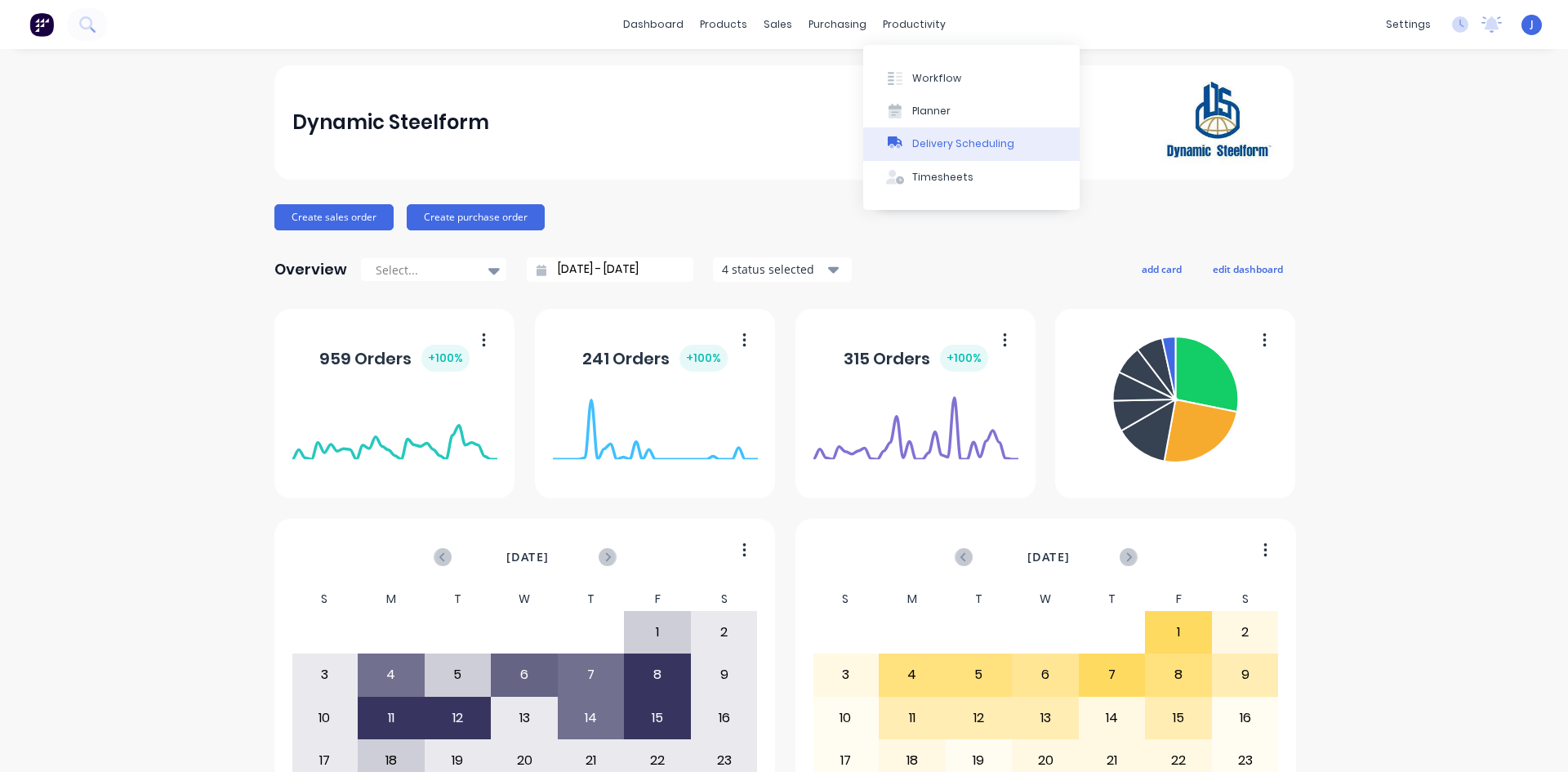
click at [908, 138] on button "Delivery Scheduling" at bounding box center [971, 143] width 216 height 33
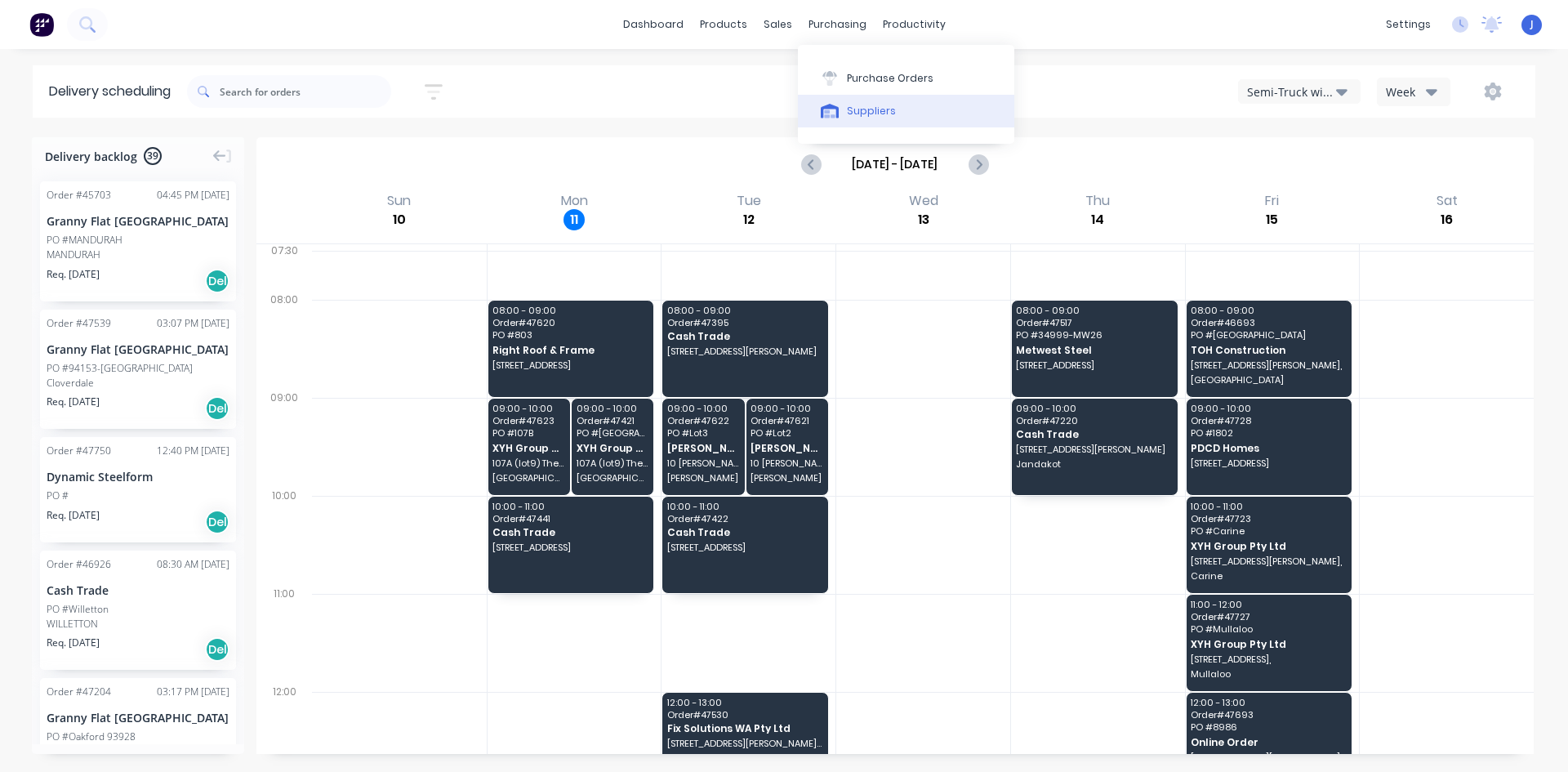
click at [843, 105] on button "Suppliers" at bounding box center [906, 111] width 216 height 33
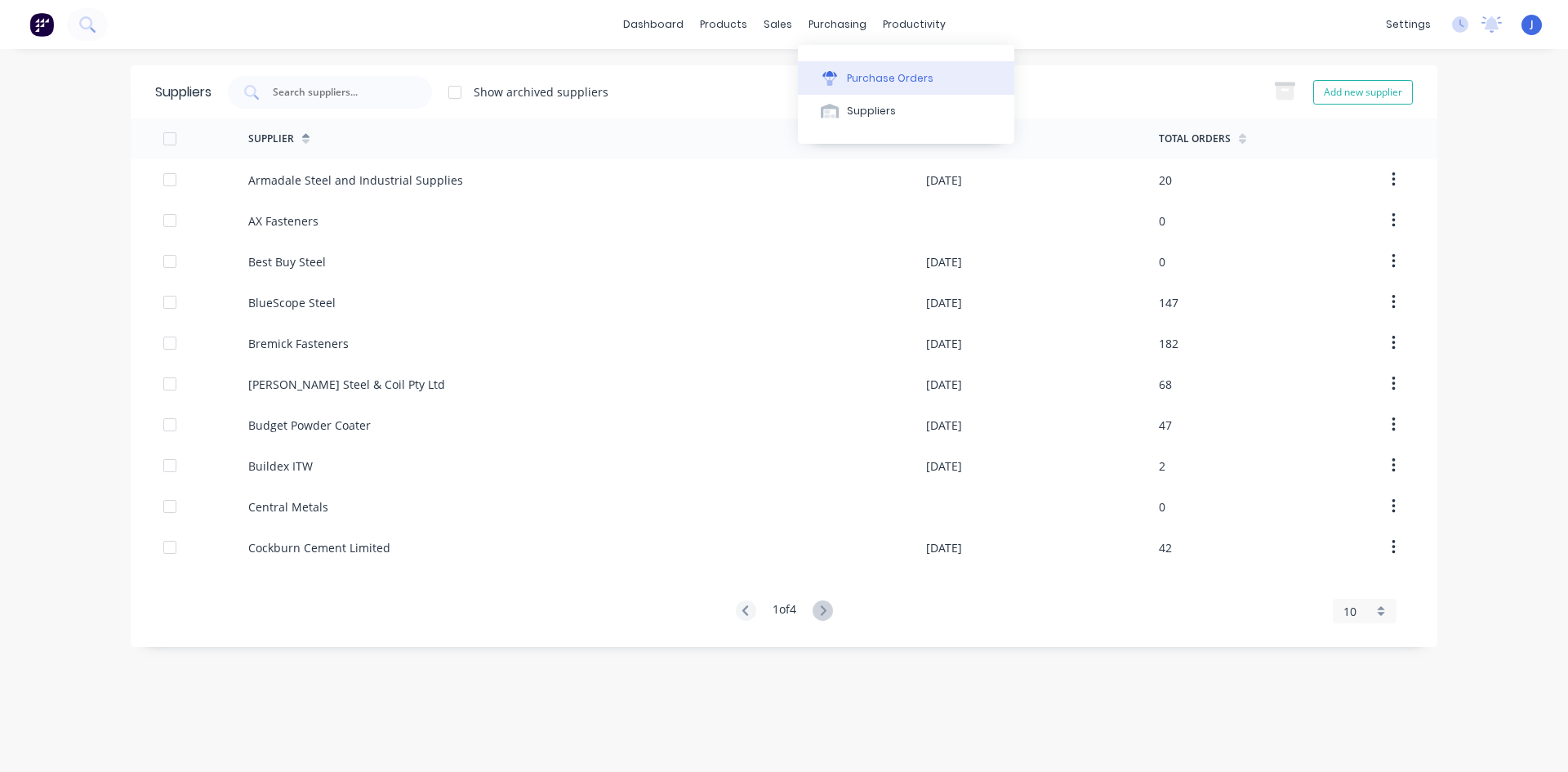
click at [835, 82] on icon at bounding box center [830, 78] width 14 height 14
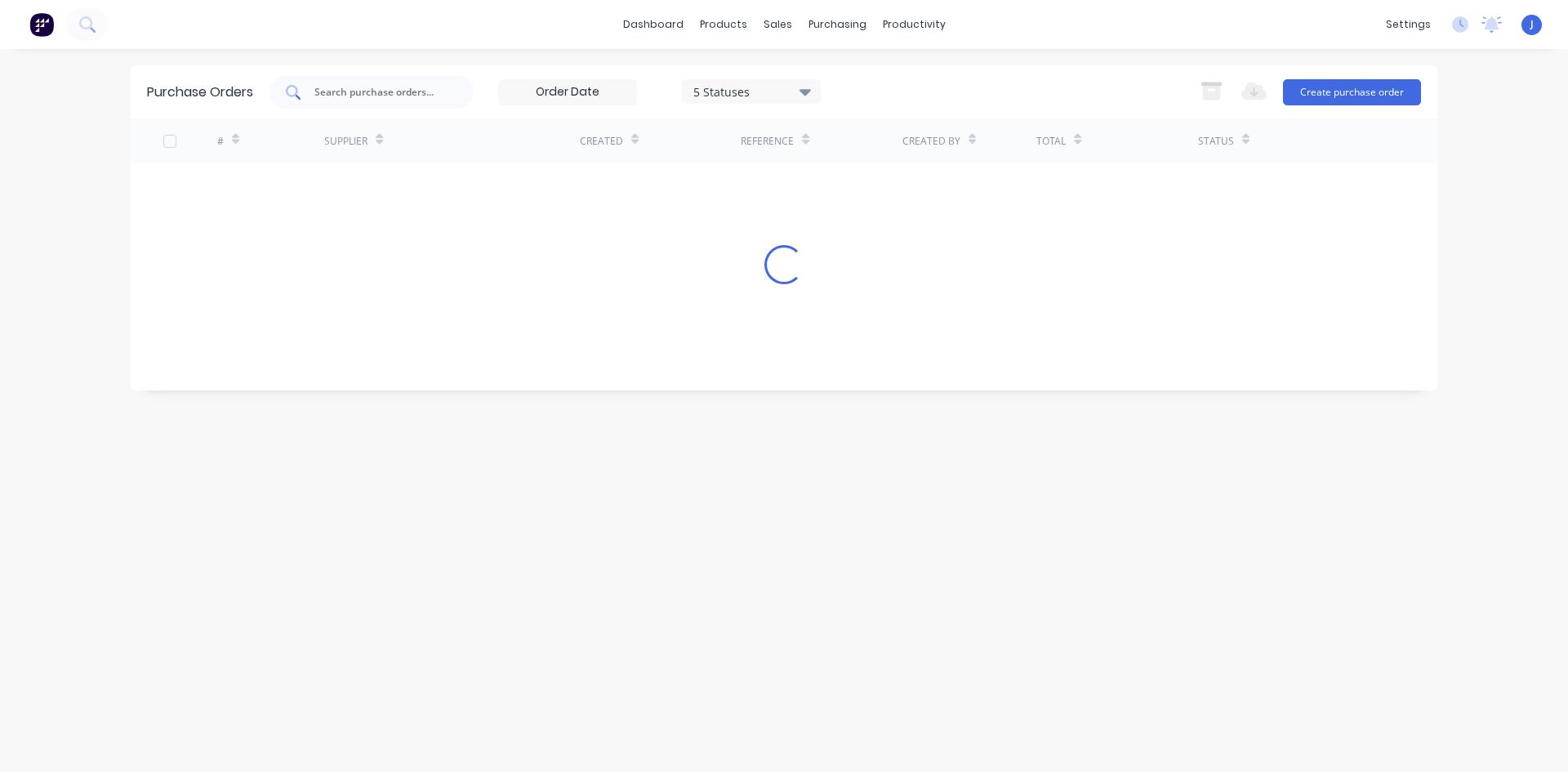
click at [381, 88] on input "text" at bounding box center [381, 92] width 136 height 16
type input "8350"
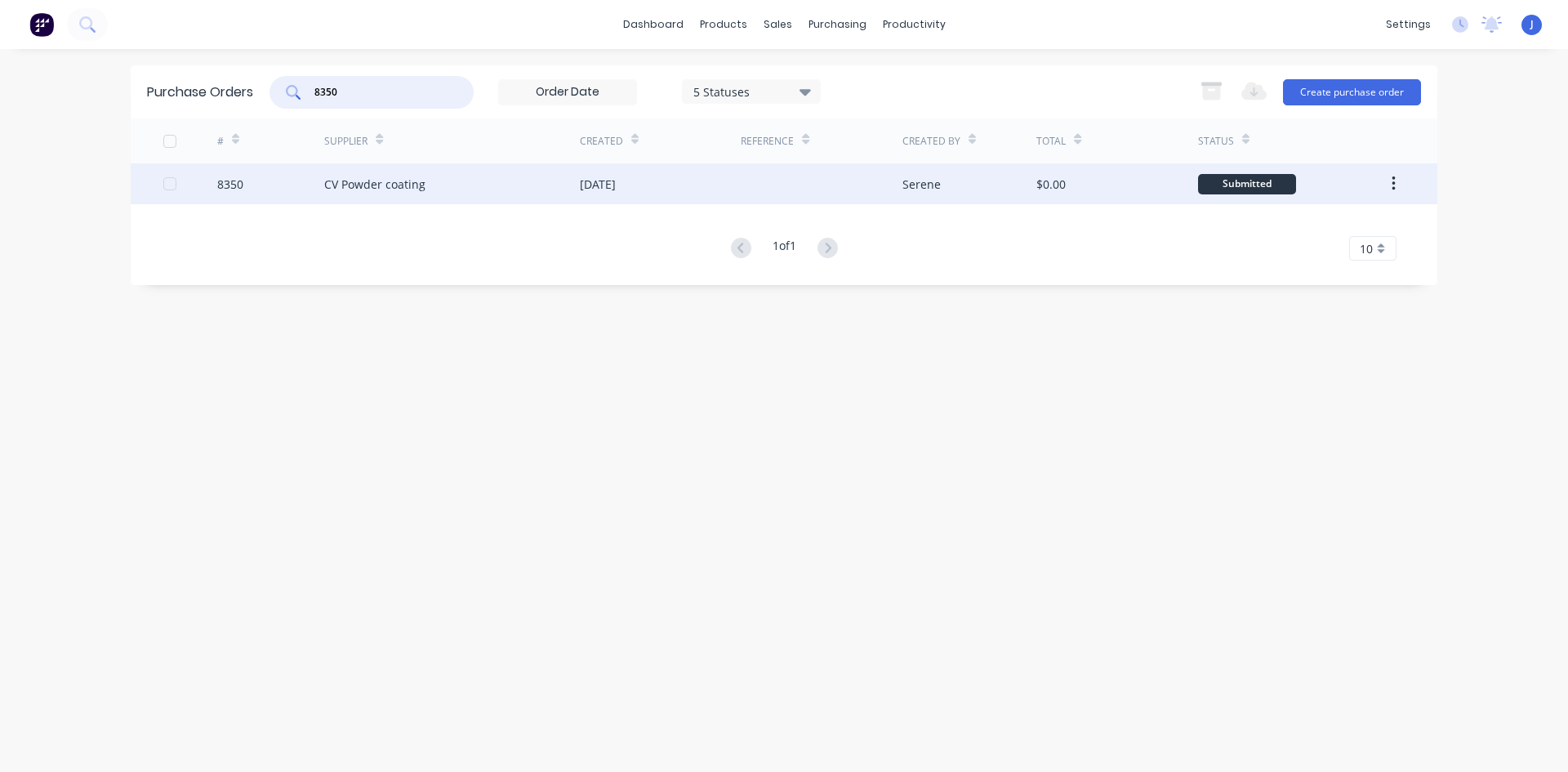
click at [459, 189] on div "CV Powder coating" at bounding box center [453, 184] width 256 height 41
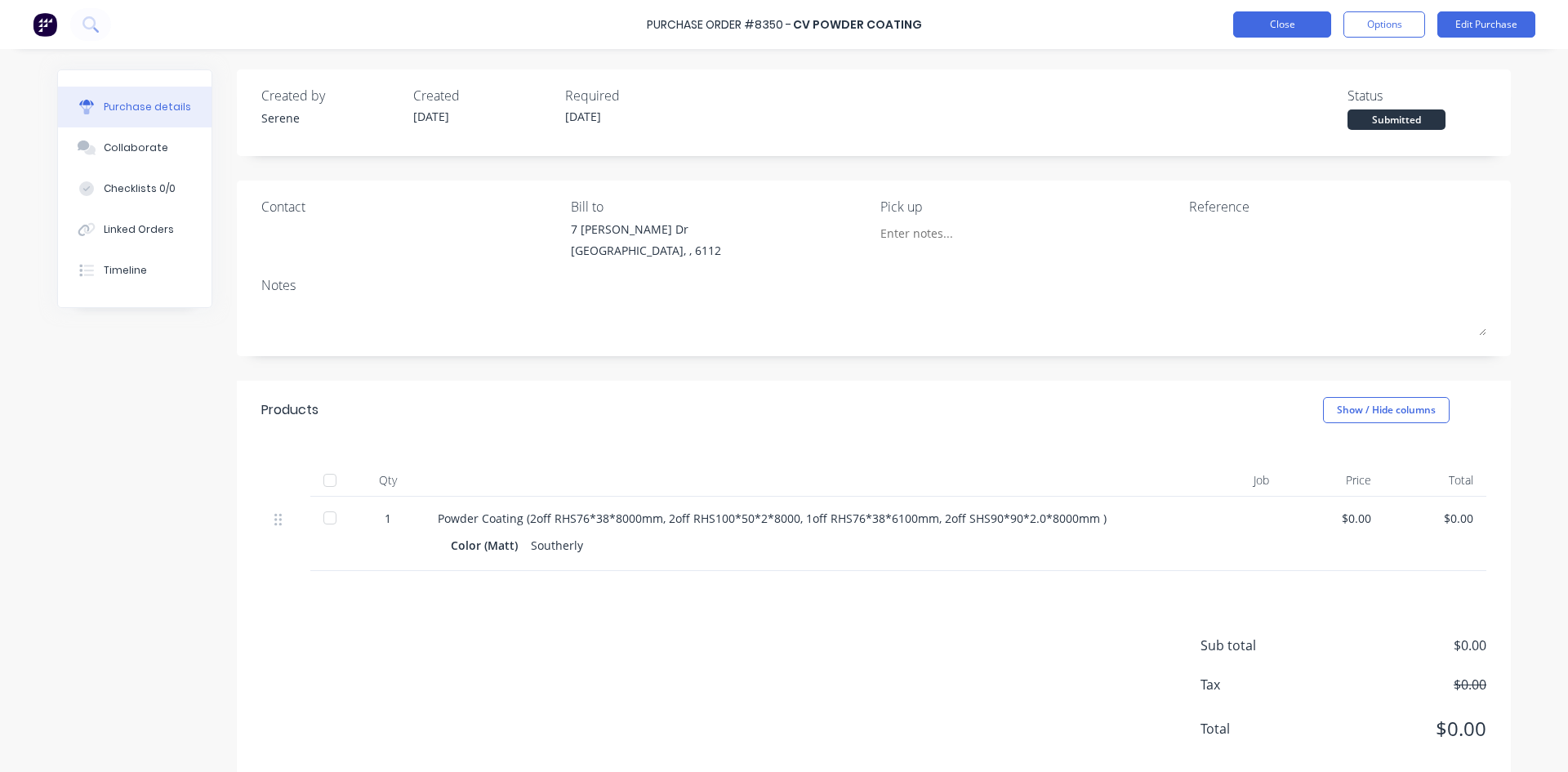
click at [1267, 21] on button "Close" at bounding box center [1283, 24] width 98 height 26
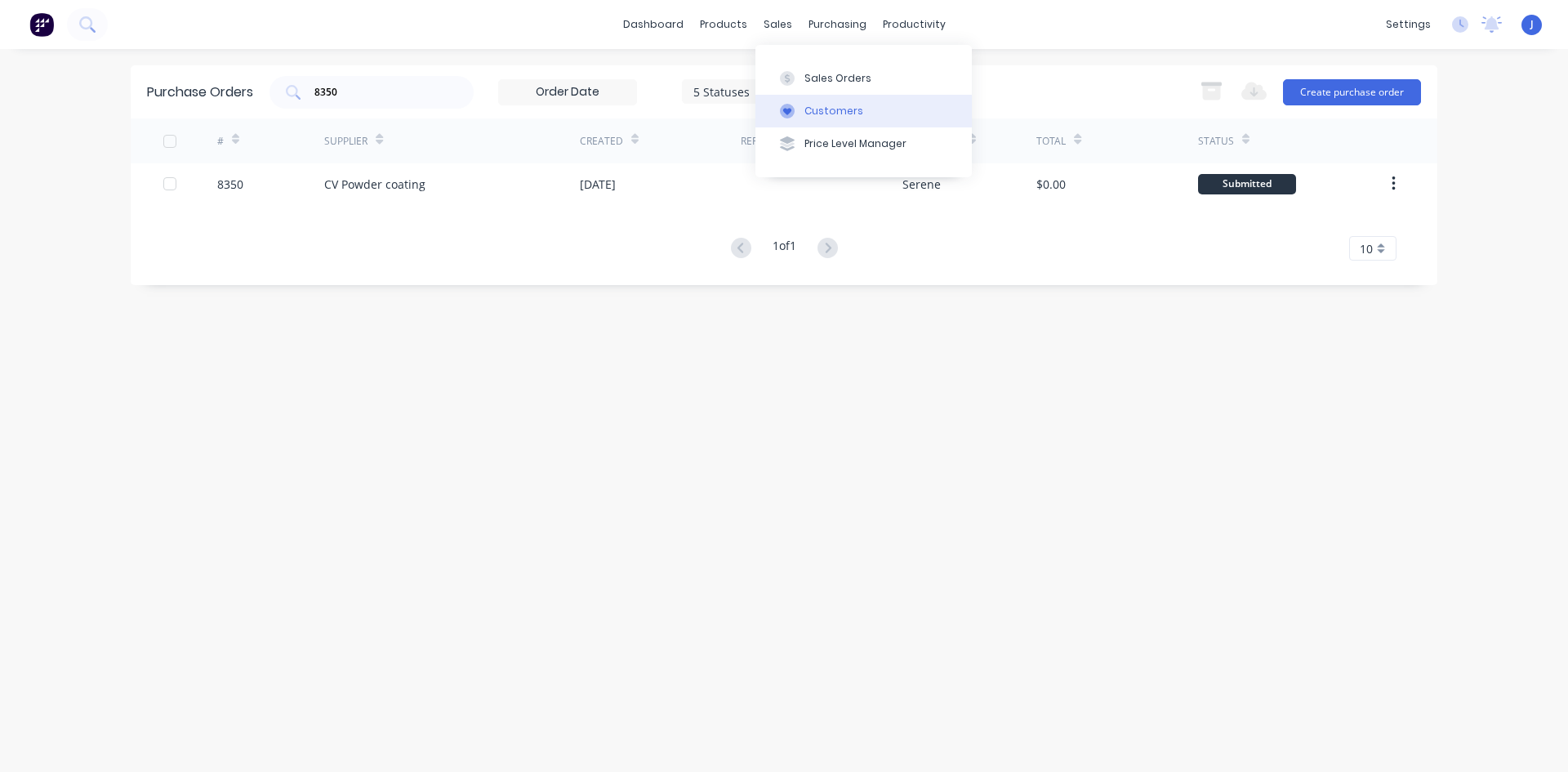
click at [833, 108] on div "Customers" at bounding box center [834, 111] width 59 height 14
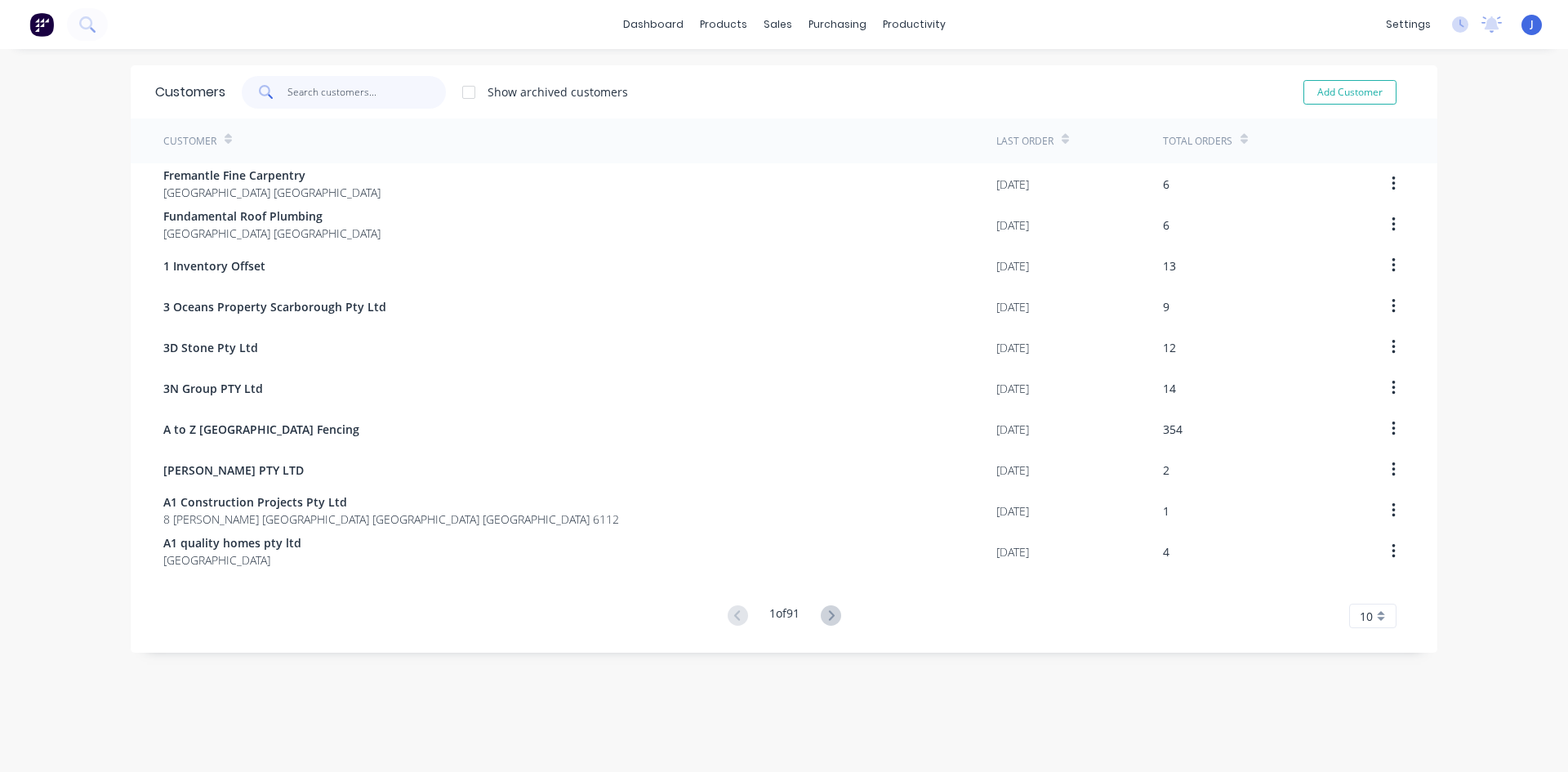
click at [390, 87] on input "text" at bounding box center [367, 92] width 159 height 33
click at [832, 84] on div at bounding box center [823, 78] width 24 height 14
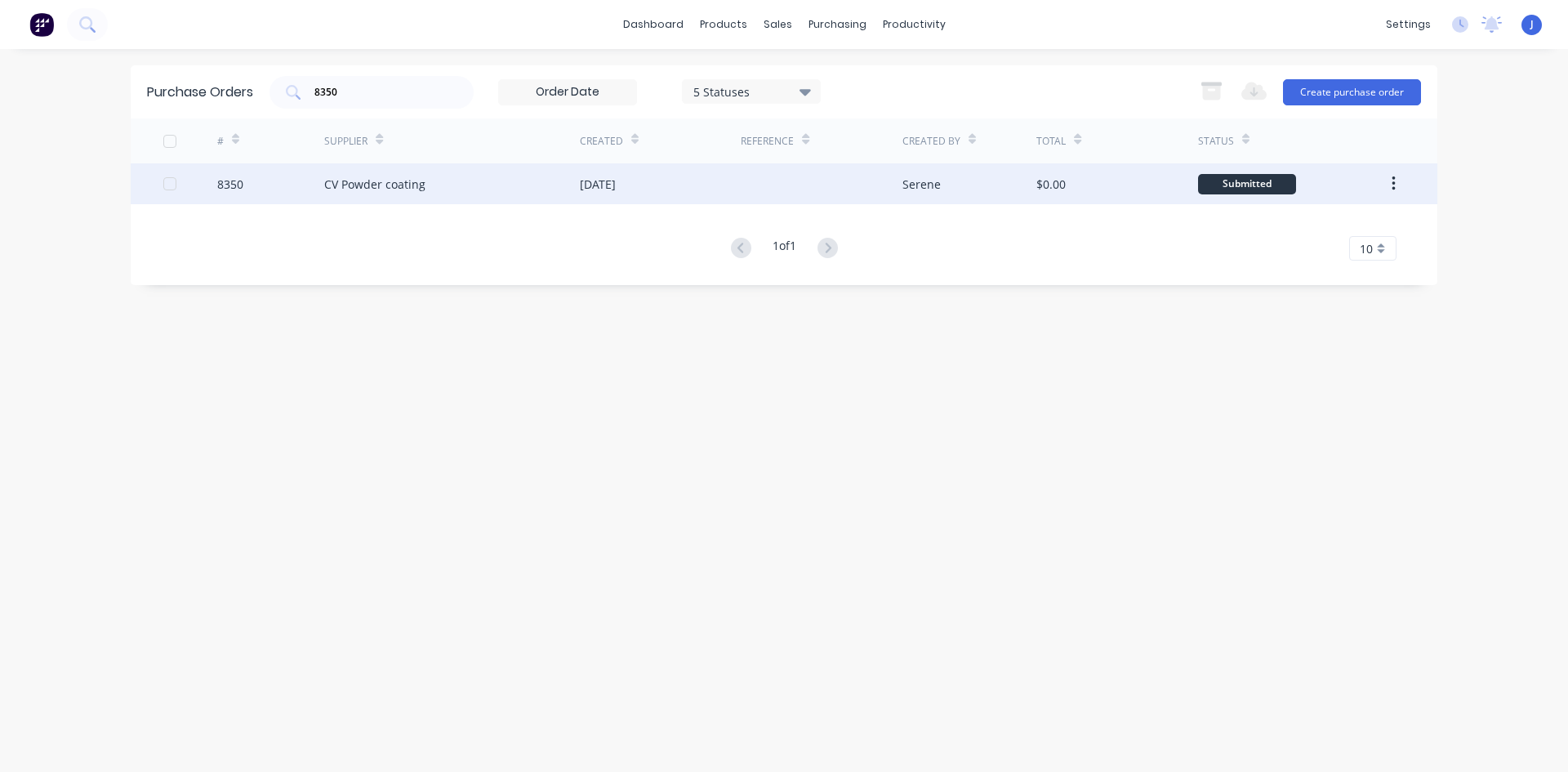
click at [411, 185] on div "CV Powder coating" at bounding box center [375, 183] width 101 height 17
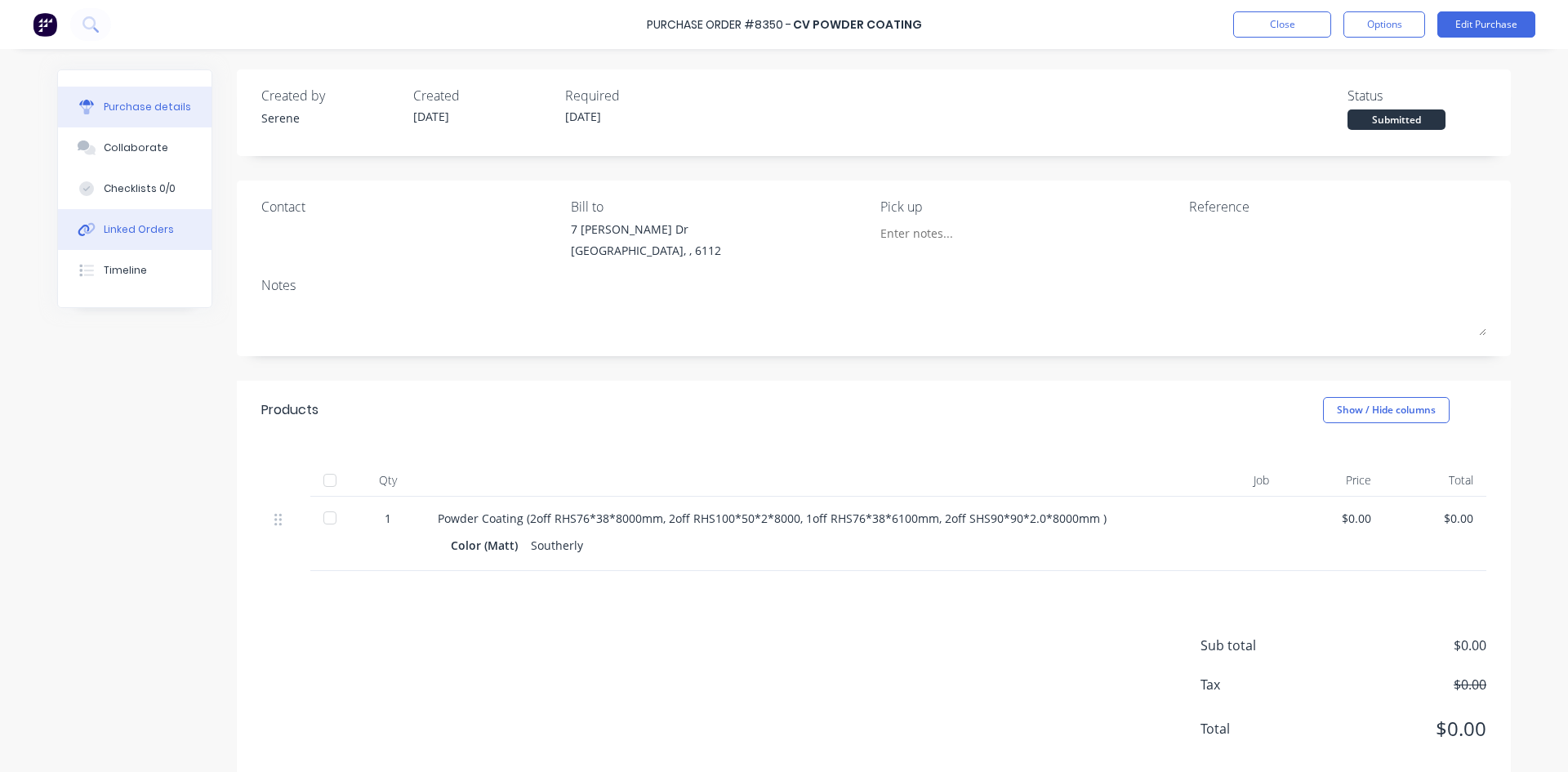
click at [123, 228] on div "Linked Orders" at bounding box center [139, 229] width 71 height 14
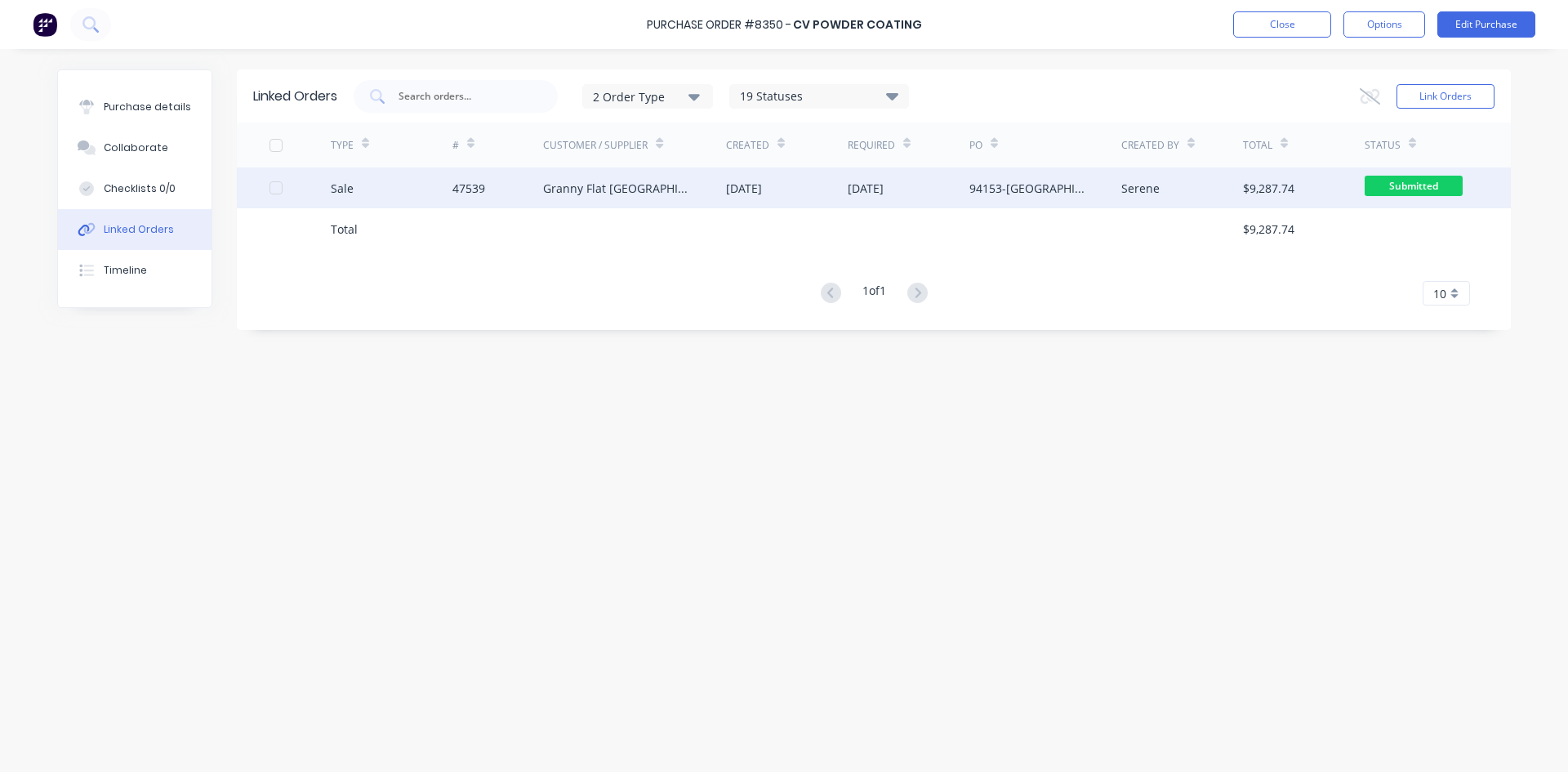
click at [579, 183] on div "Granny Flat [GEOGRAPHIC_DATA]" at bounding box center [618, 188] width 150 height 17
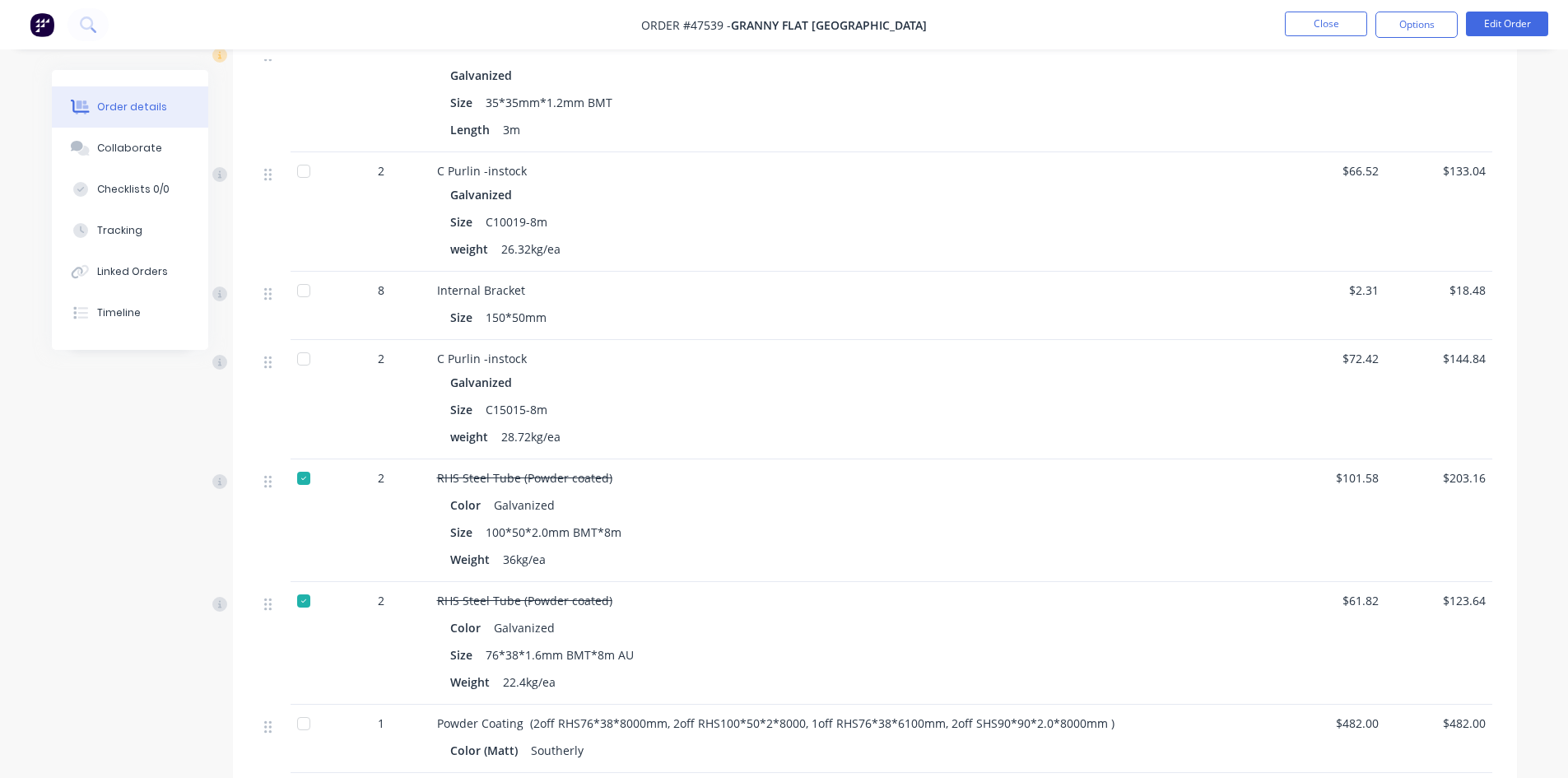
scroll to position [1235, 0]
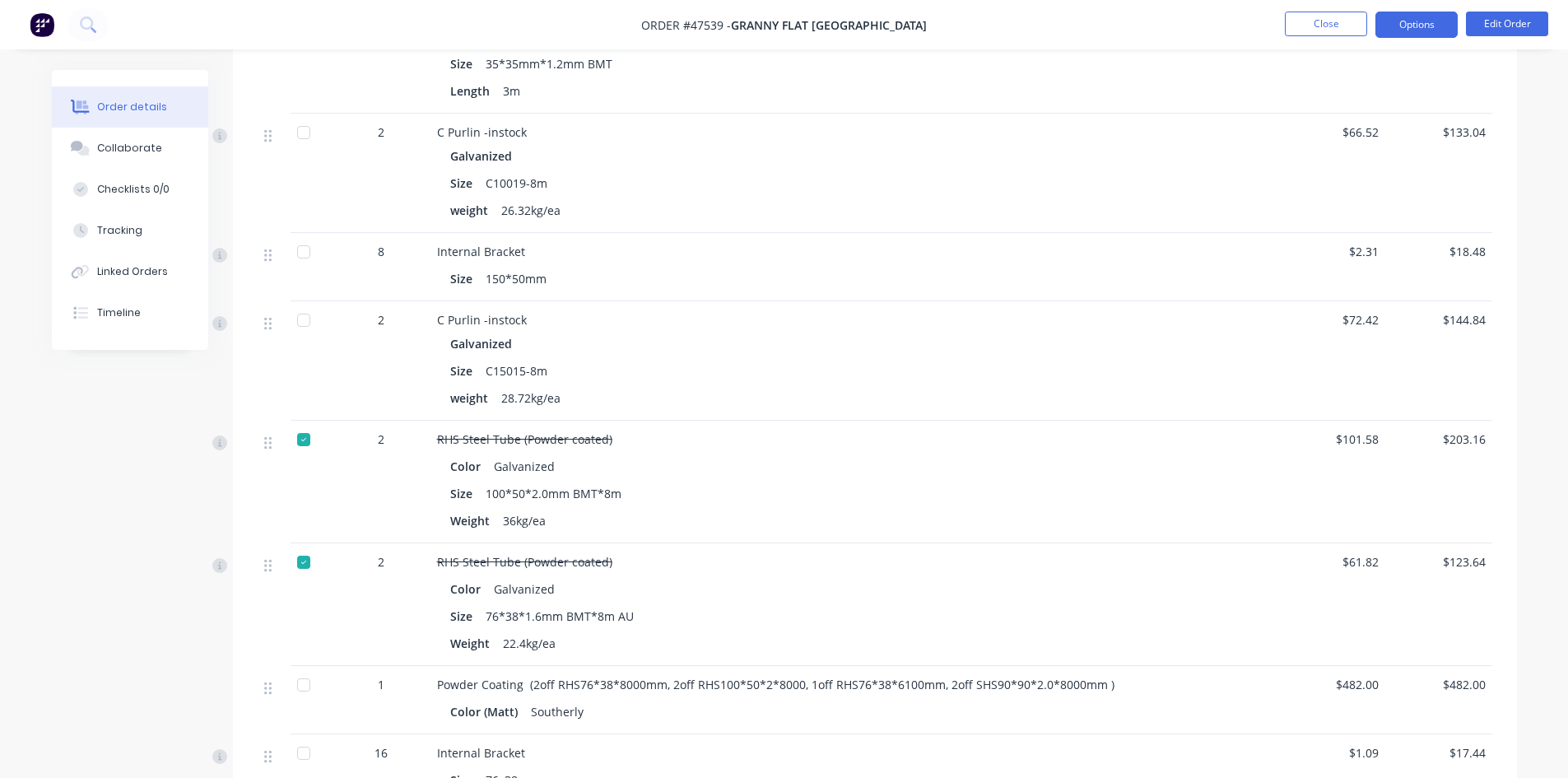
click at [1418, 33] on button "Options" at bounding box center [1416, 24] width 82 height 26
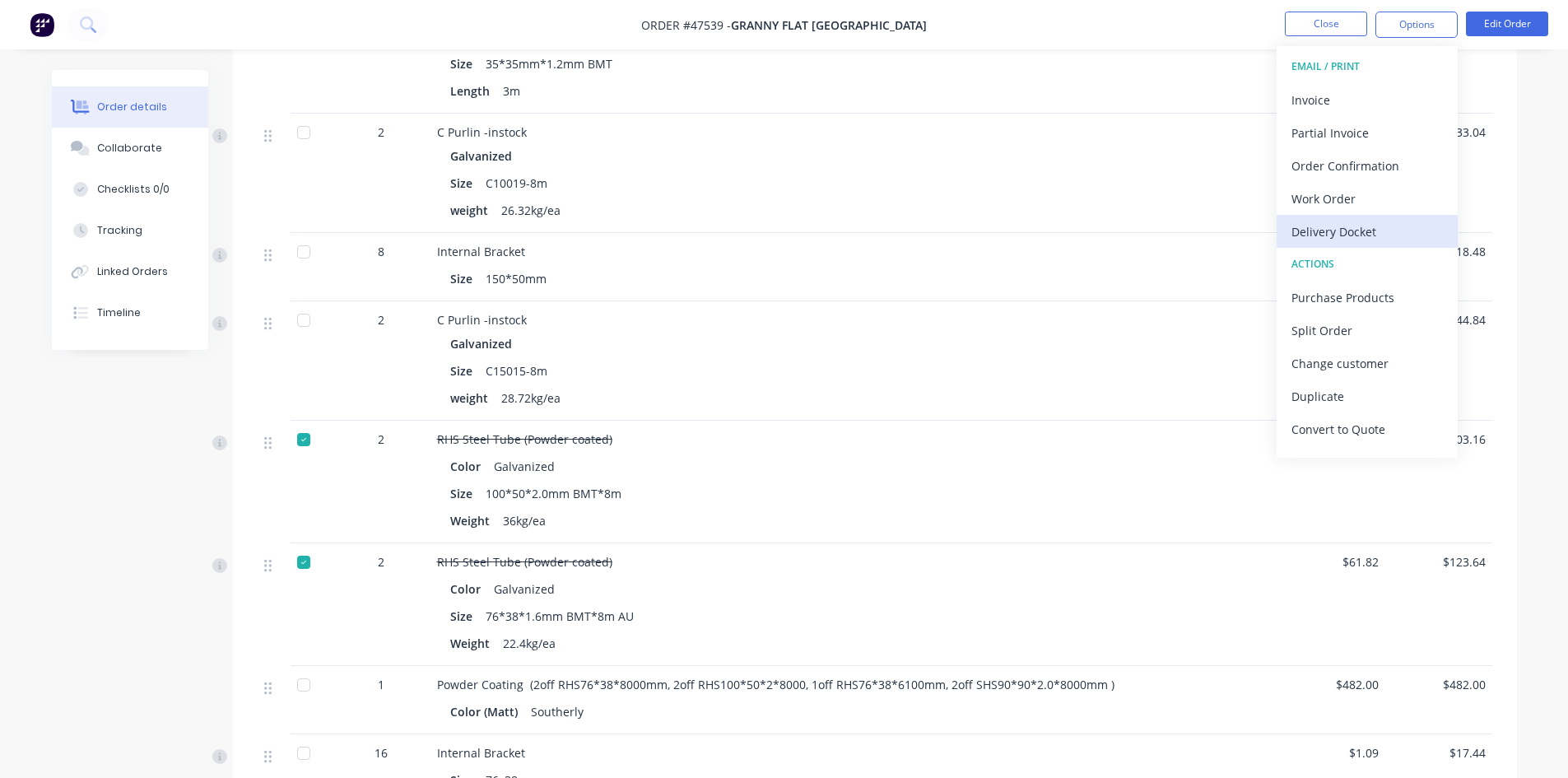
click at [1325, 228] on div "Delivery Docket" at bounding box center [1367, 232] width 151 height 23
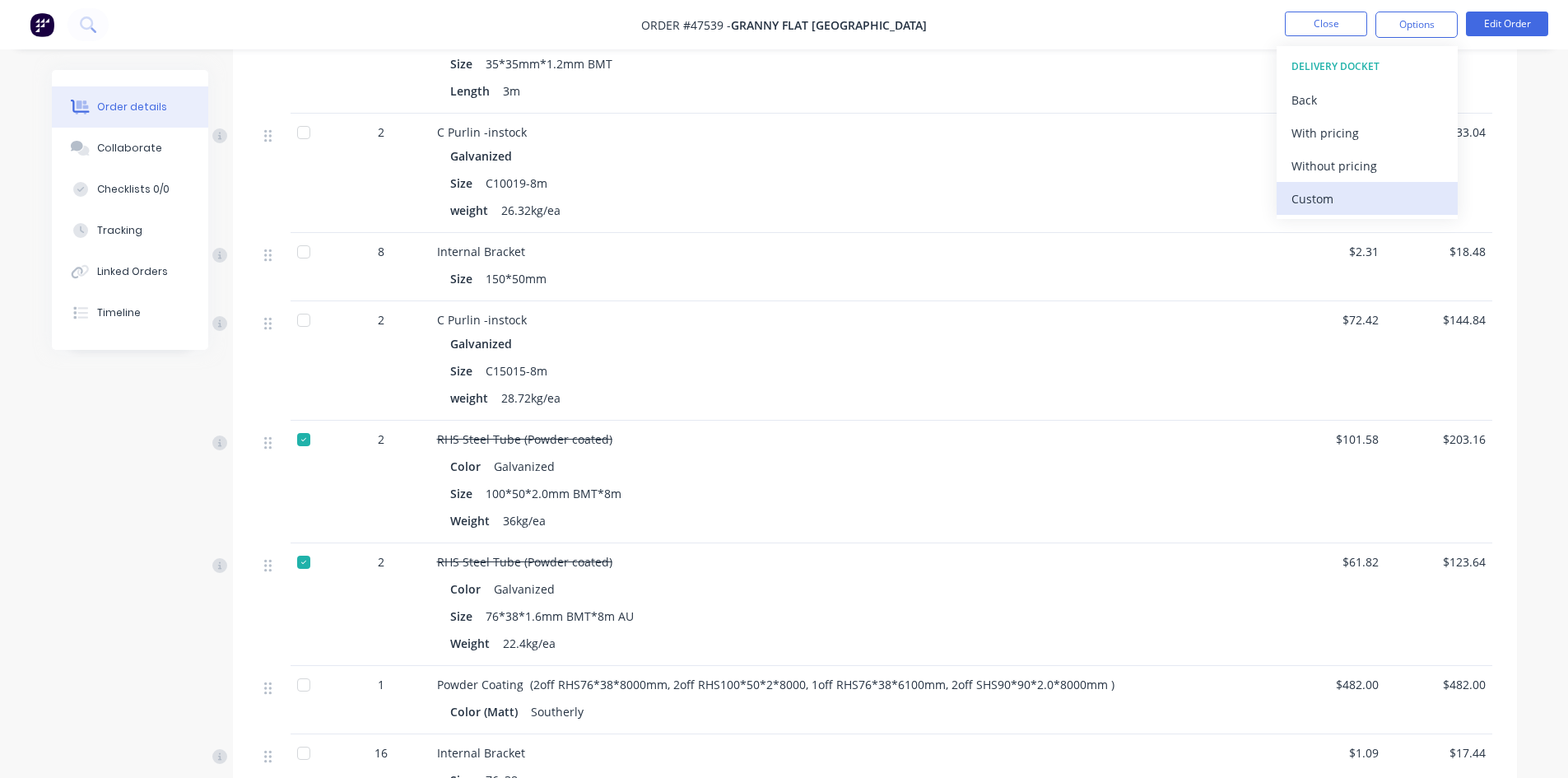
click at [1333, 205] on div "Custom" at bounding box center [1367, 198] width 151 height 23
click at [1326, 163] on div "Without pricing" at bounding box center [1367, 166] width 151 height 23
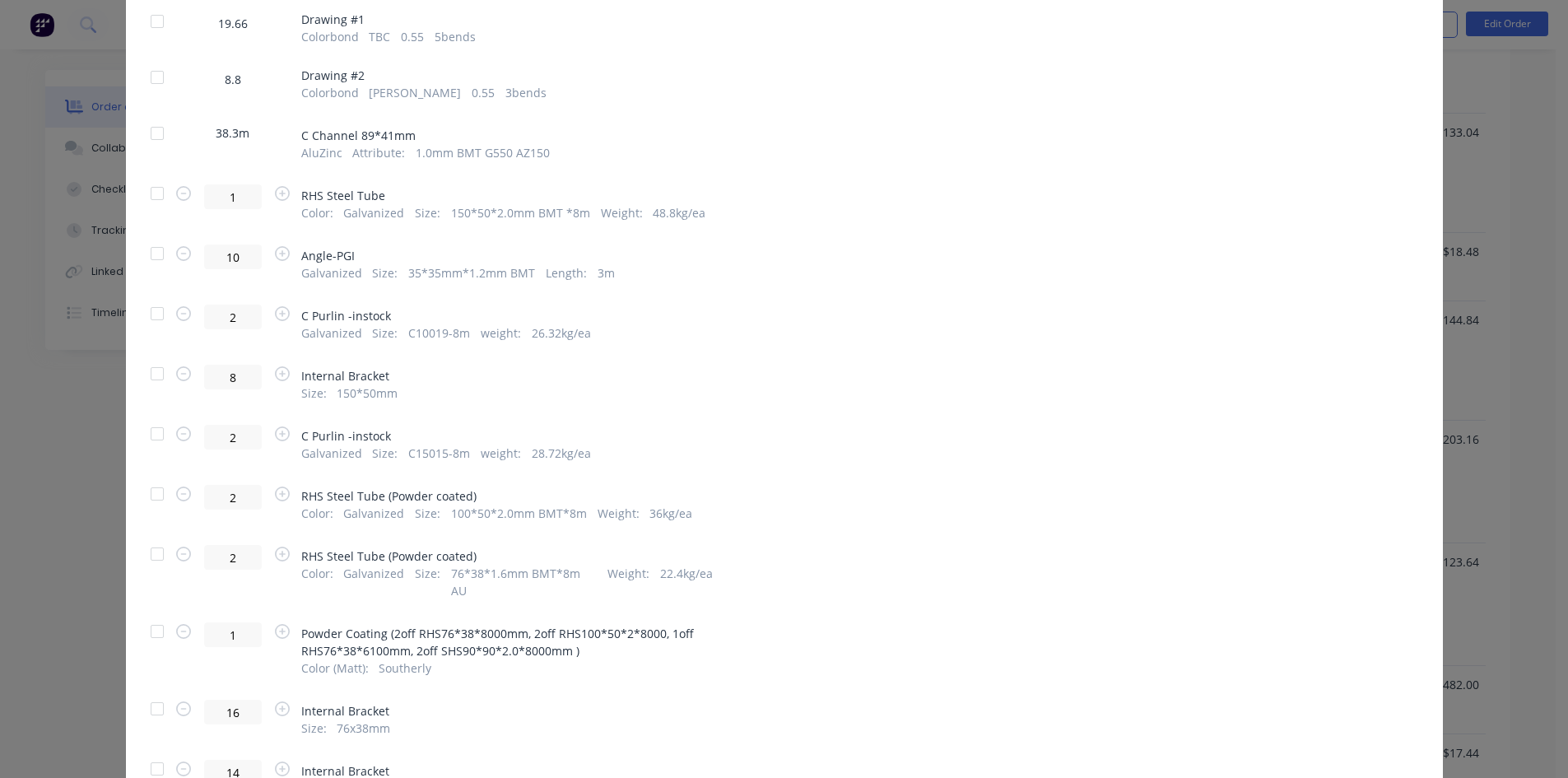
scroll to position [329, 0]
click at [147, 614] on div at bounding box center [157, 630] width 33 height 33
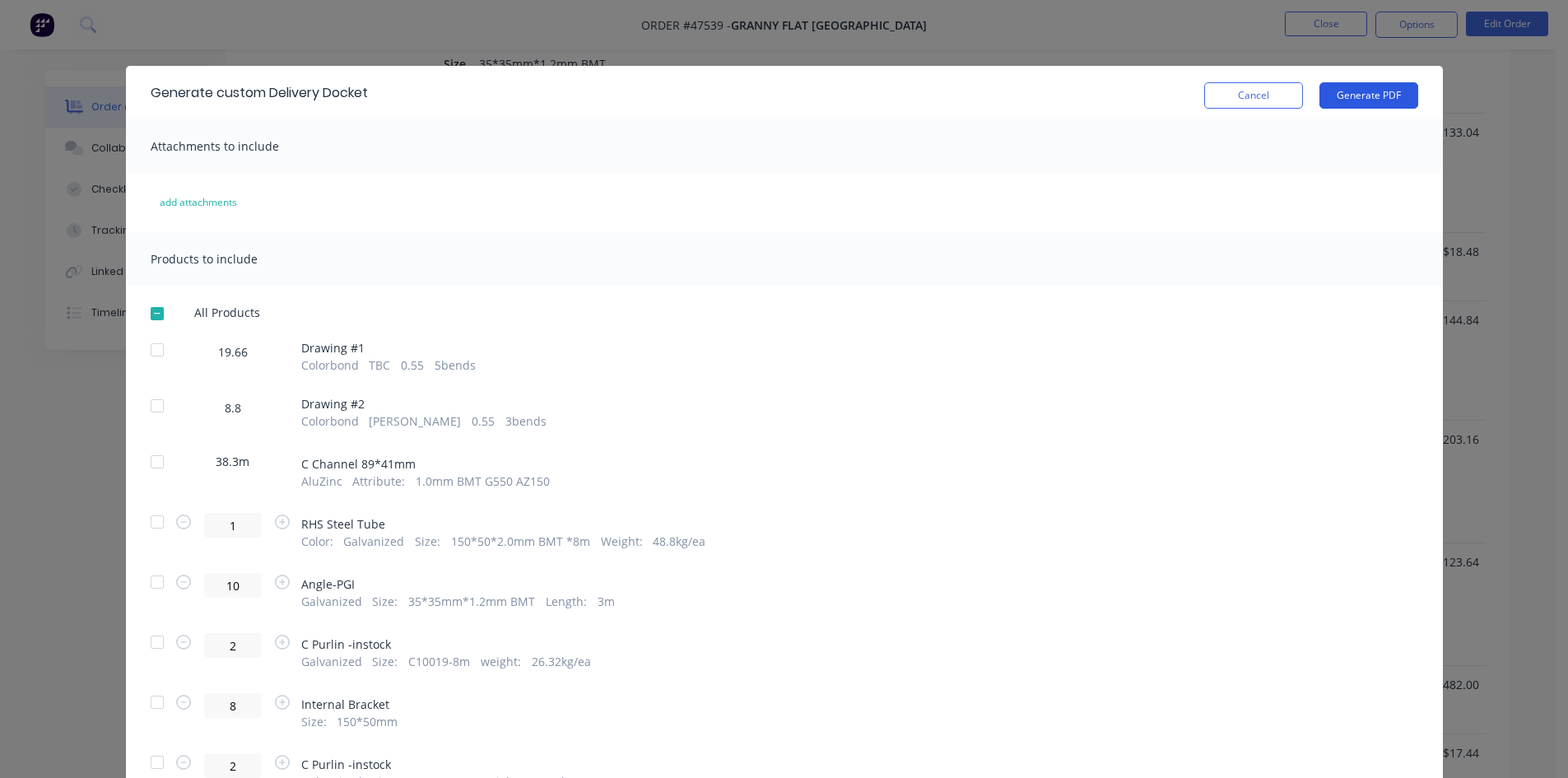
click at [1341, 96] on button "Generate PDF" at bounding box center [1369, 95] width 99 height 26
drag, startPoint x: 1254, startPoint y: 105, endPoint x: 1299, endPoint y: 34, distance: 84.1
click at [1254, 105] on button "Cancel" at bounding box center [1253, 95] width 99 height 26
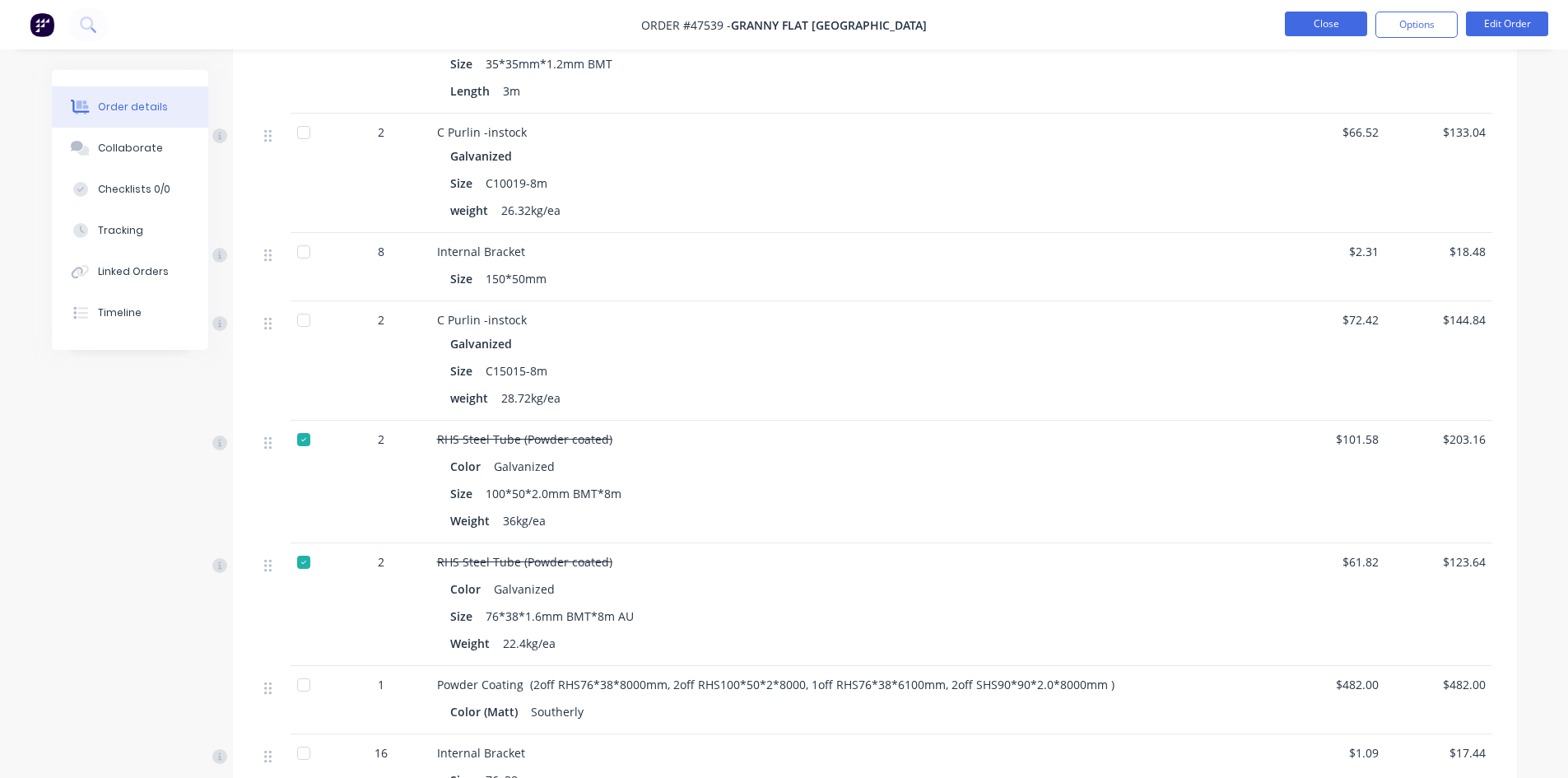
click at [1309, 23] on button "Close" at bounding box center [1325, 23] width 82 height 24
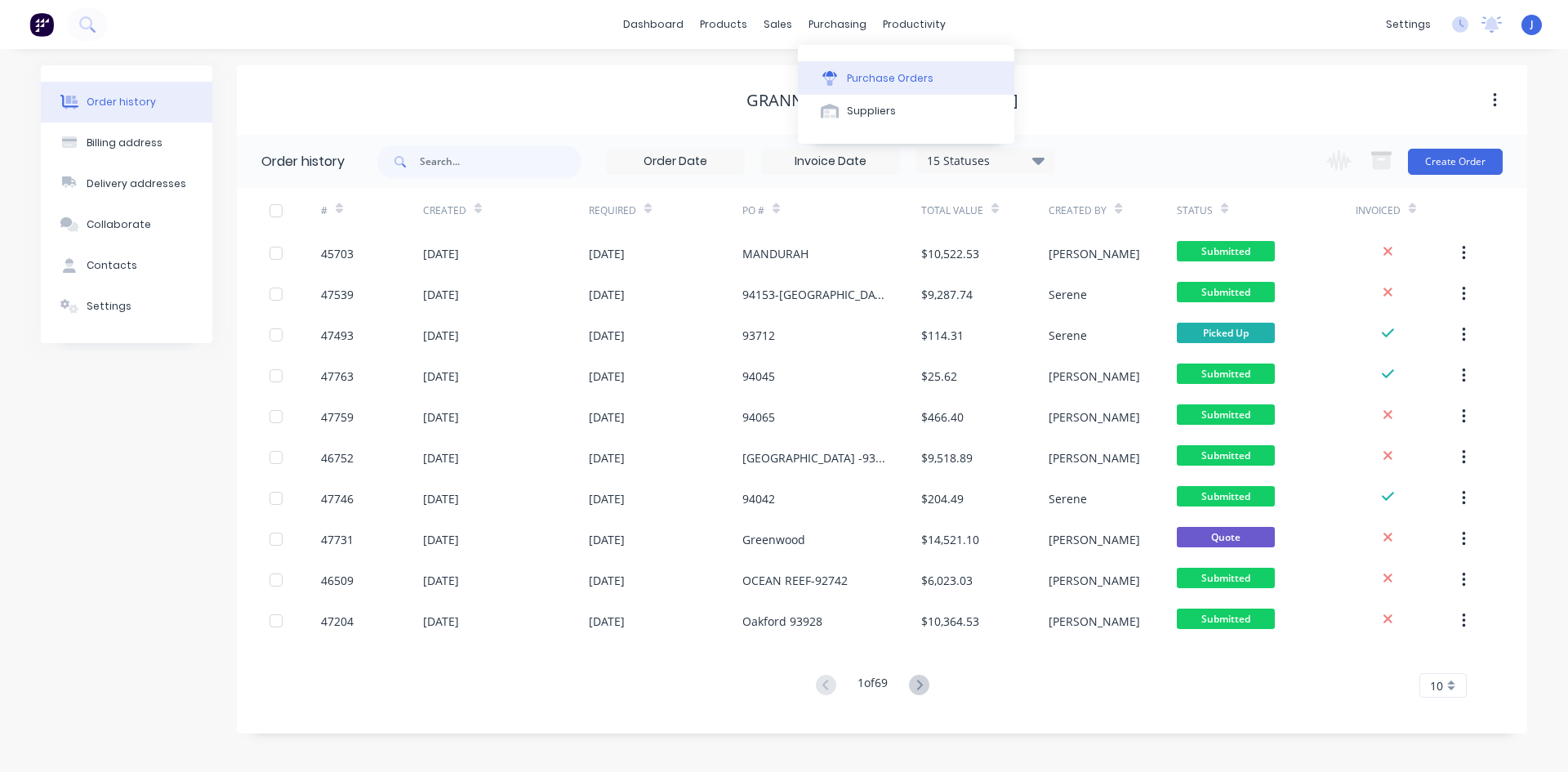
click at [864, 81] on div "Purchase Orders" at bounding box center [890, 78] width 87 height 14
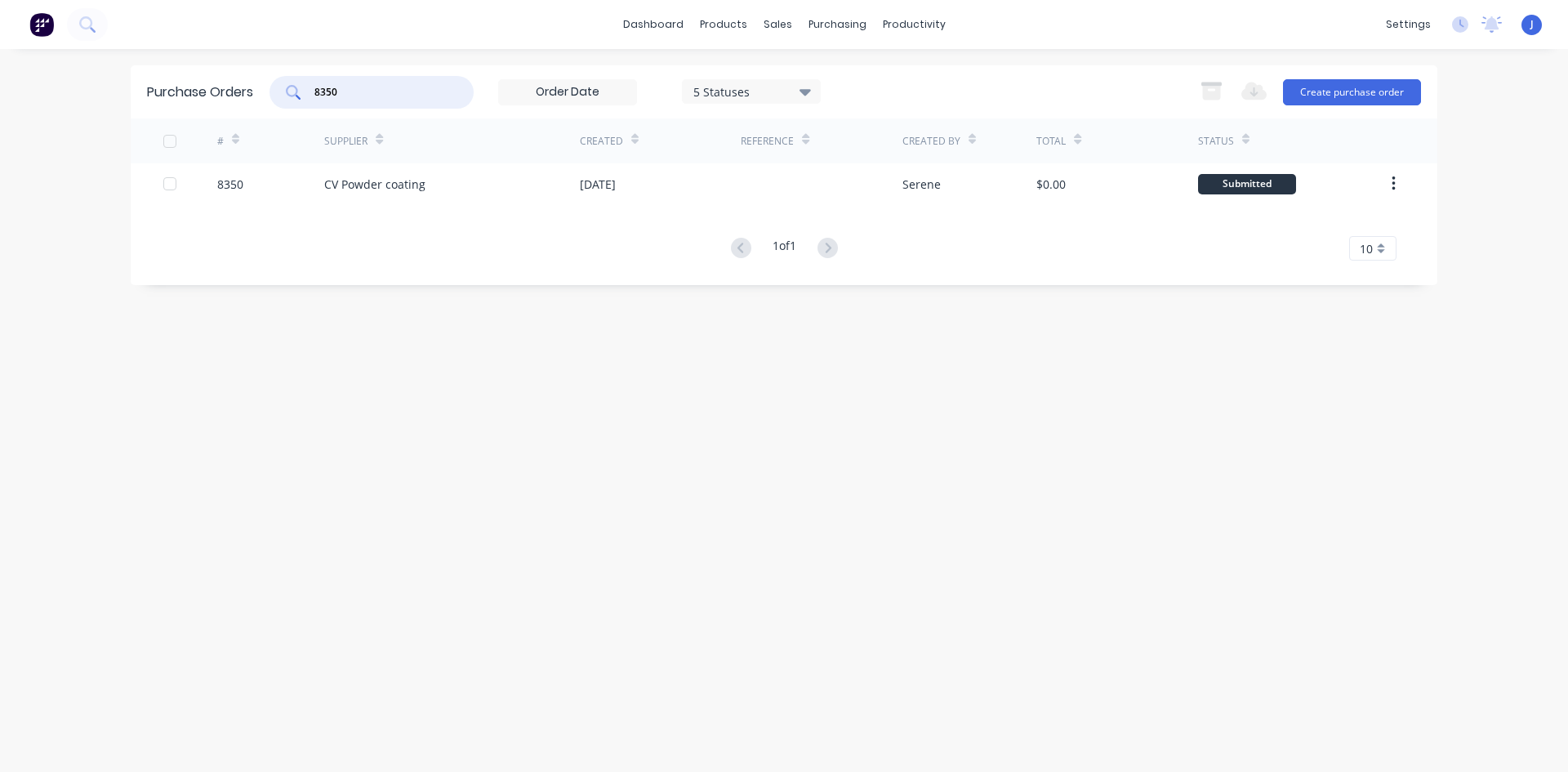
drag, startPoint x: 381, startPoint y: 89, endPoint x: 295, endPoint y: 98, distance: 86.5
click at [295, 98] on div "8350" at bounding box center [371, 92] width 204 height 33
type input "8315"
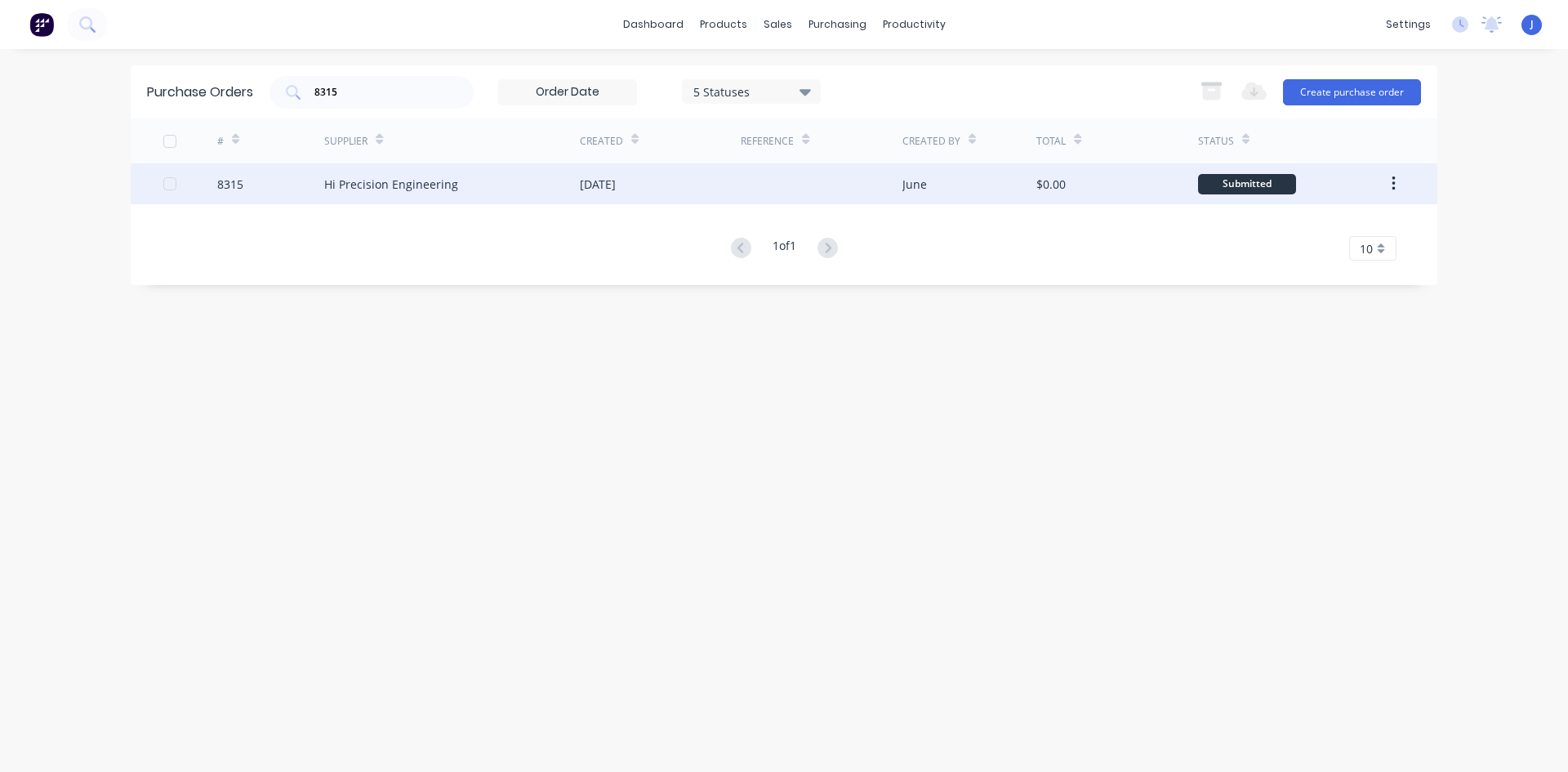
click at [437, 179] on div "Hi Precision Engineering" at bounding box center [392, 183] width 134 height 17
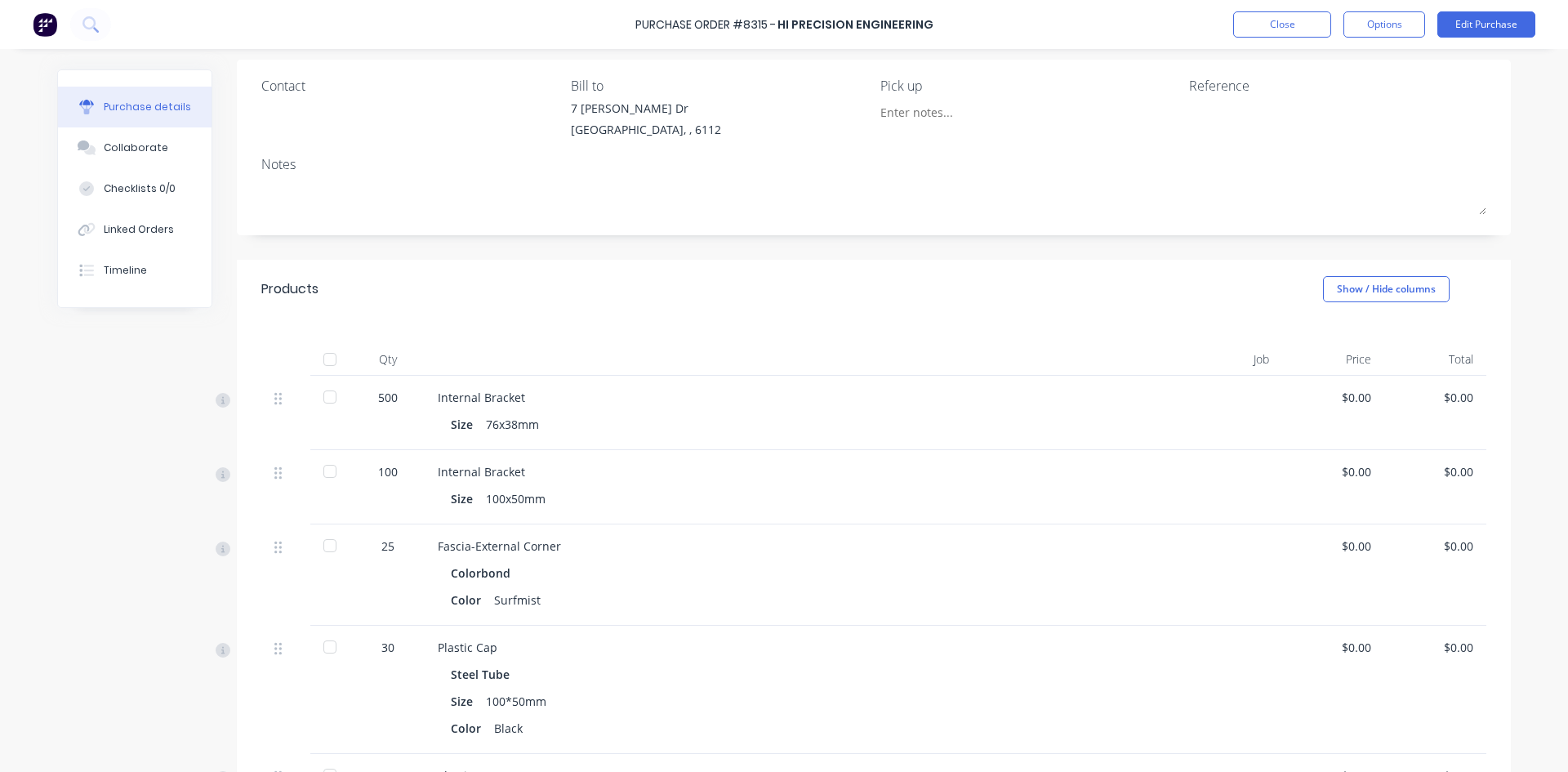
scroll to position [245, 0]
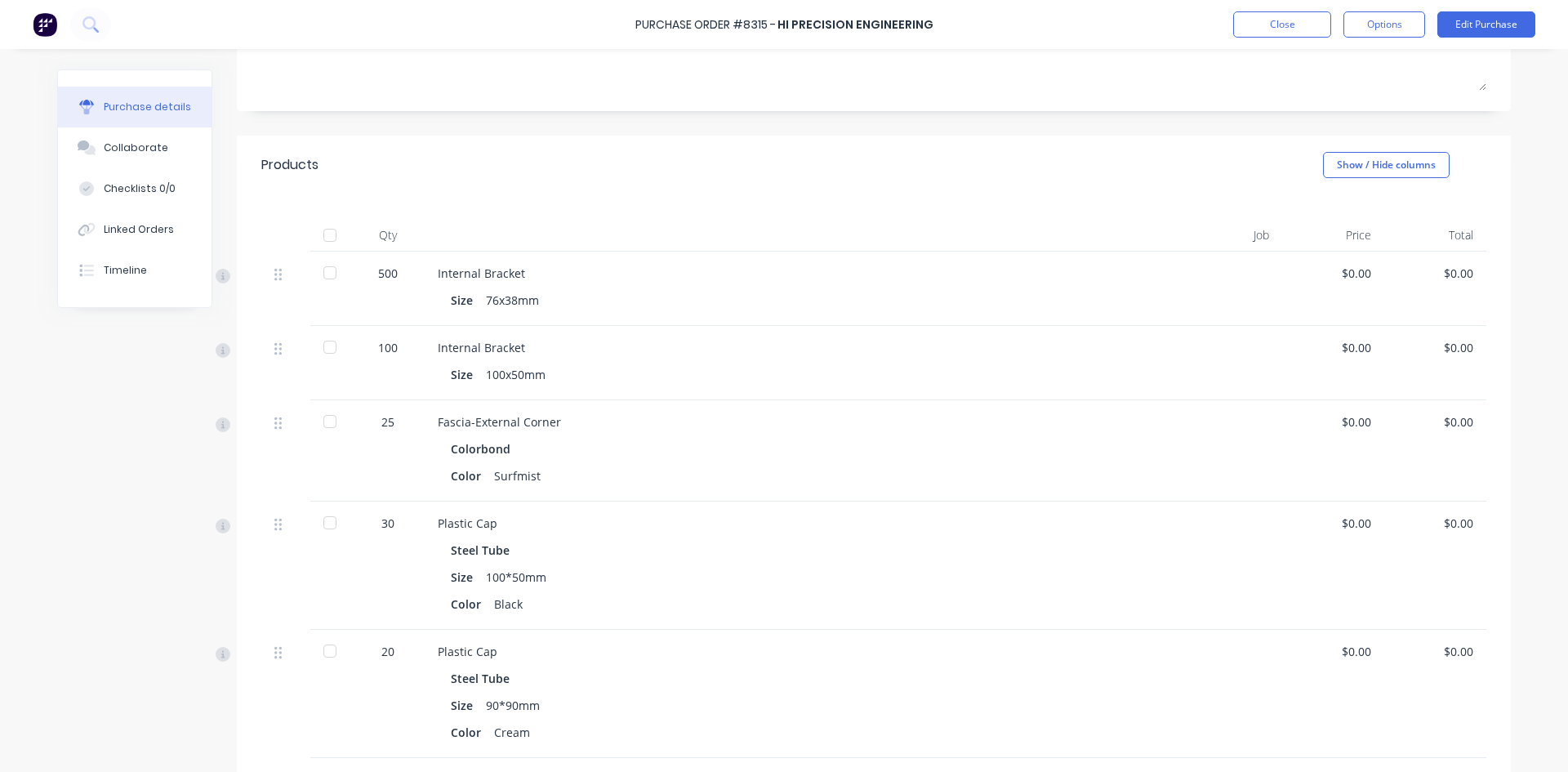
click at [325, 350] on div at bounding box center [330, 347] width 33 height 33
click at [325, 273] on div at bounding box center [330, 273] width 33 height 33
click at [326, 522] on div at bounding box center [330, 522] width 33 height 33
click at [333, 652] on div at bounding box center [330, 651] width 33 height 33
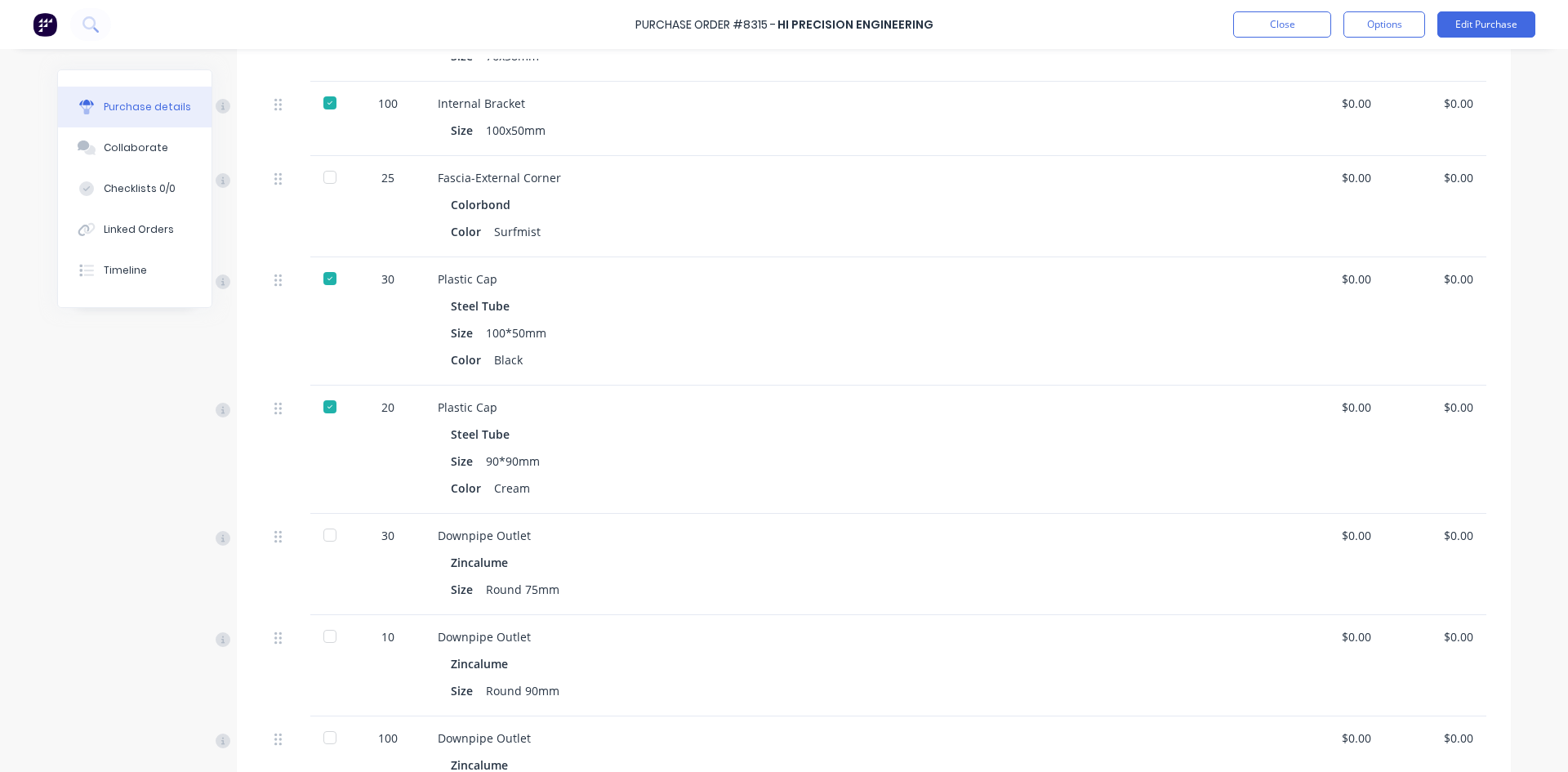
scroll to position [490, 0]
click at [319, 537] on div at bounding box center [330, 534] width 33 height 33
click at [323, 638] on div at bounding box center [330, 635] width 33 height 33
click at [324, 734] on div at bounding box center [330, 736] width 33 height 33
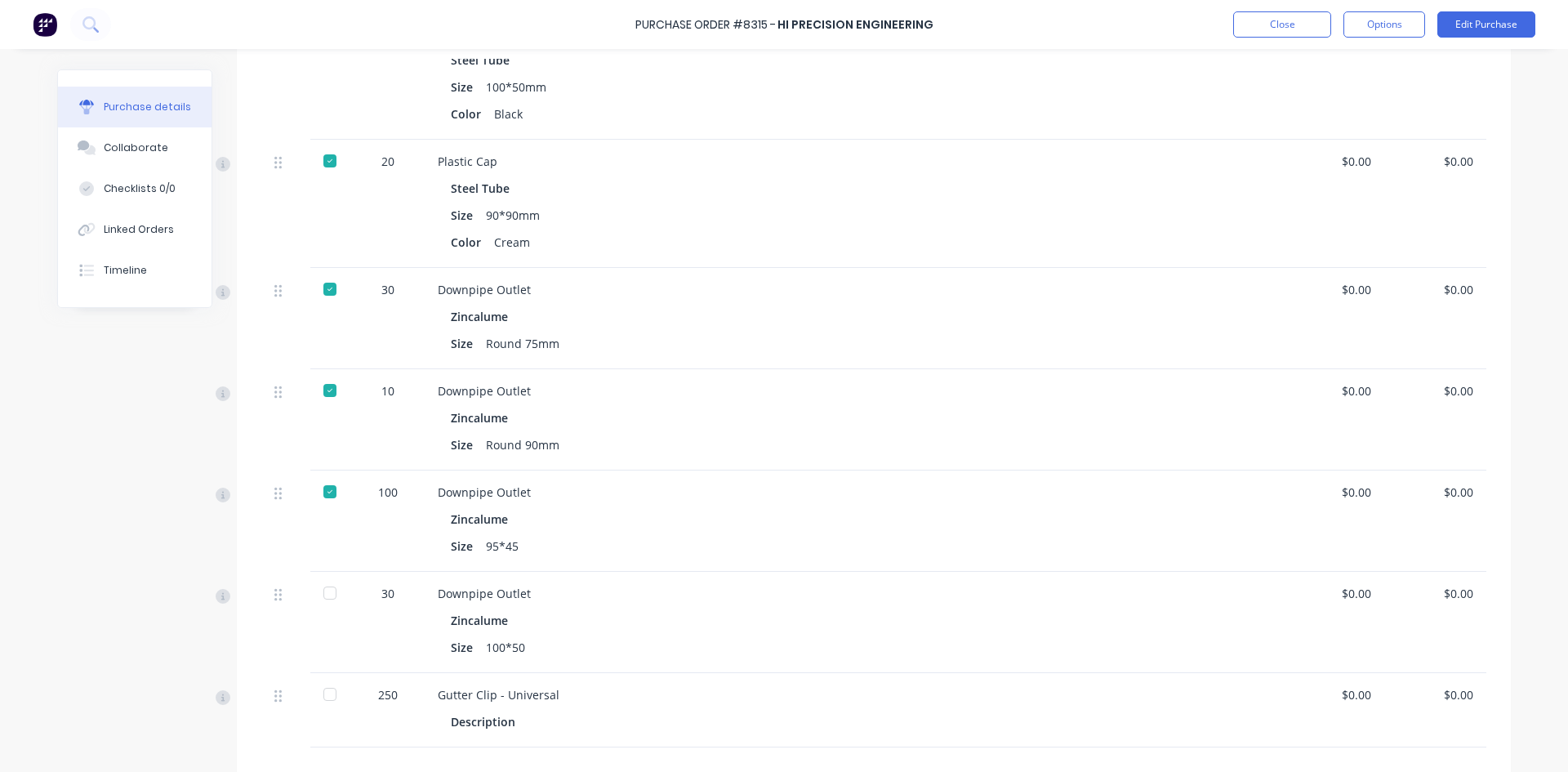
click at [341, 593] on div at bounding box center [331, 622] width 41 height 101
click at [329, 597] on div at bounding box center [330, 593] width 33 height 33
click at [325, 700] on div at bounding box center [330, 694] width 33 height 33
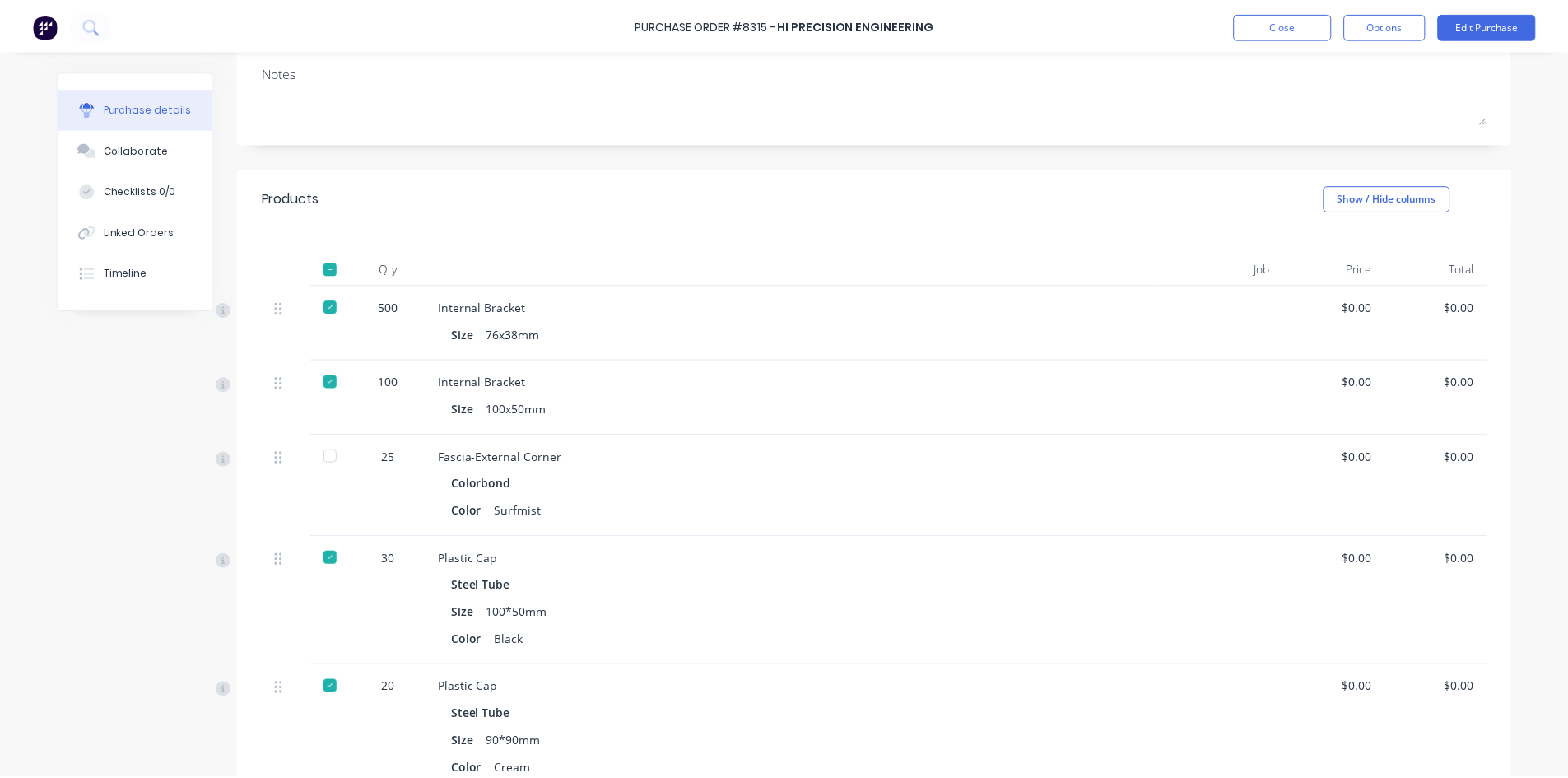
scroll to position [128, 0]
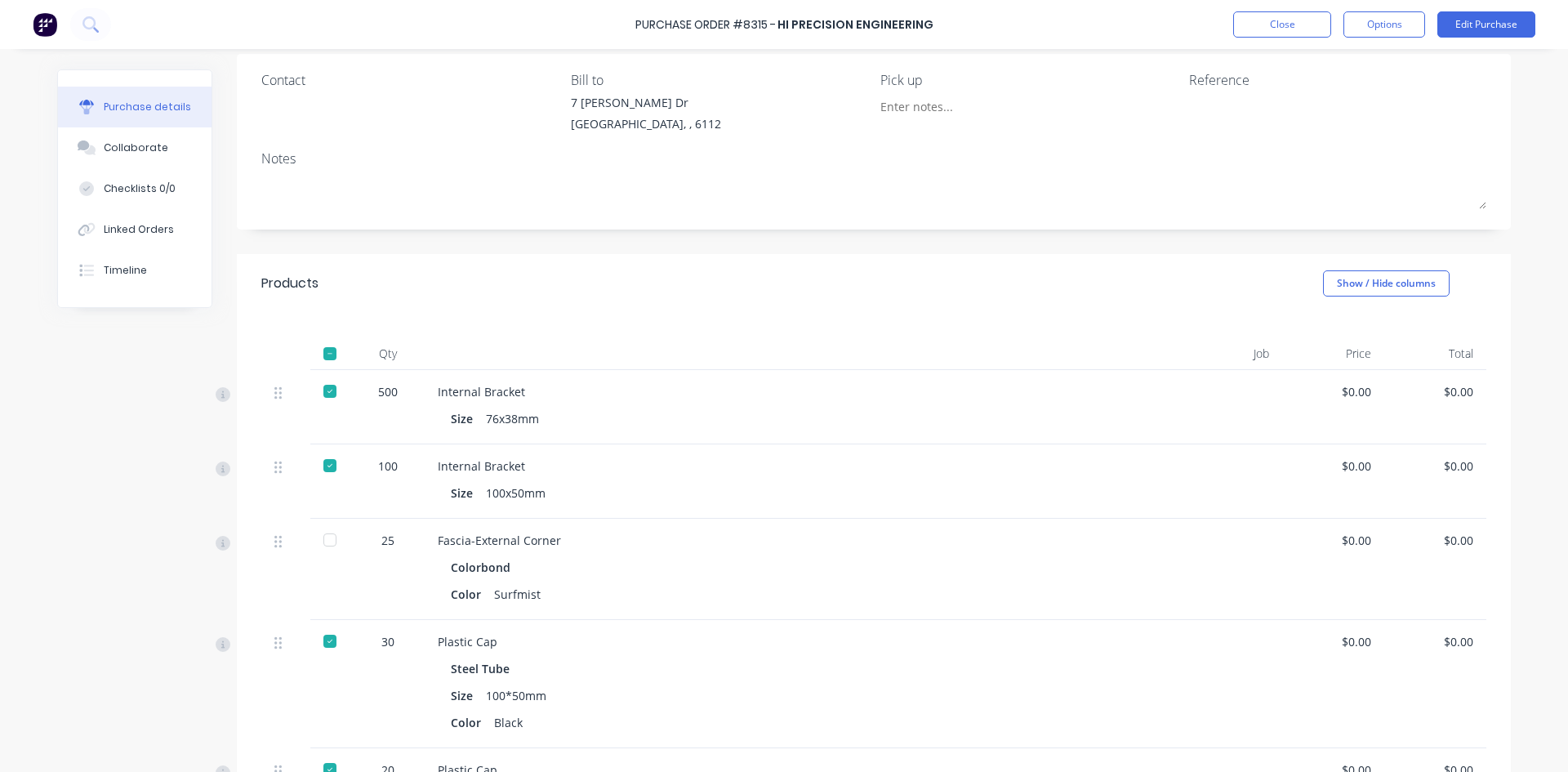
click at [412, 655] on div "30" at bounding box center [388, 683] width 73 height 128
click at [414, 657] on div "30" at bounding box center [388, 683] width 73 height 128
click at [1284, 30] on button "Close" at bounding box center [1283, 24] width 98 height 26
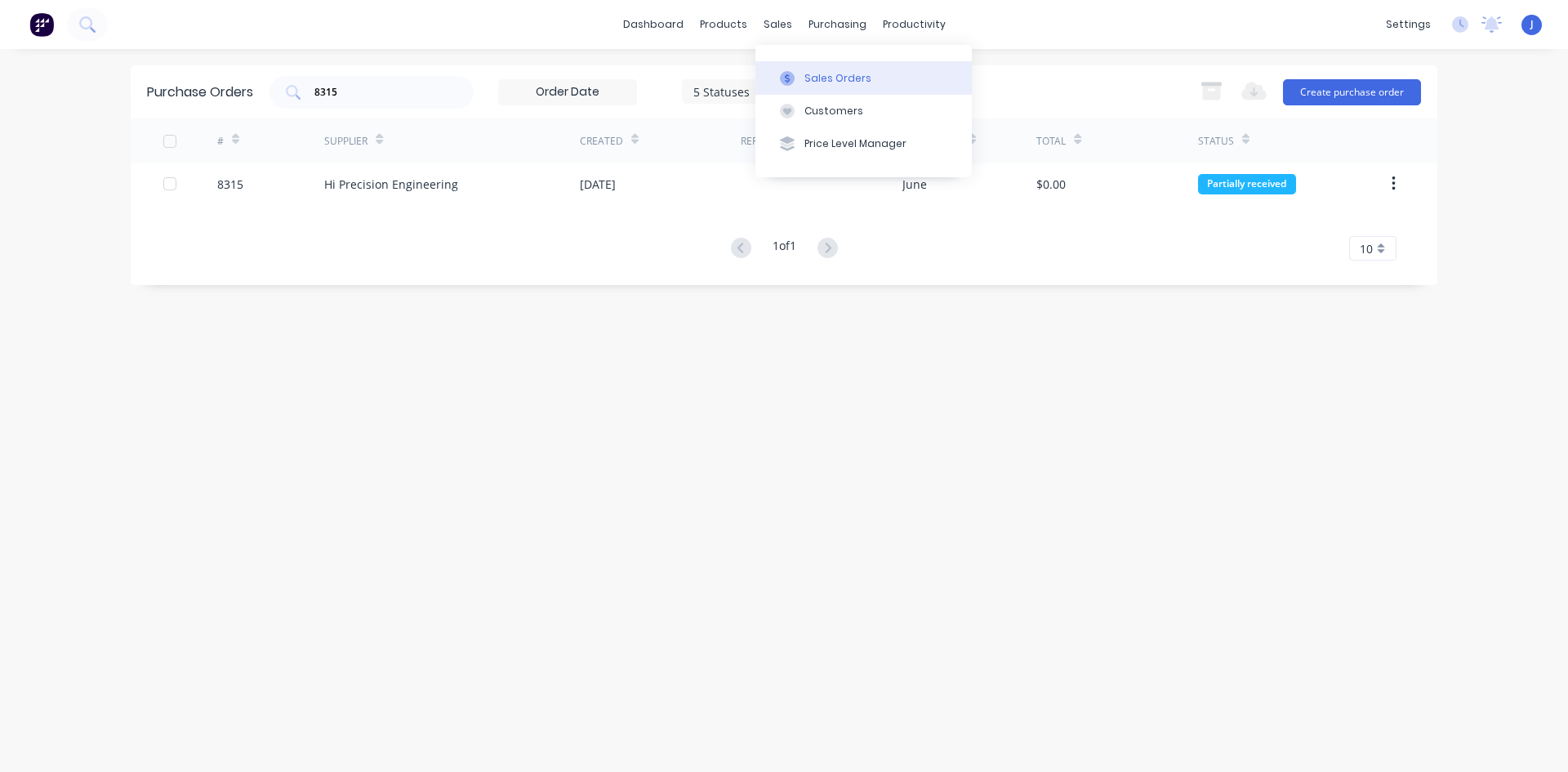
click at [792, 64] on button "Sales Orders" at bounding box center [864, 77] width 216 height 33
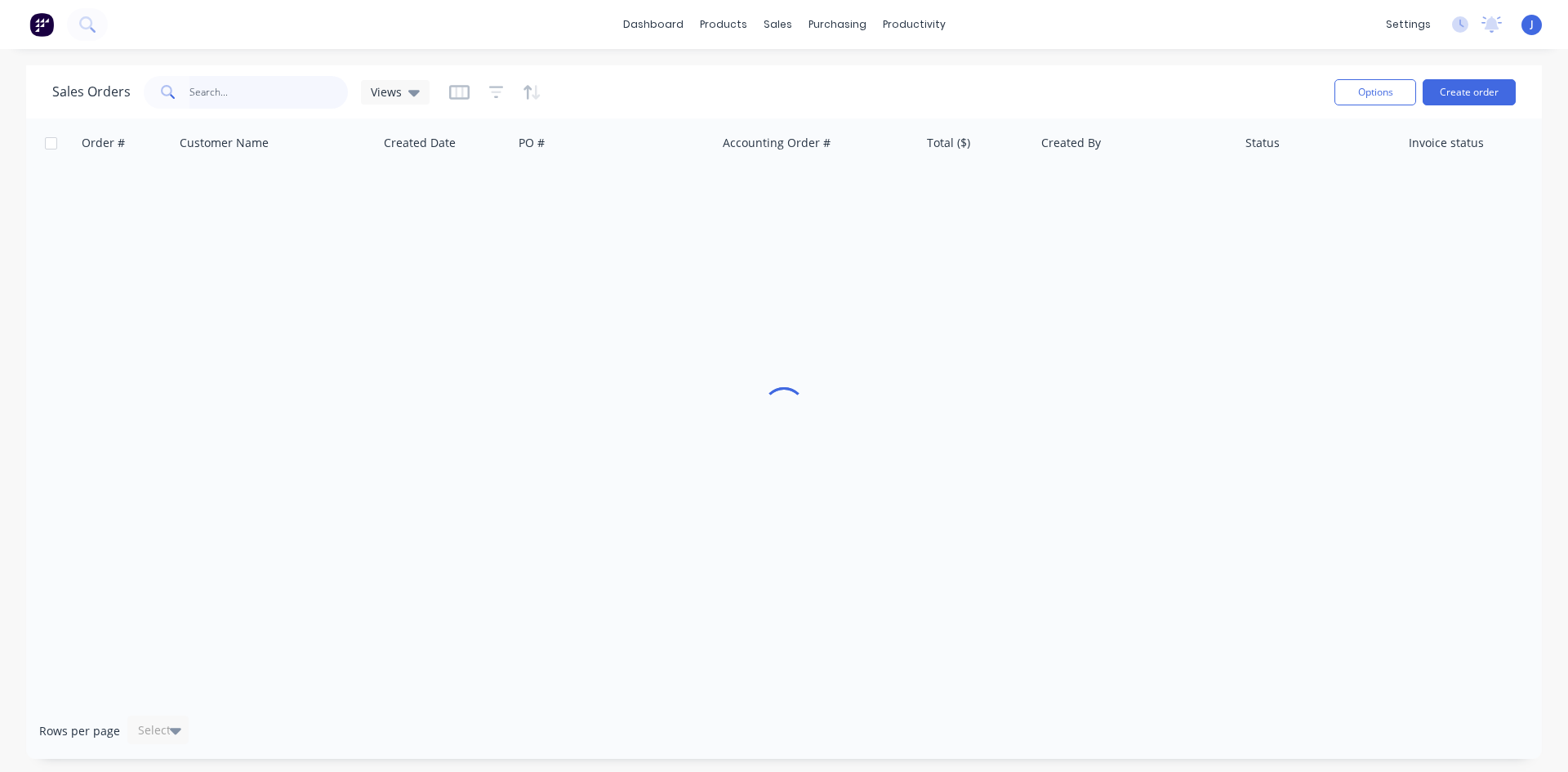
click at [318, 89] on input "text" at bounding box center [269, 92] width 159 height 33
type input "47395"
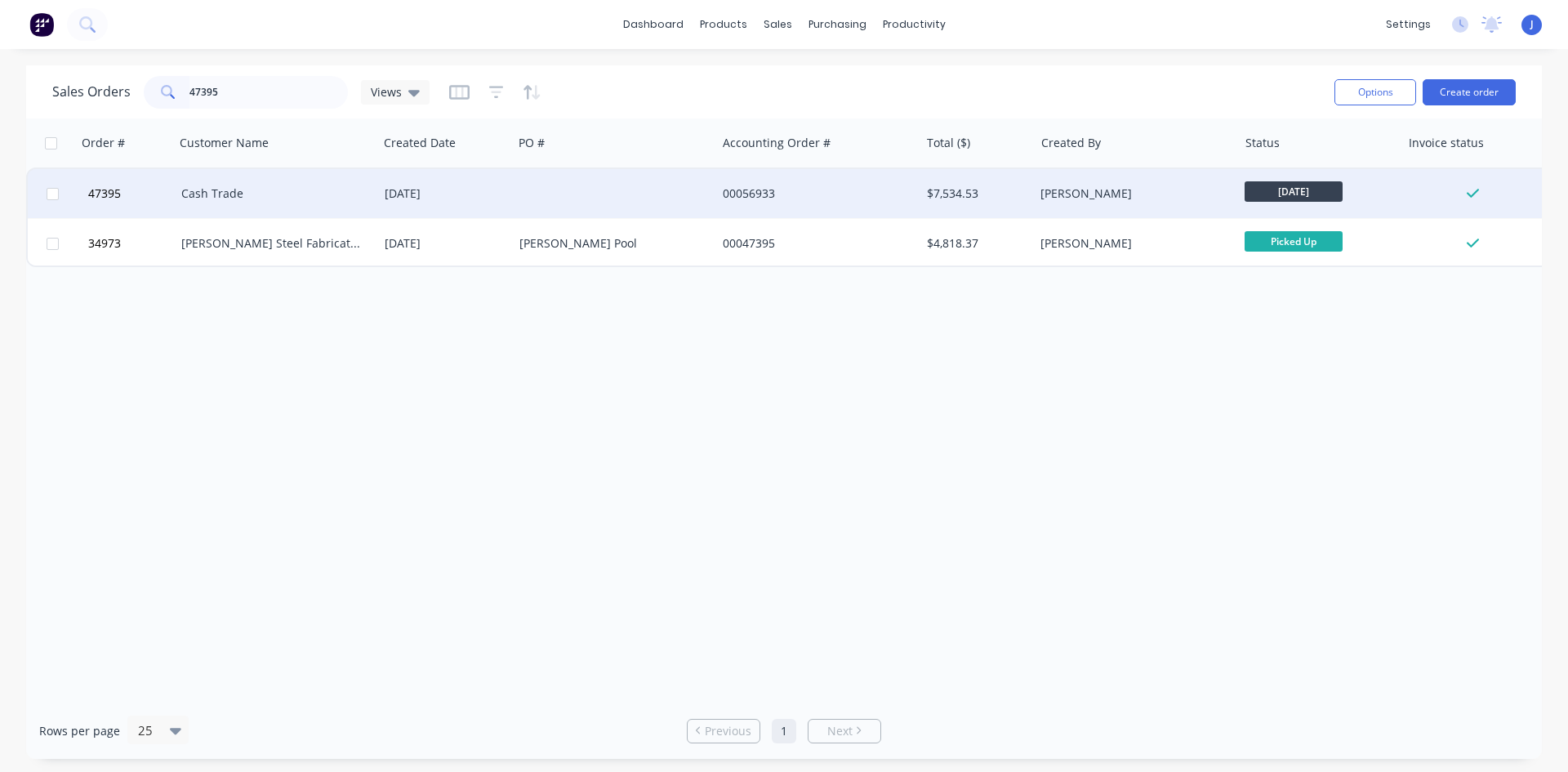
click at [416, 195] on div "[DATE]" at bounding box center [445, 193] width 122 height 16
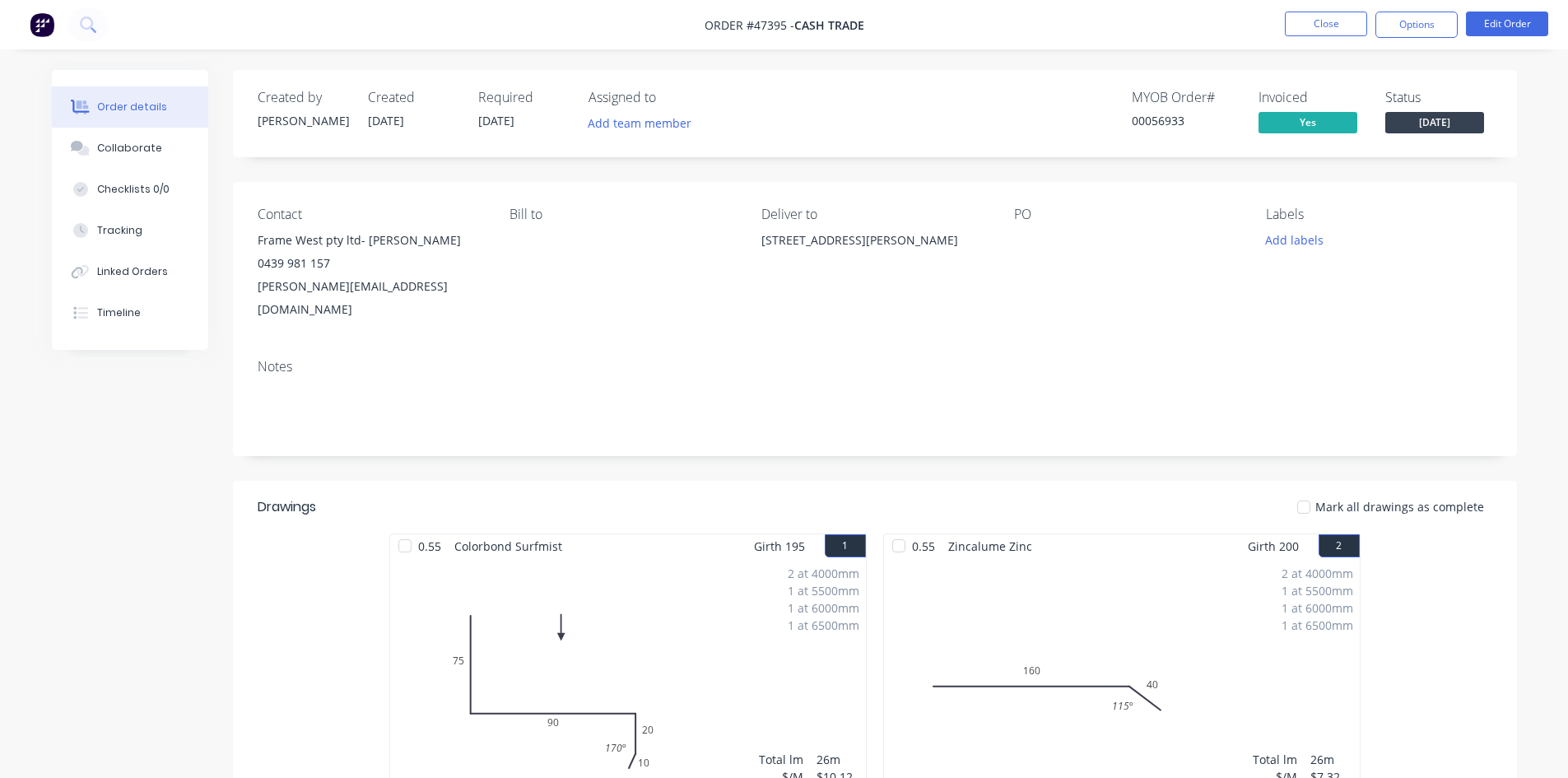
click at [1098, 313] on div "Contact Frame West pty ltd- [PERSON_NAME] 0439 981 157 [PERSON_NAME][EMAIL_ADDR…" at bounding box center [874, 264] width 1284 height 164
click at [1309, 32] on button "Close" at bounding box center [1325, 23] width 82 height 24
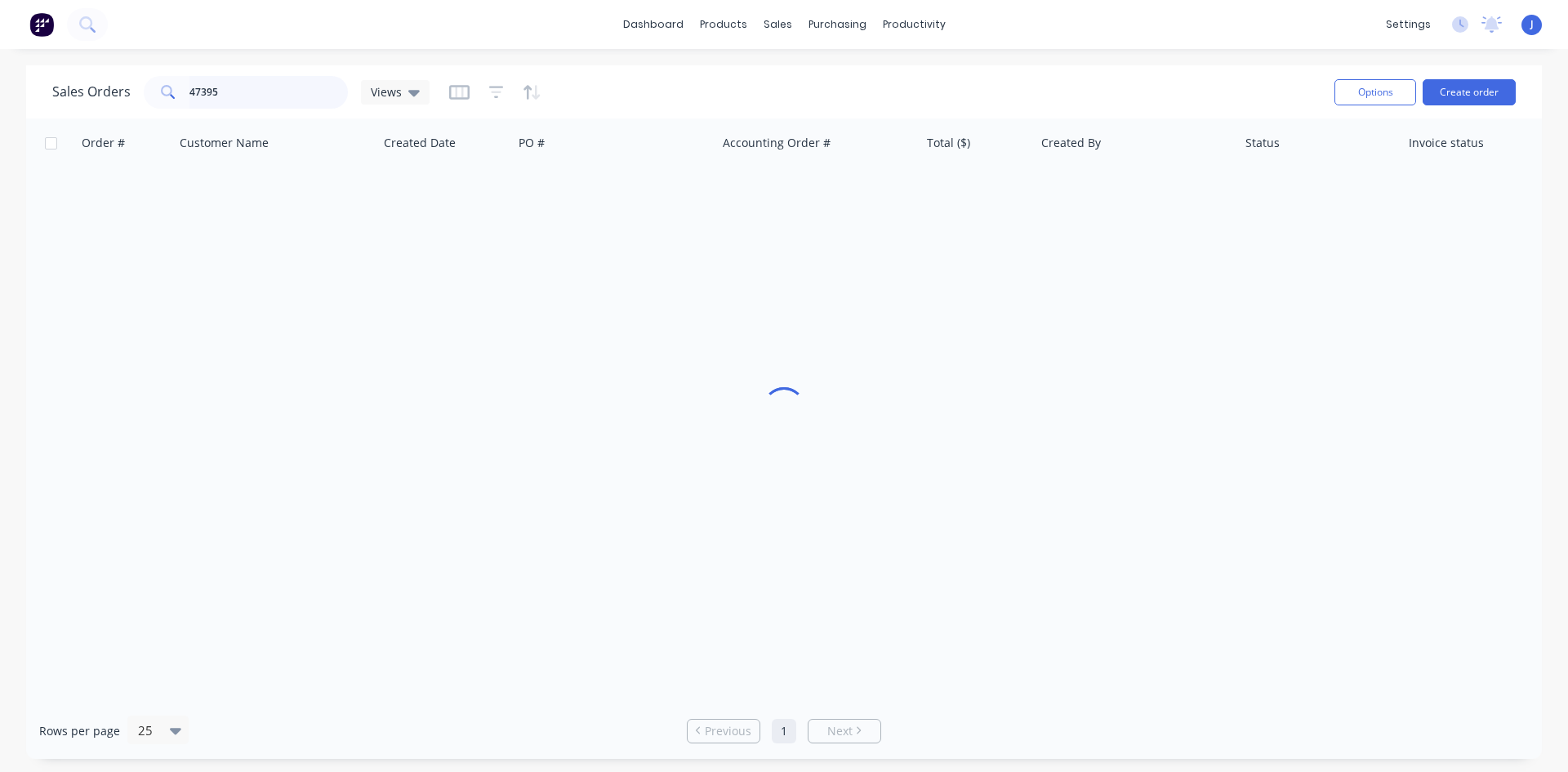
drag, startPoint x: 235, startPoint y: 88, endPoint x: 144, endPoint y: 82, distance: 91.2
click at [144, 82] on div "47395" at bounding box center [246, 92] width 204 height 33
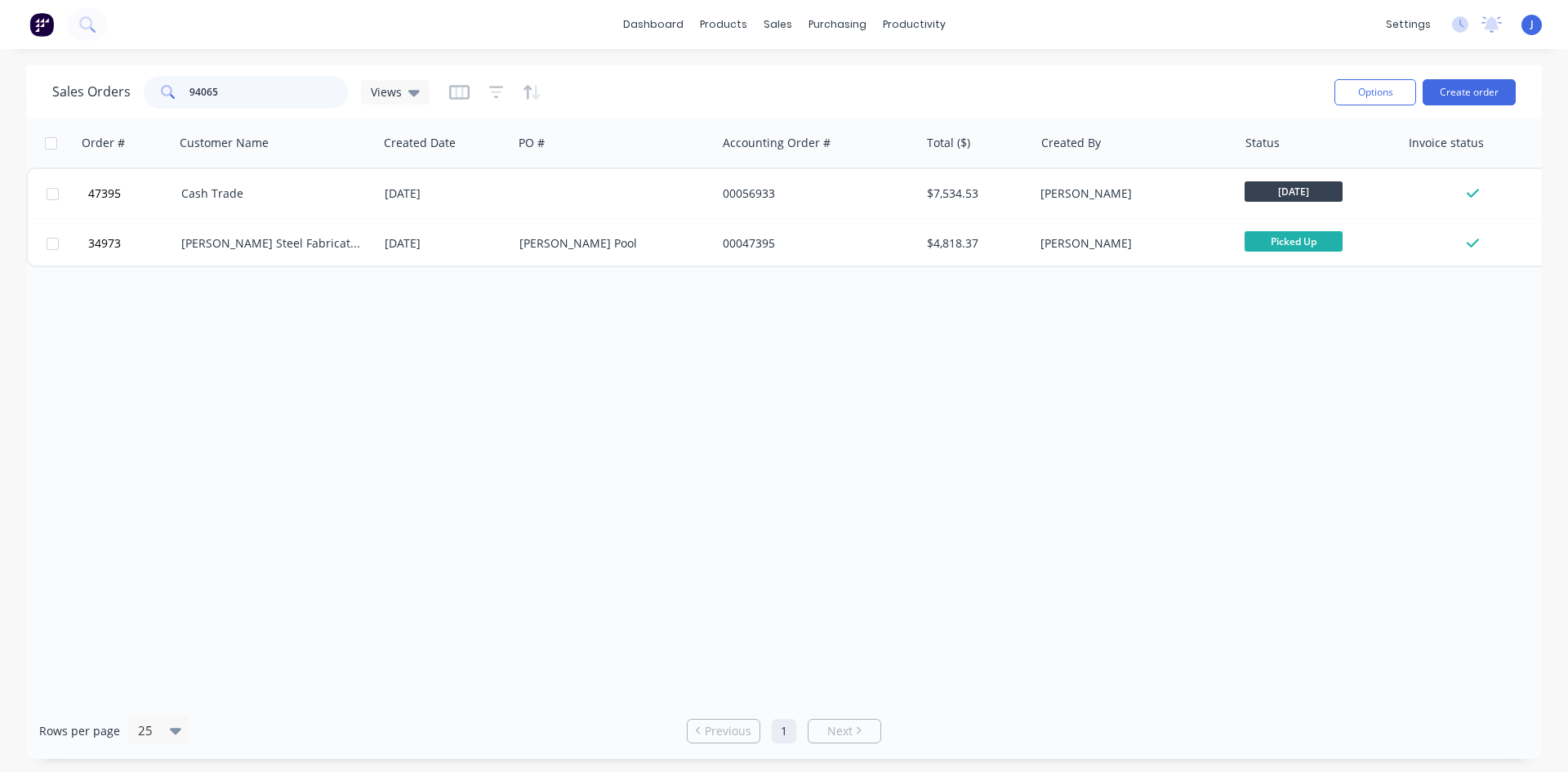
type input "94065"
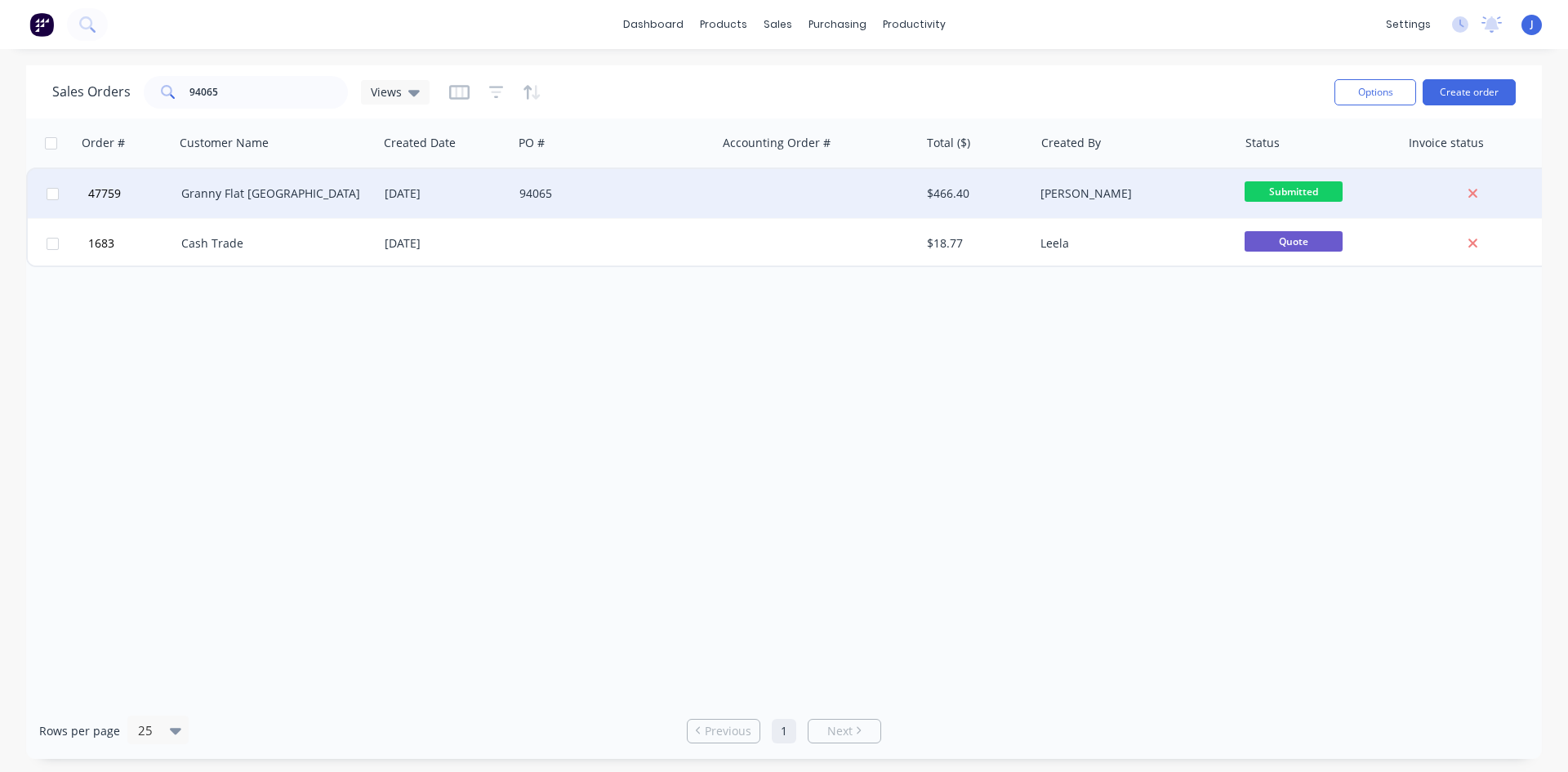
click at [452, 192] on div "[DATE]" at bounding box center [445, 193] width 122 height 16
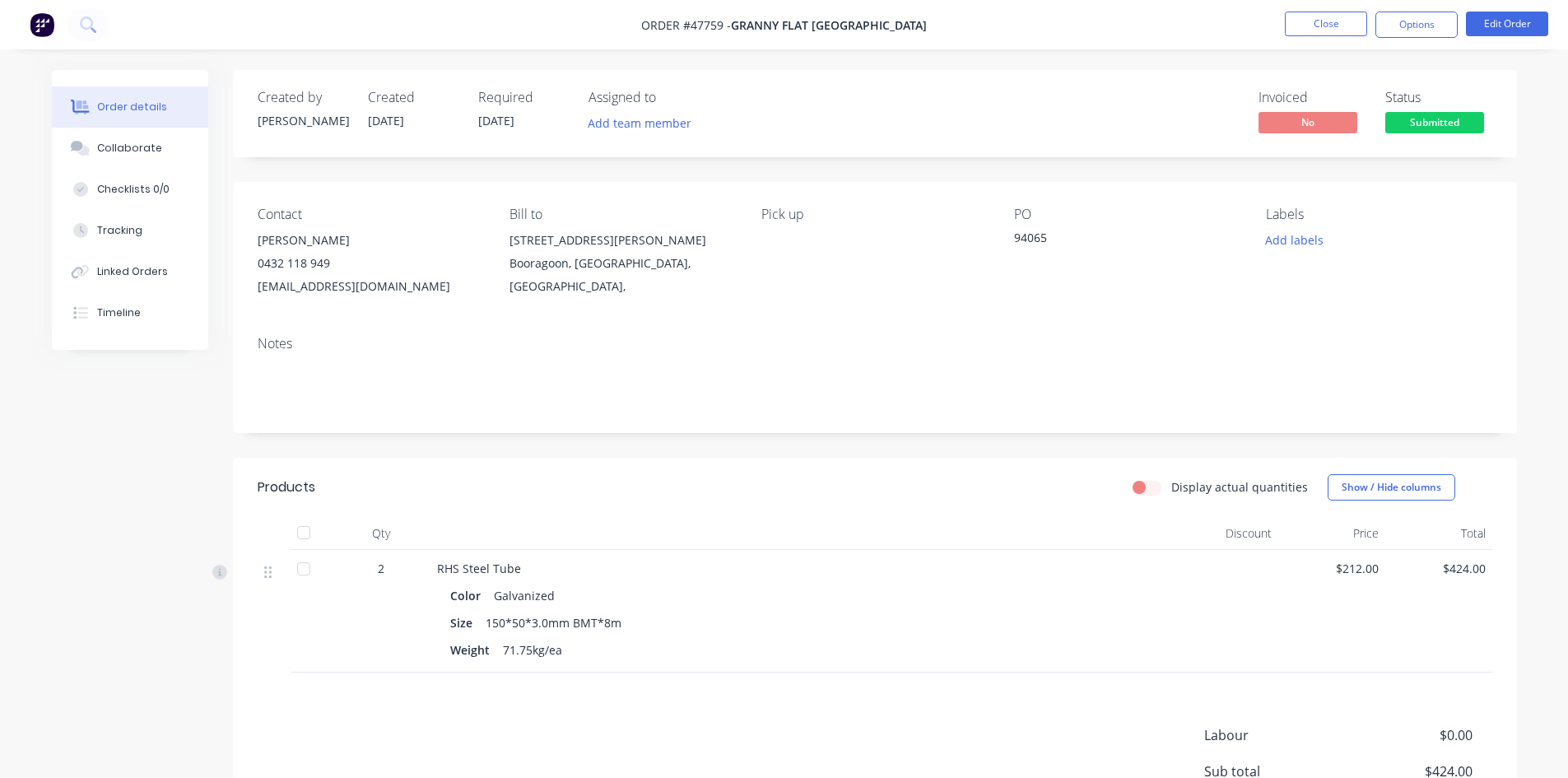
click at [1448, 124] on span "Submitted" at bounding box center [1435, 122] width 99 height 21
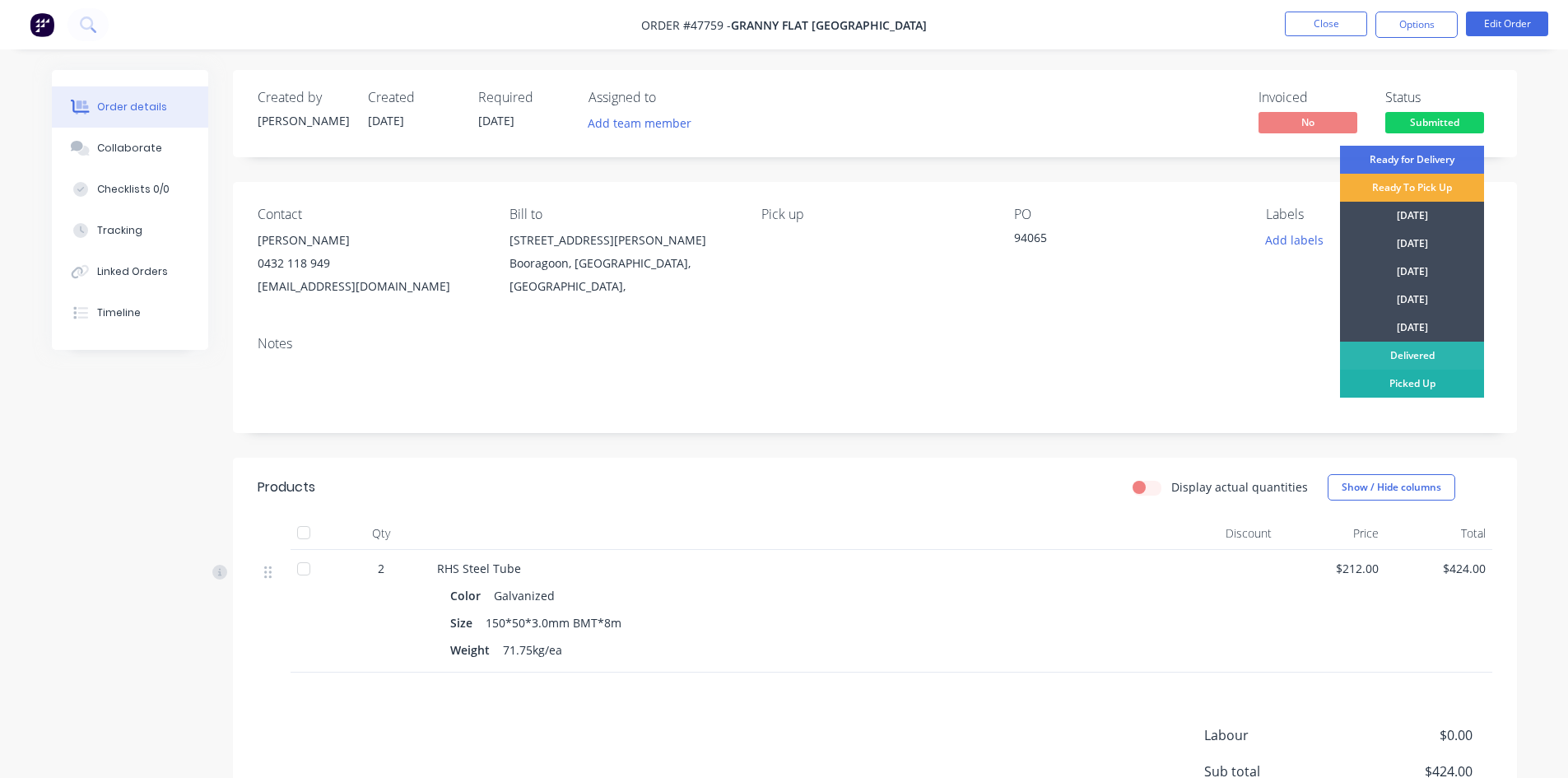
click at [1419, 392] on div "Picked Up" at bounding box center [1412, 383] width 144 height 28
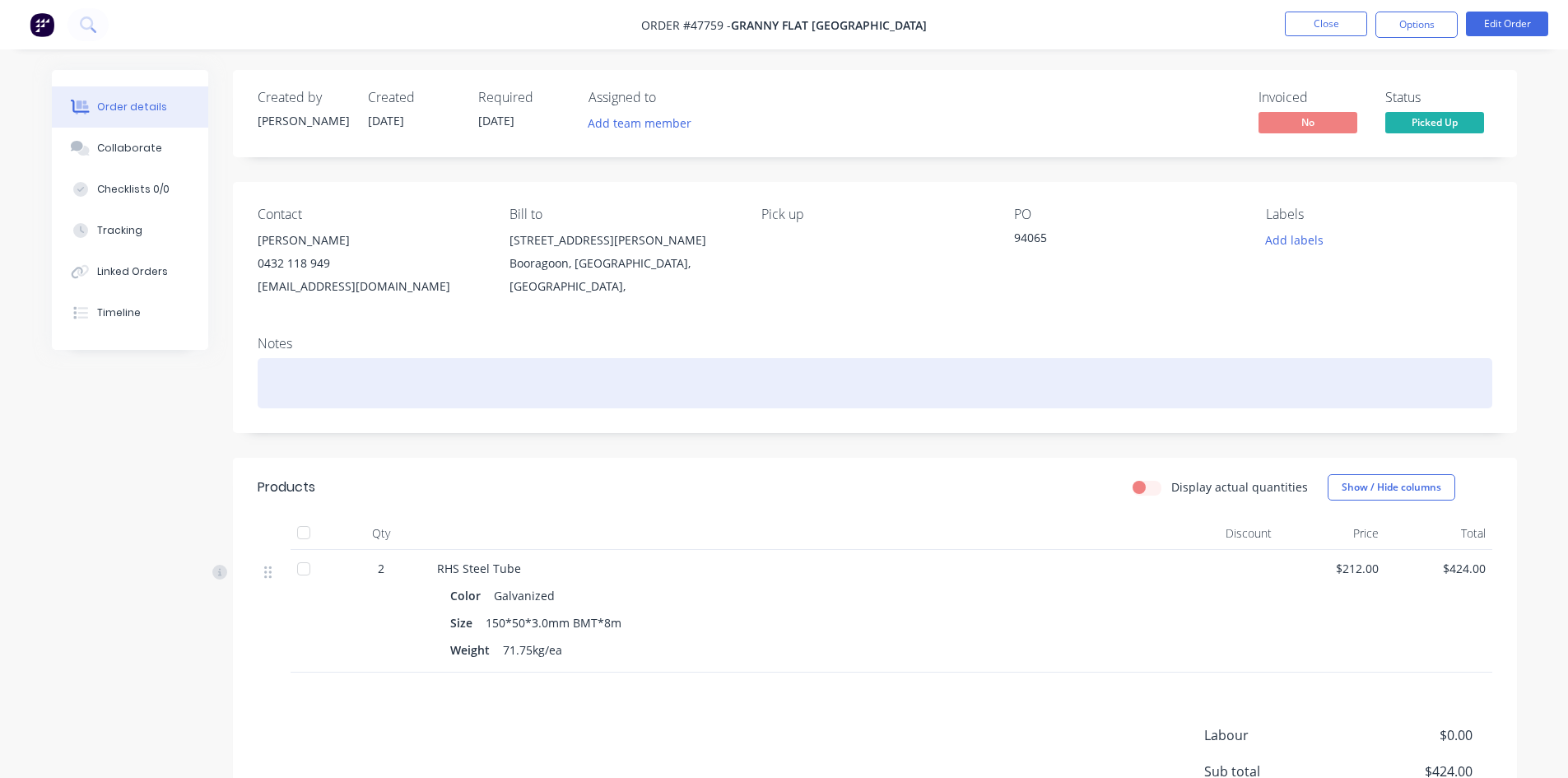
click at [1419, 392] on div at bounding box center [875, 383] width 1235 height 50
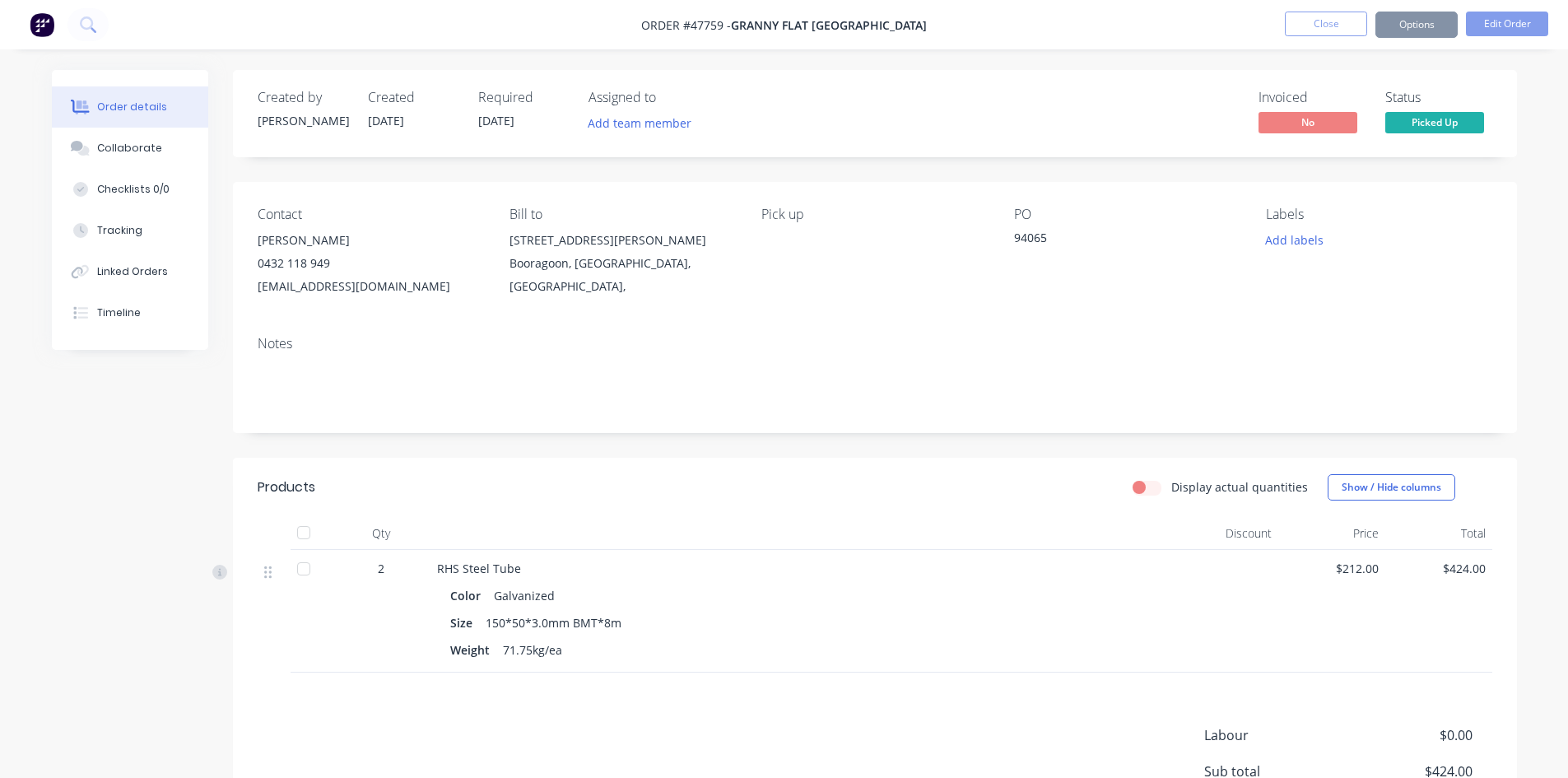
click at [425, 444] on div "Created by [PERSON_NAME] Created [DATE] Required [DATE] Assigned to Add team me…" at bounding box center [874, 488] width 1284 height 835
click at [1302, 22] on button "Close" at bounding box center [1325, 23] width 82 height 24
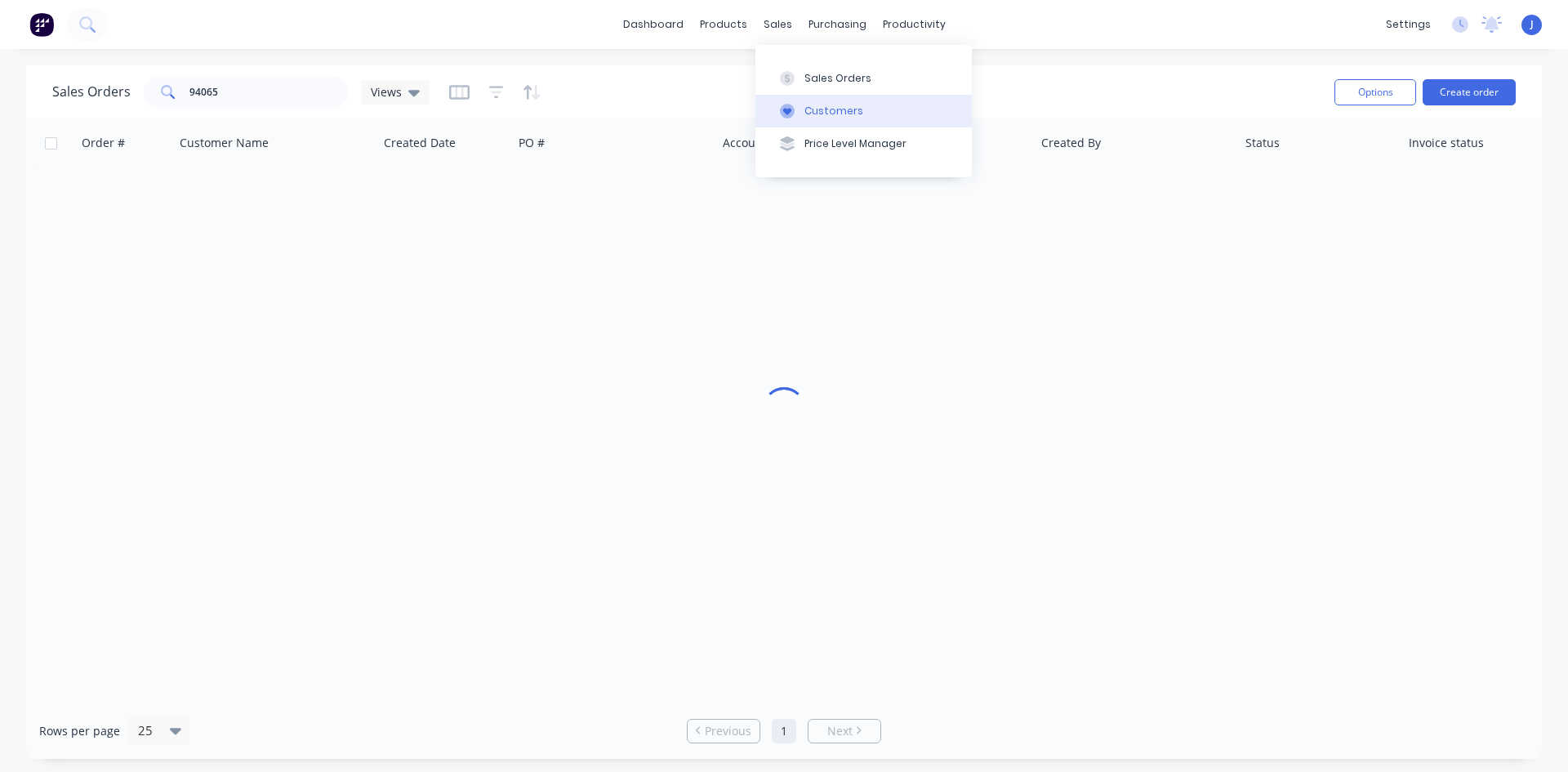
click at [785, 111] on icon at bounding box center [787, 112] width 8 height 7
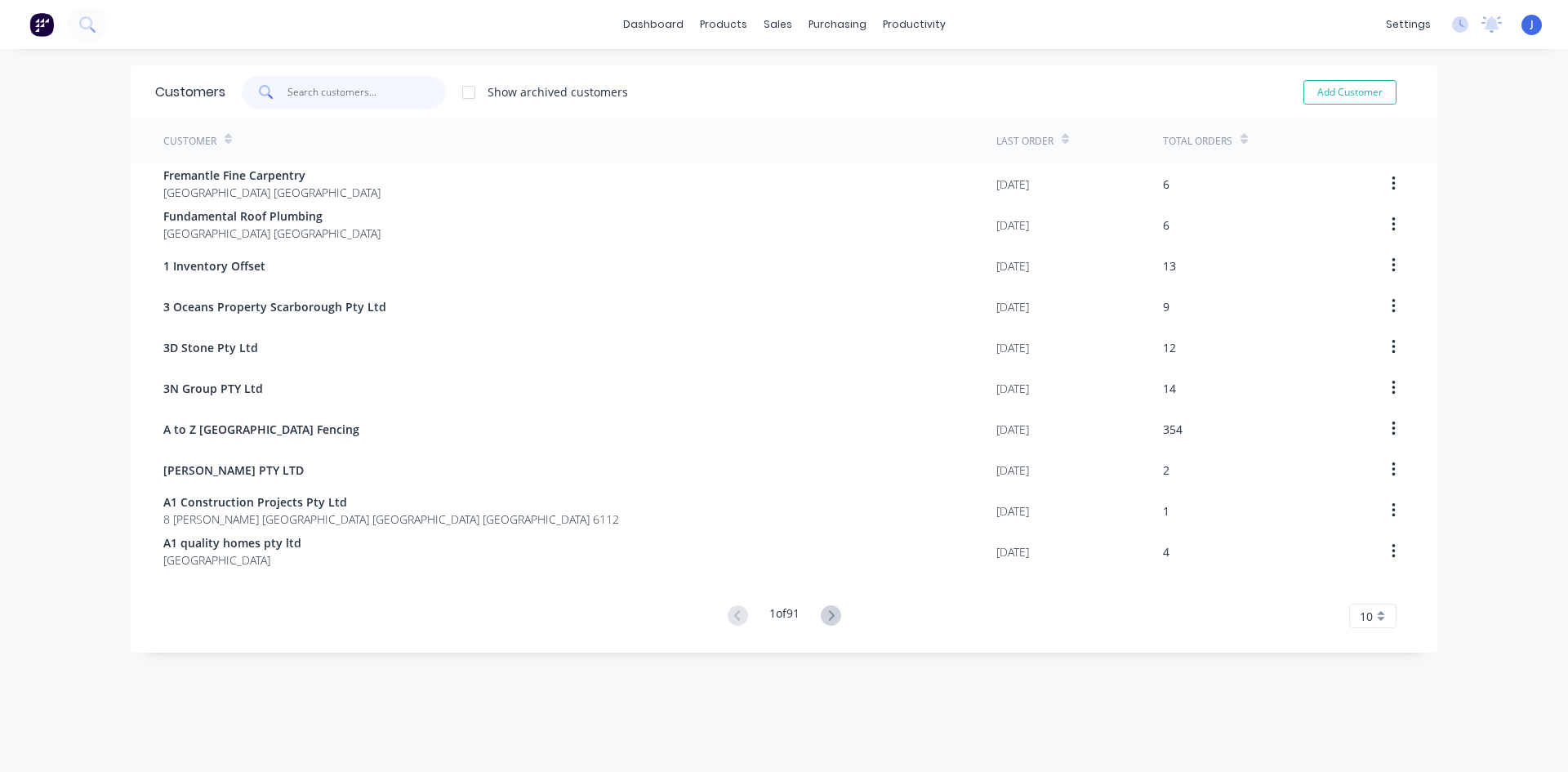
click at [387, 80] on input "text" at bounding box center [367, 92] width 159 height 33
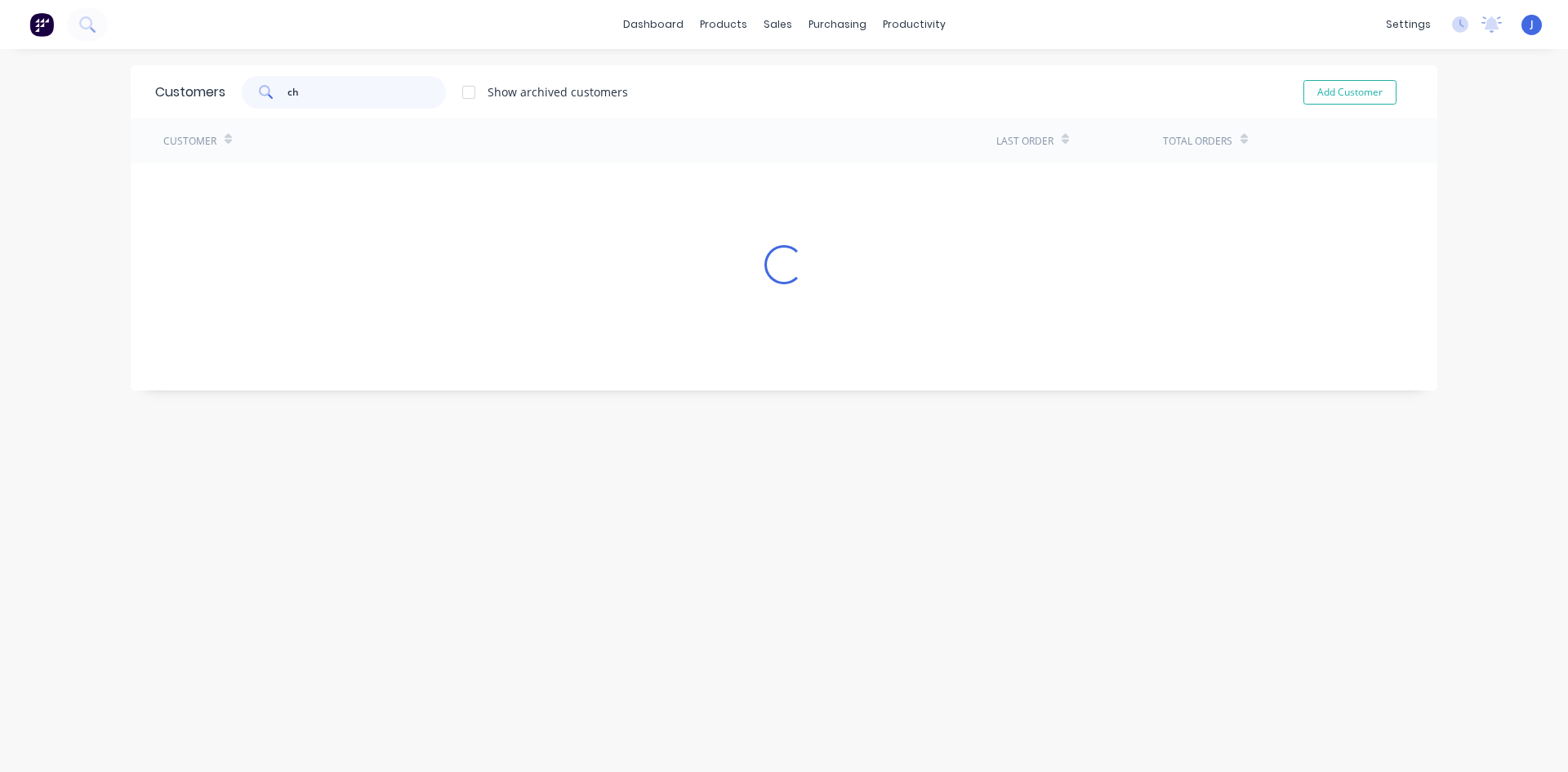
type input "c"
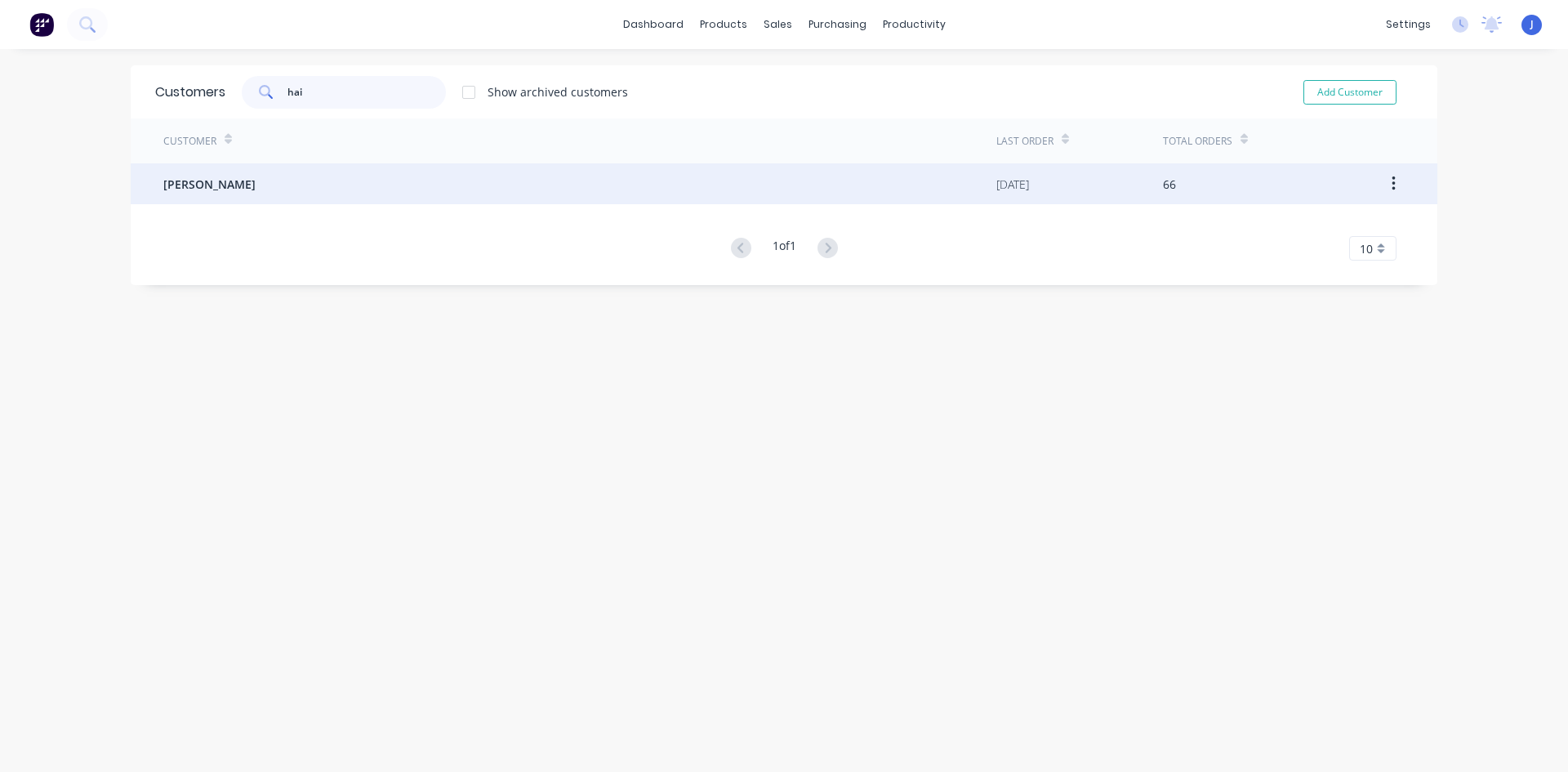
type input "hai"
click at [344, 185] on div "[PERSON_NAME]" at bounding box center [580, 184] width 833 height 41
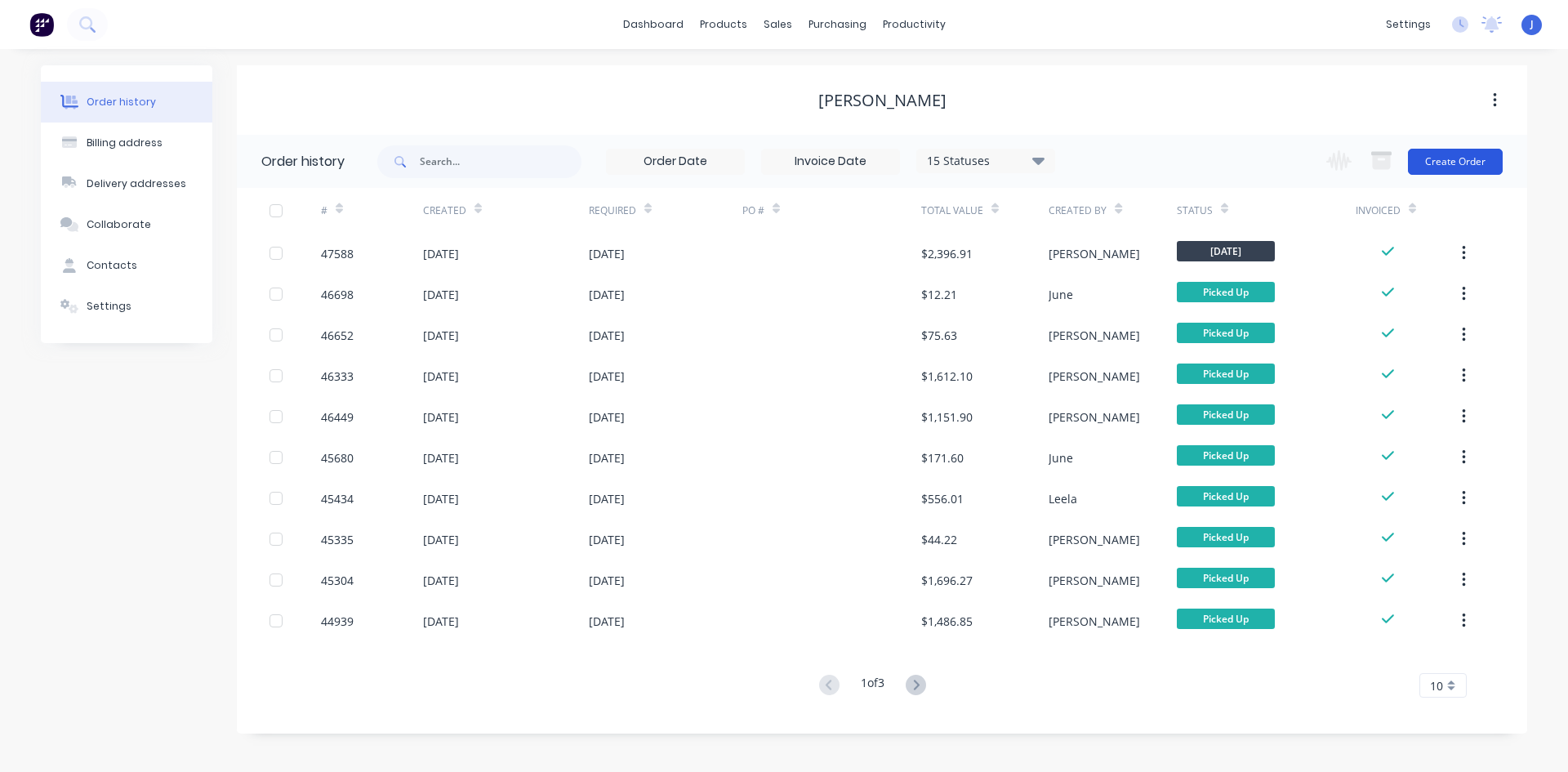
click at [1471, 164] on button "Create Order" at bounding box center [1455, 161] width 95 height 26
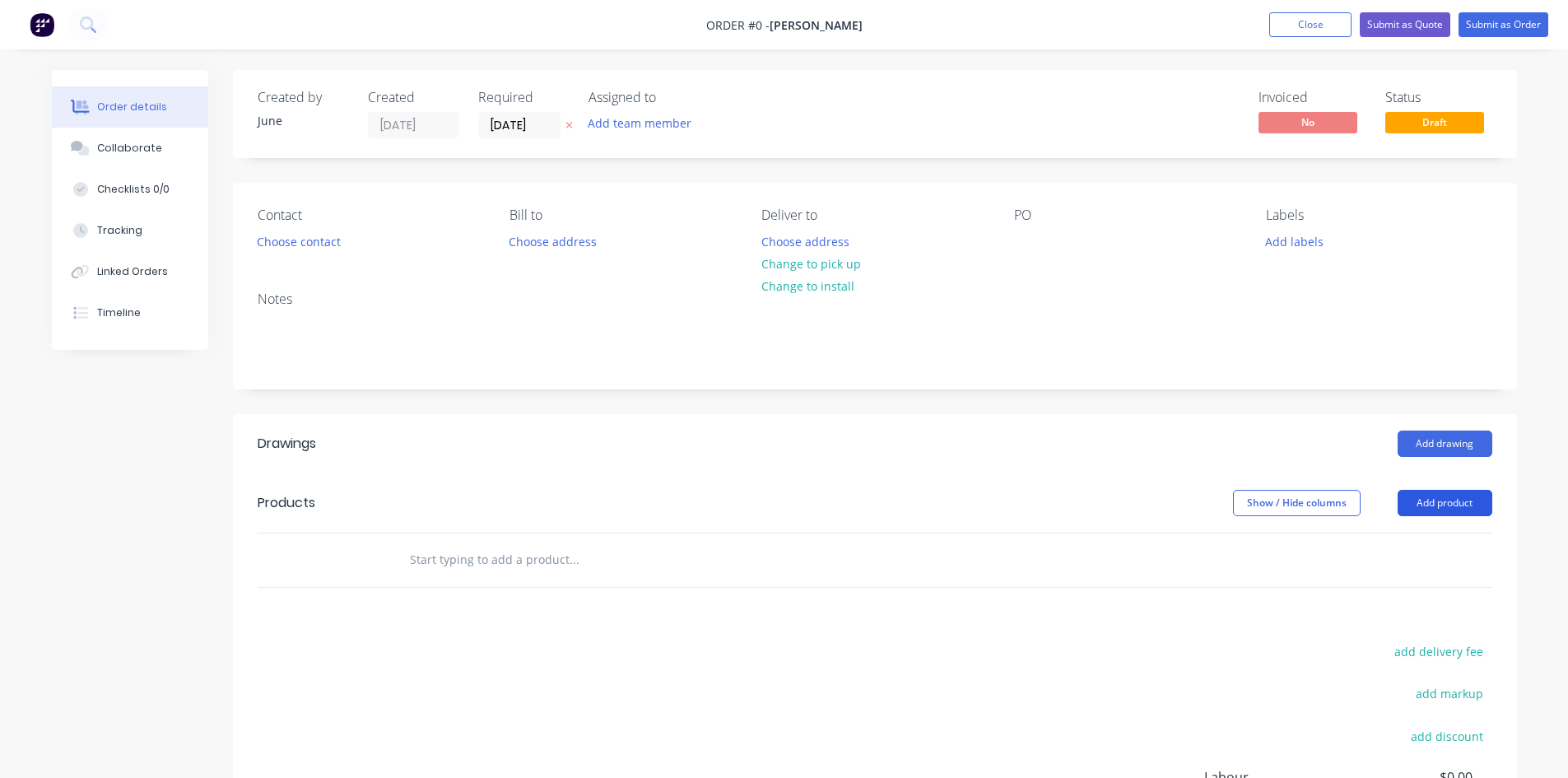
click at [1445, 508] on button "Add product" at bounding box center [1445, 502] width 95 height 26
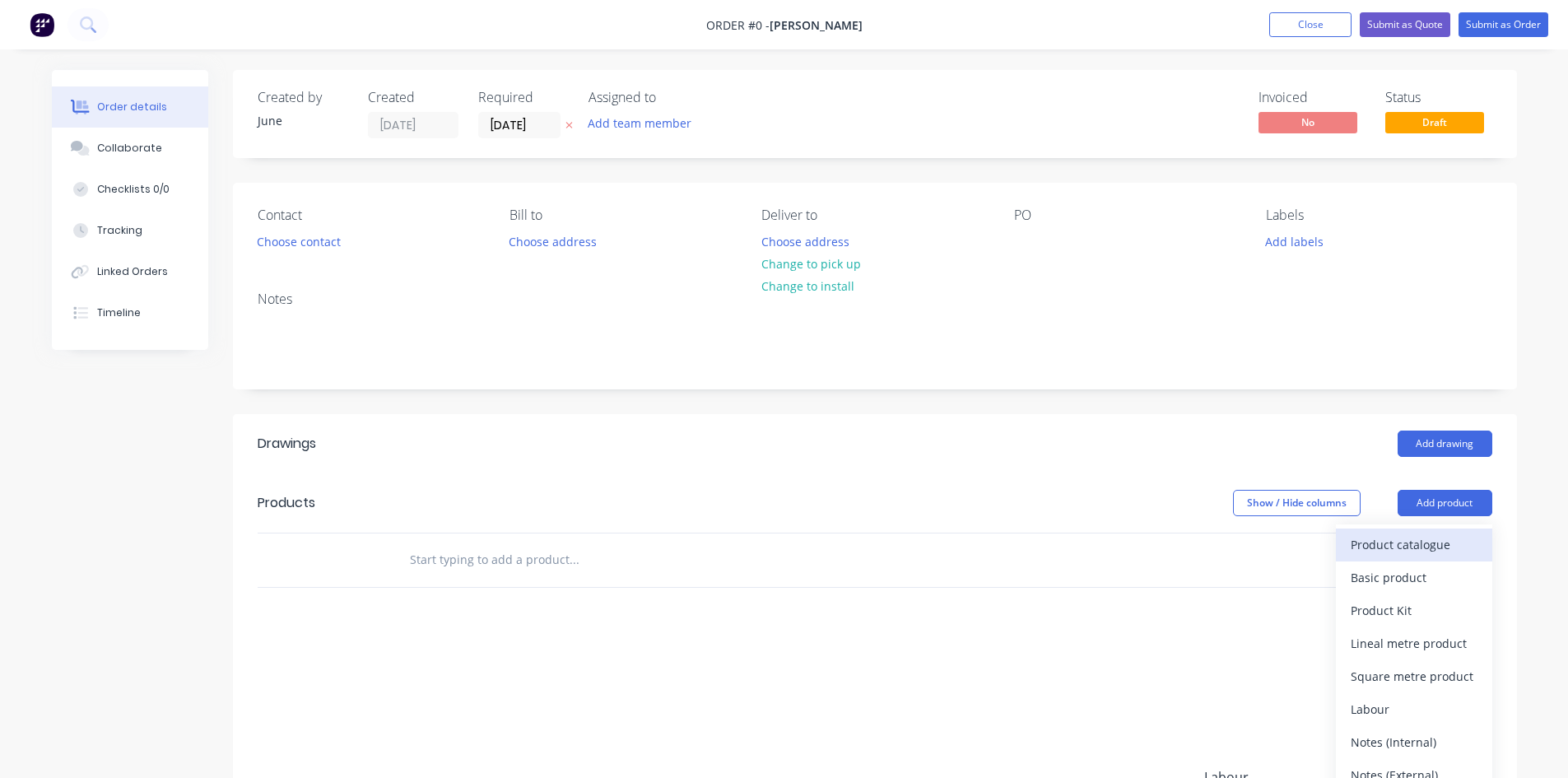
click at [1424, 550] on div "Product catalogue" at bounding box center [1413, 545] width 127 height 23
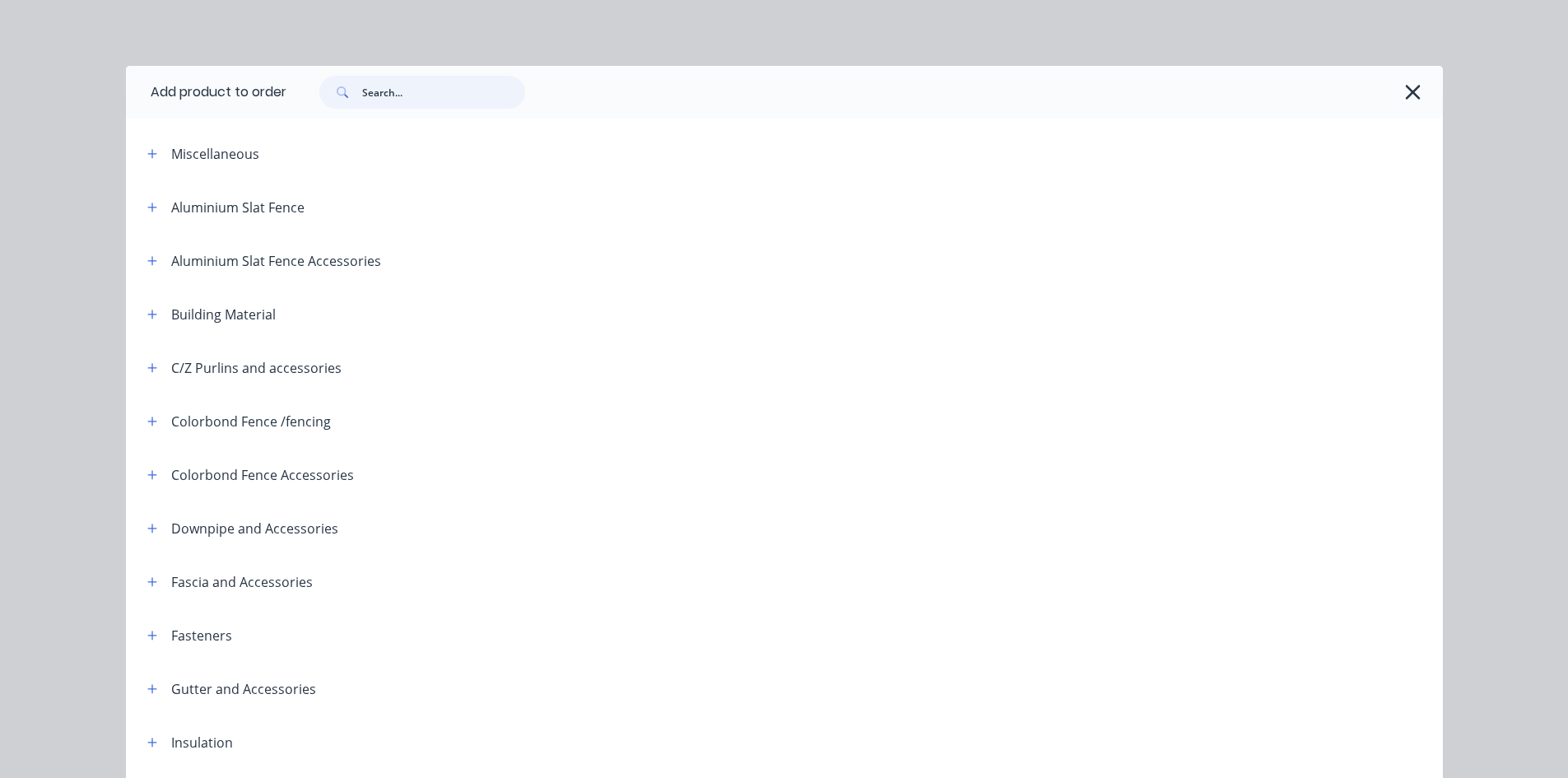
click at [445, 101] on input "text" at bounding box center [443, 92] width 163 height 33
type input "s"
type input "rhs"
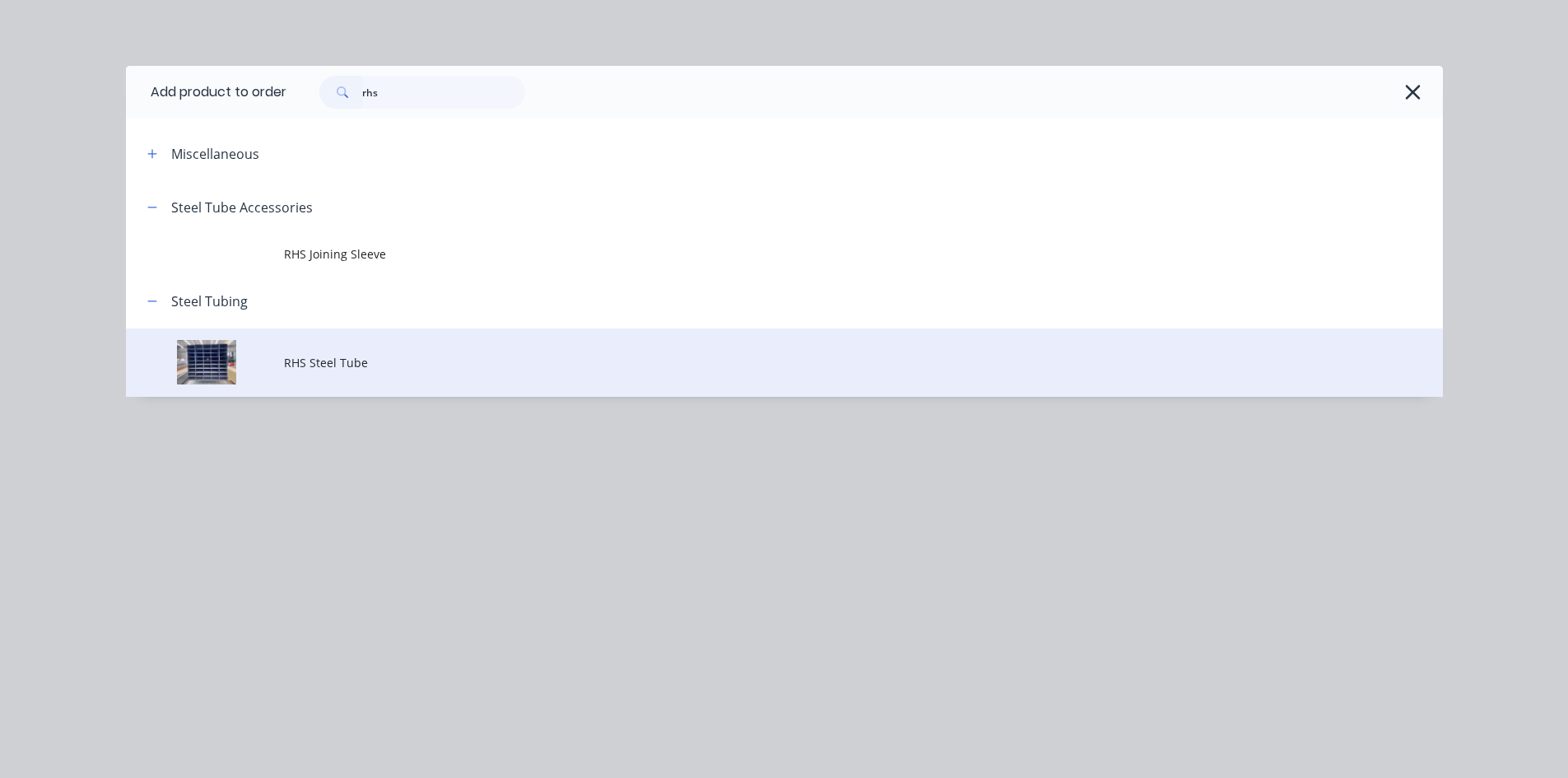
click at [338, 359] on span "RHS Steel Tube" at bounding box center [747, 362] width 926 height 17
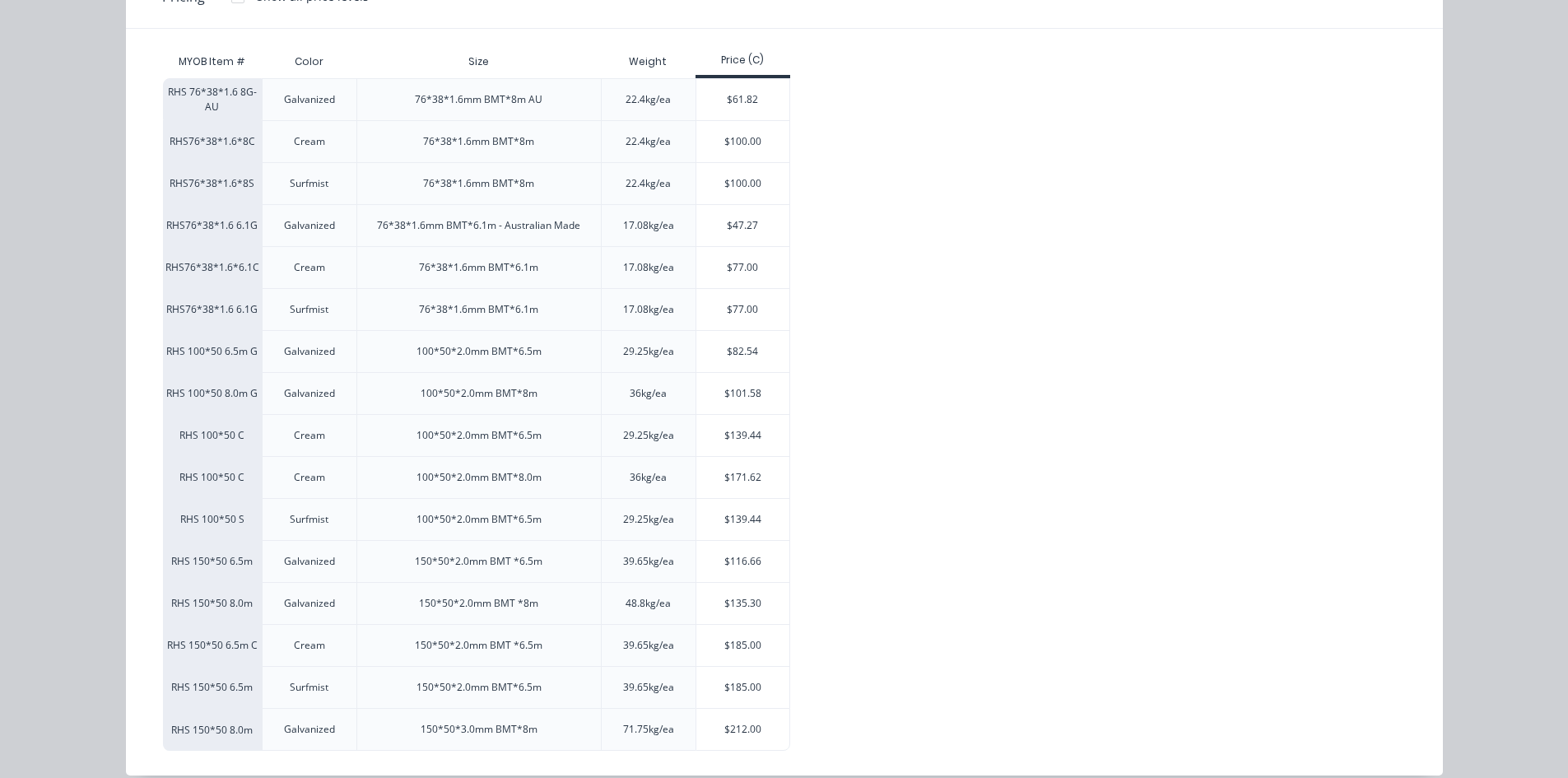
scroll to position [247, 0]
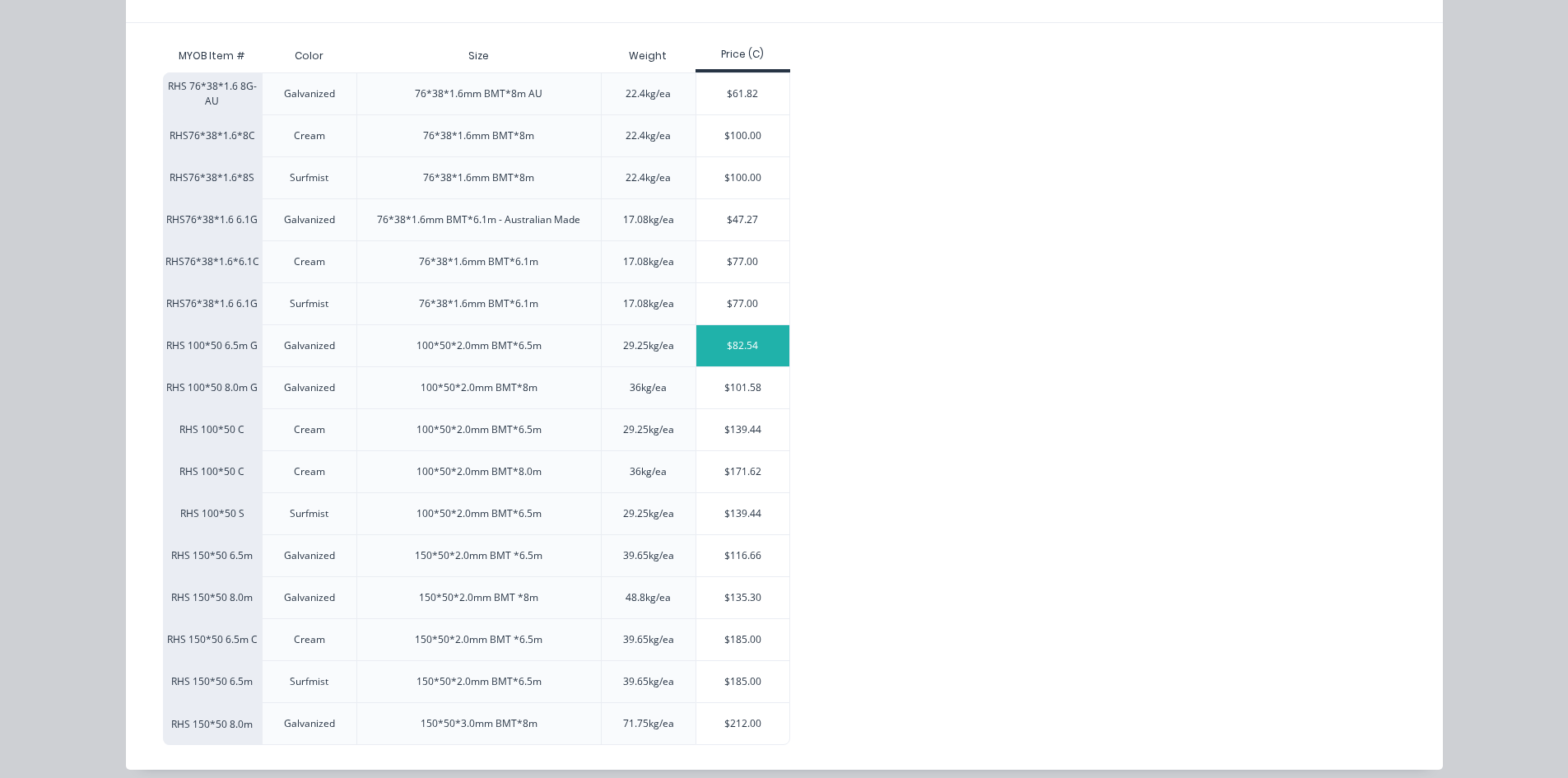
click at [716, 352] on div "$82.54" at bounding box center [743, 346] width 93 height 41
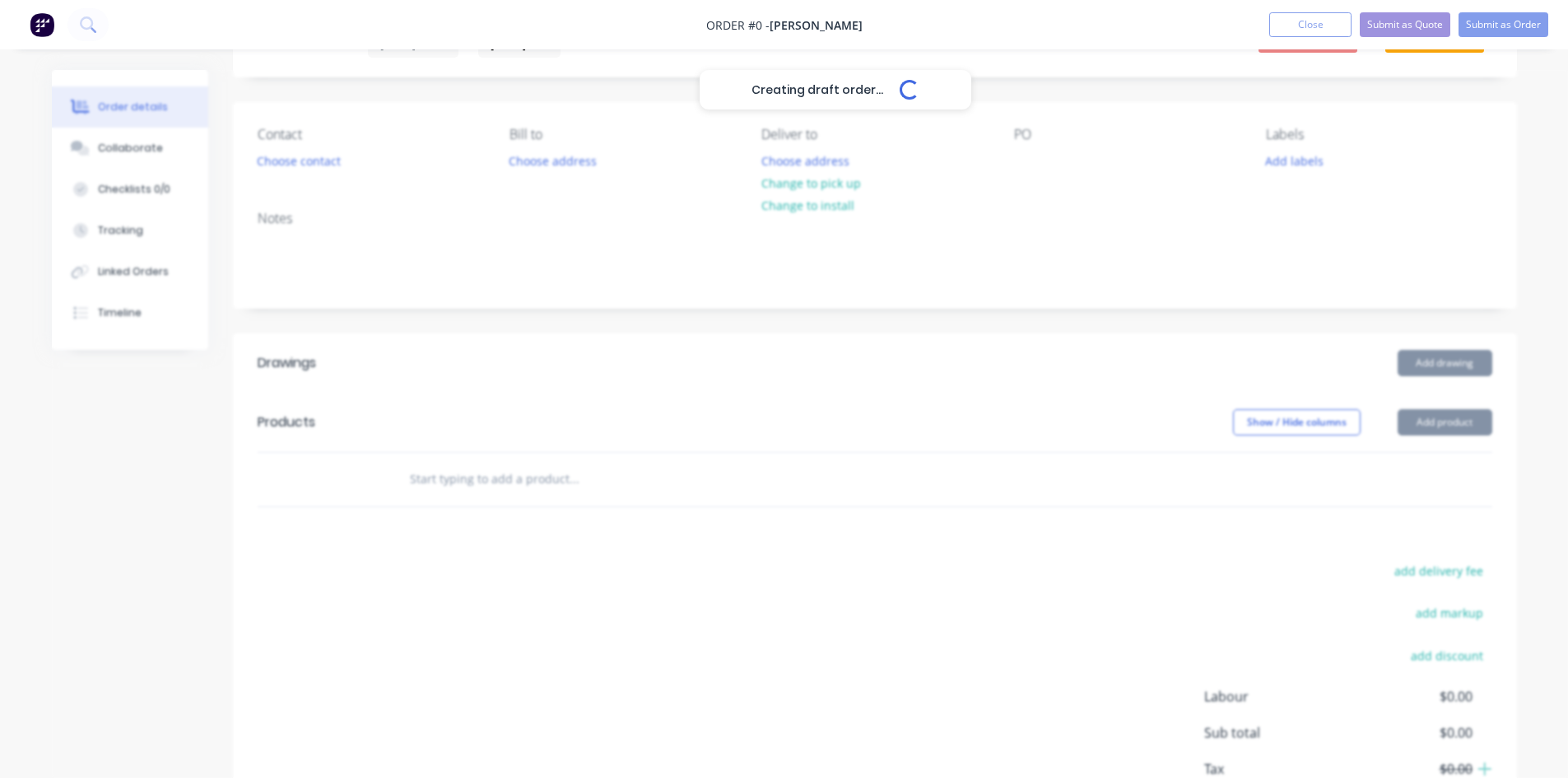
scroll to position [194, 0]
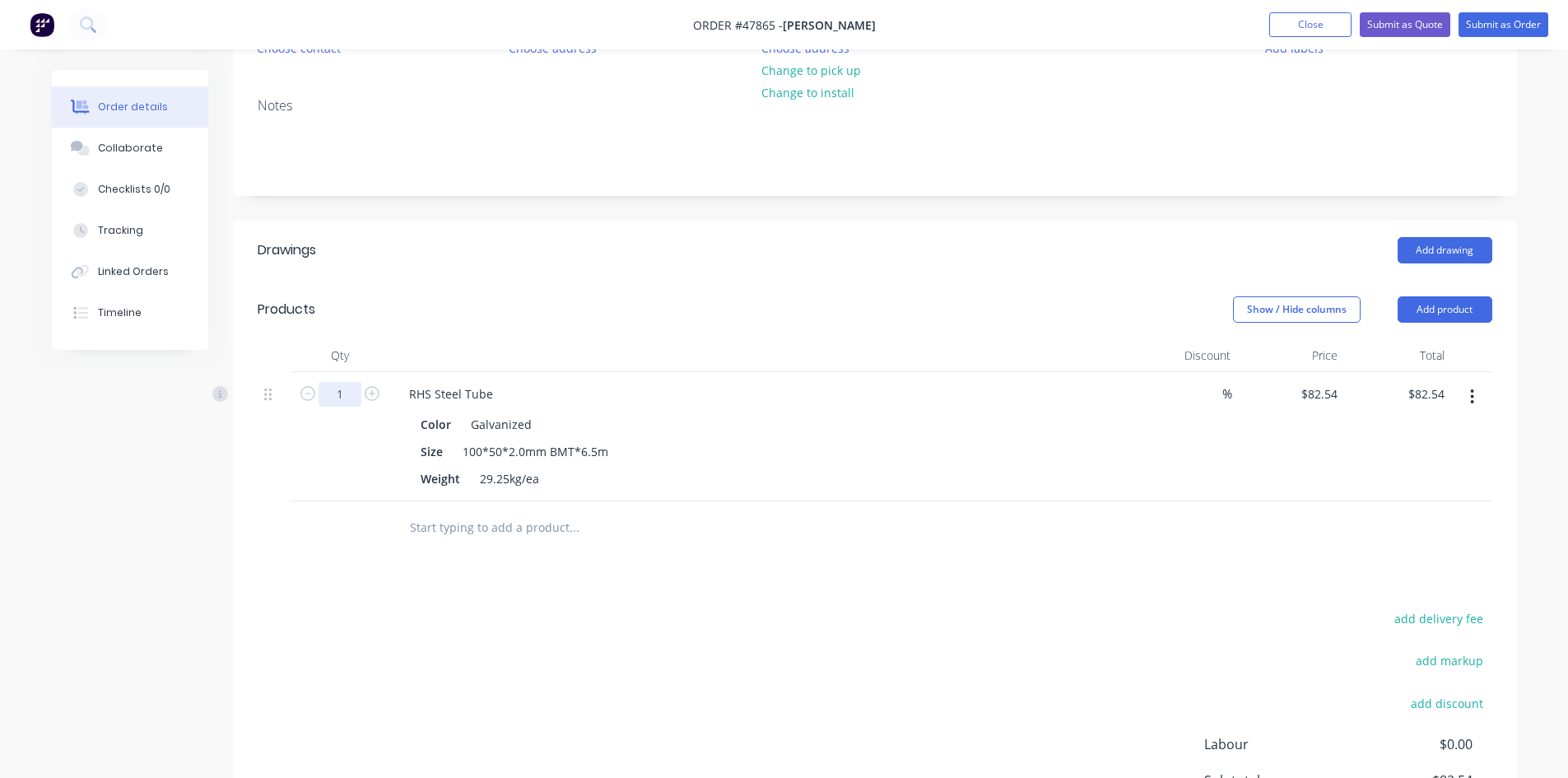
click at [345, 393] on input "1" at bounding box center [339, 394] width 42 height 24
type input "5"
type input "$412.70"
click at [775, 375] on div "RHS Steel Tube Color Galvanized Size 100*50*2.0mm BMT*6.5m Weight 29.25kg/ea" at bounding box center [760, 436] width 741 height 129
click at [1464, 393] on button "button" at bounding box center [1472, 397] width 39 height 30
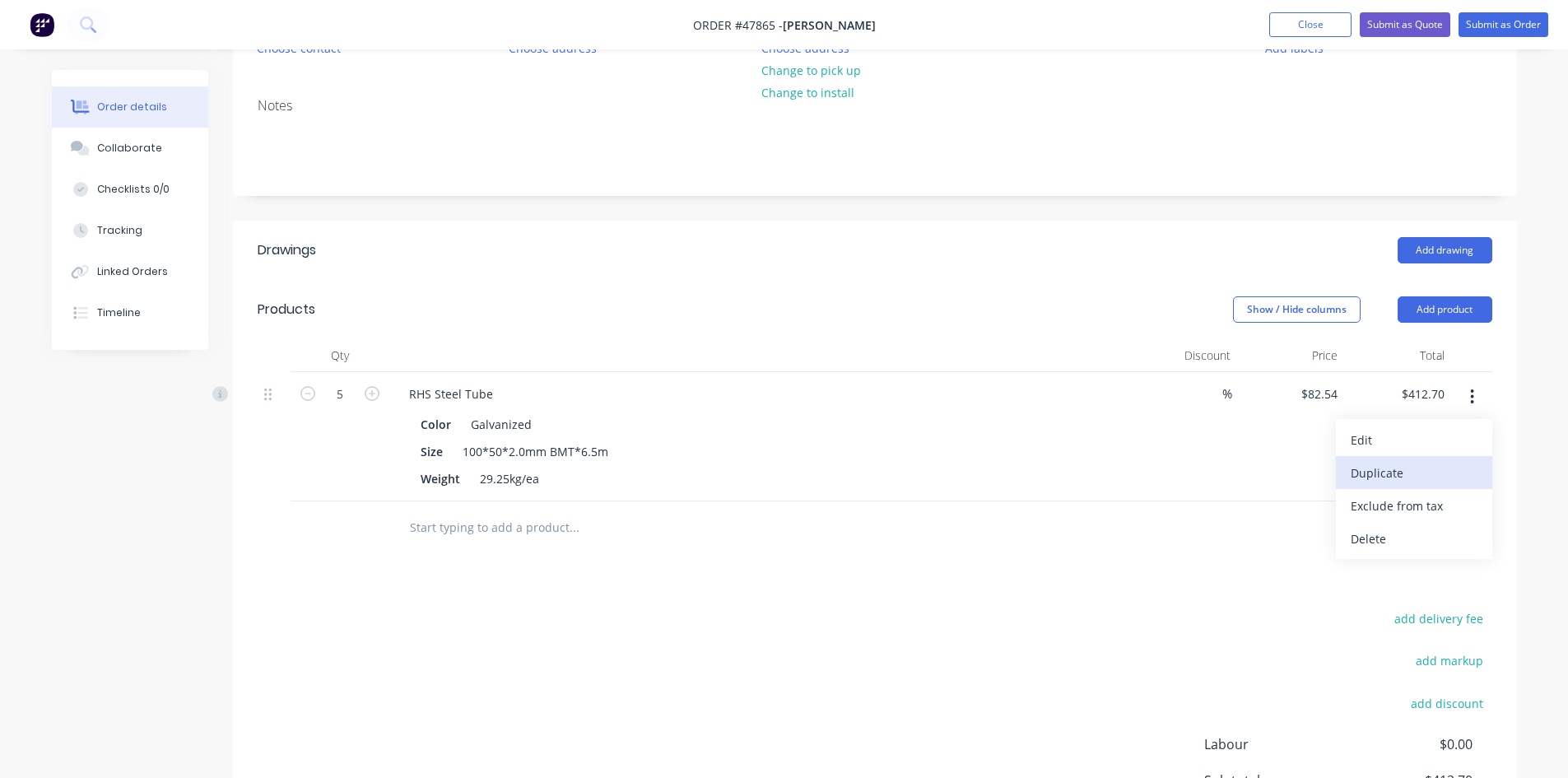
click at [1463, 466] on div "Duplicate" at bounding box center [1413, 472] width 127 height 23
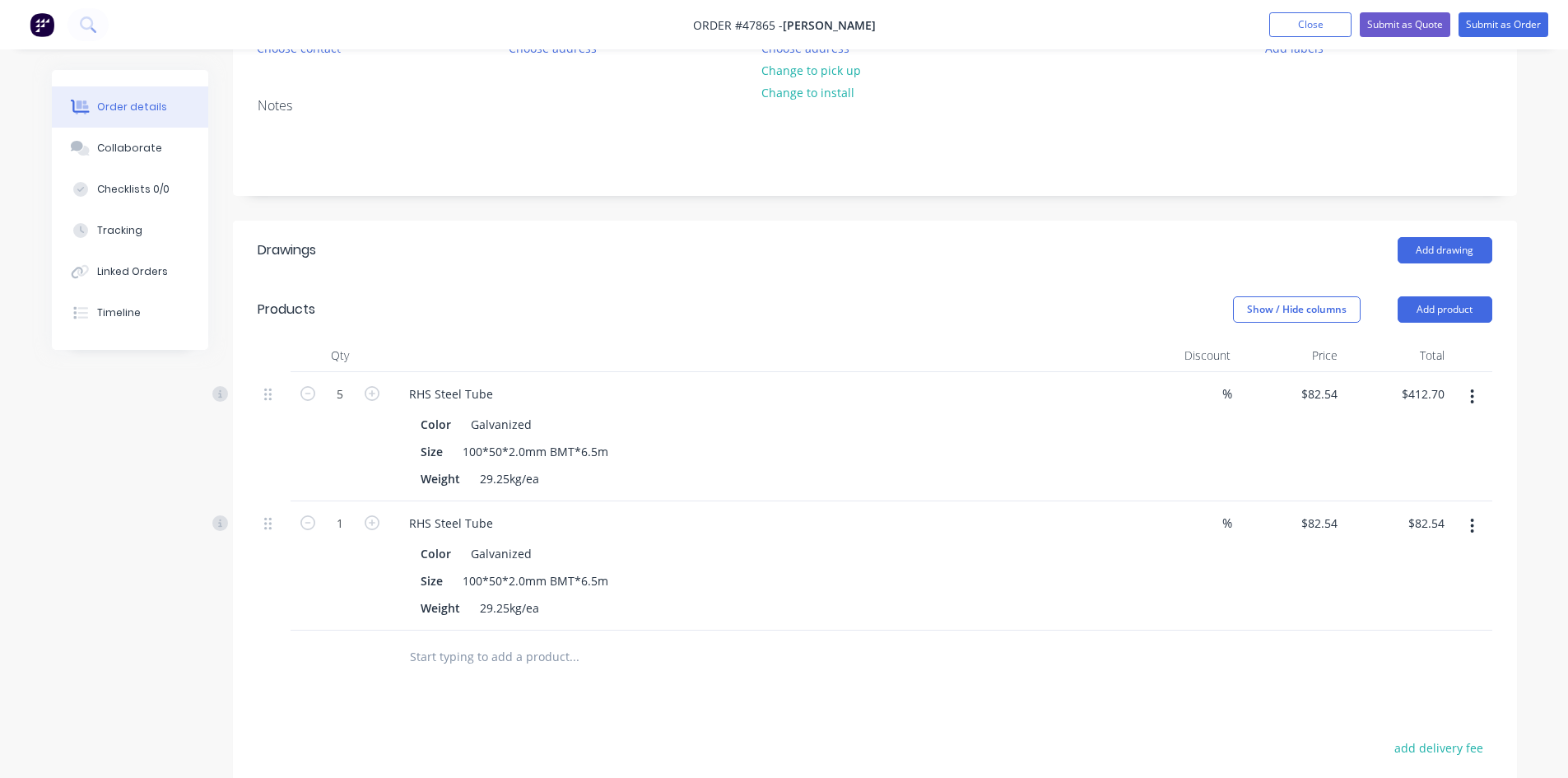
click at [1472, 535] on icon "button" at bounding box center [1472, 526] width 5 height 18
click at [1454, 587] on button "Duplicate" at bounding box center [1413, 601] width 156 height 33
click at [1473, 527] on icon "button" at bounding box center [1472, 526] width 5 height 18
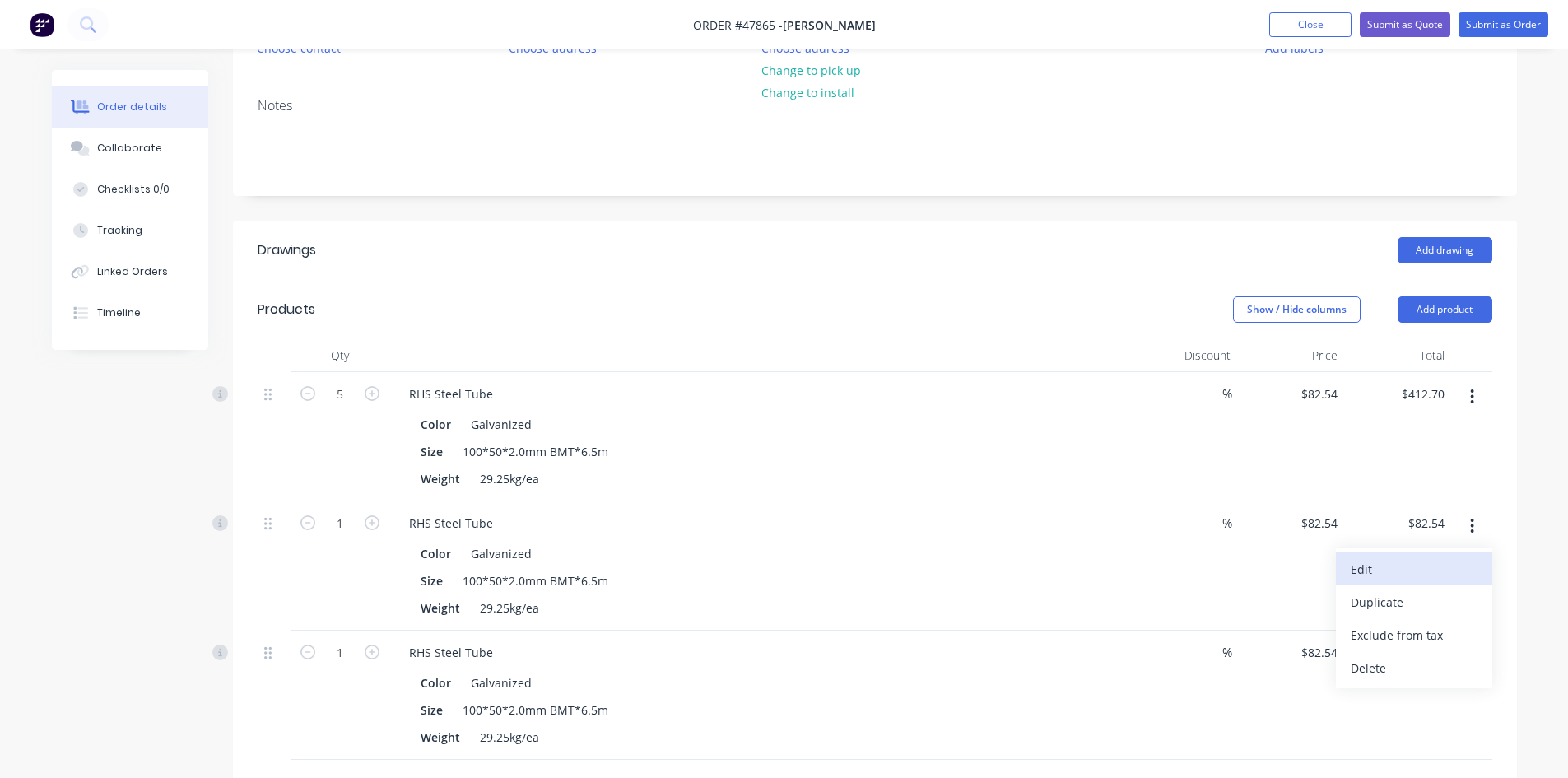
click at [1469, 575] on div "Edit" at bounding box center [1413, 569] width 127 height 23
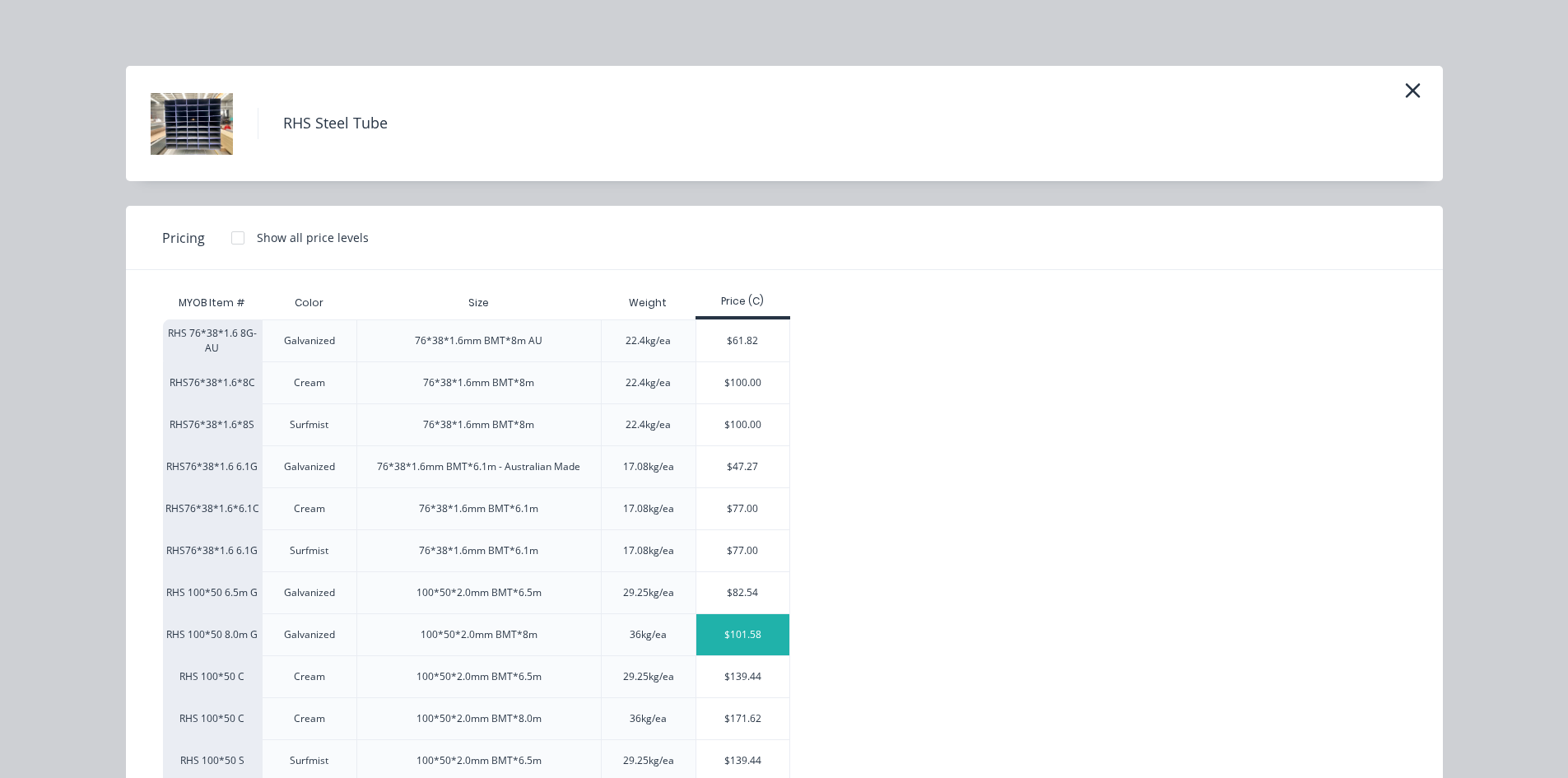
click at [737, 631] on div "$101.58" at bounding box center [743, 635] width 93 height 41
type input "$101.58"
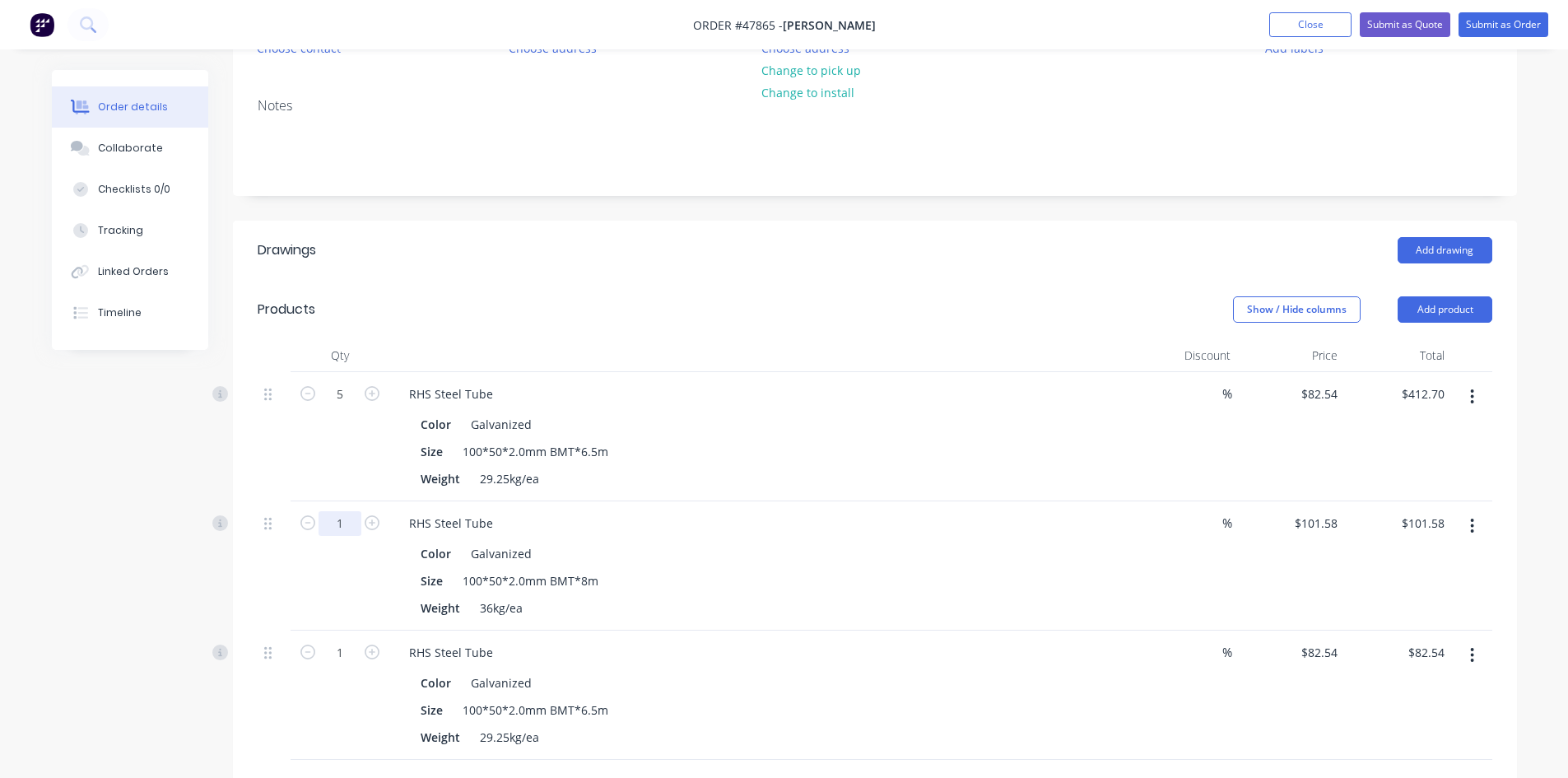
click at [349, 407] on input "1" at bounding box center [339, 394] width 42 height 24
type input "4"
type input "$406.32"
click at [767, 501] on div "RHS Steel Tube Color Galvanized Size 100*50*2.0mm BMT*8m Weight 36kg/ea" at bounding box center [760, 565] width 741 height 129
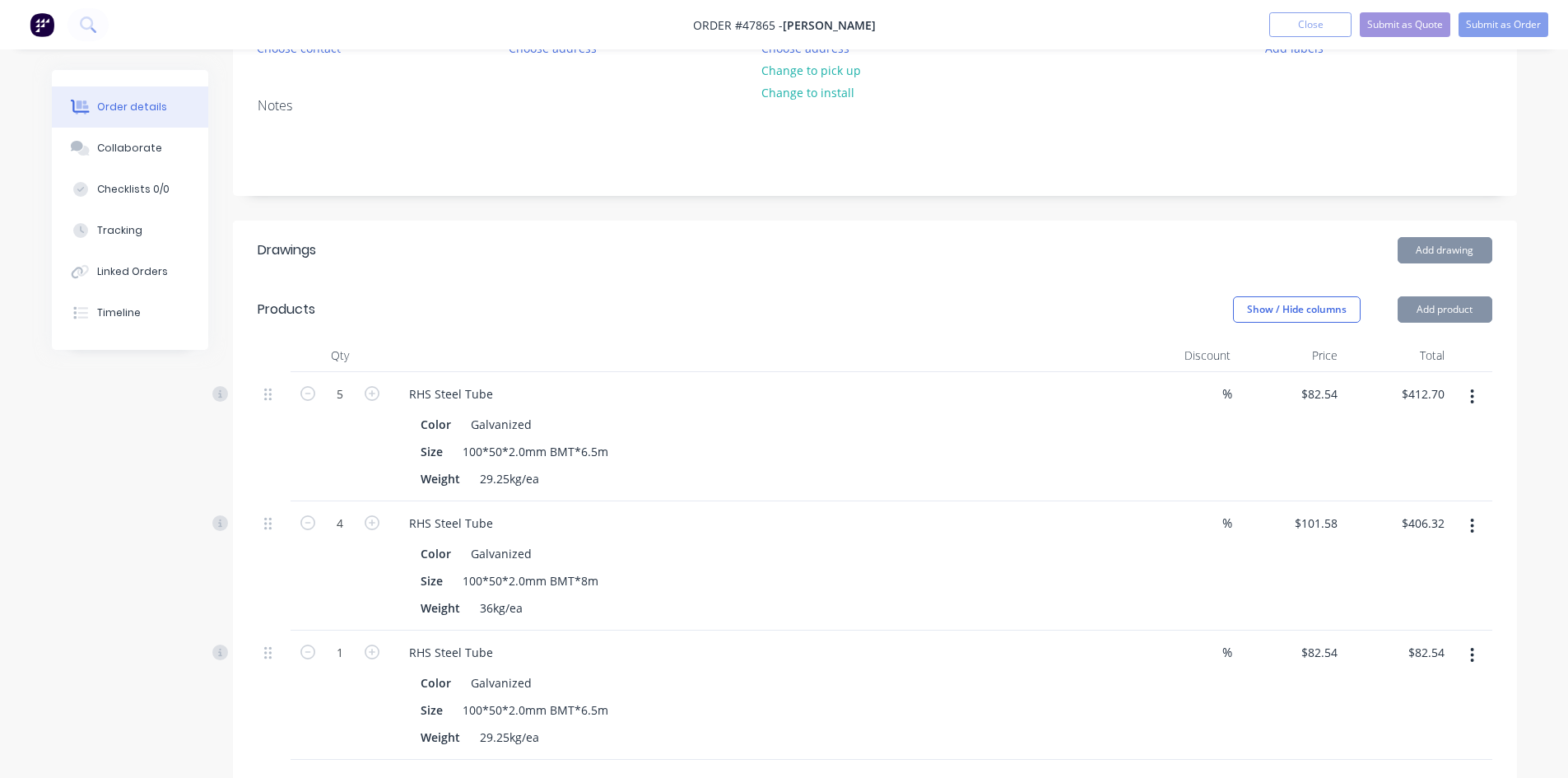
scroll to position [358, 0]
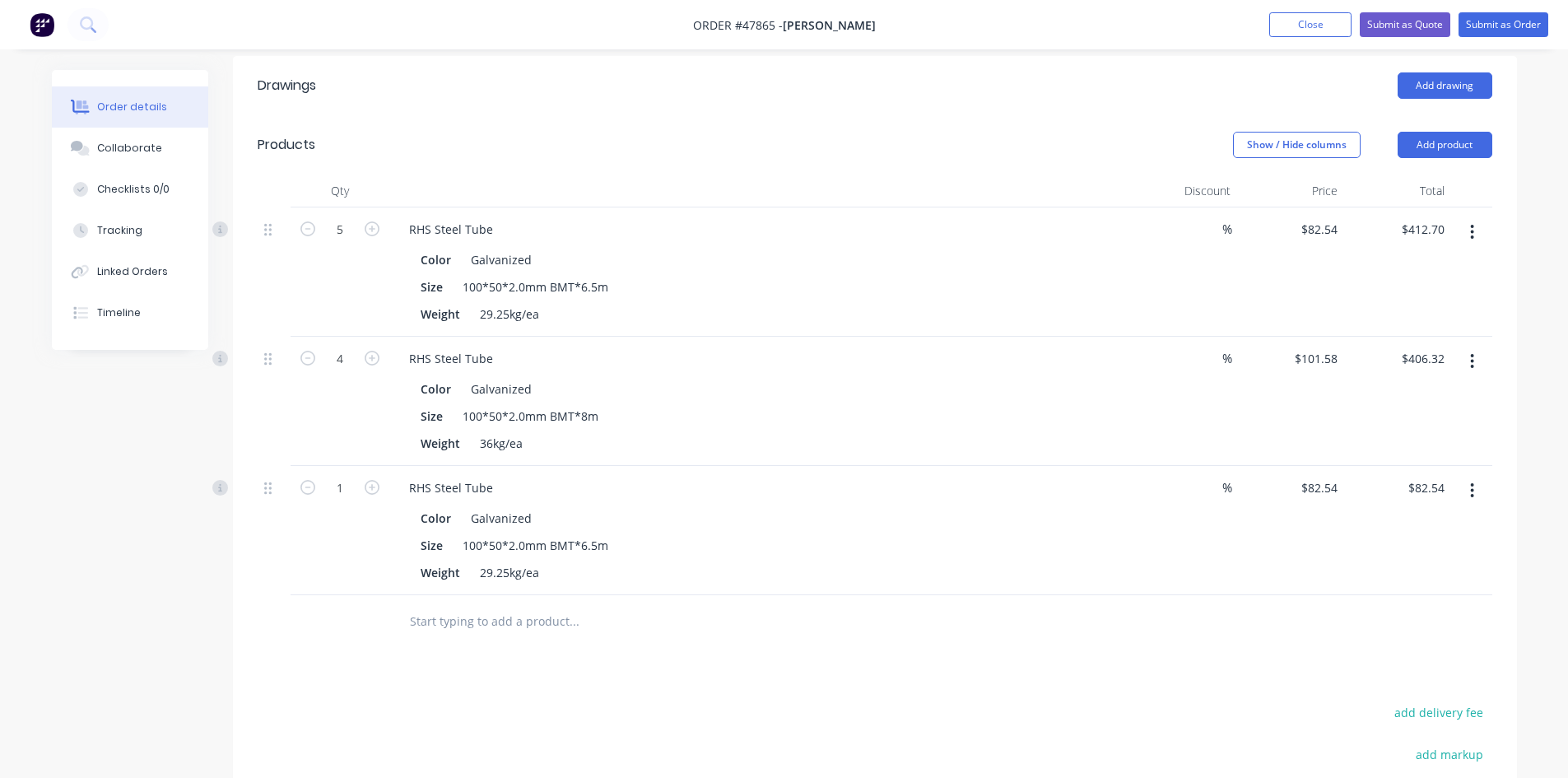
click at [1485, 498] on button "button" at bounding box center [1472, 490] width 39 height 30
click at [1440, 627] on div "Delete" at bounding box center [1413, 633] width 127 height 23
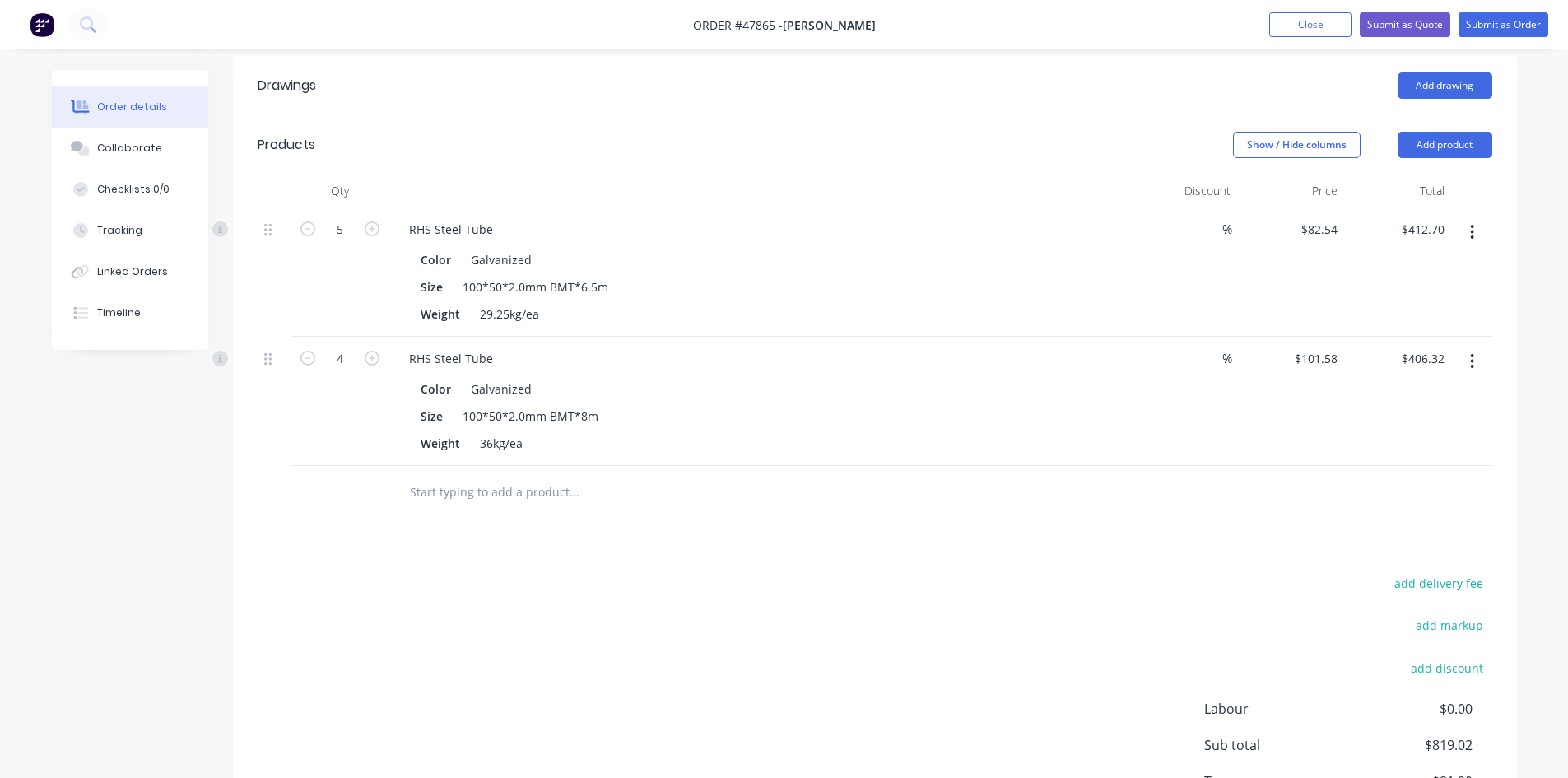
click at [509, 363] on div "RHS Steel Tube" at bounding box center [759, 358] width 727 height 23
click at [497, 355] on div "RHS Steel Tube" at bounding box center [451, 358] width 110 height 23
click at [310, 364] on icon "button" at bounding box center [307, 358] width 14 height 14
type input "3"
type input "$304.74"
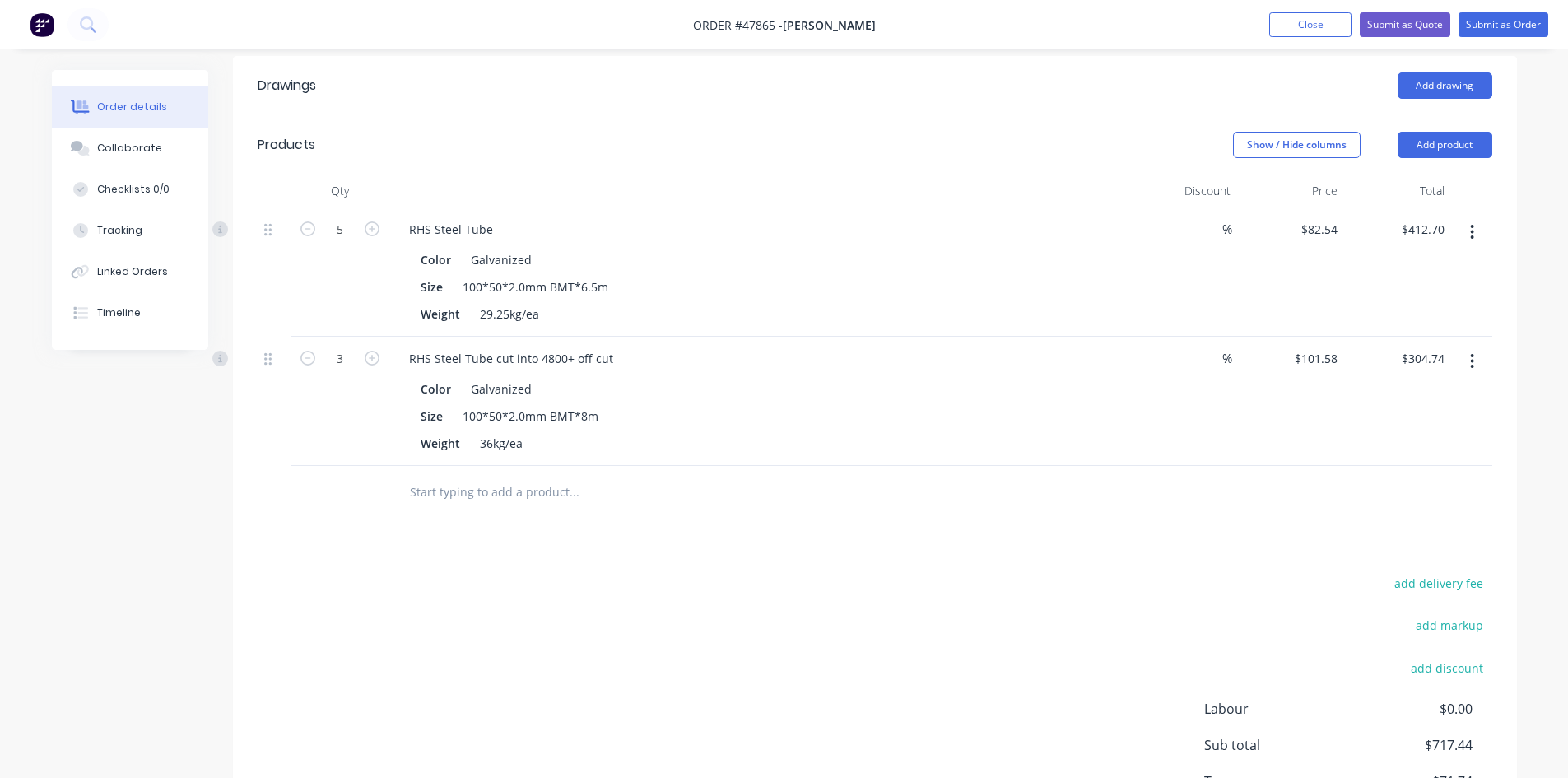
click at [1484, 364] on button "button" at bounding box center [1472, 361] width 39 height 30
click at [1468, 440] on div "Duplicate" at bounding box center [1413, 437] width 127 height 23
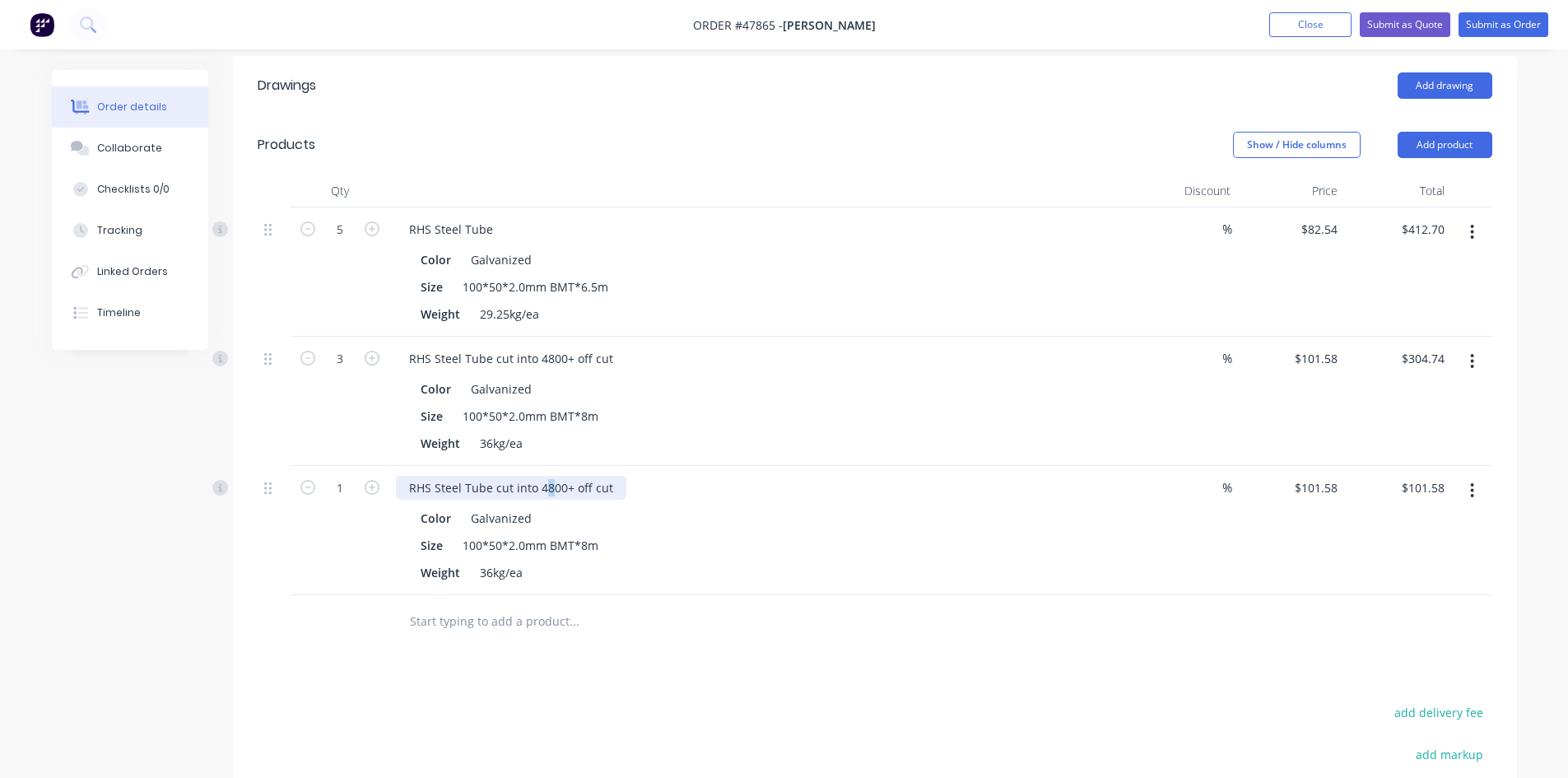
click at [546, 486] on div "RHS Steel Tube cut into 4800+ off cut" at bounding box center [511, 488] width 231 height 23
click at [726, 489] on div "RHS Steel Tube cut into 4500+ off cut" at bounding box center [759, 488] width 727 height 23
click at [1423, 155] on button "Add product" at bounding box center [1445, 144] width 95 height 26
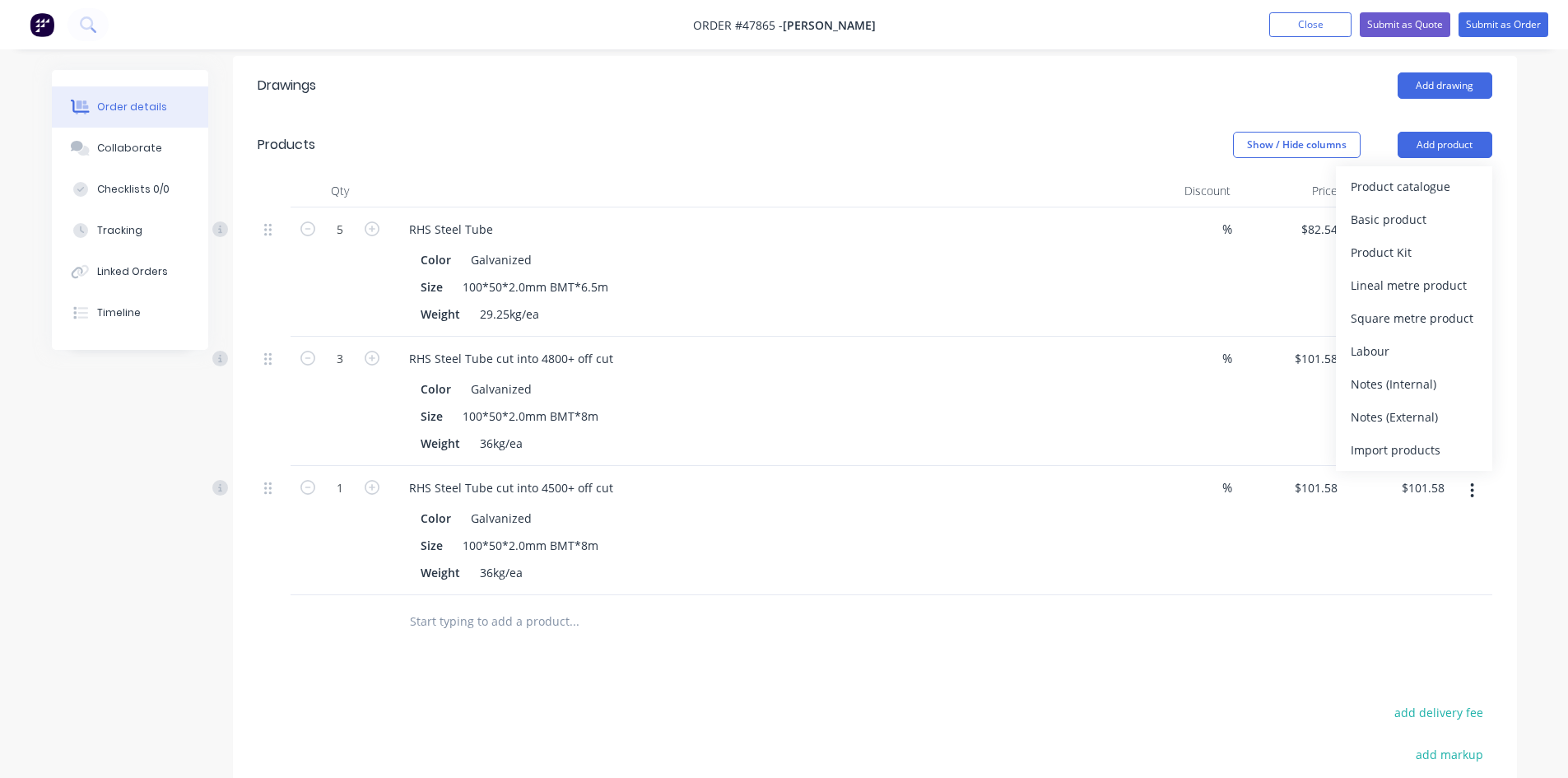
click at [1410, 172] on button "Product catalogue" at bounding box center [1413, 187] width 156 height 33
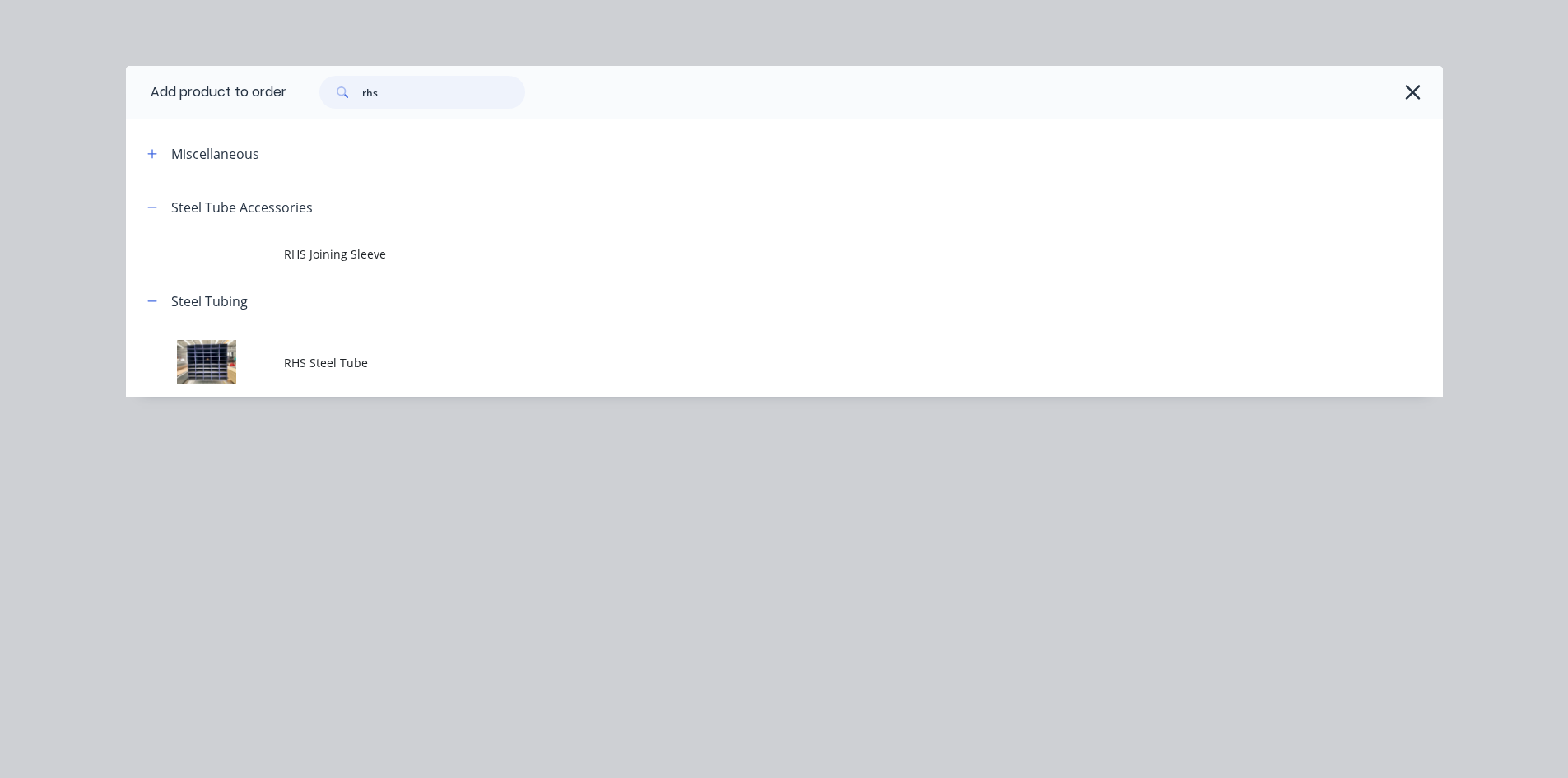
drag, startPoint x: 439, startPoint y: 93, endPoint x: 350, endPoint y: 94, distance: 89.0
click at [350, 94] on div "rhs" at bounding box center [422, 92] width 205 height 33
type input "shs"
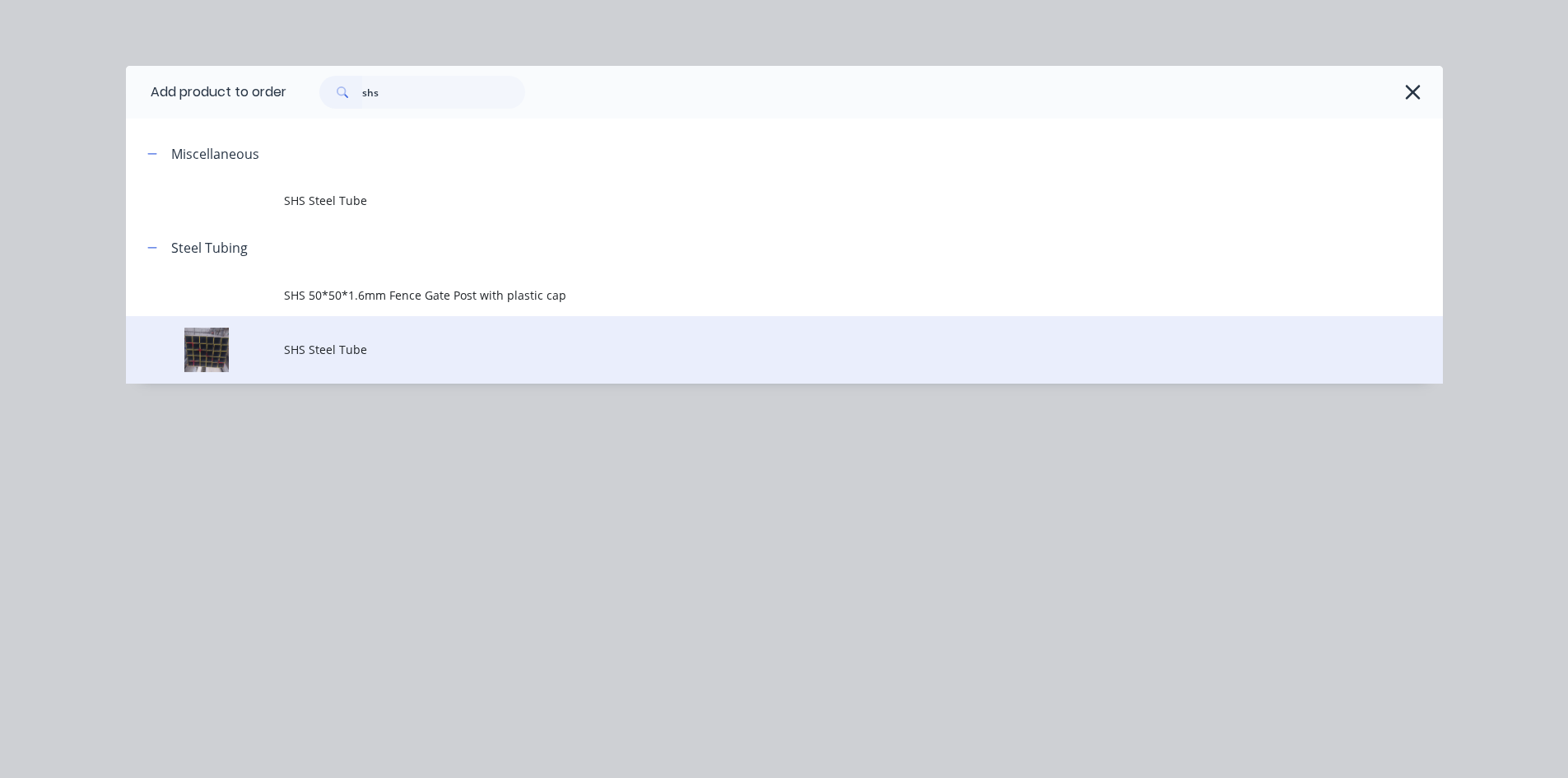
click at [492, 364] on td "SHS Steel Tube" at bounding box center [863, 351] width 1159 height 69
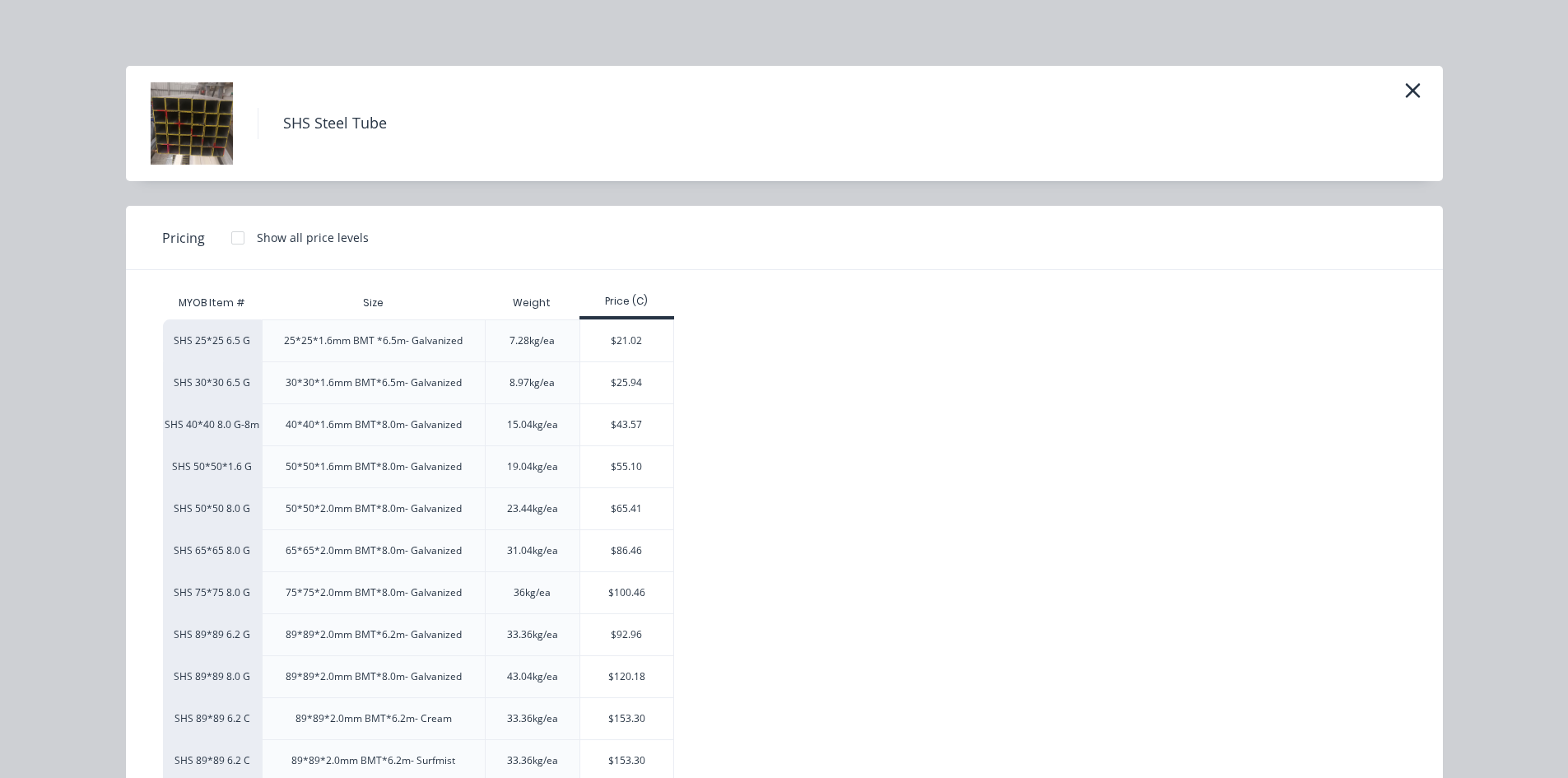
scroll to position [82, 0]
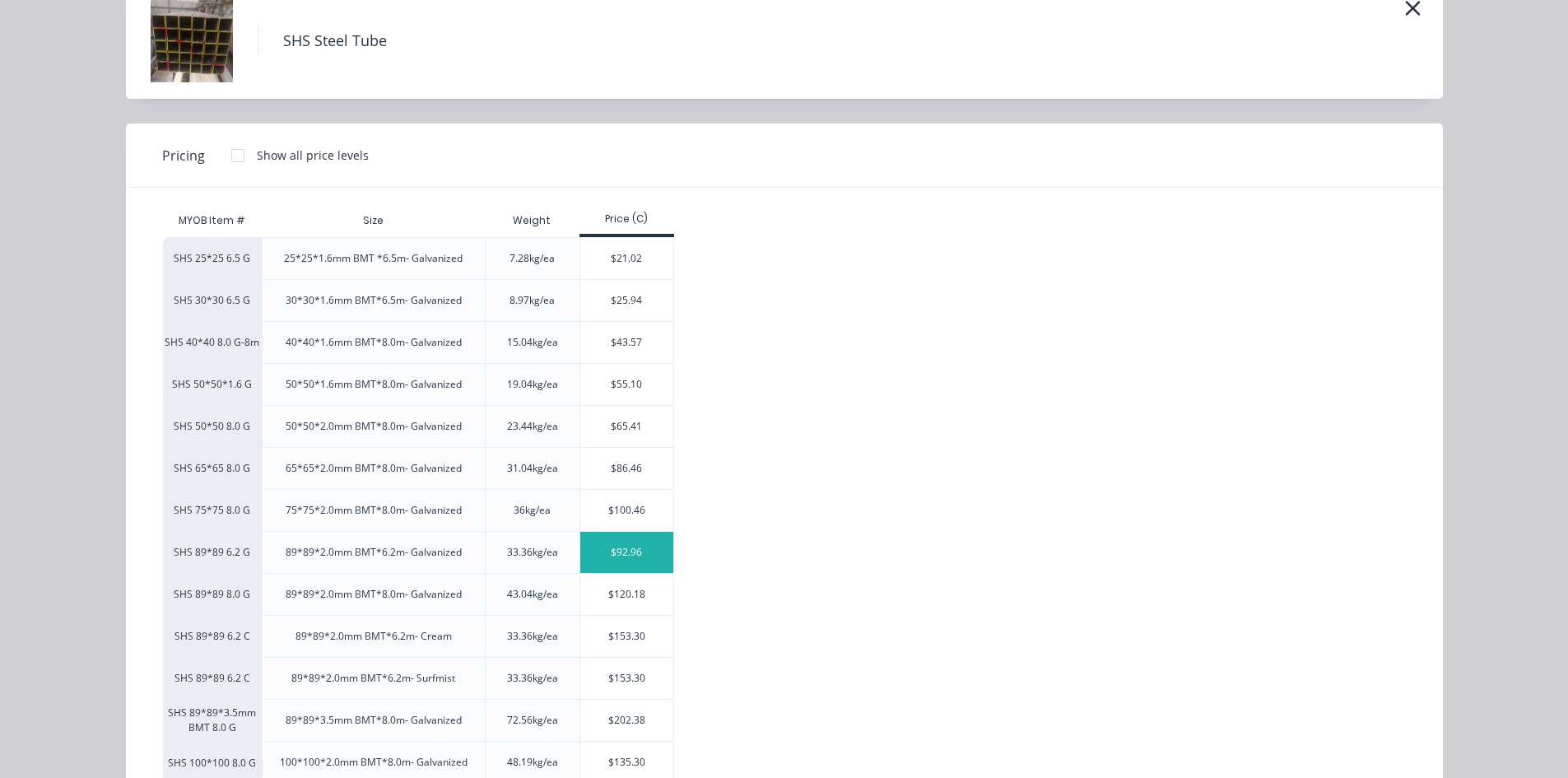
click at [603, 549] on div "$92.96" at bounding box center [626, 553] width 93 height 41
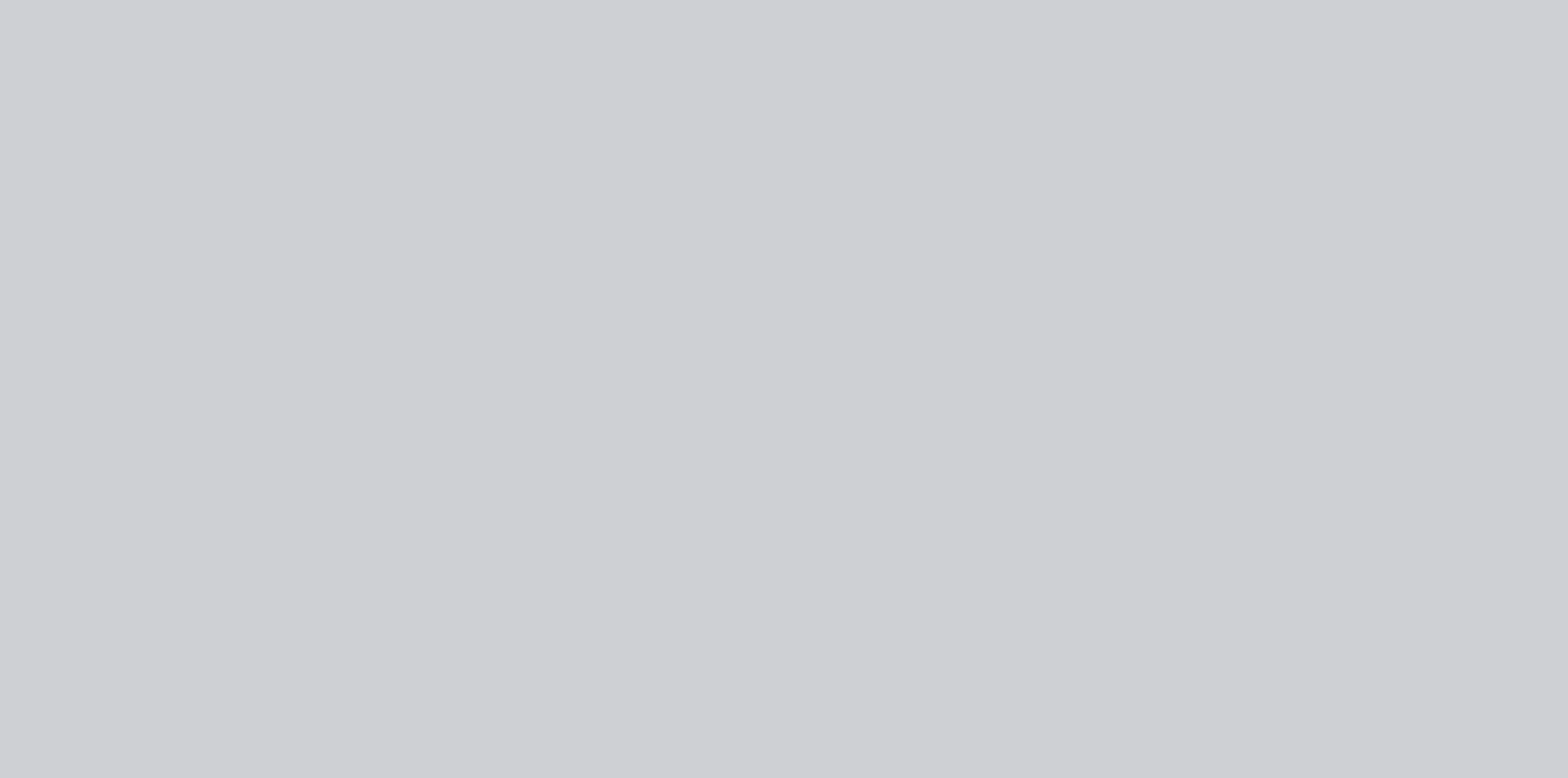
scroll to position [0, 0]
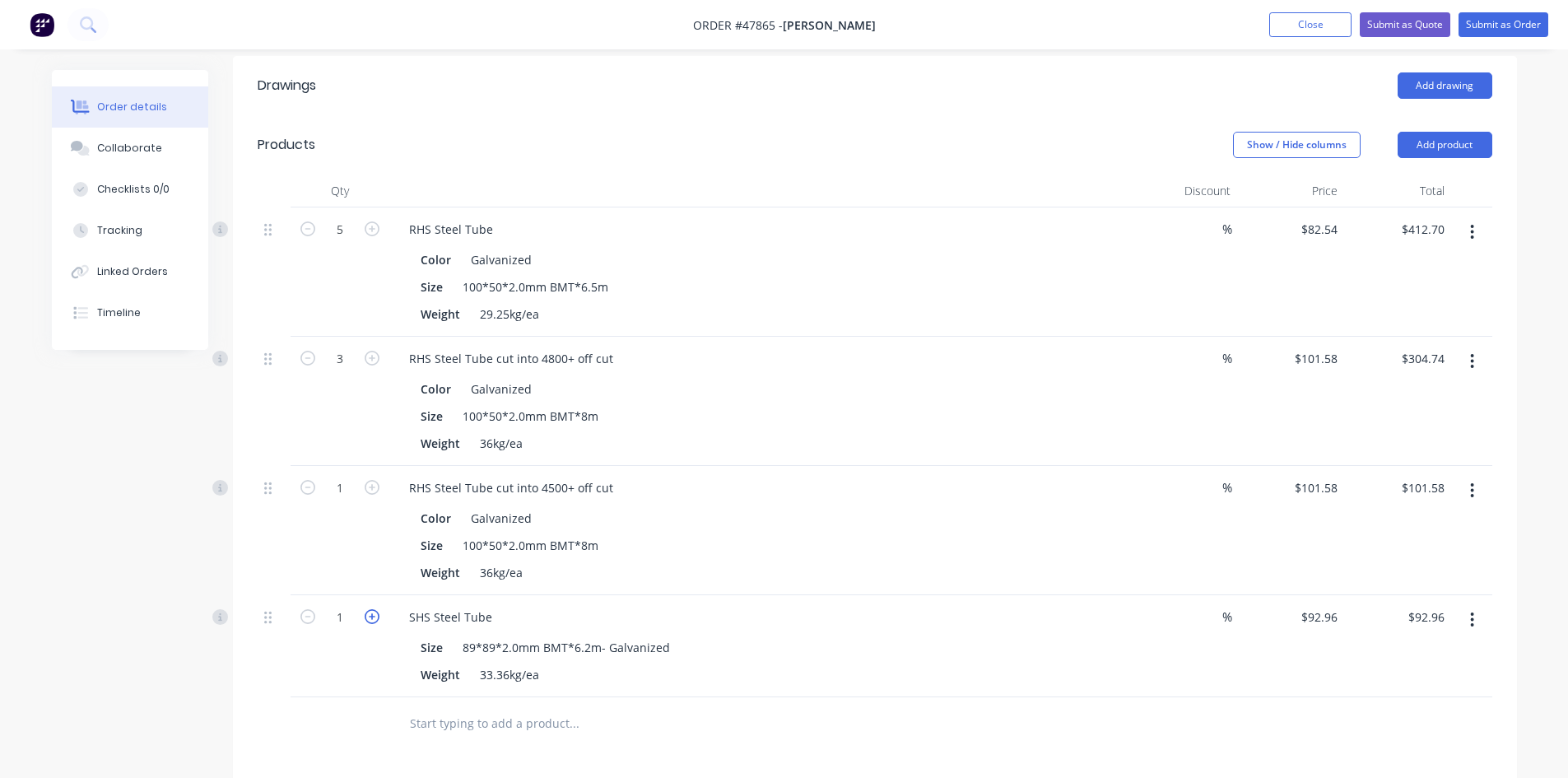
click at [366, 613] on icon "button" at bounding box center [372, 617] width 14 height 14
type input "2"
type input "$185.92"
click at [366, 613] on icon "button" at bounding box center [372, 617] width 14 height 14
type input "3"
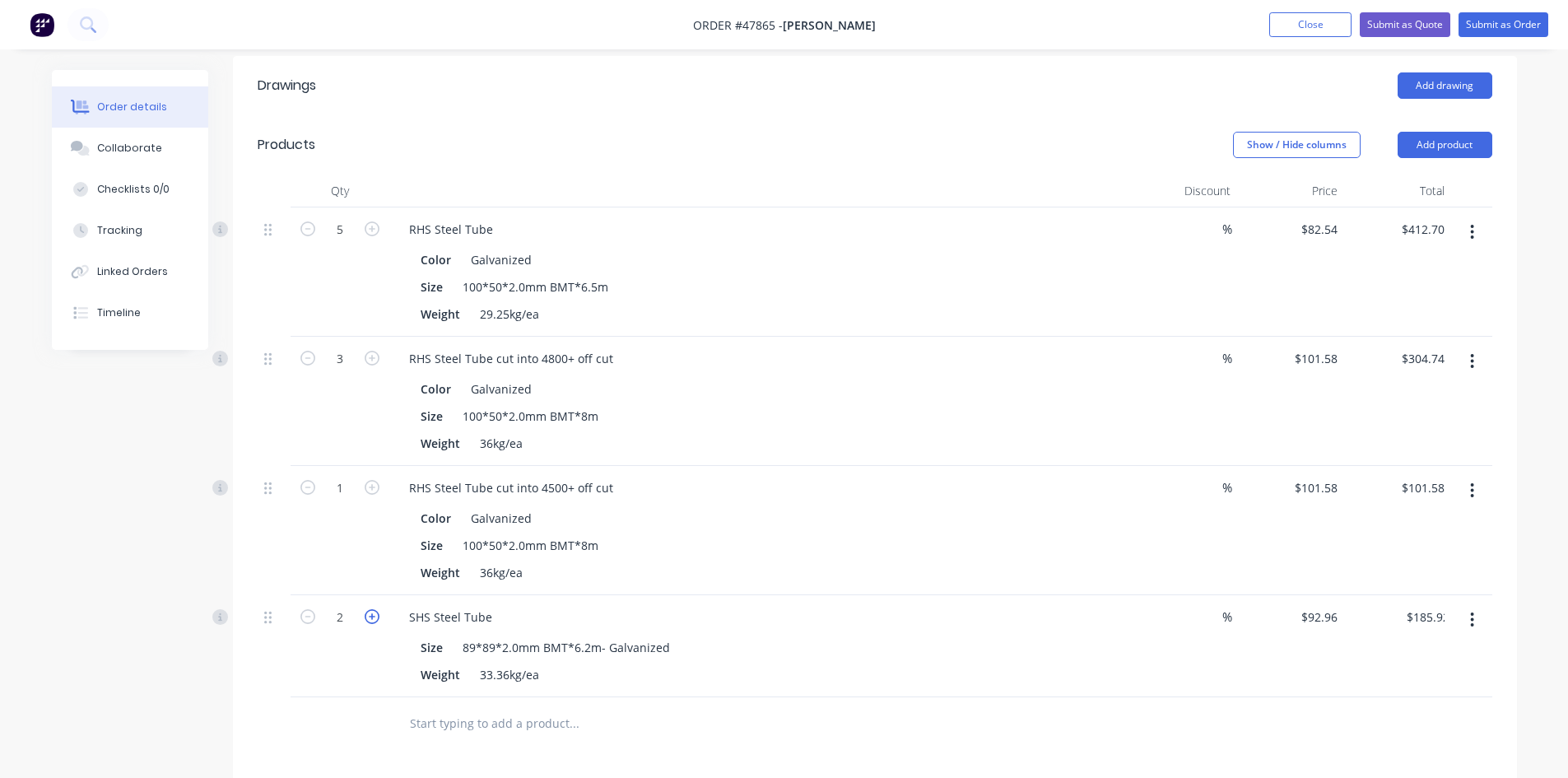
type input "$278.88"
click at [355, 649] on div "3" at bounding box center [340, 645] width 99 height 102
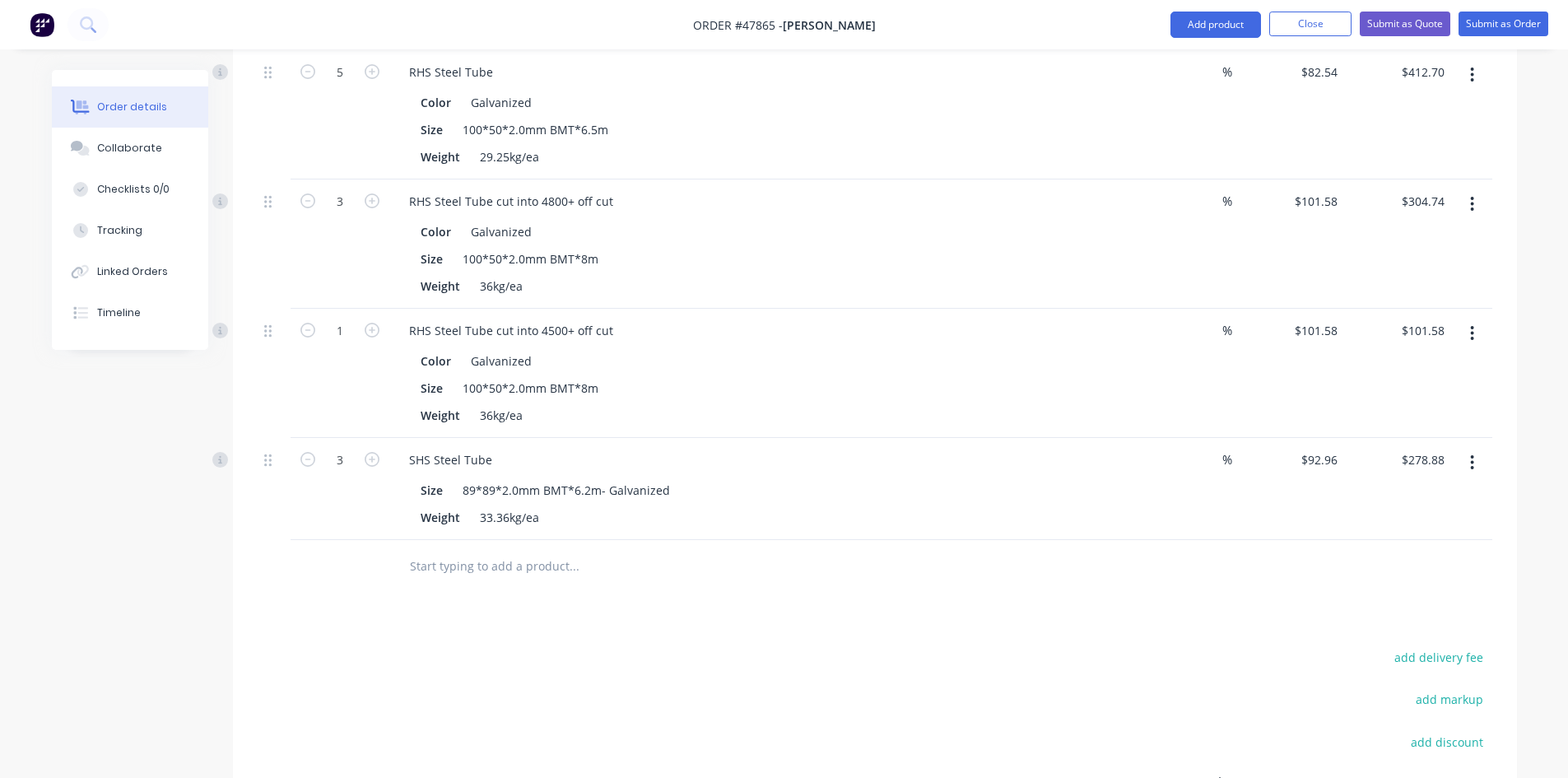
scroll to position [523, 0]
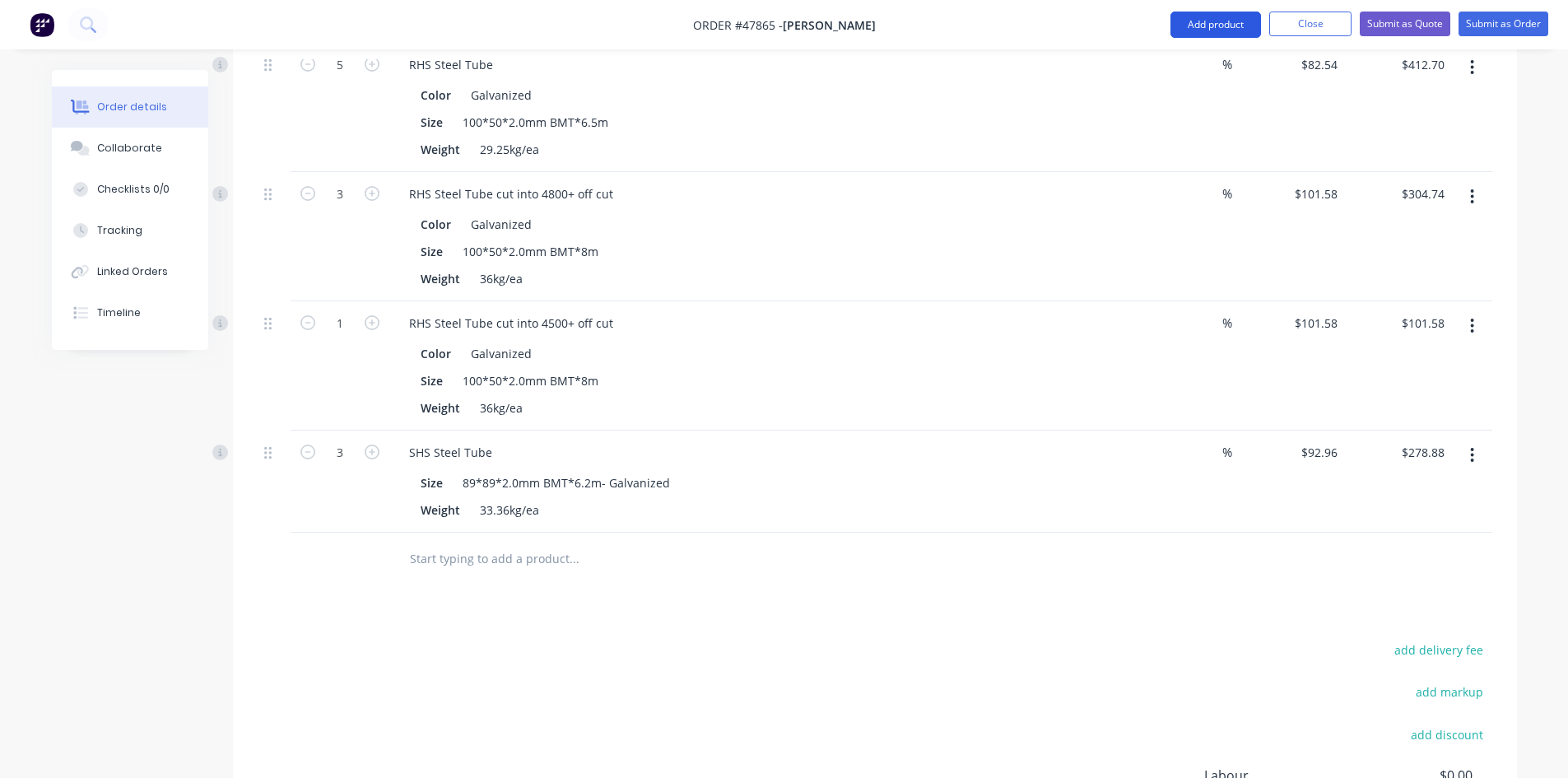
click at [1190, 21] on button "Add product" at bounding box center [1215, 24] width 90 height 26
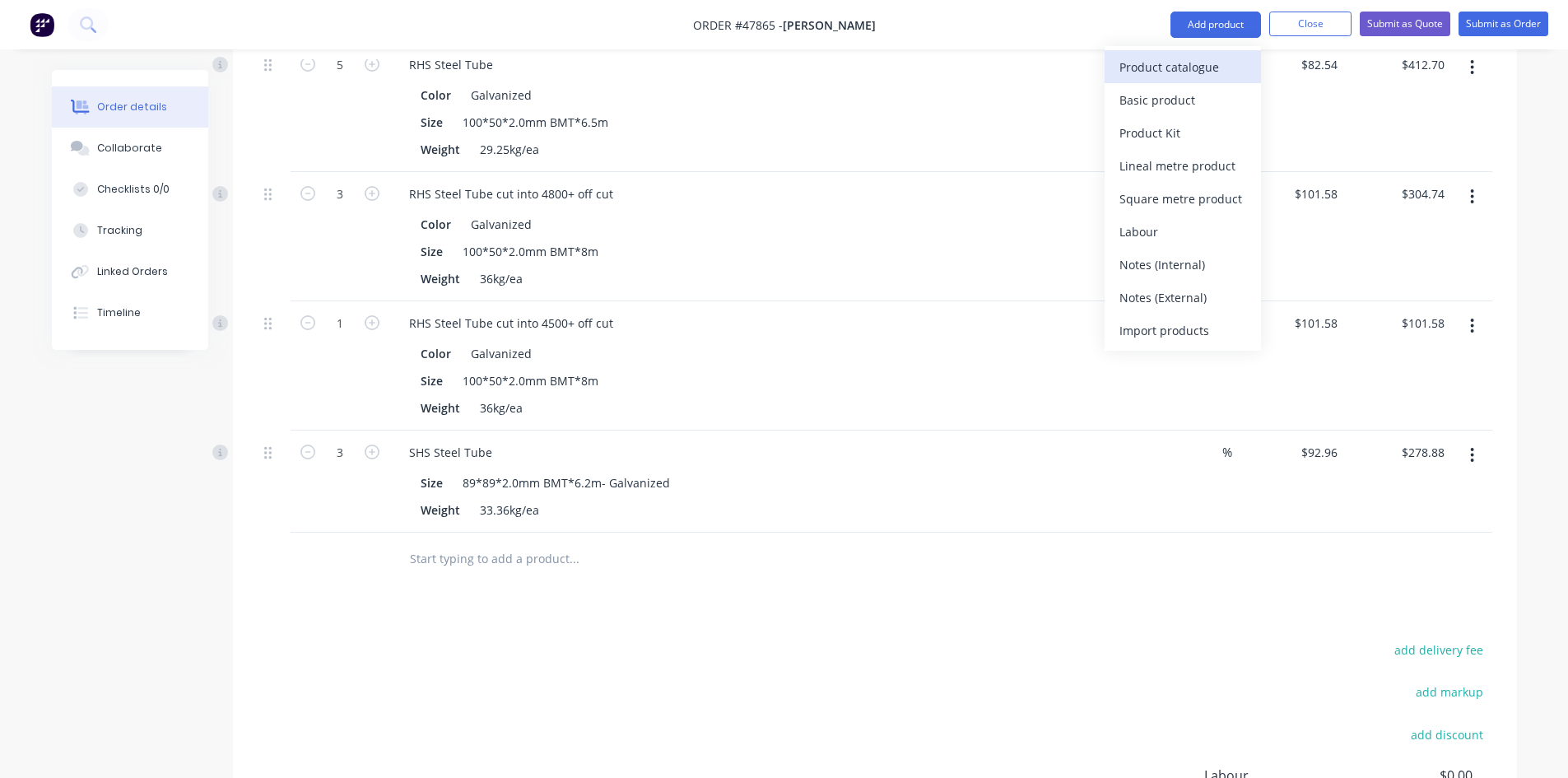
click at [1175, 50] on button "Product catalogue" at bounding box center [1181, 67] width 156 height 33
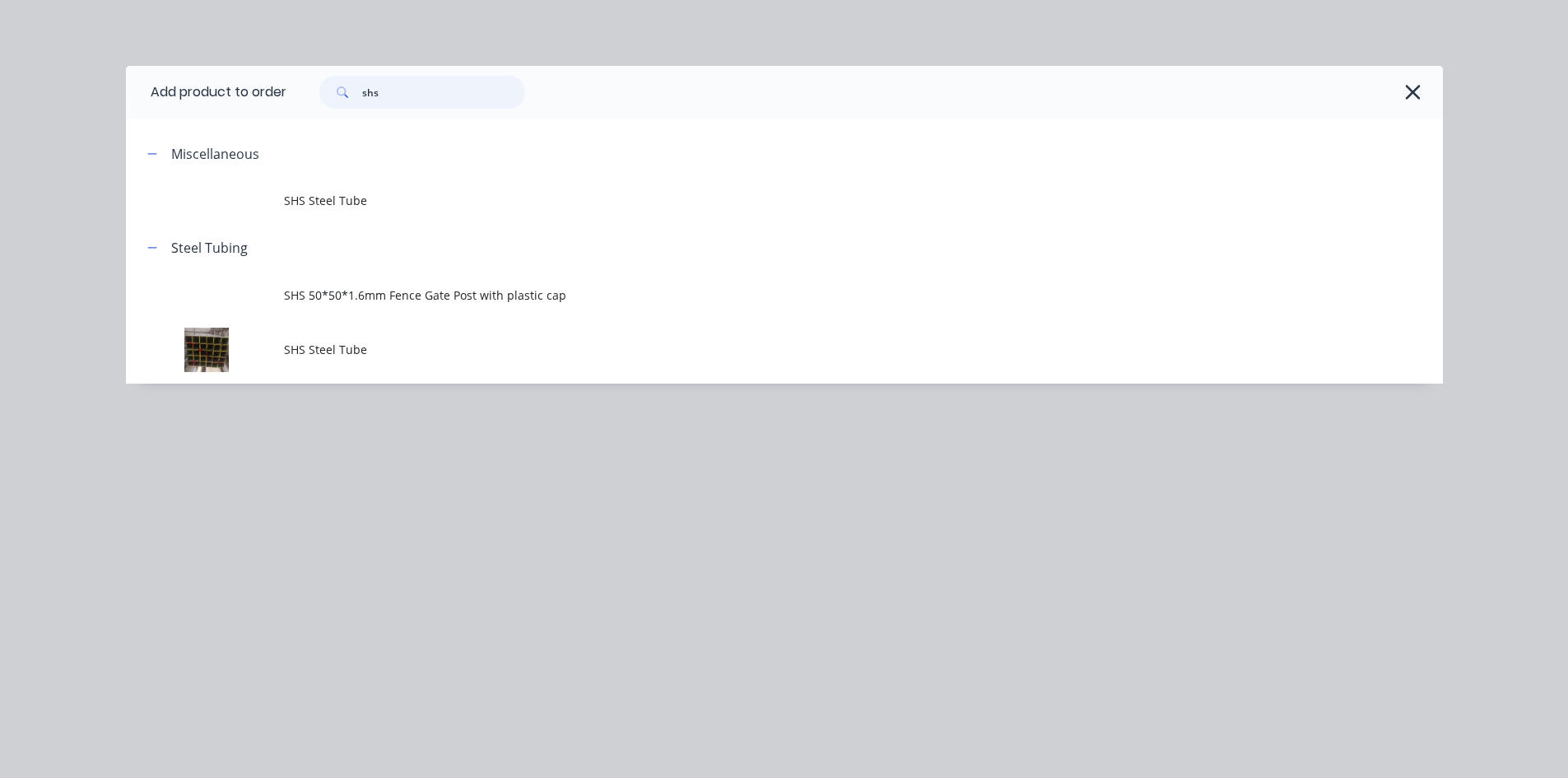
drag, startPoint x: 415, startPoint y: 93, endPoint x: 309, endPoint y: 90, distance: 106.0
click at [279, 92] on header "Add product to order shs" at bounding box center [784, 92] width 1317 height 52
type input "r"
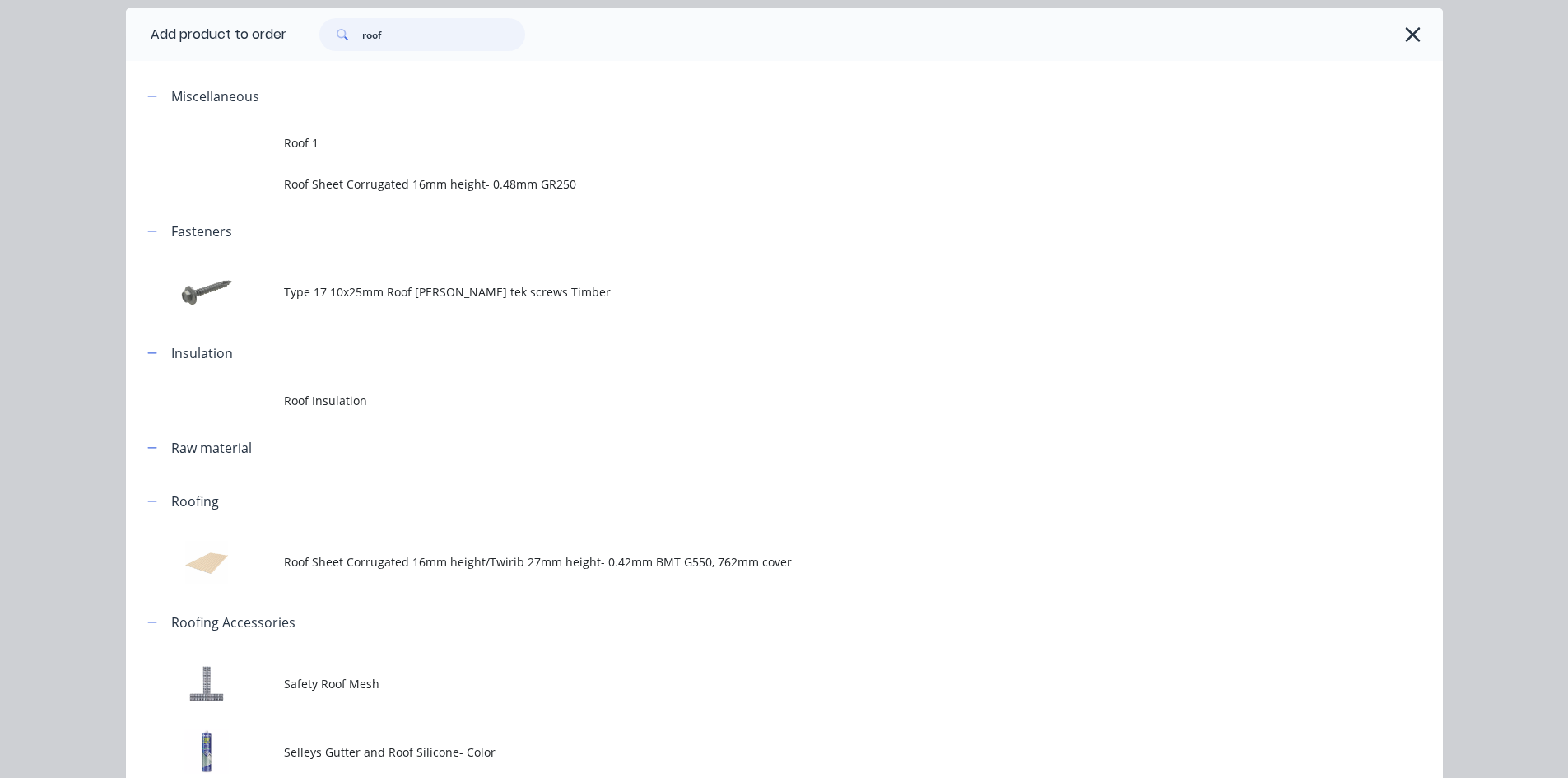
scroll to position [165, 0]
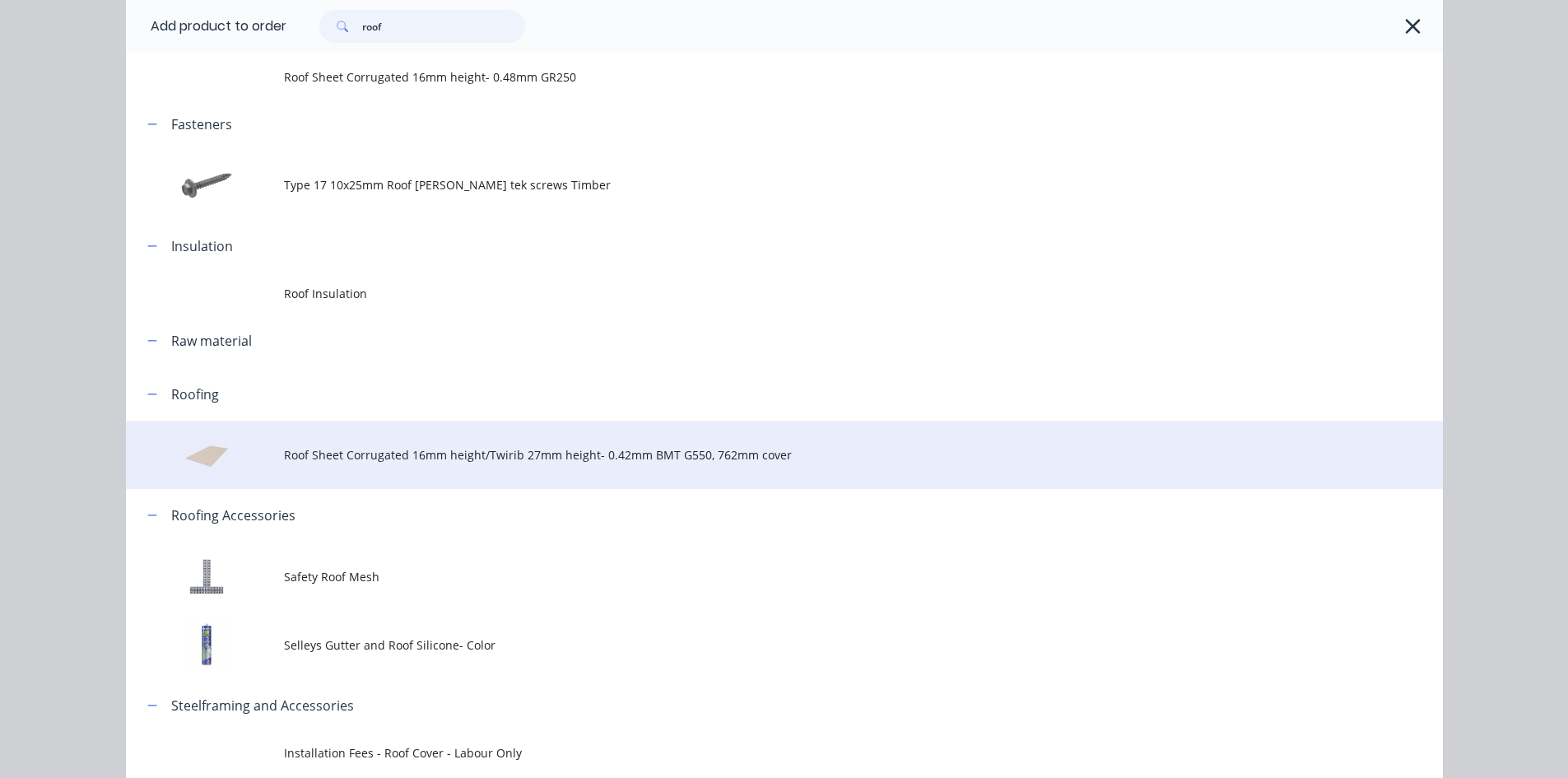
type input "roof"
click at [483, 453] on span "Roof Sheet Corrugated 16mm height/Twirib 27mm height- 0.42mm BMT G550, 762mm co…" at bounding box center [747, 454] width 926 height 17
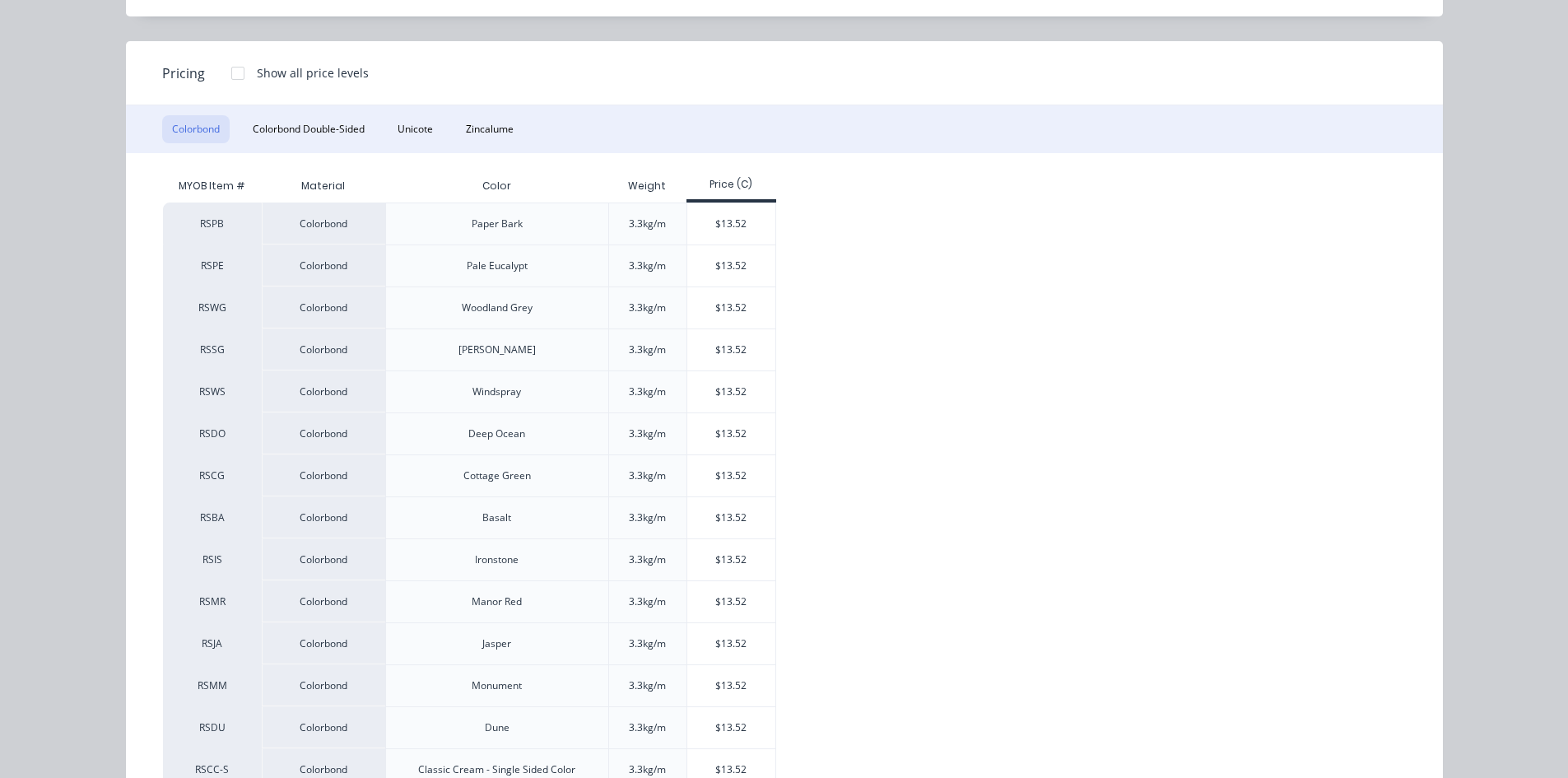
scroll to position [329, 0]
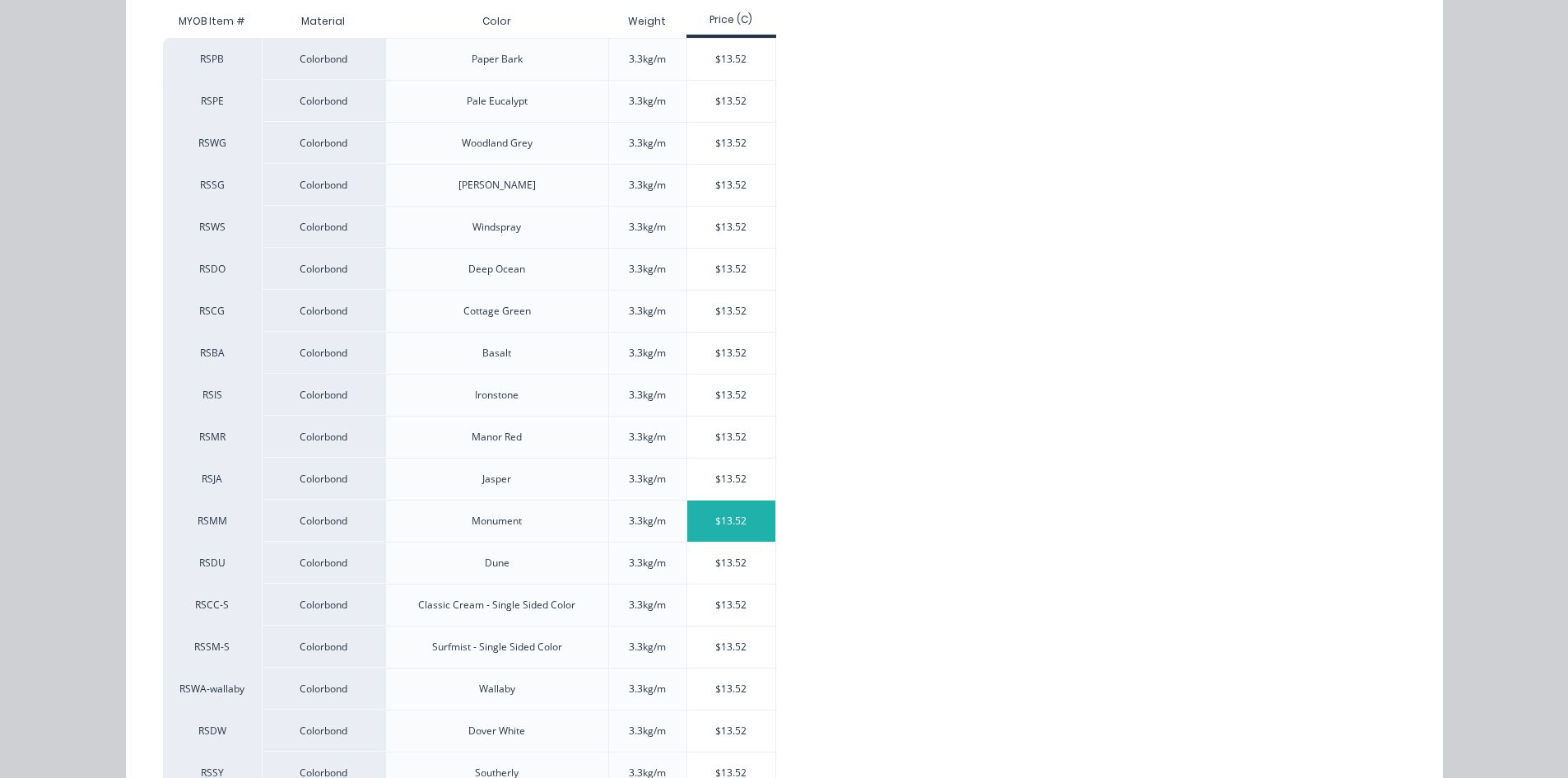
click at [714, 516] on div "$13.52" at bounding box center [731, 521] width 88 height 41
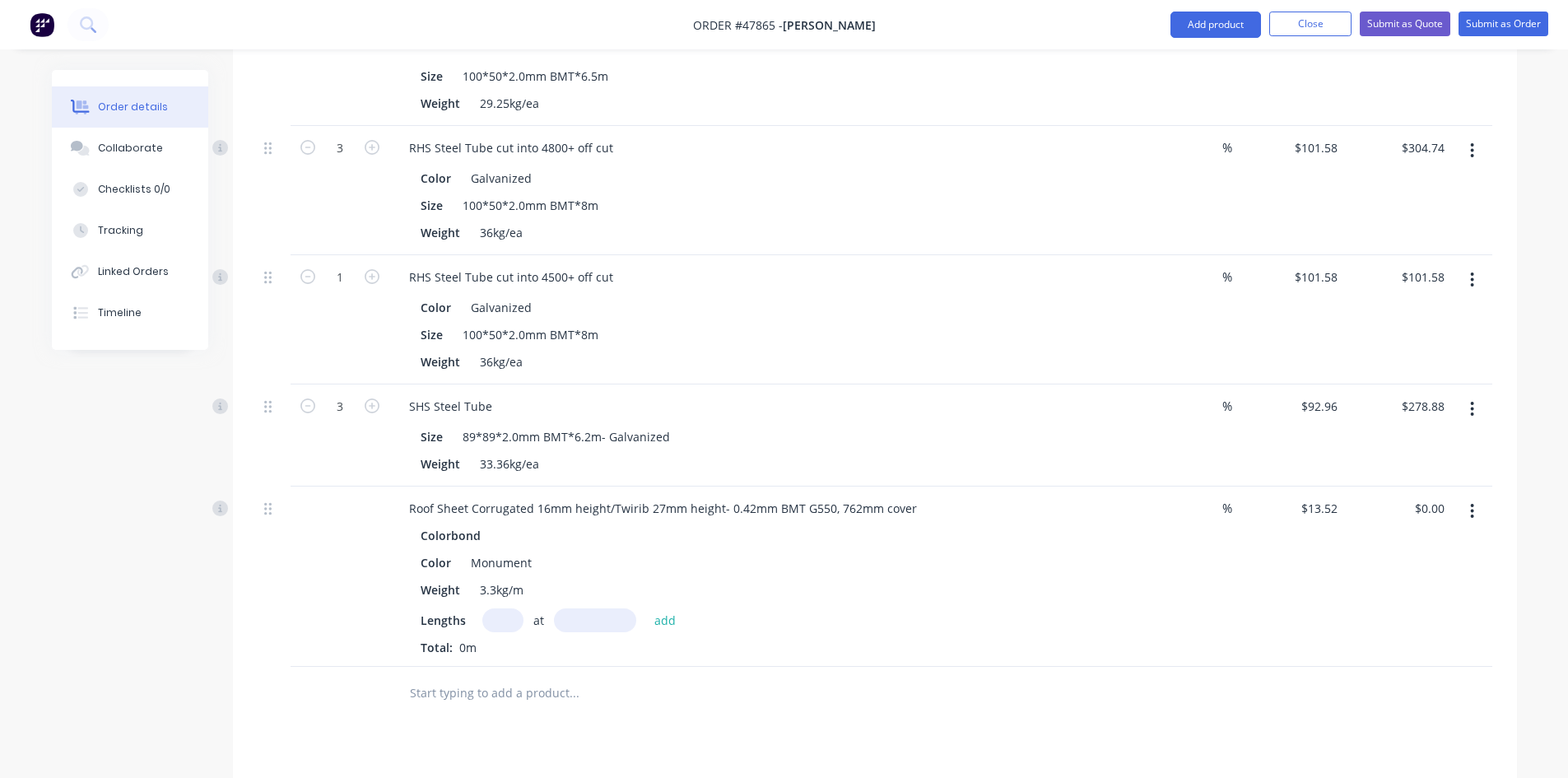
scroll to position [605, 0]
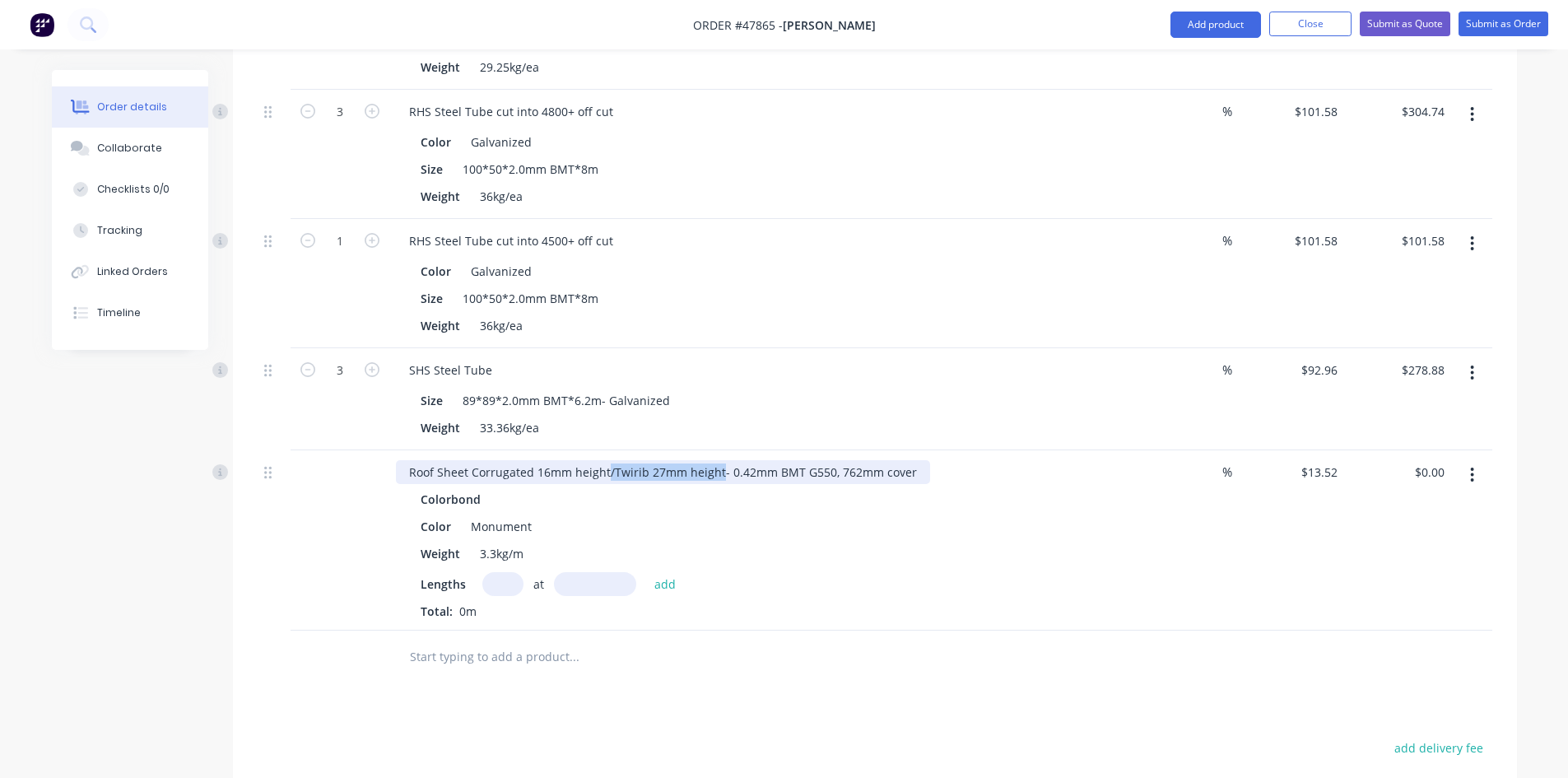
drag, startPoint x: 607, startPoint y: 469, endPoint x: 717, endPoint y: 467, distance: 110.0
click at [717, 467] on div "Roof Sheet Corrugated 16mm height/Twirib 27mm height- 0.42mm BMT G550, 762mm co…" at bounding box center [662, 471] width 534 height 23
click at [733, 593] on div "Lengths at add" at bounding box center [760, 584] width 678 height 23
click at [519, 587] on input "text" at bounding box center [503, 584] width 41 height 23
click at [616, 588] on input "text" at bounding box center [595, 584] width 82 height 23
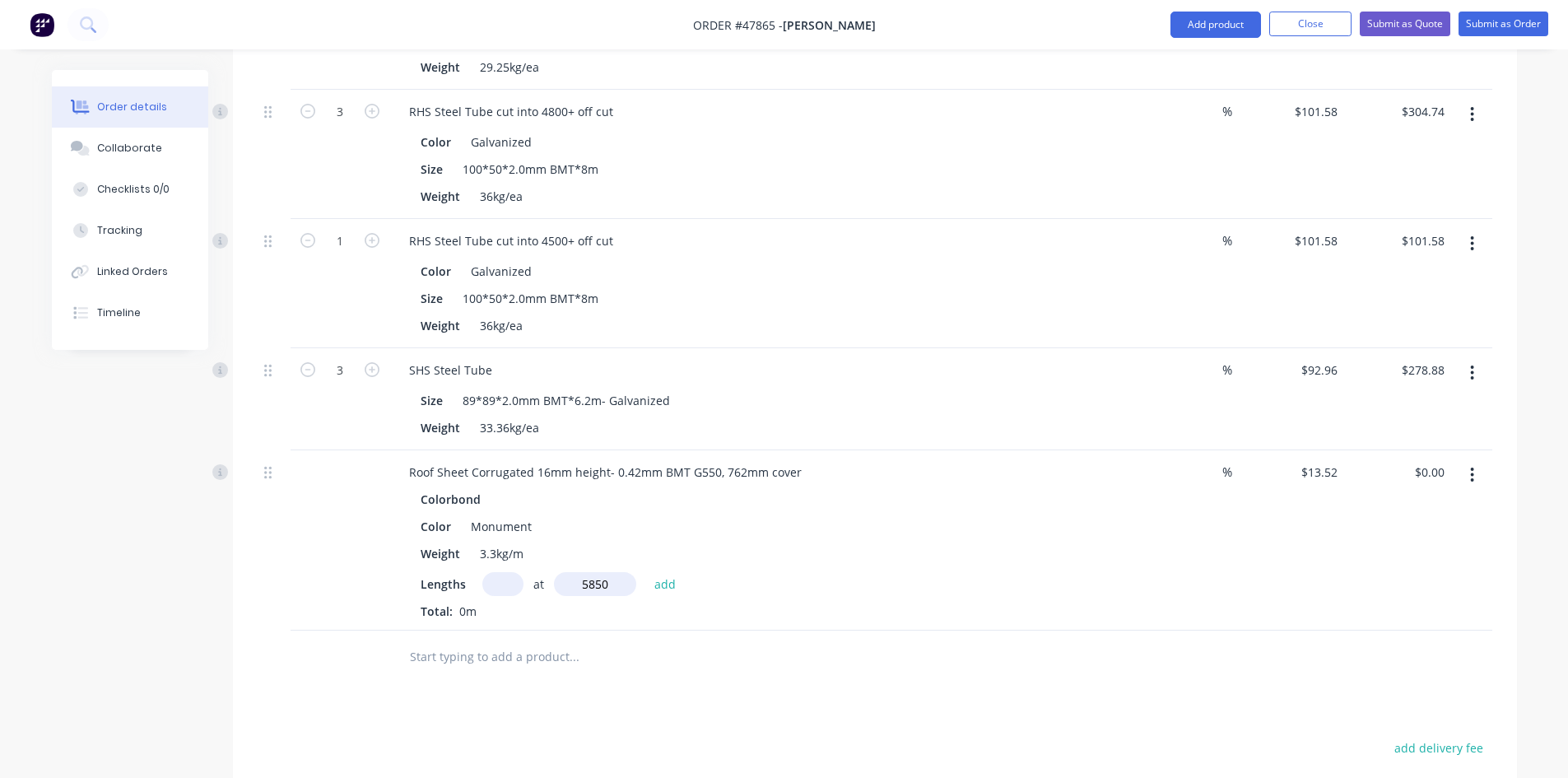
type input "5850mm"
click at [487, 584] on input "text" at bounding box center [503, 584] width 41 height 23
type input "7"
click at [895, 576] on div "Lengths 7 at 5850mm add" at bounding box center [760, 584] width 678 height 23
click at [682, 590] on div "Lengths 7 at 5850mm add" at bounding box center [760, 584] width 678 height 23
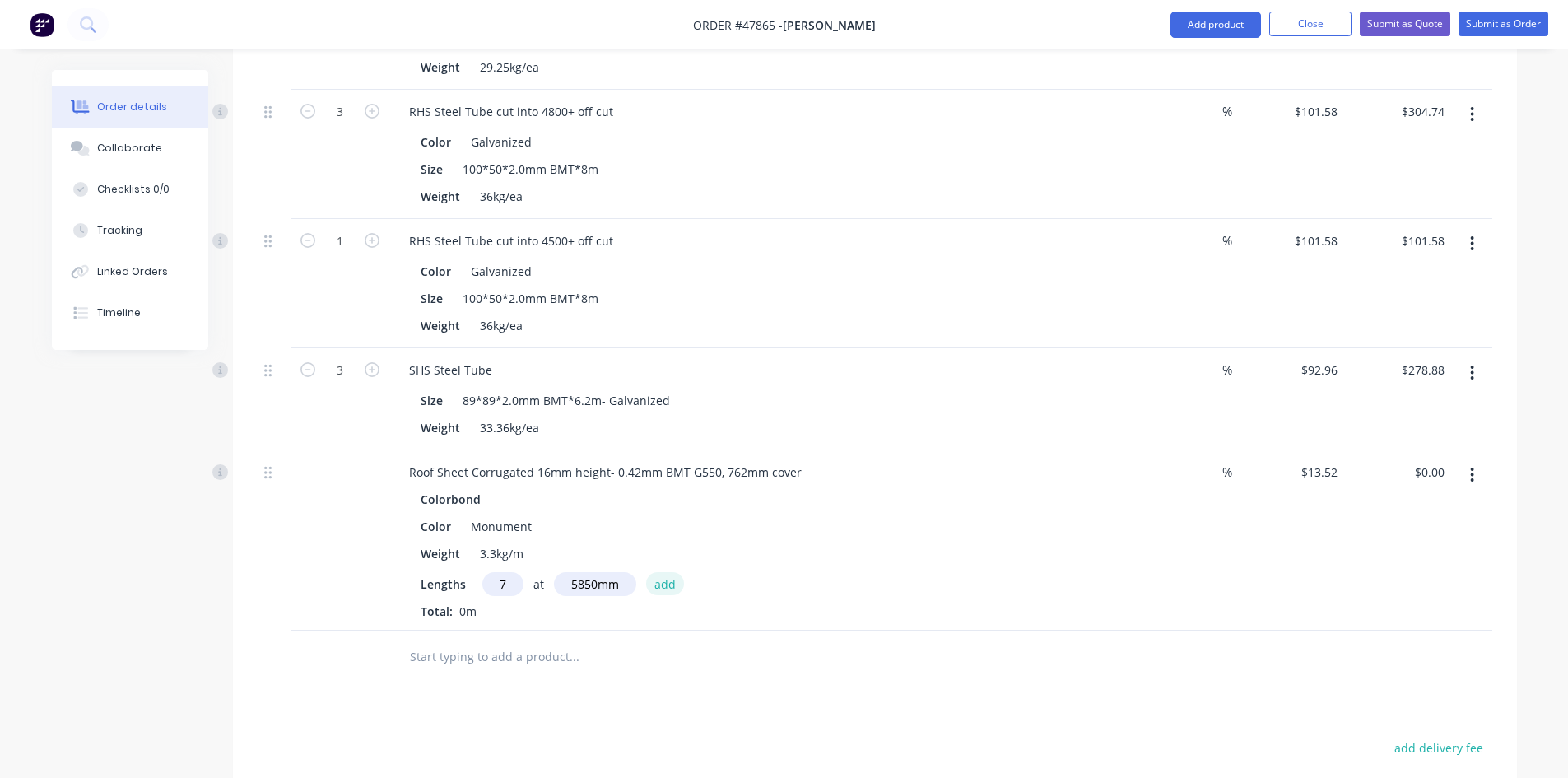
click at [673, 590] on button "add" at bounding box center [665, 583] width 39 height 23
type input "$553.64"
click at [560, 584] on input "text" at bounding box center [595, 584] width 82 height 23
type input "2880mm"
click at [518, 583] on input "text" at bounding box center [503, 584] width 41 height 23
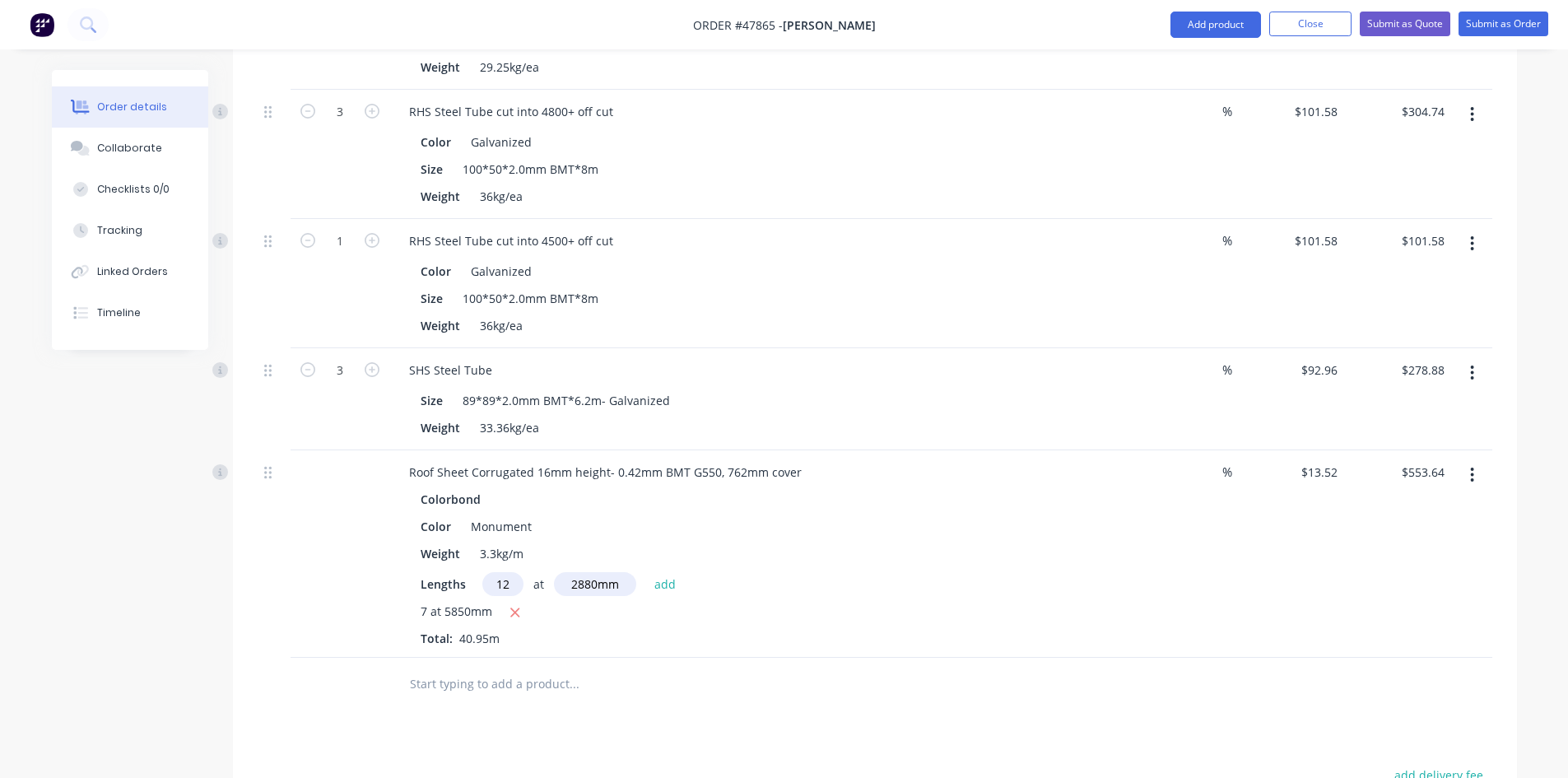
type input "12"
click at [646, 572] on button "add" at bounding box center [665, 583] width 39 height 23
type input "$1,020.90"
click at [611, 579] on input "text" at bounding box center [595, 584] width 82 height 23
type input "2500mm"
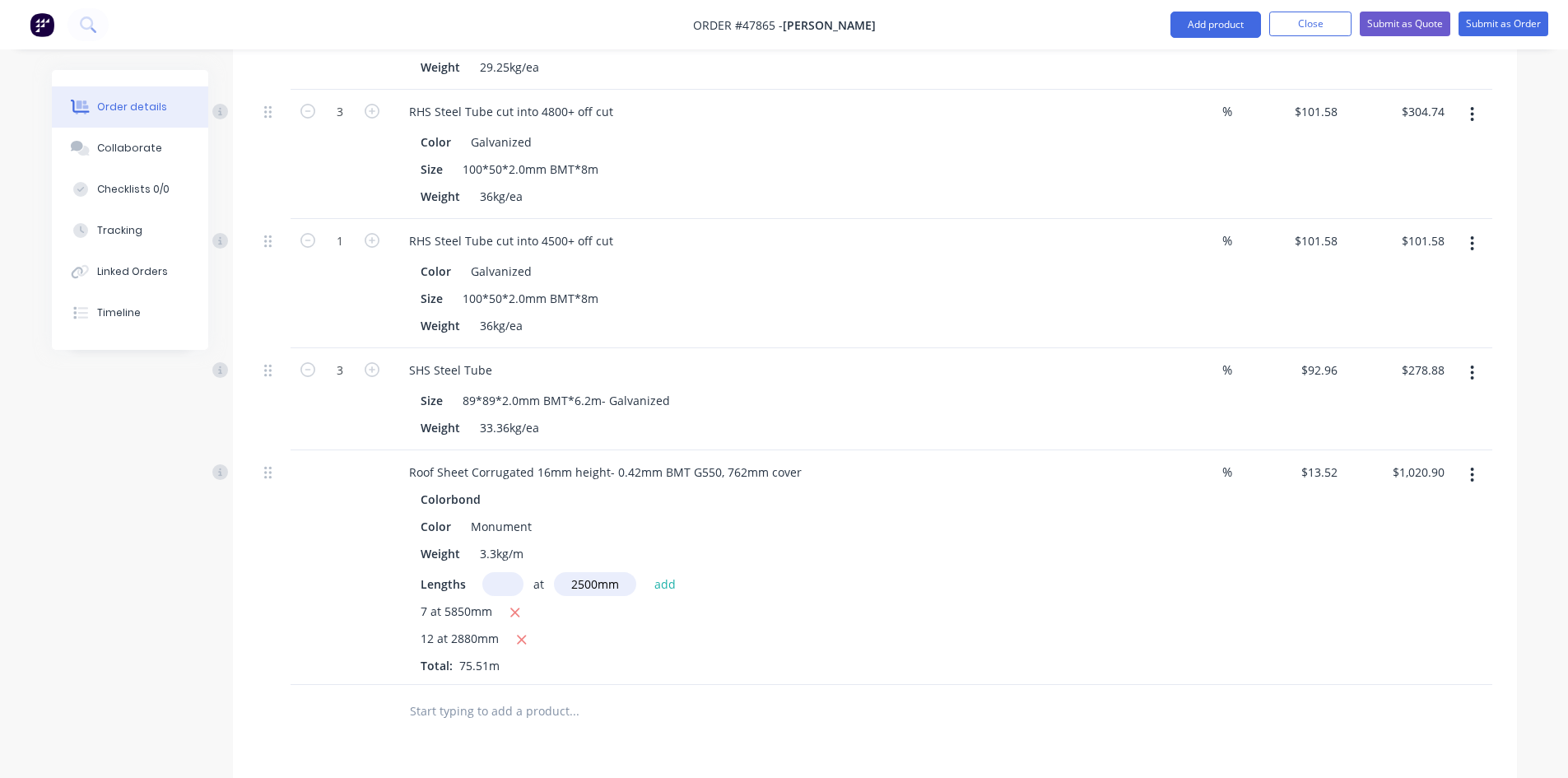
click at [494, 577] on input "text" at bounding box center [503, 584] width 41 height 23
type input "6"
click at [646, 572] on button "add" at bounding box center [665, 583] width 39 height 23
type input "$1,223.70"
click at [1221, 14] on button "Add product" at bounding box center [1215, 24] width 90 height 26
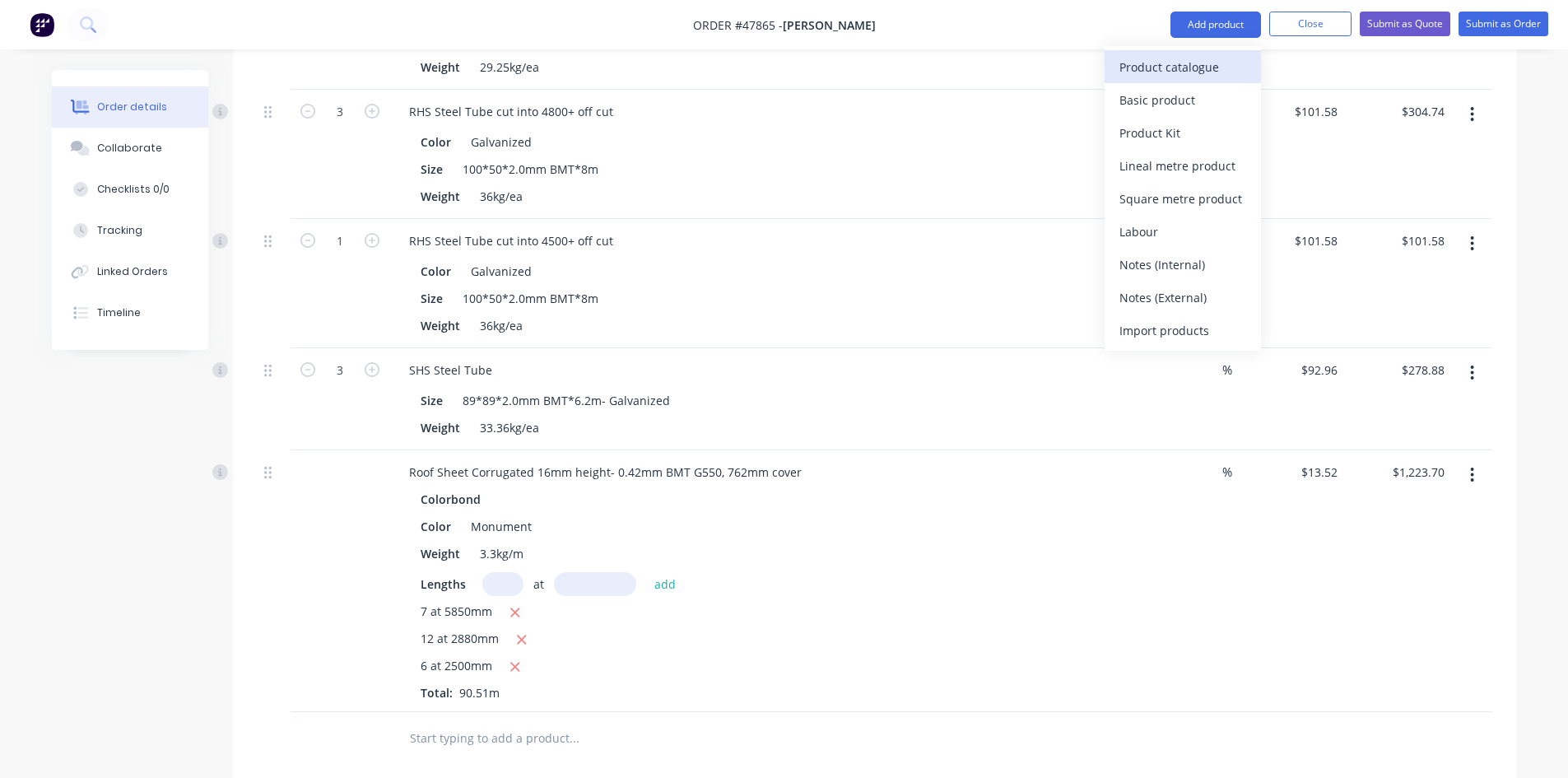
click at [1206, 69] on div "Product catalogue" at bounding box center [1182, 67] width 127 height 23
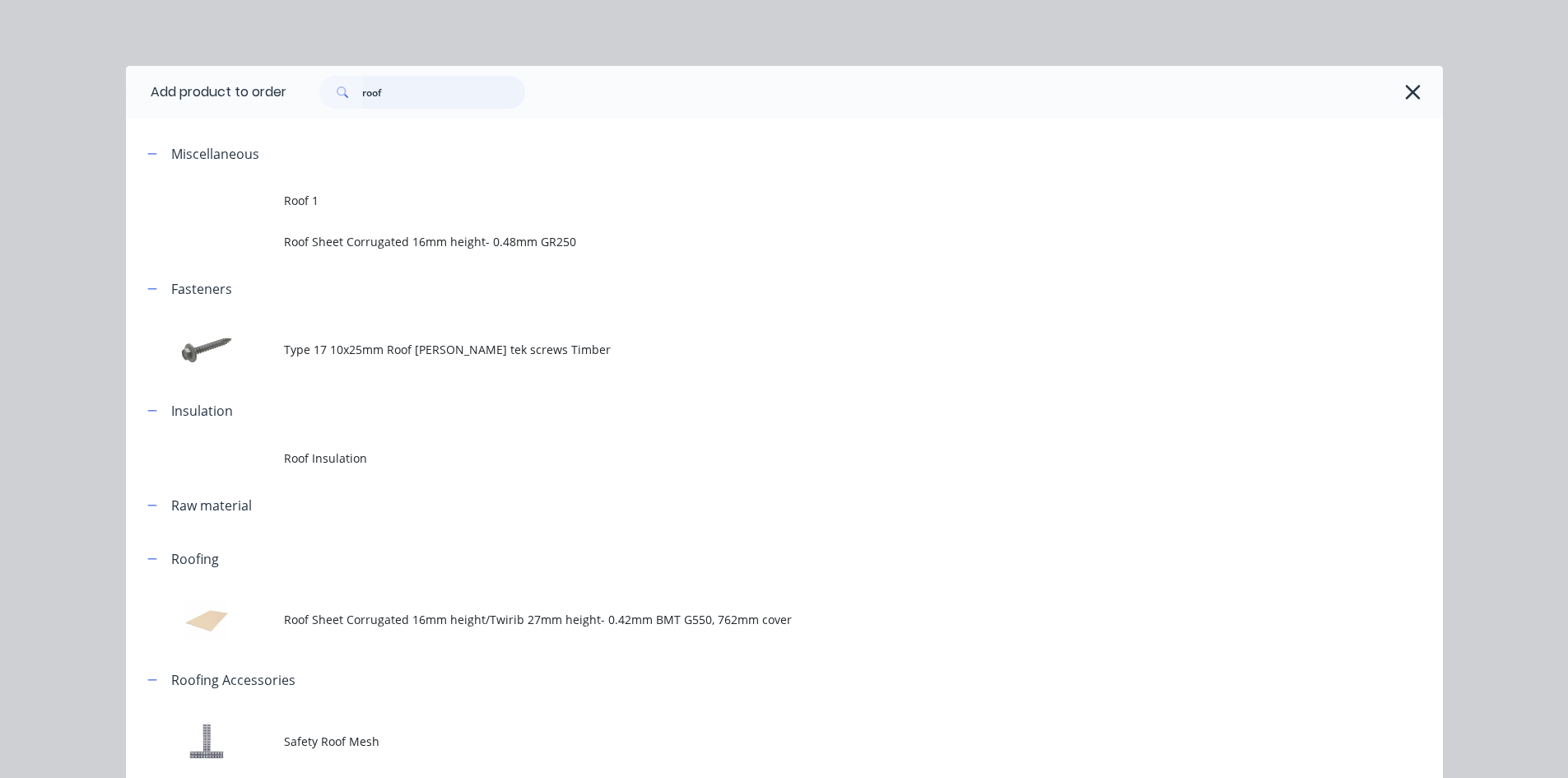
drag, startPoint x: 427, startPoint y: 88, endPoint x: 344, endPoint y: 107, distance: 85.1
click at [344, 107] on div "roof" at bounding box center [422, 92] width 205 height 33
type input "poly"
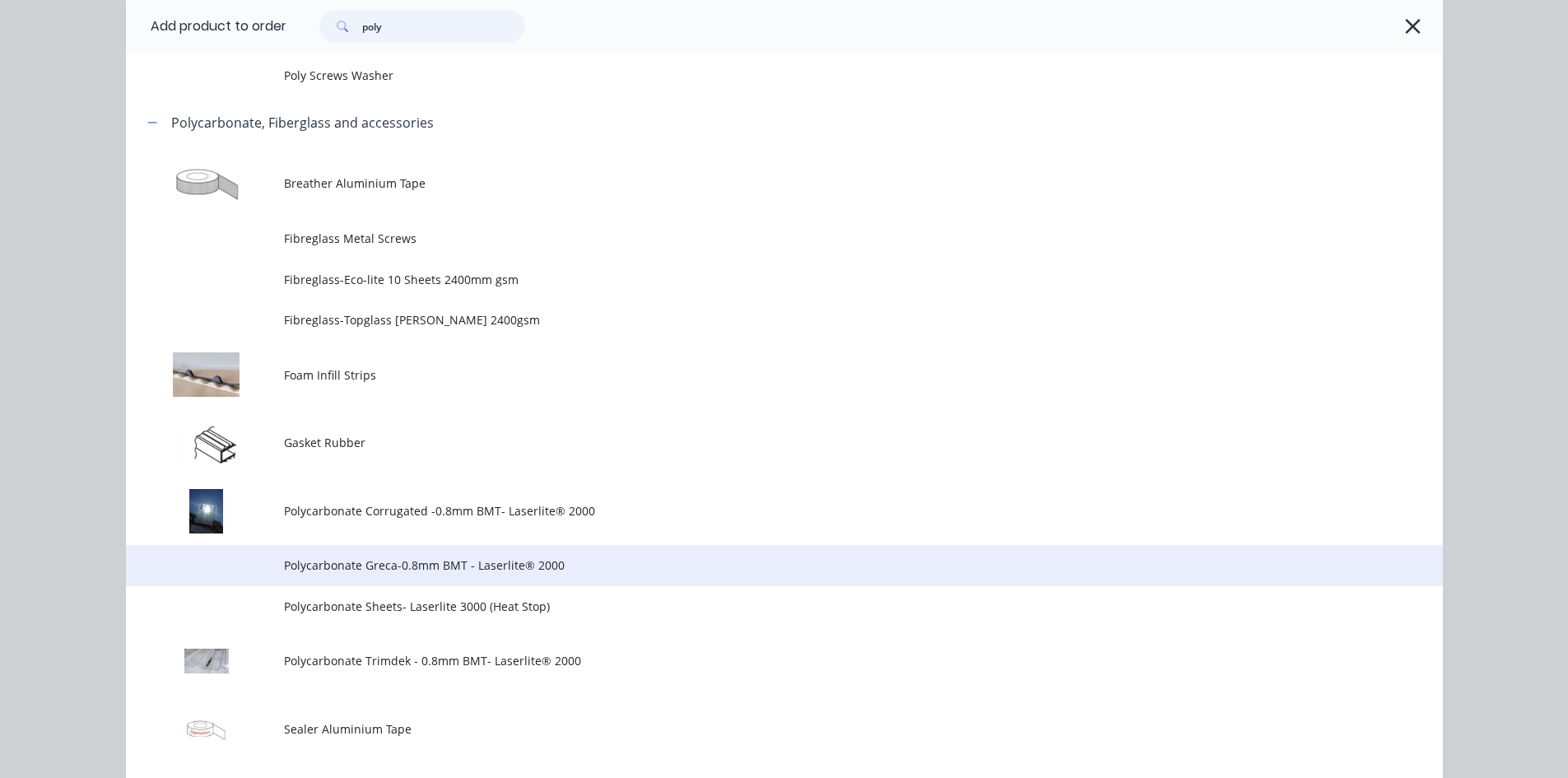
scroll to position [329, 0]
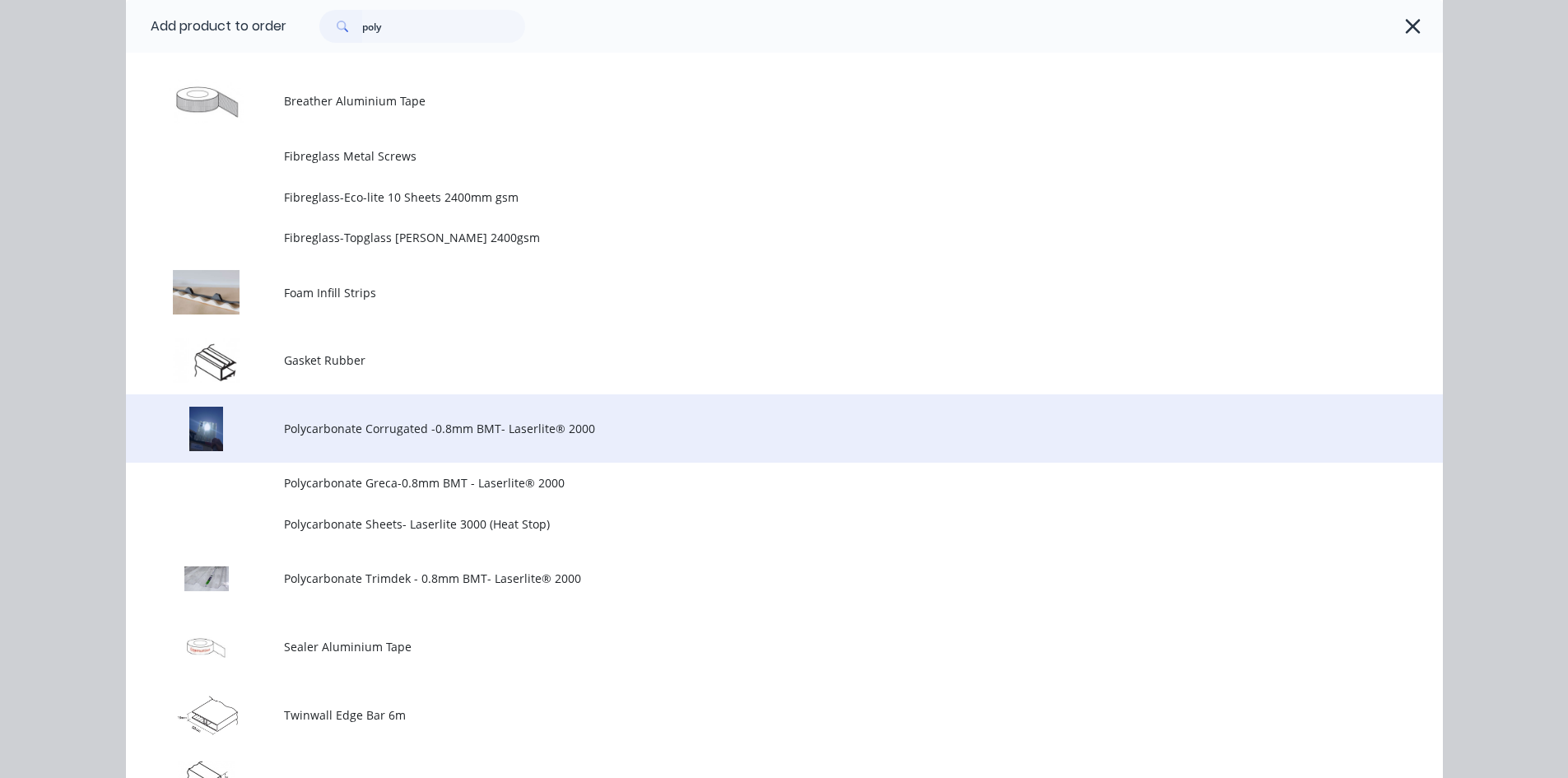
click at [366, 427] on span "Polycarbonate Corrugated -0.8mm BMT- Laserlite® 2000" at bounding box center [747, 428] width 926 height 17
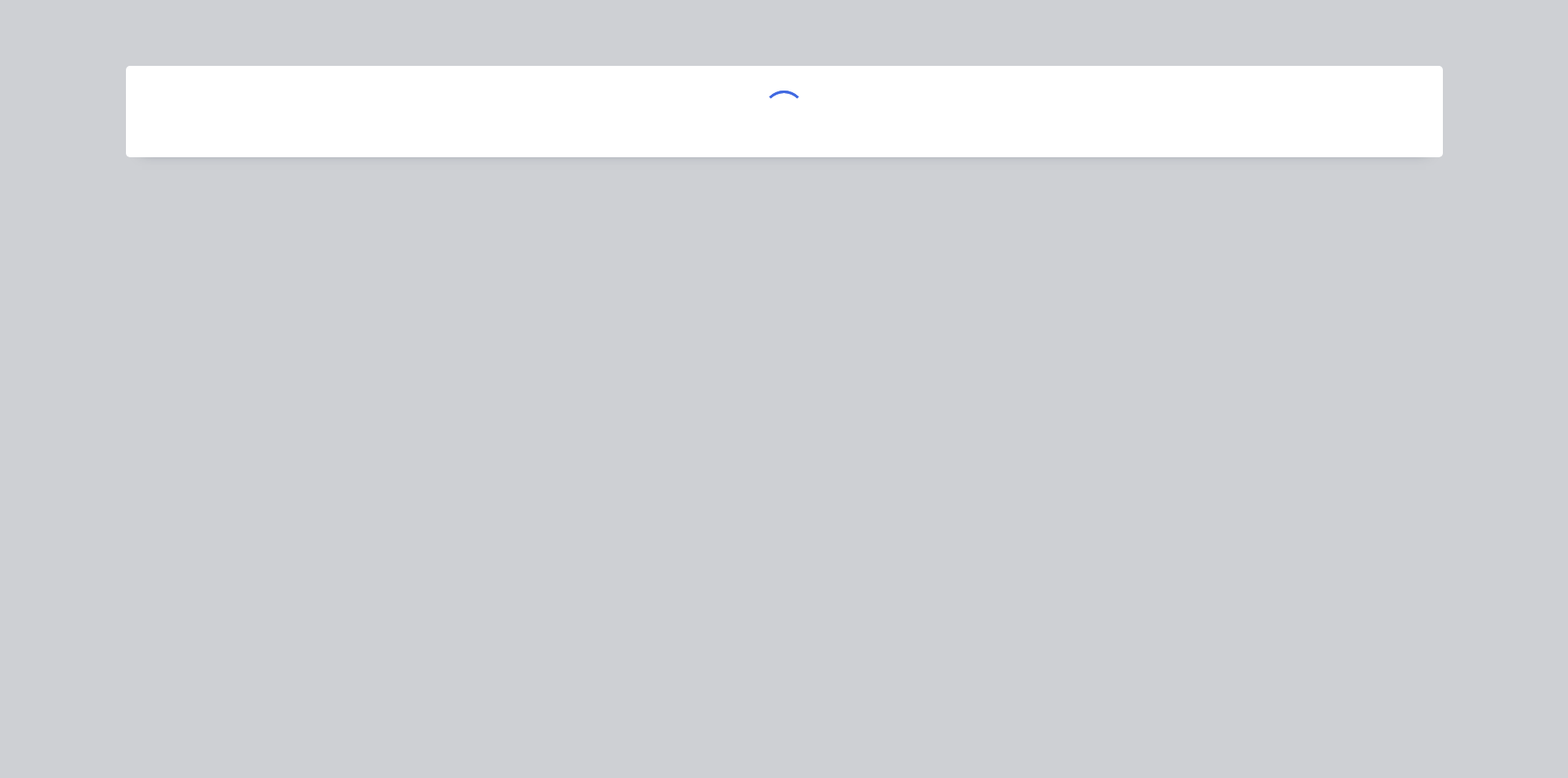
scroll to position [0, 0]
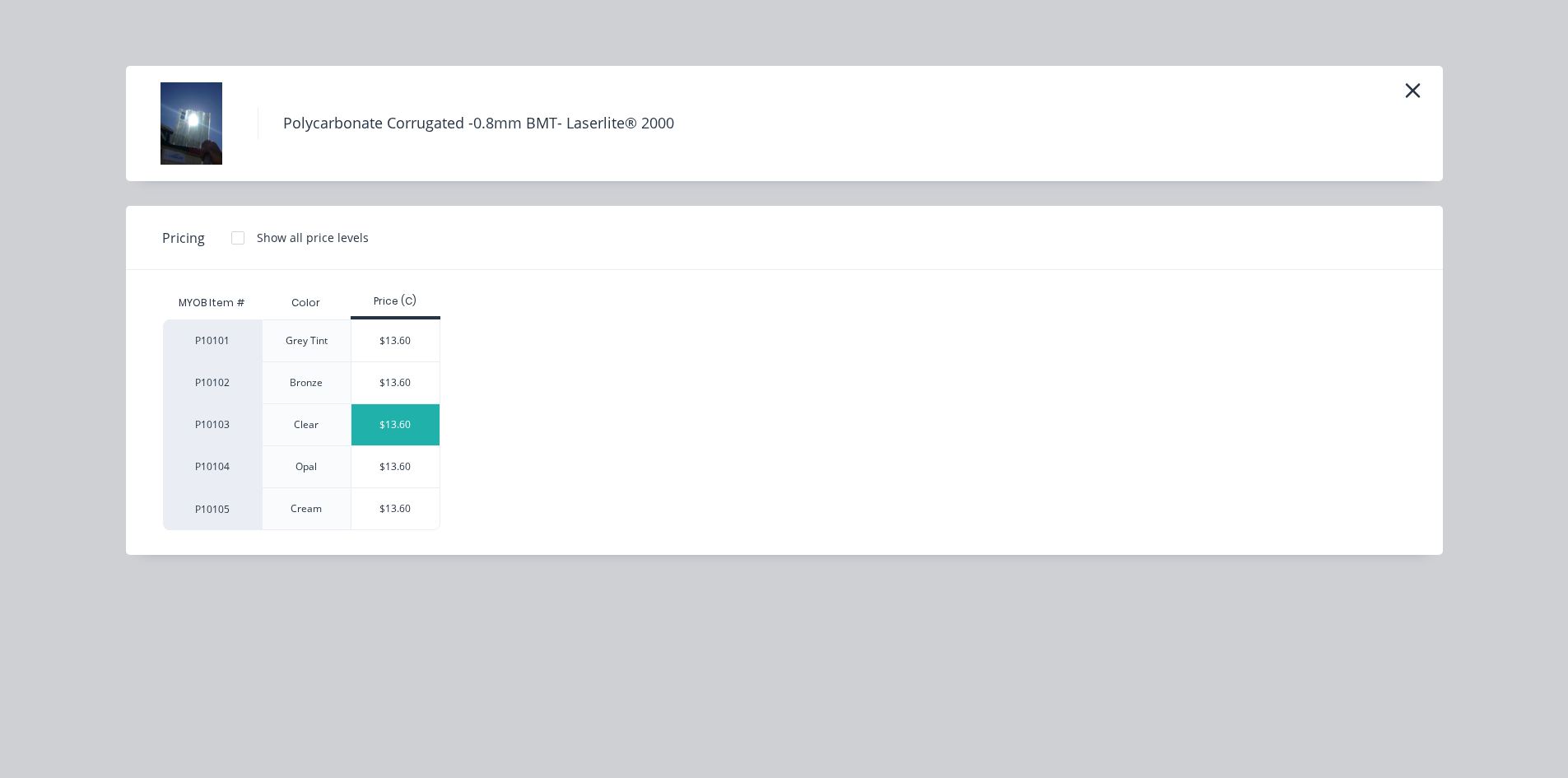
click at [376, 420] on div "$13.60" at bounding box center [396, 425] width 88 height 41
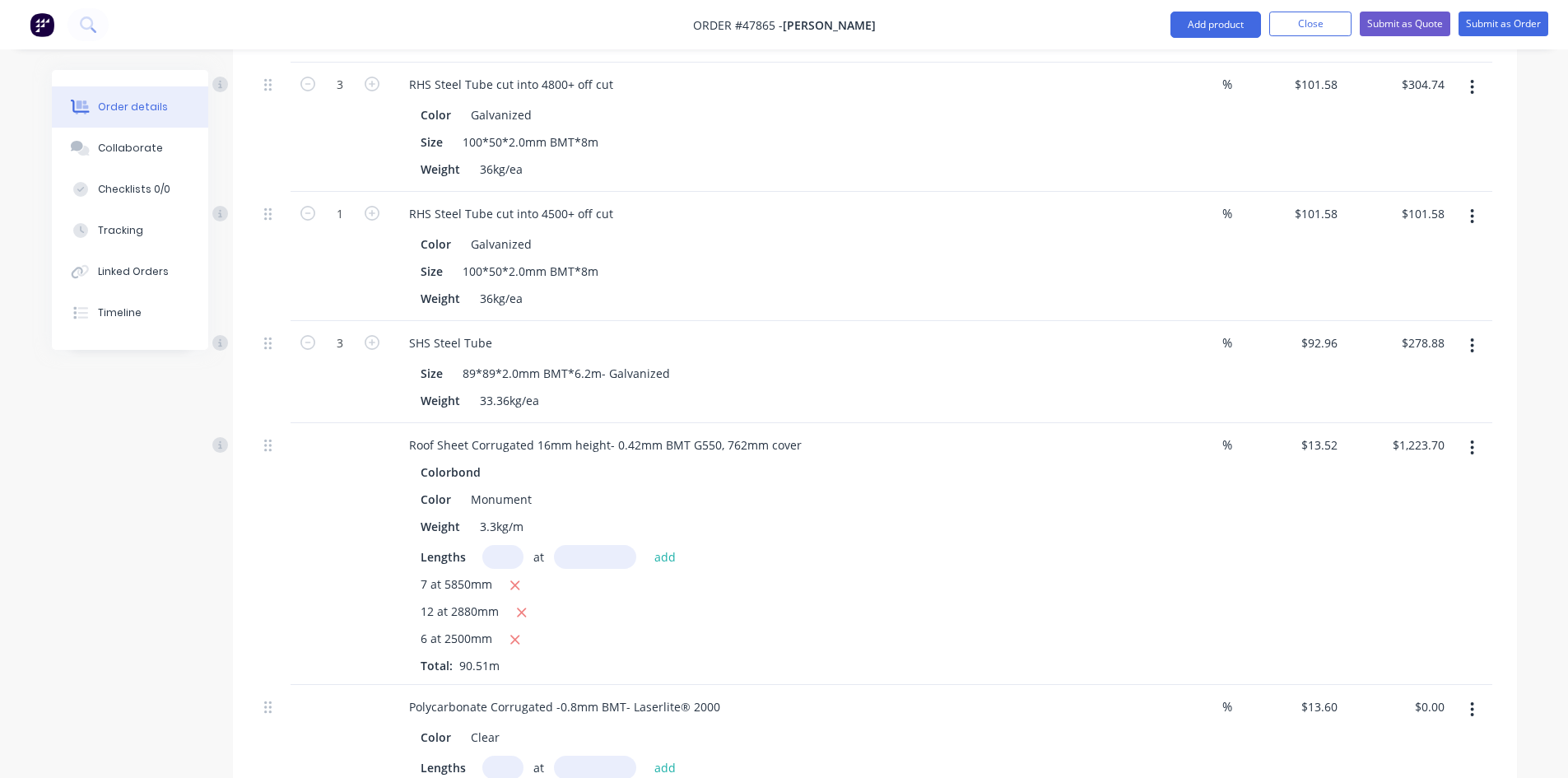
scroll to position [934, 0]
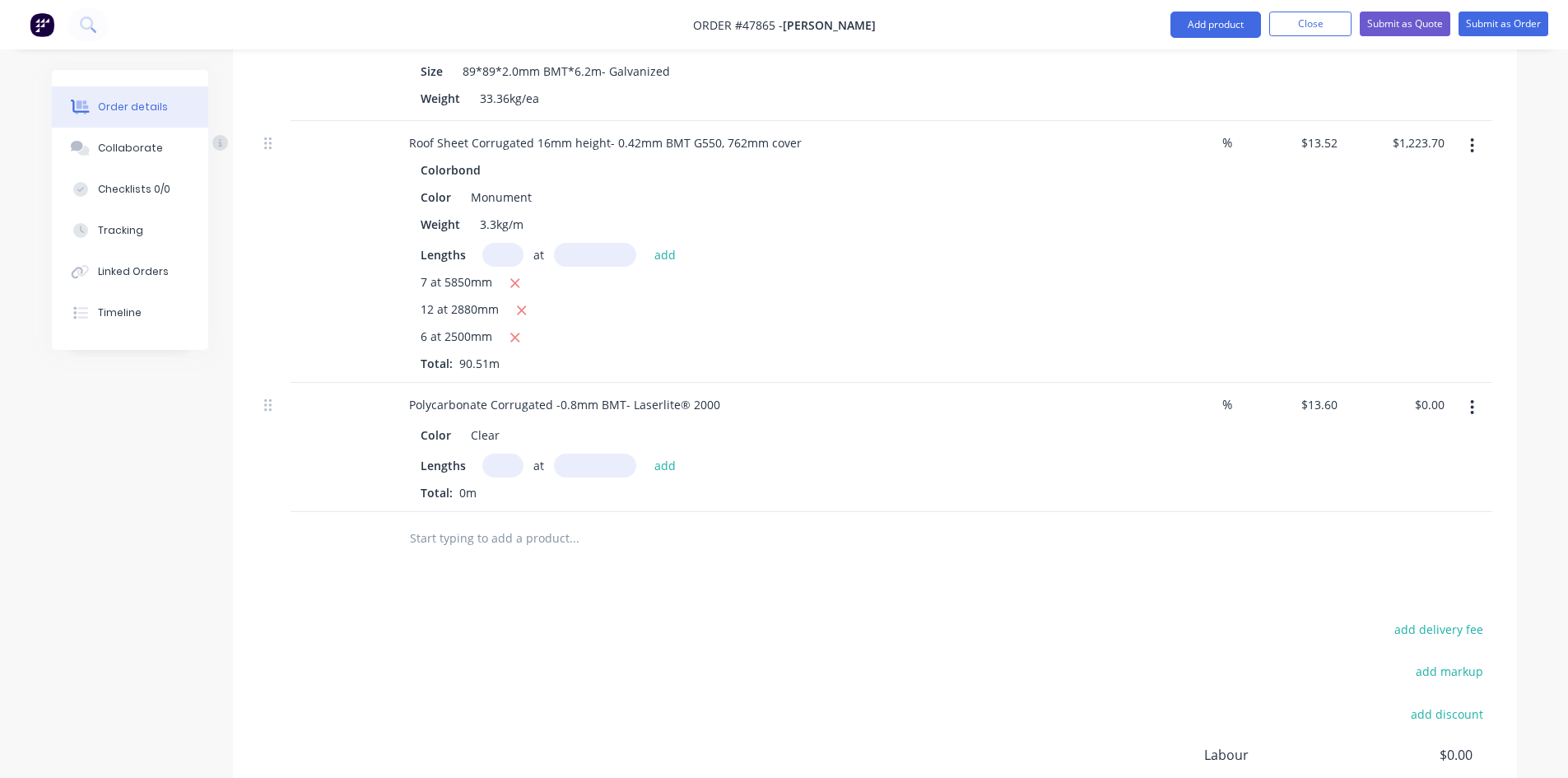
click at [612, 481] on div "Lengths at add Total: 0m" at bounding box center [760, 477] width 678 height 48
click at [611, 479] on div "Lengths at add Total: 0m" at bounding box center [760, 477] width 678 height 48
click at [611, 467] on input "text" at bounding box center [595, 465] width 82 height 23
type input "2880mm"
click at [504, 467] on input "text" at bounding box center [503, 465] width 41 height 23
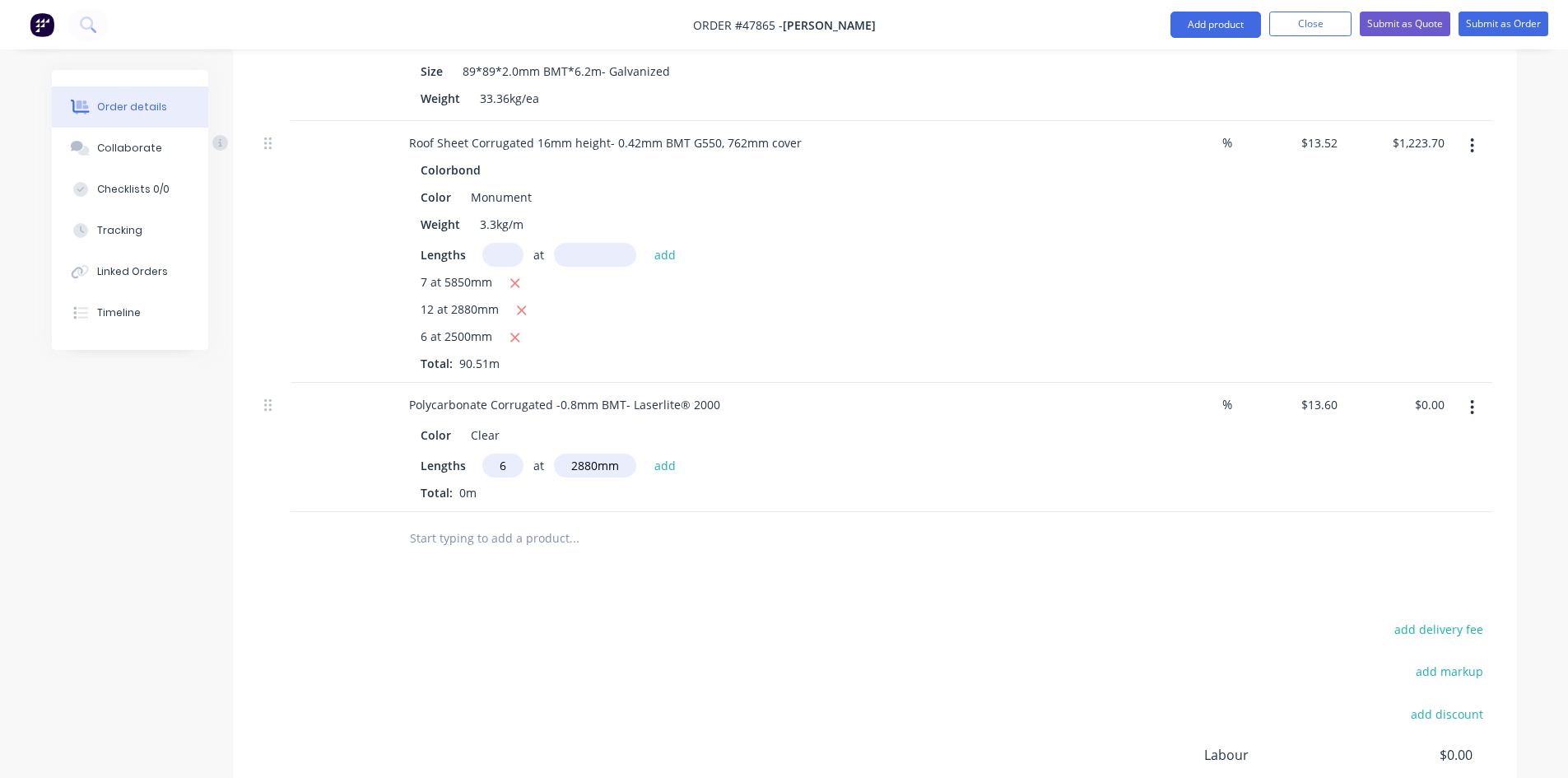
type input "6"
click at [646, 453] on button "add" at bounding box center [665, 464] width 39 height 23
type input "$235.01"
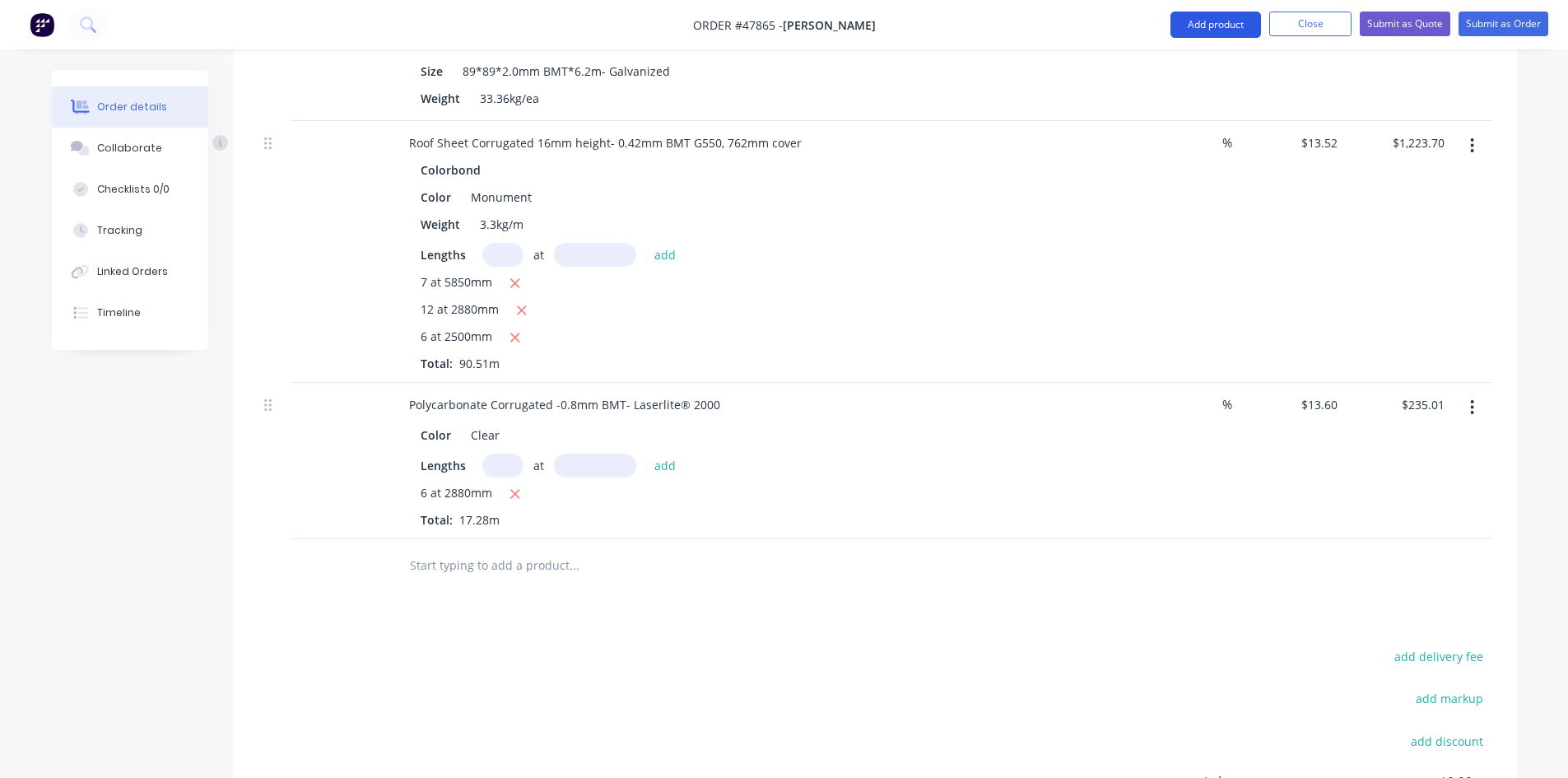
click at [1206, 32] on button "Add product" at bounding box center [1215, 24] width 90 height 26
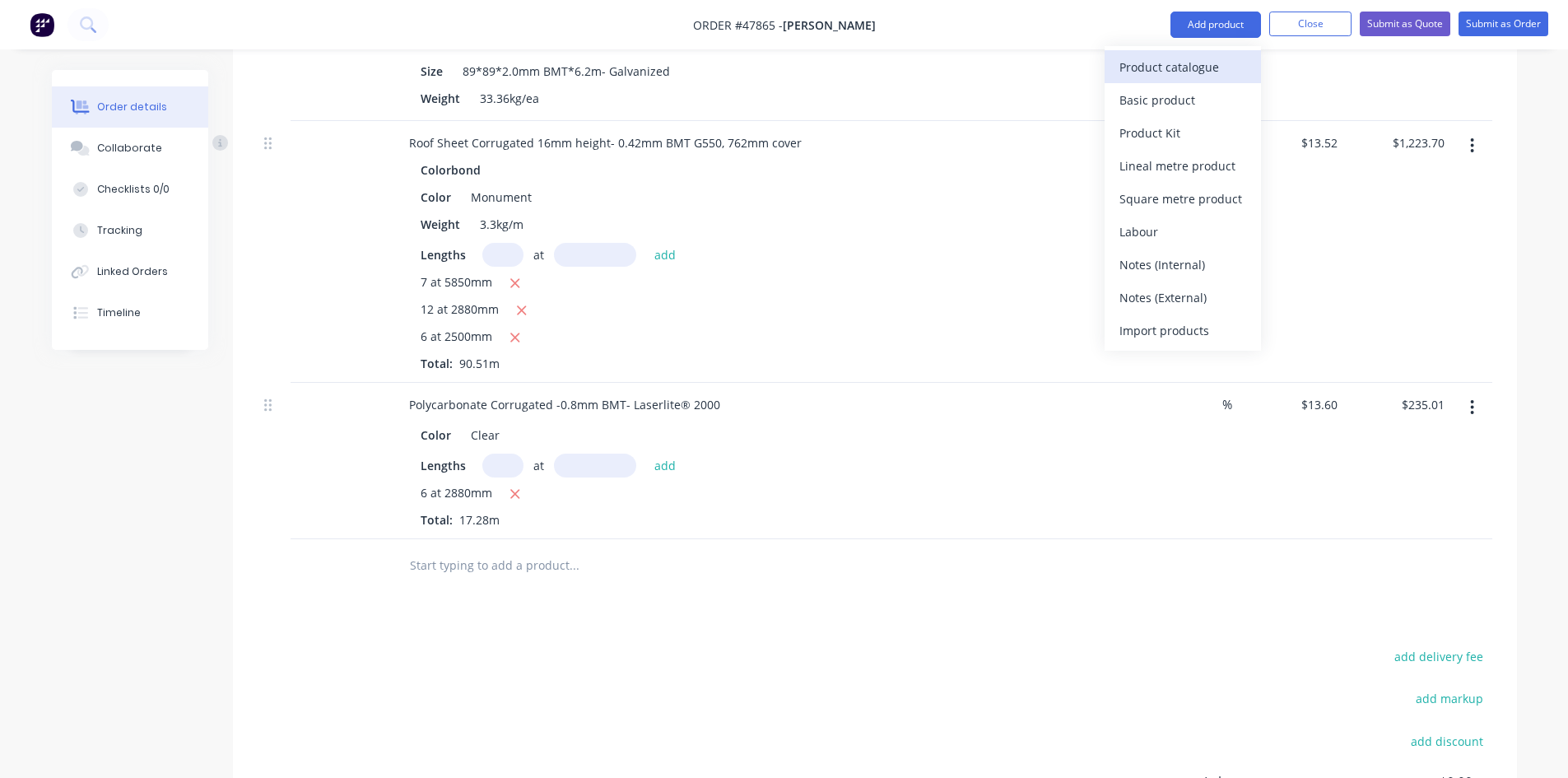
click at [1170, 80] on button "Product catalogue" at bounding box center [1181, 67] width 156 height 33
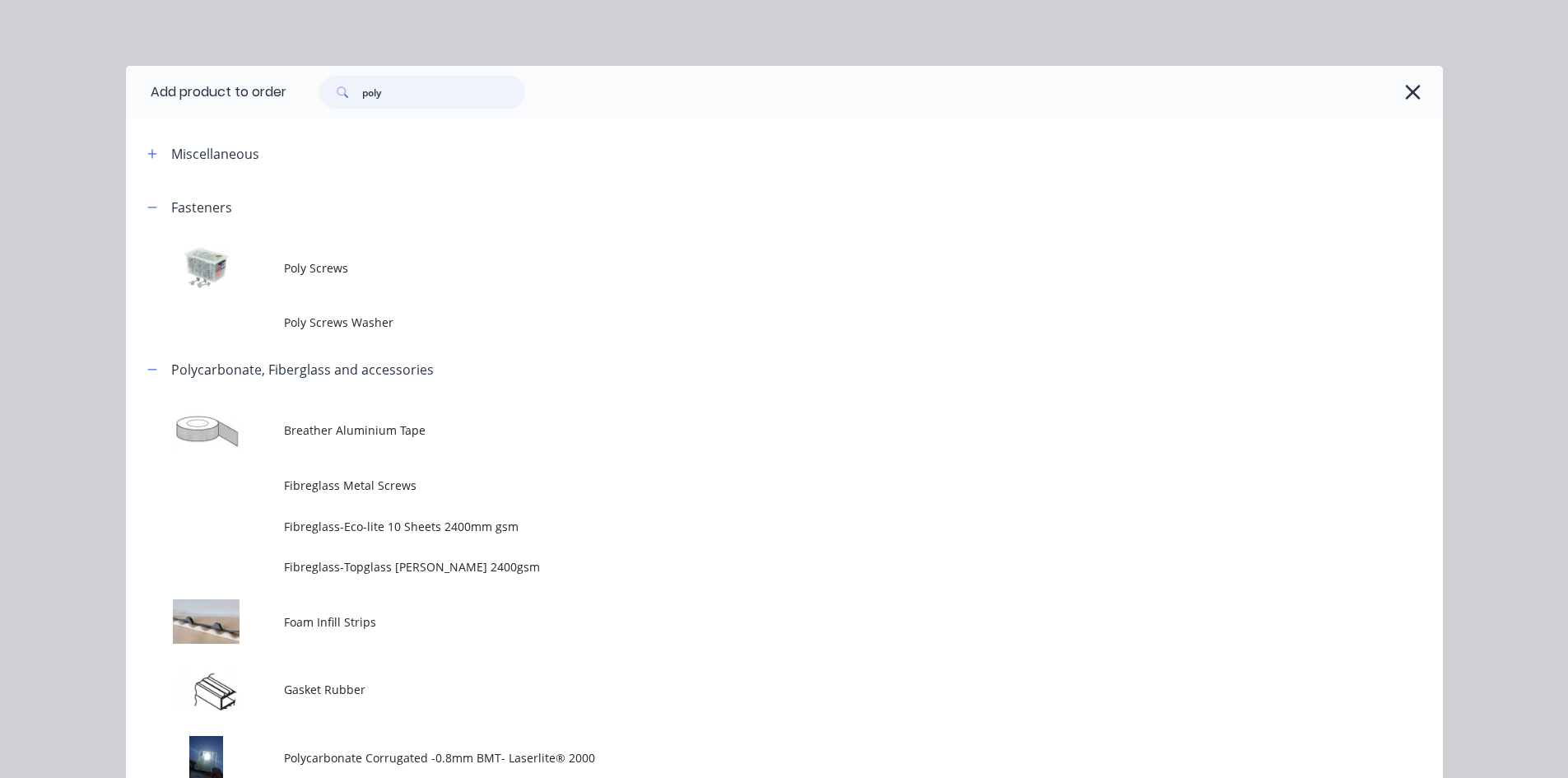
drag, startPoint x: 393, startPoint y: 88, endPoint x: 296, endPoint y: 101, distance: 97.9
click at [296, 101] on div "poly" at bounding box center [856, 92] width 1140 height 33
type input "box"
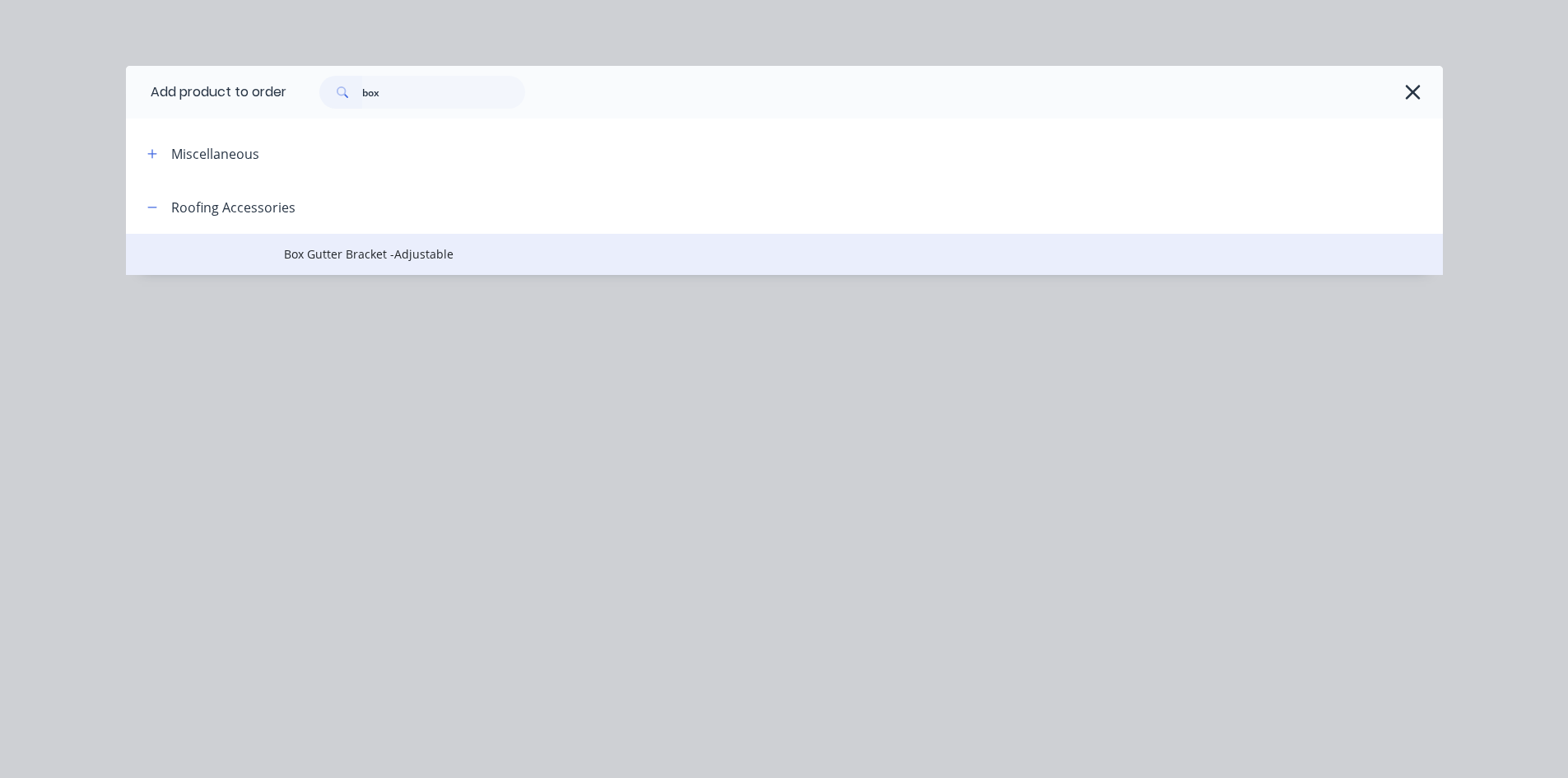
click at [375, 250] on span "Box Gutter Bracket -Adjustable" at bounding box center [747, 253] width 926 height 17
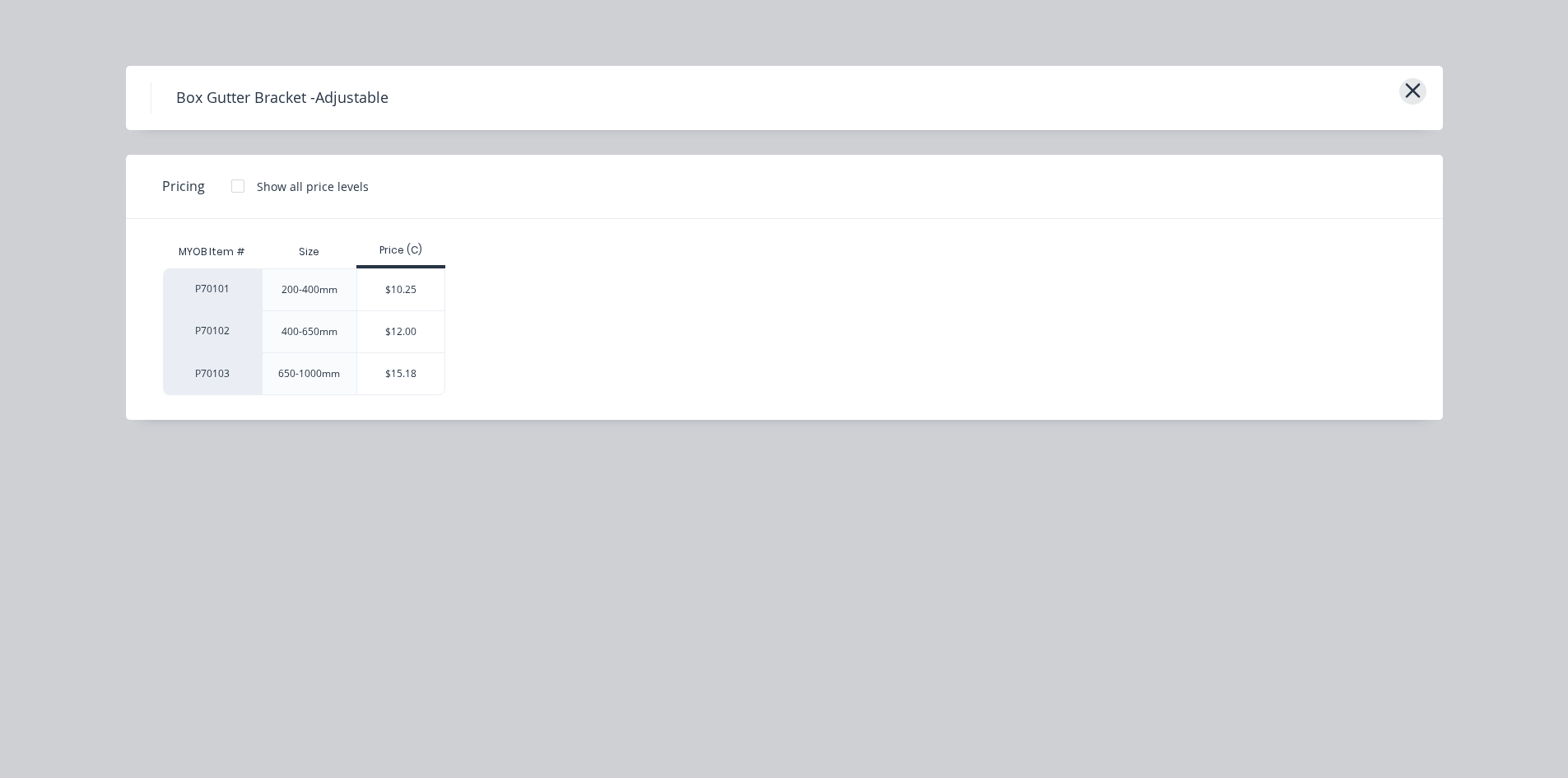
click at [1410, 99] on icon "button" at bounding box center [1412, 91] width 17 height 23
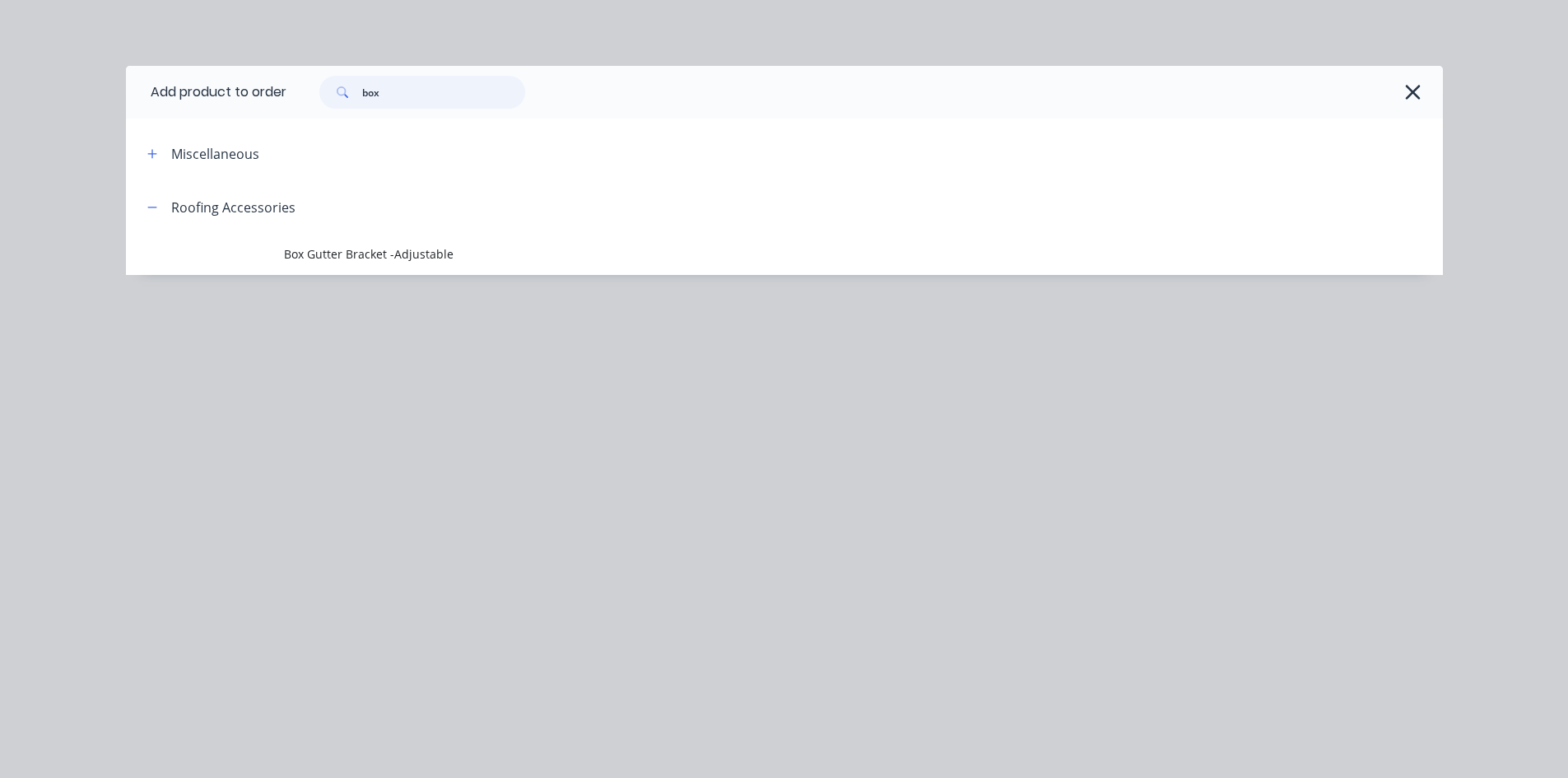
drag, startPoint x: 404, startPoint y: 91, endPoint x: 317, endPoint y: 96, distance: 87.1
click at [317, 96] on div "box" at bounding box center [414, 92] width 223 height 33
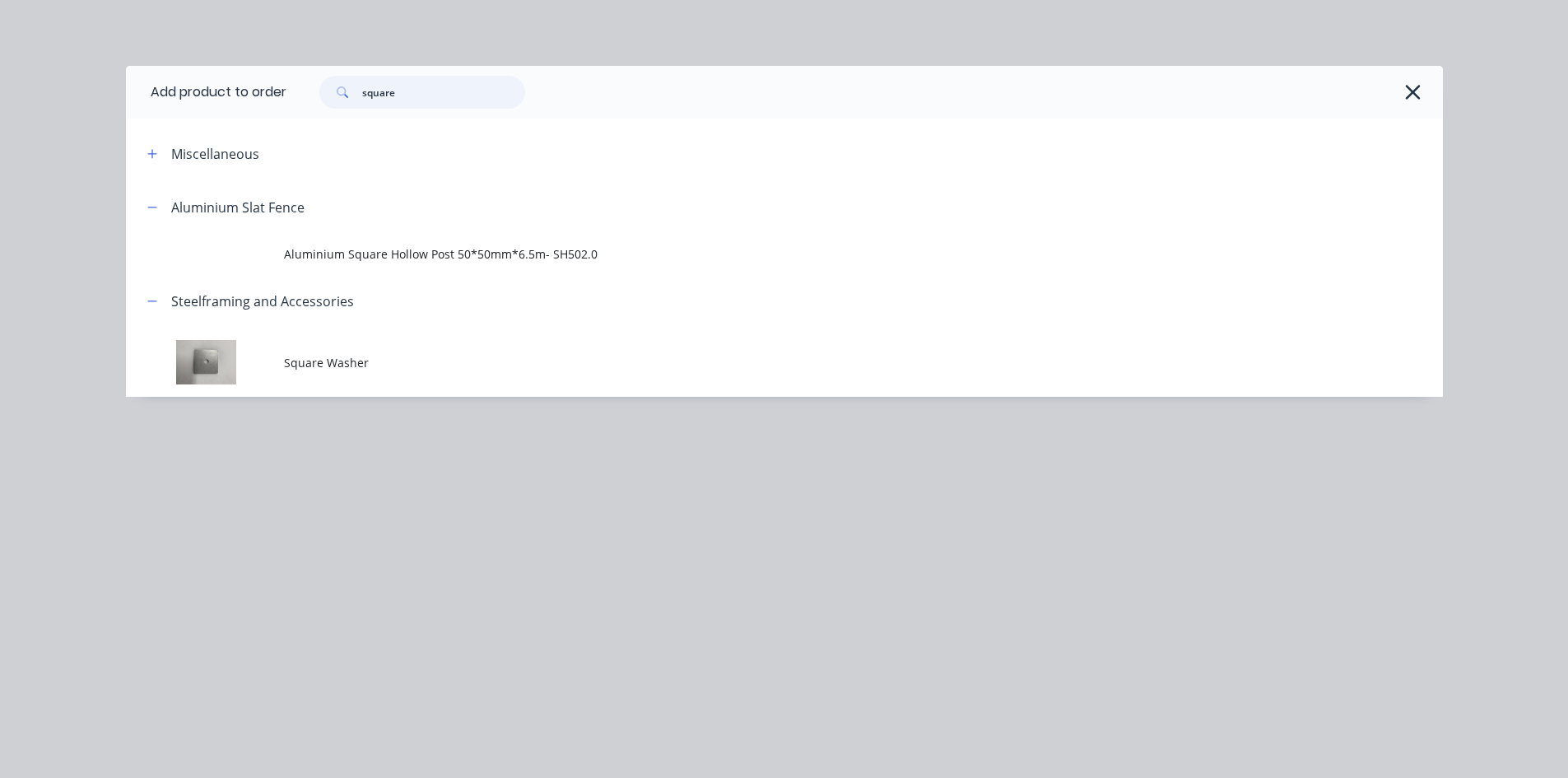
drag, startPoint x: 418, startPoint y: 90, endPoint x: 319, endPoint y: 90, distance: 99.0
click at [319, 90] on div "square" at bounding box center [414, 92] width 223 height 33
type input "gutter"
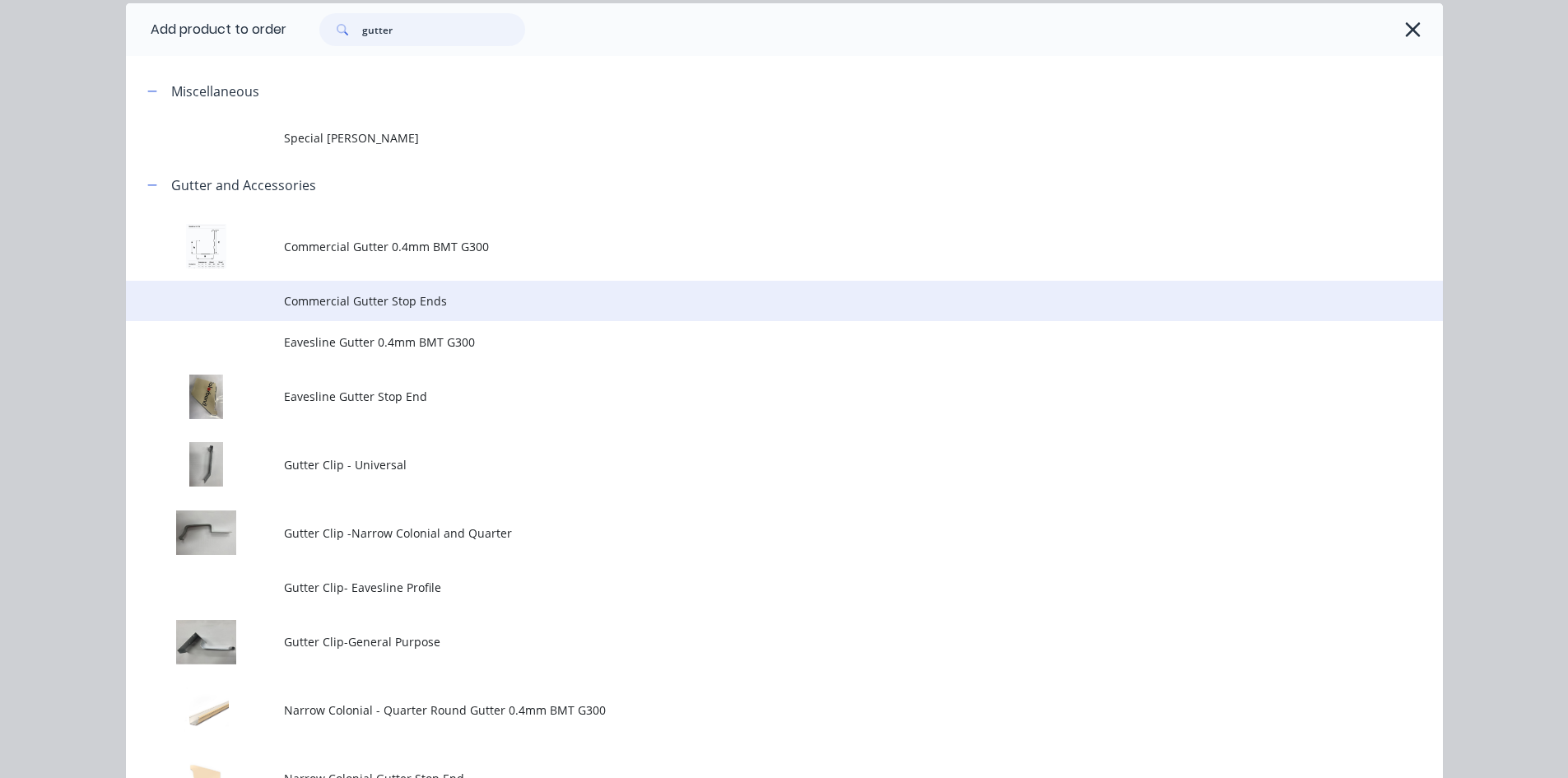
scroll to position [0, 0]
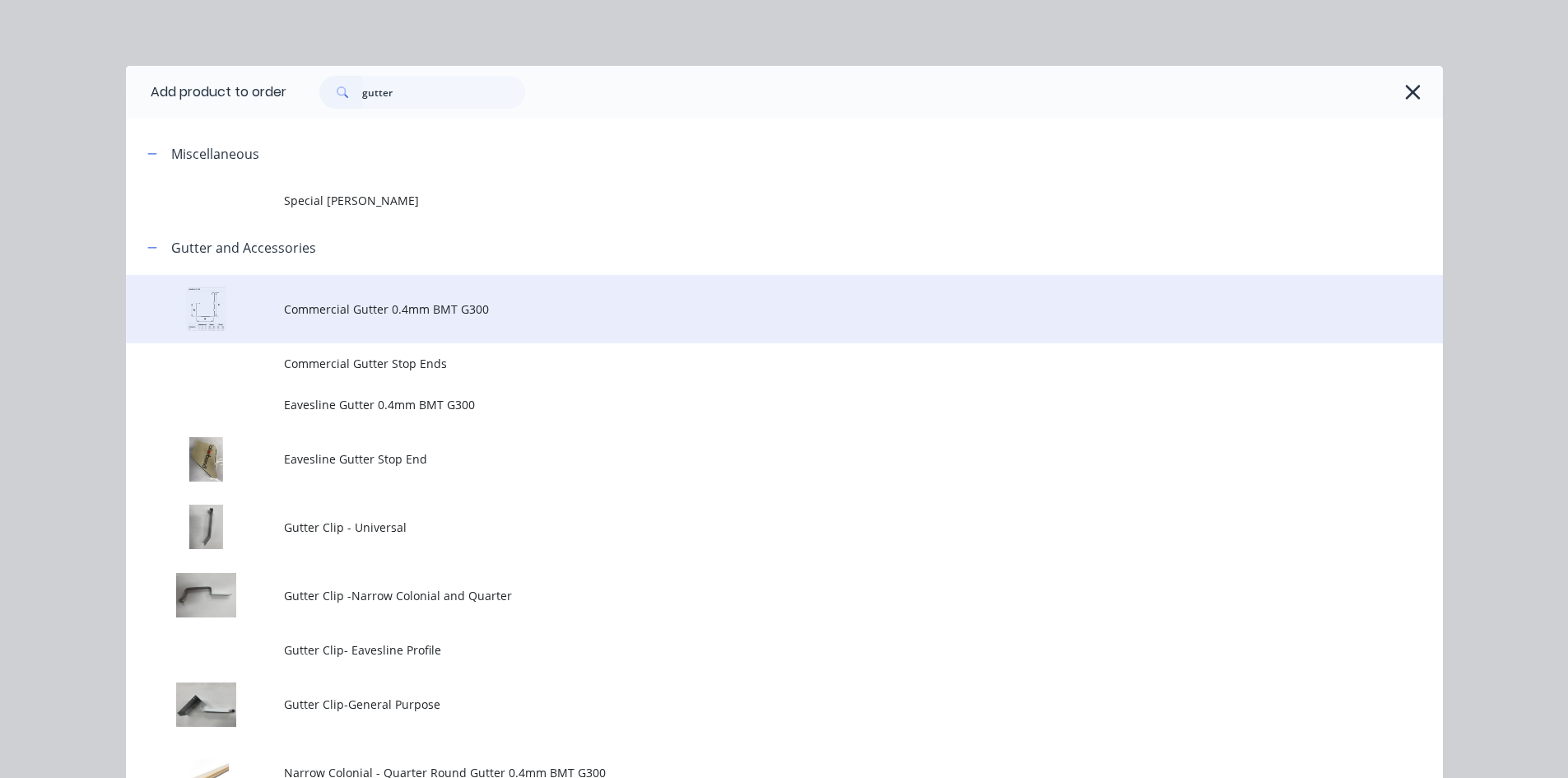
click at [351, 291] on td "Commercial Gutter 0.4mm BMT G300" at bounding box center [863, 309] width 1159 height 69
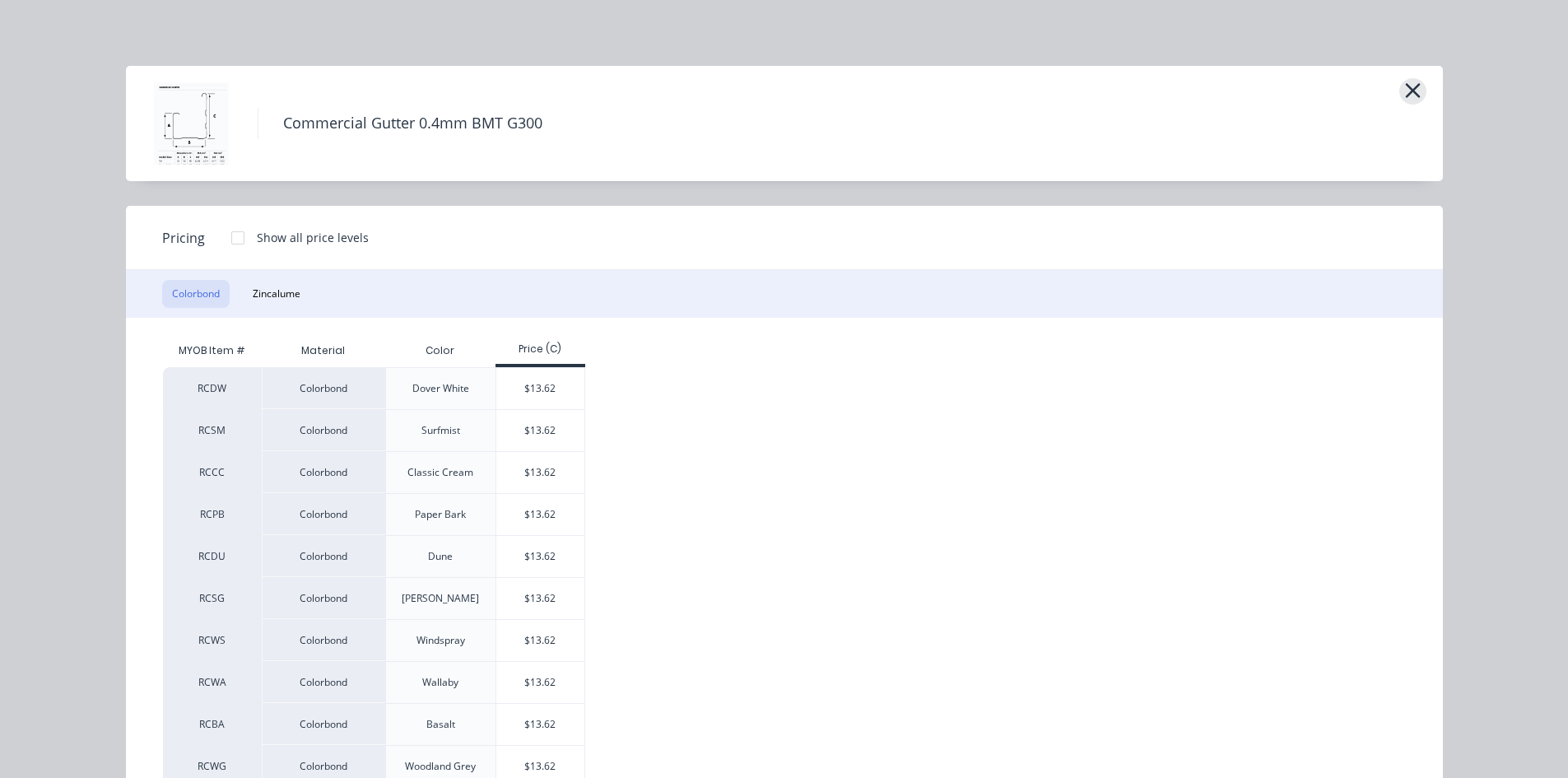
click at [1408, 93] on icon "button" at bounding box center [1412, 90] width 14 height 14
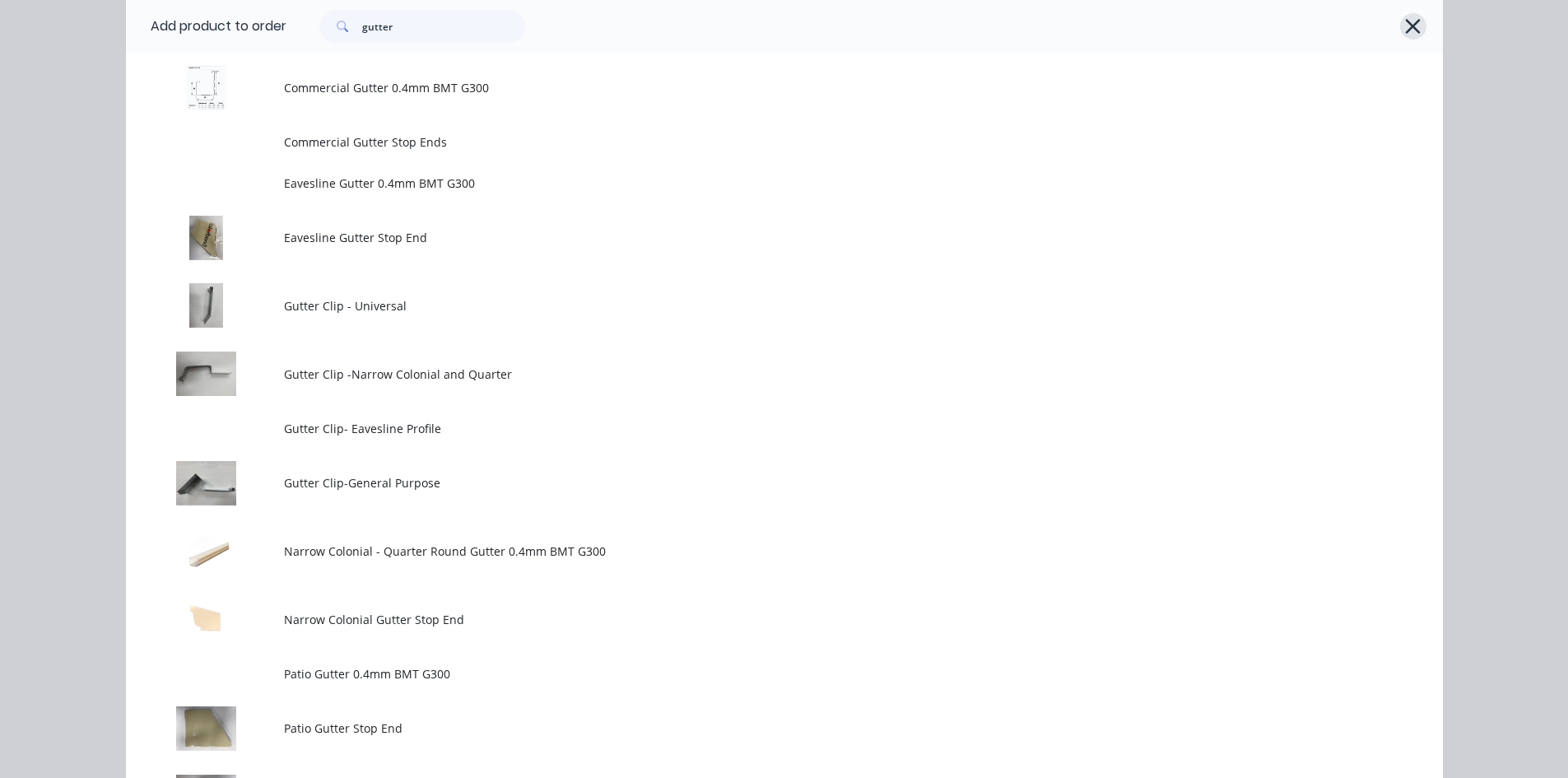
click at [1409, 26] on icon "button" at bounding box center [1412, 26] width 17 height 23
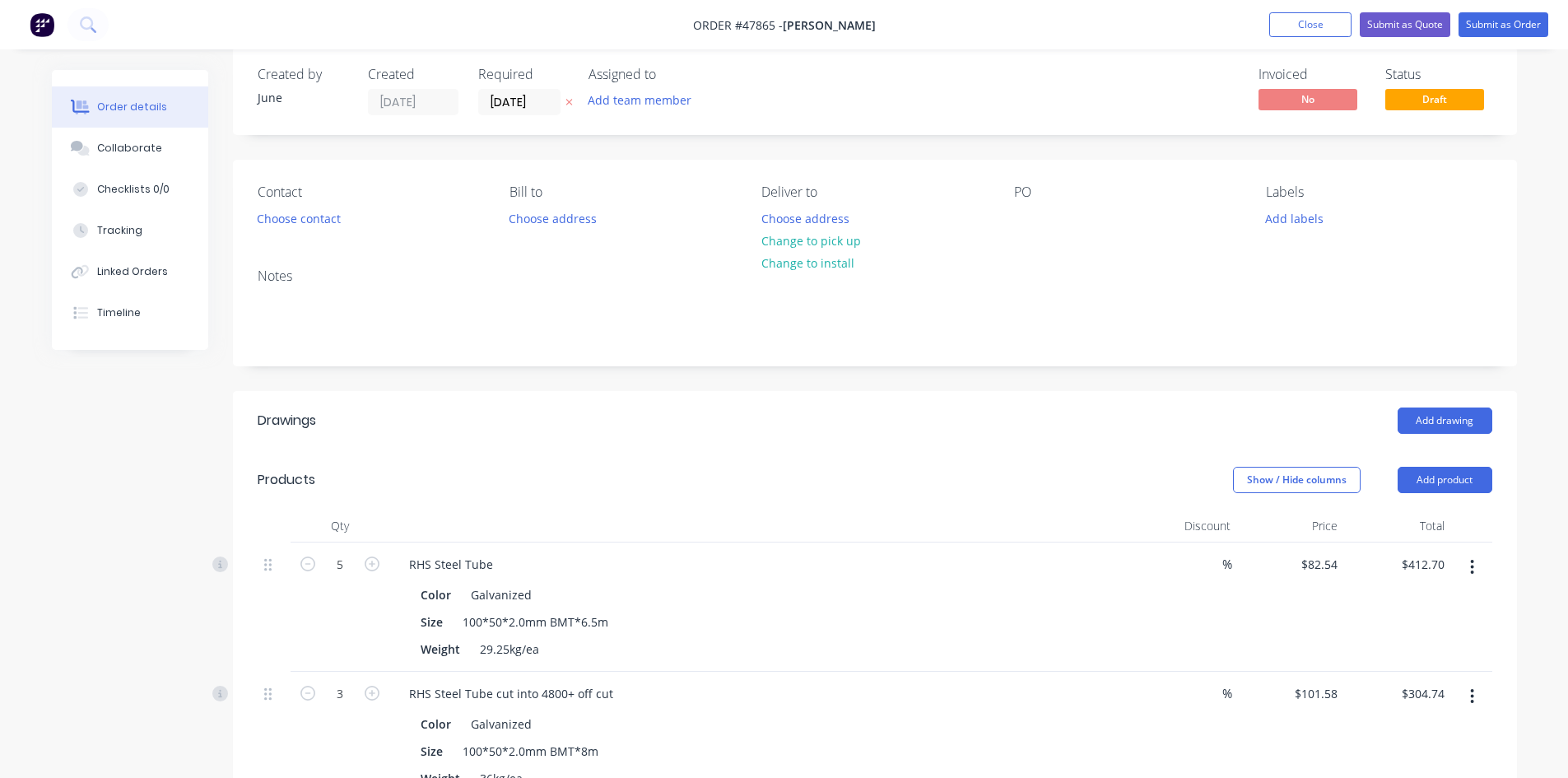
scroll to position [0, 0]
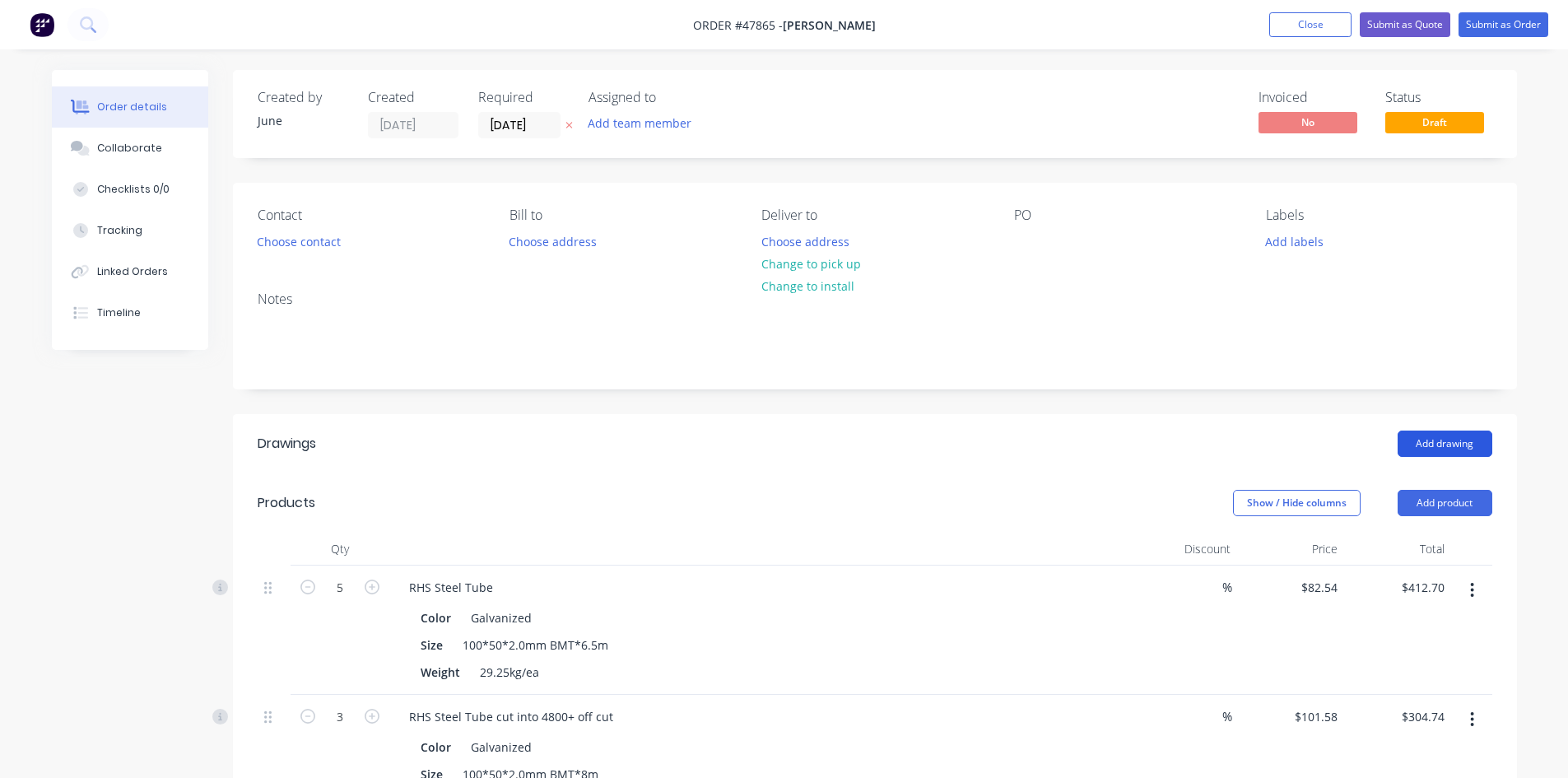
click at [1445, 435] on button "Add drawing" at bounding box center [1445, 444] width 95 height 26
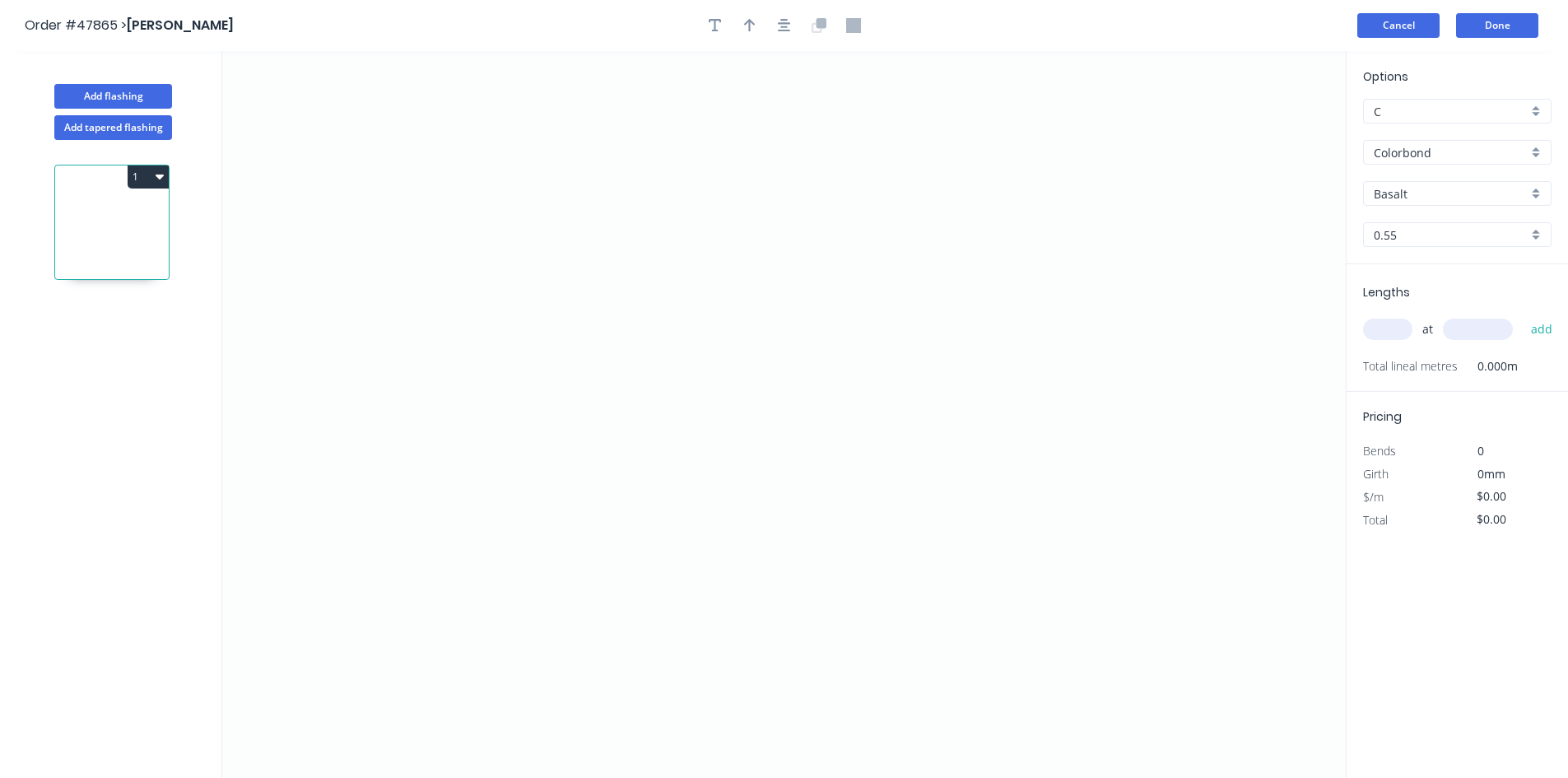
click at [1415, 25] on button "Cancel" at bounding box center [1398, 25] width 82 height 24
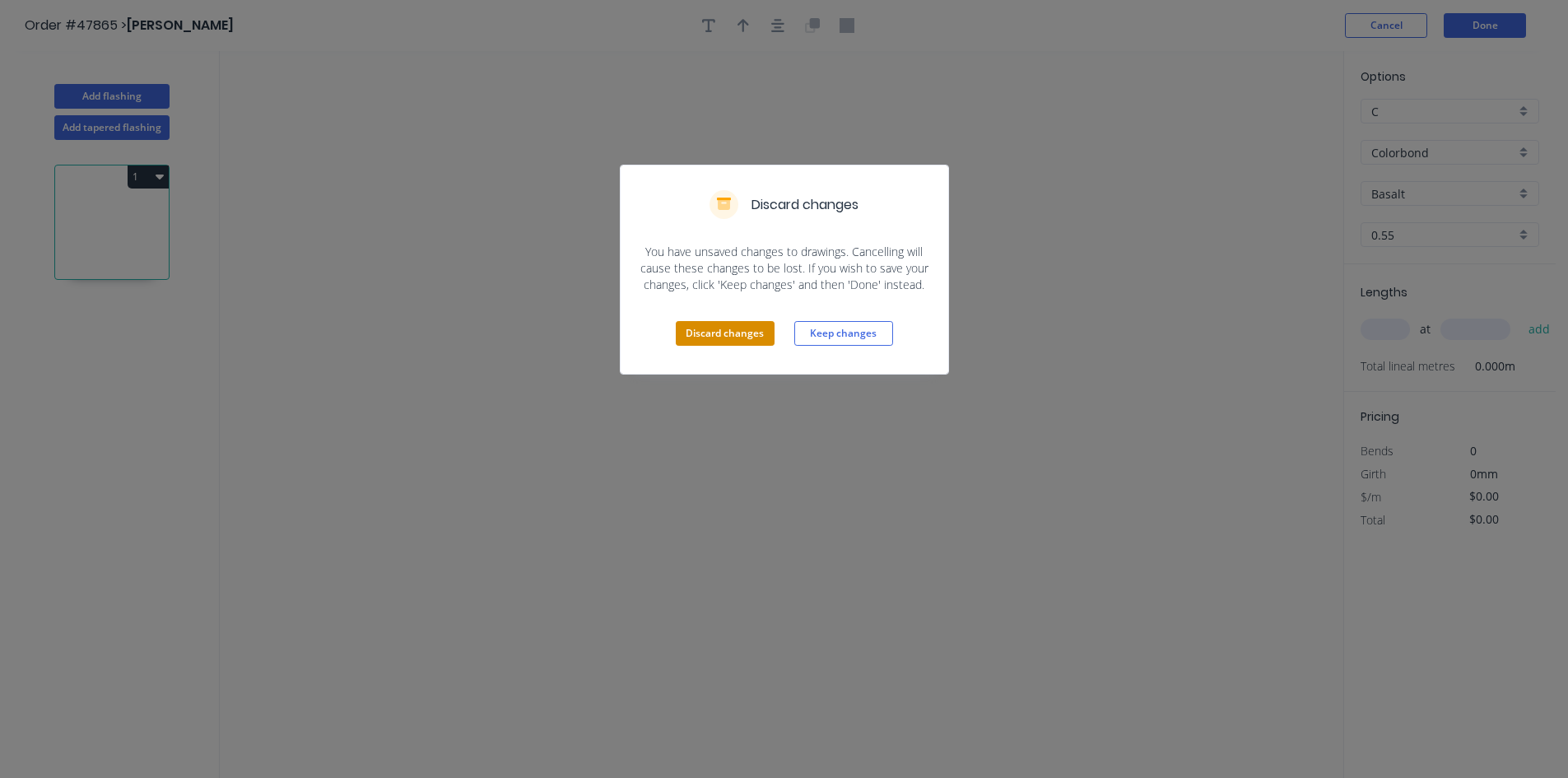
click at [729, 334] on button "Discard changes" at bounding box center [725, 333] width 99 height 24
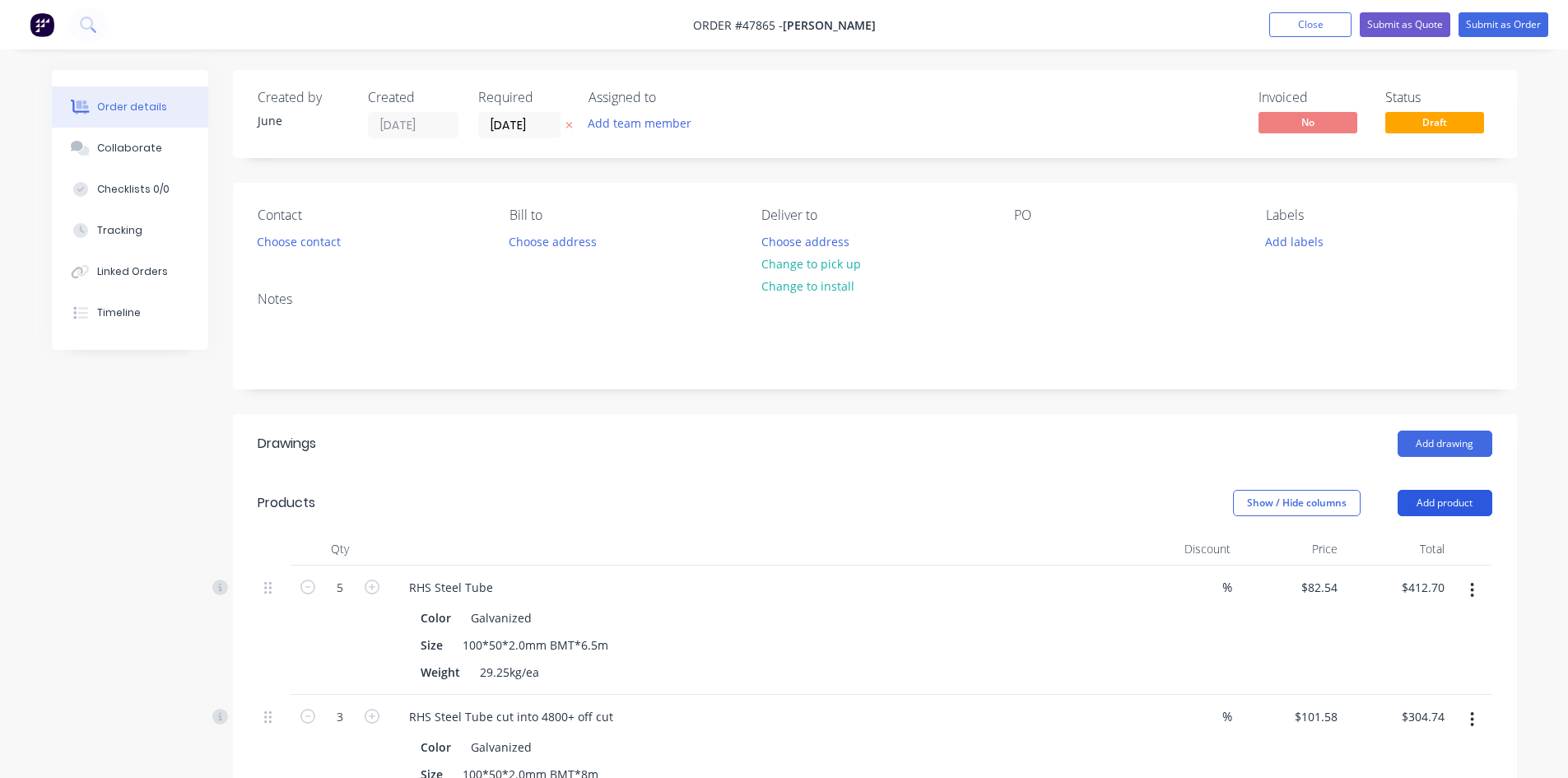
click at [1448, 501] on button "Add product" at bounding box center [1445, 502] width 95 height 26
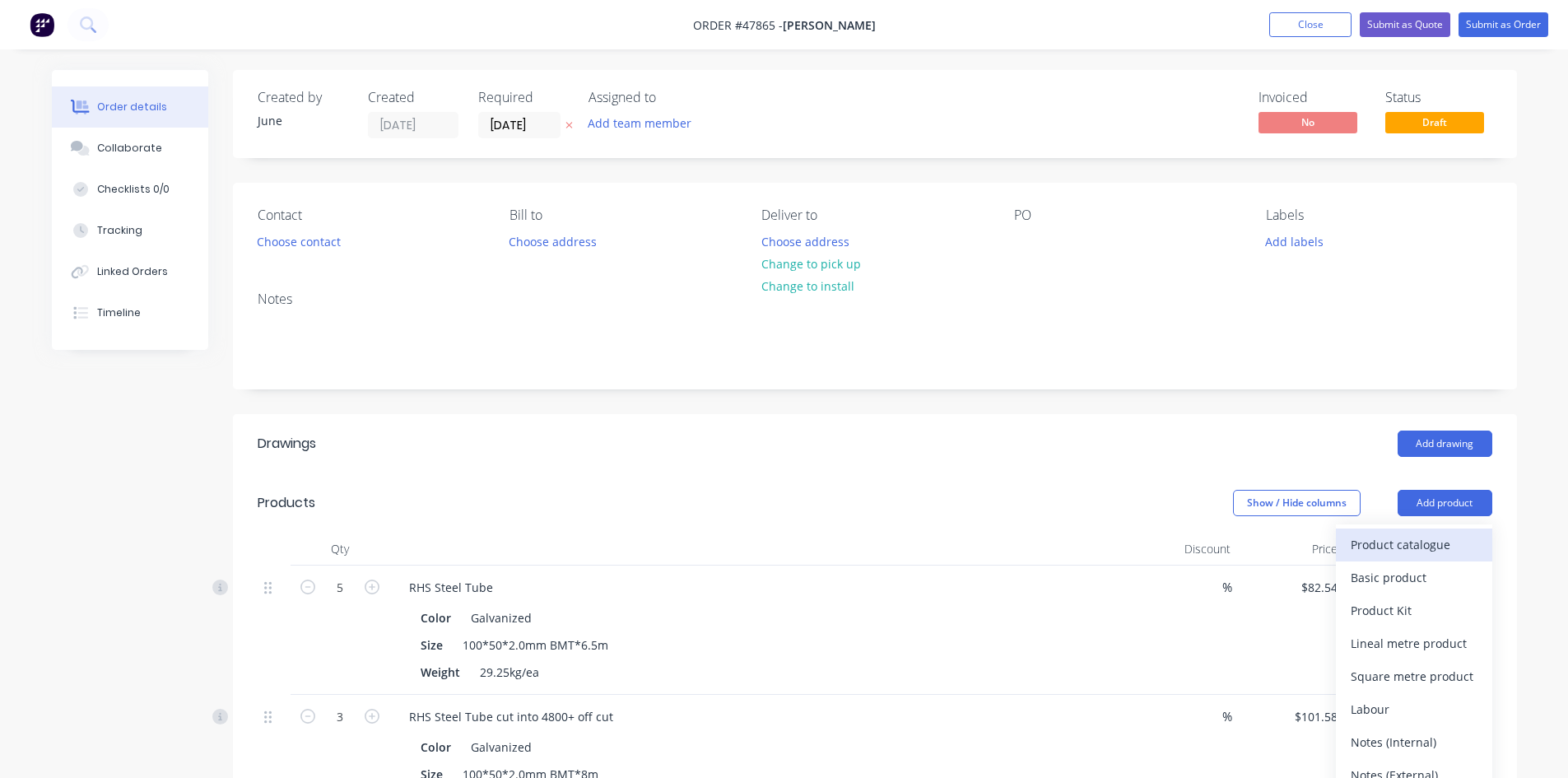
drag, startPoint x: 1448, startPoint y: 501, endPoint x: 1388, endPoint y: 543, distance: 73.2
click at [1388, 543] on div "Product catalogue" at bounding box center [1413, 545] width 127 height 23
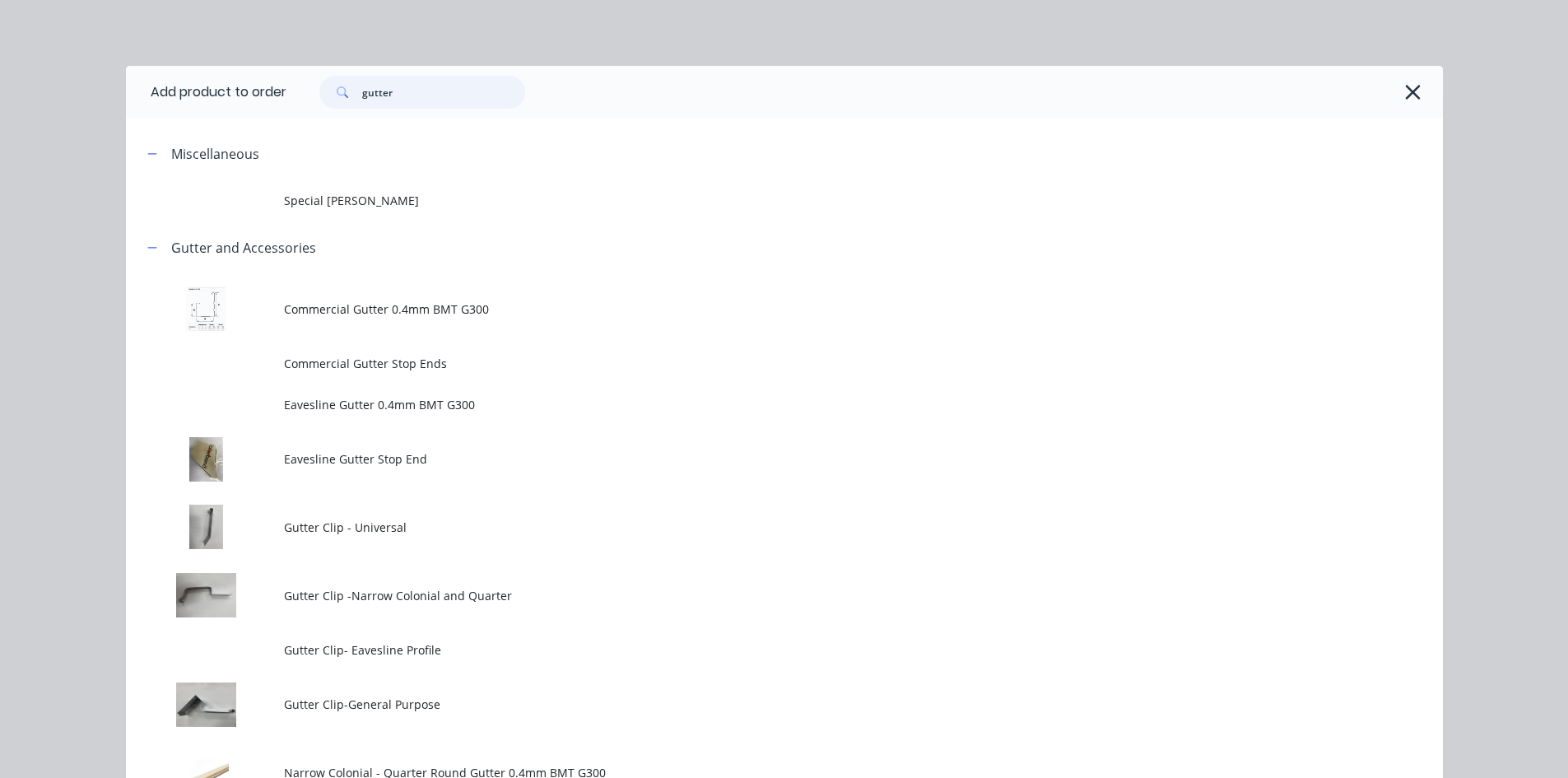
drag, startPoint x: 462, startPoint y: 98, endPoint x: 202, endPoint y: 89, distance: 260.2
click at [199, 92] on header "Add product to order gutter" at bounding box center [784, 92] width 1317 height 52
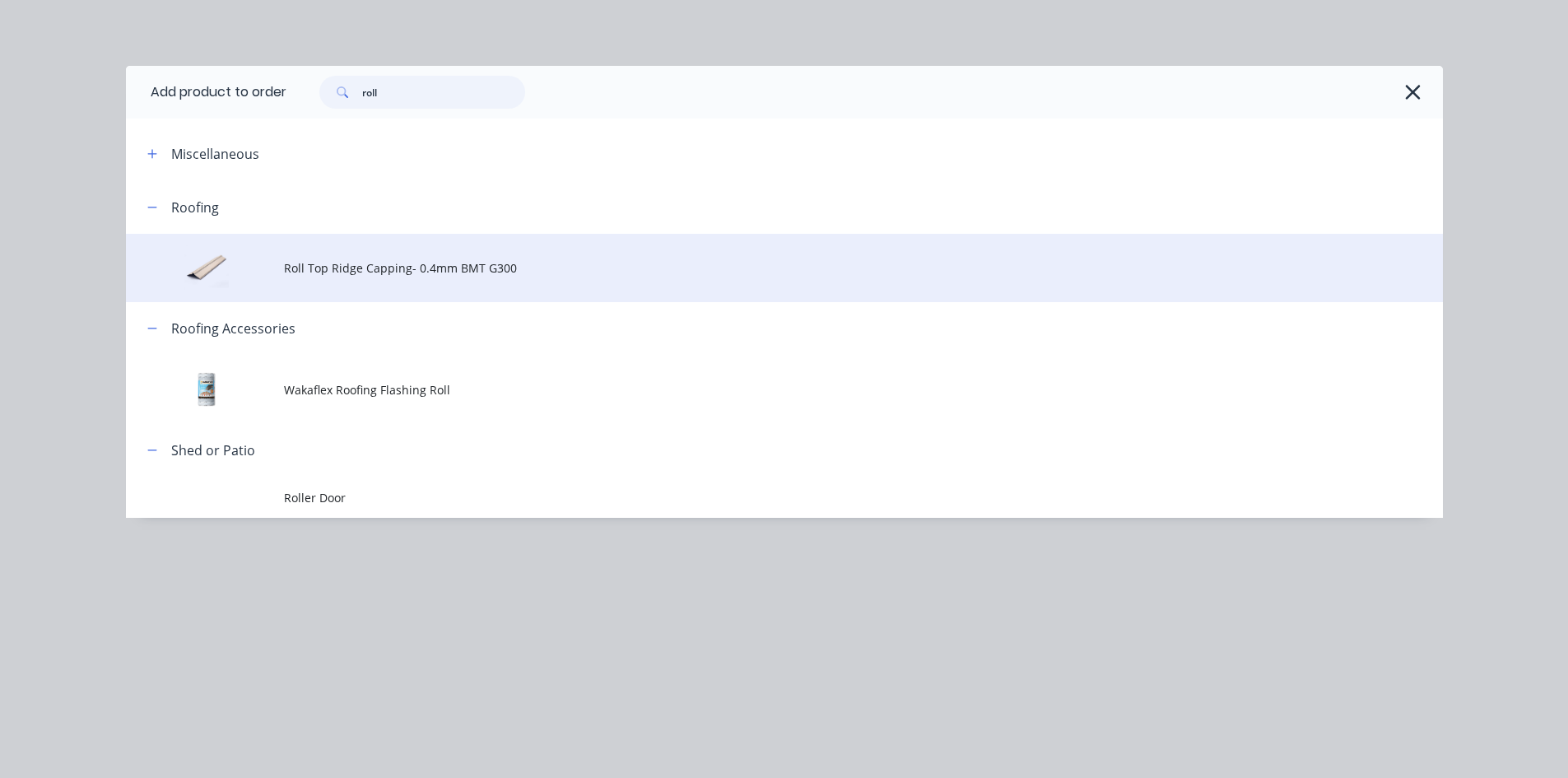
type input "roll"
click at [399, 283] on td "Roll Top Ridge Capping- 0.4mm BMT G300" at bounding box center [863, 268] width 1159 height 69
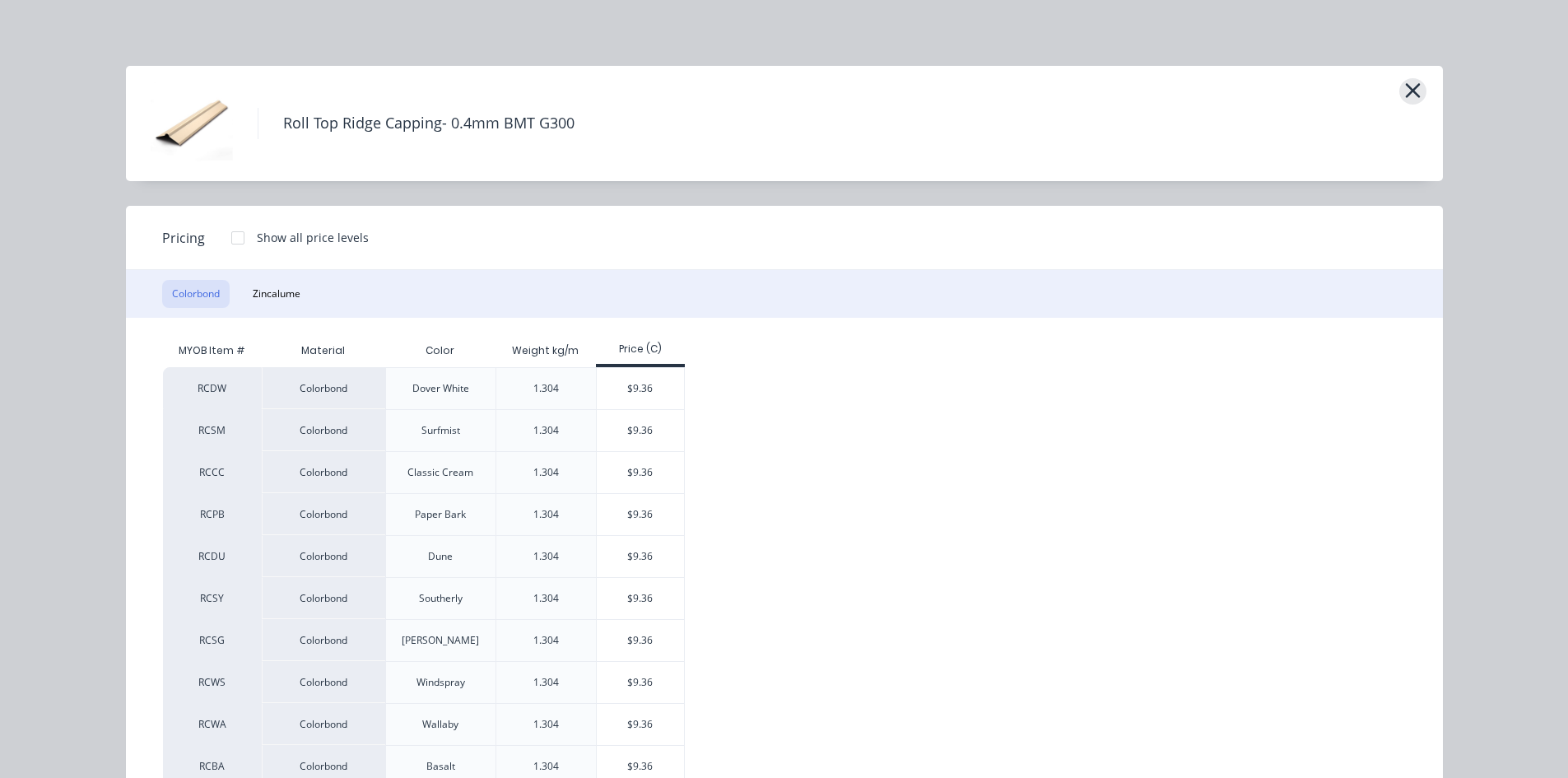
click at [1404, 90] on icon "button" at bounding box center [1412, 91] width 17 height 23
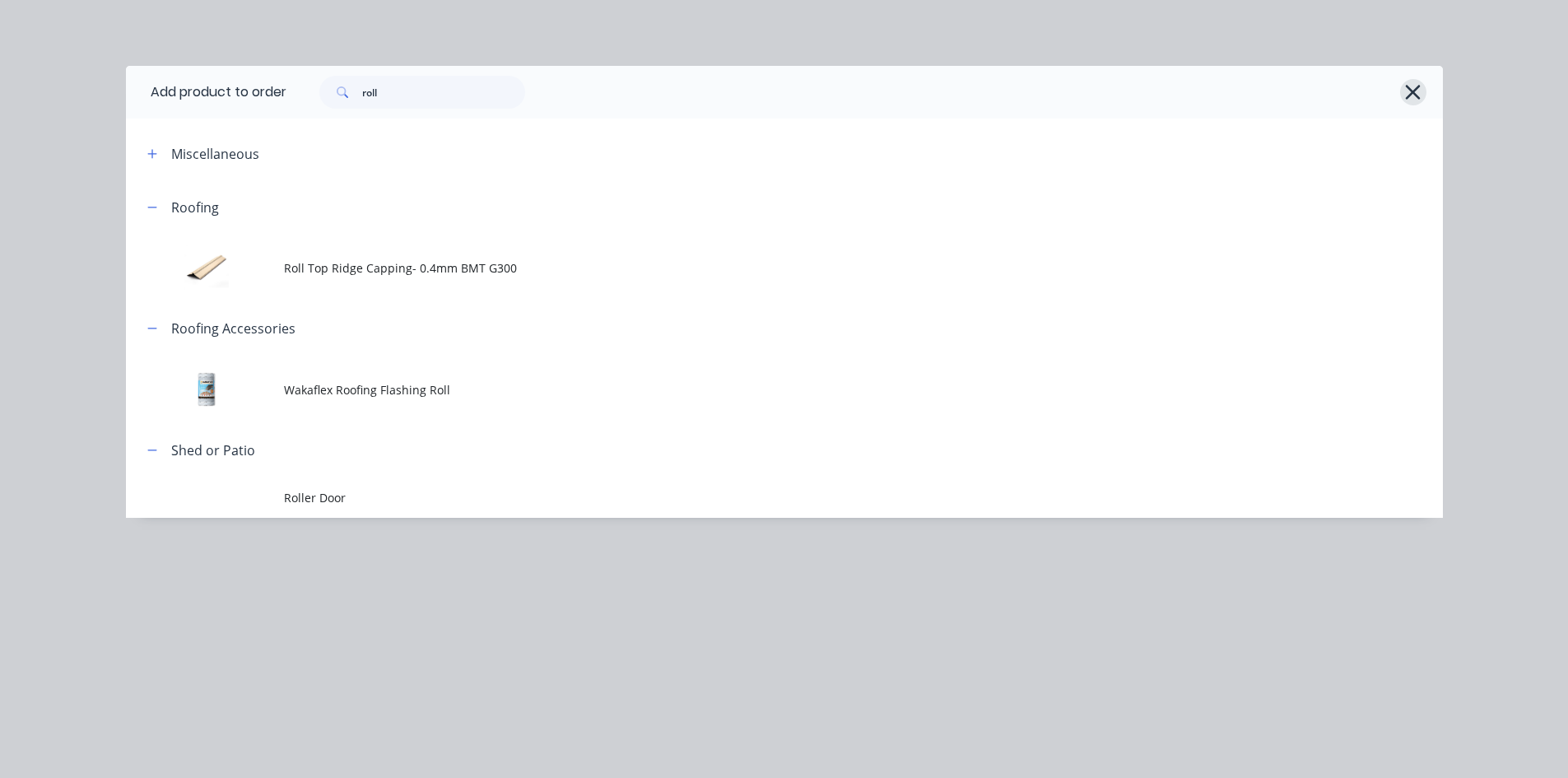
click at [1423, 90] on button "button" at bounding box center [1412, 92] width 26 height 26
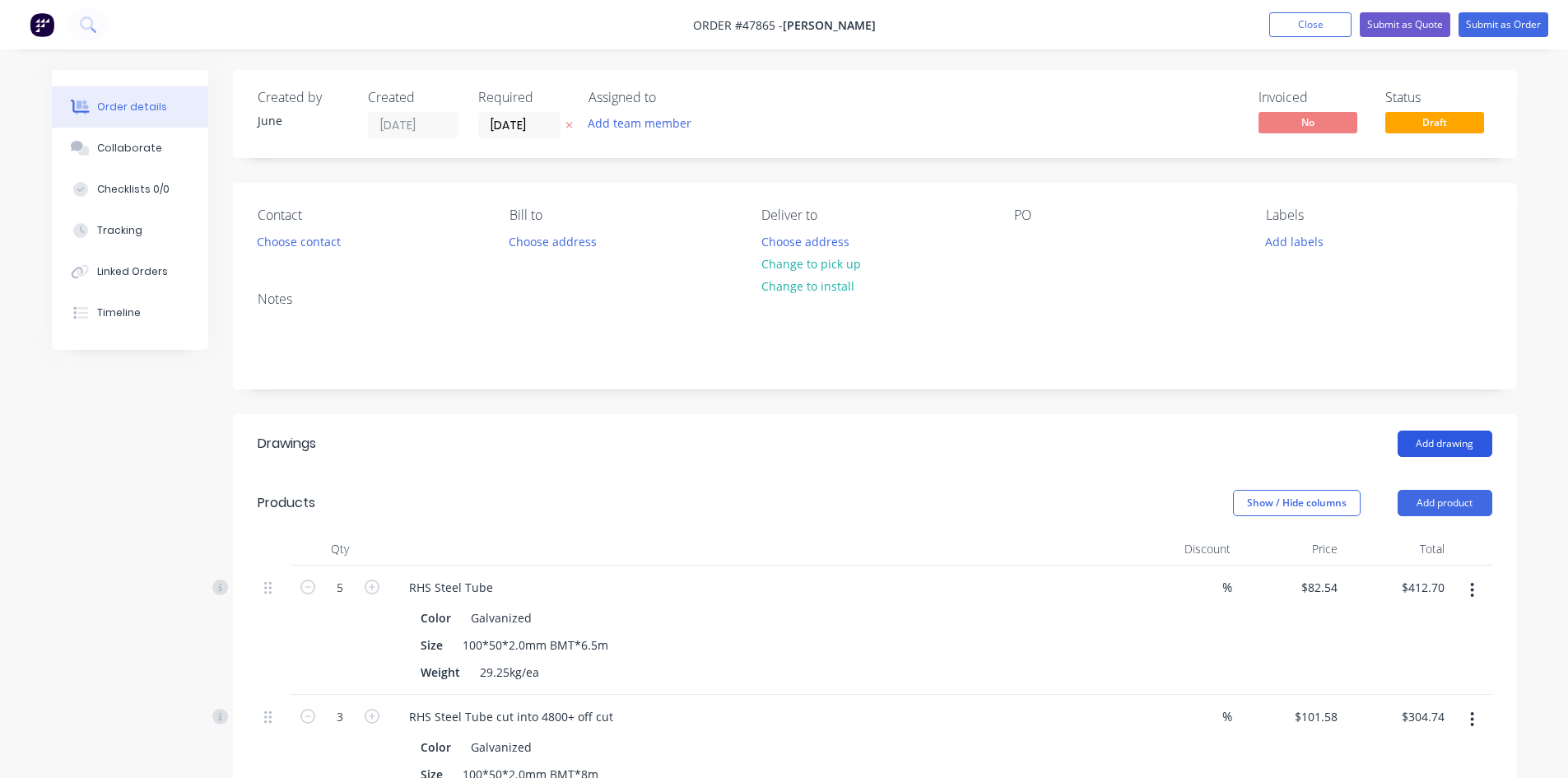
click at [1454, 440] on button "Add drawing" at bounding box center [1445, 444] width 95 height 26
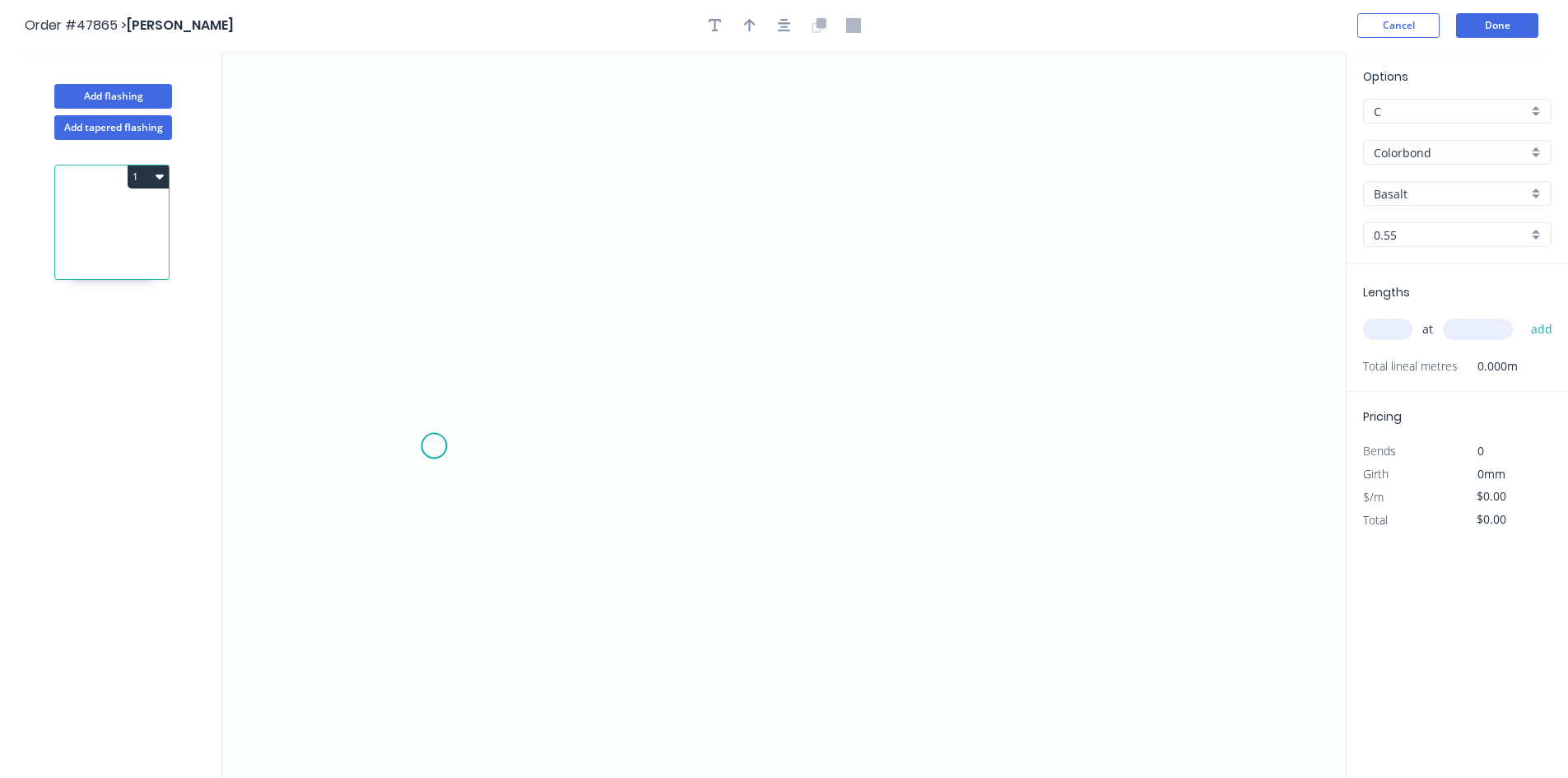
click at [433, 446] on icon "0" at bounding box center [784, 415] width 1123 height 727
click at [788, 304] on icon at bounding box center [610, 375] width 354 height 142
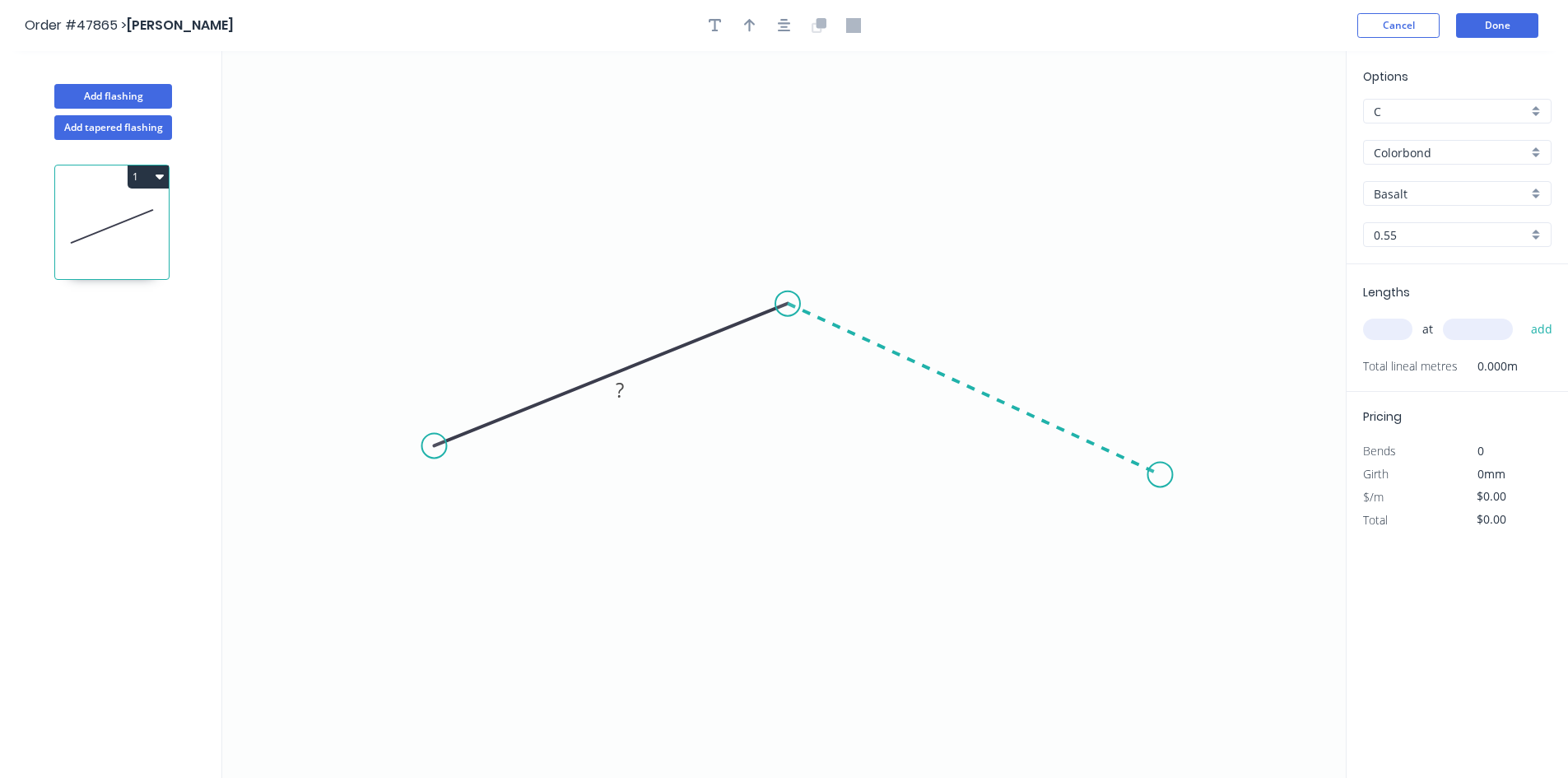
click at [1161, 475] on icon "0 ?" at bounding box center [784, 415] width 1123 height 727
click at [1161, 475] on circle at bounding box center [1159, 473] width 24 height 24
drag, startPoint x: 424, startPoint y: 444, endPoint x: 406, endPoint y: 457, distance: 22.2
click at [406, 457] on circle at bounding box center [406, 453] width 24 height 24
click at [585, 349] on tspan "?" at bounding box center [587, 350] width 8 height 27
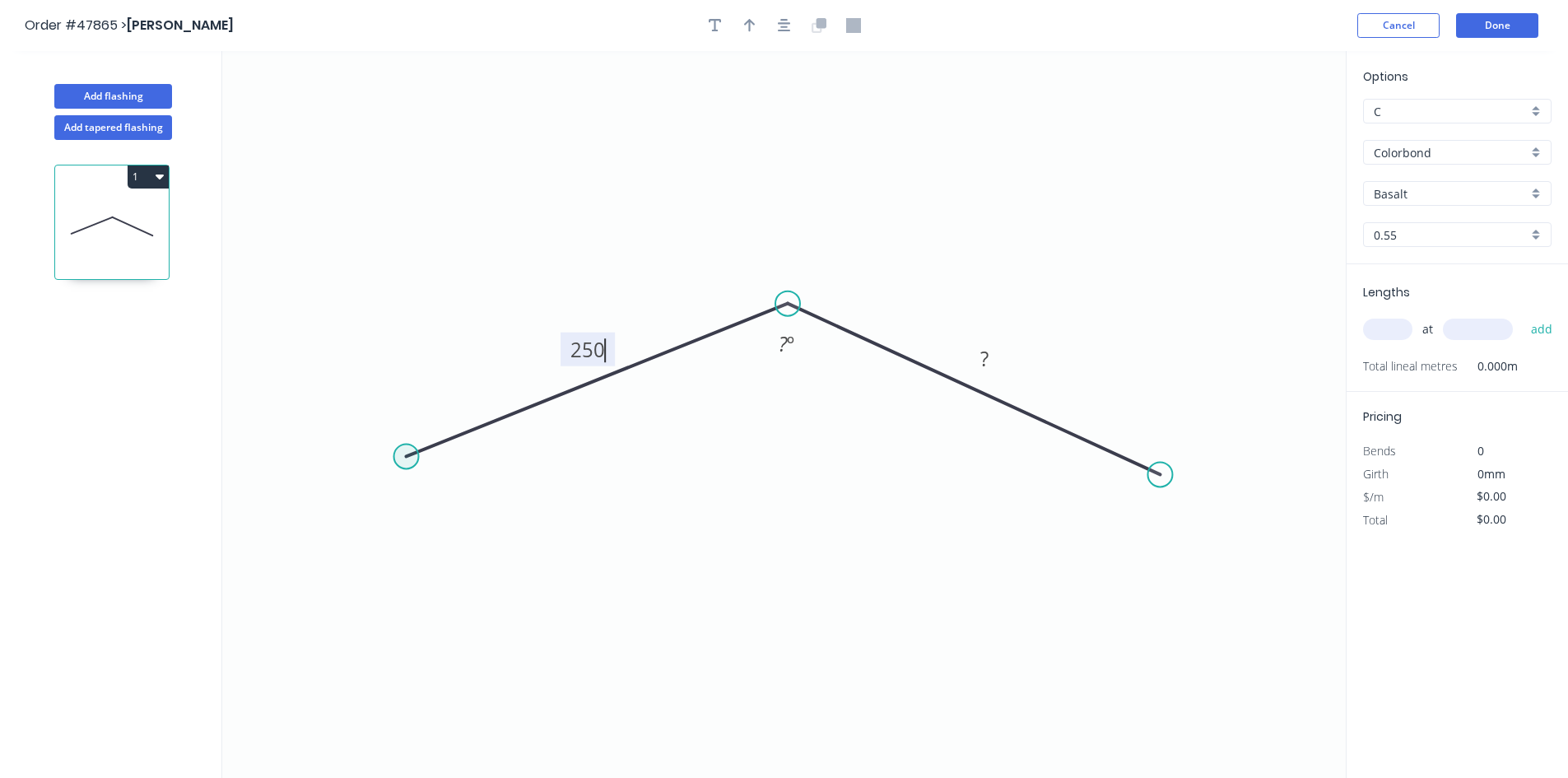
click at [409, 455] on circle at bounding box center [406, 455] width 24 height 24
click at [385, 479] on icon "0 250 ? ? º" at bounding box center [784, 415] width 1123 height 727
click at [389, 479] on circle at bounding box center [386, 476] width 24 height 24
click at [390, 479] on circle at bounding box center [386, 476] width 24 height 24
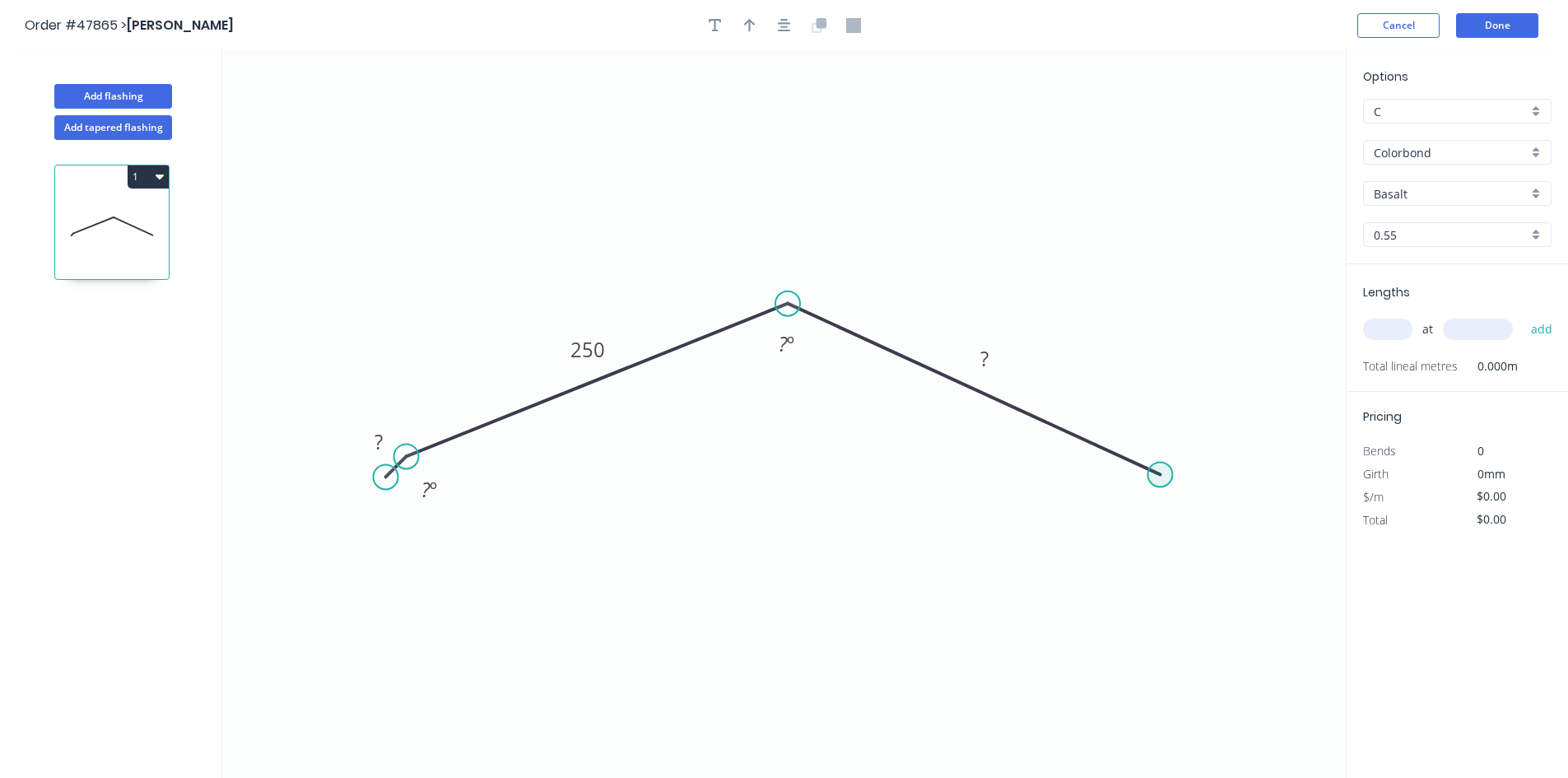
click at [1163, 472] on circle at bounding box center [1159, 473] width 24 height 24
click at [1189, 502] on icon "0 ? 250 ? ? º ? º" at bounding box center [784, 415] width 1123 height 727
click at [1188, 502] on circle at bounding box center [1187, 501] width 24 height 24
click at [377, 446] on tspan "?" at bounding box center [378, 442] width 8 height 27
click at [1206, 464] on rect at bounding box center [1191, 464] width 33 height 23
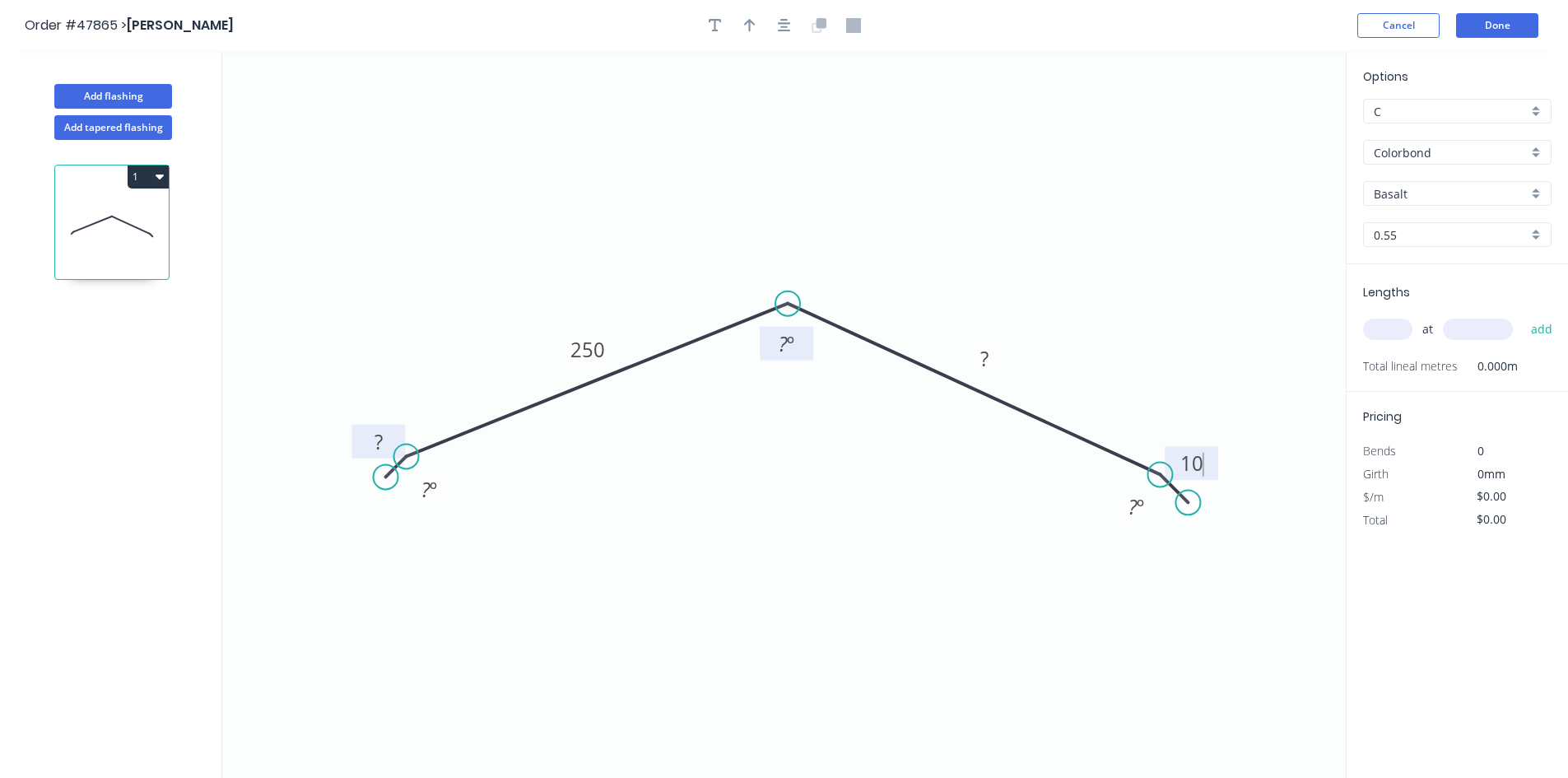
click at [784, 339] on tspan "?" at bounding box center [783, 343] width 9 height 27
click at [989, 356] on g "?" at bounding box center [984, 359] width 33 height 27
click at [1397, 333] on input "text" at bounding box center [1387, 329] width 50 height 22
type input "2"
click at [1492, 334] on input "text" at bounding box center [1478, 329] width 70 height 22
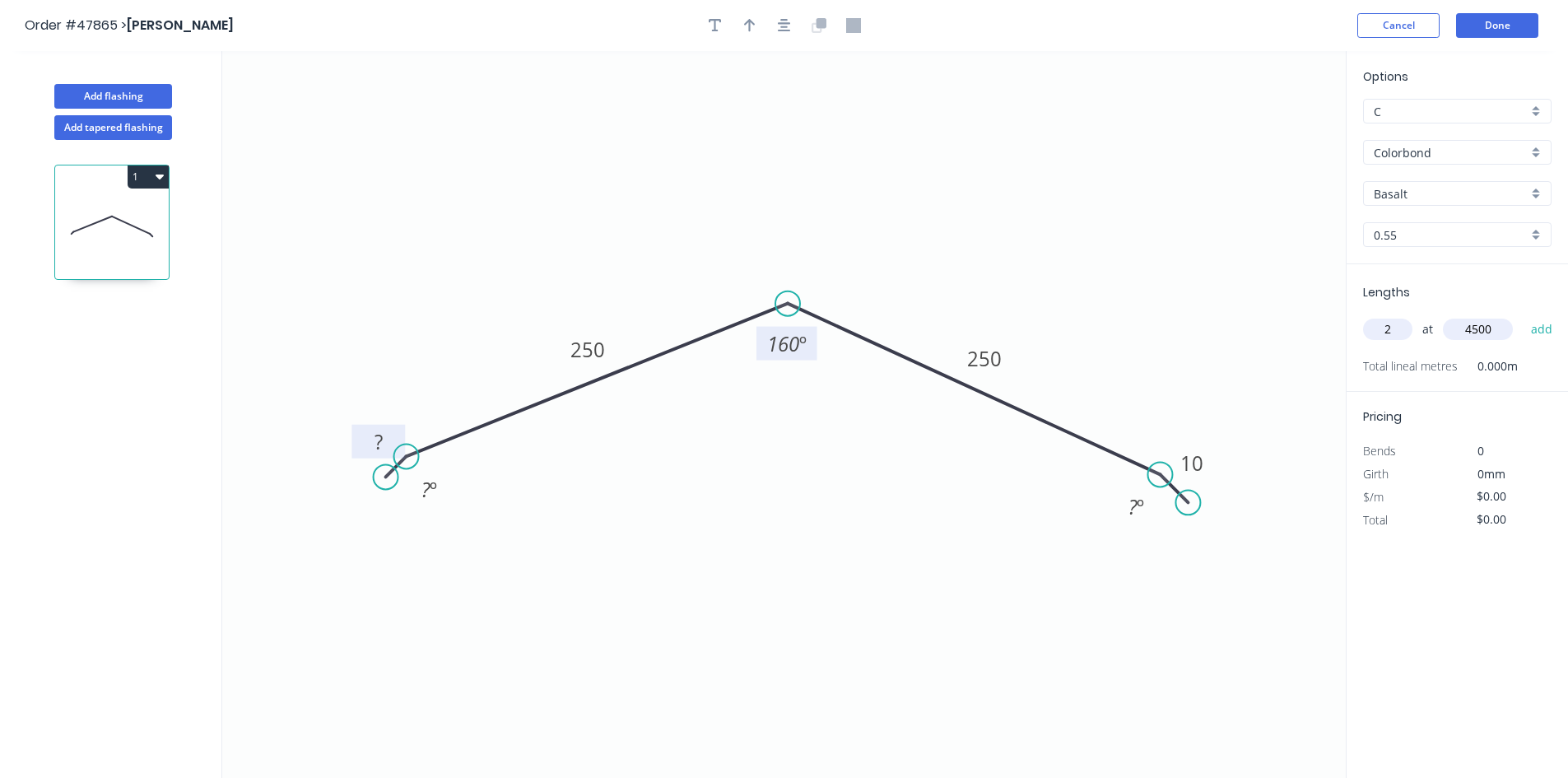
type input "4500"
click at [1522, 316] on button "add" at bounding box center [1541, 329] width 39 height 28
click at [1412, 206] on div "Options C C Colorbond Colorbond Basalt Basalt 0.55 0.55" at bounding box center [1457, 166] width 222 height 197
click at [1412, 205] on div "Basalt" at bounding box center [1456, 193] width 188 height 24
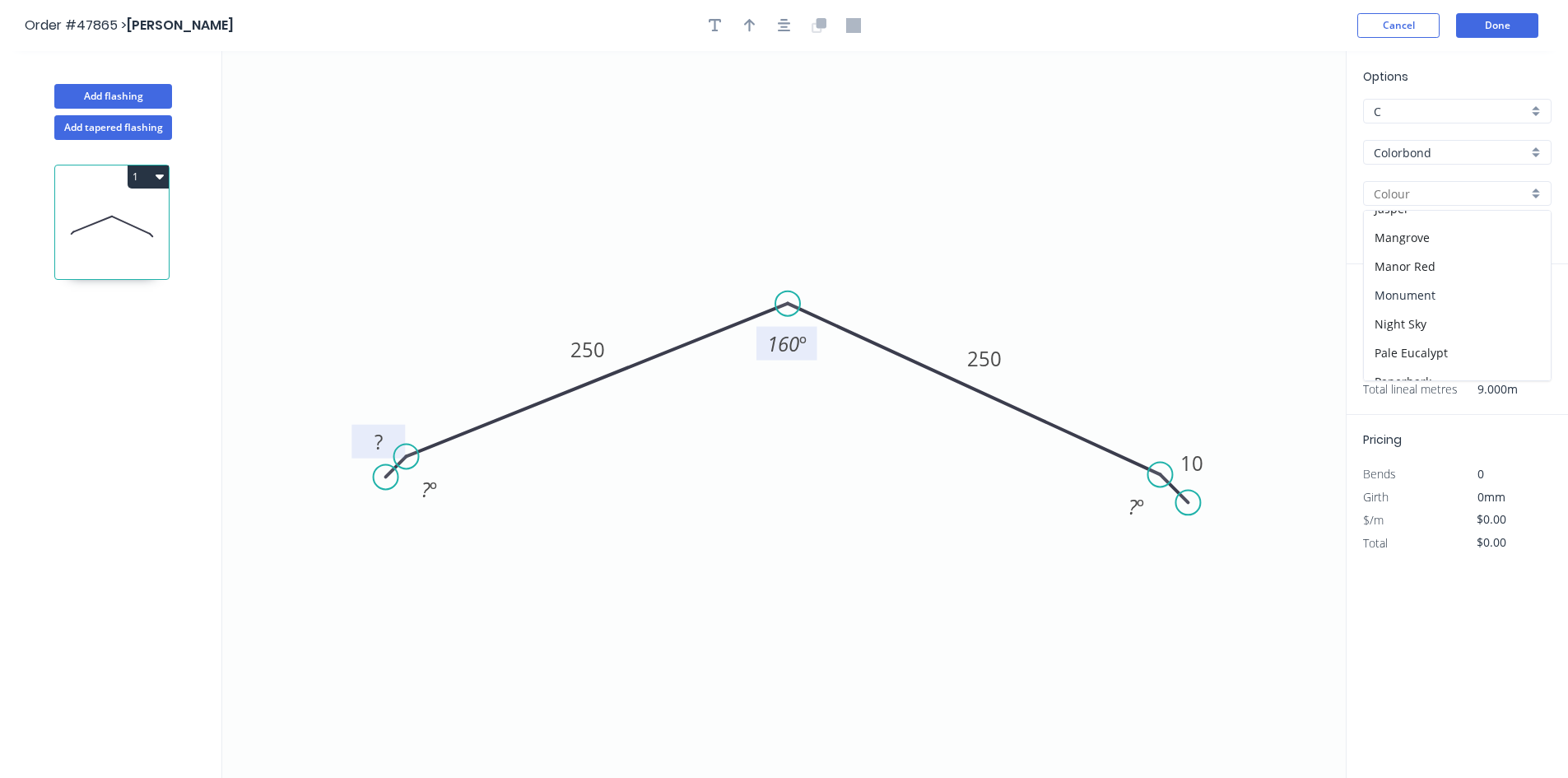
click at [1432, 299] on div "Monument" at bounding box center [1456, 295] width 187 height 29
type input "Monument"
click at [753, 31] on icon "button" at bounding box center [749, 25] width 12 height 14
drag, startPoint x: 1222, startPoint y: 142, endPoint x: 846, endPoint y: 259, distance: 393.8
click at [846, 259] on icon at bounding box center [845, 240] width 14 height 52
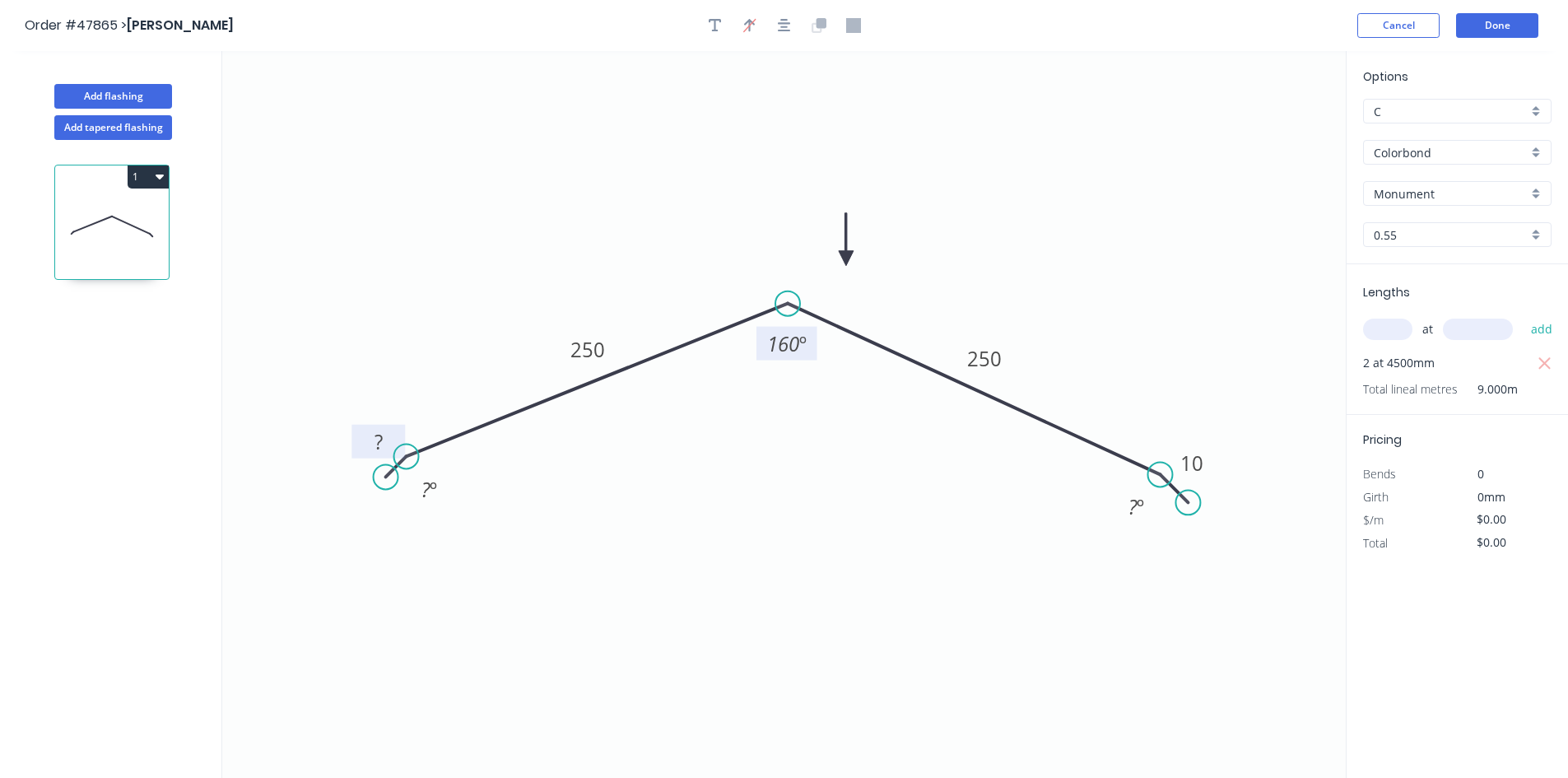
click at [1183, 243] on icon "0 ? 250 250 10 ? º 160 º ? º" at bounding box center [784, 415] width 1123 height 727
click at [1505, 12] on header "Order #47865 > [PERSON_NAME] Cancel Done" at bounding box center [784, 25] width 1568 height 51
click at [1498, 31] on button "Done" at bounding box center [1496, 25] width 82 height 24
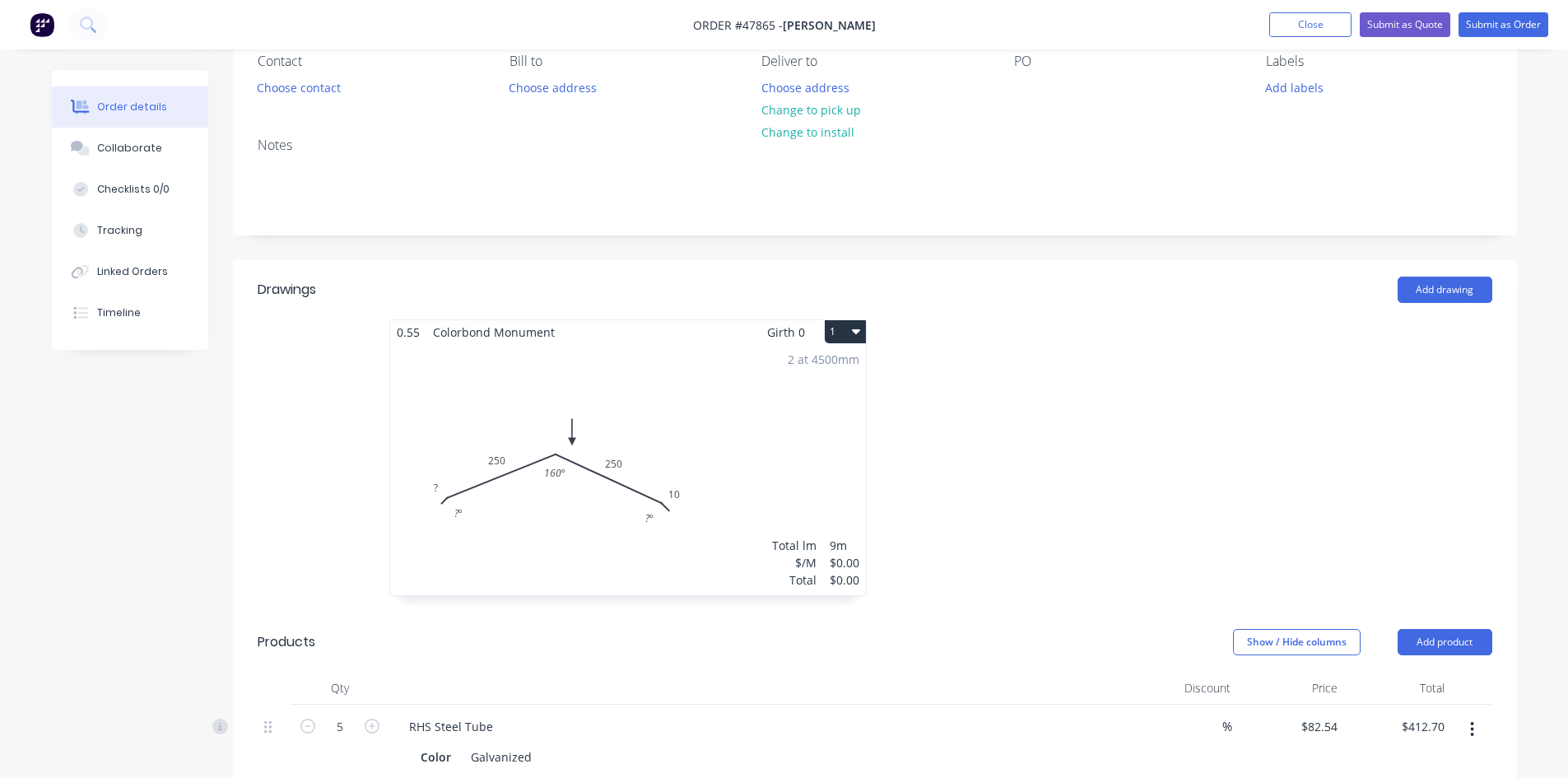
scroll to position [165, 0]
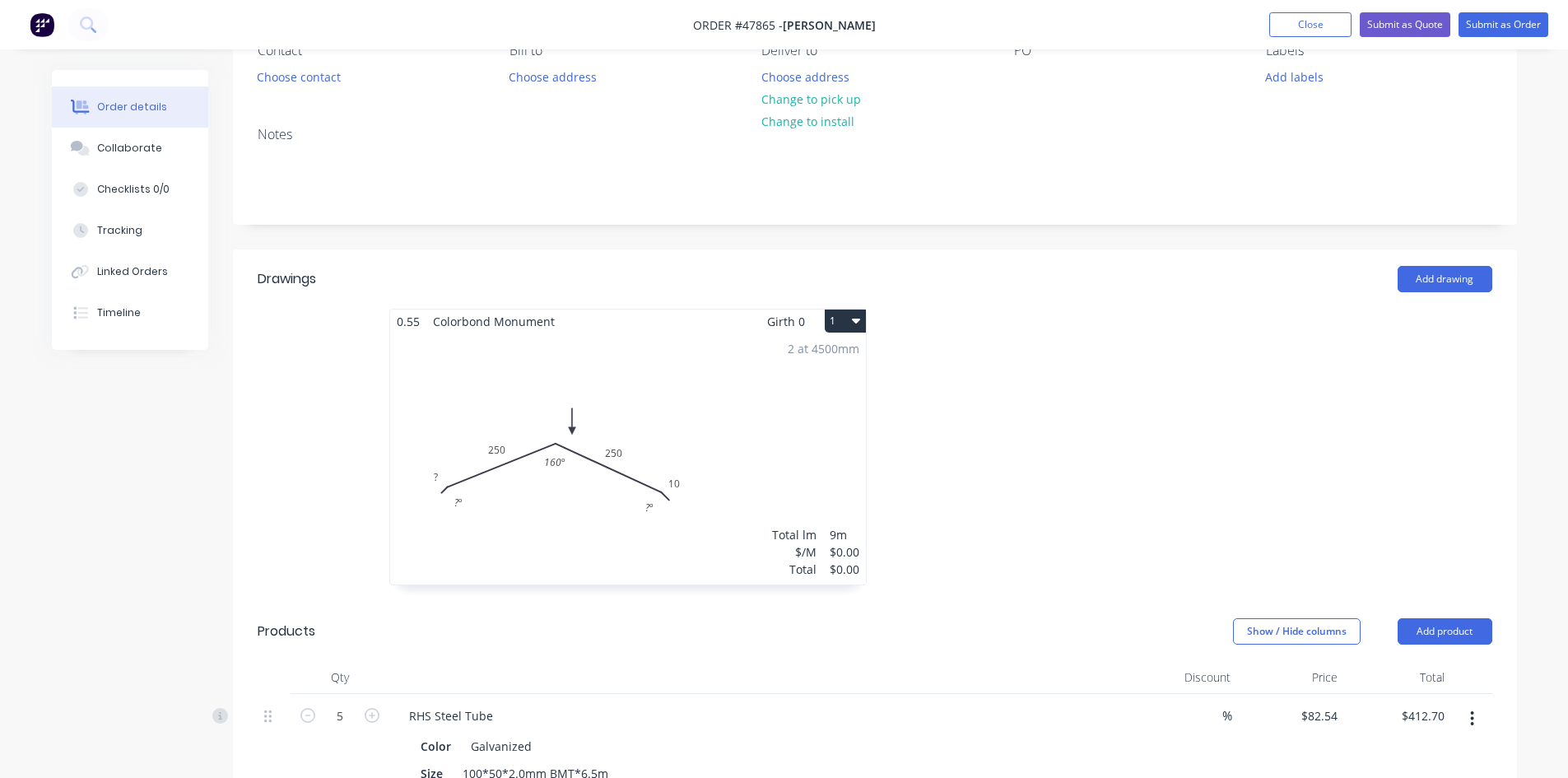
click at [522, 435] on div "2 at 4500mm Total lm $/M Total 9m $0.00 $0.00" at bounding box center [628, 459] width 476 height 252
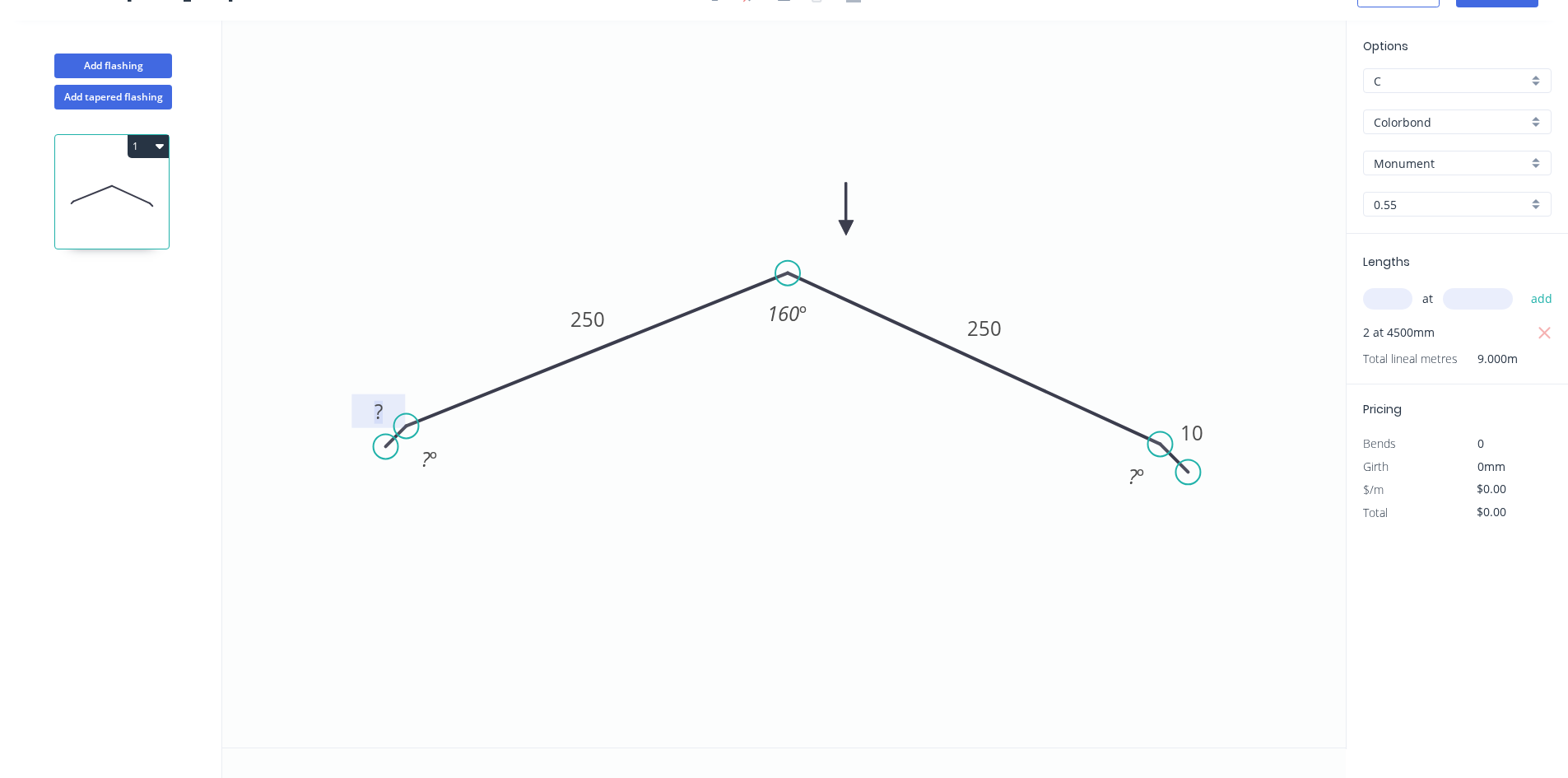
click at [379, 413] on tspan "?" at bounding box center [378, 411] width 8 height 27
click at [1144, 156] on icon "0 10 250 250 10 ? º 160 º ? º" at bounding box center [784, 384] width 1123 height 727
type input "$21.96"
type input "$197.64"
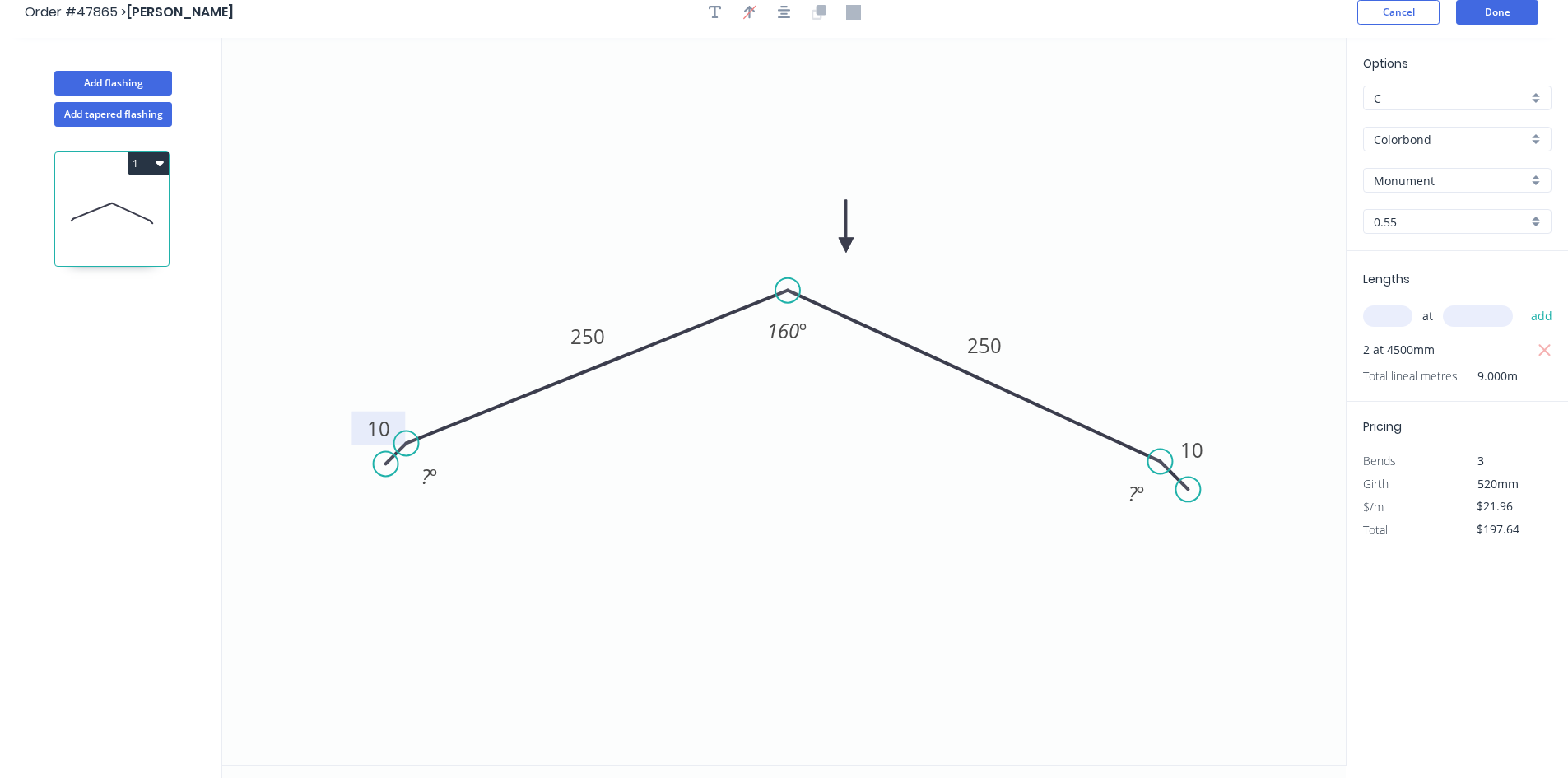
scroll to position [0, 0]
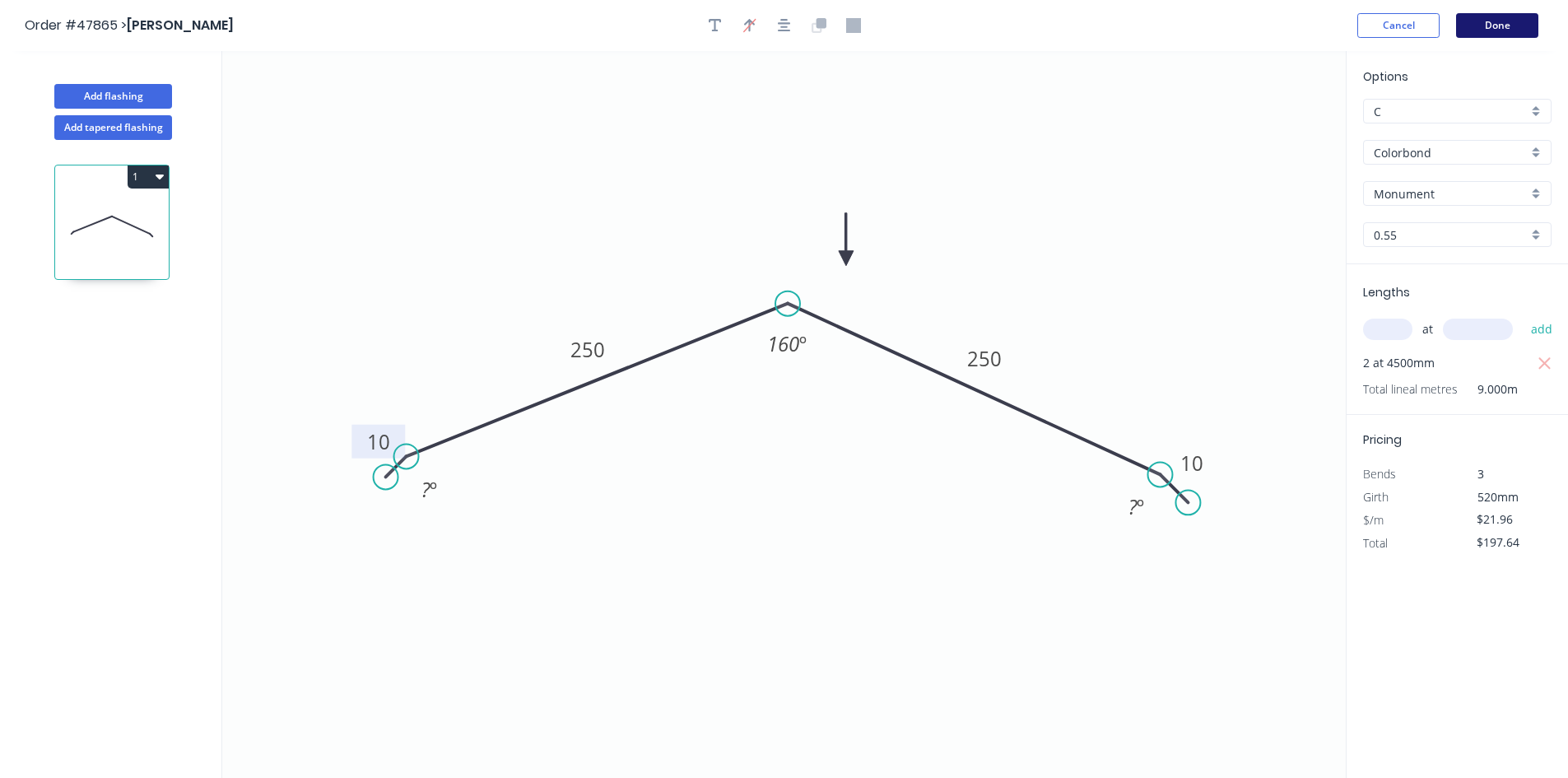
click at [1492, 31] on button "Done" at bounding box center [1496, 25] width 82 height 24
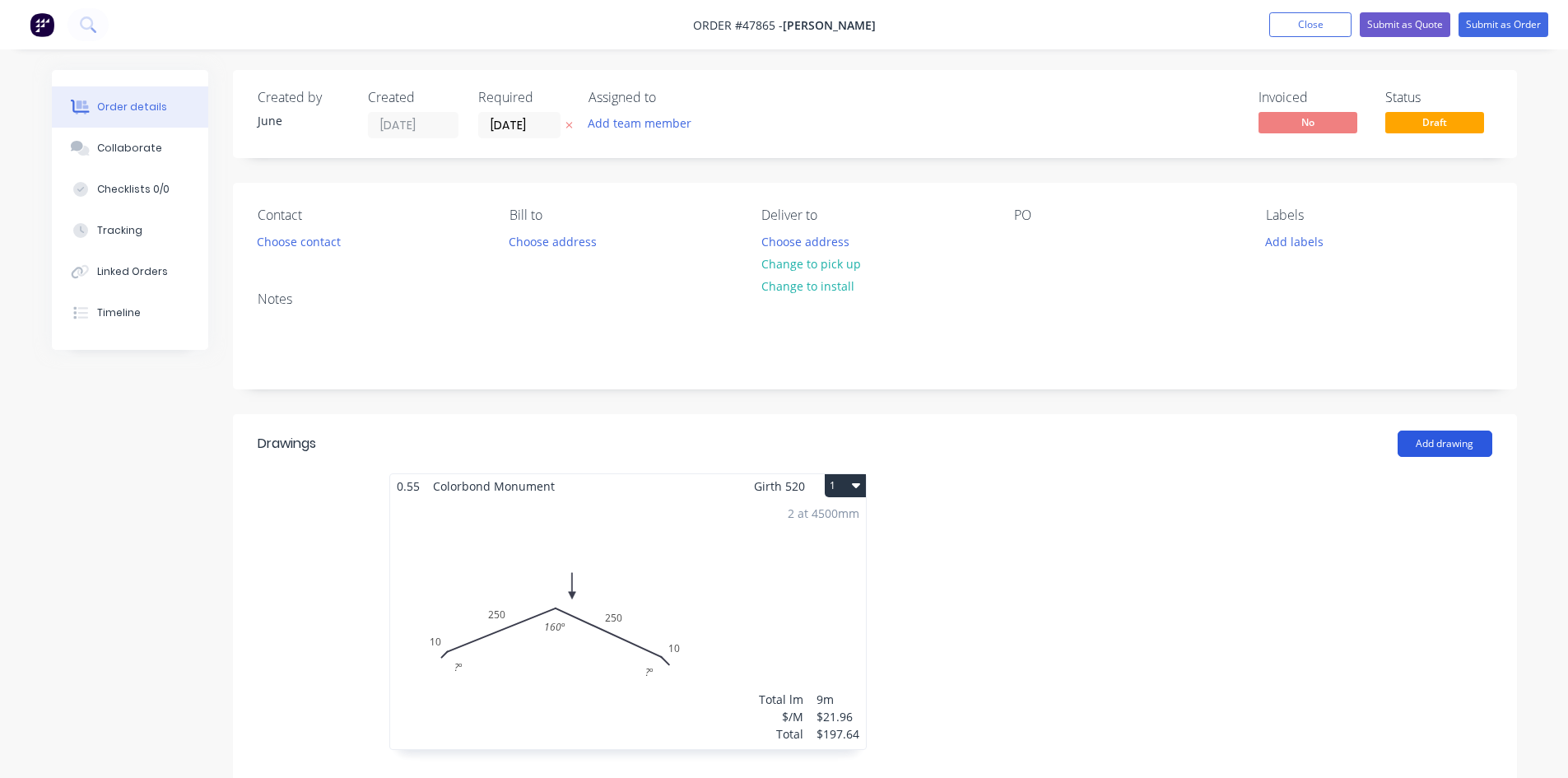
click at [1438, 447] on button "Add drawing" at bounding box center [1445, 444] width 95 height 26
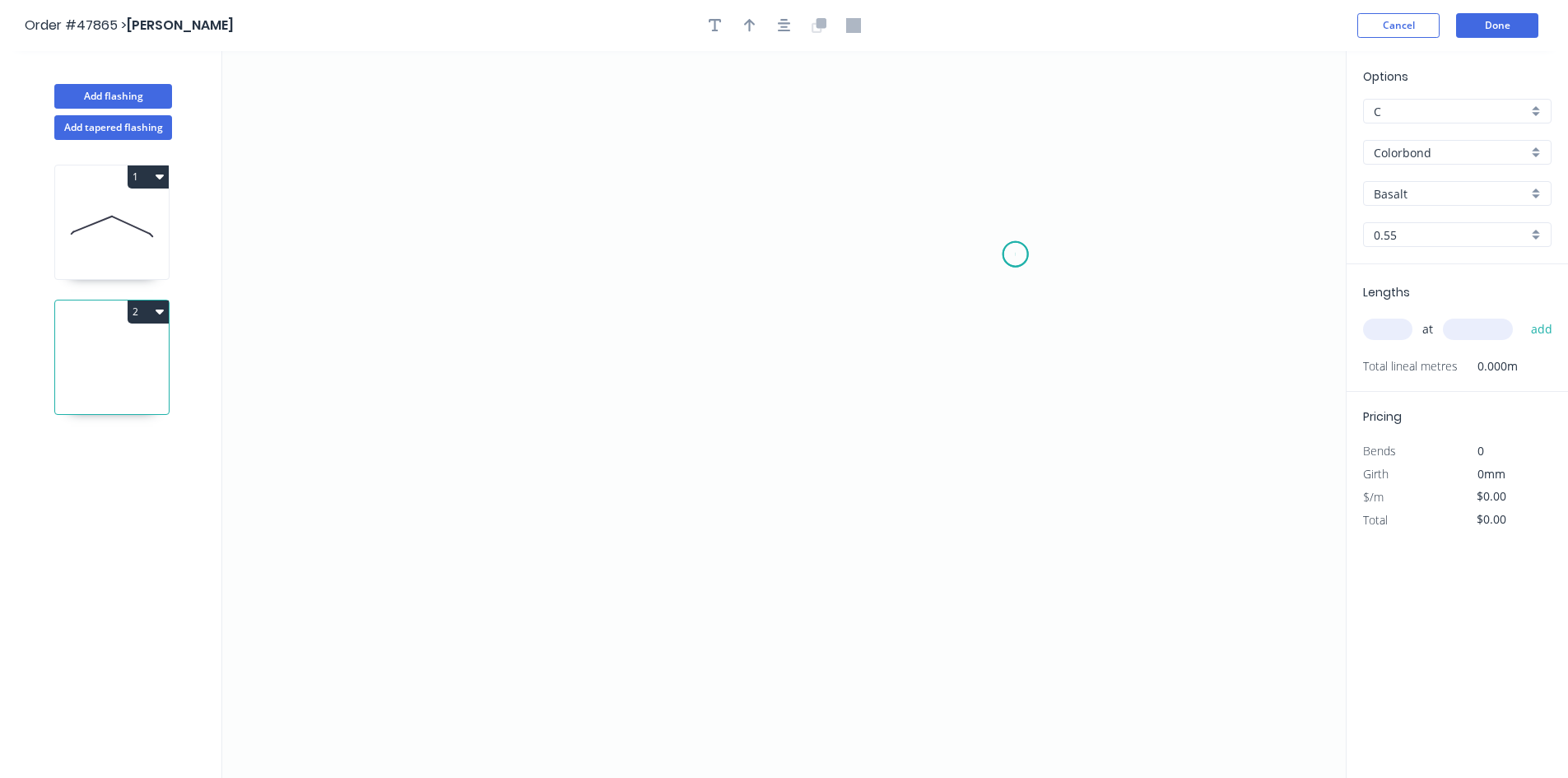
drag, startPoint x: 1016, startPoint y: 254, endPoint x: 970, endPoint y: 224, distance: 54.9
click at [1011, 255] on icon "0" at bounding box center [784, 415] width 1123 height 727
click at [998, 226] on icon at bounding box center [1007, 240] width 18 height 28
click at [567, 199] on icon "0 ?" at bounding box center [784, 415] width 1123 height 727
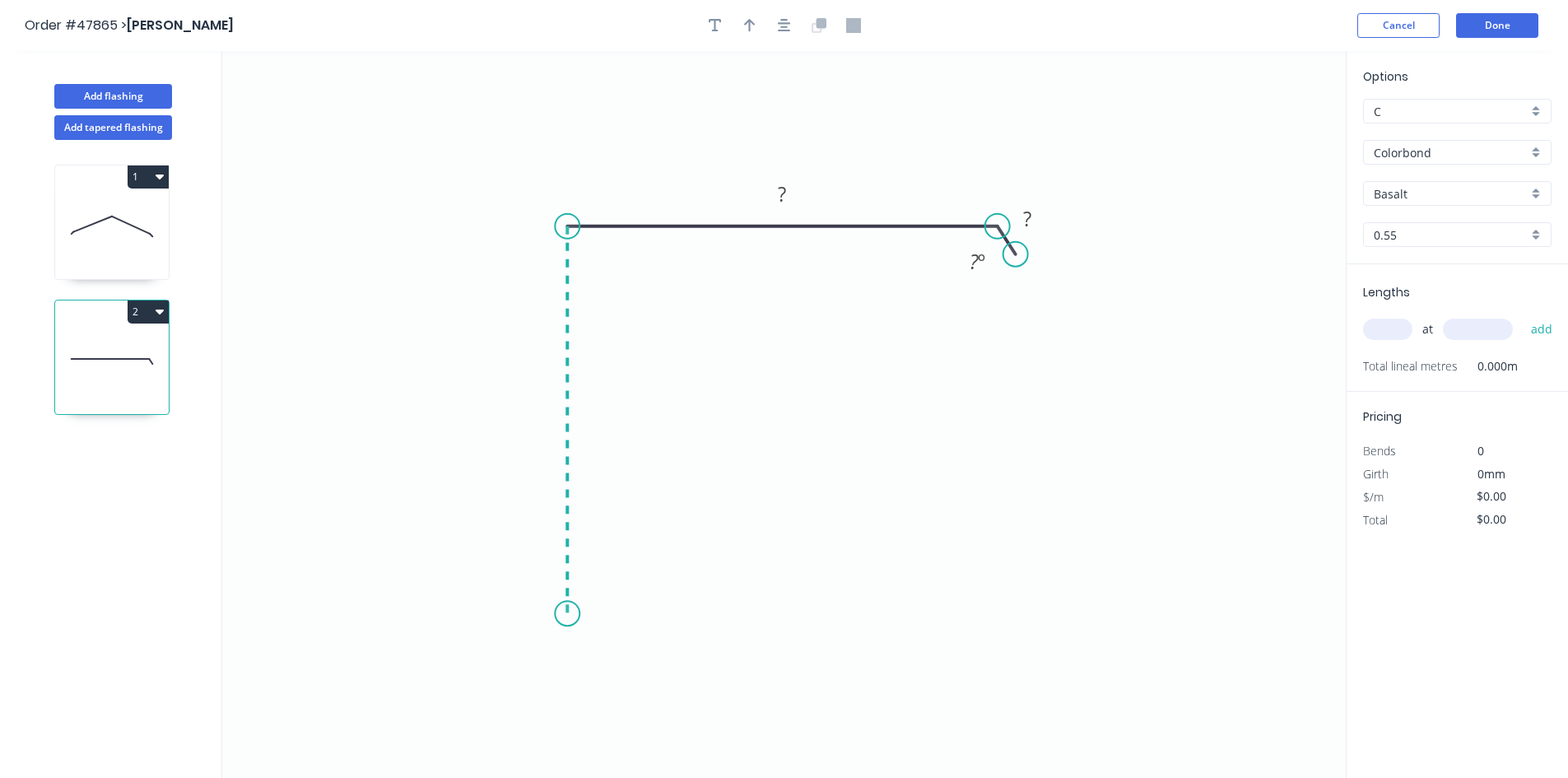
click at [554, 614] on icon "0 ? ? ? º" at bounding box center [784, 415] width 1123 height 727
click at [575, 614] on circle at bounding box center [566, 613] width 24 height 24
click at [572, 614] on circle at bounding box center [566, 613] width 24 height 24
click at [1031, 226] on tspan "?" at bounding box center [1026, 218] width 8 height 27
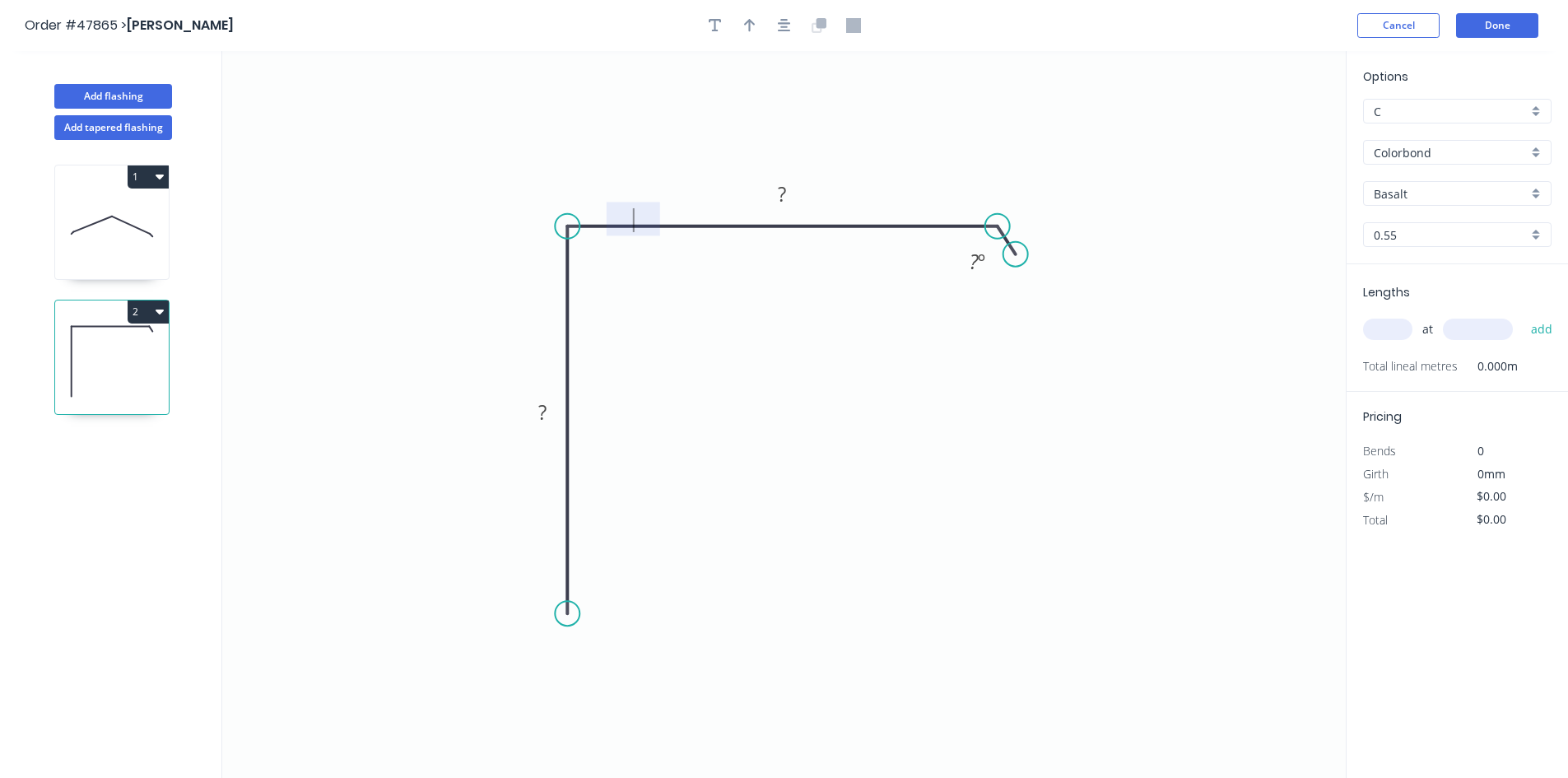
click at [1031, 226] on rect at bounding box center [1026, 220] width 33 height 23
click at [804, 184] on rect at bounding box center [781, 193] width 53 height 33
click at [797, 194] on rect at bounding box center [782, 196] width 33 height 23
click at [545, 402] on tspan "?" at bounding box center [542, 412] width 8 height 27
click at [750, 25] on icon "button" at bounding box center [749, 25] width 12 height 14
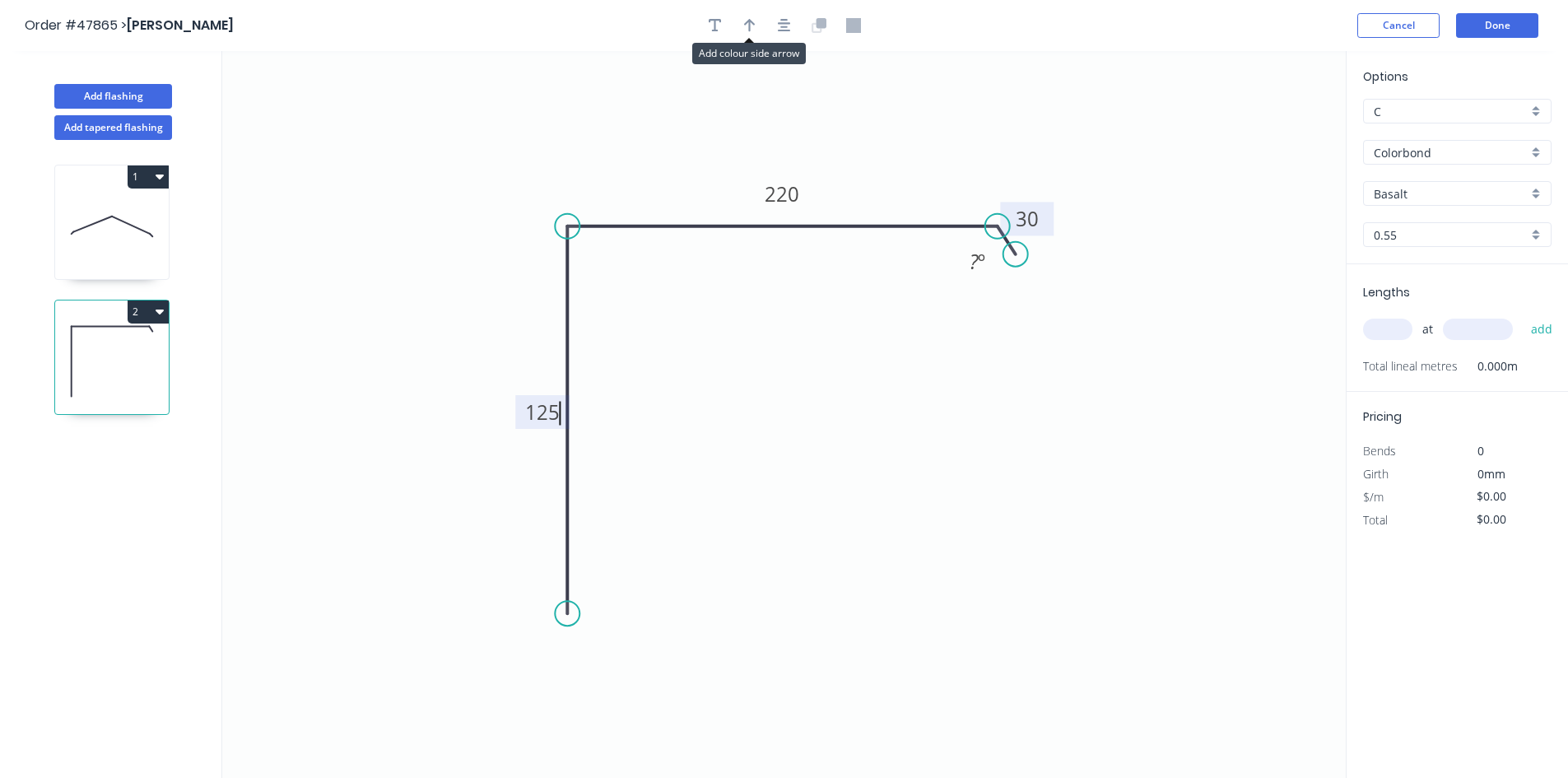
type input "$14.75"
drag, startPoint x: 1261, startPoint y: 128, endPoint x: 910, endPoint y: 180, distance: 354.8
click at [905, 176] on icon at bounding box center [912, 150] width 14 height 52
click at [971, 257] on tspan "?" at bounding box center [974, 261] width 9 height 27
drag, startPoint x: 1016, startPoint y: 255, endPoint x: 1027, endPoint y: 243, distance: 16.3
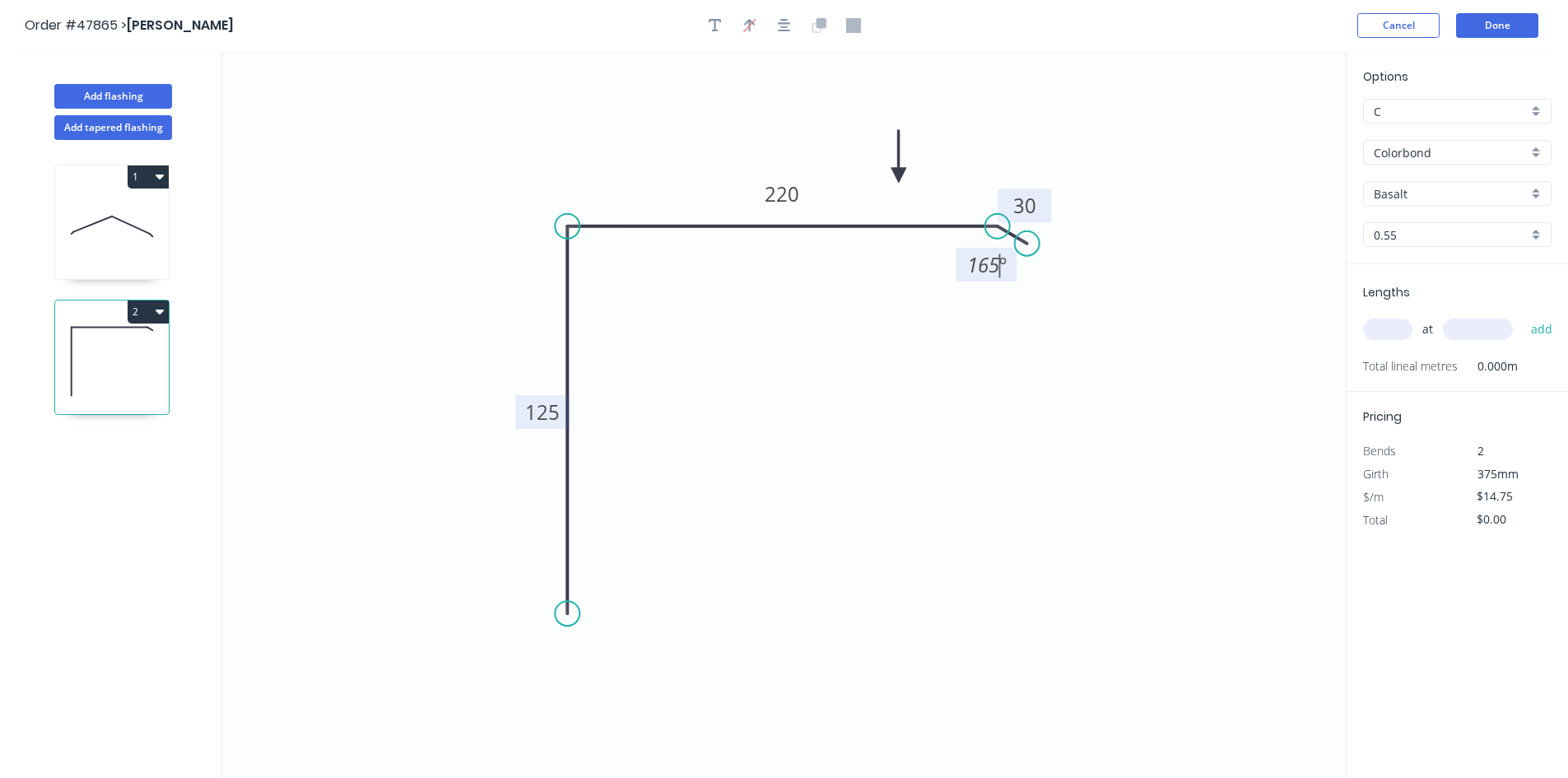
click at [1027, 243] on circle at bounding box center [1026, 243] width 24 height 24
click at [1089, 239] on icon "0 125 220 30 165 º" at bounding box center [784, 415] width 1123 height 727
click at [1381, 334] on input "text" at bounding box center [1387, 329] width 50 height 22
click at [1471, 193] on input "Basalt" at bounding box center [1450, 193] width 154 height 17
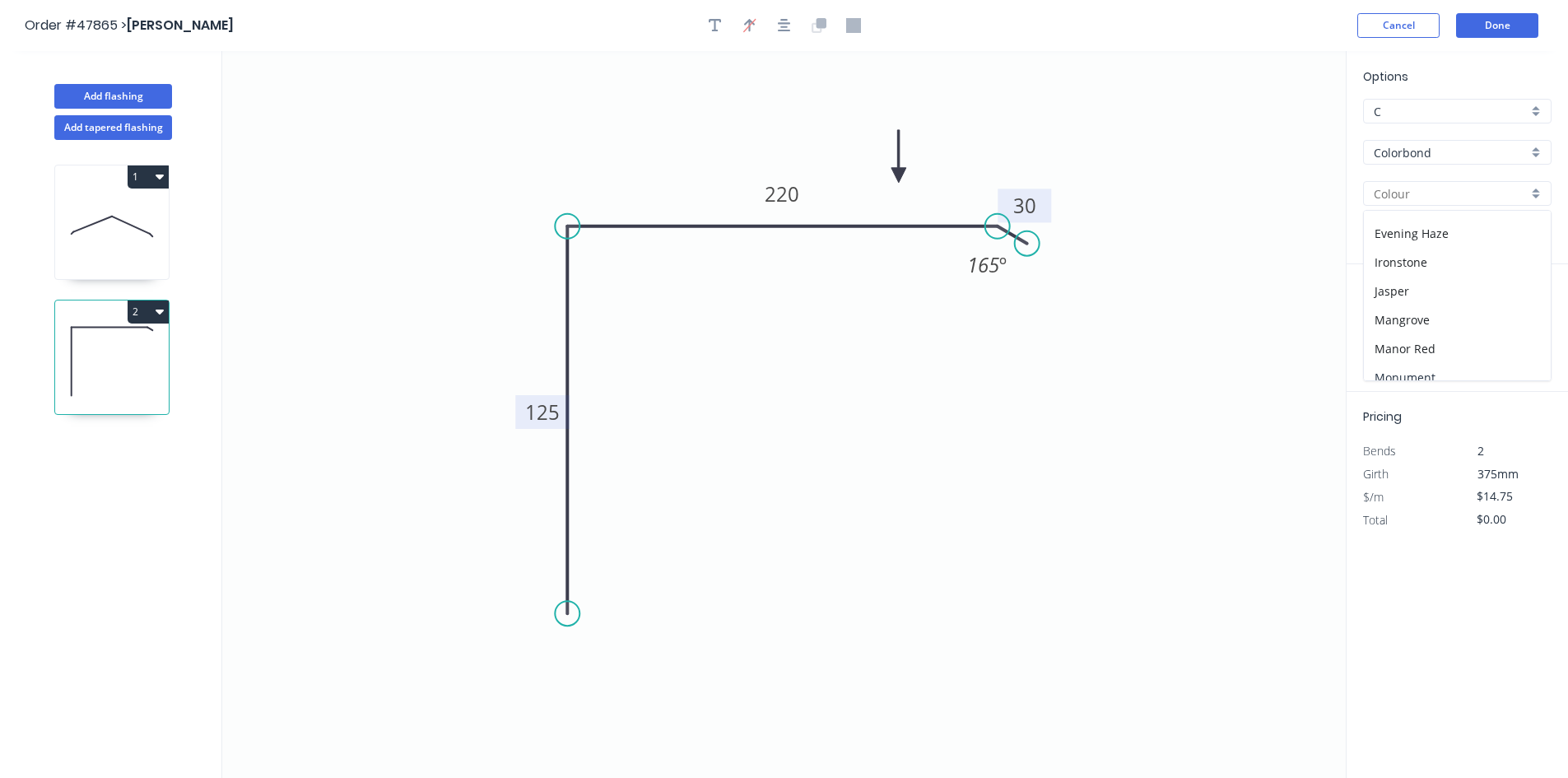
click at [1417, 365] on div "Monument" at bounding box center [1456, 378] width 187 height 29
type input "Monument"
click at [1402, 338] on input "text" at bounding box center [1387, 329] width 50 height 22
type input "6"
click at [1494, 334] on input "text" at bounding box center [1478, 329] width 70 height 22
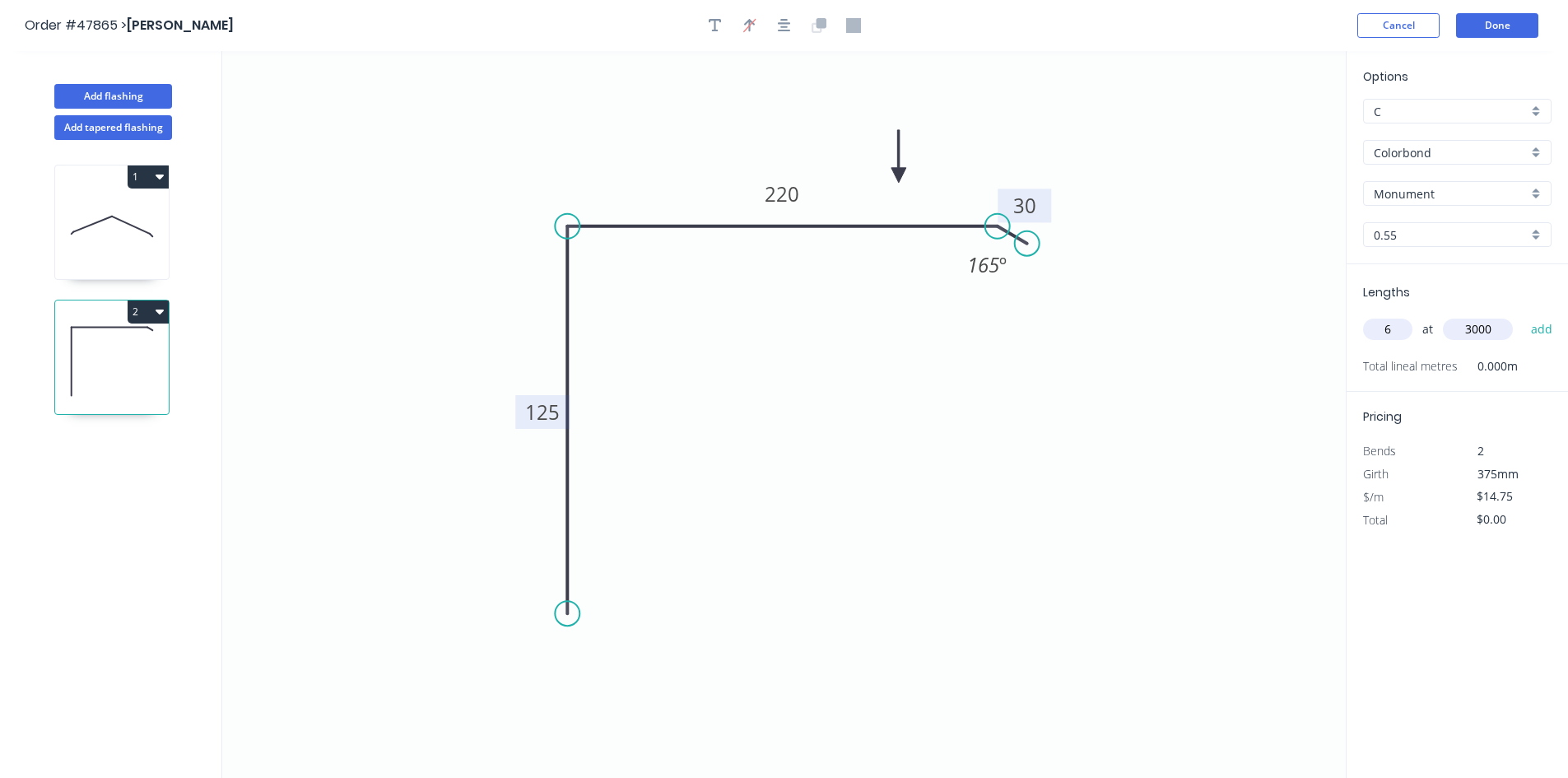
type input "3000"
click at [1522, 316] on button "add" at bounding box center [1541, 329] width 39 height 28
type input "$265.50"
click at [1135, 459] on icon "0 125 220 30 165 º" at bounding box center [784, 415] width 1123 height 727
click at [166, 91] on button "Add flashing" at bounding box center [113, 96] width 118 height 24
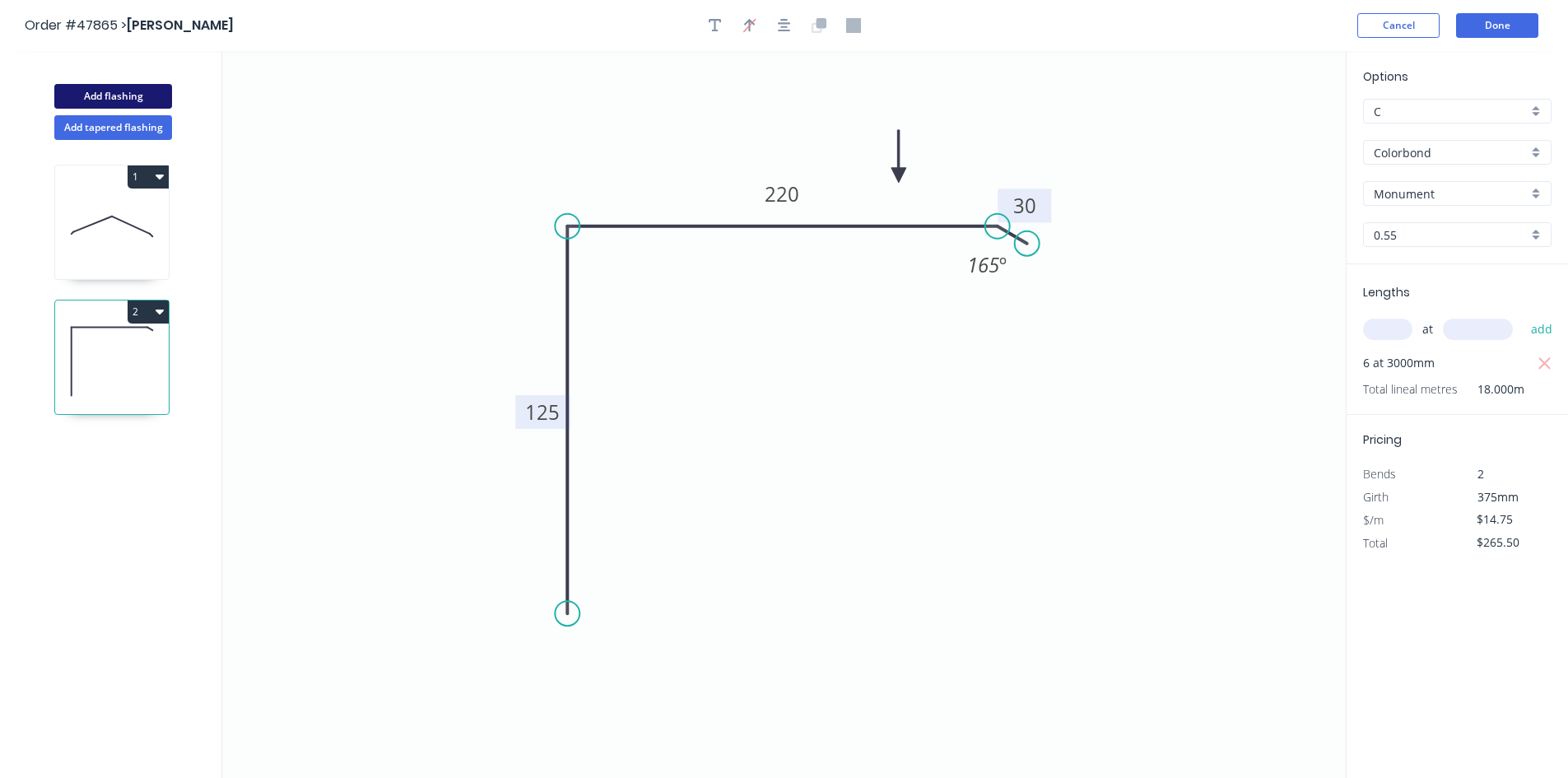
type input "$0.00"
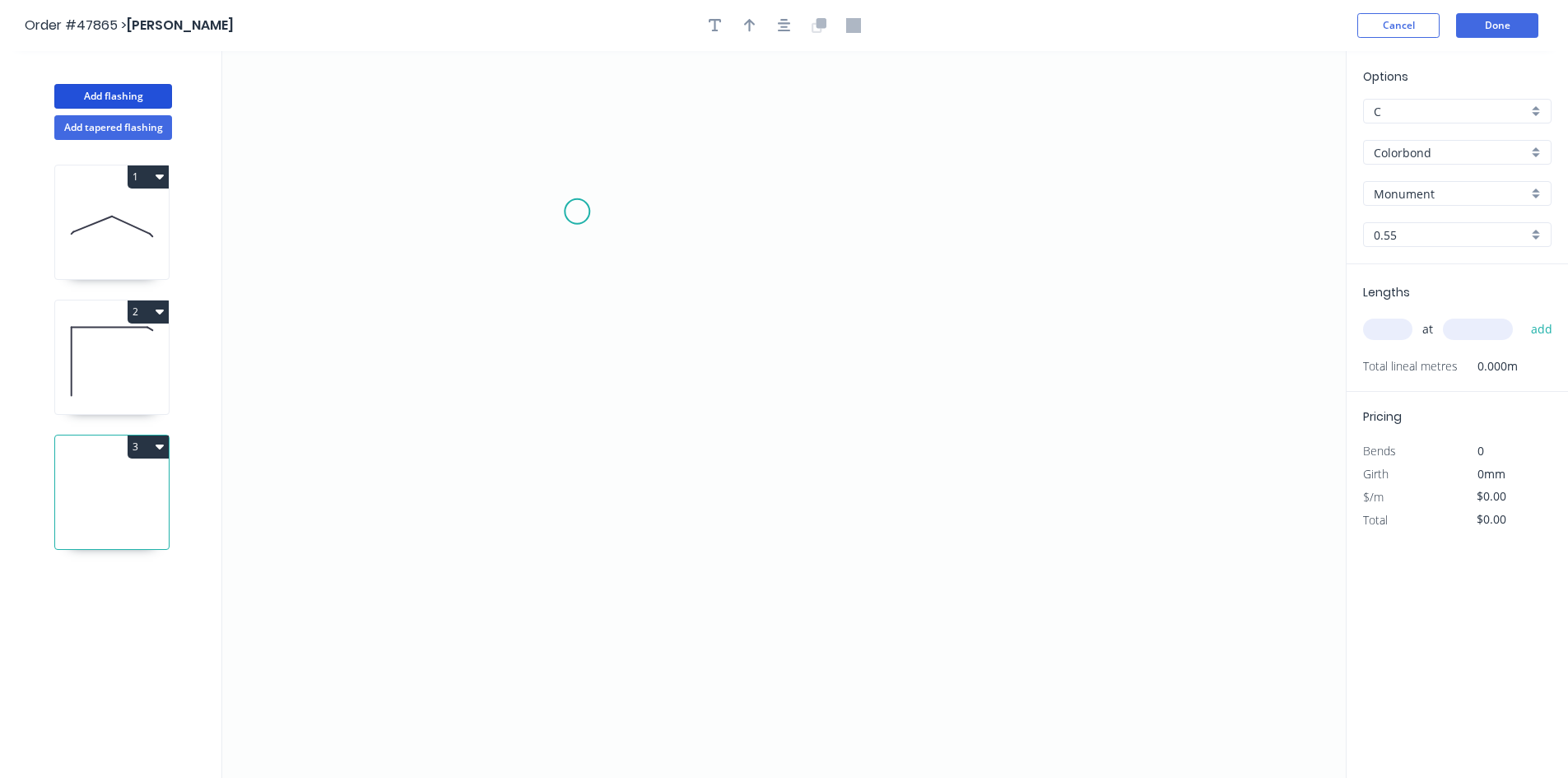
drag, startPoint x: 577, startPoint y: 211, endPoint x: 567, endPoint y: 489, distance: 278.2
click at [578, 252] on icon "0" at bounding box center [784, 415] width 1123 height 727
click at [934, 573] on icon "0 ?" at bounding box center [784, 415] width 1123 height 727
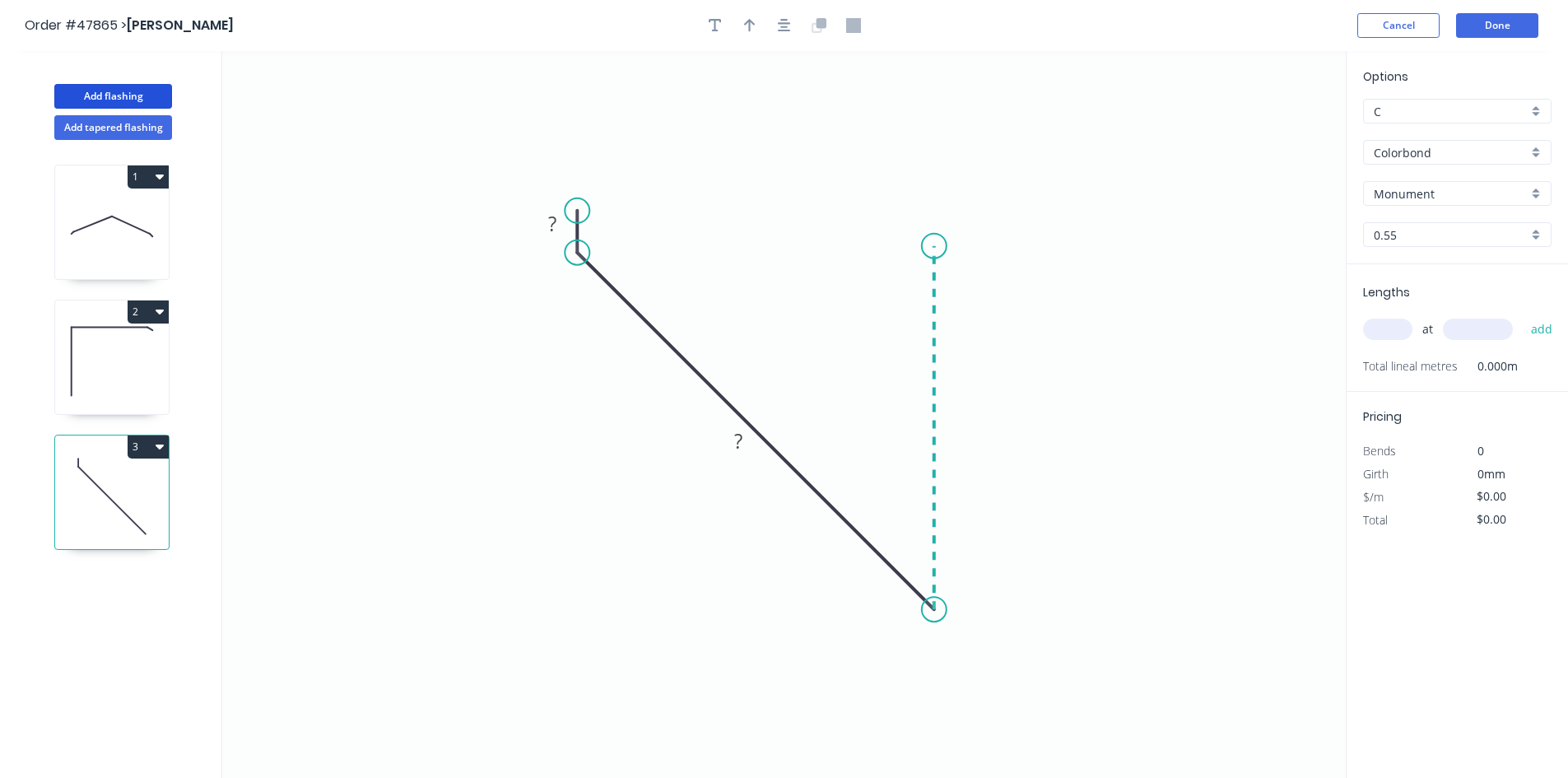
click at [934, 246] on icon at bounding box center [934, 427] width 0 height 363
click at [1048, 245] on icon "0 ? ? ?" at bounding box center [784, 415] width 1123 height 727
click at [1048, 245] on circle at bounding box center [1048, 245] width 24 height 24
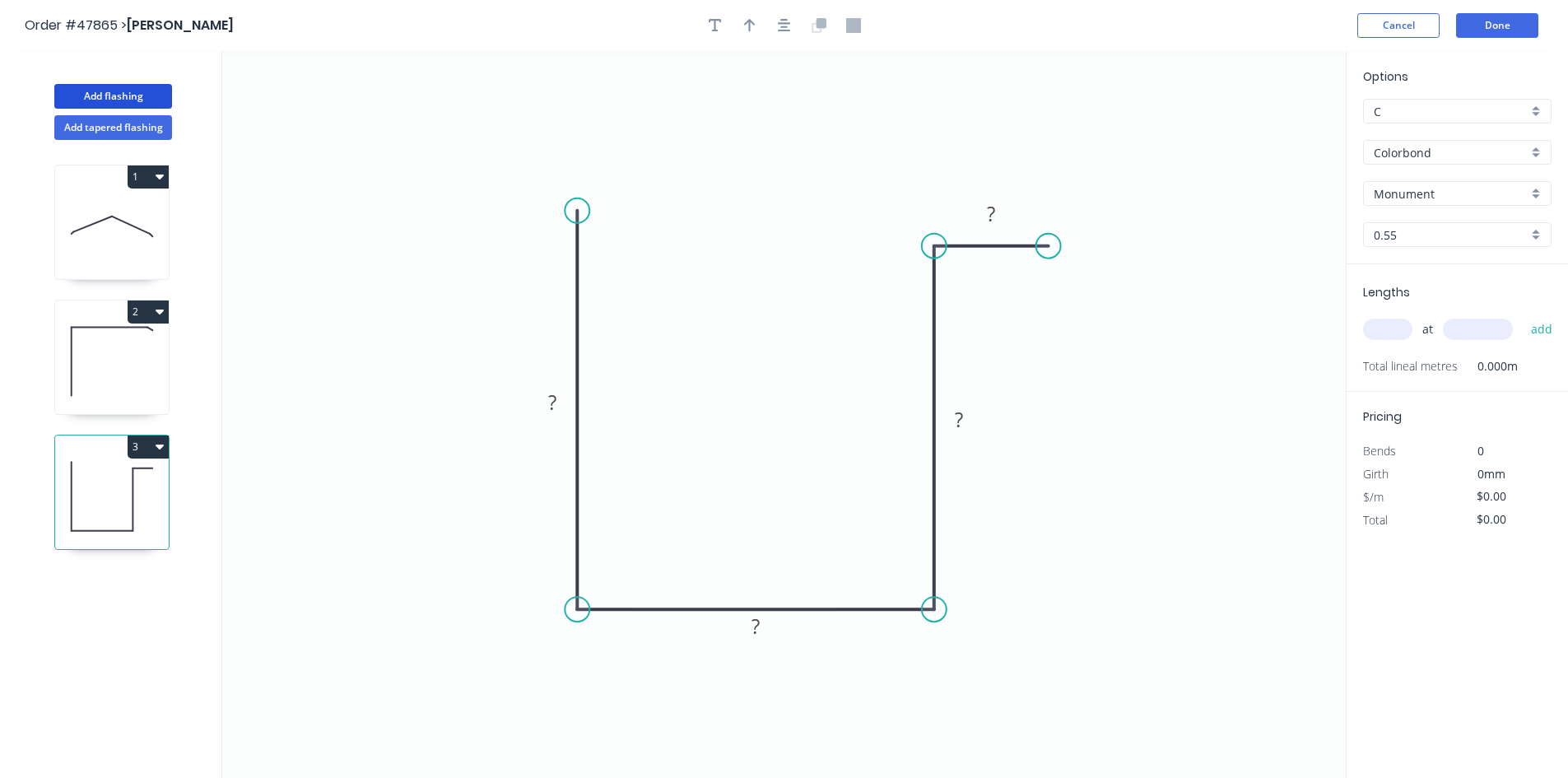
drag, startPoint x: 576, startPoint y: 249, endPoint x: 570, endPoint y: 607, distance: 358.1
click at [570, 607] on circle at bounding box center [576, 609] width 24 height 24
drag, startPoint x: 575, startPoint y: 211, endPoint x: 579, endPoint y: 255, distance: 44.2
click at [579, 255] on circle at bounding box center [576, 254] width 24 height 24
click at [657, 313] on div "Crush & Fold" at bounding box center [661, 310] width 166 height 33
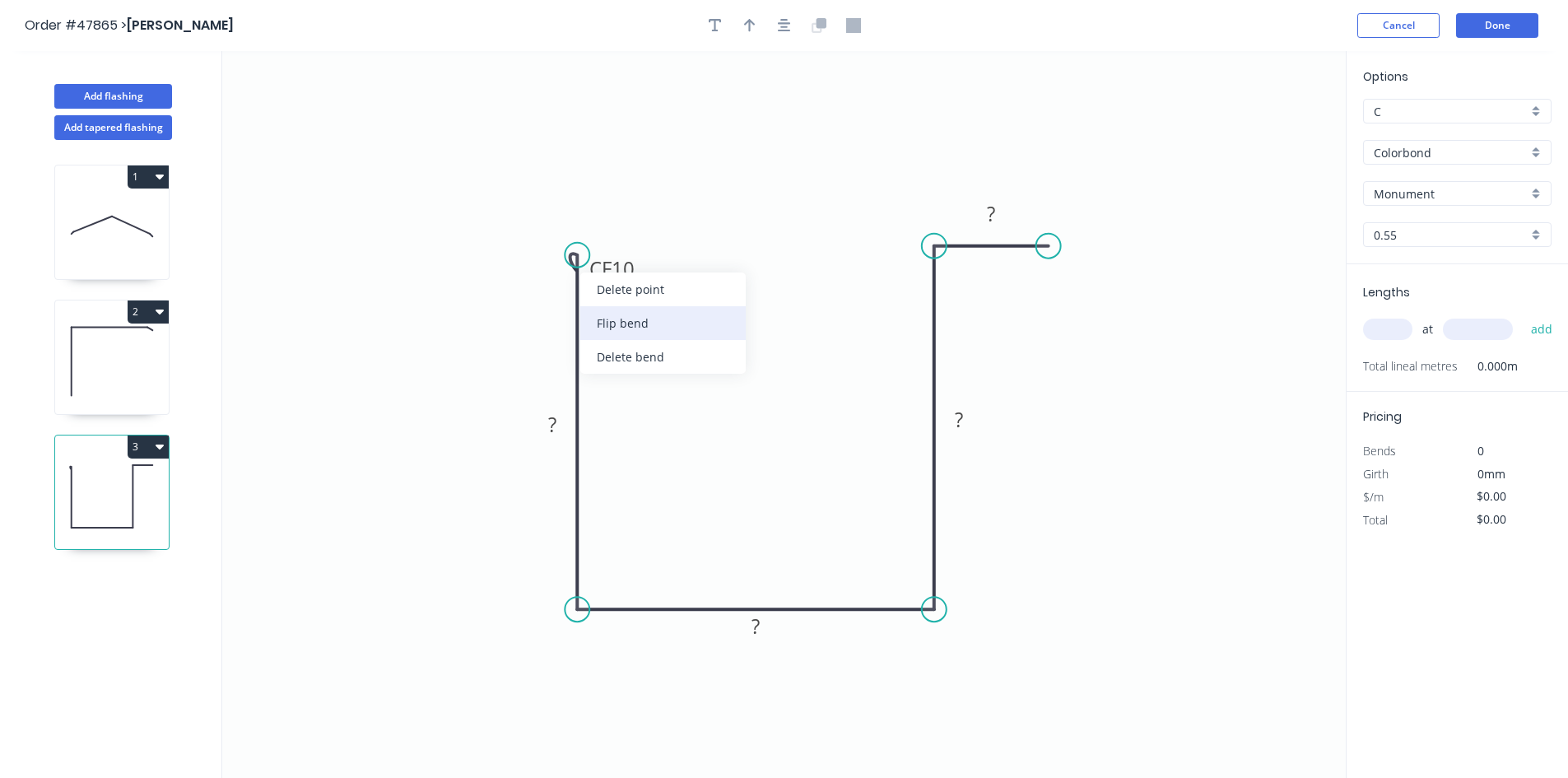
click at [630, 325] on div "Flip bend" at bounding box center [663, 323] width 166 height 33
click at [561, 426] on rect at bounding box center [552, 426] width 33 height 23
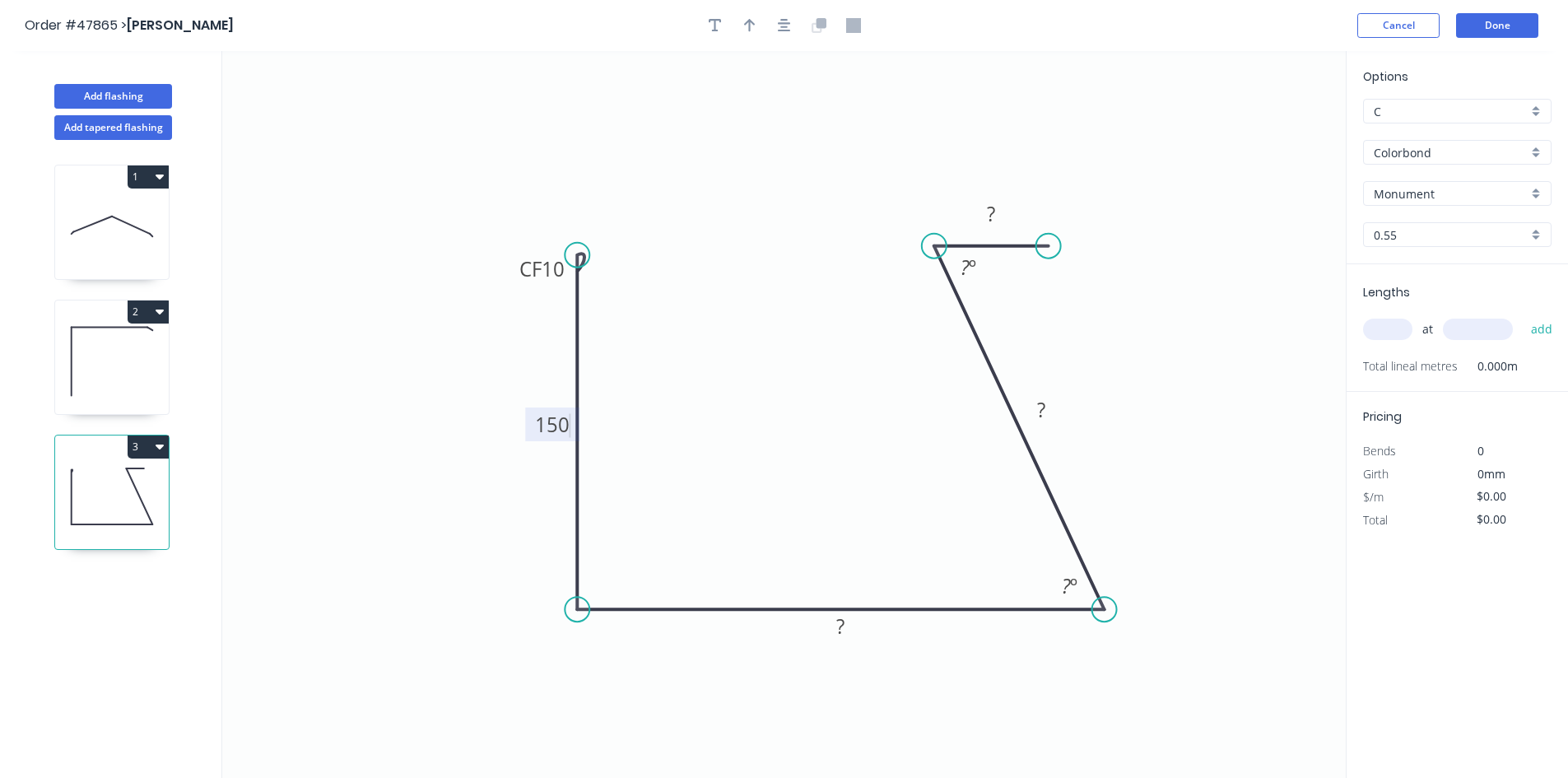
drag, startPoint x: 937, startPoint y: 608, endPoint x: 1104, endPoint y: 608, distance: 167.0
click at [1104, 608] on circle at bounding box center [1104, 609] width 24 height 24
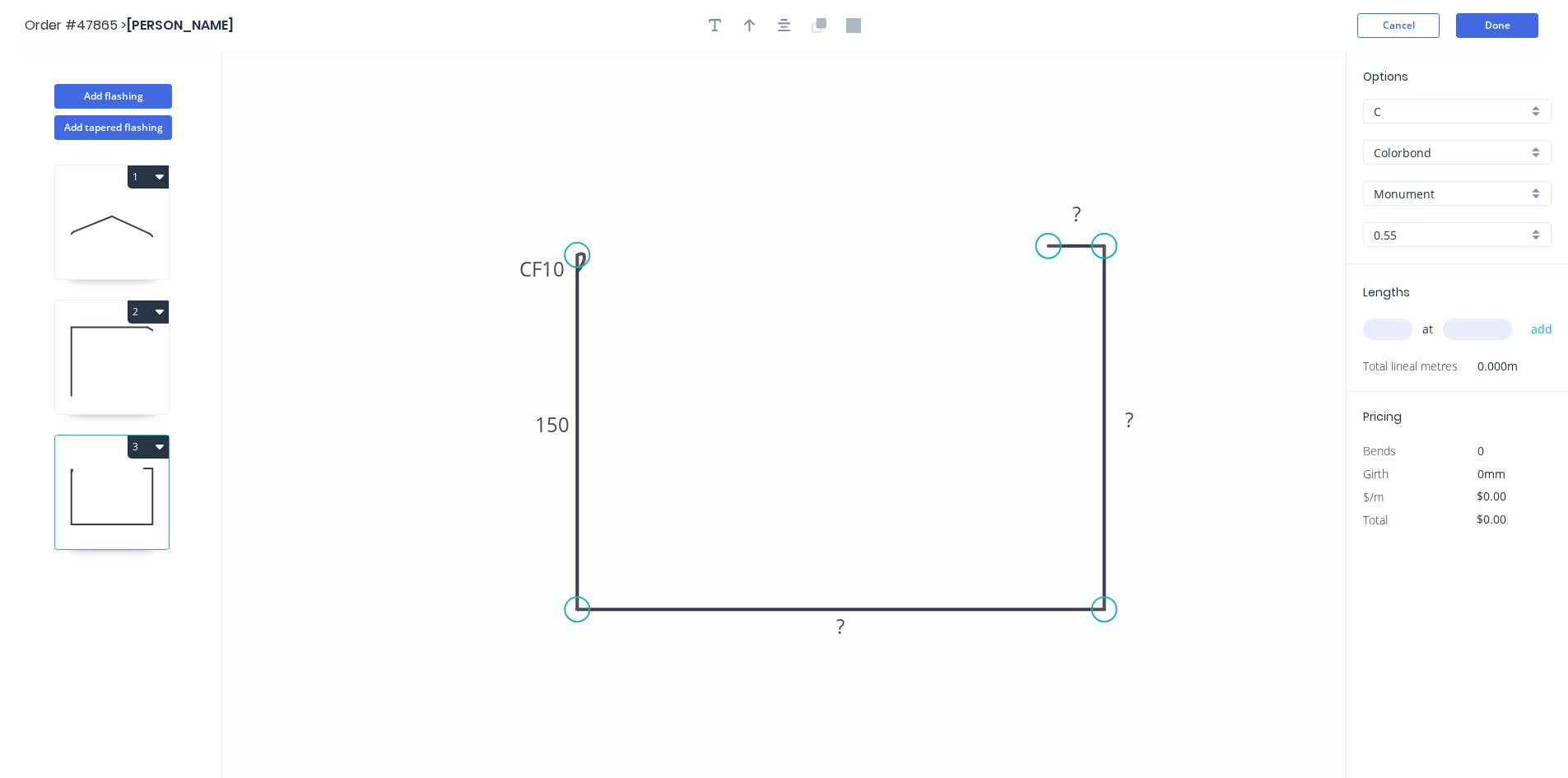
drag, startPoint x: 939, startPoint y: 248, endPoint x: 1108, endPoint y: 251, distance: 169.0
click at [1108, 251] on circle at bounding box center [1104, 245] width 24 height 24
drag, startPoint x: 1054, startPoint y: 243, endPoint x: 1169, endPoint y: 251, distance: 115.3
click at [1169, 251] on circle at bounding box center [1167, 245] width 24 height 24
click at [853, 627] on rect at bounding box center [840, 627] width 33 height 23
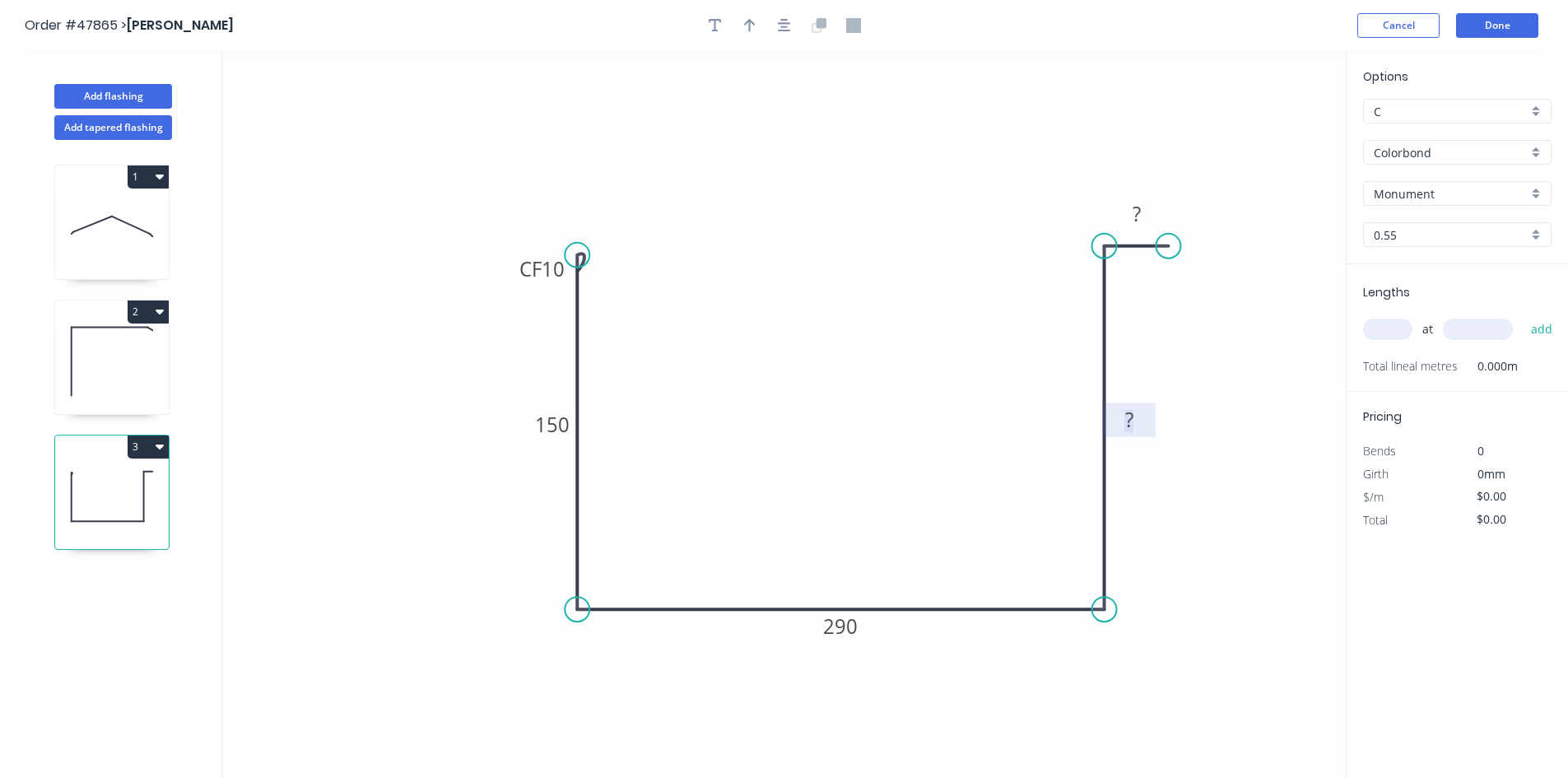
click at [1139, 414] on rect at bounding box center [1129, 422] width 33 height 23
drag, startPoint x: 1104, startPoint y: 243, endPoint x: 1113, endPoint y: 314, distance: 71.6
click at [1113, 314] on circle at bounding box center [1104, 310] width 24 height 24
drag, startPoint x: 1180, startPoint y: 274, endPoint x: 1184, endPoint y: 316, distance: 42.2
click at [1184, 316] on circle at bounding box center [1182, 310] width 24 height 24
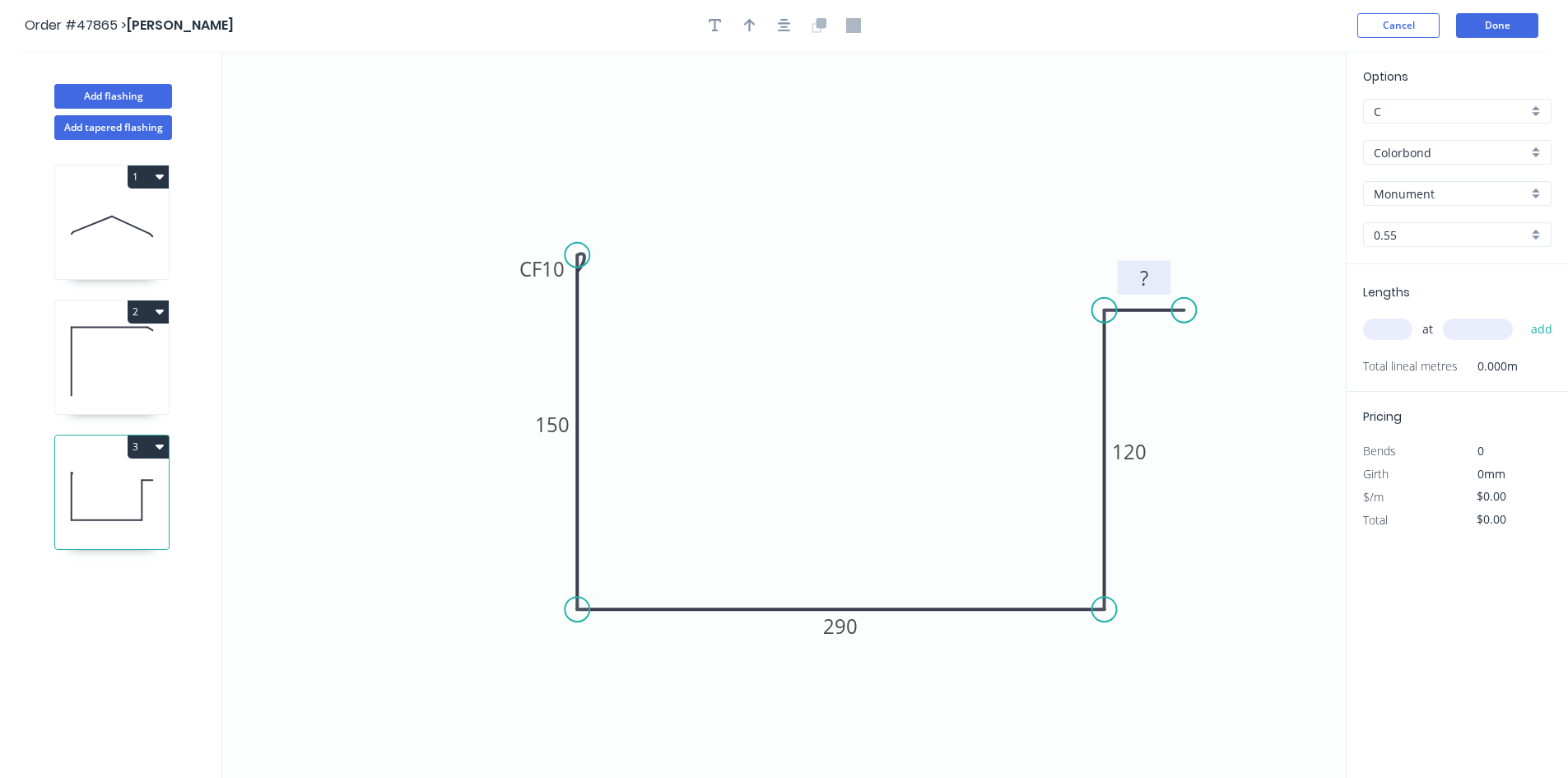
click at [1150, 279] on rect at bounding box center [1144, 279] width 33 height 23
click at [753, 301] on icon "0 CF 10 150 290 120 30" at bounding box center [784, 415] width 1123 height 727
type input "$23.05"
click at [762, 26] on div at bounding box center [784, 25] width 173 height 24
click at [756, 32] on button "button" at bounding box center [749, 25] width 24 height 24
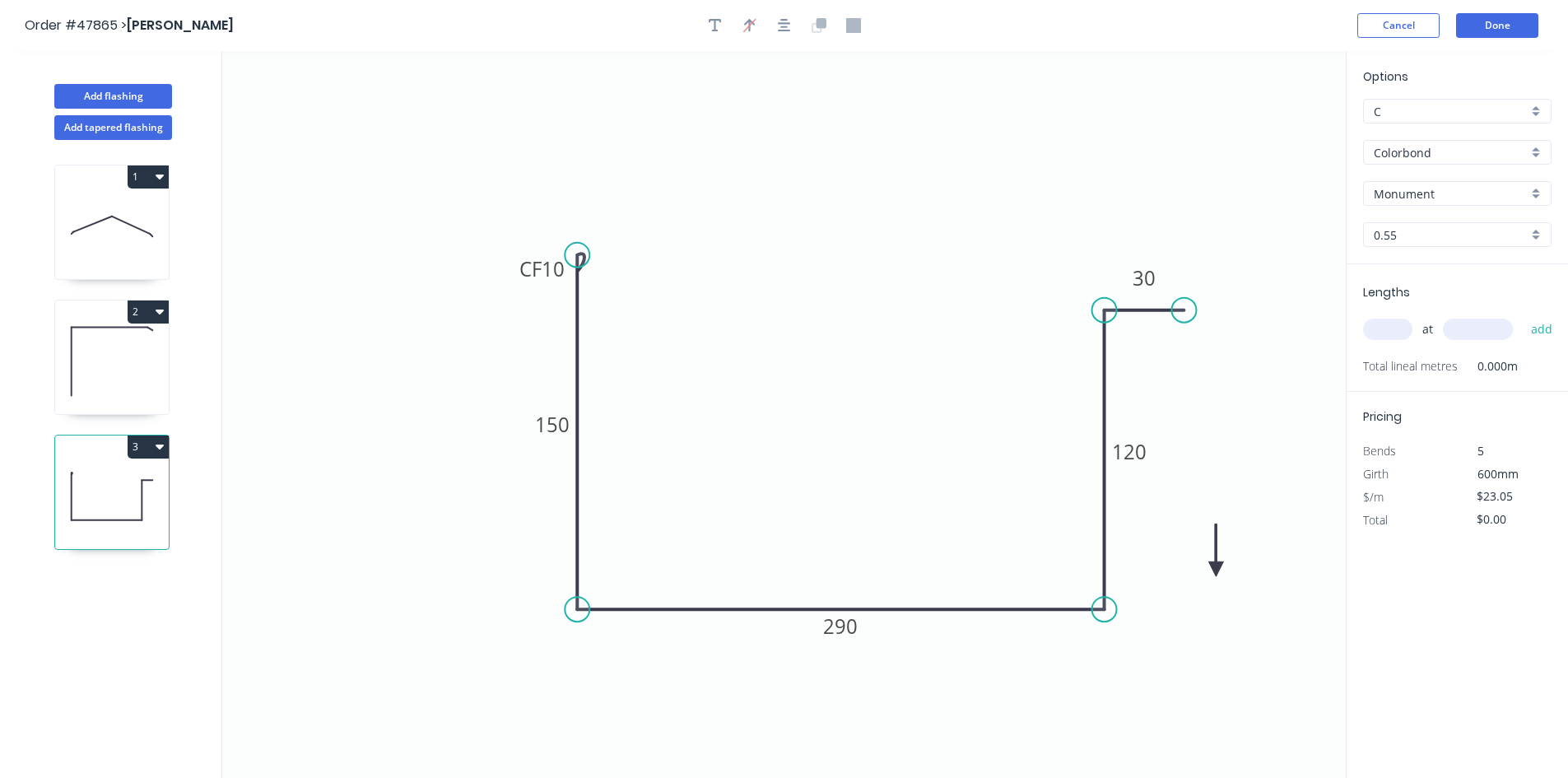
drag, startPoint x: 1265, startPoint y: 130, endPoint x: 1217, endPoint y: 570, distance: 442.6
click at [1217, 570] on icon at bounding box center [1215, 550] width 14 height 52
click at [1217, 570] on icon at bounding box center [1229, 555] width 48 height 48
drag, startPoint x: 1231, startPoint y: 454, endPoint x: 1227, endPoint y: 447, distance: 8.1
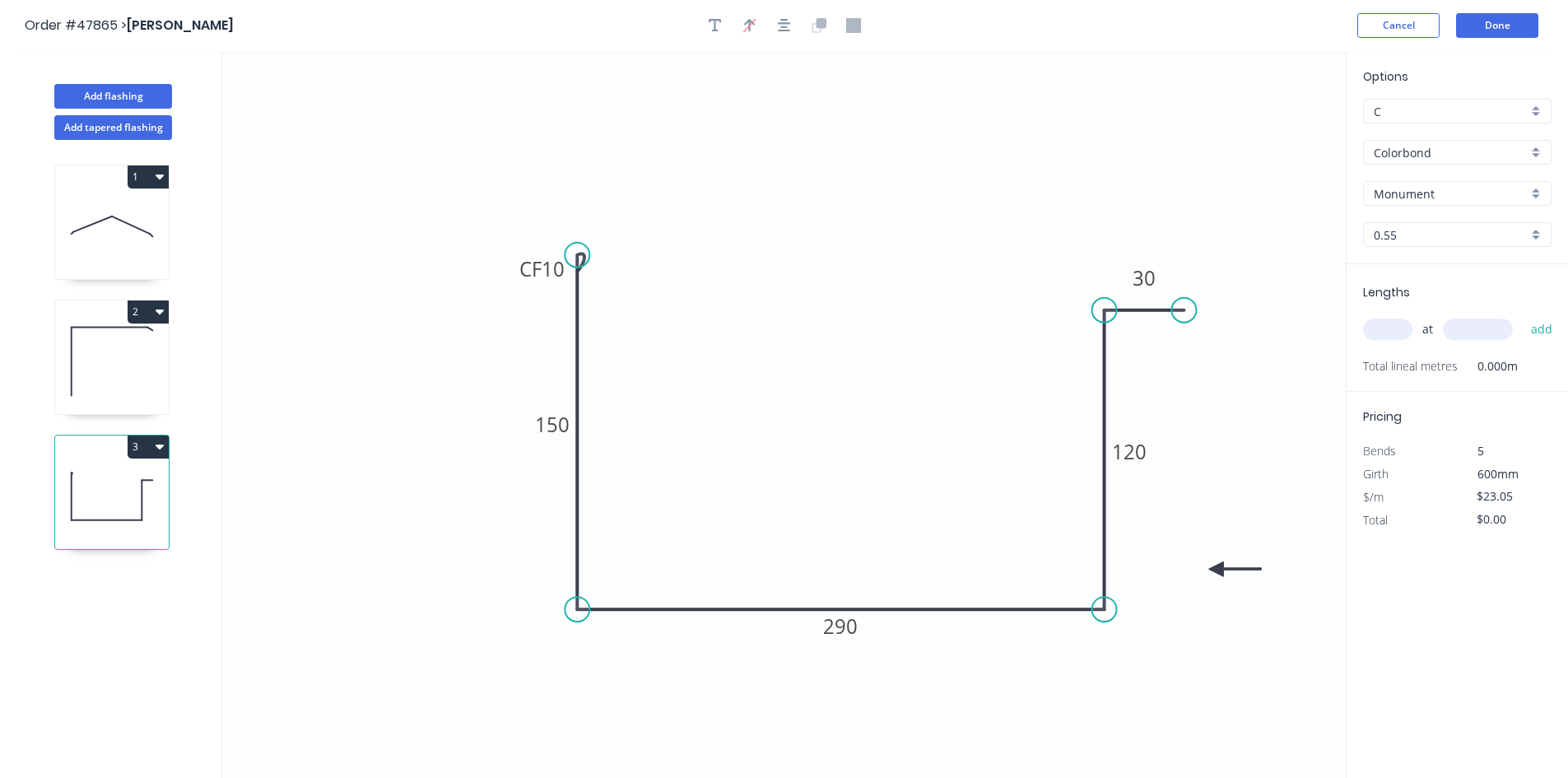
click at [1232, 453] on icon "0 CF 10 150 290 120 30" at bounding box center [784, 415] width 1123 height 727
drag, startPoint x: 1372, startPoint y: 325, endPoint x: 1381, endPoint y: 325, distance: 9.0
click at [1372, 325] on input "text" at bounding box center [1387, 329] width 50 height 22
type input "3"
click at [1476, 328] on input "text" at bounding box center [1478, 329] width 70 height 22
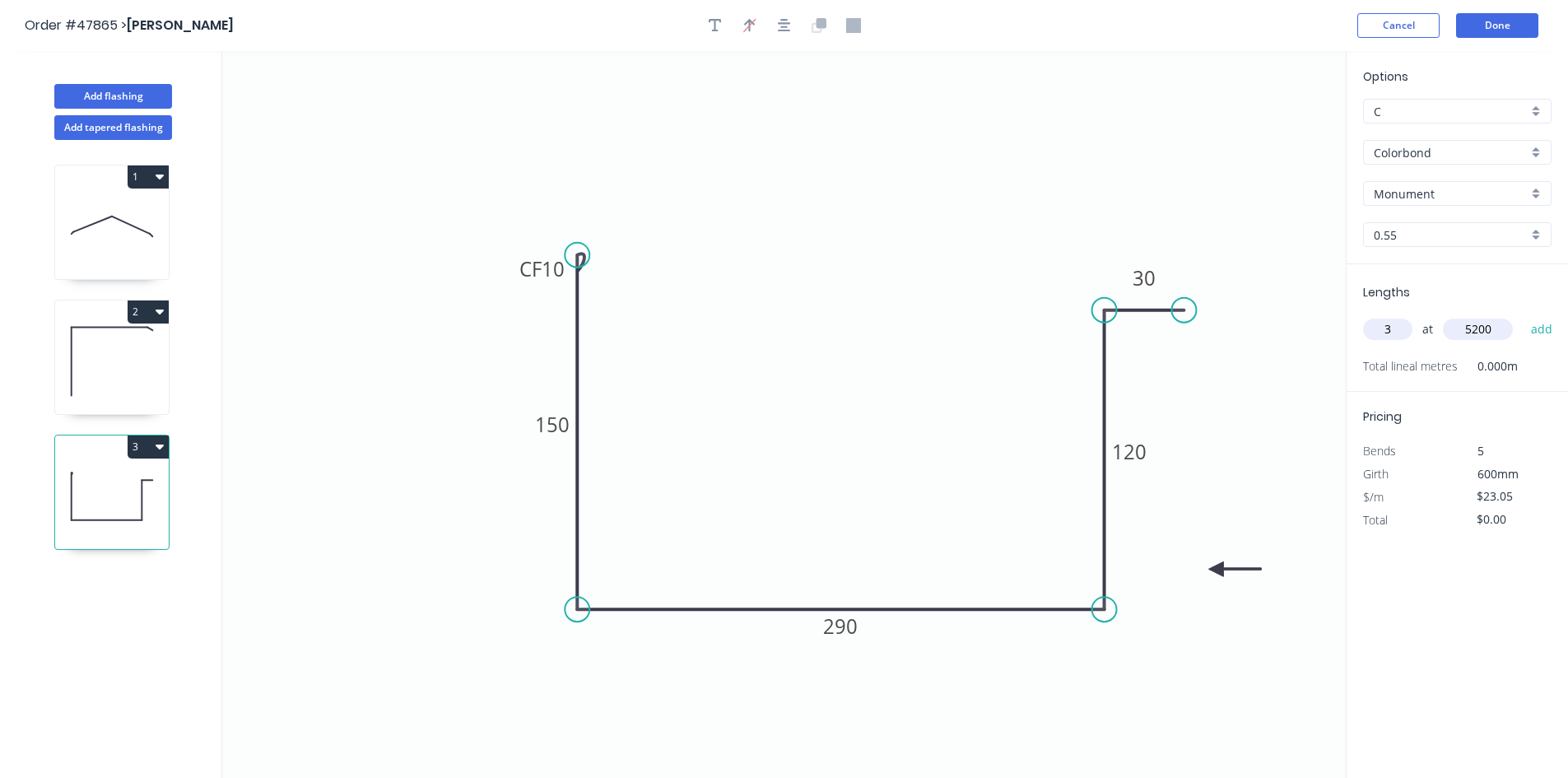
type input "5200"
click at [1522, 316] on button "add" at bounding box center [1541, 329] width 39 height 28
type input "$359.58"
click at [155, 99] on button "Add flashing" at bounding box center [113, 96] width 118 height 24
type input "$0.00"
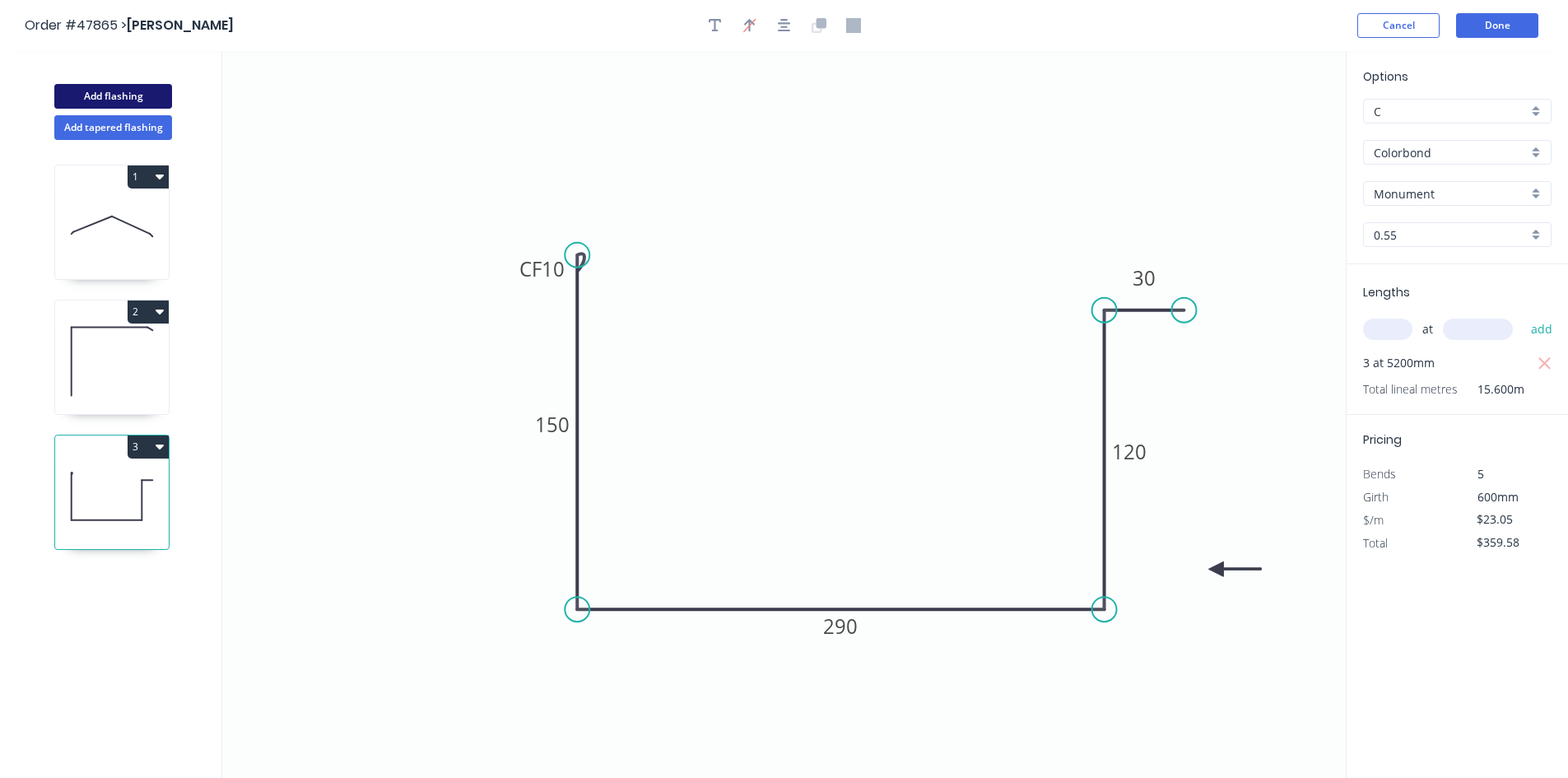
type input "$0.00"
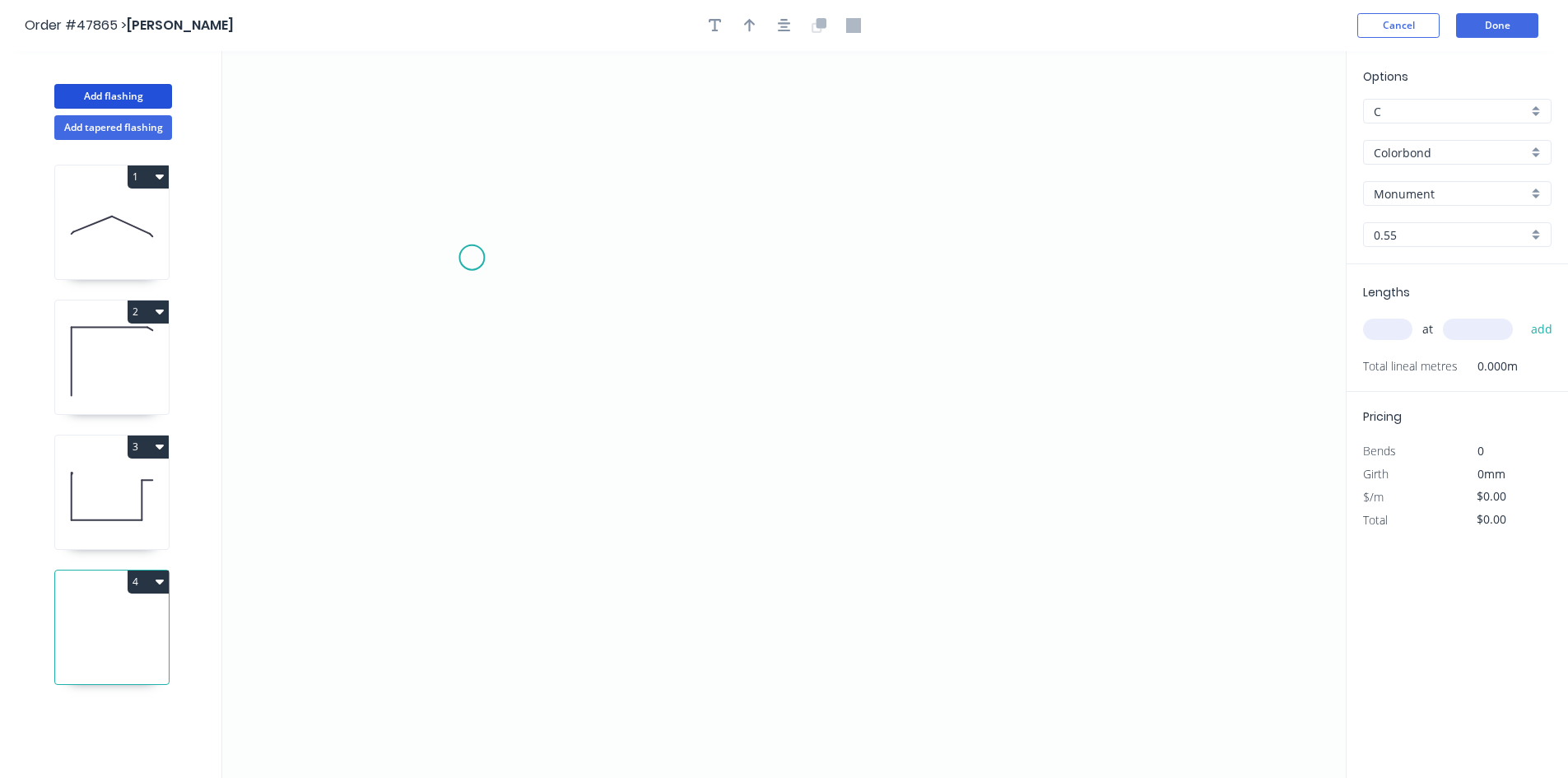
click at [473, 265] on icon "0" at bounding box center [784, 415] width 1123 height 727
click at [460, 540] on icon "0" at bounding box center [784, 415] width 1123 height 727
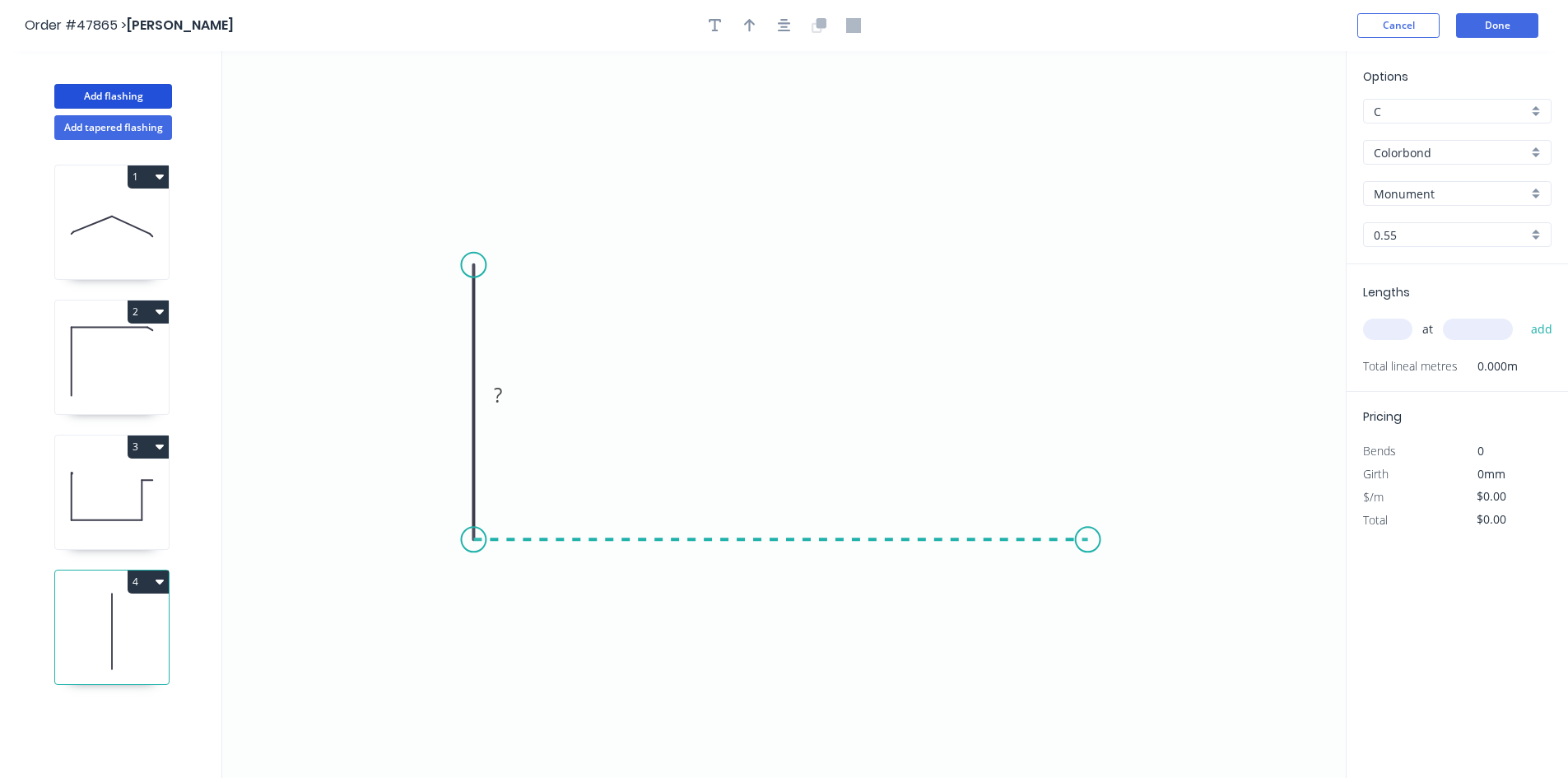
click at [1088, 522] on icon "0 ?" at bounding box center [784, 415] width 1123 height 727
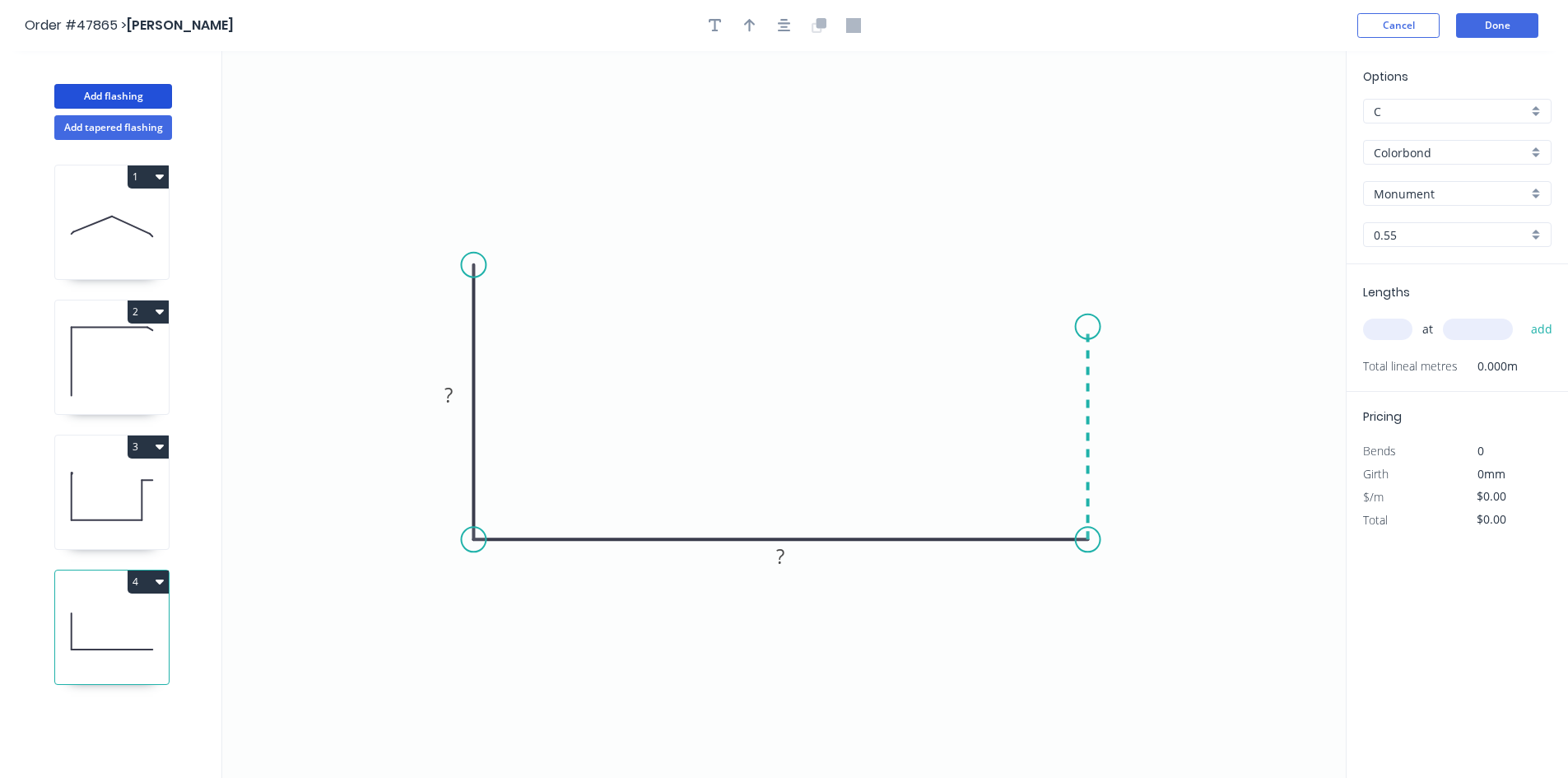
click at [1091, 327] on icon "0 ? ?" at bounding box center [784, 415] width 1123 height 727
click at [1155, 328] on icon "0 ? ? ?" at bounding box center [784, 415] width 1123 height 727
click at [1149, 324] on circle at bounding box center [1154, 326] width 24 height 24
click at [451, 381] on tspan "?" at bounding box center [448, 395] width 8 height 27
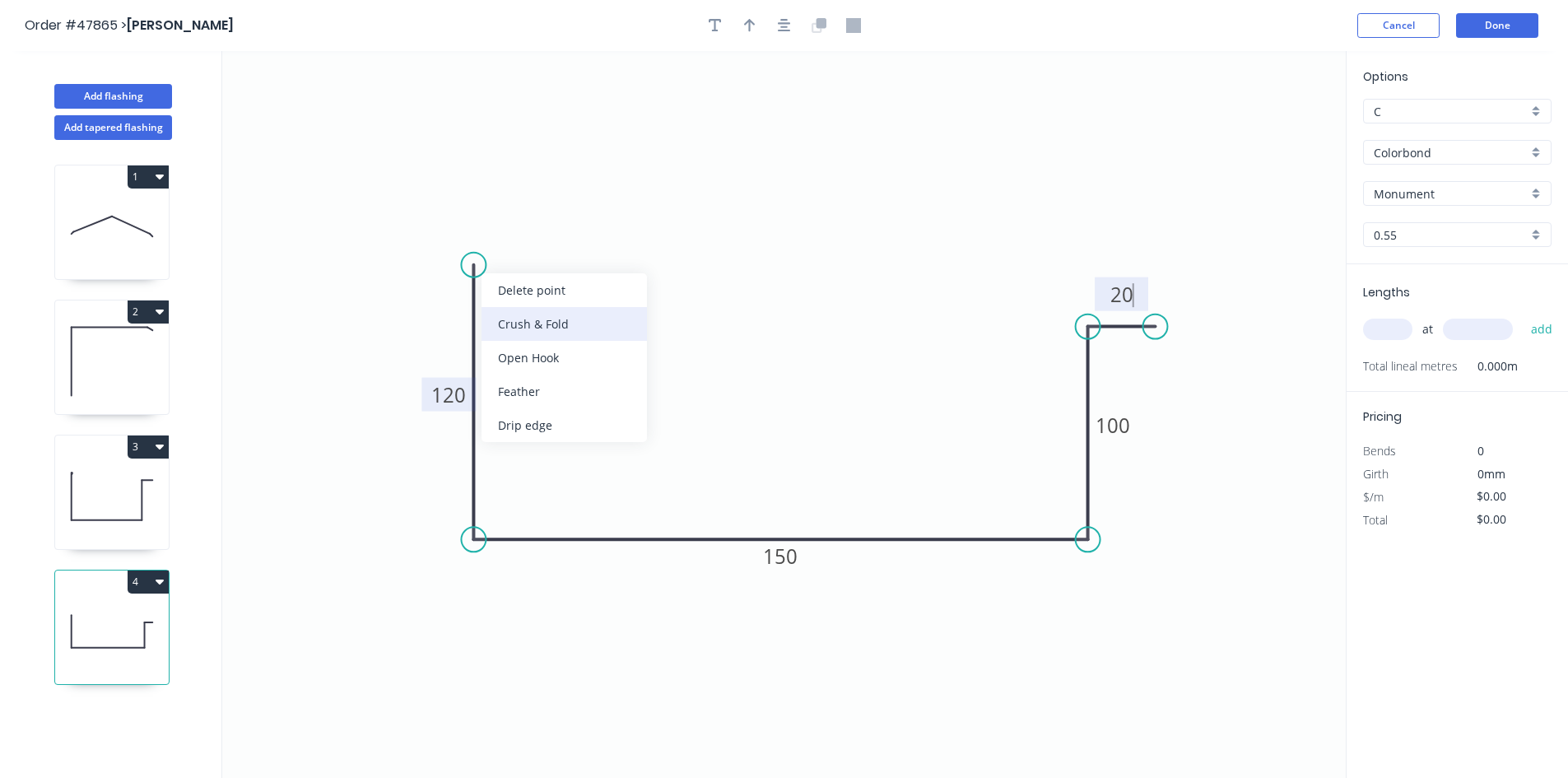
click at [559, 336] on div "Crush & Fold" at bounding box center [564, 324] width 166 height 33
type input "$16.72"
click at [513, 315] on div "Flip bend" at bounding box center [561, 321] width 166 height 33
click at [762, 32] on div at bounding box center [784, 25] width 173 height 24
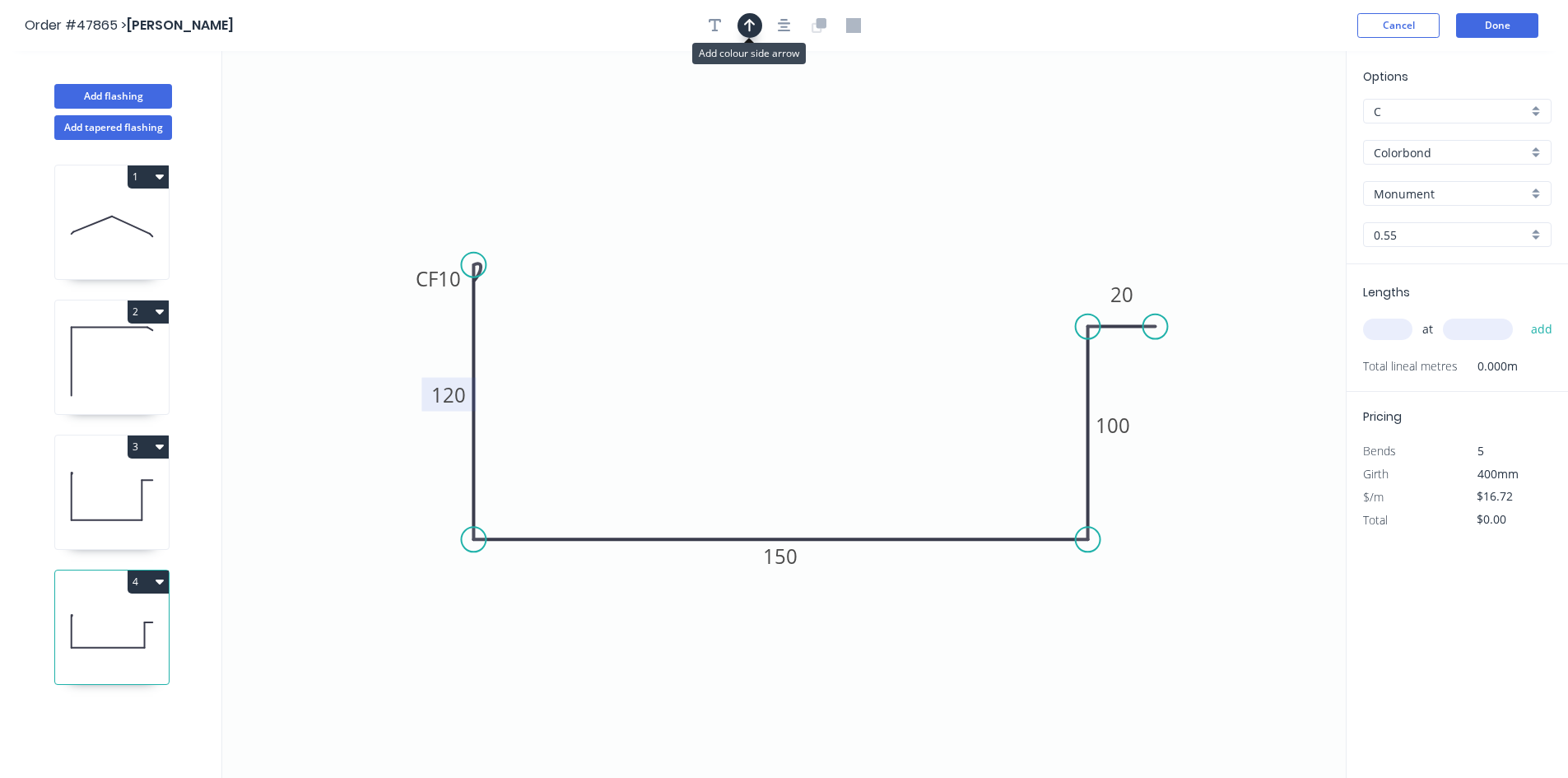
click at [755, 26] on button "button" at bounding box center [749, 25] width 24 height 24
drag, startPoint x: 1261, startPoint y: 134, endPoint x: 1206, endPoint y: 477, distance: 347.4
click at [1206, 477] on icon at bounding box center [1205, 457] width 14 height 52
click at [1206, 477] on icon at bounding box center [1218, 462] width 48 height 48
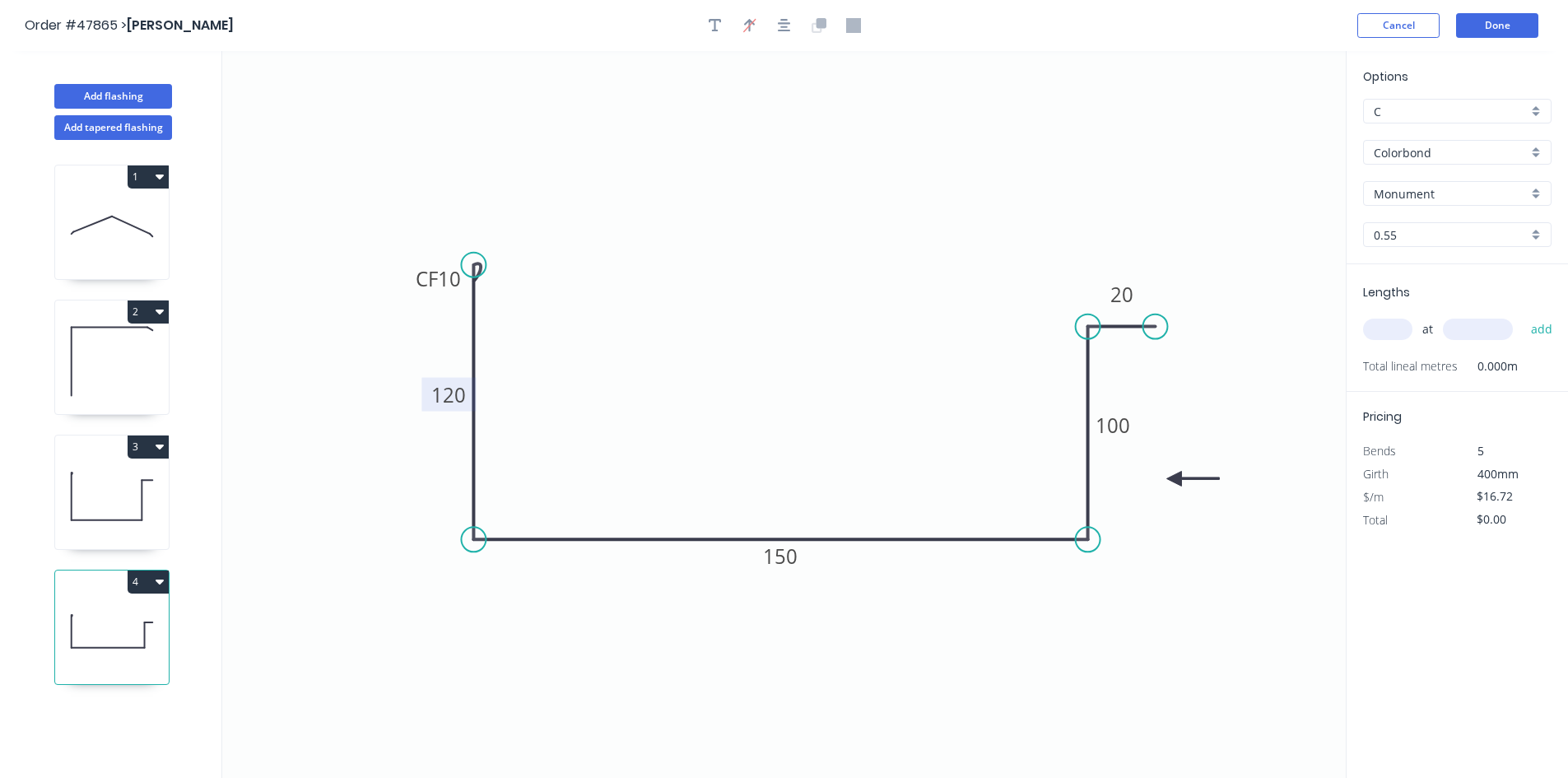
drag, startPoint x: 1206, startPoint y: 477, endPoint x: 1160, endPoint y: 480, distance: 46.1
click at [1166, 480] on icon at bounding box center [1192, 478] width 52 height 14
click at [1394, 330] on input "text" at bounding box center [1387, 329] width 50 height 22
type input "4"
click at [1479, 318] on input "text" at bounding box center [1478, 329] width 70 height 22
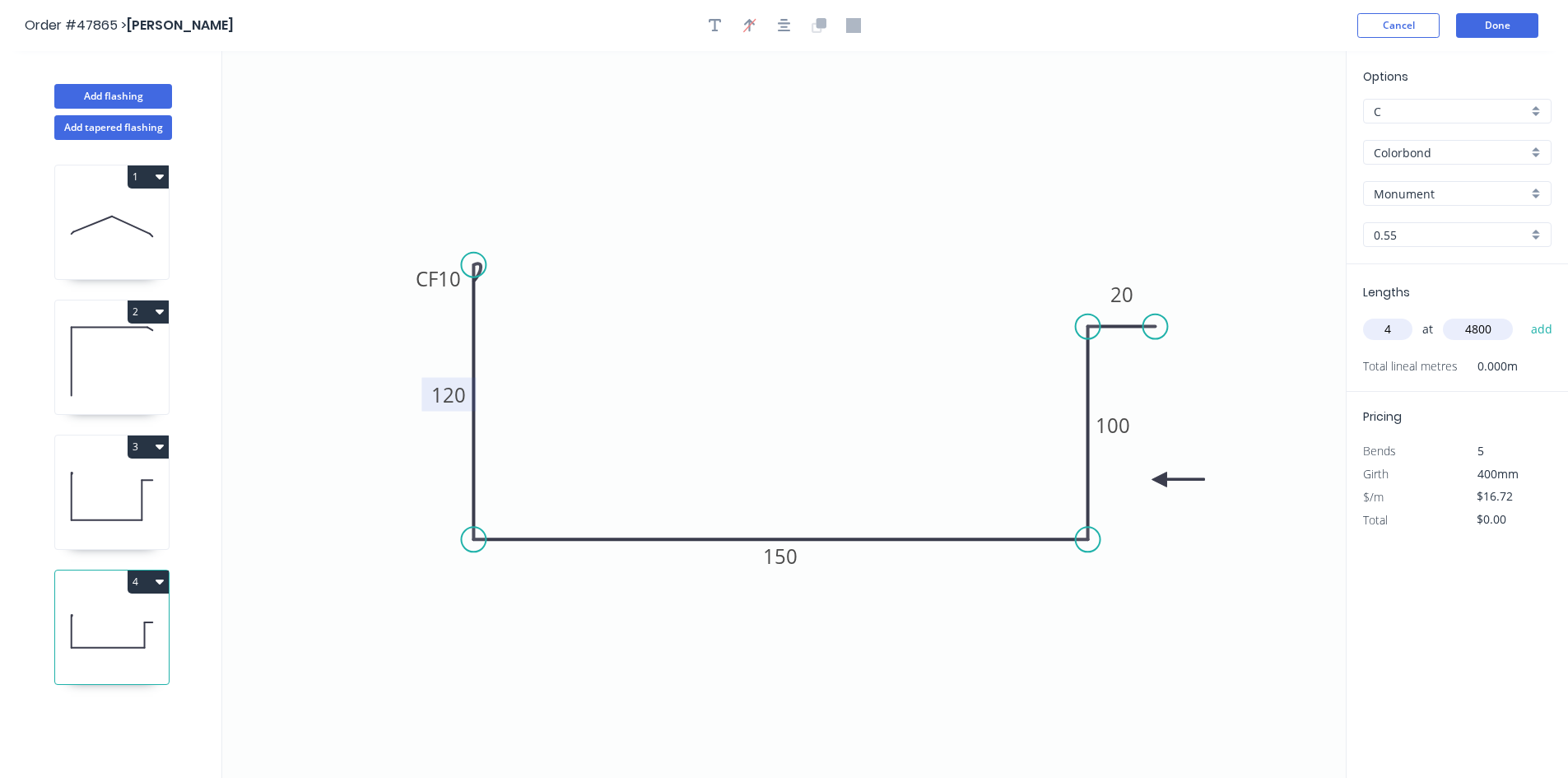
type input "4800"
click at [1522, 316] on button "add" at bounding box center [1541, 329] width 39 height 28
type input "$321.02"
click at [1168, 185] on icon "0 CF 10 120 150 100 20" at bounding box center [784, 415] width 1123 height 727
click at [1499, 23] on button "Done" at bounding box center [1496, 25] width 82 height 24
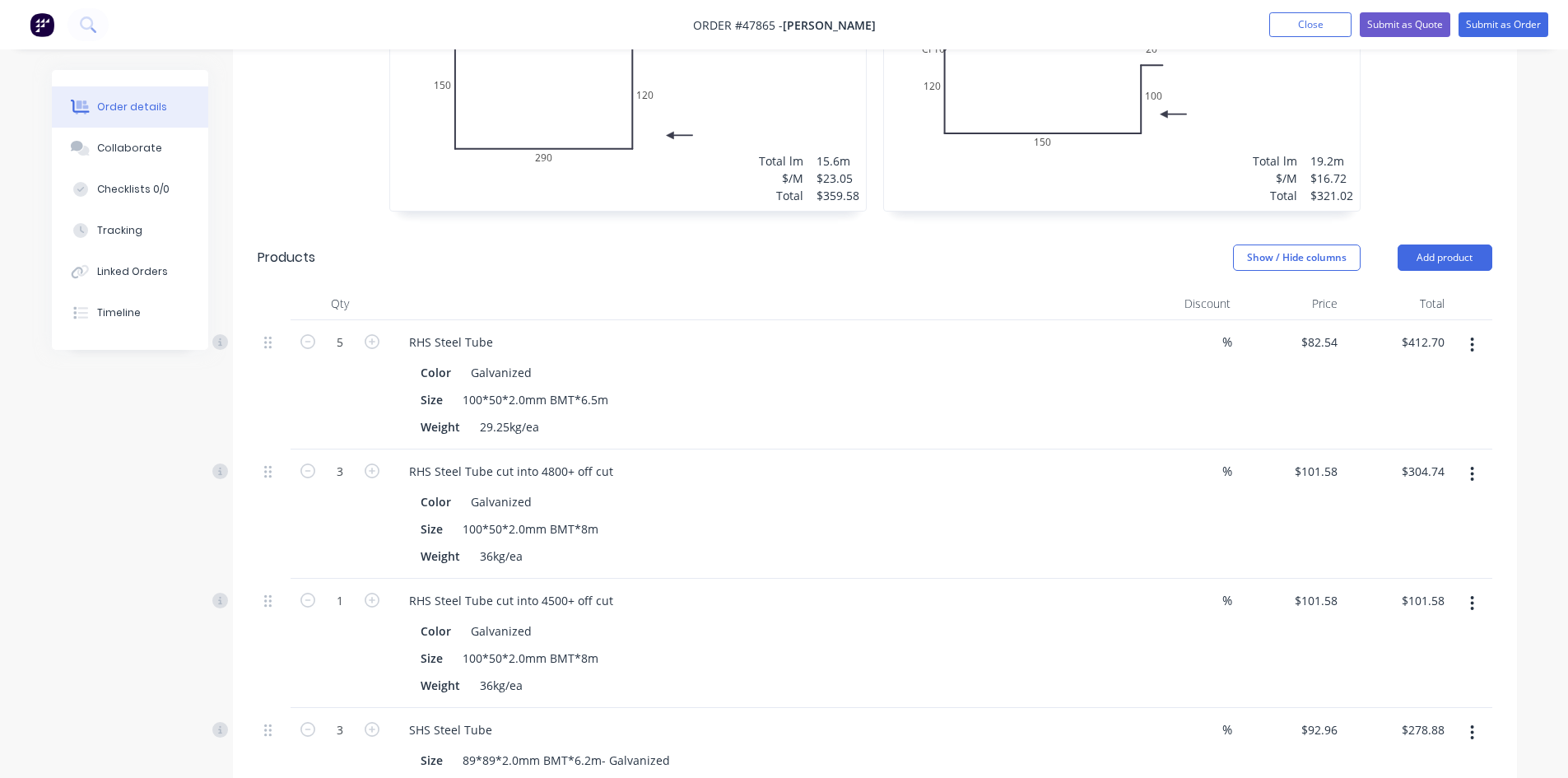
scroll to position [988, 0]
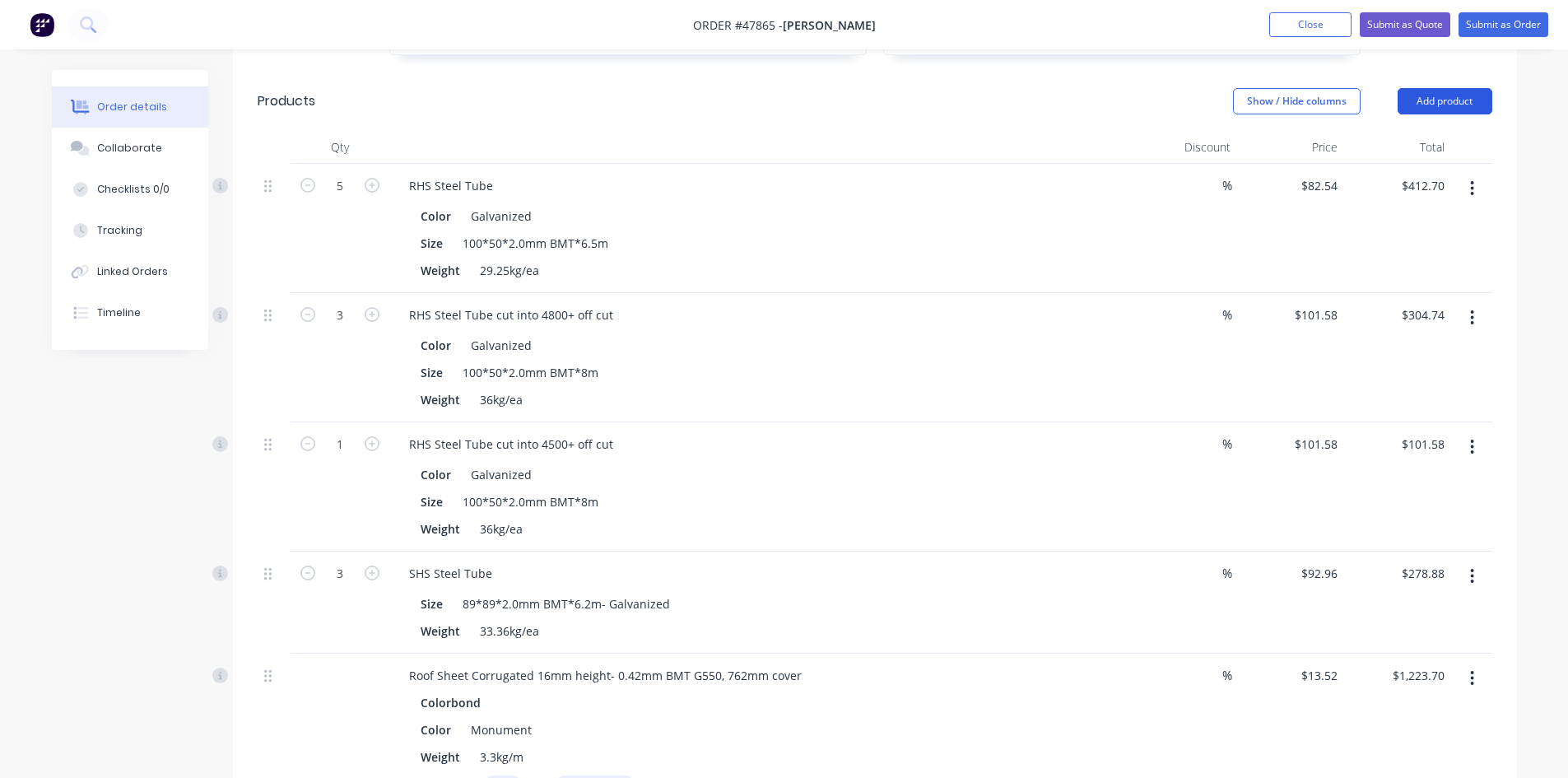
click at [1445, 104] on button "Add product" at bounding box center [1445, 101] width 95 height 26
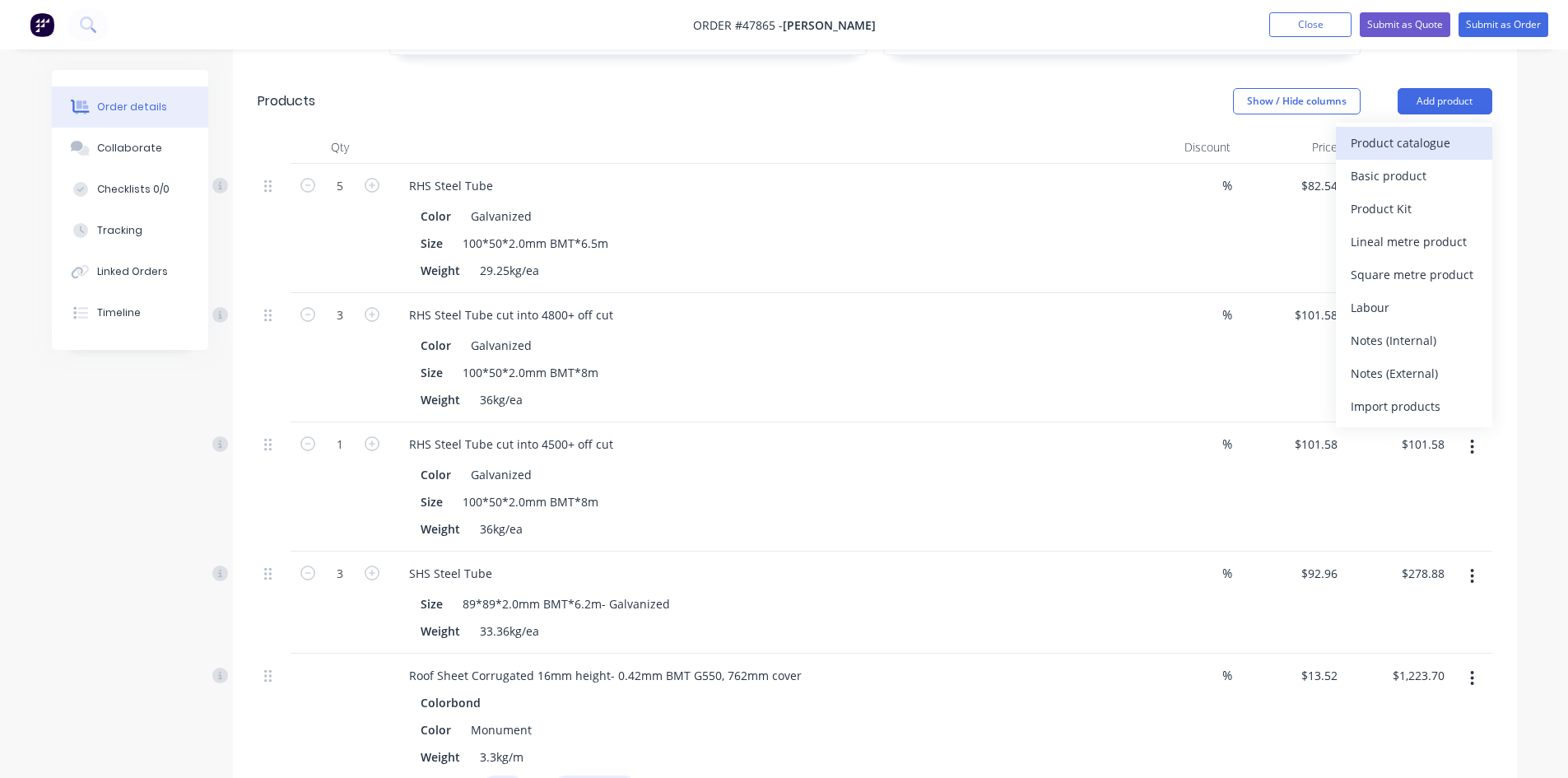
click at [1412, 146] on div "Product catalogue" at bounding box center [1413, 142] width 127 height 23
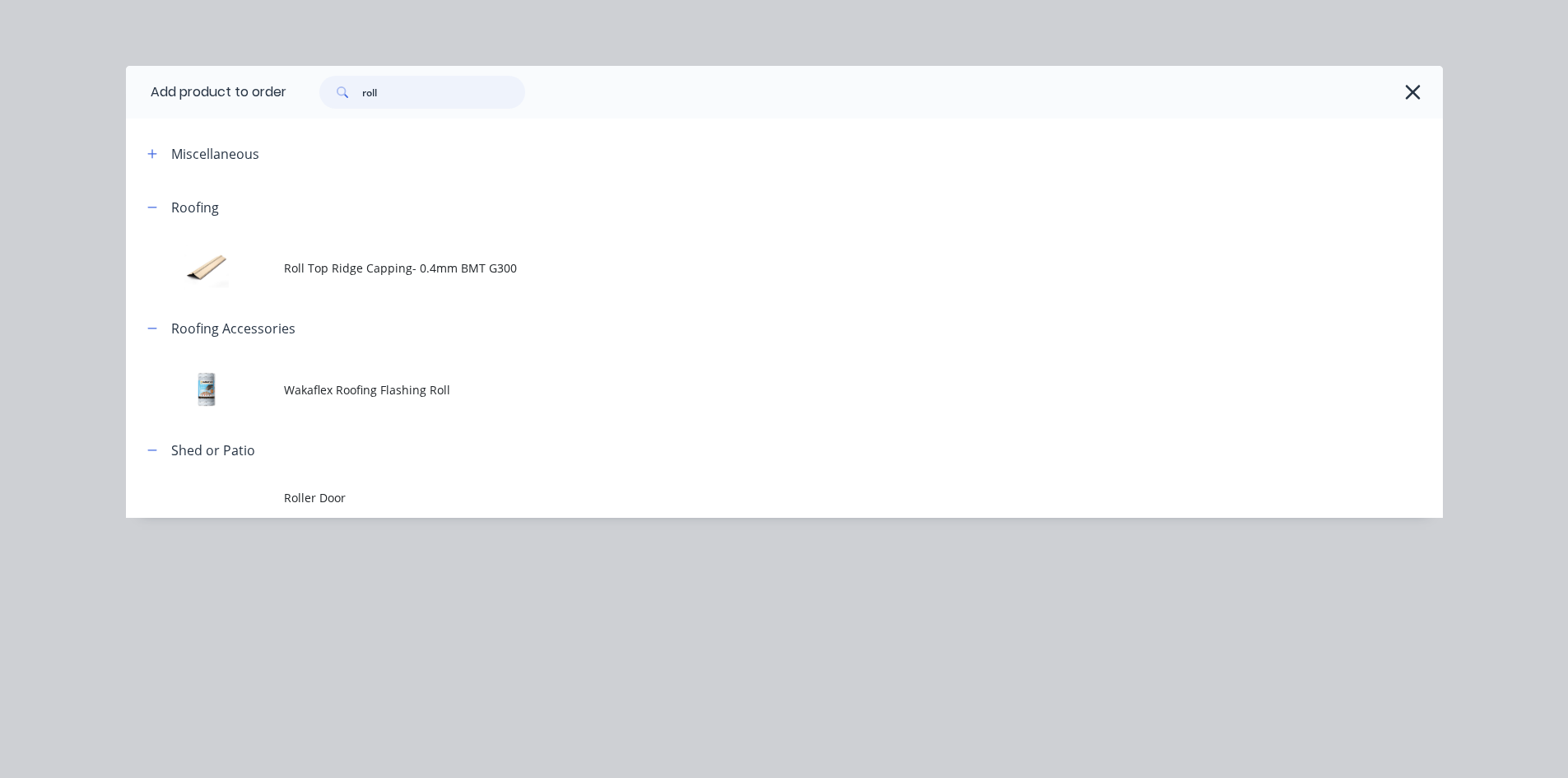
drag, startPoint x: 457, startPoint y: 94, endPoint x: 106, endPoint y: 88, distance: 351.1
click at [106, 88] on div "Add product to order roll Miscellaneous Roofing Roll Top Ridge Capping- 0.4mm B…" at bounding box center [784, 389] width 1568 height 778
type input "internal"
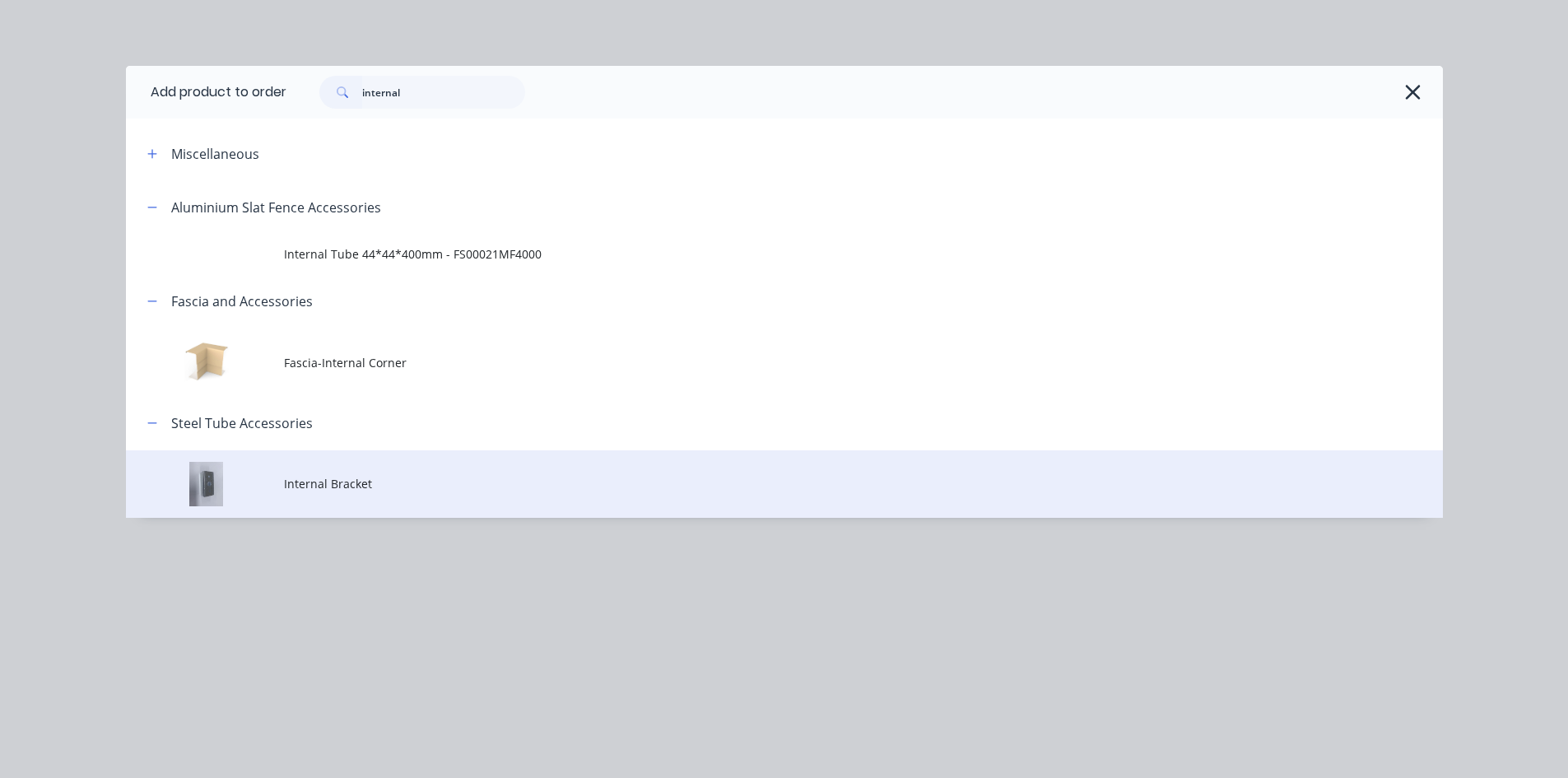
click at [428, 472] on td "Internal Bracket" at bounding box center [863, 484] width 1159 height 69
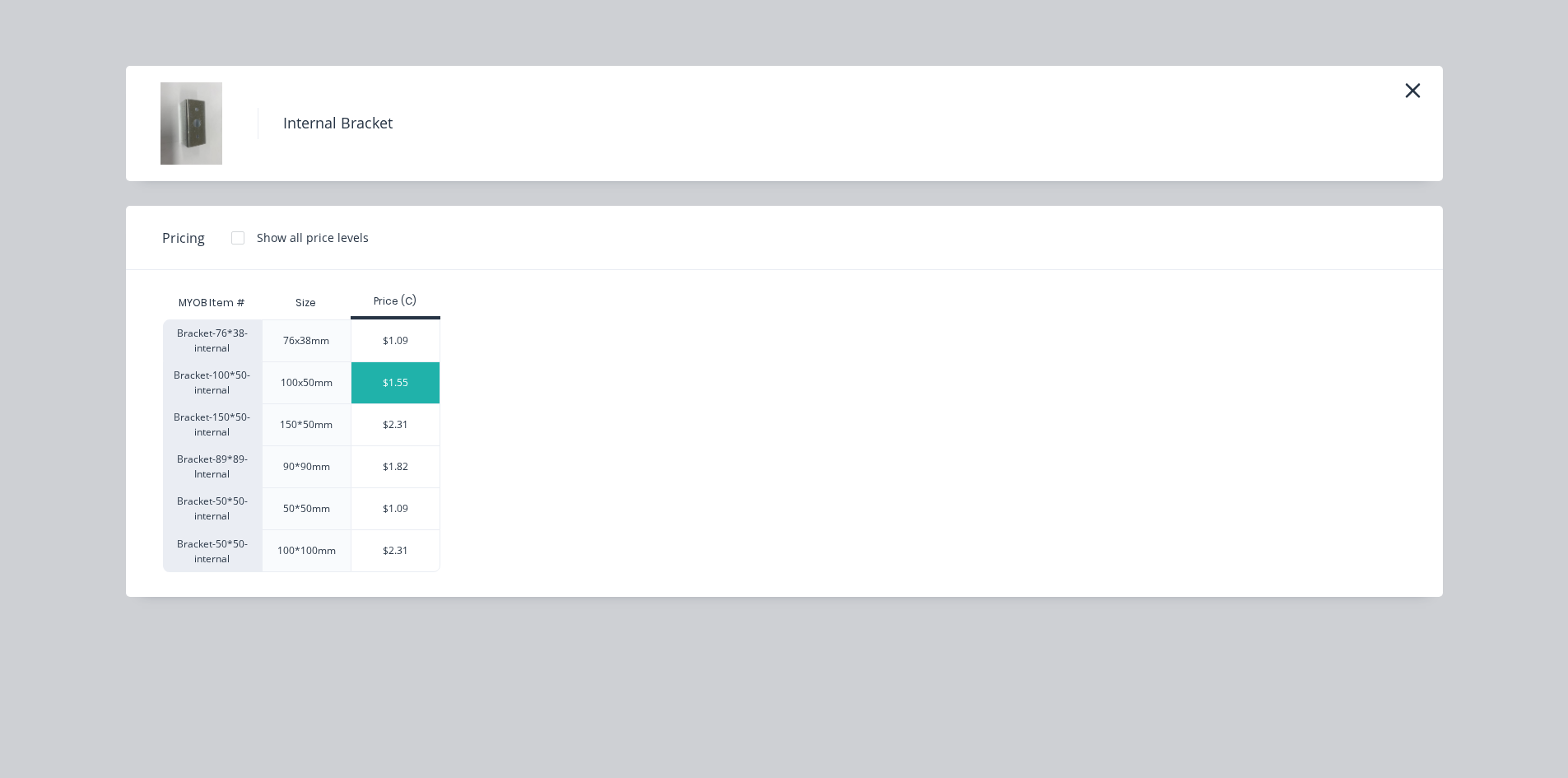
click at [382, 380] on div "$1.55" at bounding box center [396, 383] width 88 height 41
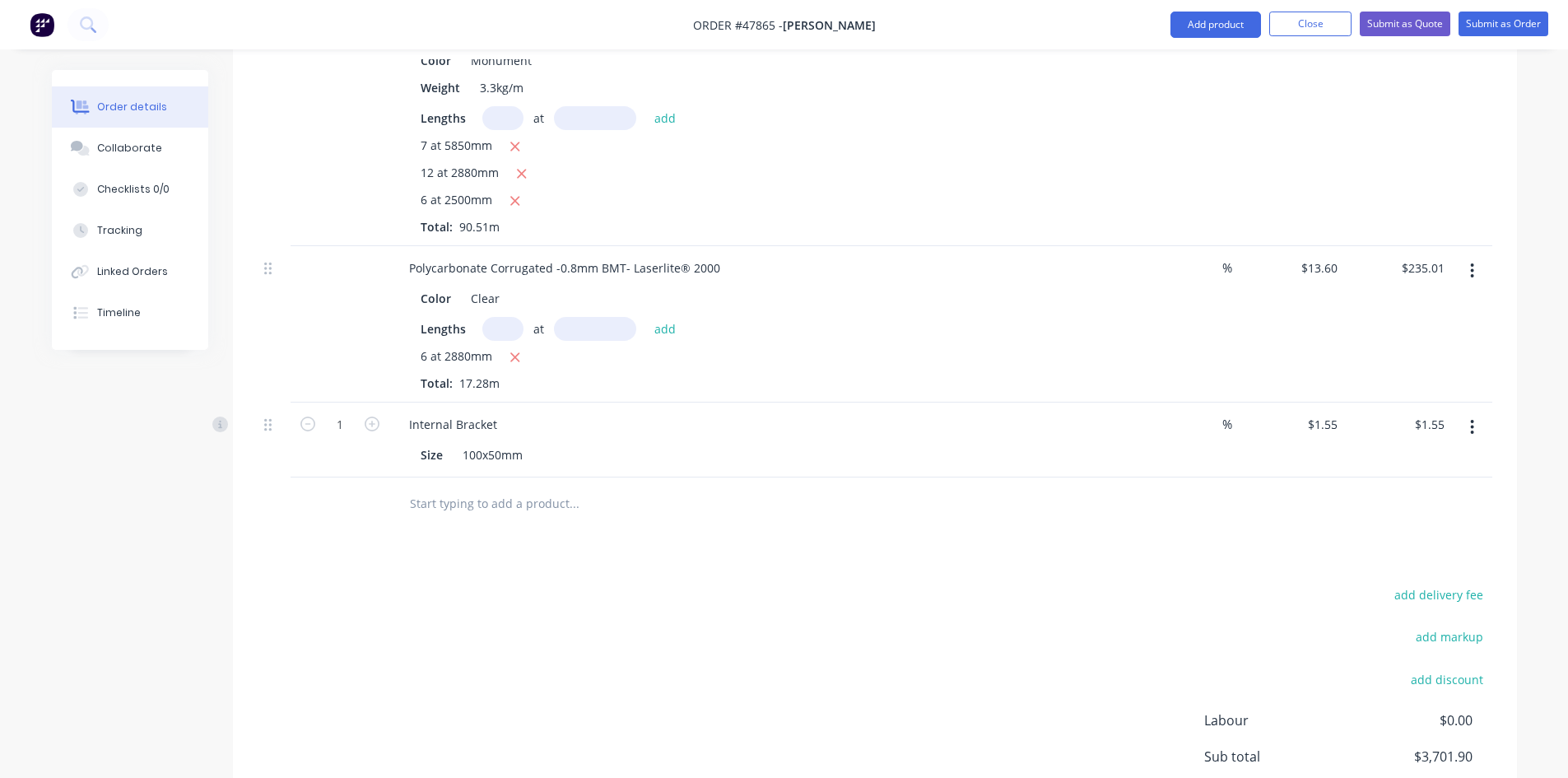
scroll to position [1464, 0]
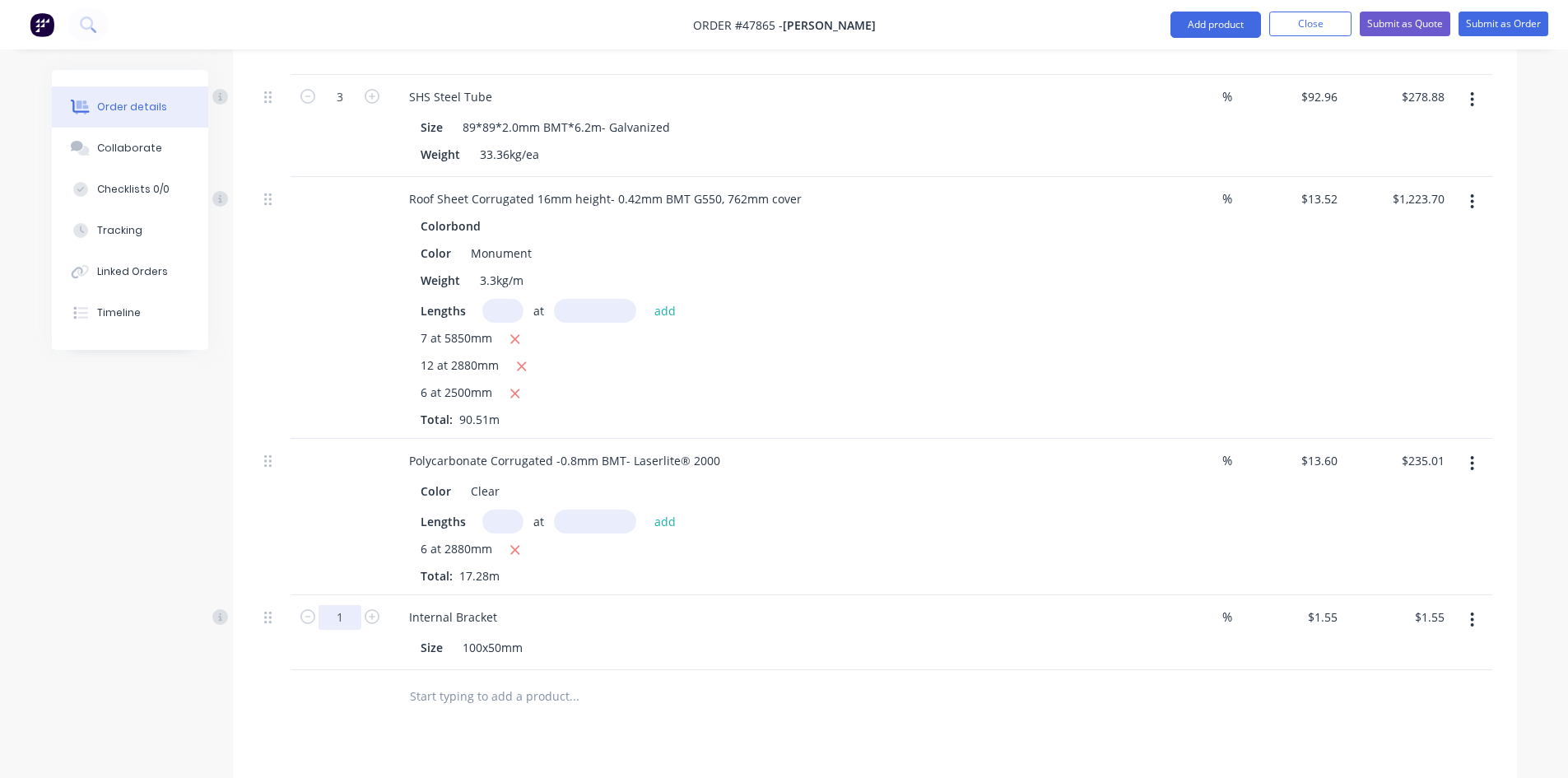
drag, startPoint x: 356, startPoint y: 611, endPoint x: 439, endPoint y: 584, distance: 87.3
type input "40"
type input "$62.00"
click at [643, 647] on div "Size 100x50mm" at bounding box center [756, 647] width 685 height 23
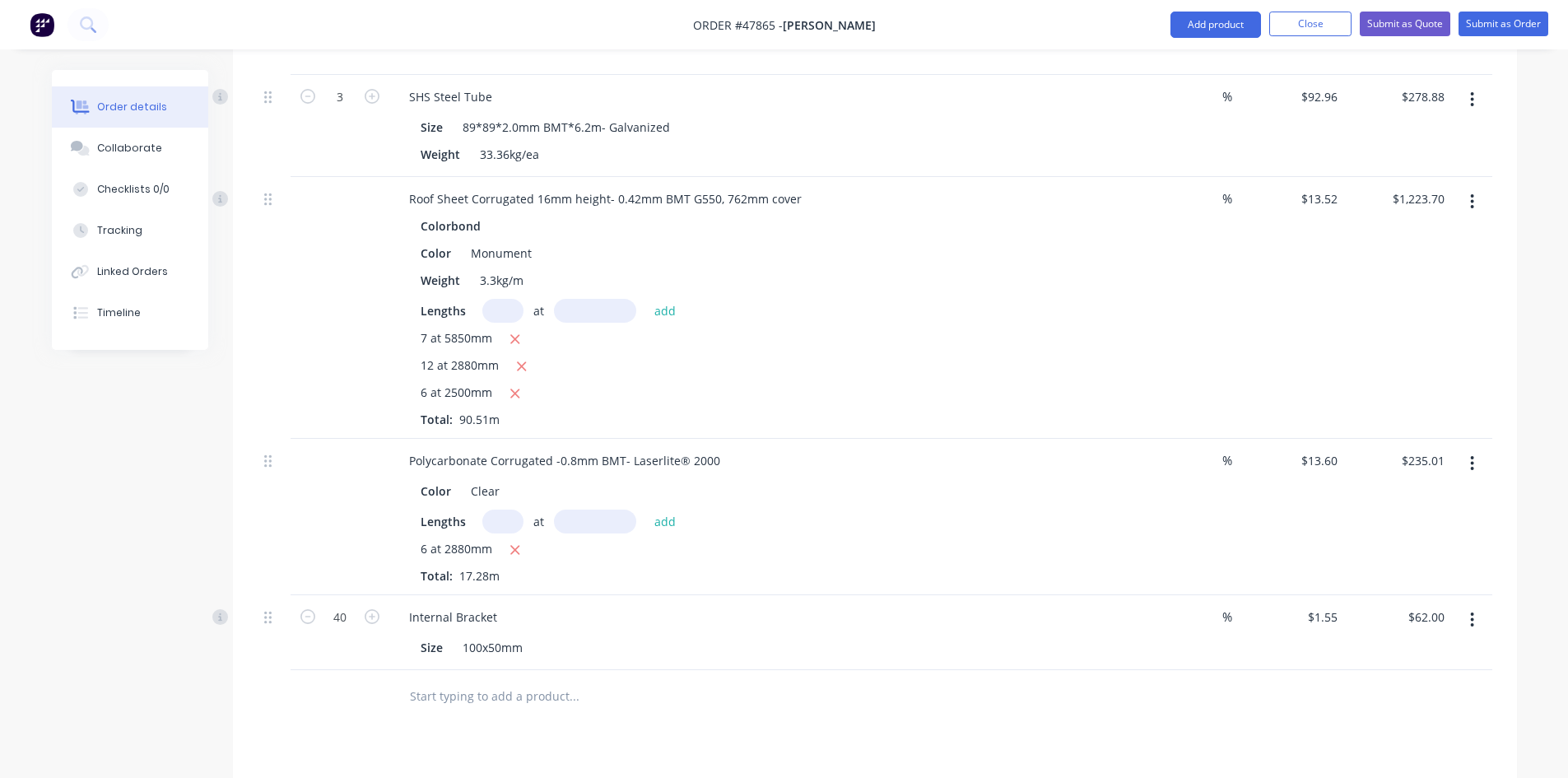
click at [643, 647] on div "Size 100x50mm" at bounding box center [756, 647] width 685 height 23
type input "60"
type input "$93.00"
click at [280, 430] on div at bounding box center [274, 307] width 33 height 261
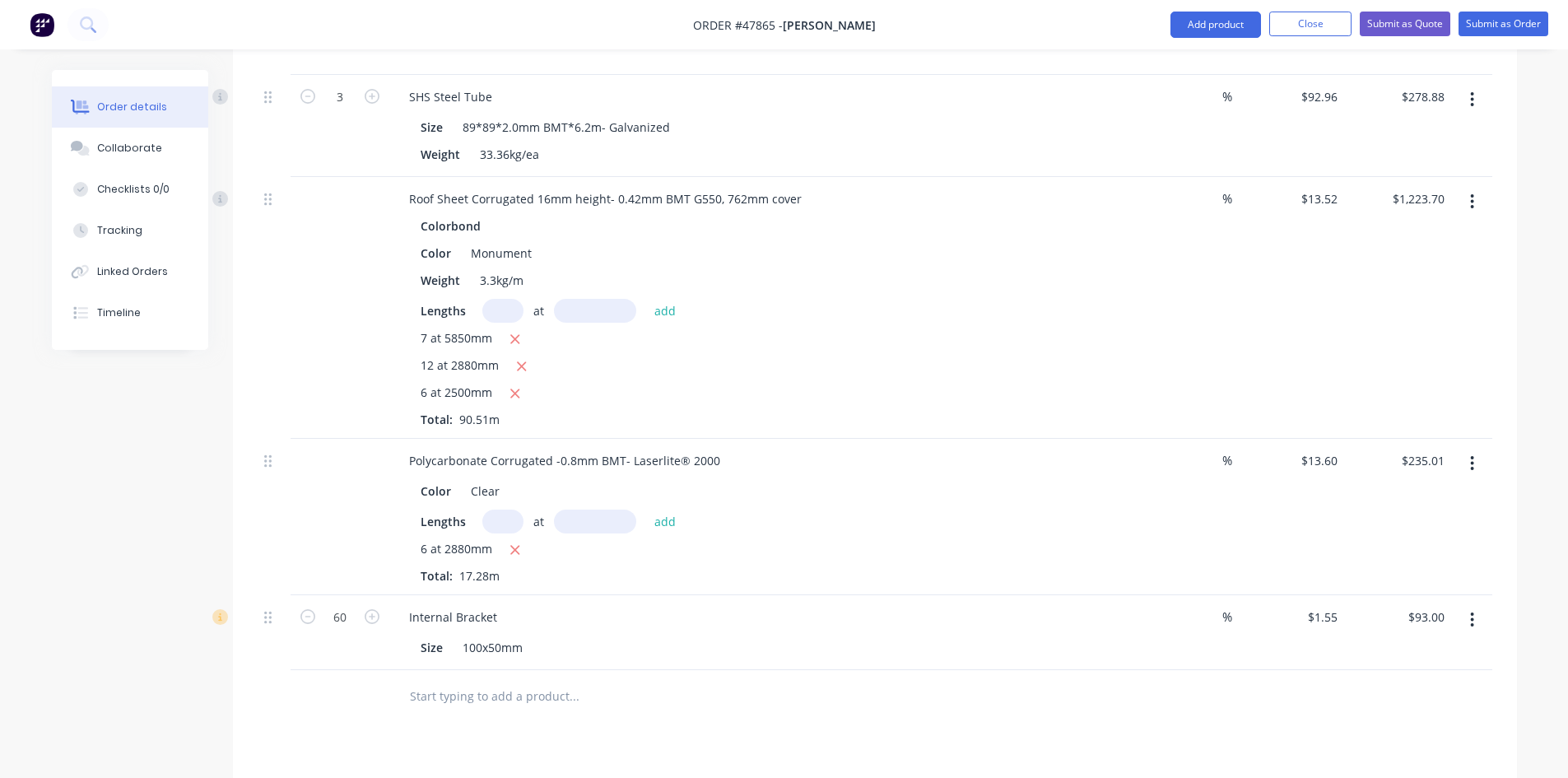
click at [937, 543] on div "6 at 2880mm" at bounding box center [760, 550] width 678 height 21
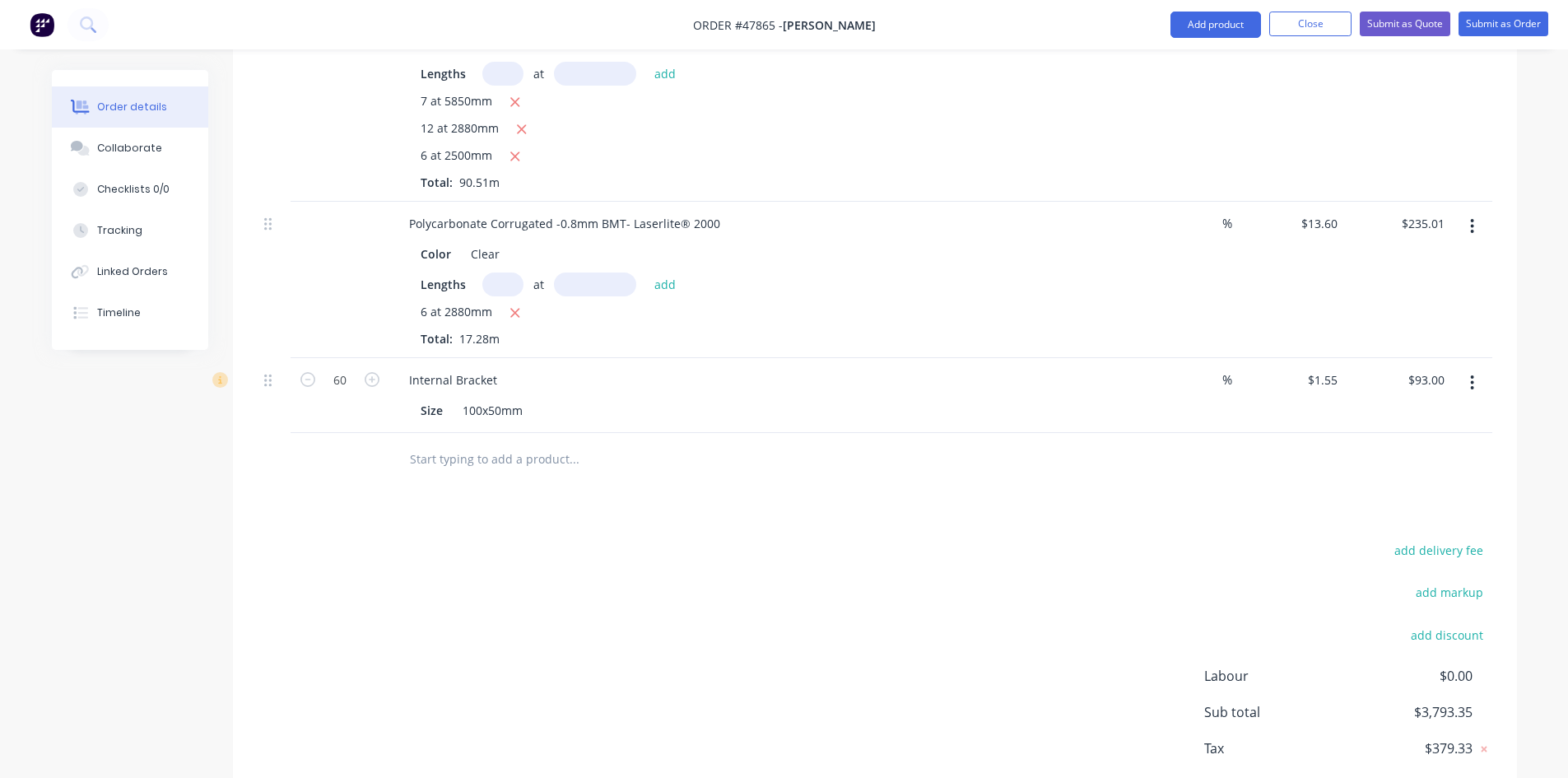
scroll to position [1794, 0]
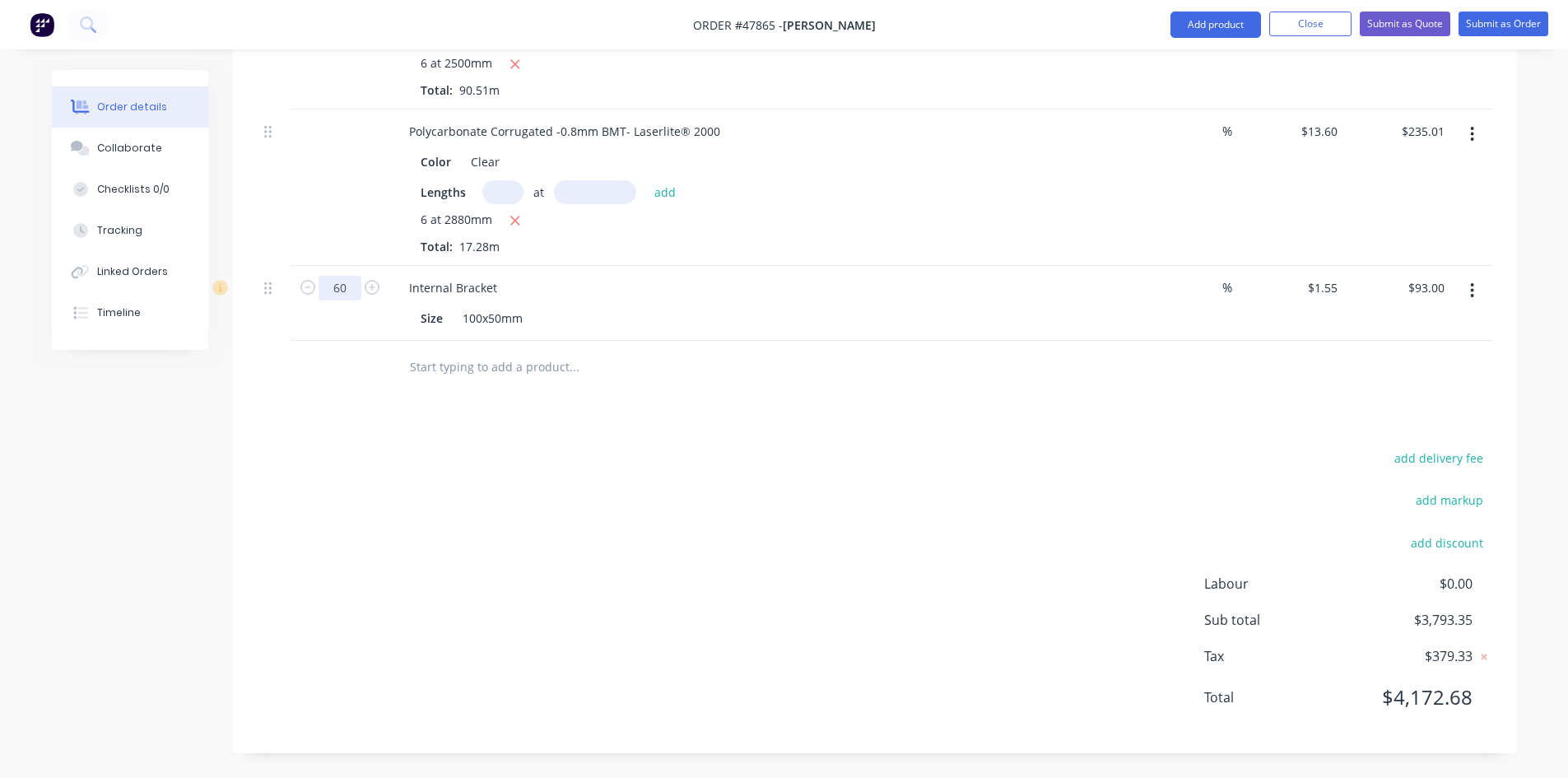
type input "50"
type input "$77.50"
click at [742, 469] on div "add delivery fee add markup add discount Labour $0.00 Sub total $3,777.85 Tax $…" at bounding box center [875, 588] width 1235 height 281
click at [1215, 15] on button "Add product" at bounding box center [1215, 24] width 90 height 26
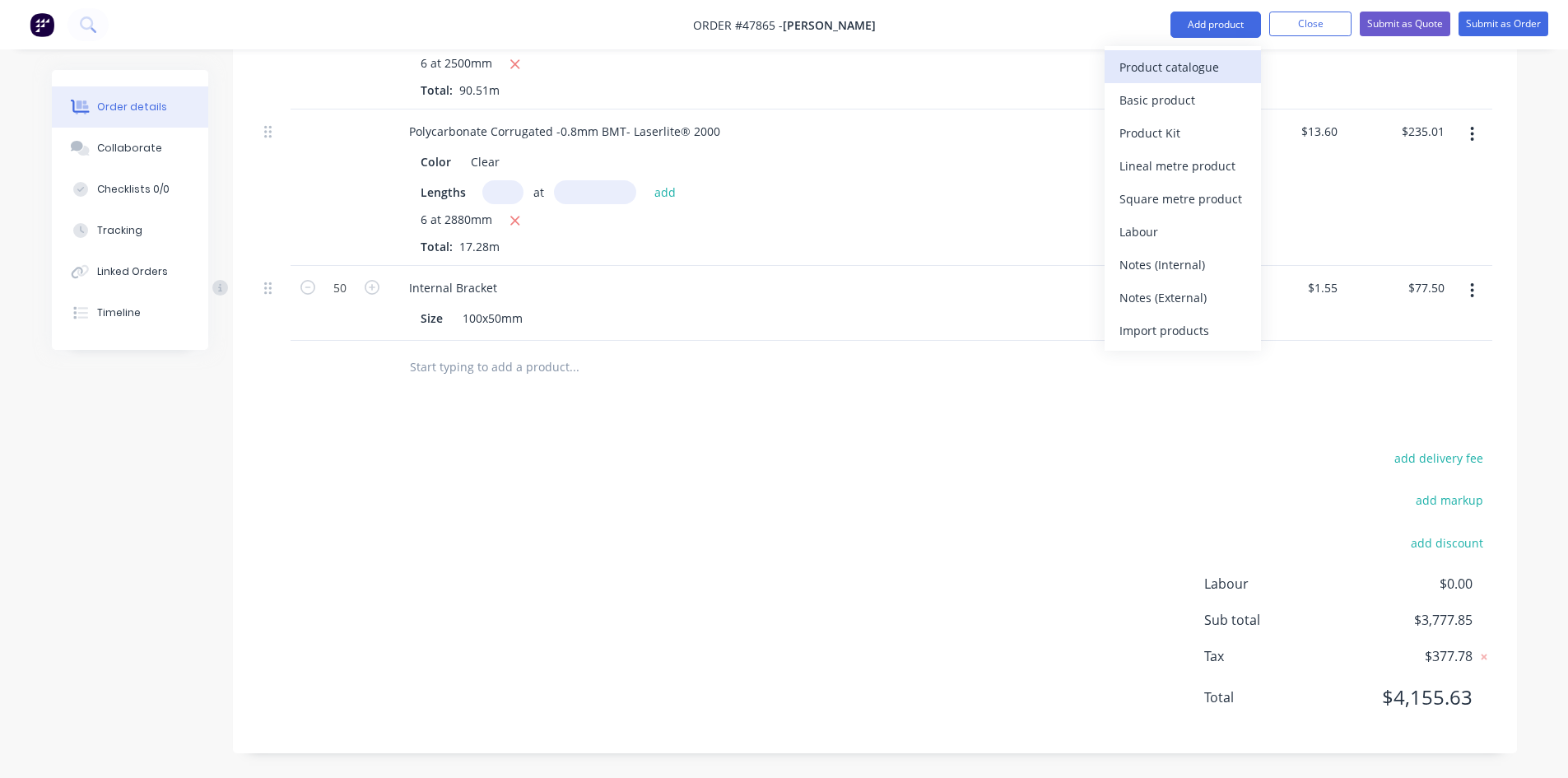
click at [1196, 51] on button "Product catalogue" at bounding box center [1181, 67] width 156 height 33
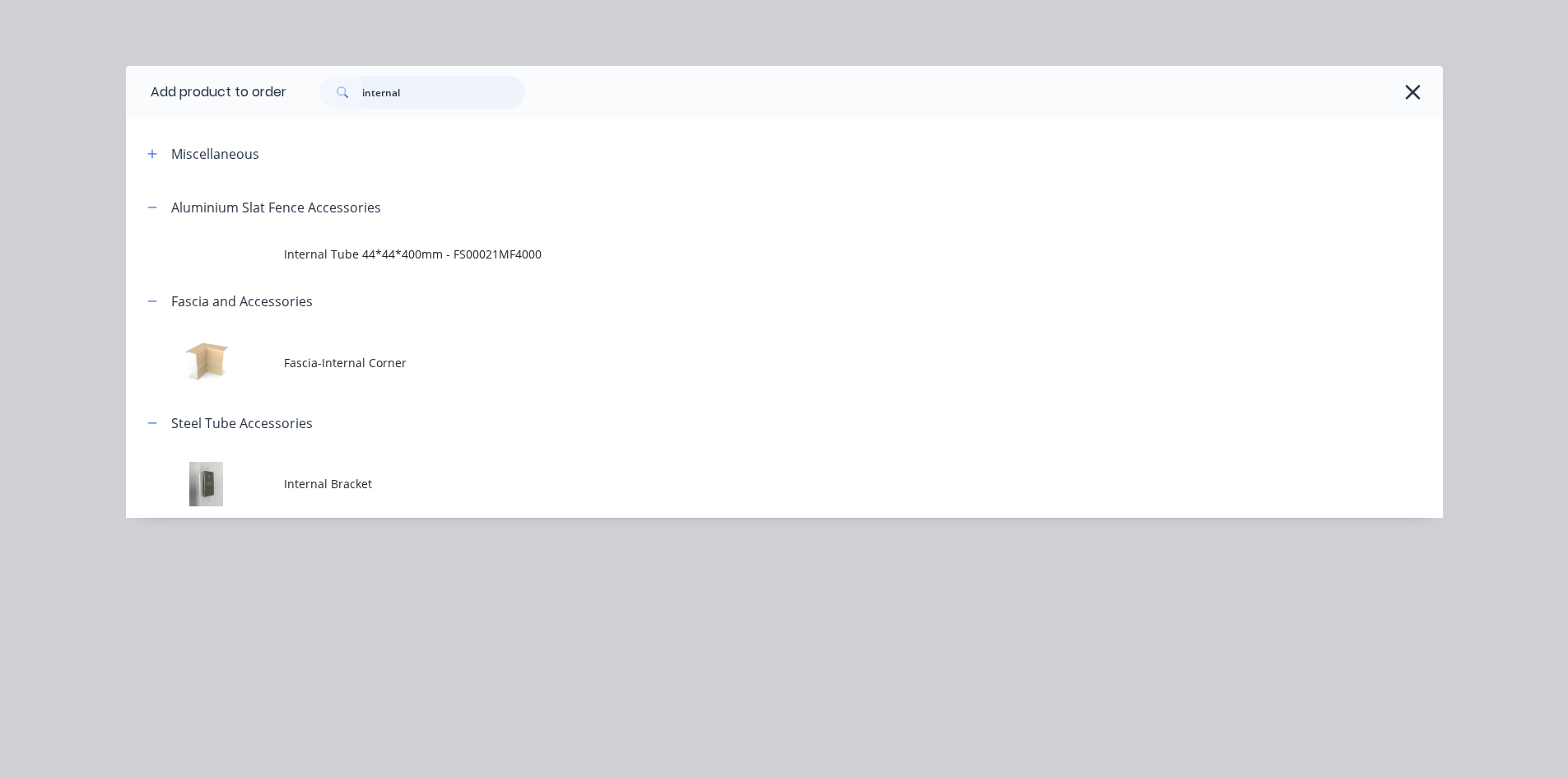
drag, startPoint x: 424, startPoint y: 93, endPoint x: 301, endPoint y: 94, distance: 123.0
click at [301, 94] on div "internal" at bounding box center [856, 92] width 1140 height 33
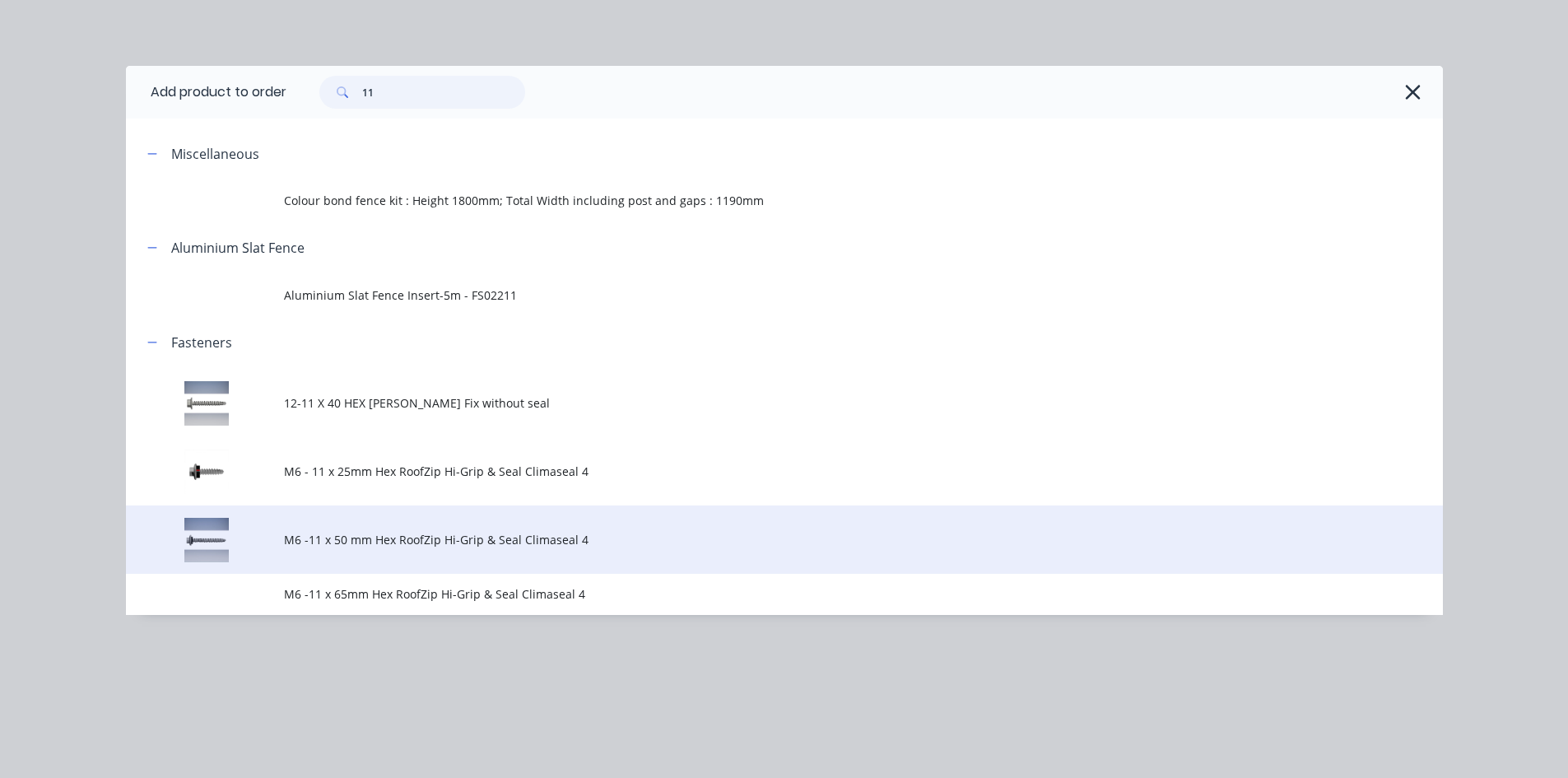
type input "11"
click at [534, 542] on span "M6 -11 x 50 mm Hex RoofZip Hi-Grip & Seal Climaseal 4" at bounding box center [747, 539] width 926 height 17
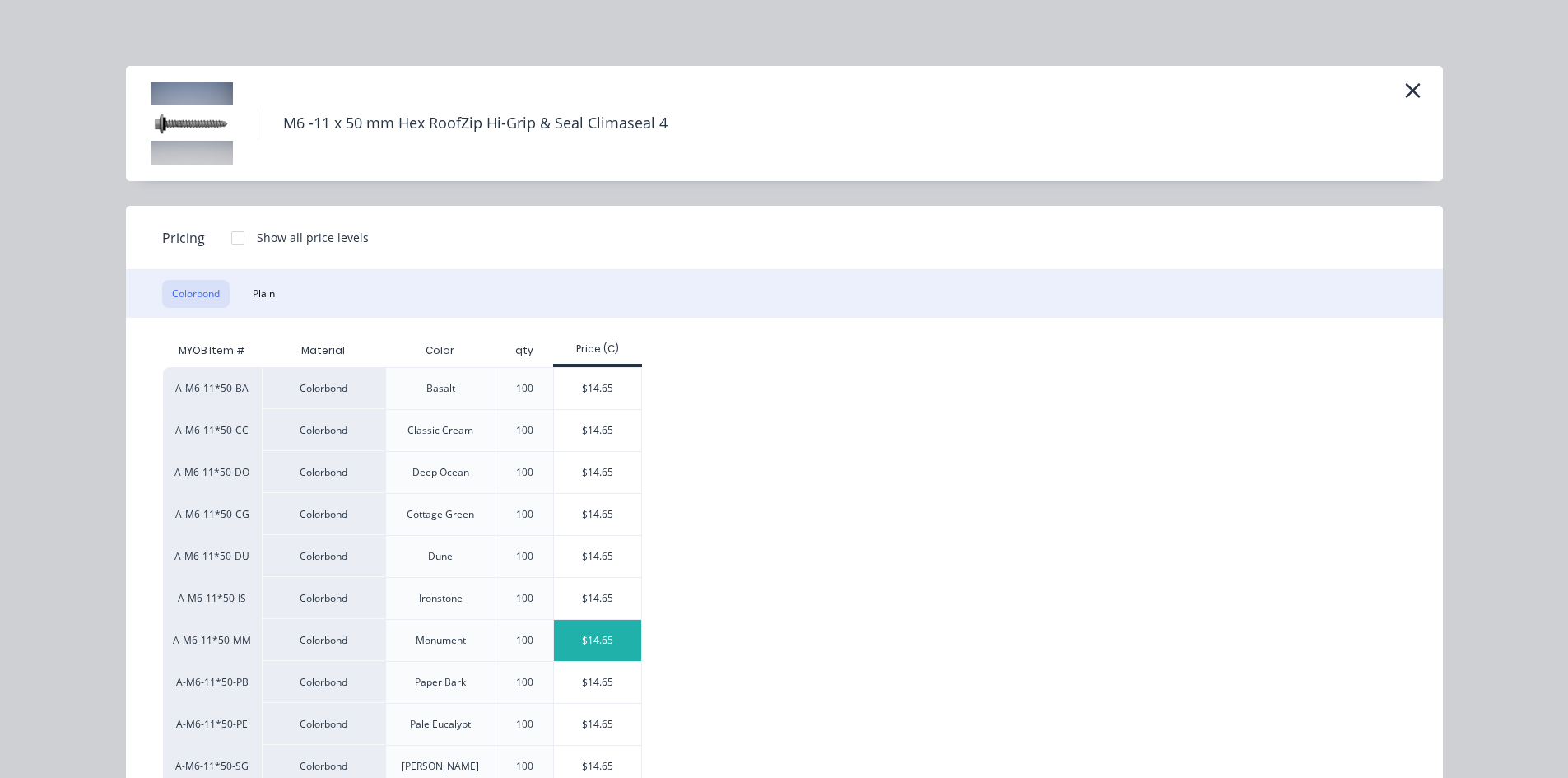
click at [573, 649] on div "$14.65" at bounding box center [598, 641] width 88 height 41
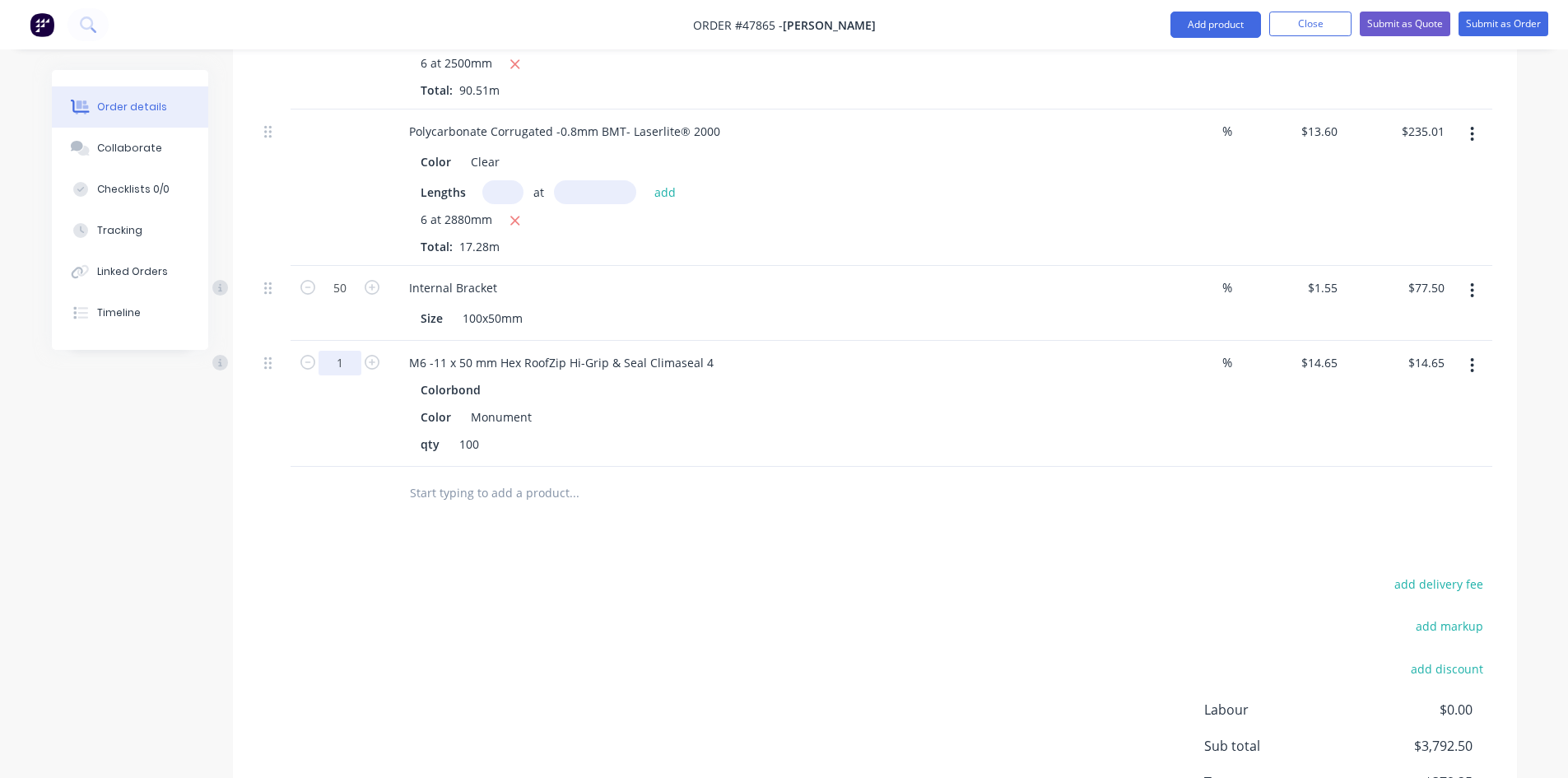
type input "10"
type input "$146.50"
click at [982, 465] on div "M6 -11 x 50 mm Hex RoofZip Hi-Grip & Seal Climaseal 4 Colorbond Color Monument …" at bounding box center [760, 404] width 741 height 126
click at [989, 514] on div at bounding box center [875, 493] width 1235 height 53
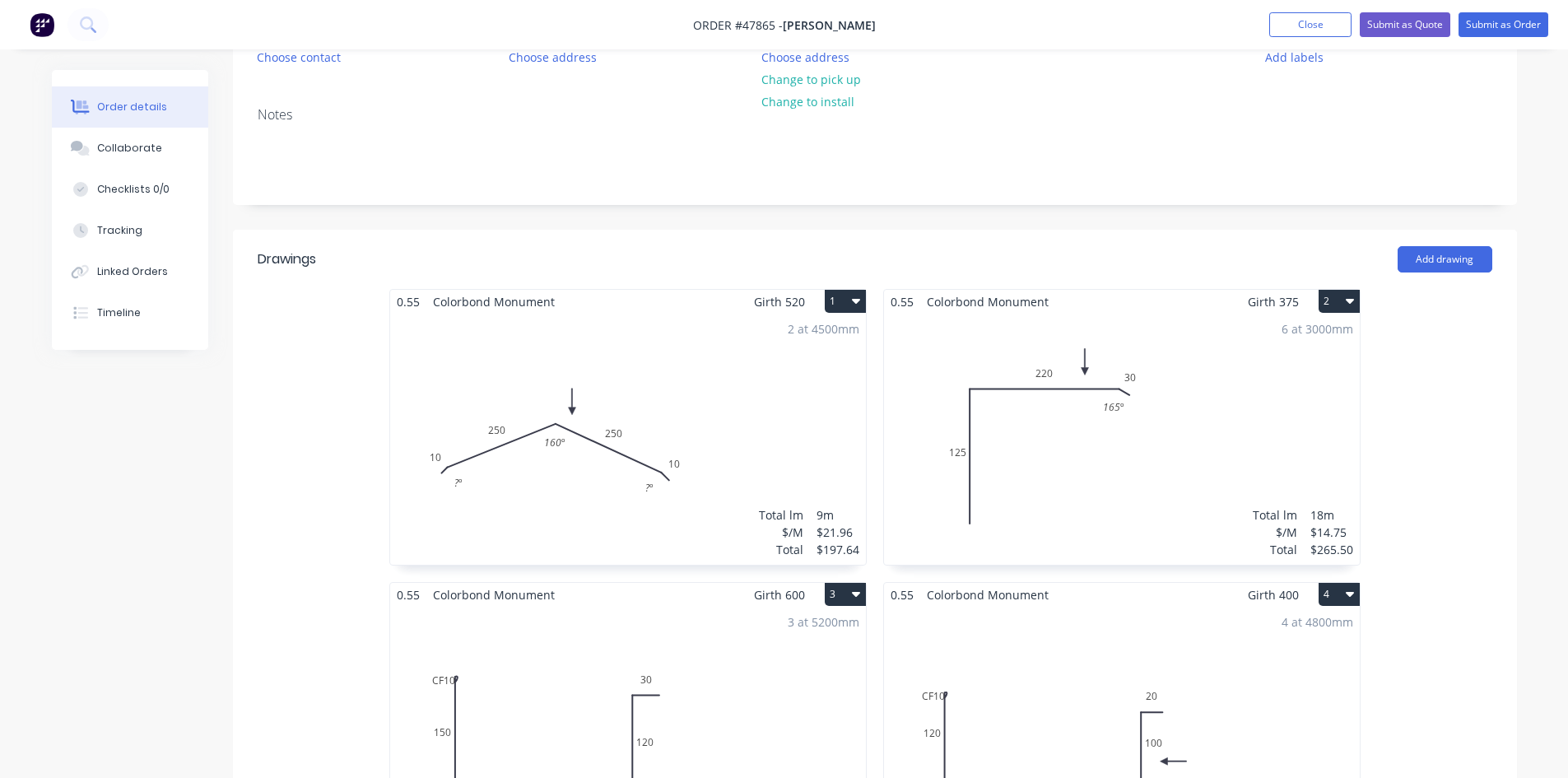
scroll to position [0, 0]
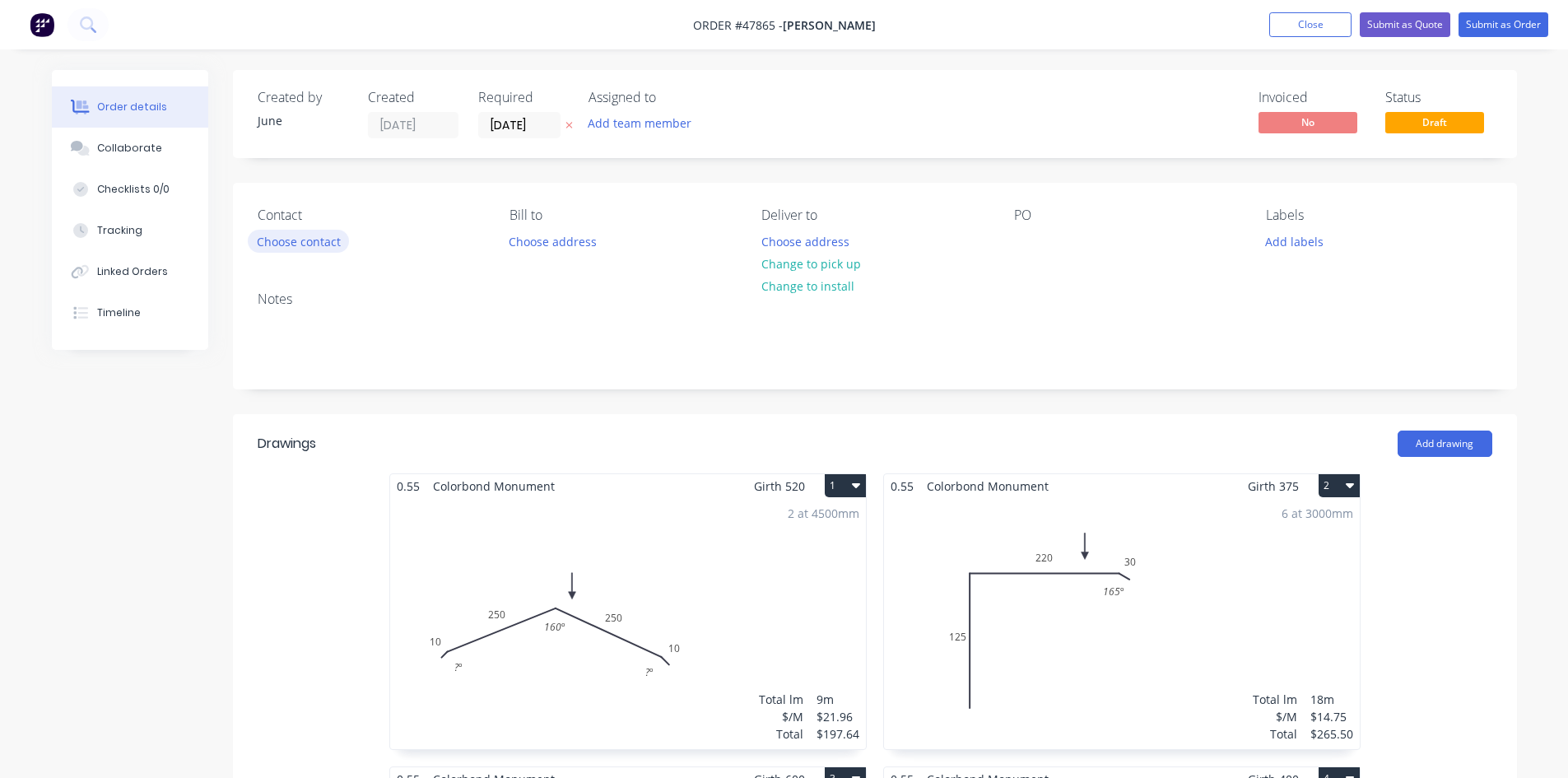
click at [264, 242] on button "Choose contact" at bounding box center [298, 241] width 101 height 23
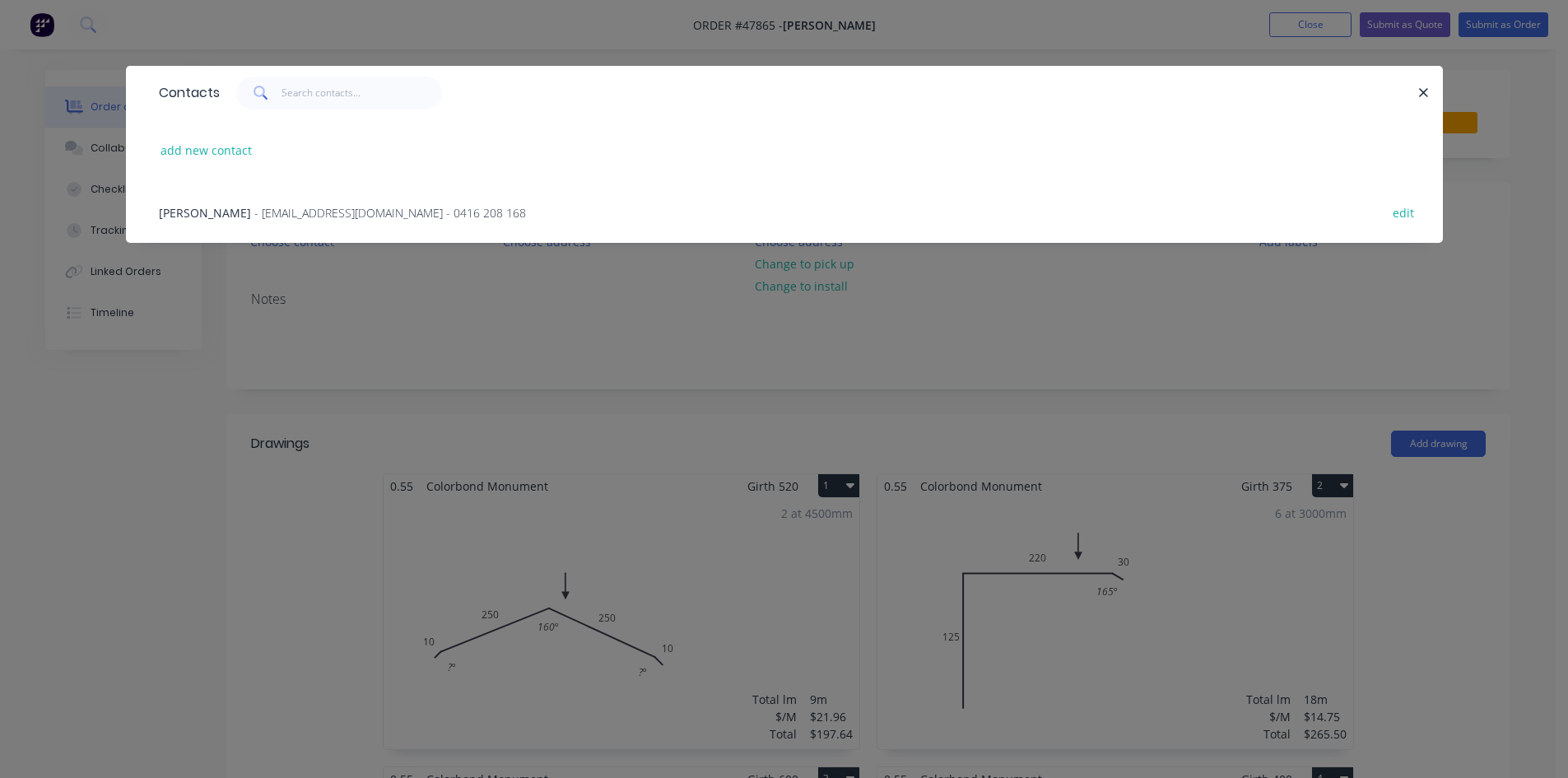
click at [291, 214] on span "- [EMAIL_ADDRESS][DOMAIN_NAME] - 0416 208 168" at bounding box center [389, 212] width 271 height 15
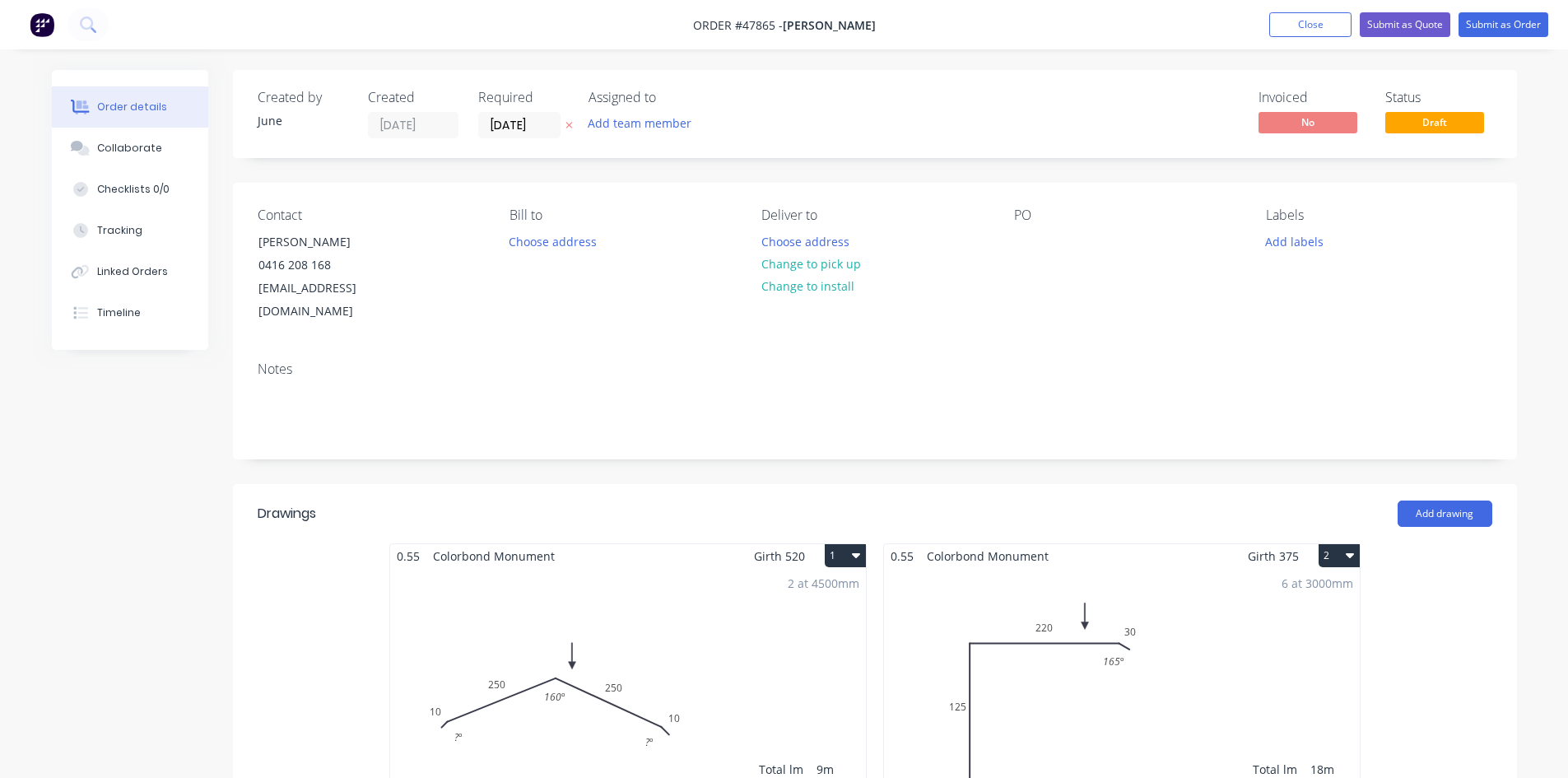
click at [627, 348] on div "Notes" at bounding box center [874, 403] width 1284 height 110
click at [840, 261] on button "Change to pick up" at bounding box center [811, 263] width 117 height 23
click at [1018, 300] on div "PO" at bounding box center [1126, 265] width 225 height 116
click at [515, 115] on input "[DATE]" at bounding box center [518, 124] width 80 height 24
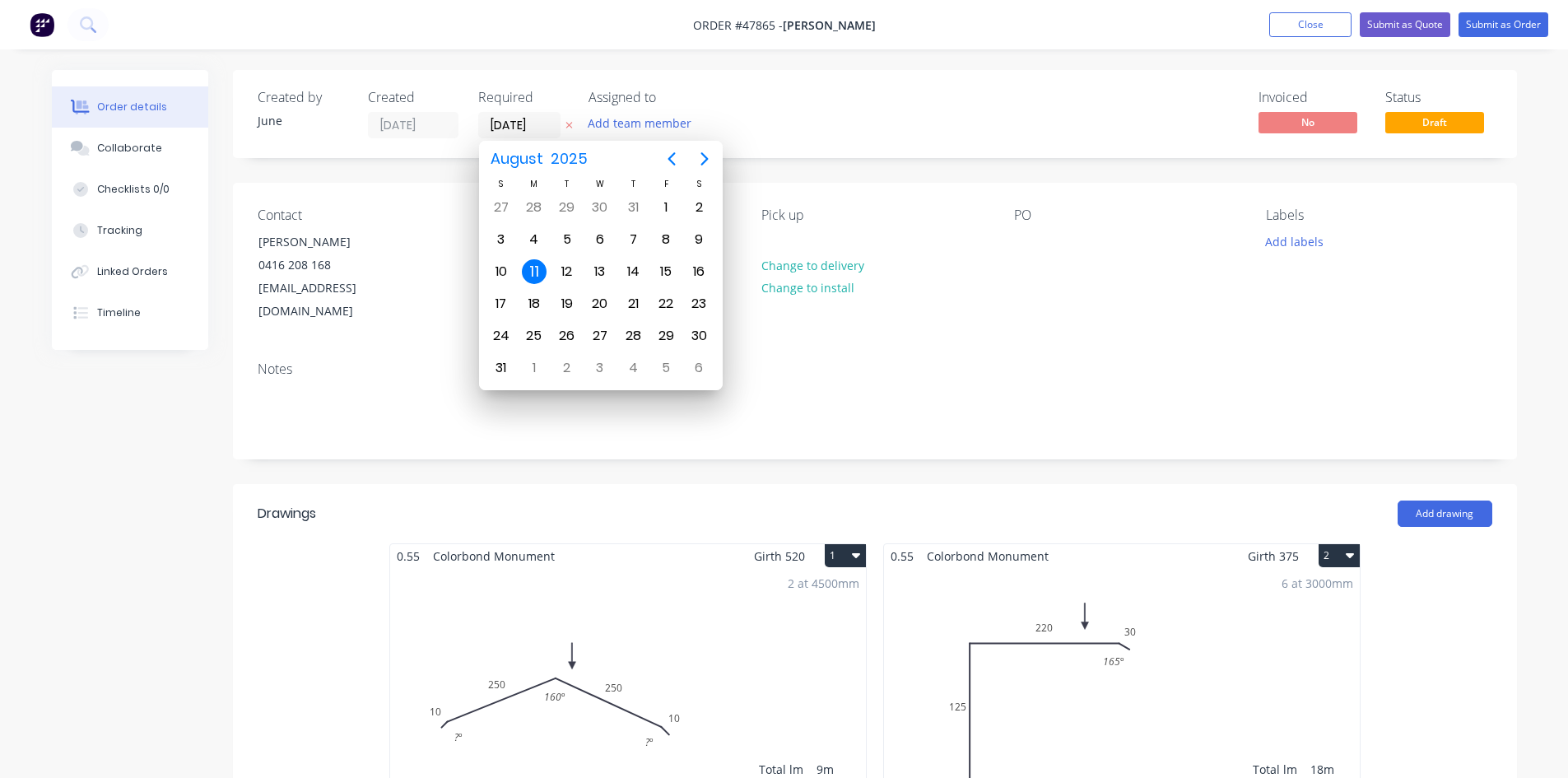
click at [1127, 348] on div "Notes" at bounding box center [874, 403] width 1284 height 110
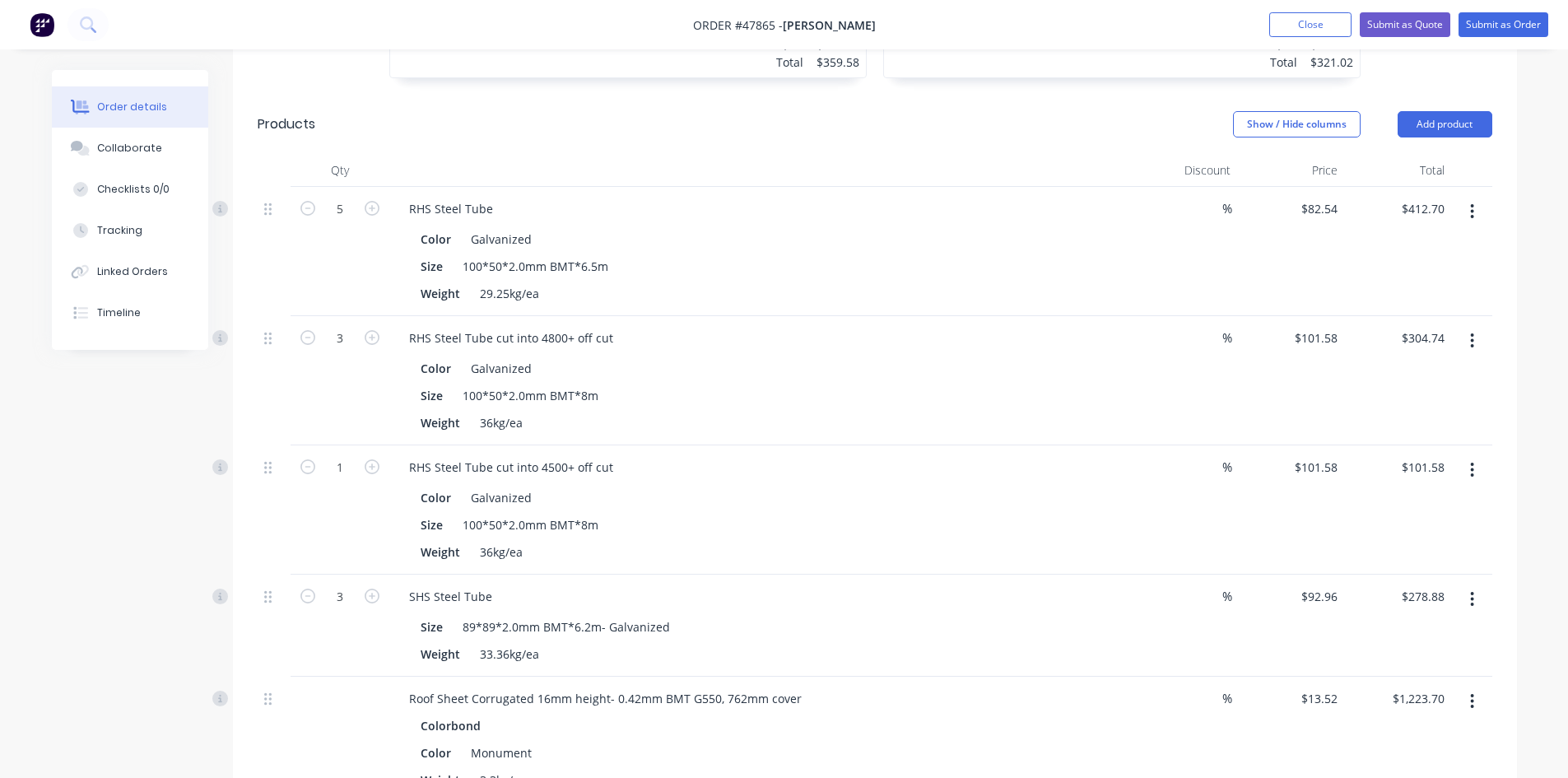
scroll to position [823, 0]
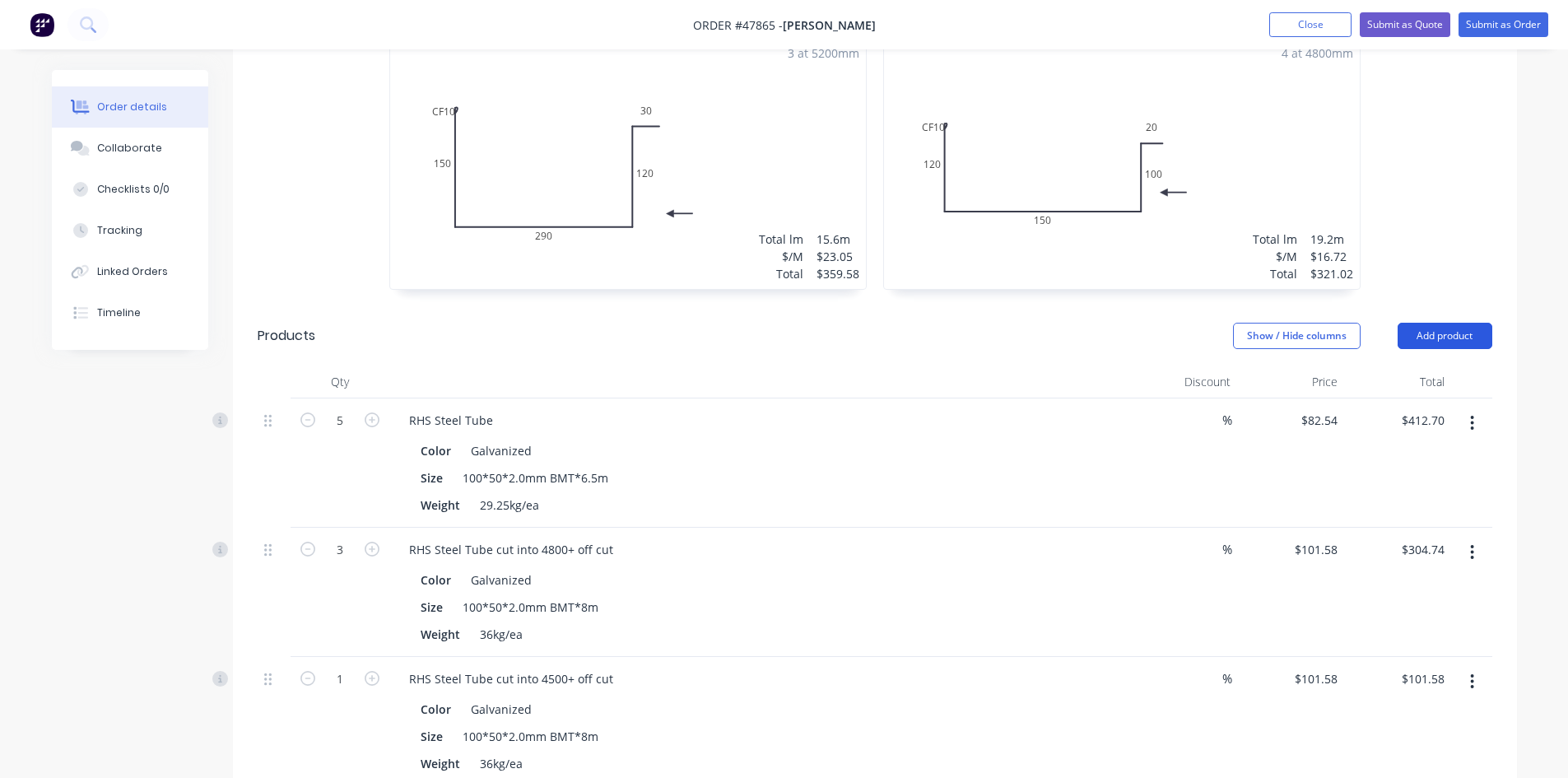
click at [1457, 323] on button "Add product" at bounding box center [1445, 335] width 95 height 26
click at [1437, 333] on header "Products Show / Hide columns Add product" at bounding box center [874, 336] width 1284 height 59
click at [1445, 323] on button "Add product" at bounding box center [1445, 335] width 95 height 26
click at [1434, 365] on div "Product catalogue" at bounding box center [1413, 377] width 127 height 23
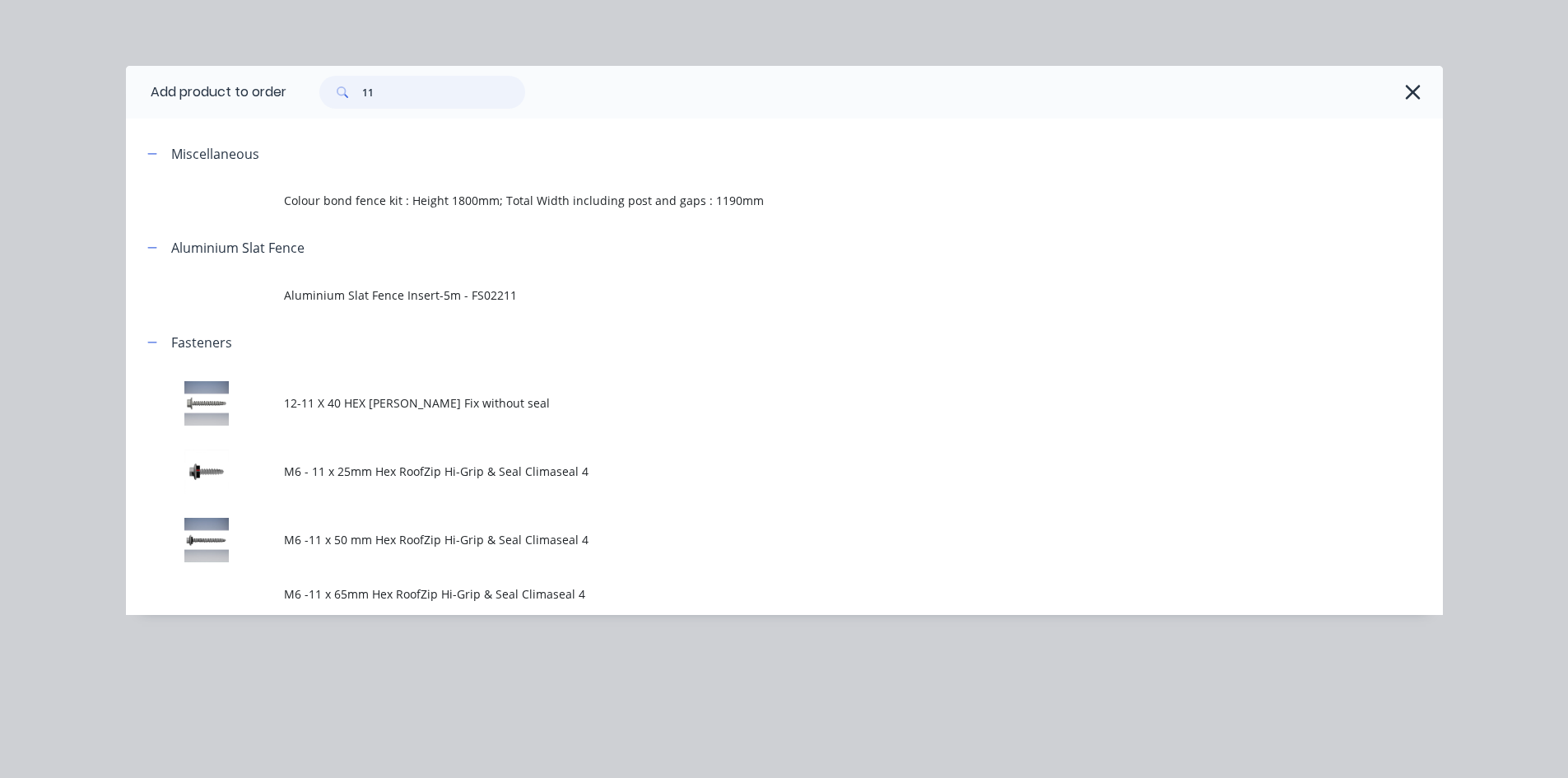
drag, startPoint x: 492, startPoint y: 96, endPoint x: 105, endPoint y: 88, distance: 387.1
click at [78, 93] on div "Add product to order 11 Miscellaneous Colour bond fence kit : Height 1800mm; To…" at bounding box center [784, 389] width 1568 height 778
type input "4"
type input "9"
type input "1"
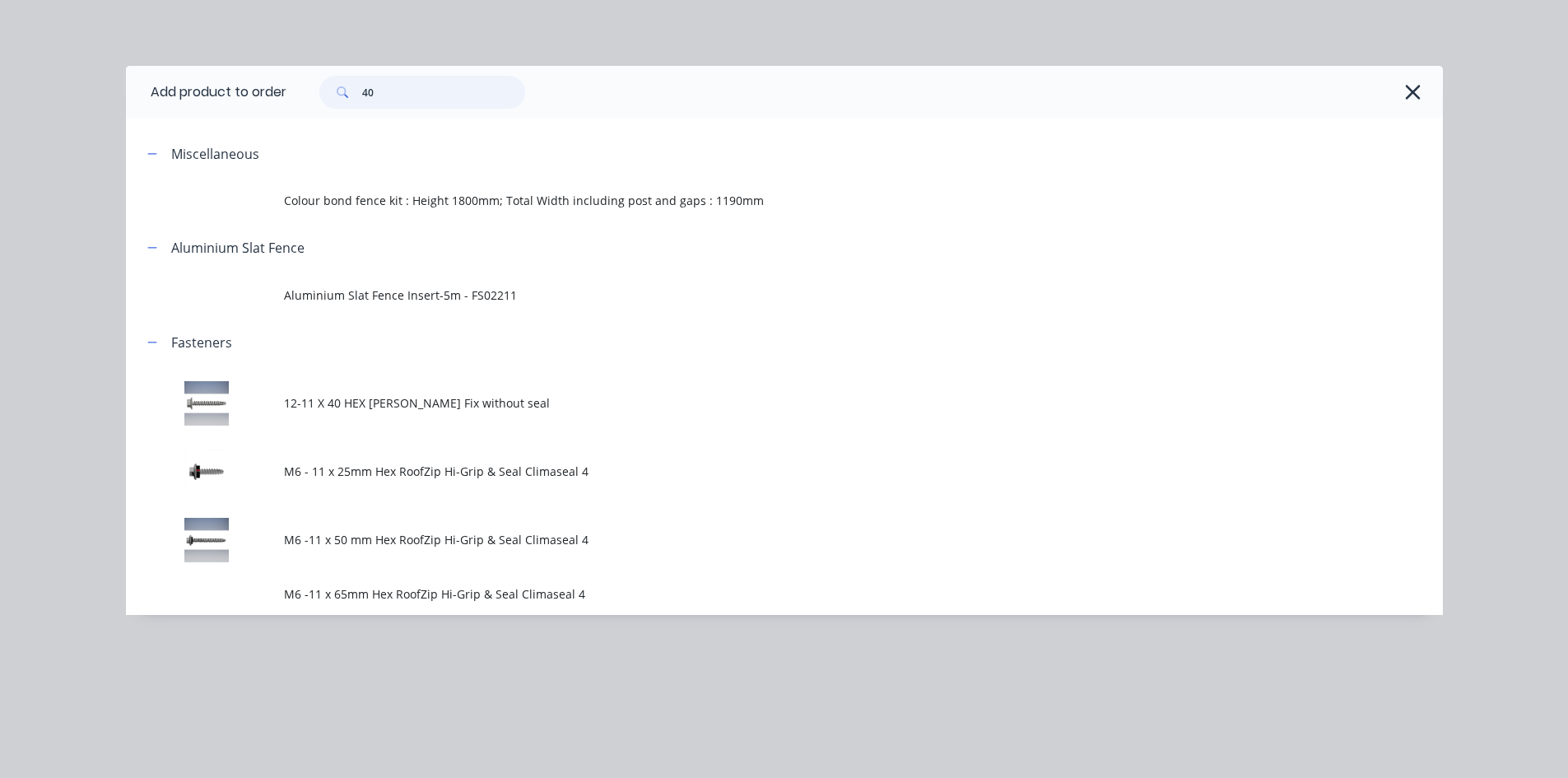
type input "4"
type input "75"
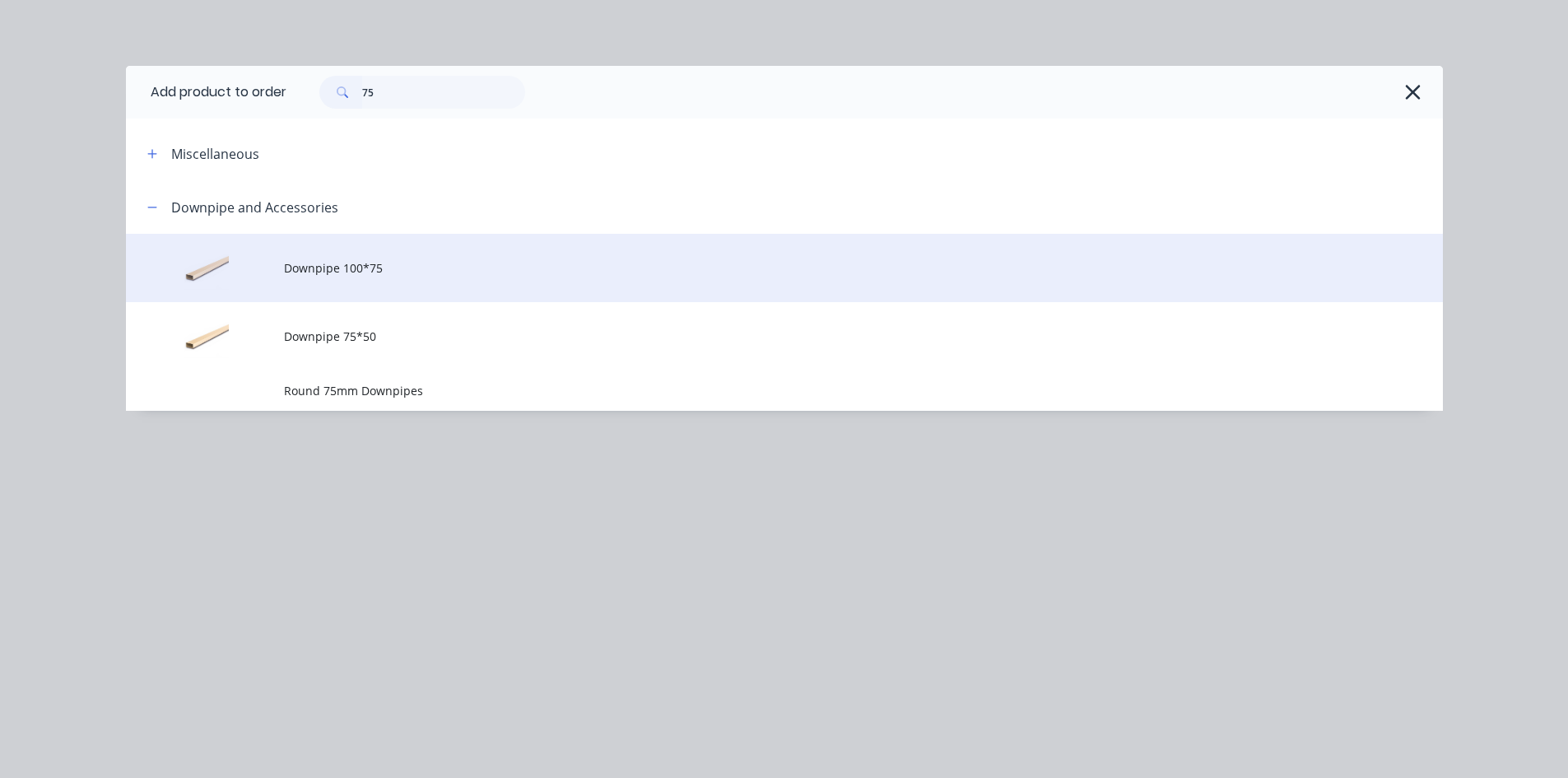
click at [427, 264] on span "Downpipe 100*75" at bounding box center [747, 268] width 926 height 17
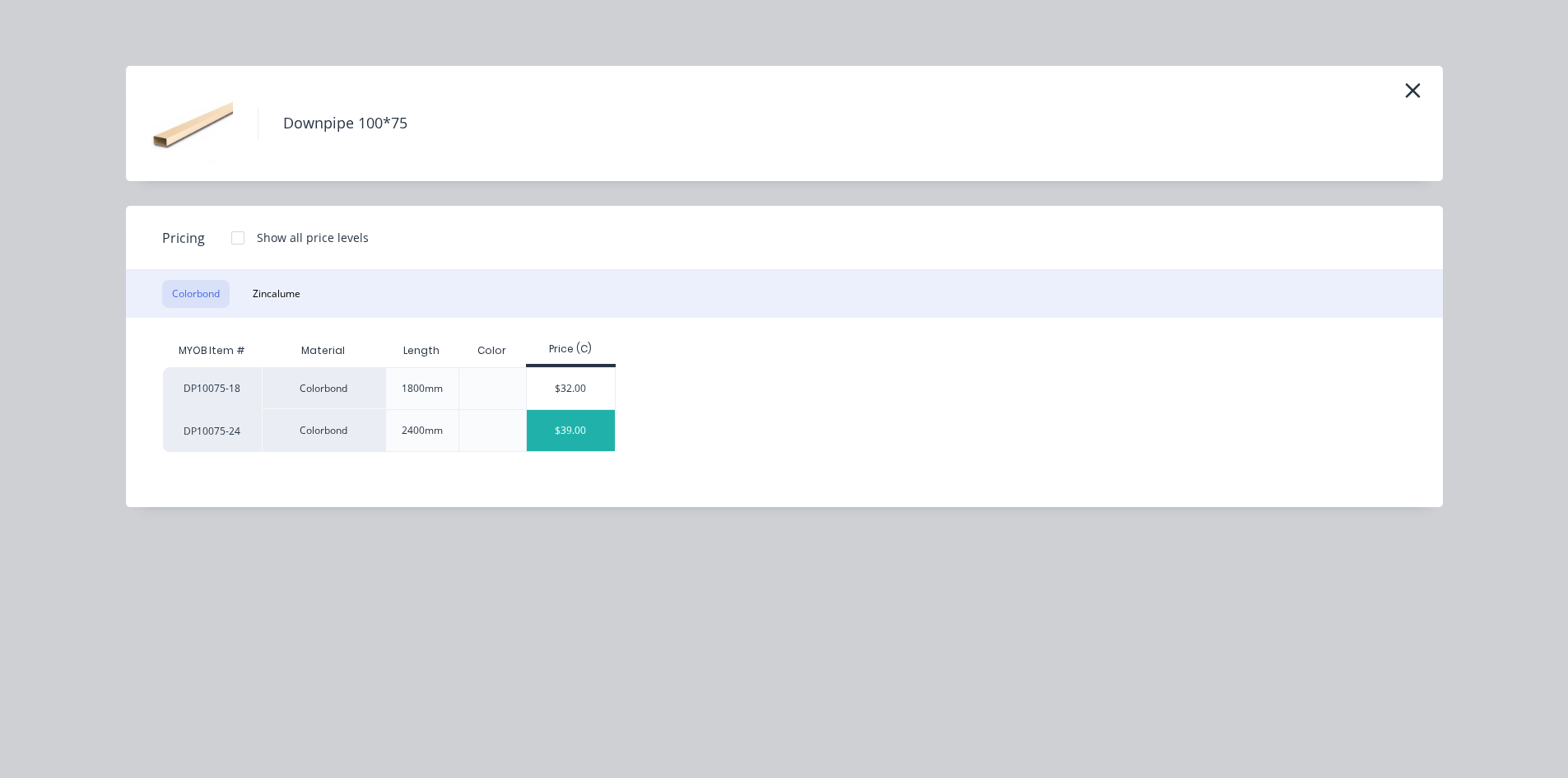
click at [596, 415] on div "$39.00" at bounding box center [570, 431] width 88 height 41
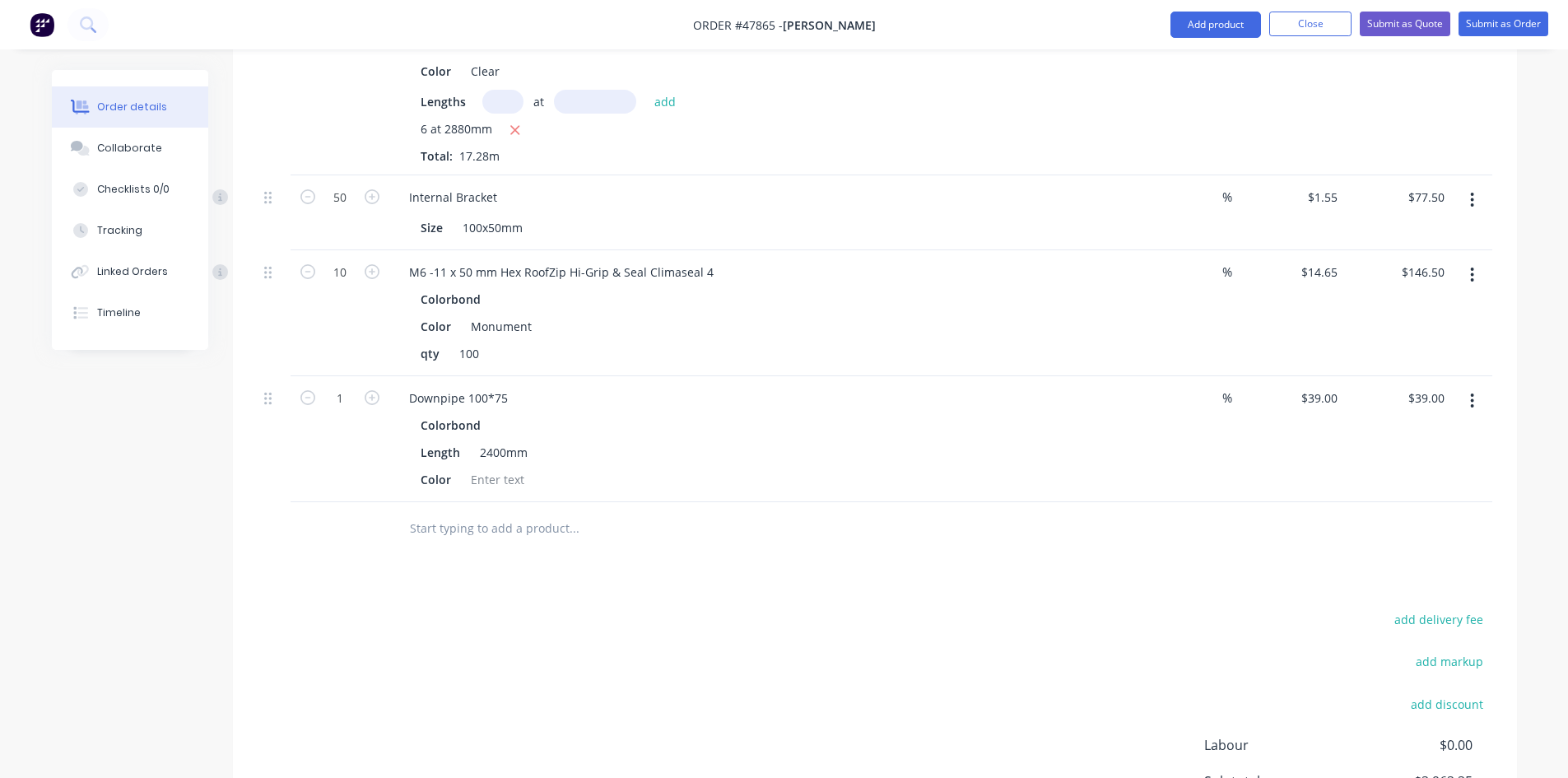
scroll to position [2092, 0]
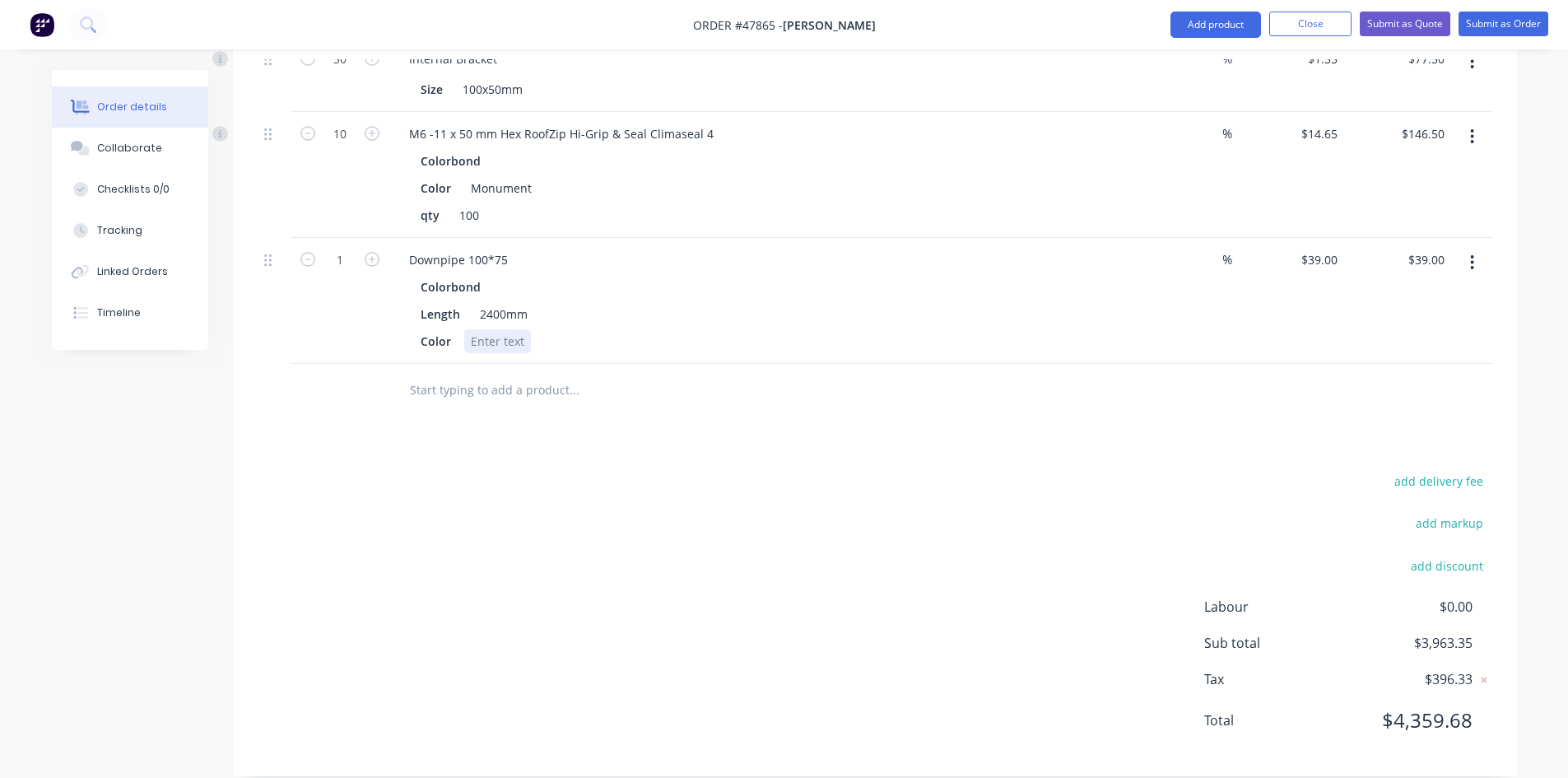
click at [500, 329] on div at bounding box center [497, 341] width 67 height 23
drag, startPoint x: 327, startPoint y: 233, endPoint x: 346, endPoint y: 233, distance: 19.0
type input "4"
type input "$156.00"
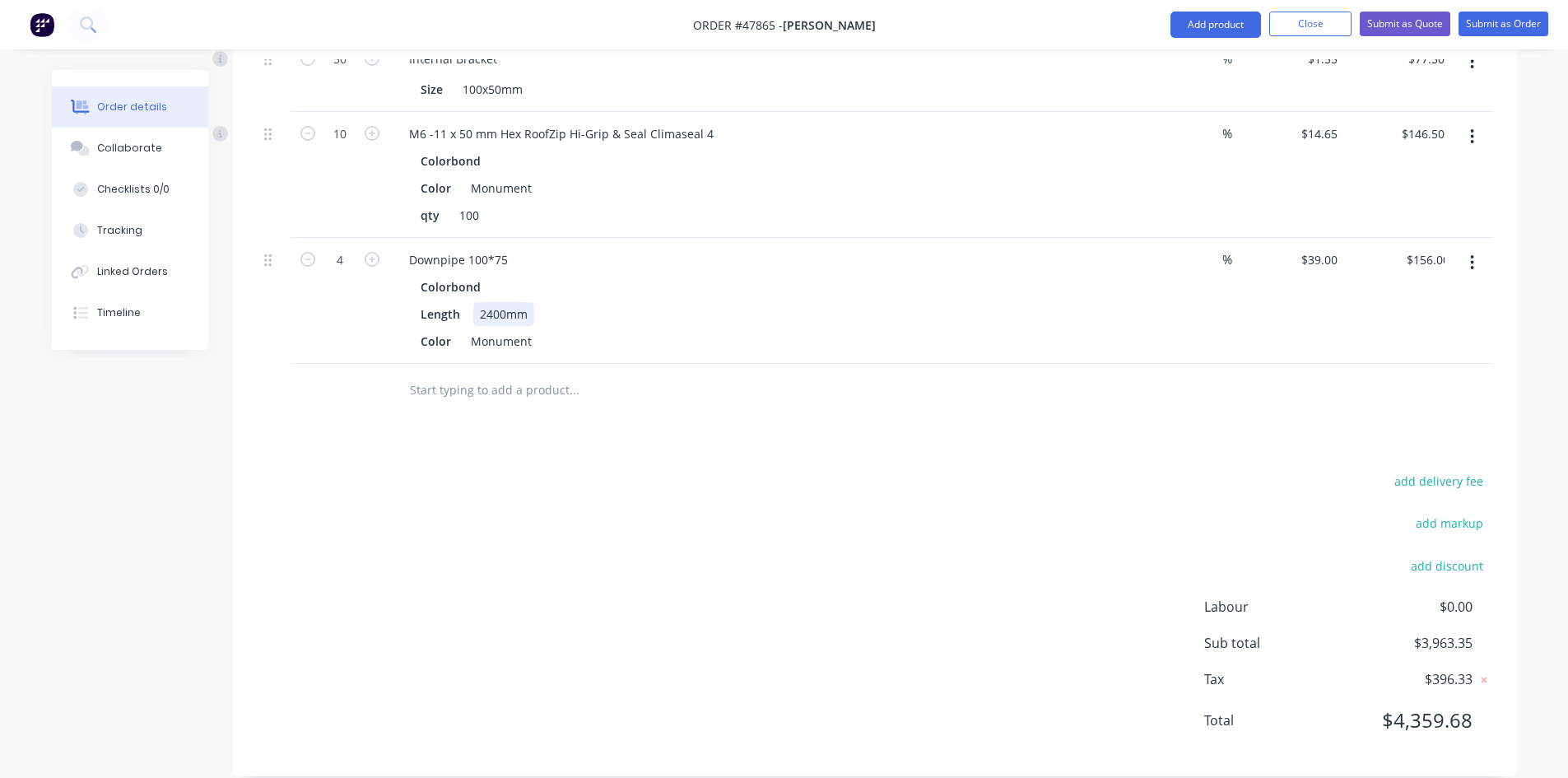
click at [759, 302] on div "Length 2400mm" at bounding box center [756, 314] width 685 height 23
click at [1209, 28] on button "Add product" at bounding box center [1215, 24] width 90 height 26
click at [1208, 61] on div "Product catalogue" at bounding box center [1182, 67] width 127 height 23
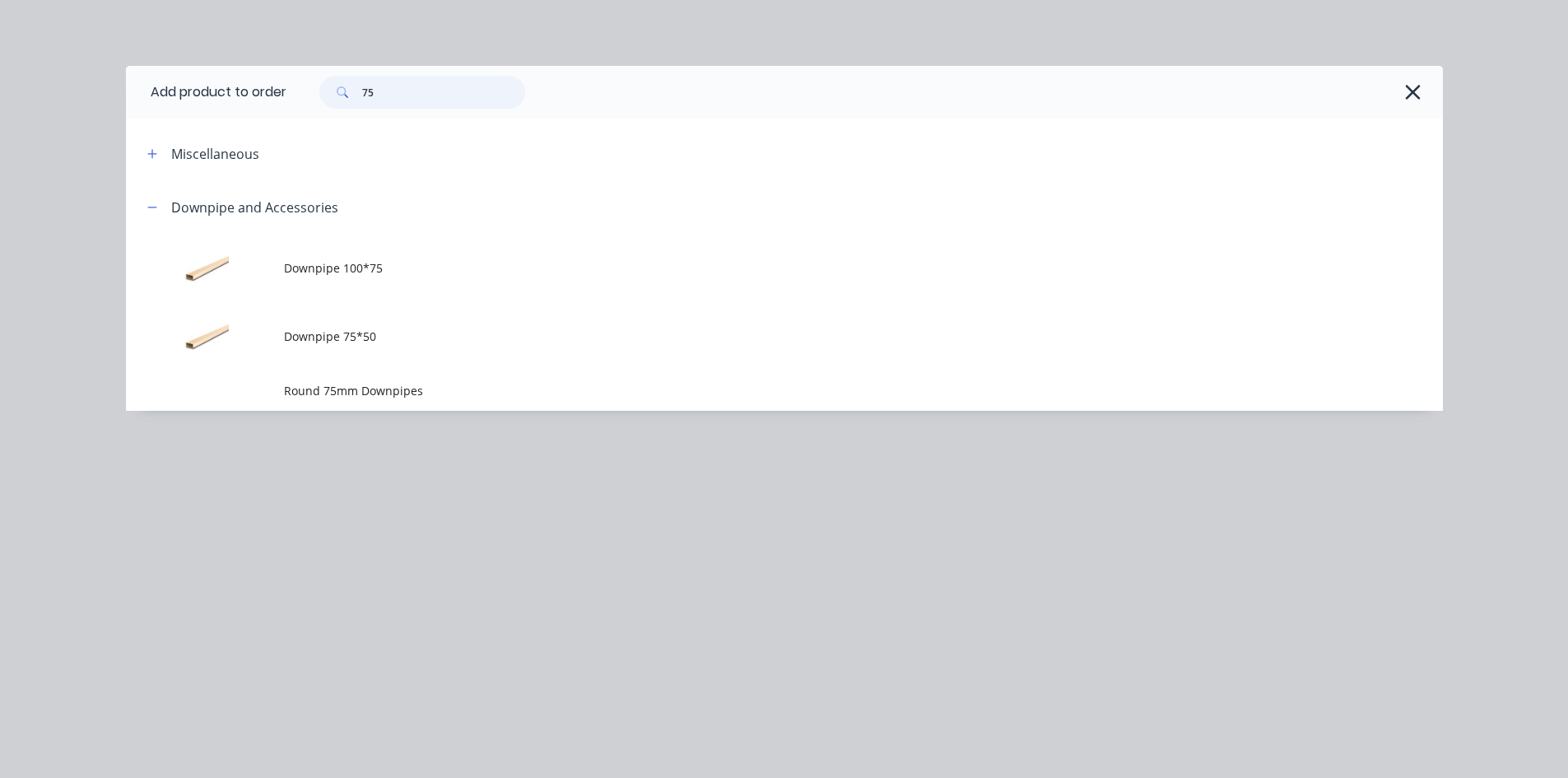
drag, startPoint x: 451, startPoint y: 81, endPoint x: 323, endPoint y: 94, distance: 128.7
click at [323, 94] on div "75" at bounding box center [422, 92] width 205 height 33
type input "downpipe cli"
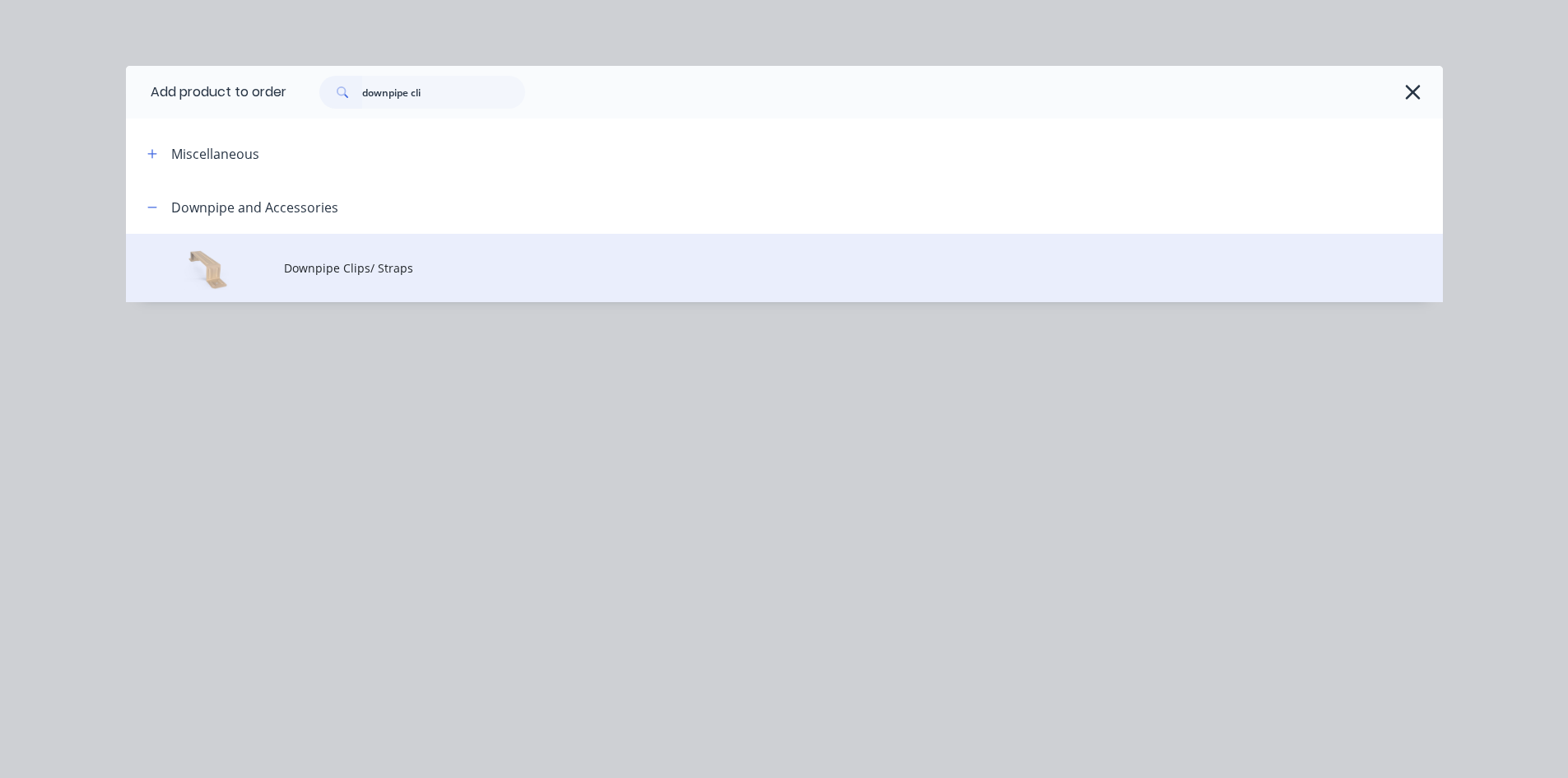
click at [479, 255] on td "Downpipe Clips/ Straps" at bounding box center [863, 268] width 1159 height 69
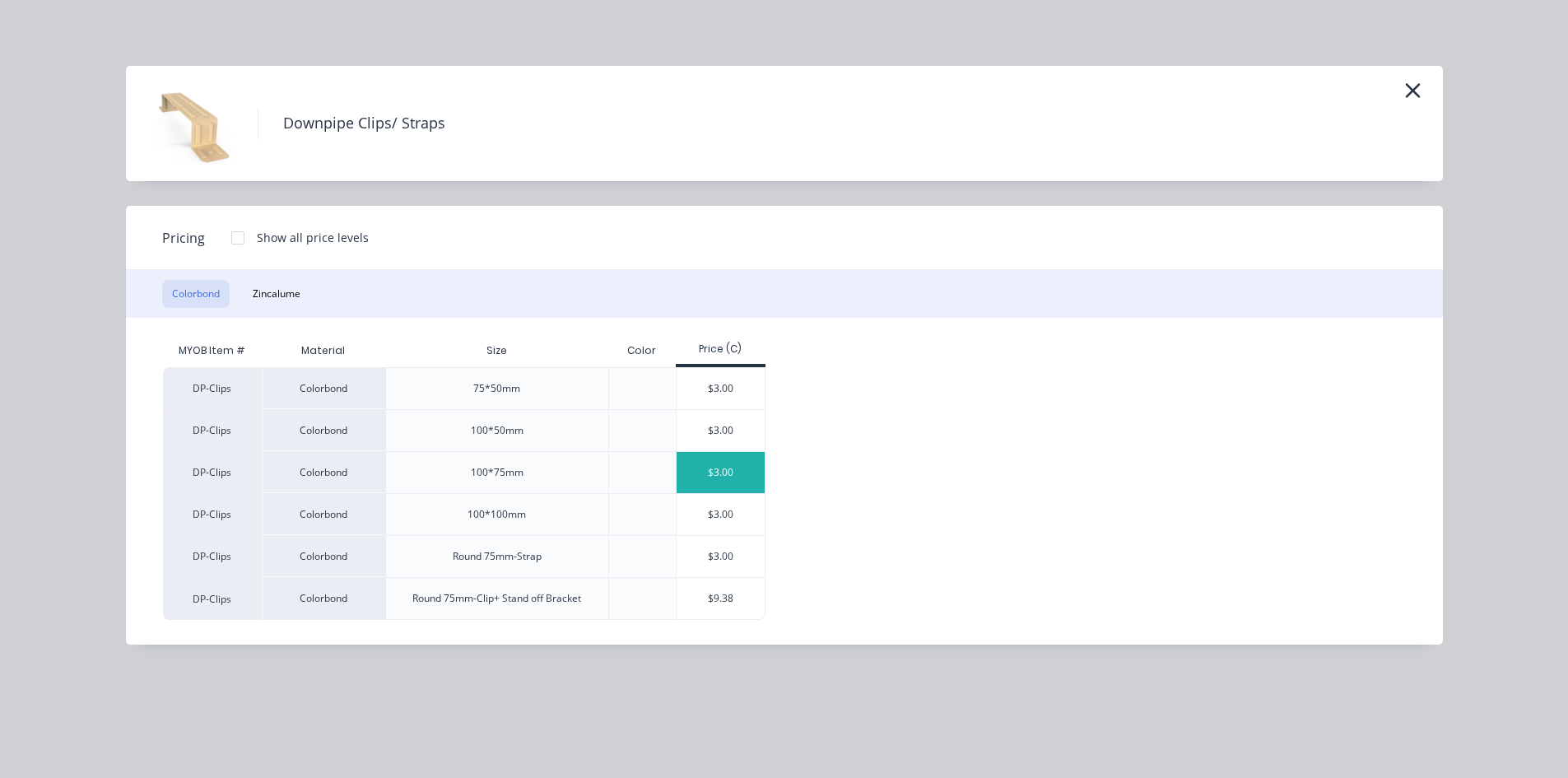
click at [753, 454] on div "$3.00" at bounding box center [721, 472] width 88 height 41
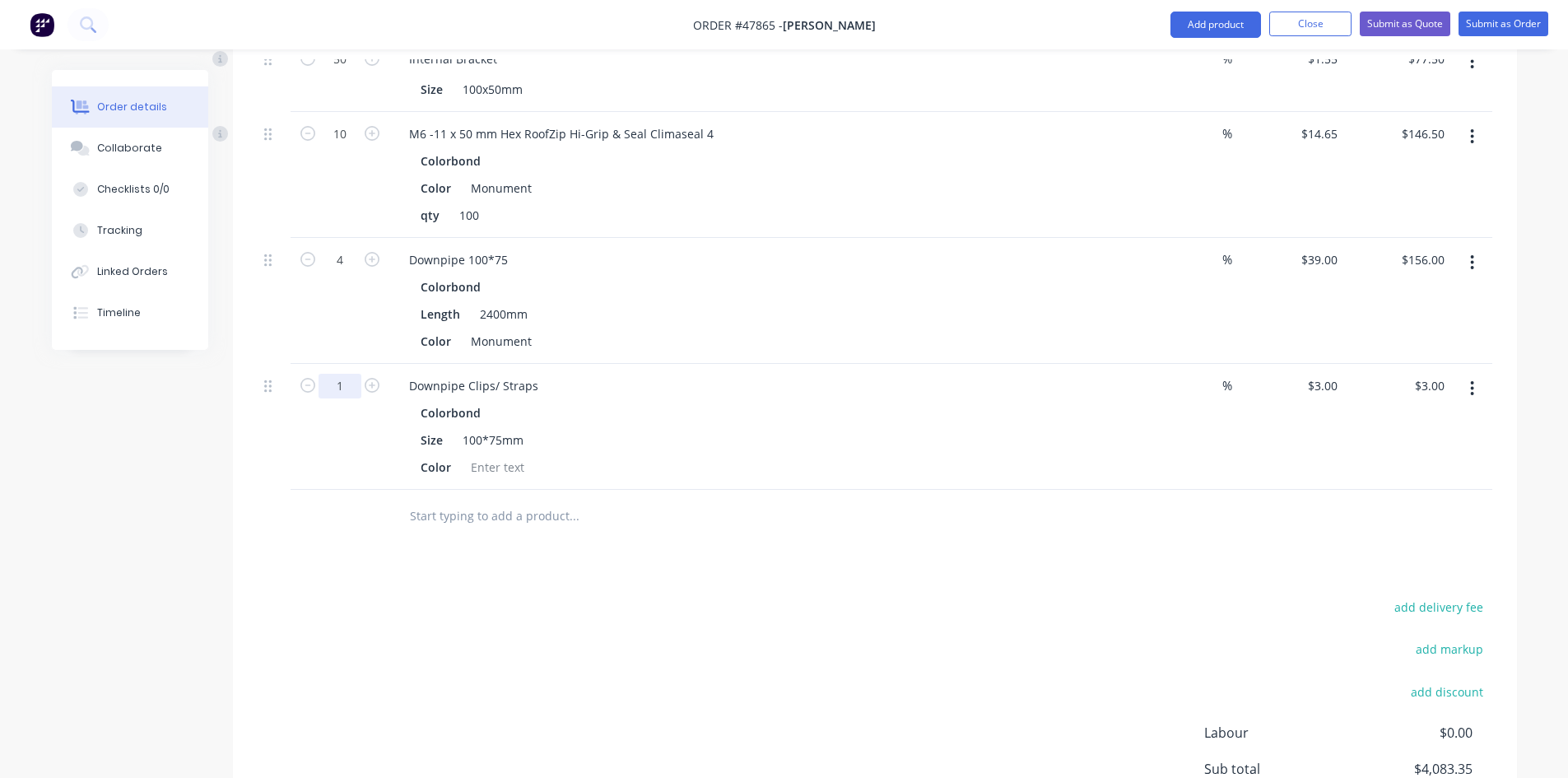
type input "8"
type input "$24.00"
click at [513, 455] on div at bounding box center [497, 467] width 67 height 23
click at [743, 374] on div "Downpipe Clips/ Straps" at bounding box center [759, 386] width 727 height 23
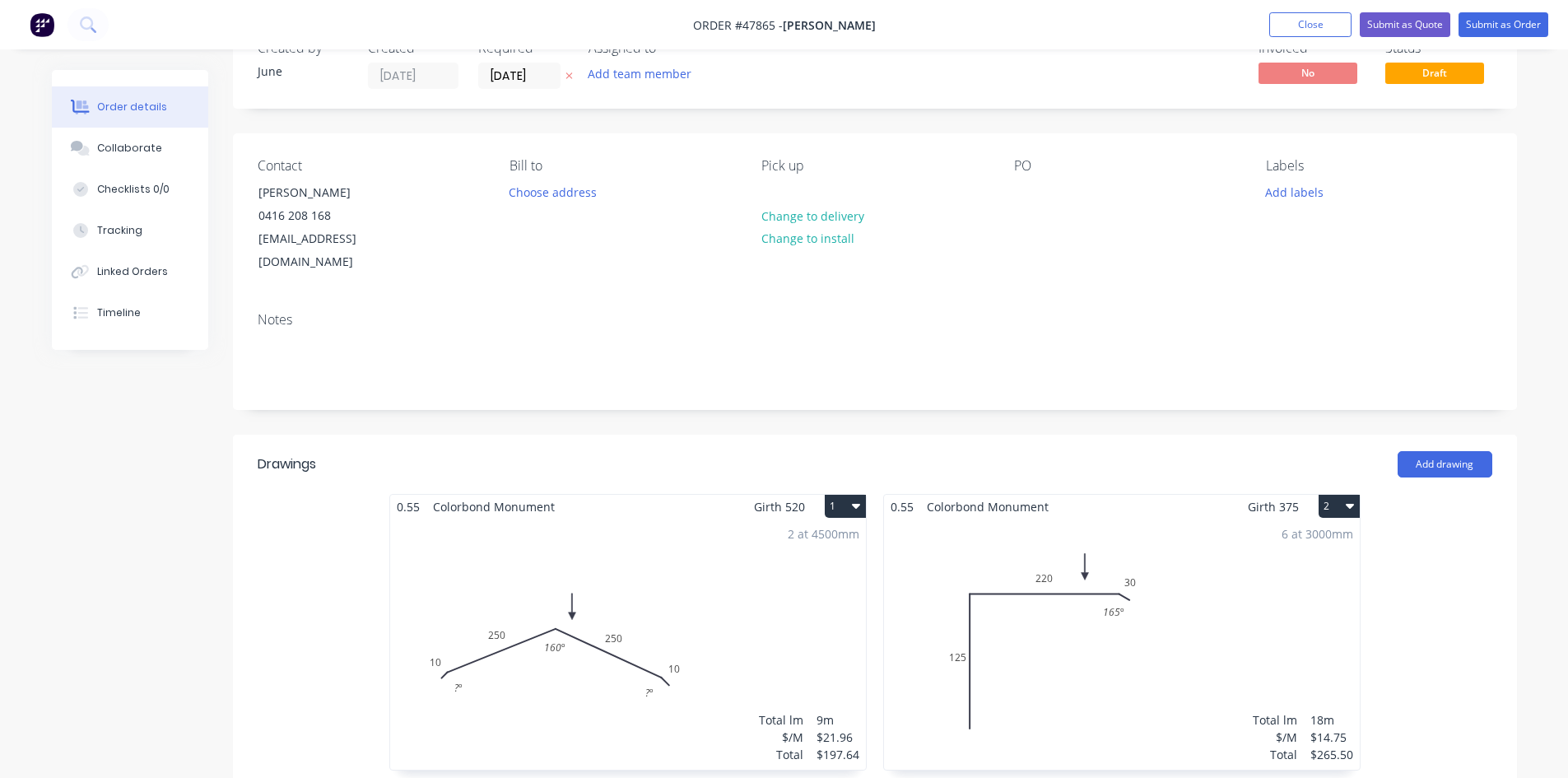
scroll to position [0, 0]
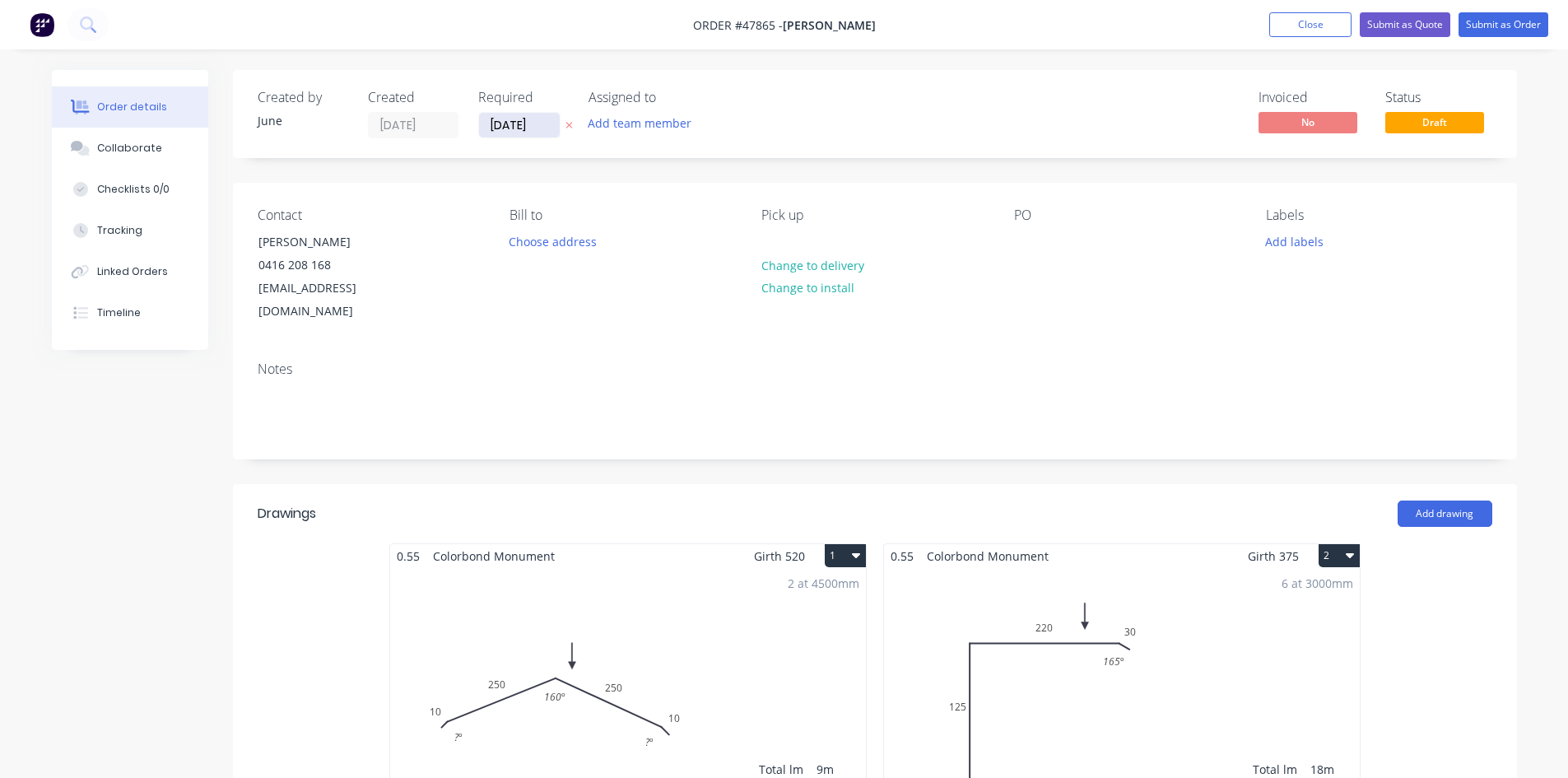
click at [533, 135] on input "[DATE]" at bounding box center [518, 124] width 80 height 24
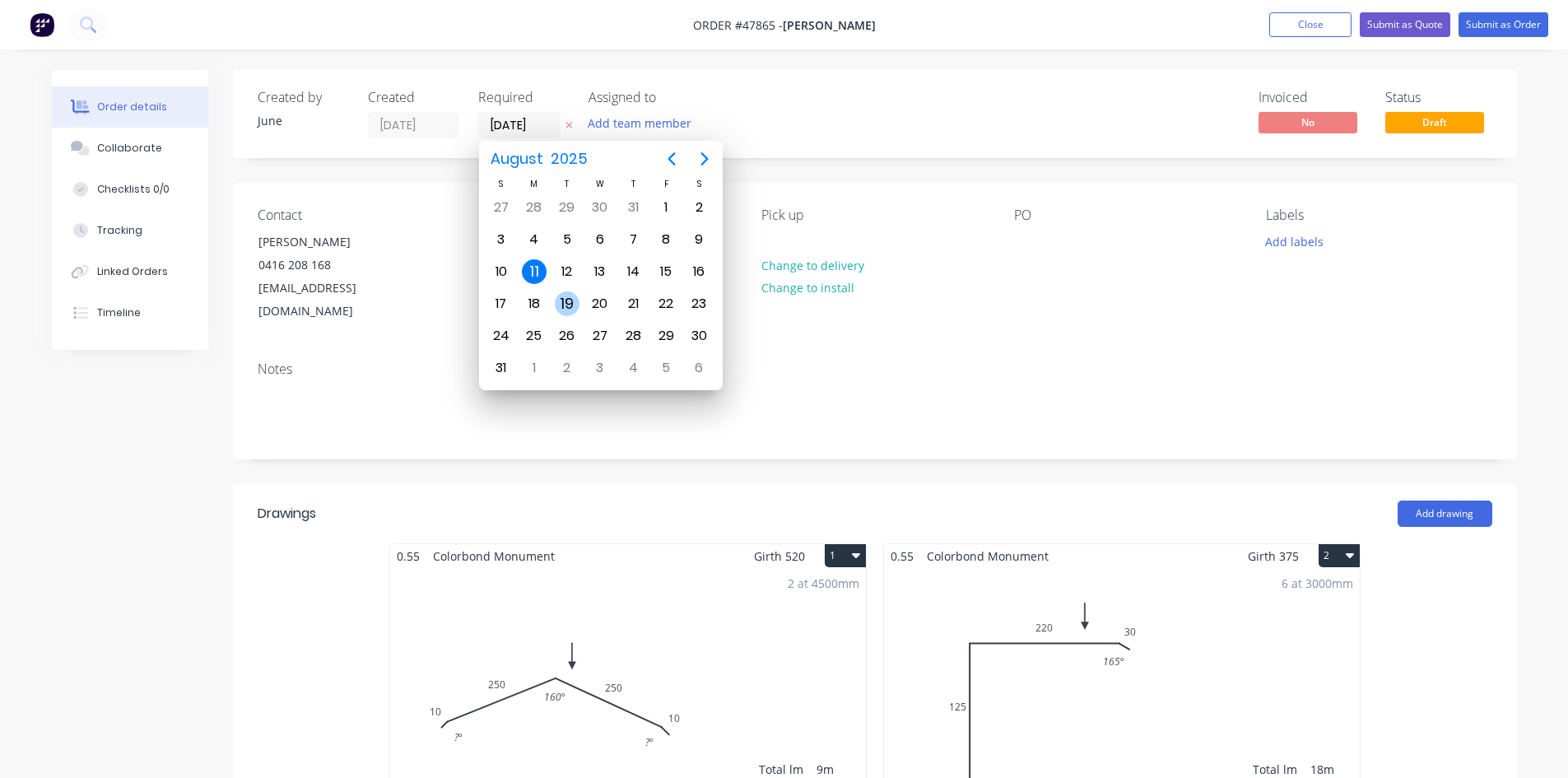
click at [558, 300] on div "19" at bounding box center [566, 303] width 24 height 24
type input "[DATE]"
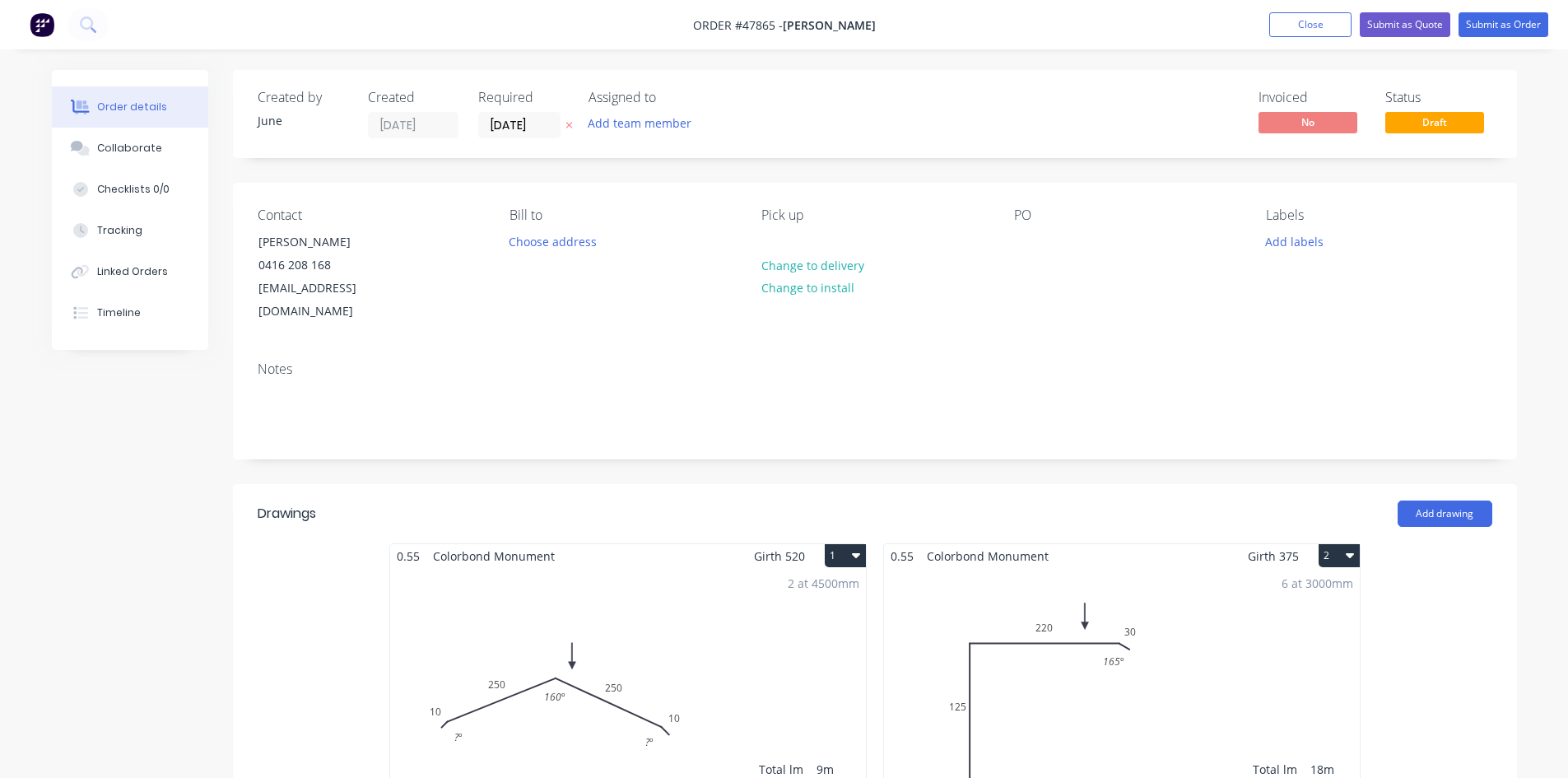
click at [1025, 304] on div "Contact [PERSON_NAME] [PHONE_NUMBER] [EMAIL_ADDRESS][DOMAIN_NAME] [PERSON_NAME]…" at bounding box center [874, 266] width 1284 height 166
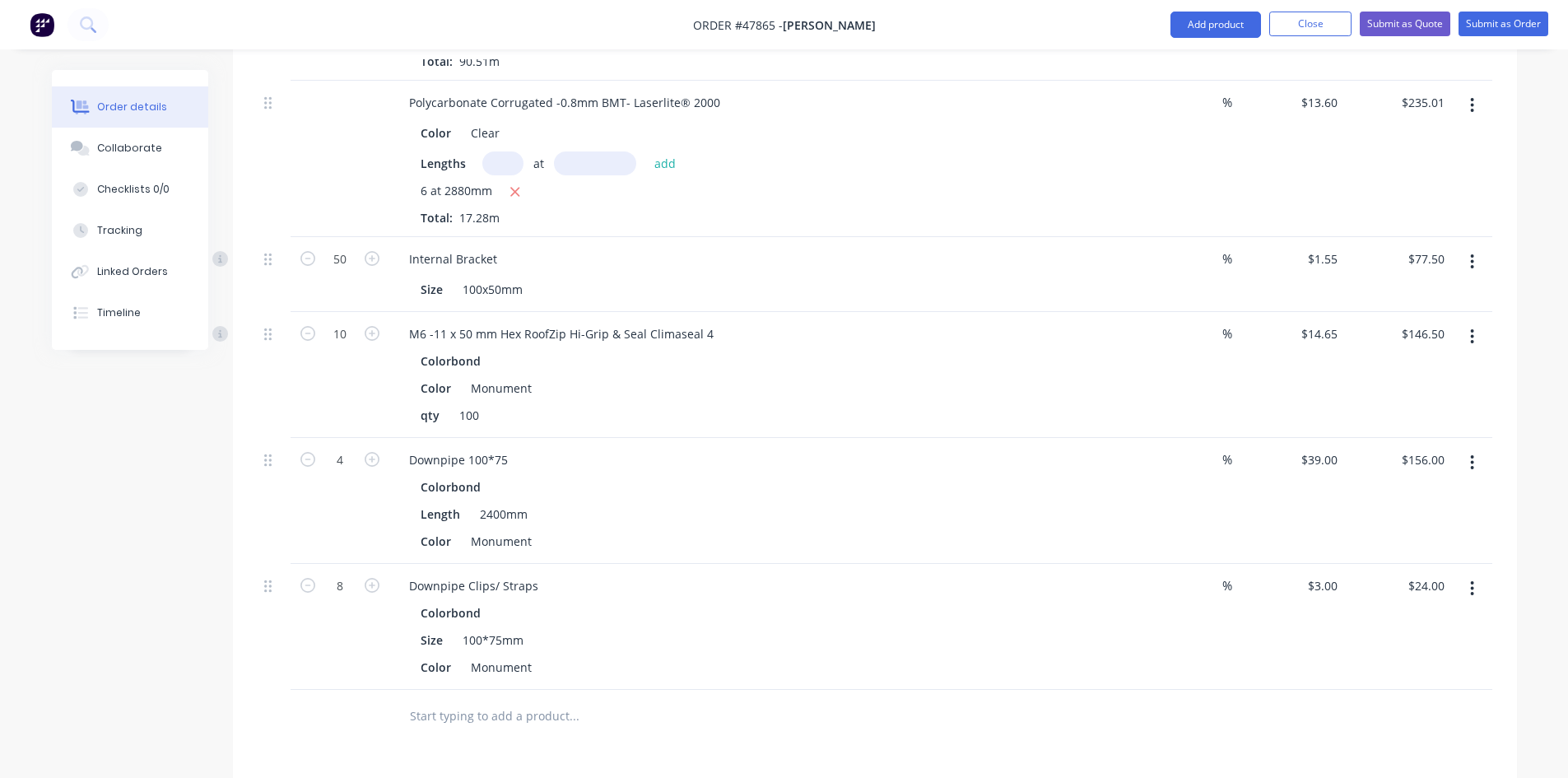
scroll to position [1893, 0]
click at [1206, 23] on button "Add product" at bounding box center [1215, 24] width 90 height 26
click at [1195, 55] on div "Product catalogue" at bounding box center [1182, 67] width 127 height 23
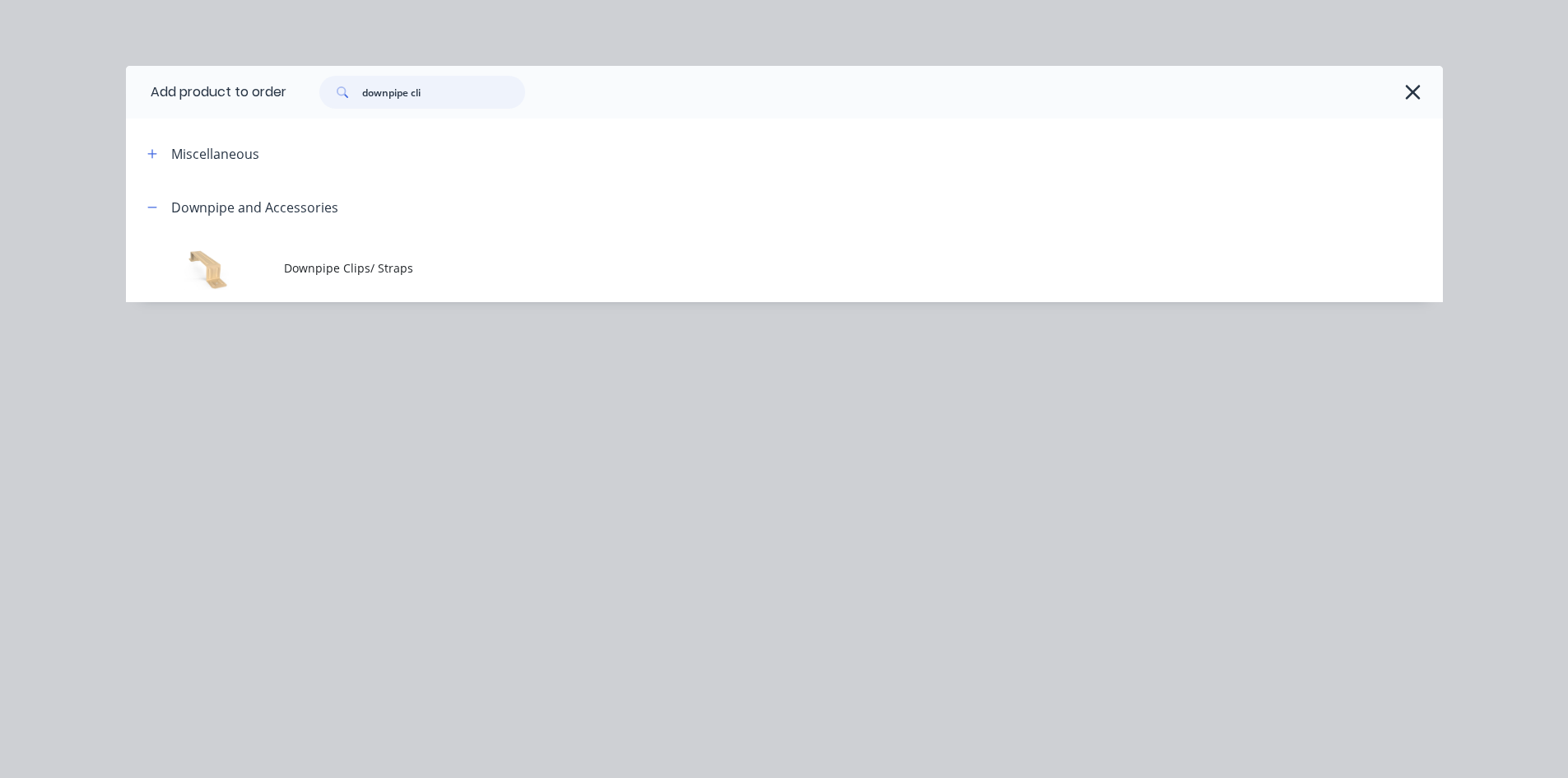
drag, startPoint x: 441, startPoint y: 94, endPoint x: 188, endPoint y: 88, distance: 253.1
click at [188, 88] on header "Add product to order downpipe cli" at bounding box center [784, 92] width 1317 height 52
type input "out"
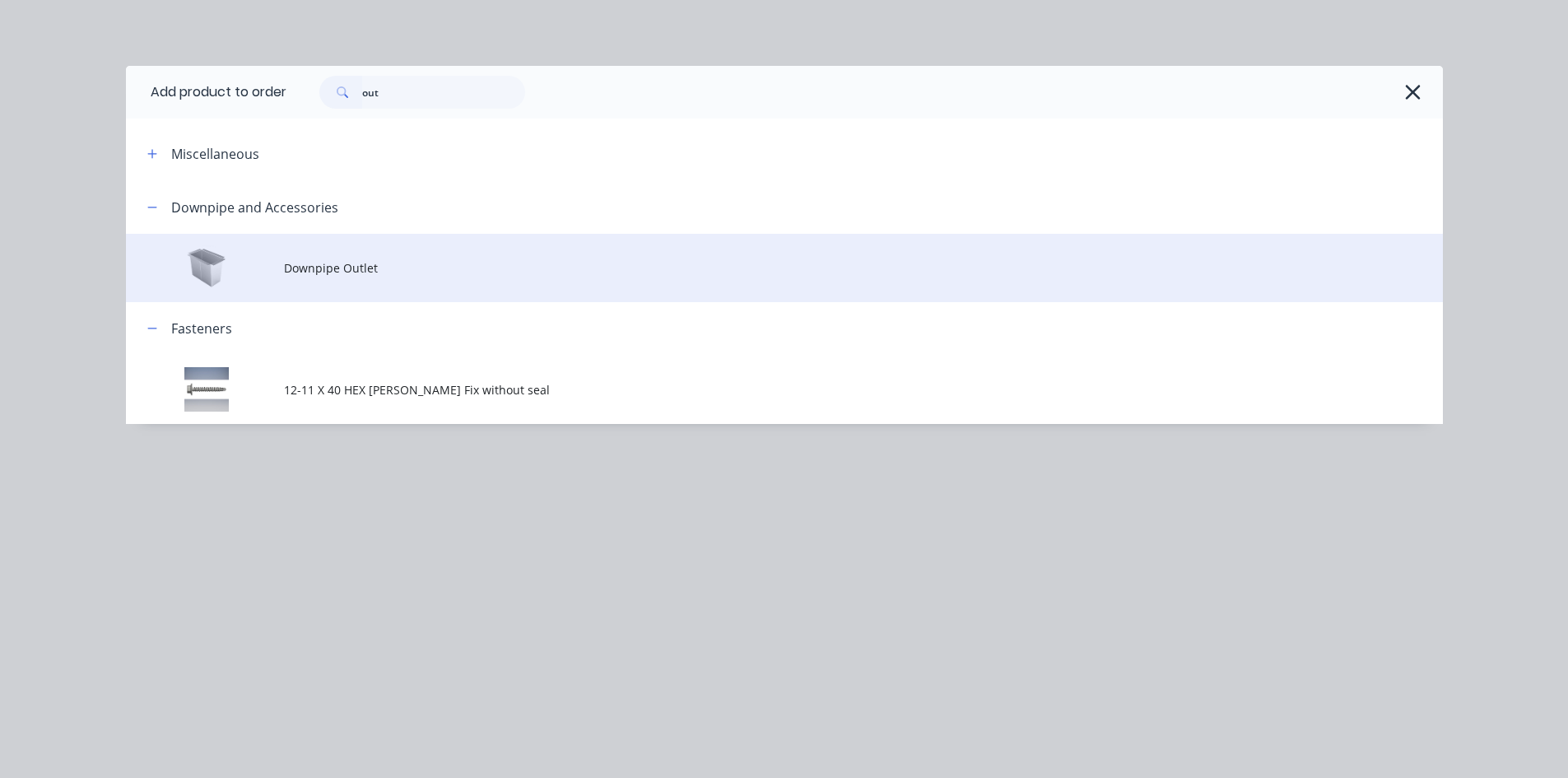
click at [398, 279] on td "Downpipe Outlet" at bounding box center [863, 268] width 1159 height 69
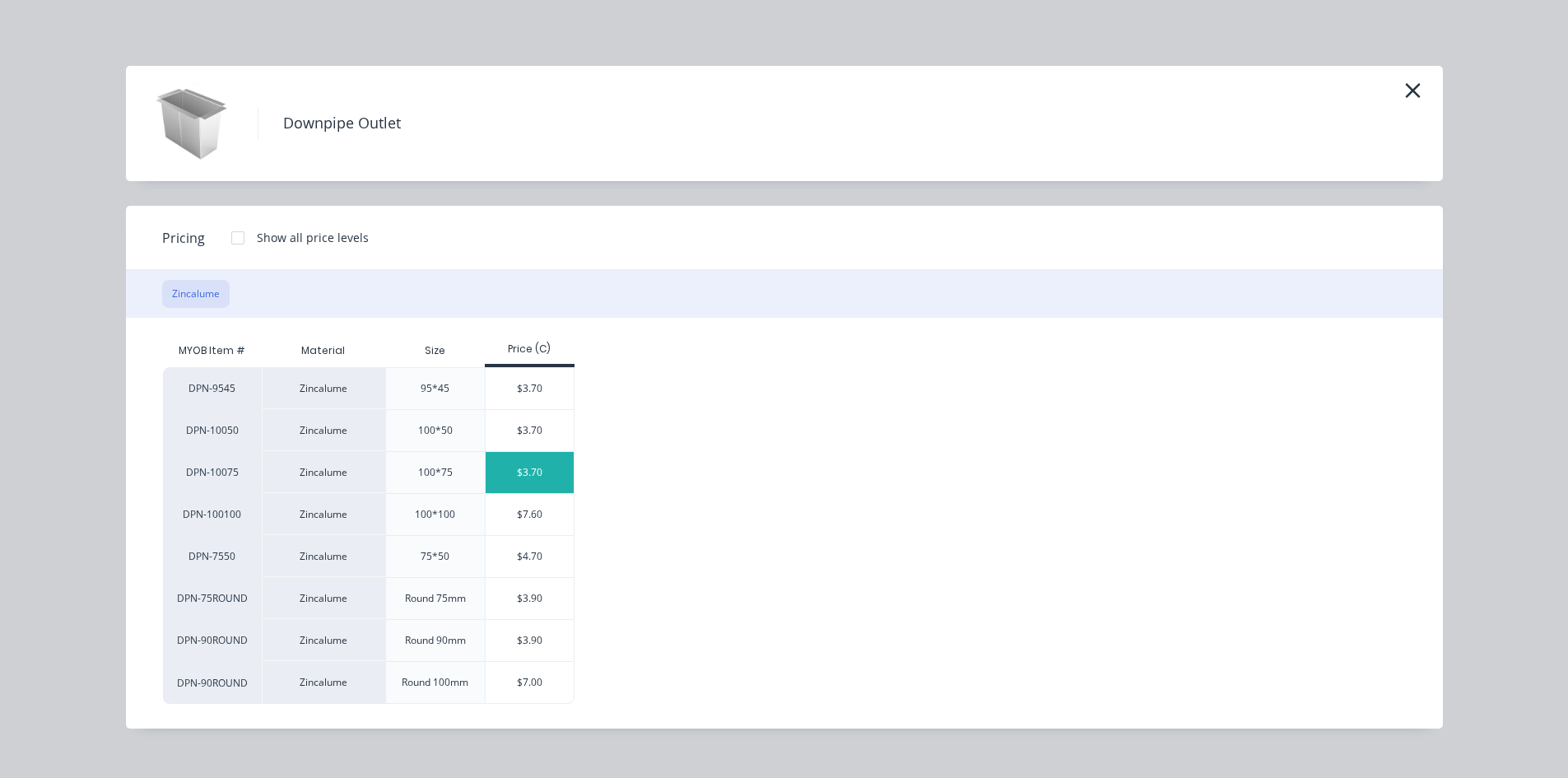
click at [512, 459] on div "$3.70" at bounding box center [530, 472] width 88 height 41
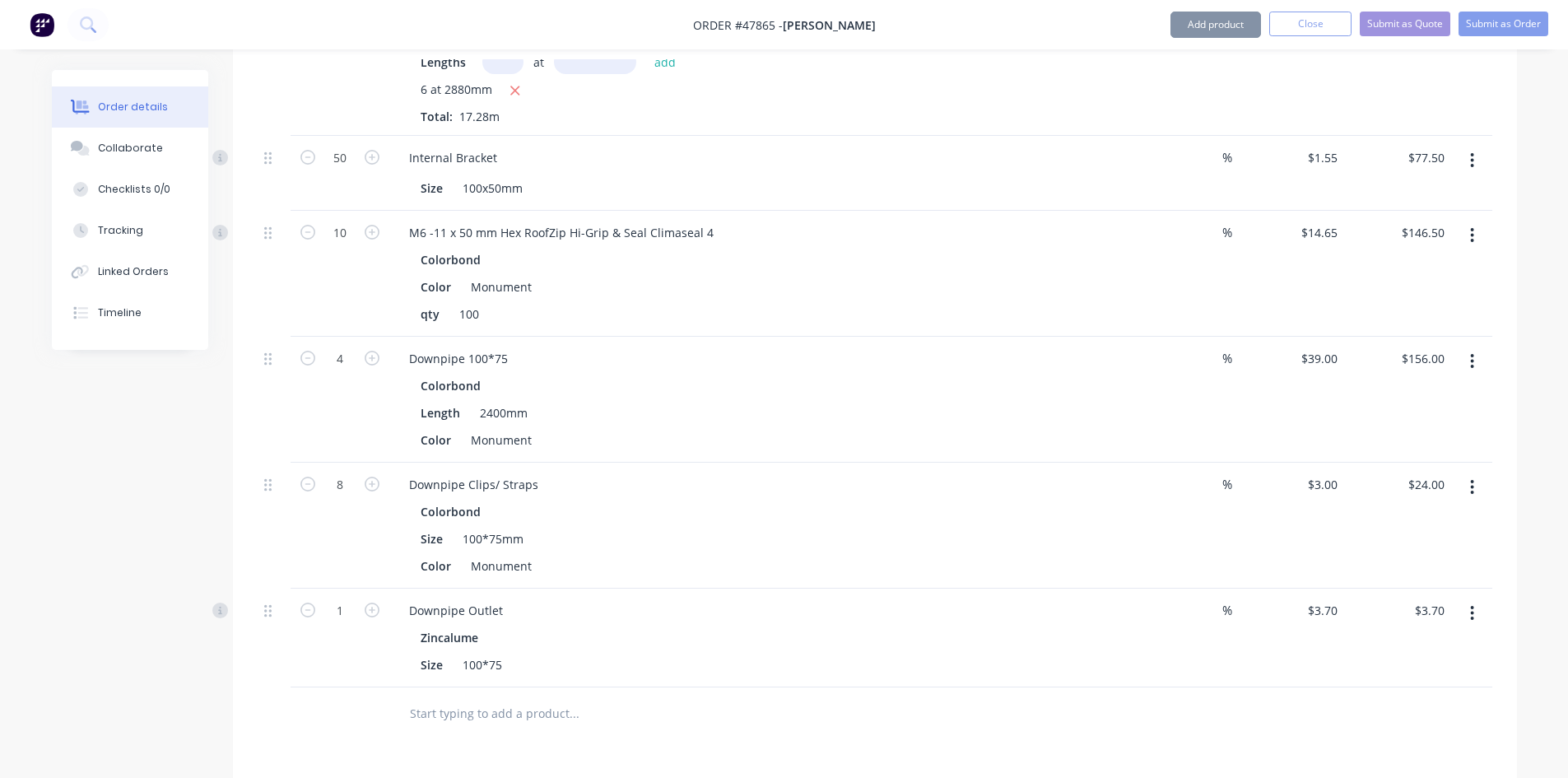
scroll to position [2140, 0]
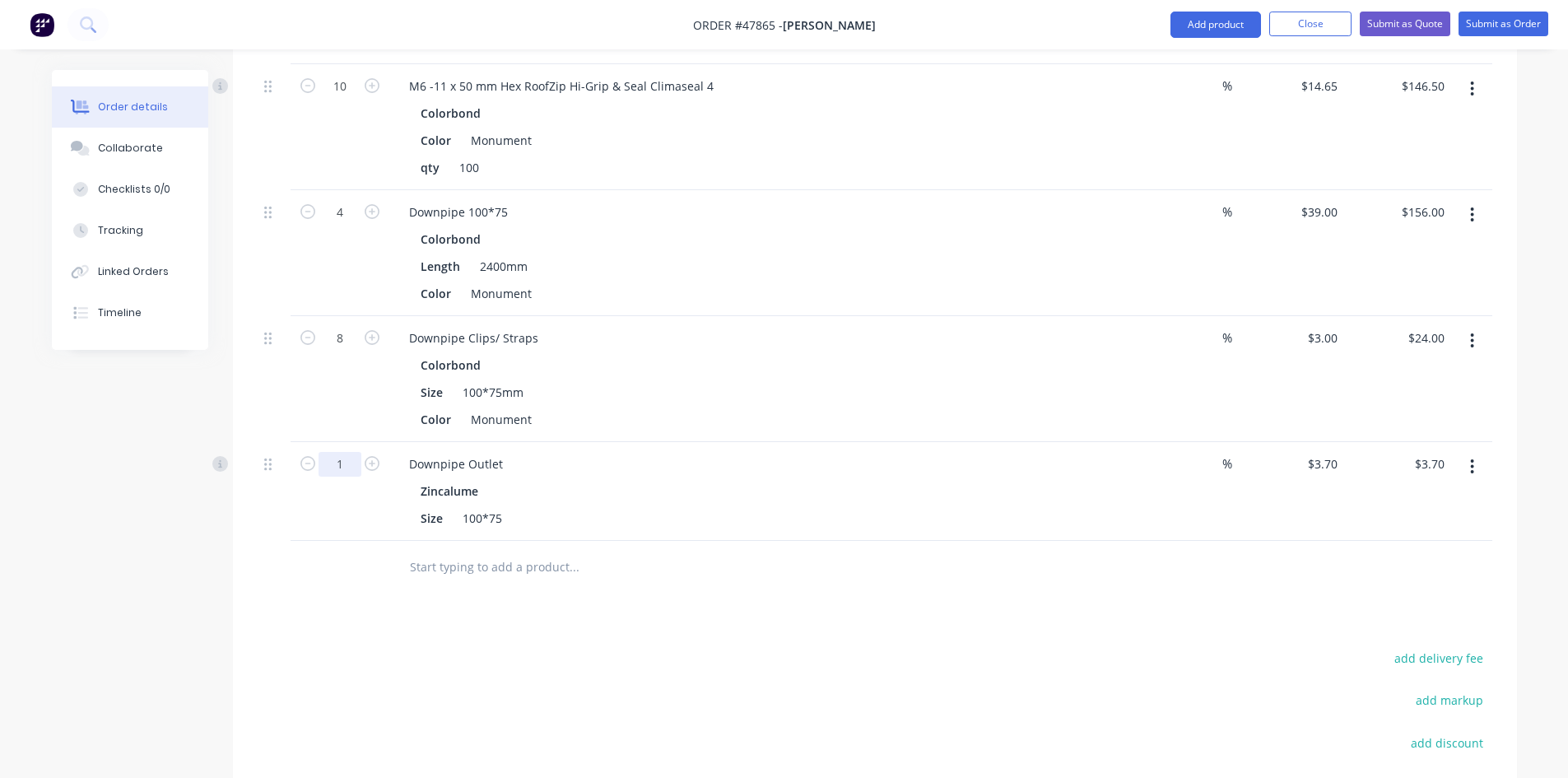
drag, startPoint x: 335, startPoint y: 434, endPoint x: 348, endPoint y: 450, distance: 20.6
type input "4"
type input "$14.80"
click at [815, 566] on div at bounding box center [685, 567] width 592 height 53
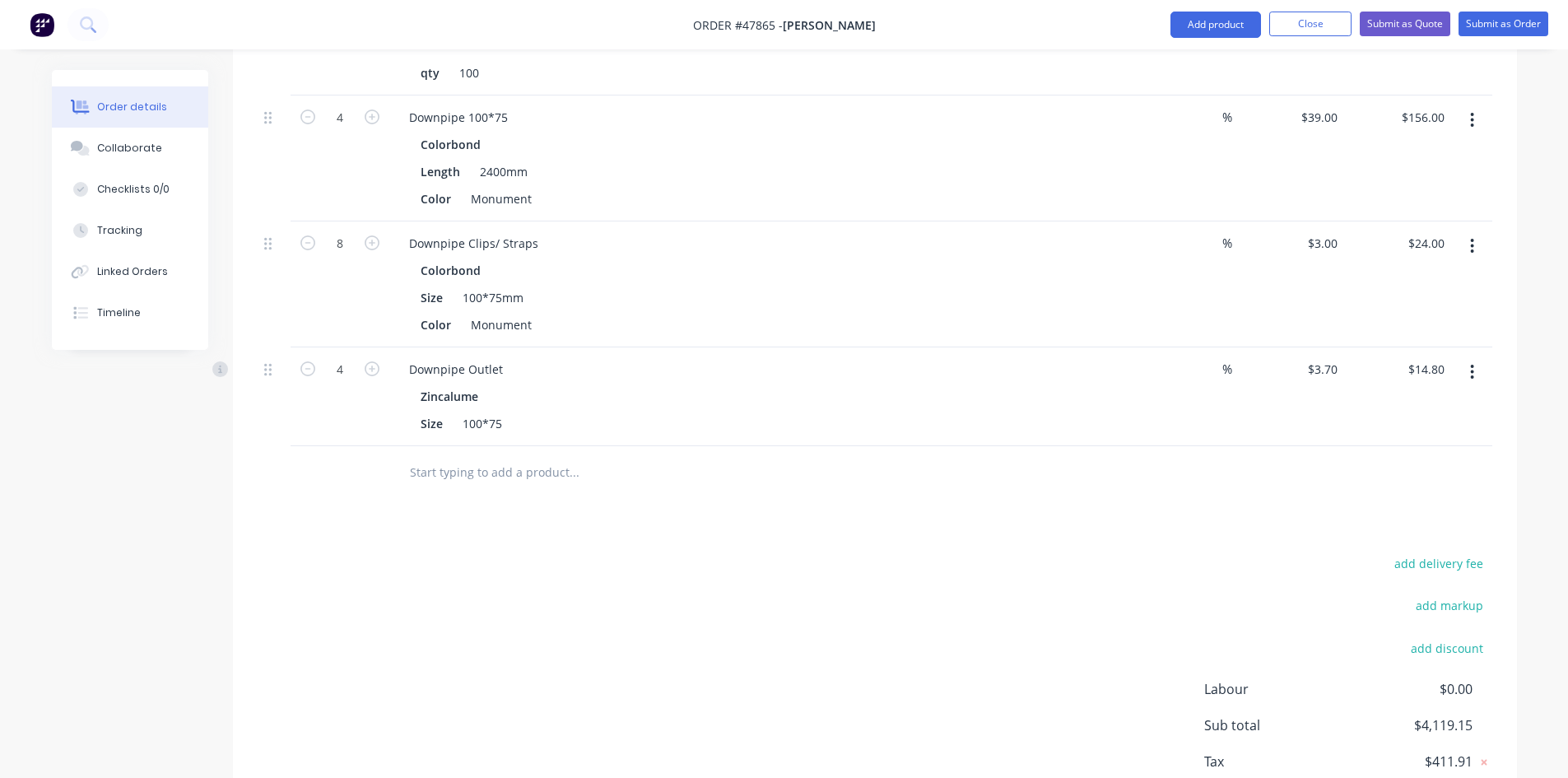
scroll to position [2318, 0]
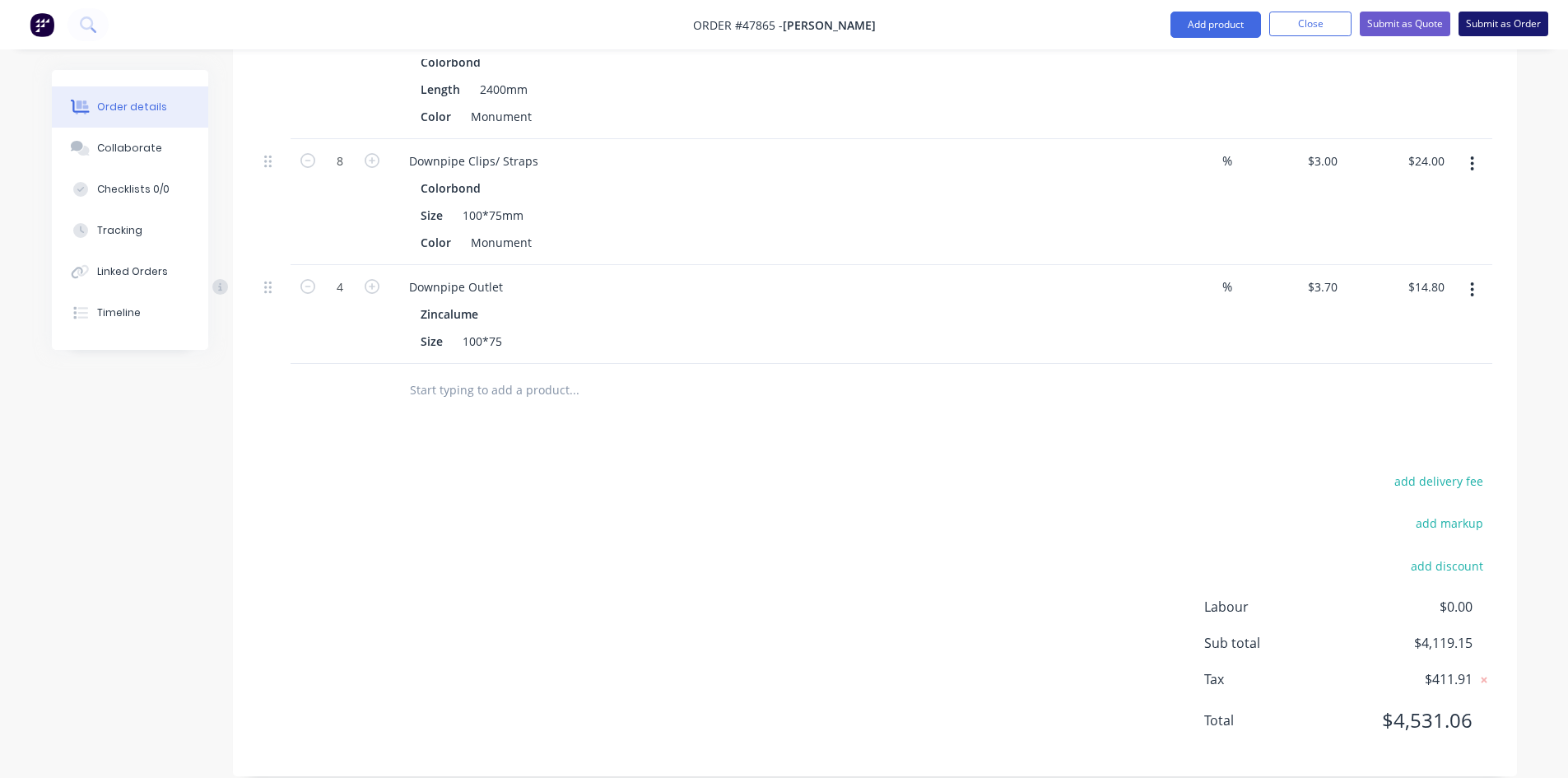
click at [1491, 16] on button "Submit as Order" at bounding box center [1503, 23] width 90 height 24
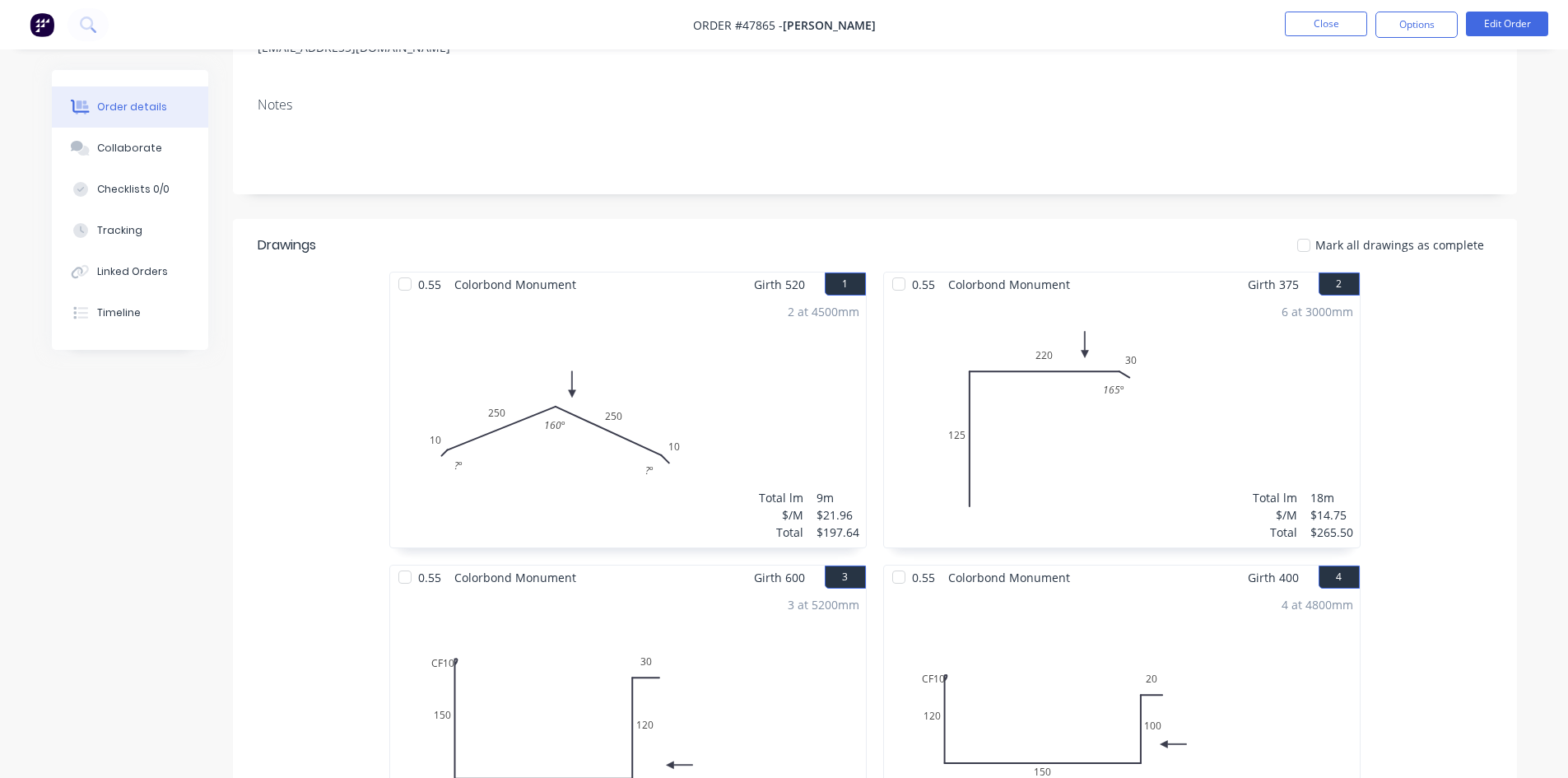
scroll to position [0, 0]
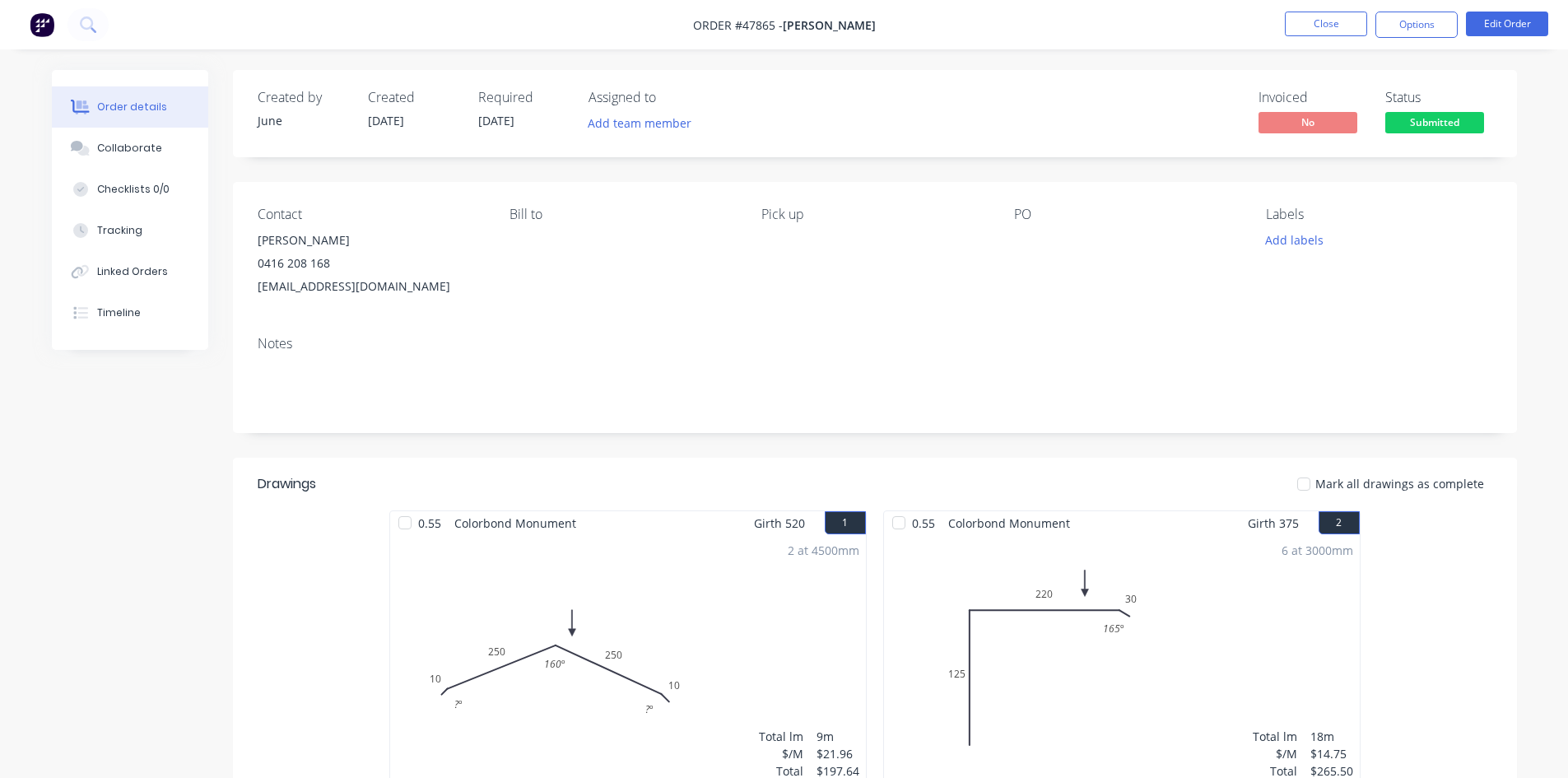
click at [1436, 39] on nav "Order #47865 - [PERSON_NAME] Close Options Edit Order" at bounding box center [784, 24] width 1568 height 50
click at [1443, 17] on button "Options" at bounding box center [1416, 24] width 82 height 26
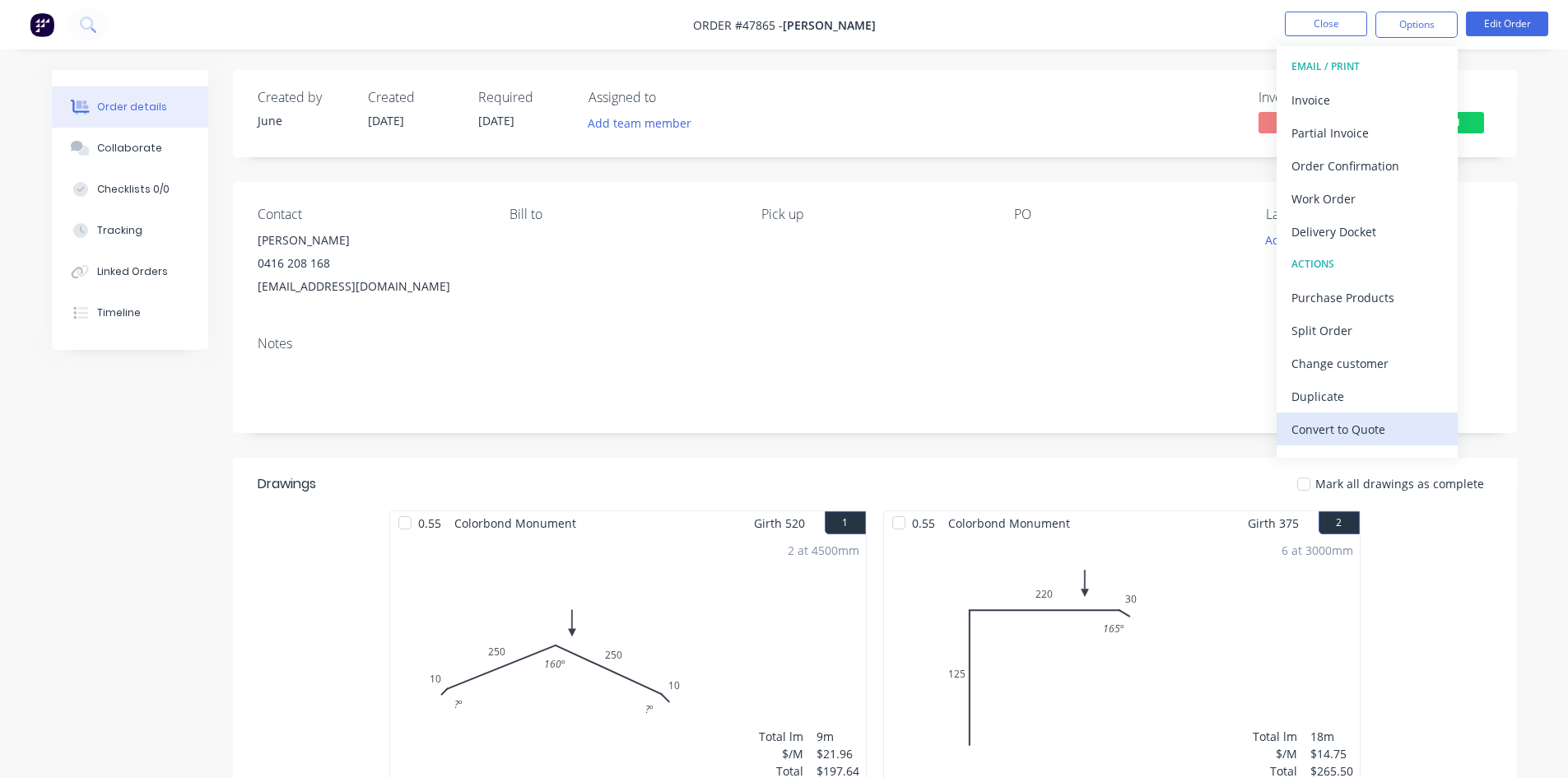
click at [1384, 428] on div "Convert to Quote" at bounding box center [1367, 429] width 151 height 23
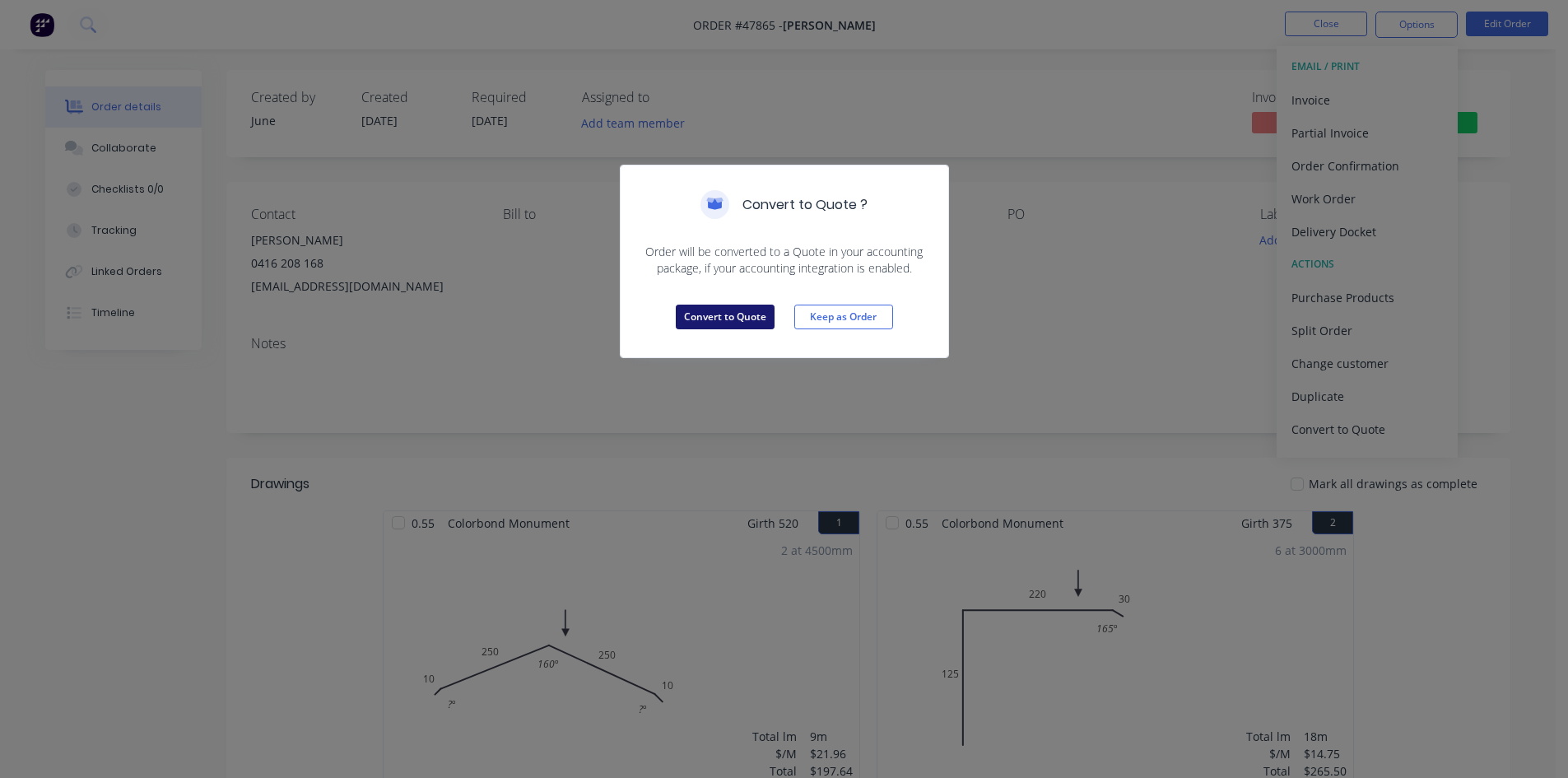
click at [730, 315] on button "Convert to Quote" at bounding box center [725, 316] width 99 height 24
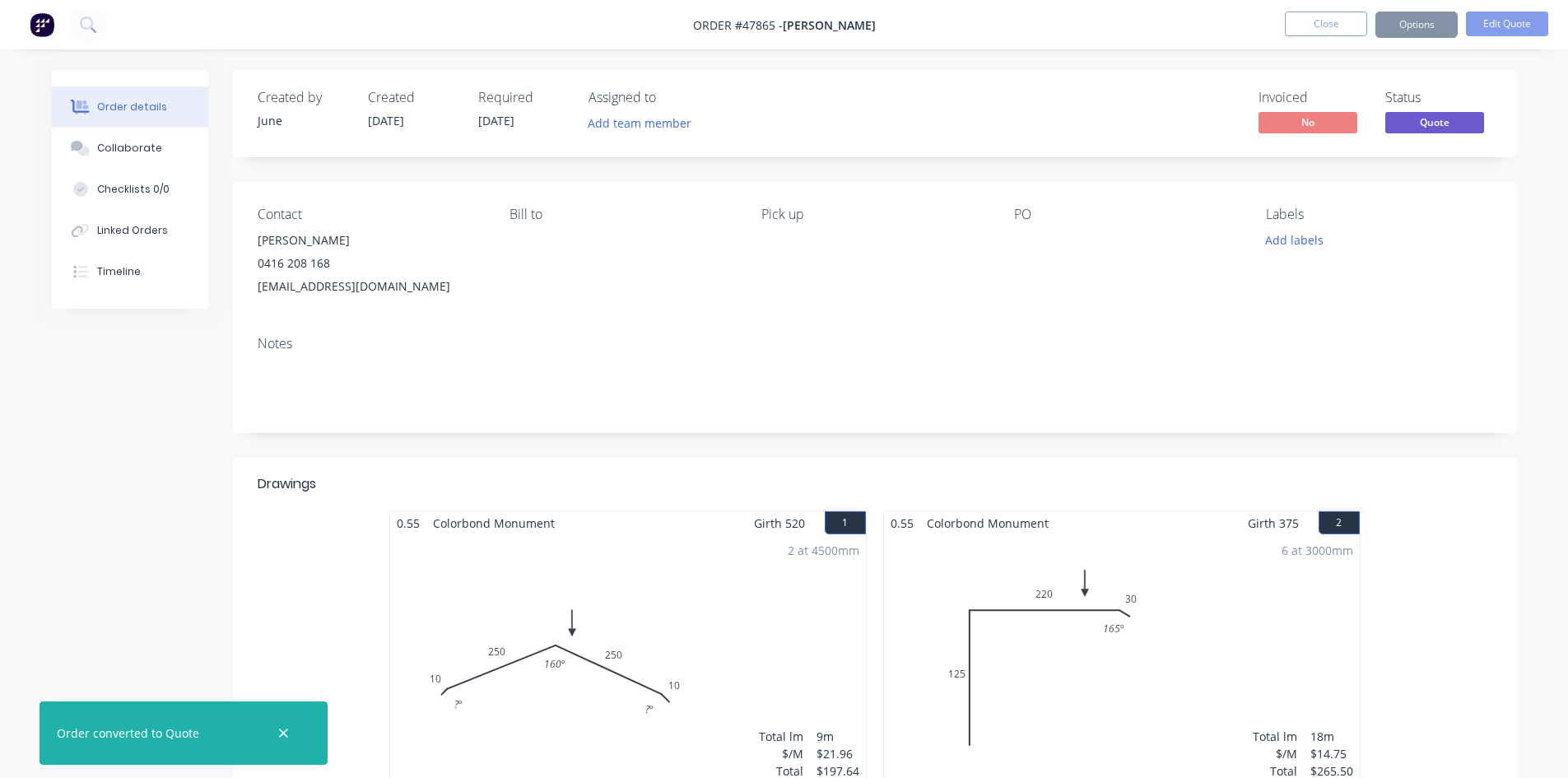
click at [1448, 23] on button "Options" at bounding box center [1416, 24] width 82 height 26
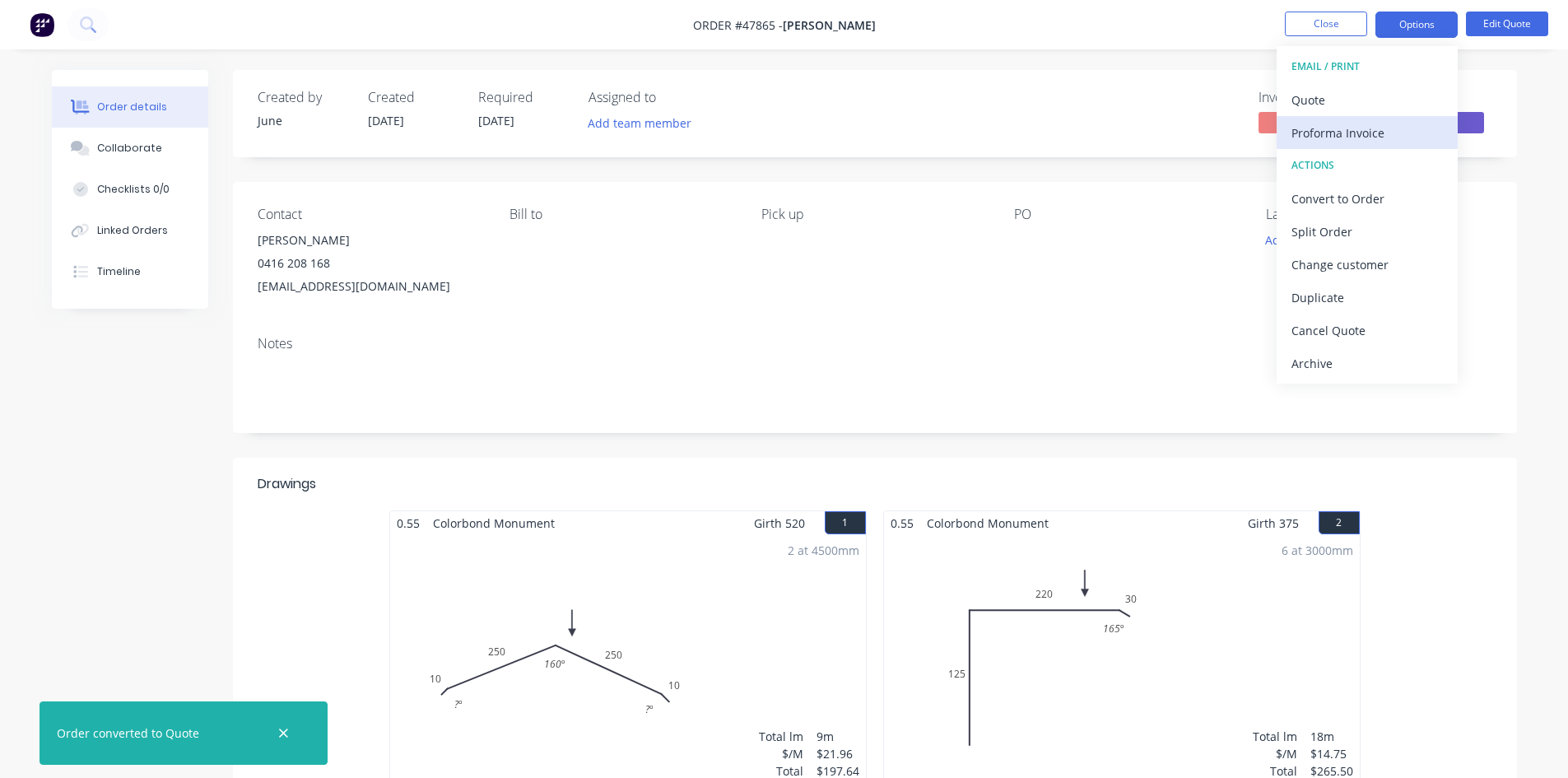
click at [1410, 126] on div "Proforma Invoice" at bounding box center [1367, 133] width 151 height 23
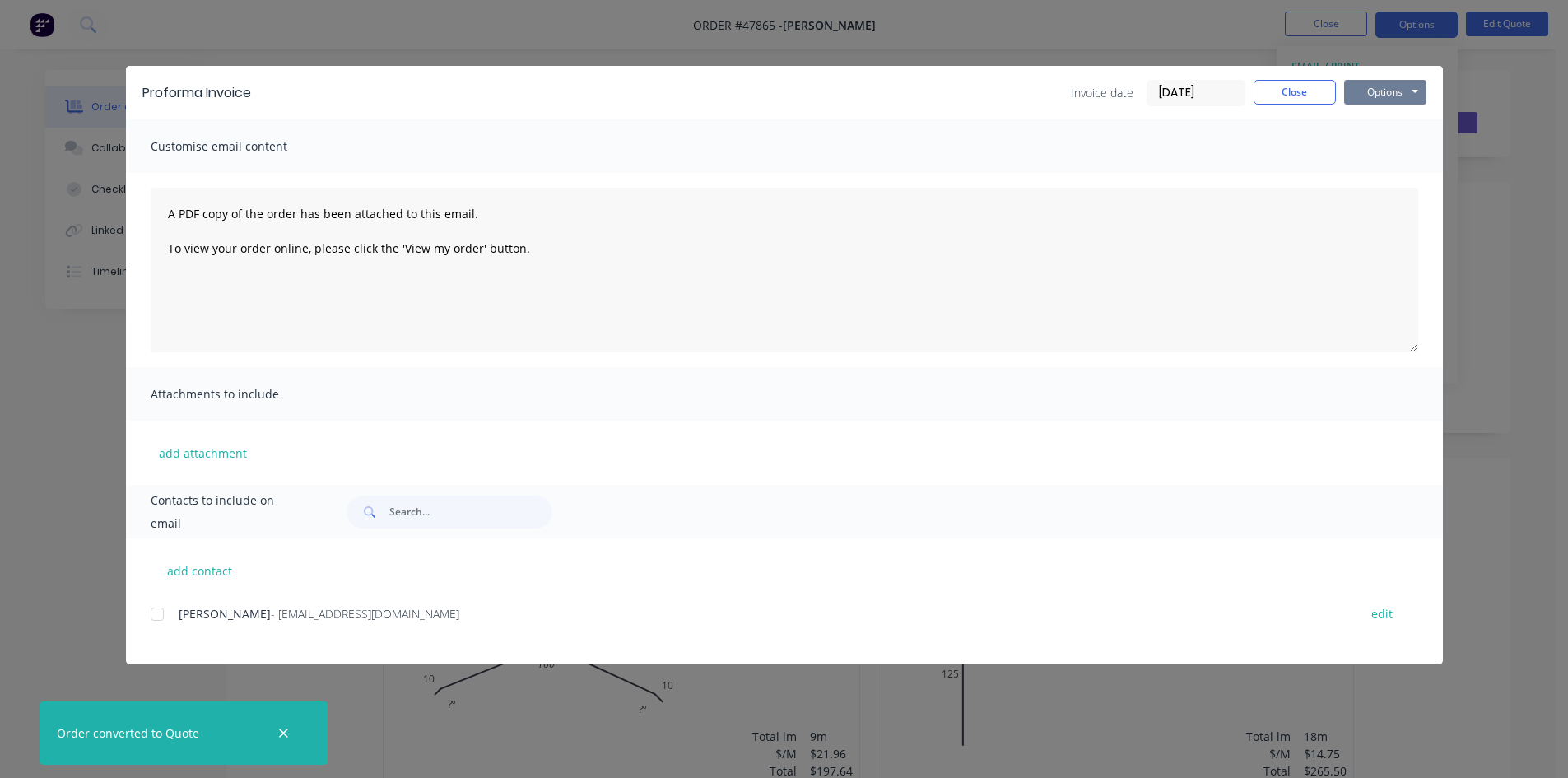
click at [1379, 102] on button "Options" at bounding box center [1384, 92] width 82 height 24
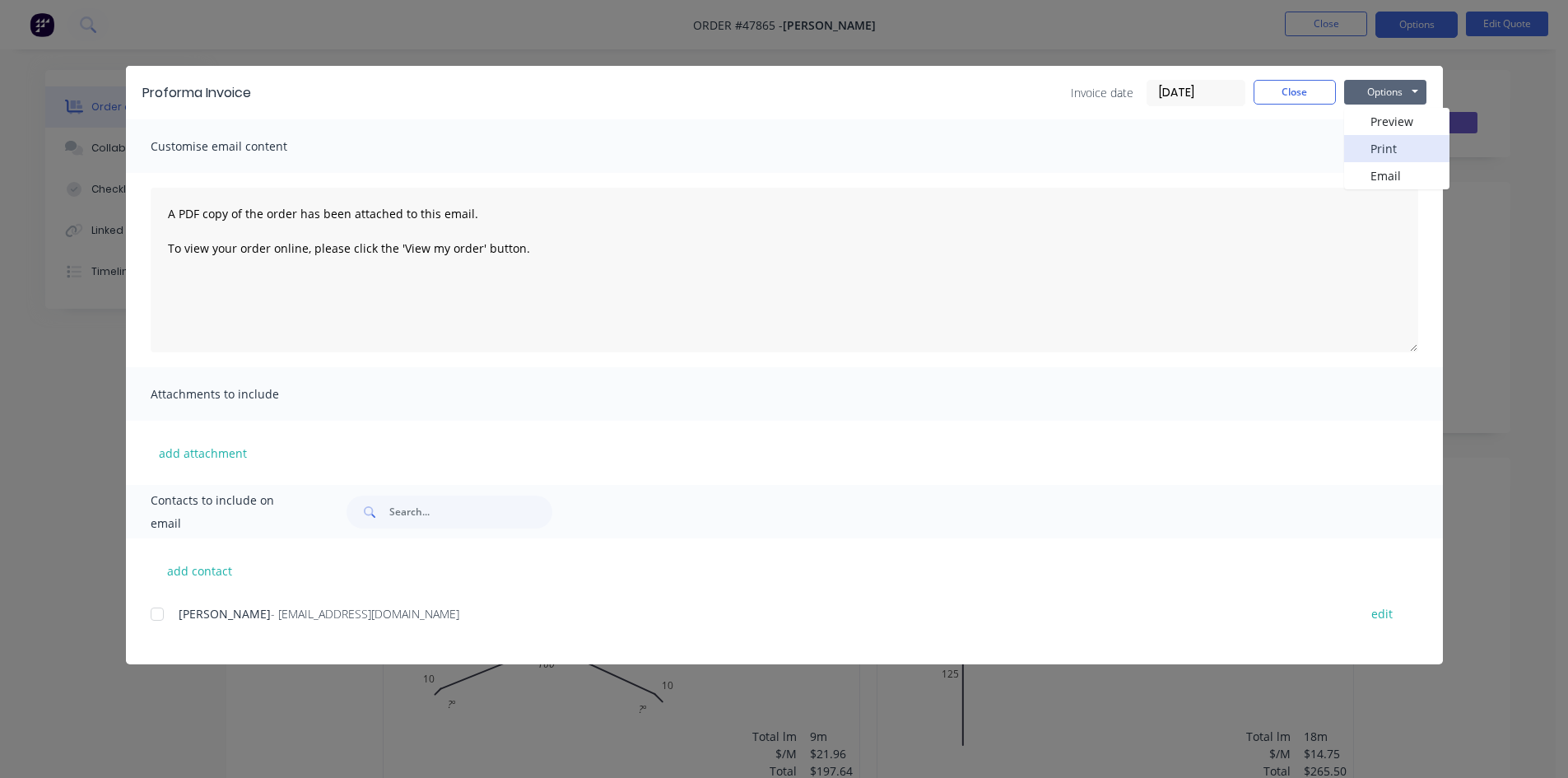
click at [1363, 141] on button "Print" at bounding box center [1396, 149] width 105 height 27
click at [1287, 94] on button "Close" at bounding box center [1294, 92] width 82 height 24
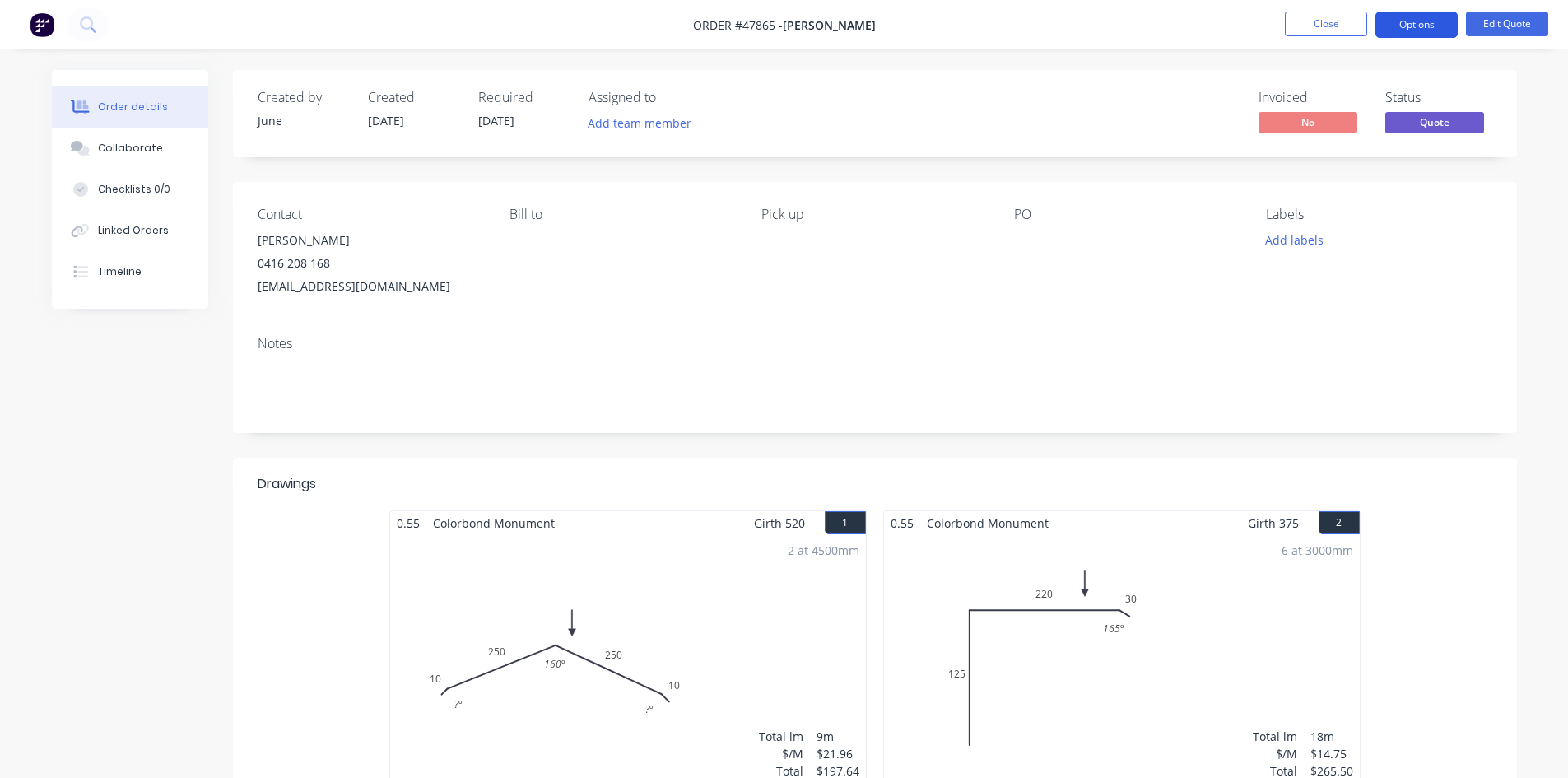
click at [1426, 26] on button "Options" at bounding box center [1416, 24] width 82 height 26
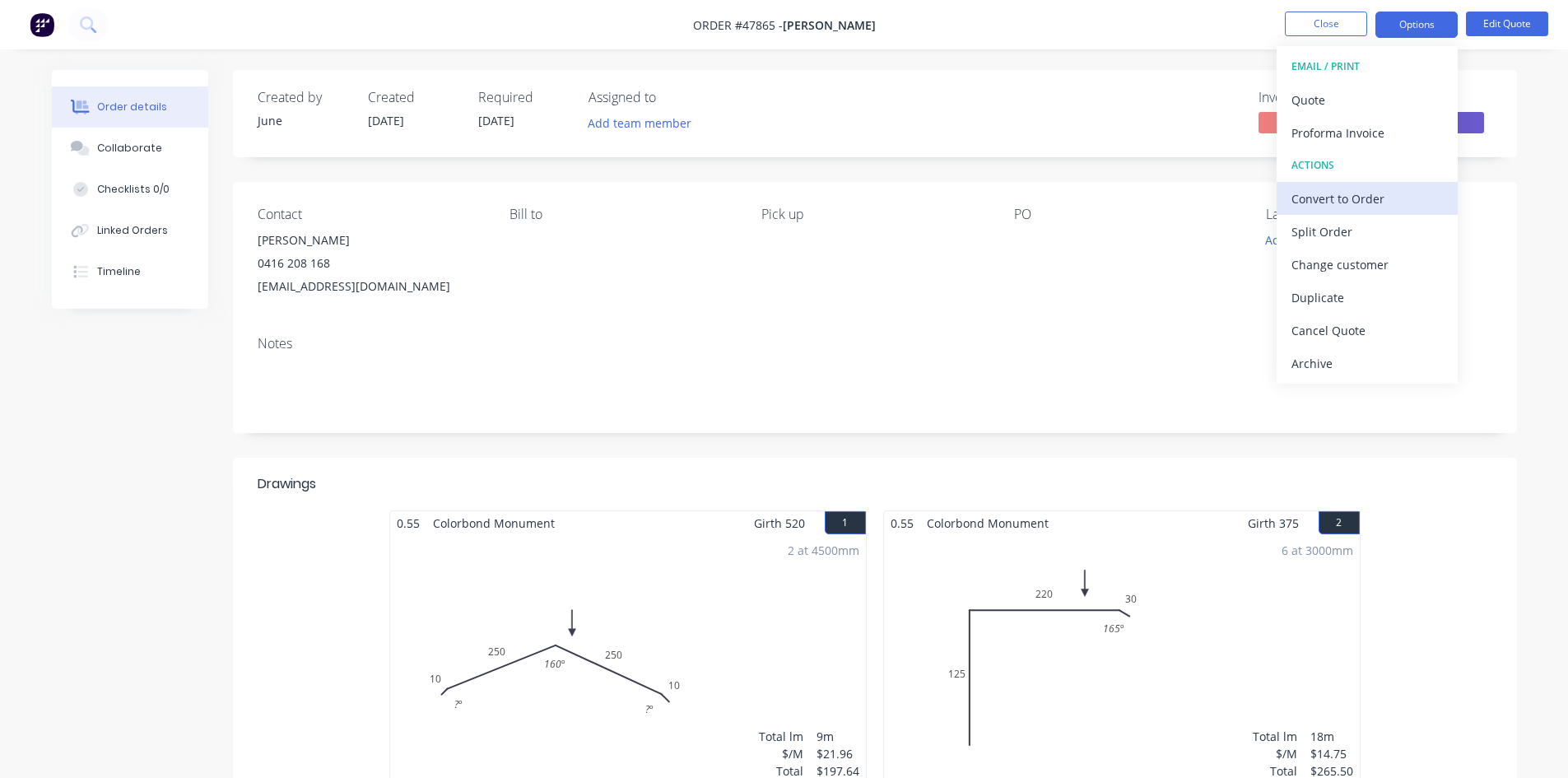
click at [1383, 195] on div "Convert to Order" at bounding box center [1367, 198] width 151 height 23
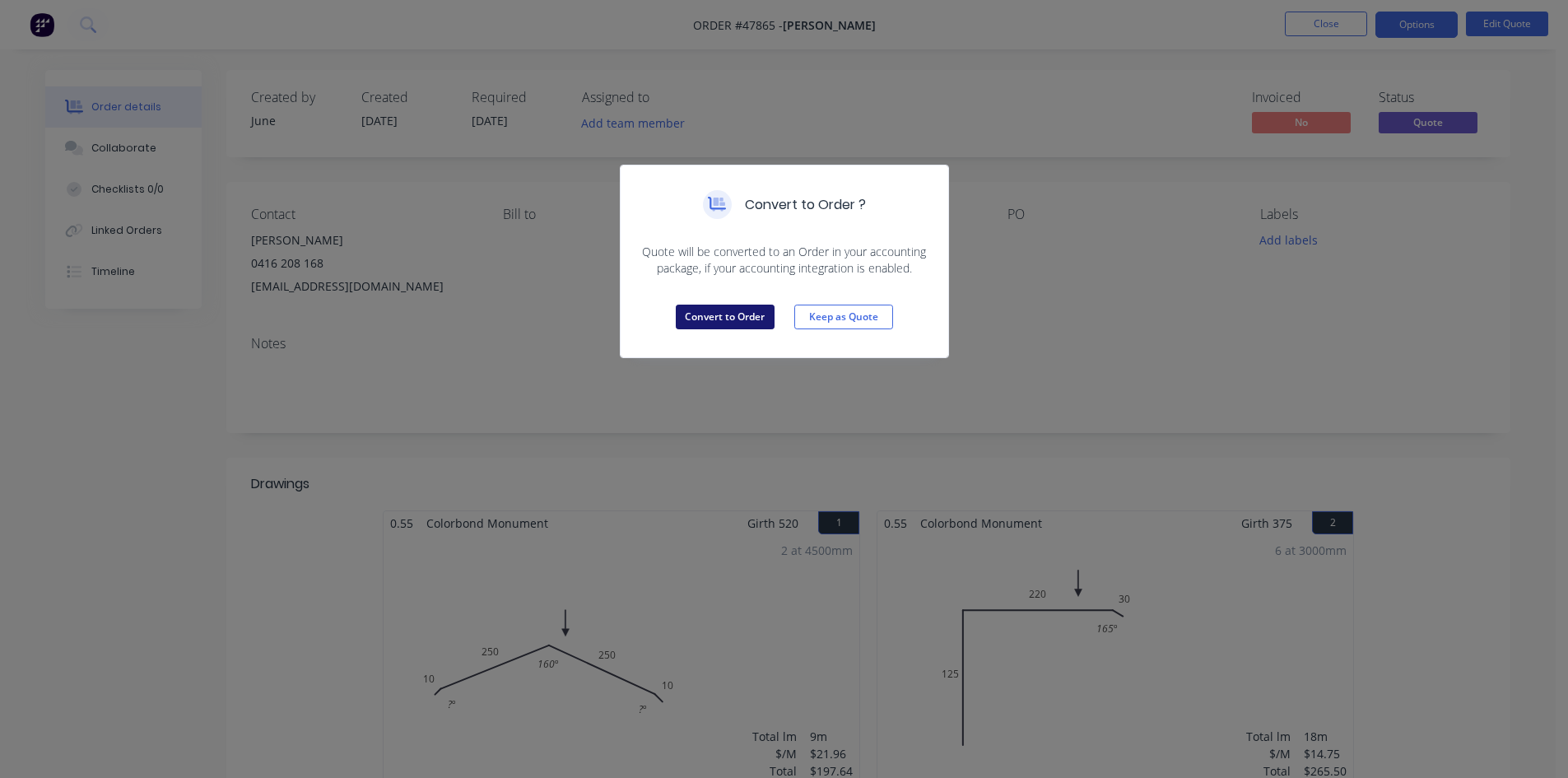
click at [697, 305] on button "Convert to Order" at bounding box center [725, 316] width 99 height 24
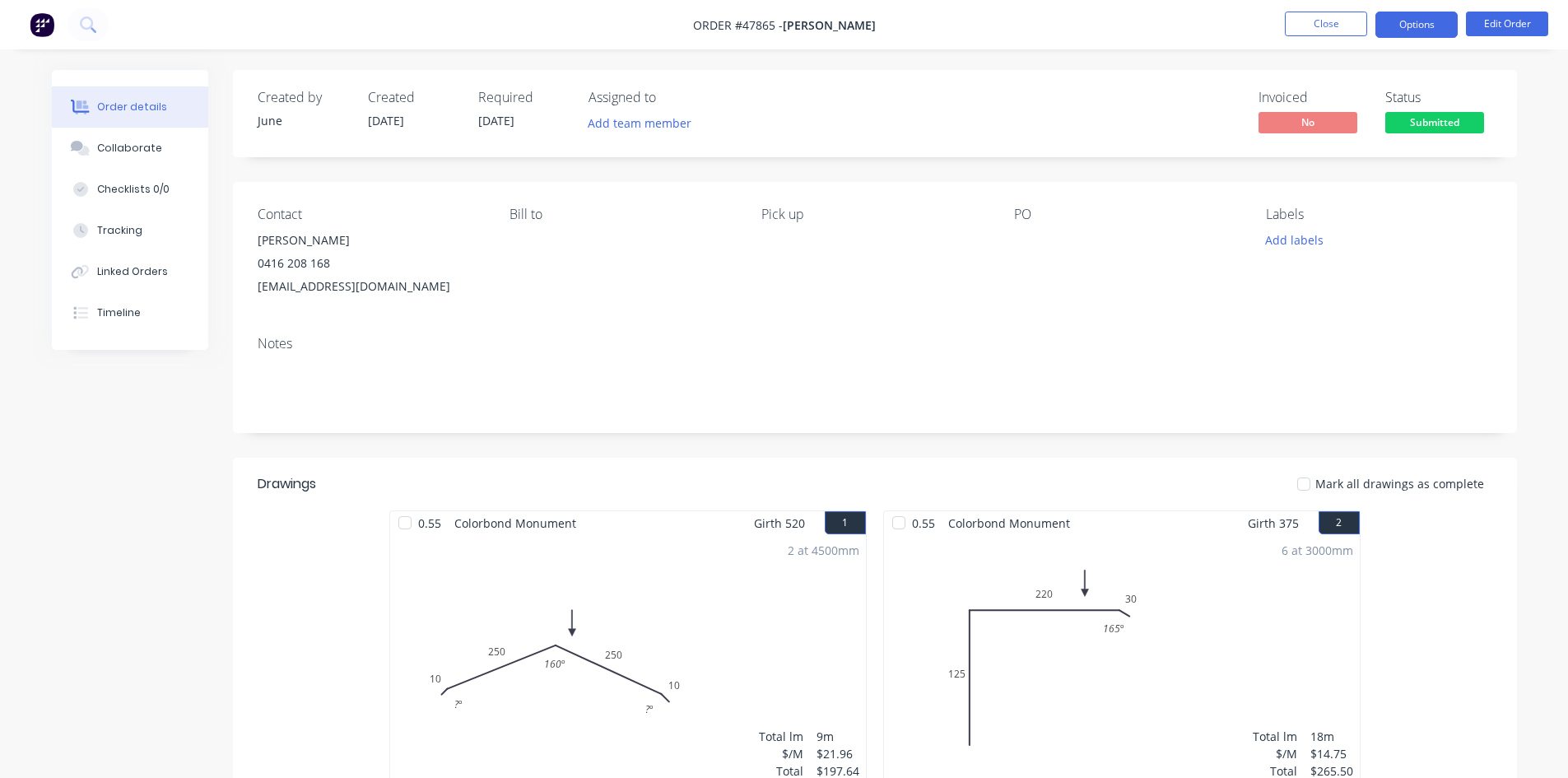
click at [1408, 29] on button "Options" at bounding box center [1416, 24] width 82 height 26
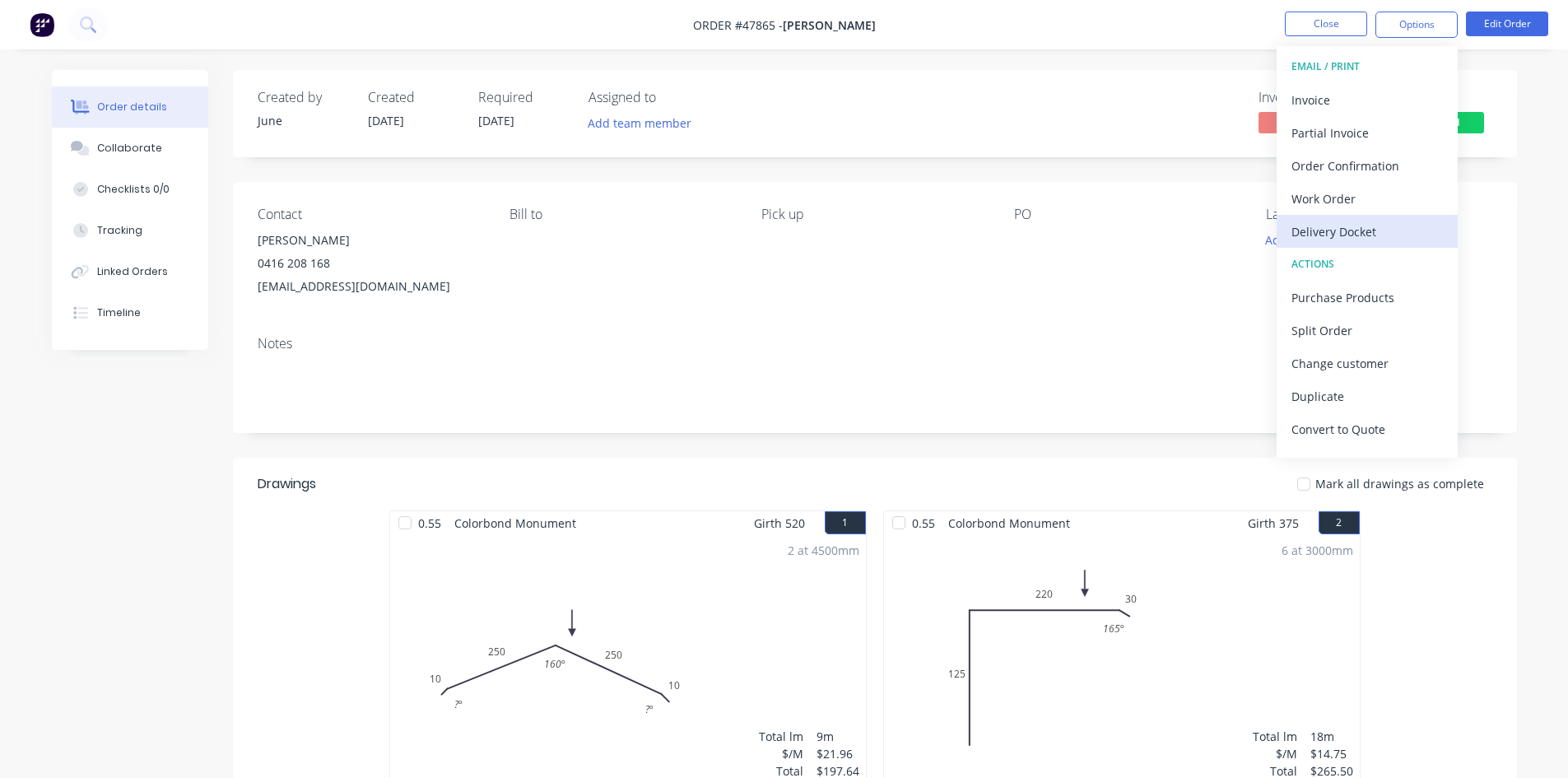
click at [1393, 222] on div "Delivery Docket" at bounding box center [1367, 232] width 151 height 23
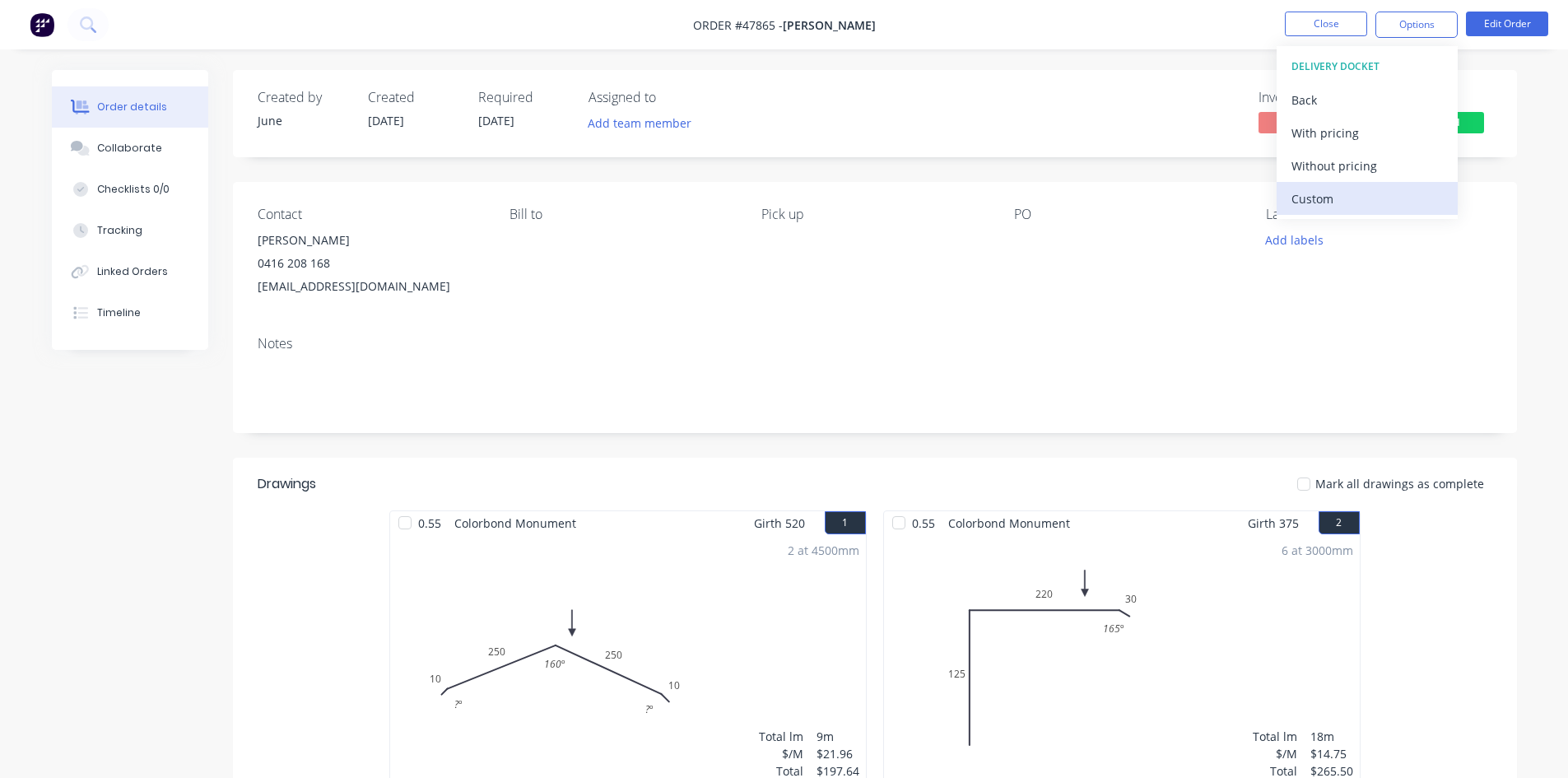
click at [1381, 192] on div "Custom" at bounding box center [1367, 198] width 151 height 23
click at [1379, 166] on div "Without pricing" at bounding box center [1367, 166] width 151 height 23
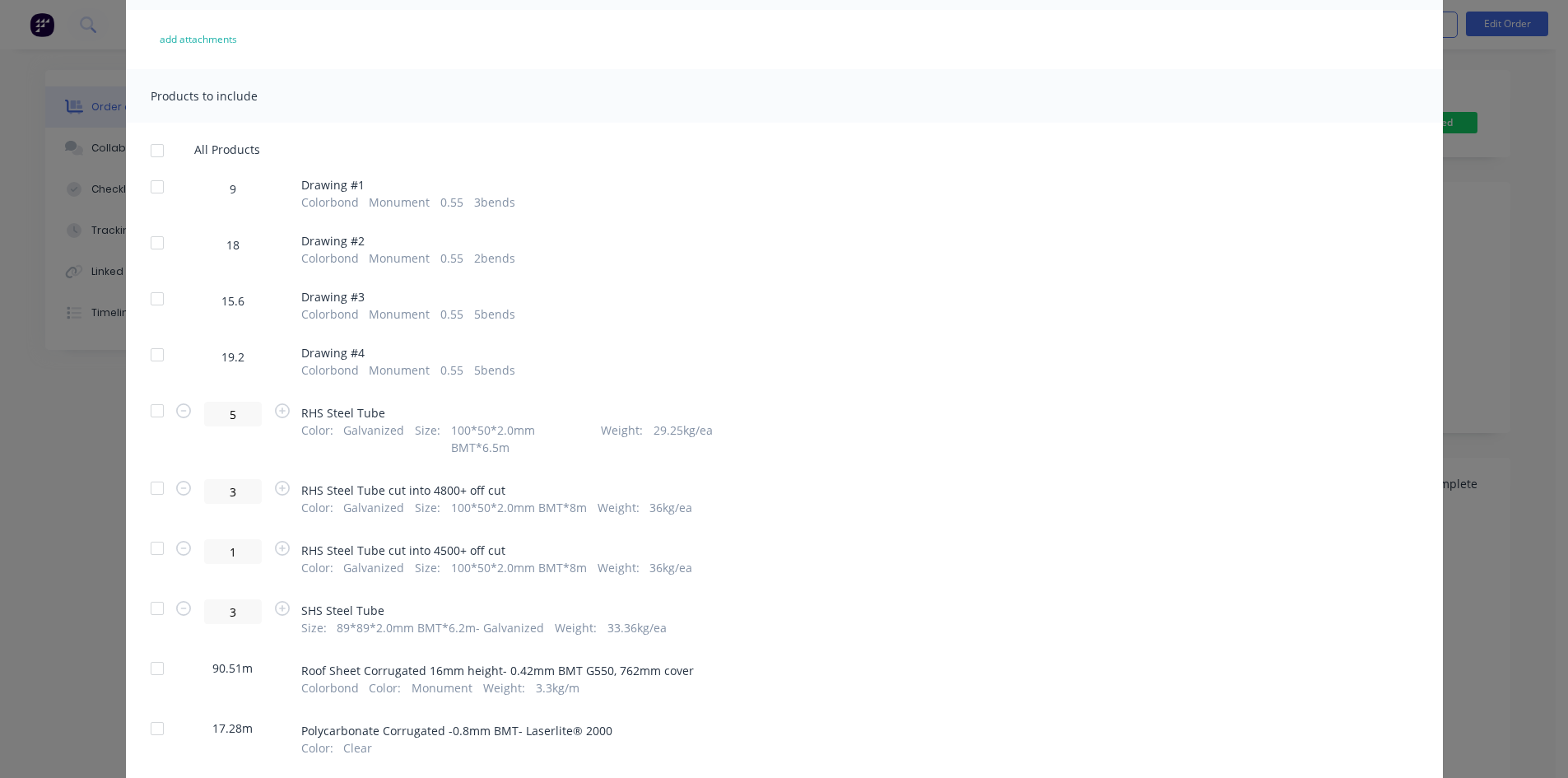
scroll to position [165, 0]
click at [154, 415] on div at bounding box center [157, 409] width 33 height 33
click at [152, 470] on div at bounding box center [157, 486] width 33 height 33
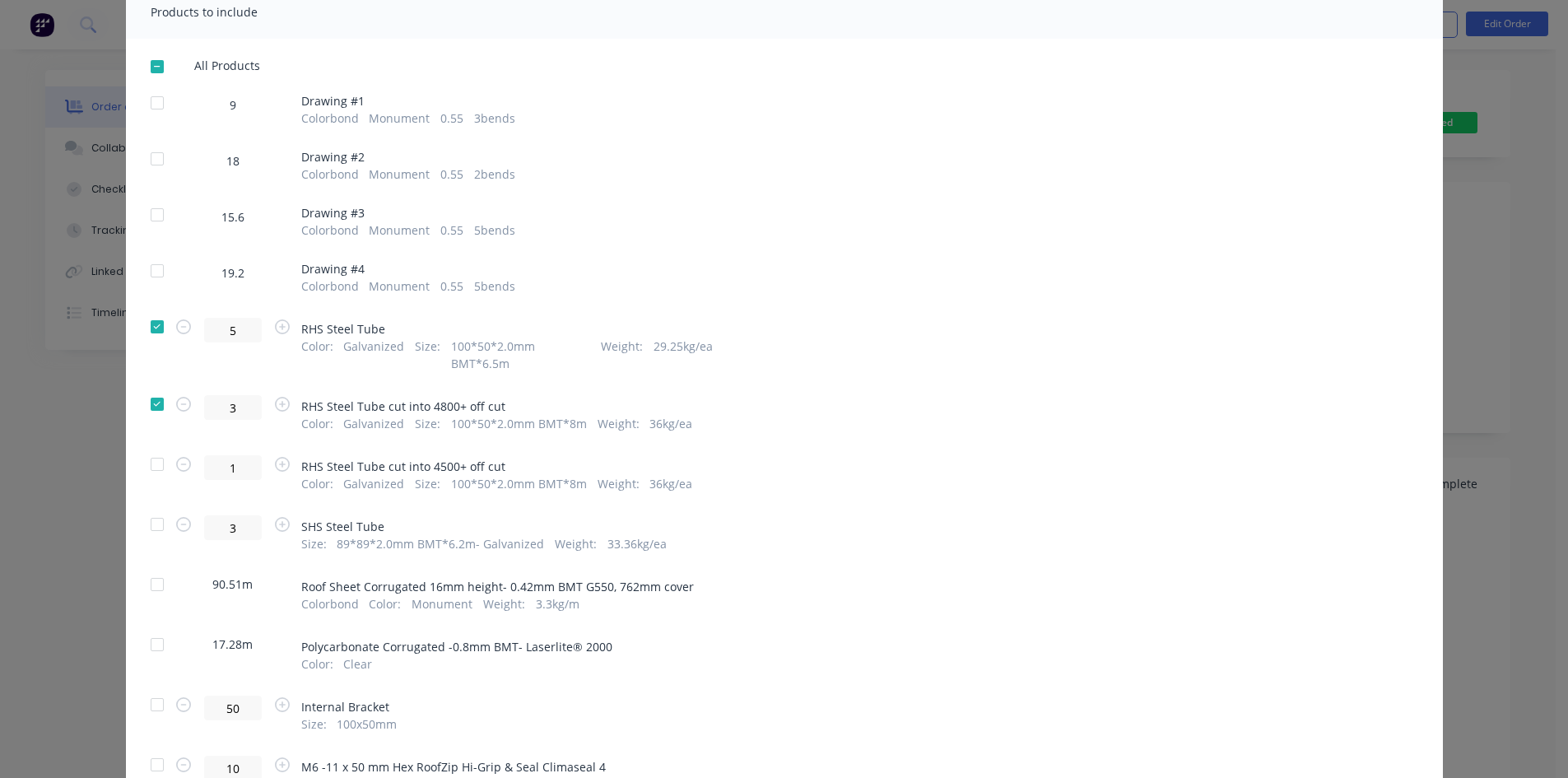
click at [160, 451] on div at bounding box center [157, 464] width 33 height 33
click at [148, 521] on div at bounding box center [157, 524] width 33 height 33
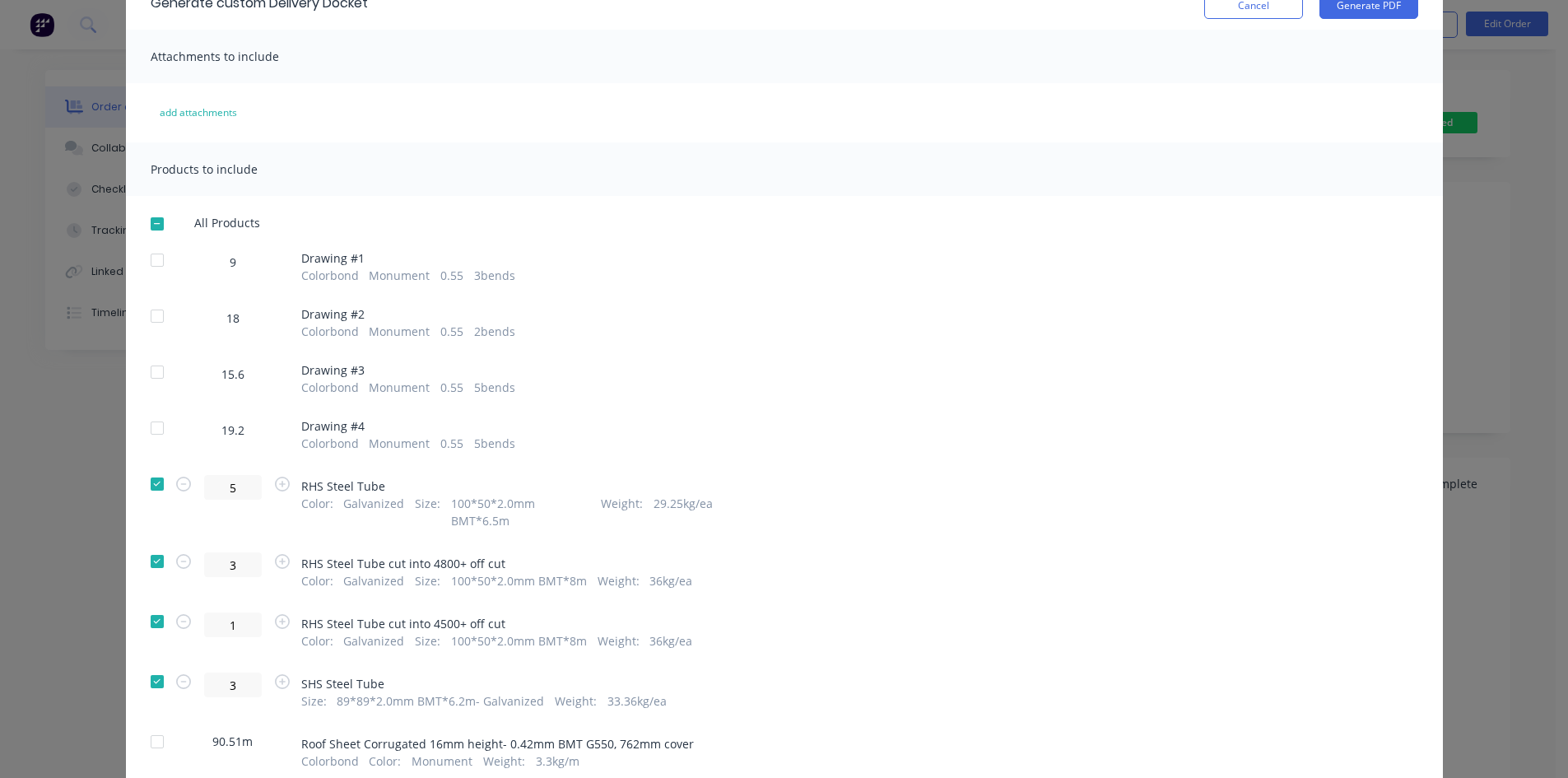
scroll to position [0, 0]
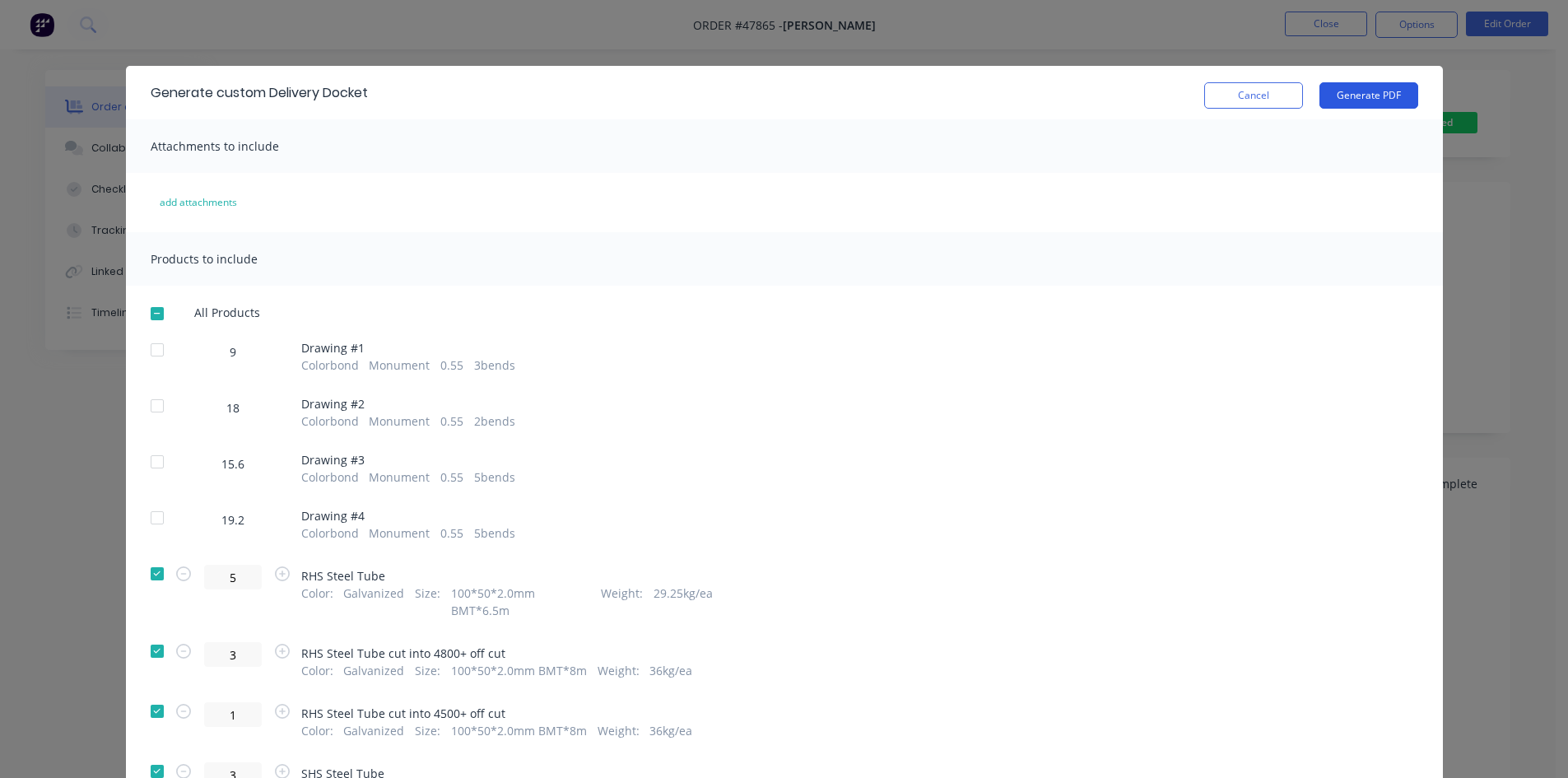
click at [1362, 90] on button "Generate PDF" at bounding box center [1369, 95] width 99 height 26
click at [1281, 105] on button "Cancel" at bounding box center [1253, 95] width 99 height 26
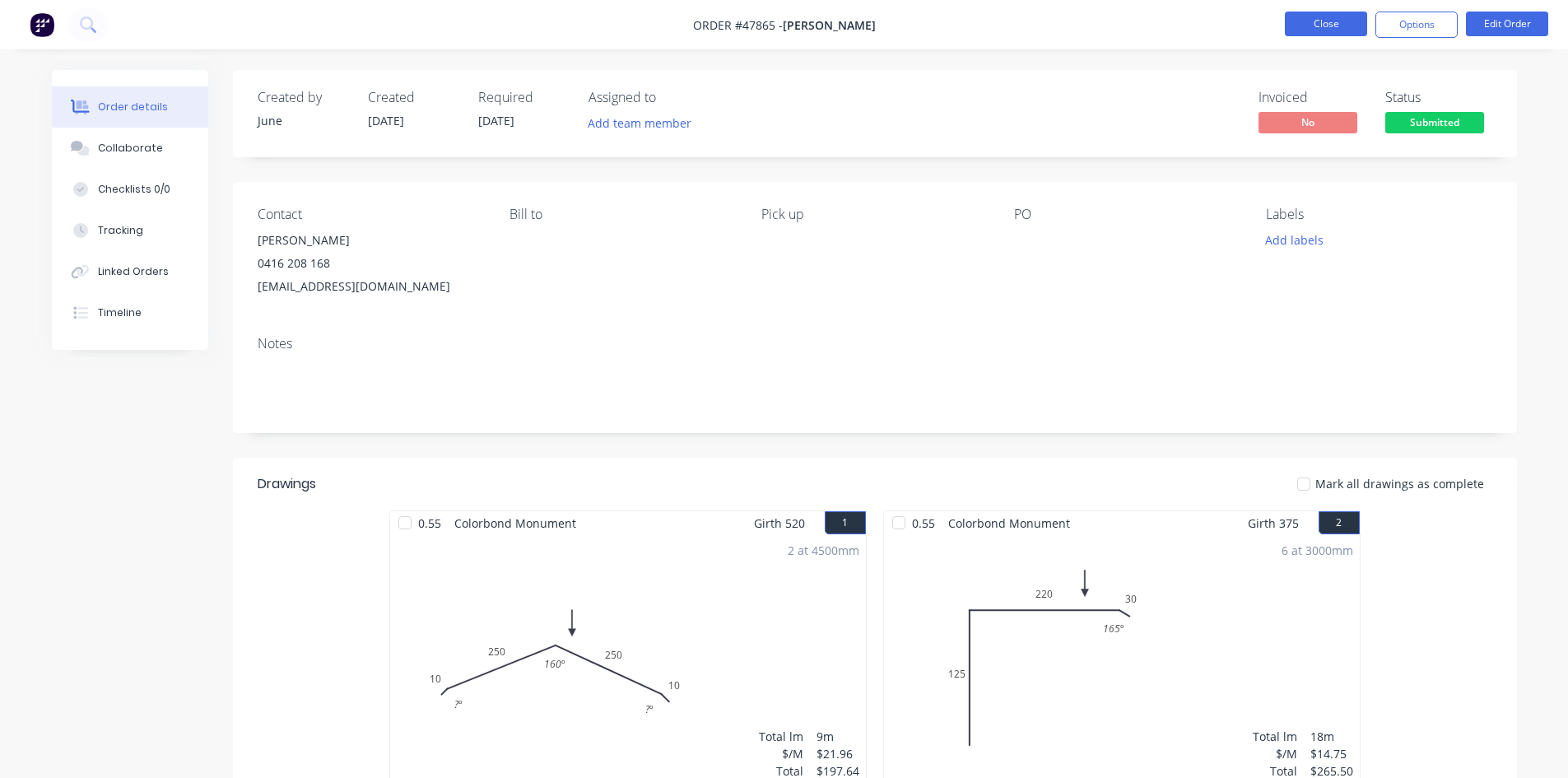
click at [1305, 30] on button "Close" at bounding box center [1325, 23] width 82 height 24
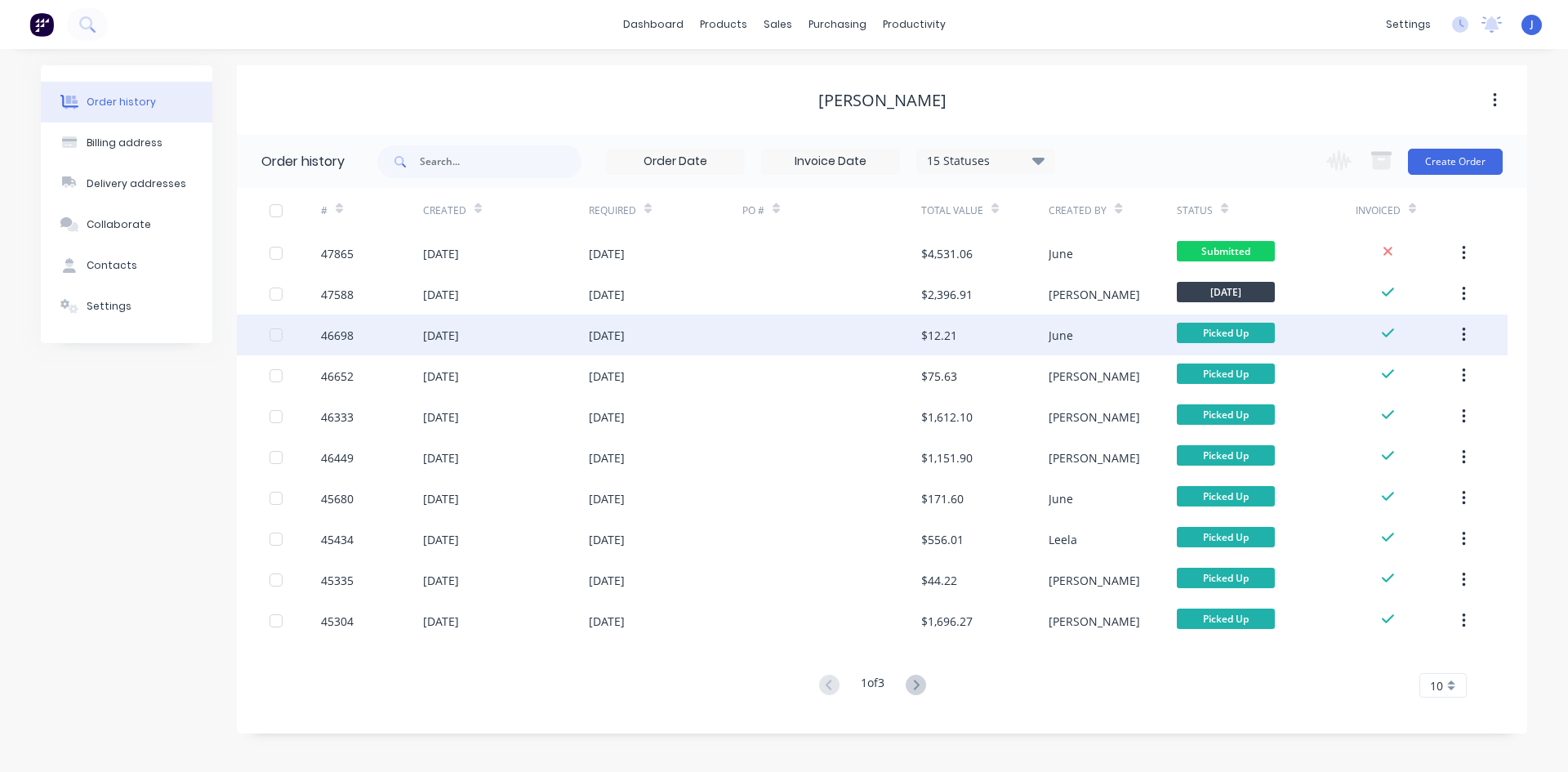
click at [808, 315] on div at bounding box center [832, 335] width 179 height 41
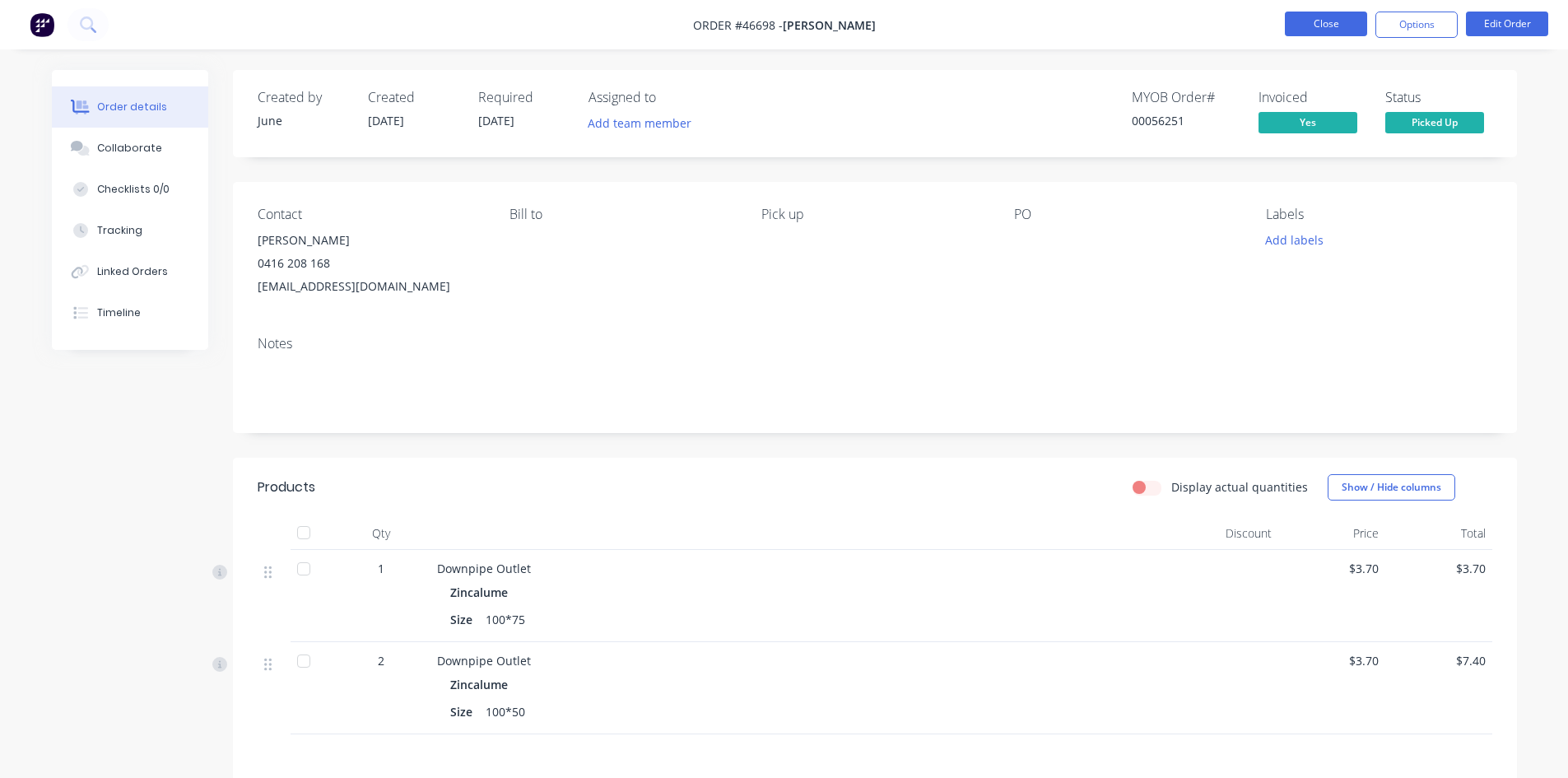
click at [1287, 14] on button "Close" at bounding box center [1325, 23] width 82 height 24
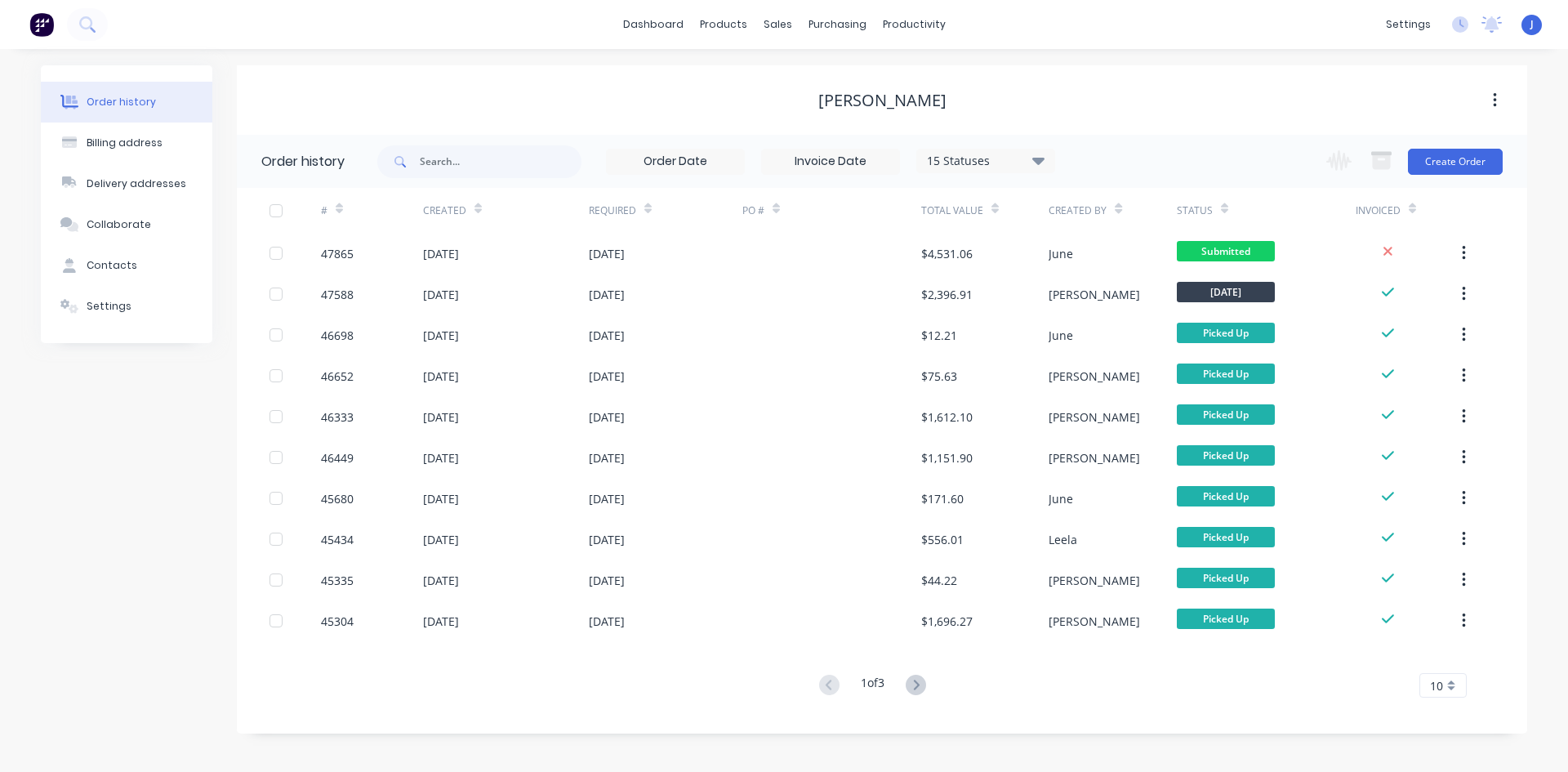
click at [998, 281] on div "$2,396.91" at bounding box center [985, 294] width 127 height 41
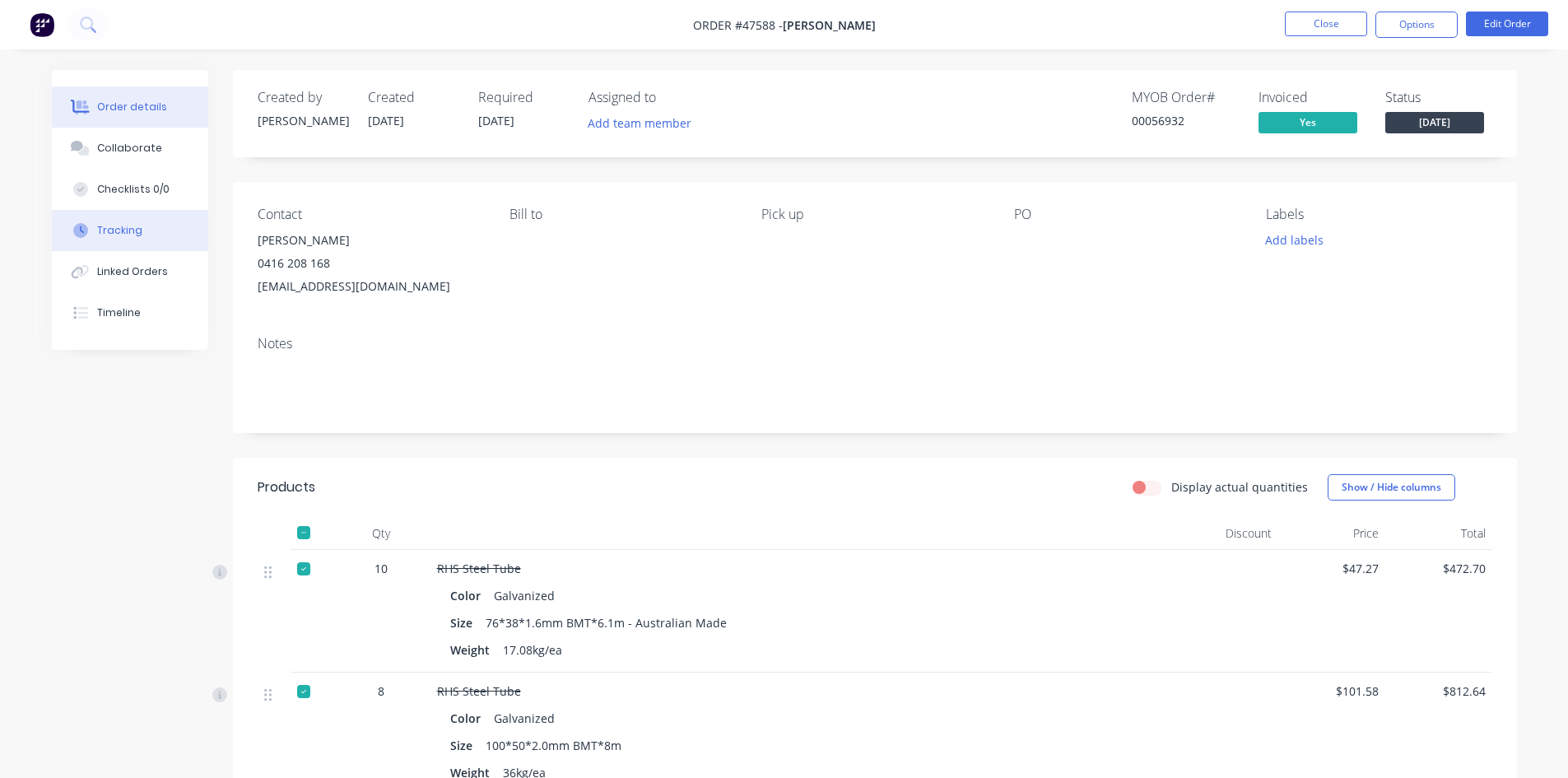
click at [110, 241] on button "Tracking" at bounding box center [130, 231] width 156 height 41
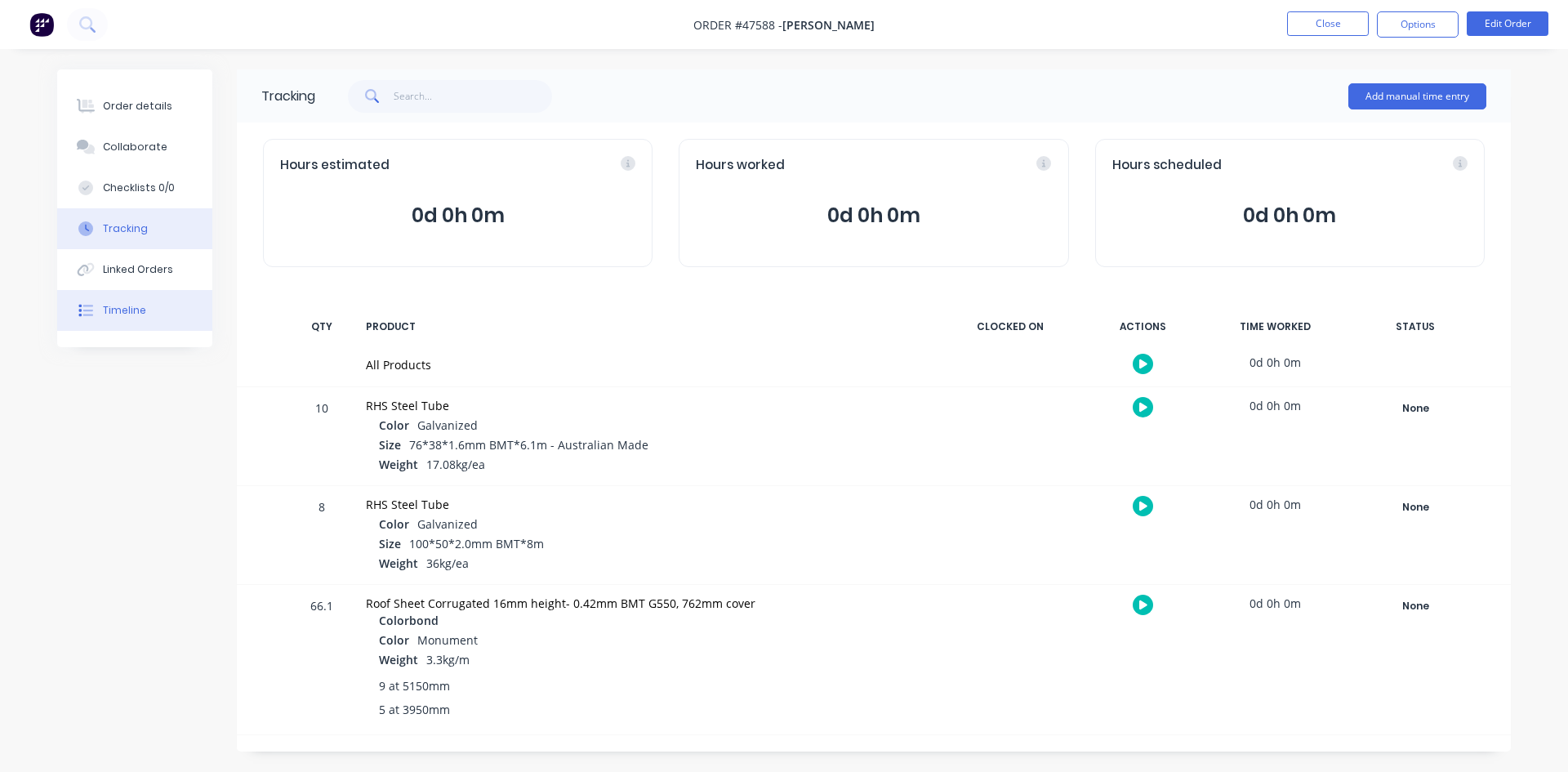
click at [103, 303] on div "Timeline" at bounding box center [124, 310] width 43 height 14
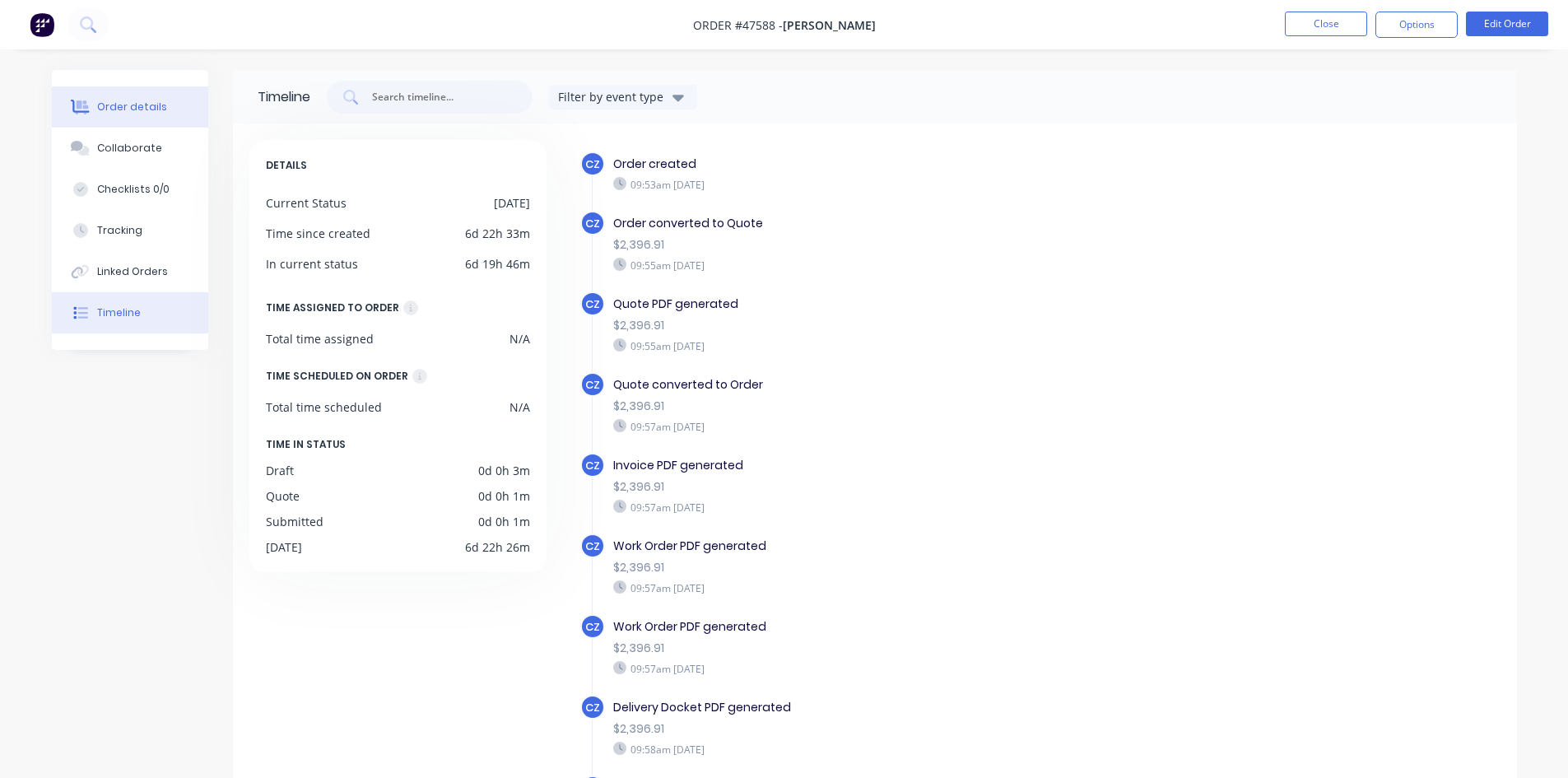
click at [109, 105] on div "Order details" at bounding box center [132, 106] width 70 height 14
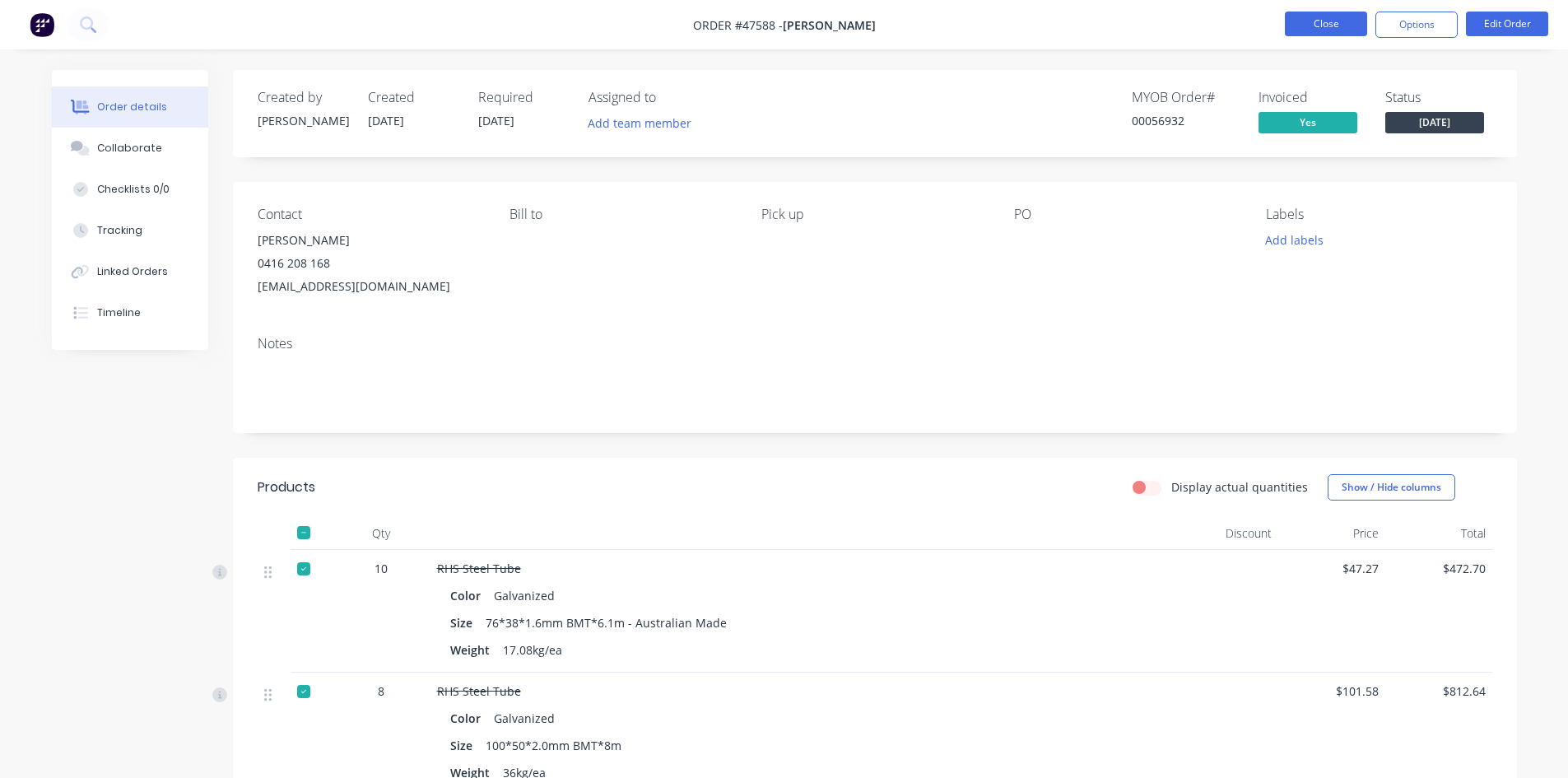
click at [1331, 25] on button "Close" at bounding box center [1325, 23] width 82 height 24
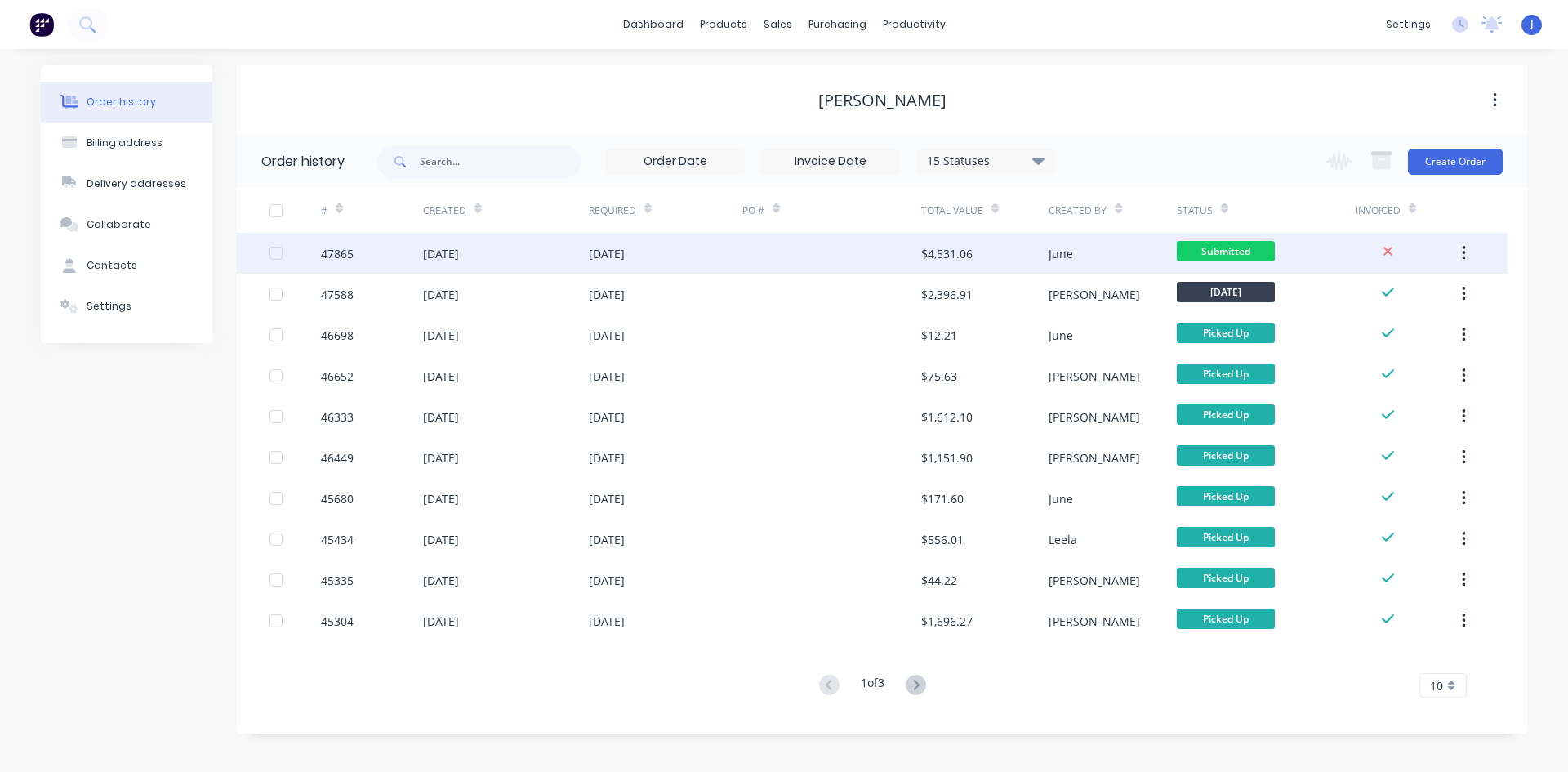
click at [1106, 265] on div "June" at bounding box center [1112, 253] width 127 height 41
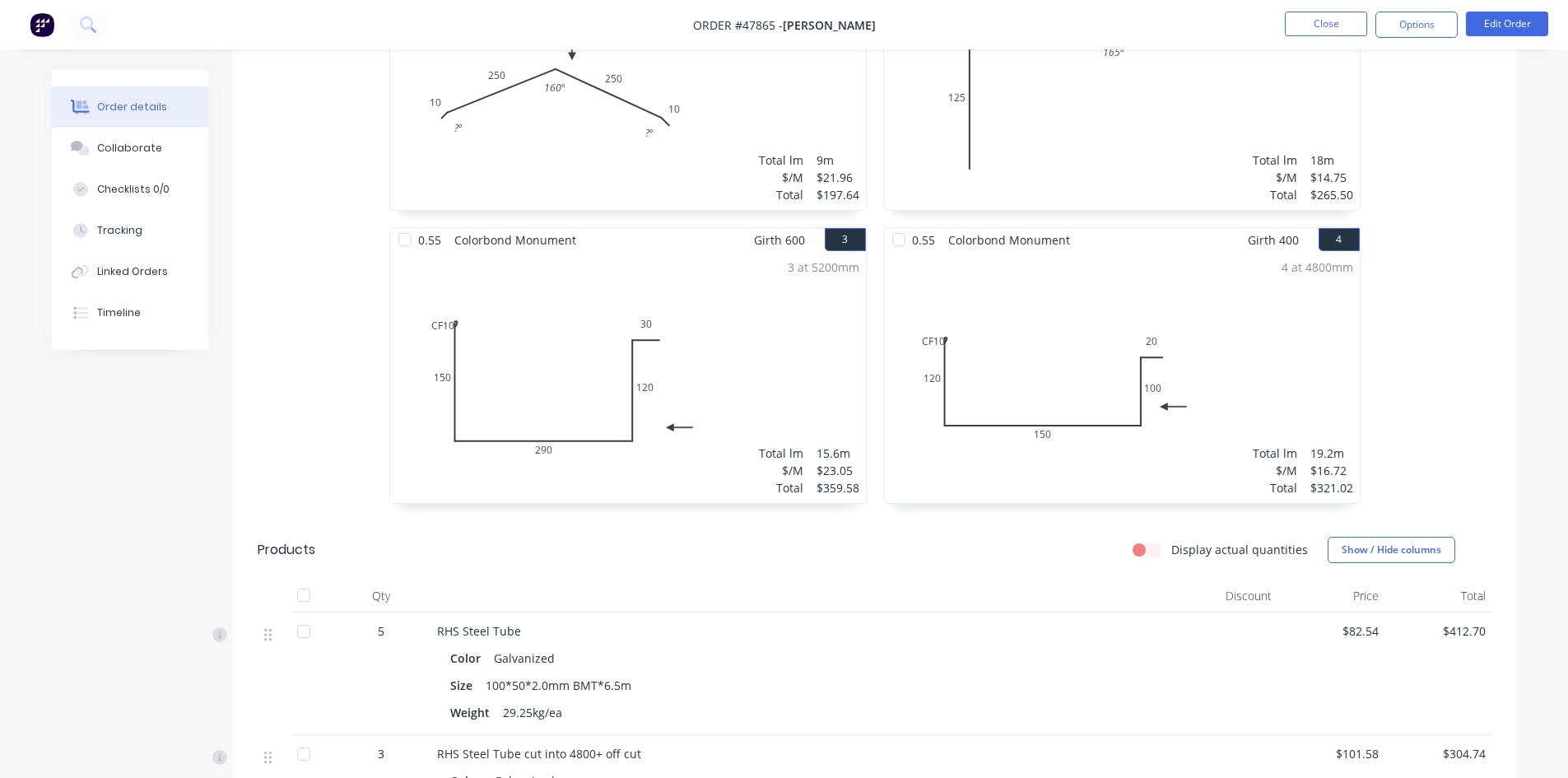
scroll to position [823, 0]
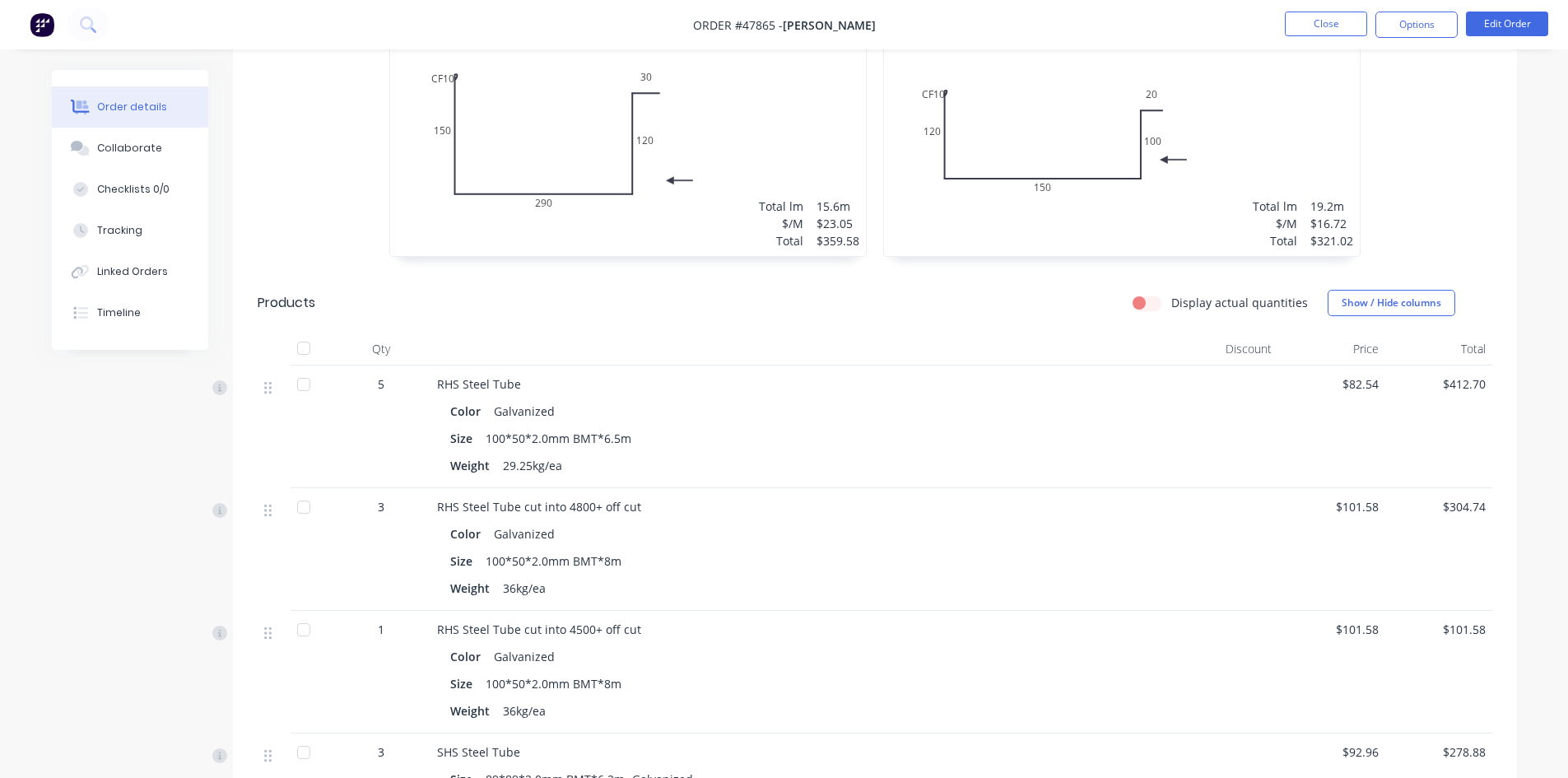
click at [307, 380] on div at bounding box center [304, 384] width 33 height 33
click at [320, 507] on div at bounding box center [311, 549] width 41 height 123
click at [312, 508] on div at bounding box center [304, 507] width 33 height 33
click at [296, 631] on div at bounding box center [304, 629] width 33 height 33
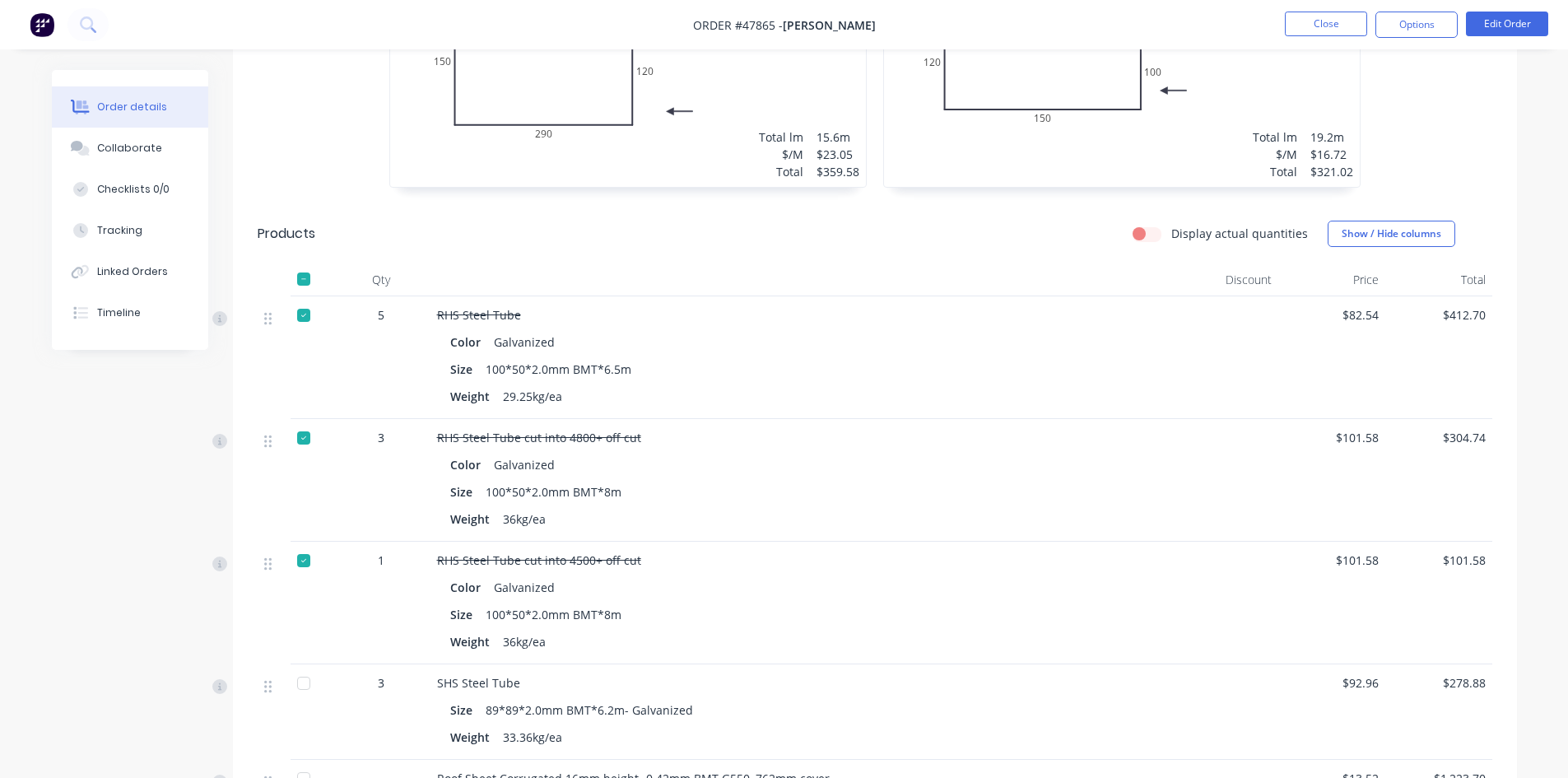
scroll to position [988, 0]
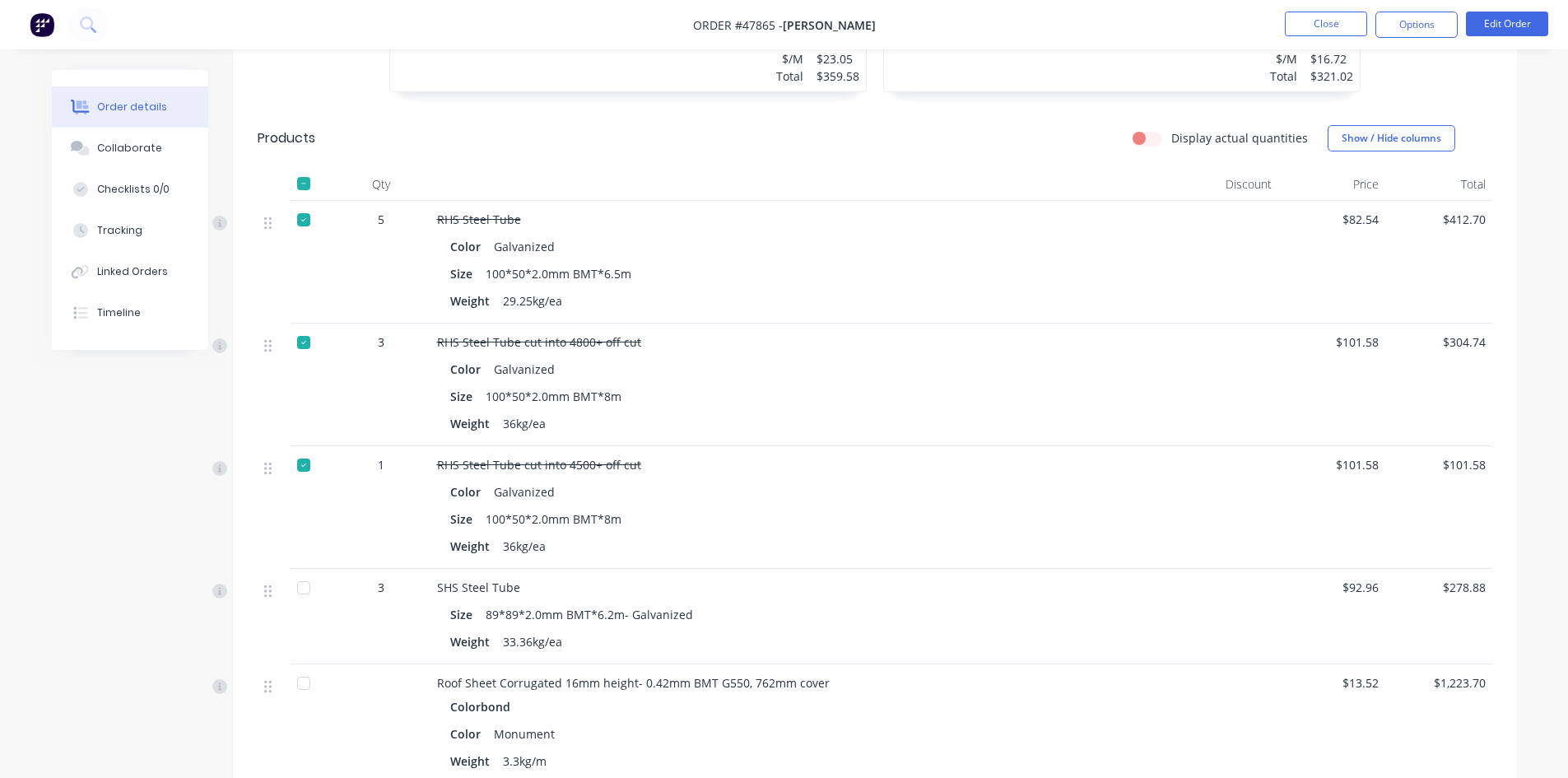
click at [309, 591] on div at bounding box center [304, 588] width 33 height 33
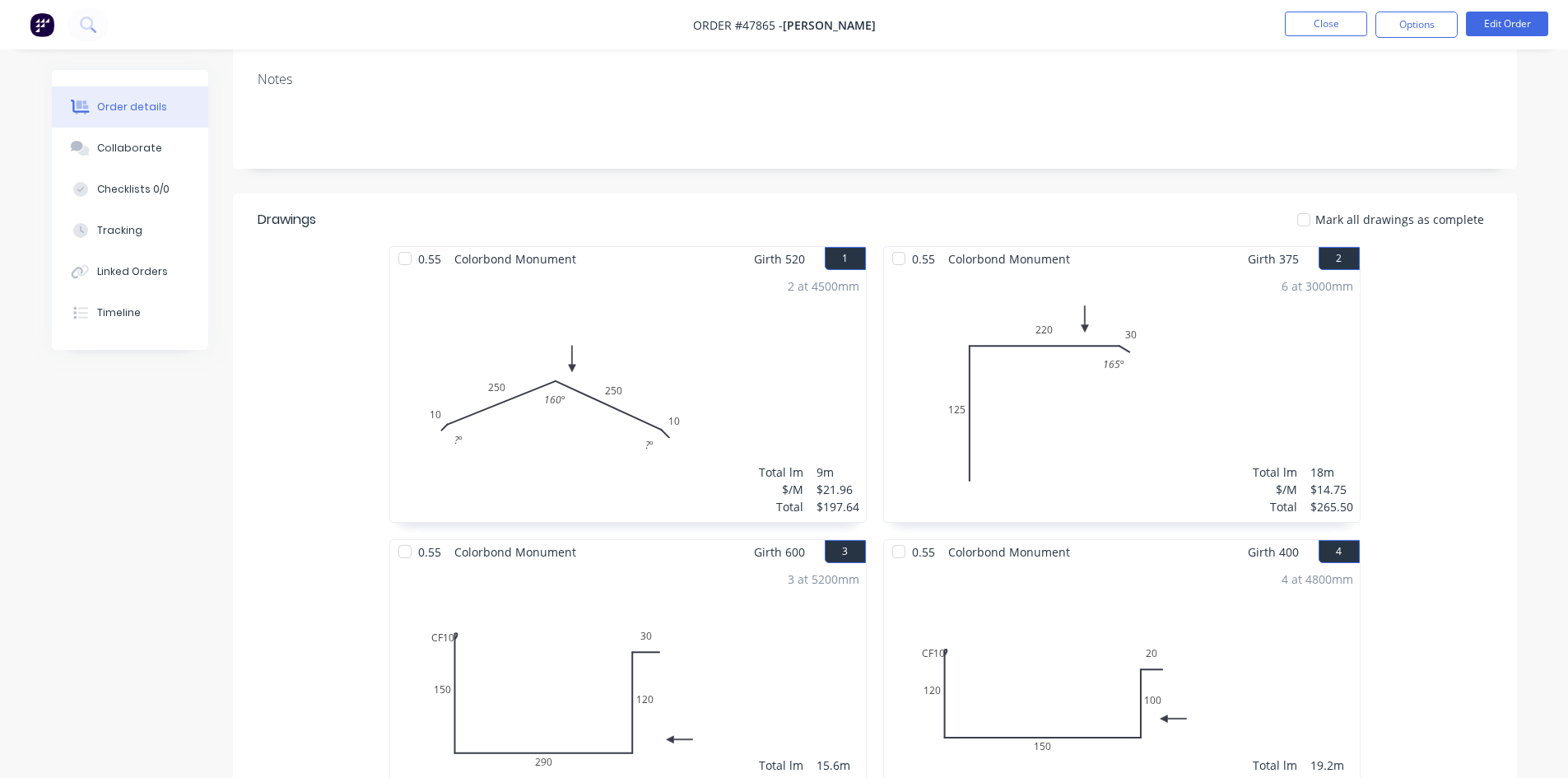
scroll to position [494, 0]
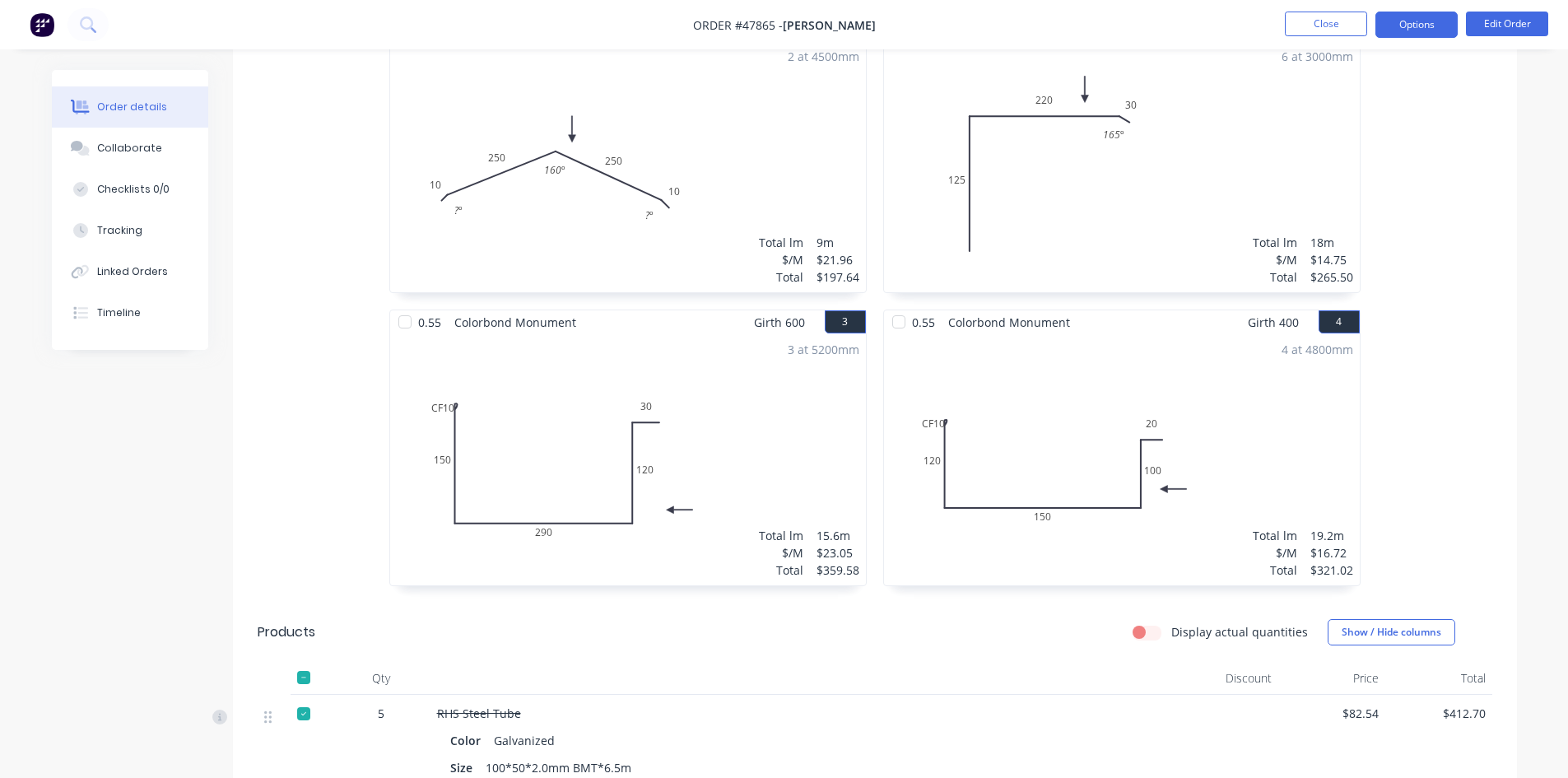
click at [1432, 35] on button "Options" at bounding box center [1416, 24] width 82 height 26
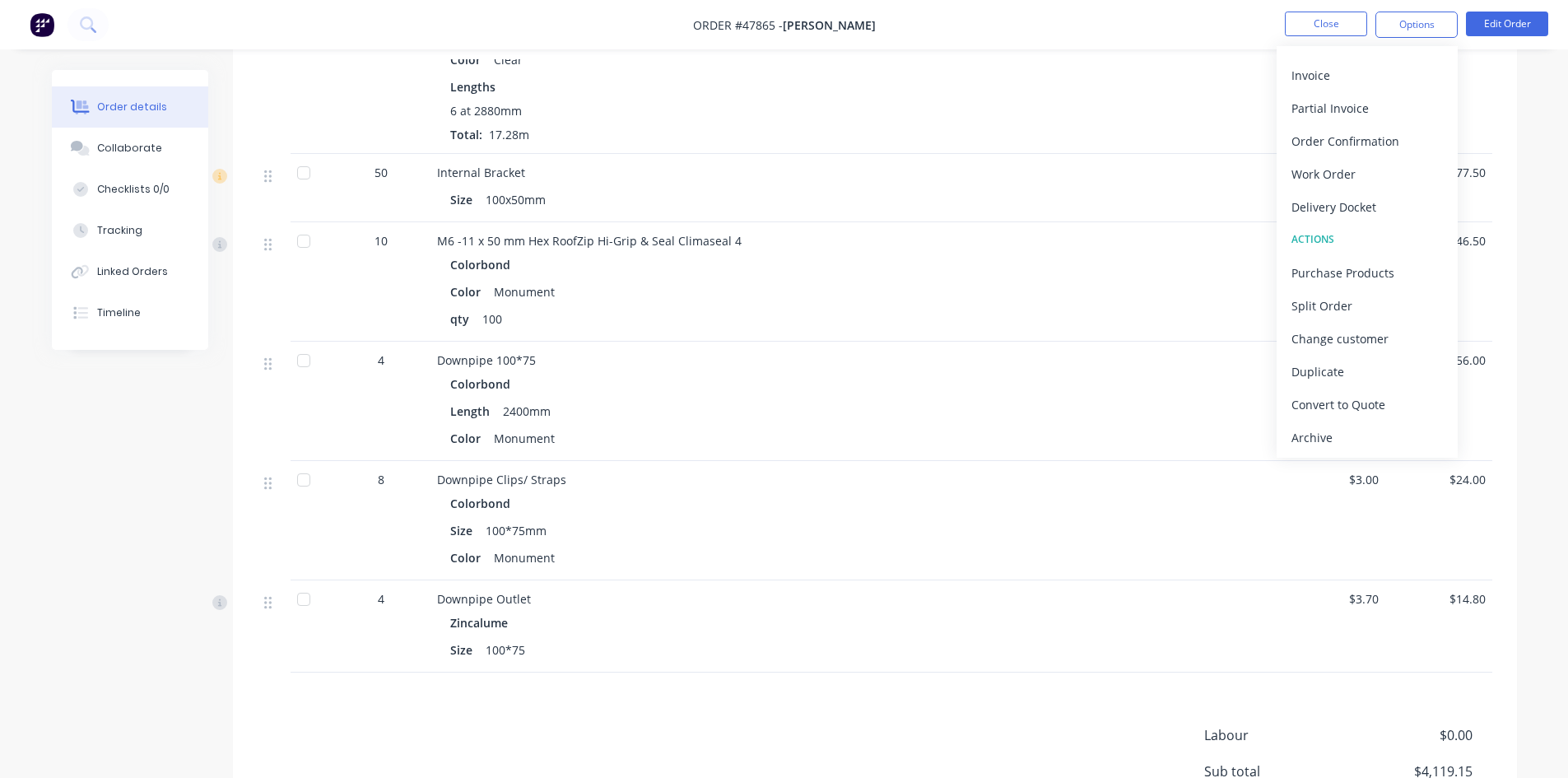
scroll to position [1863, 0]
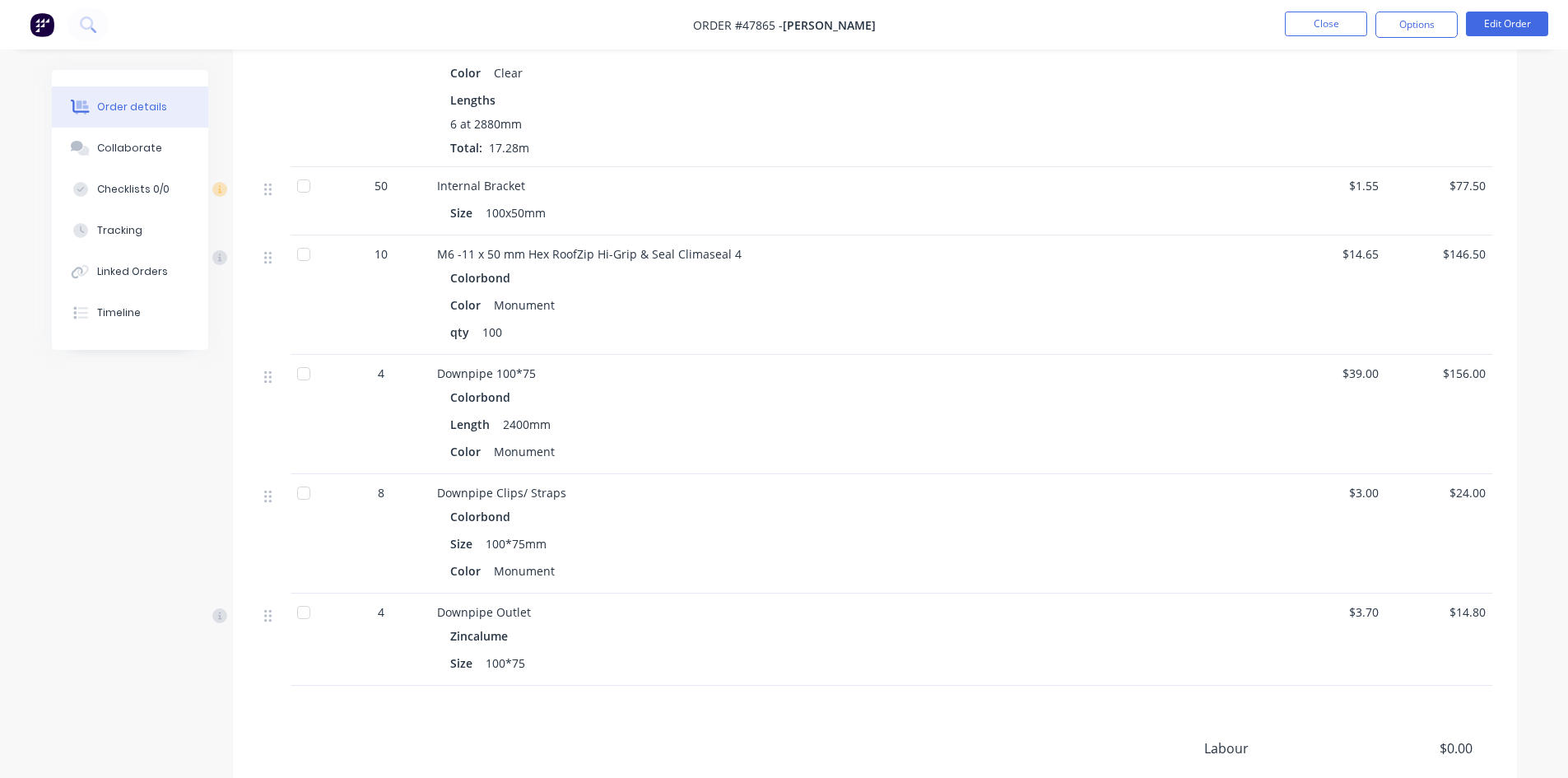
click at [317, 250] on div at bounding box center [304, 254] width 33 height 33
